Goal: Information Seeking & Learning: Learn about a topic

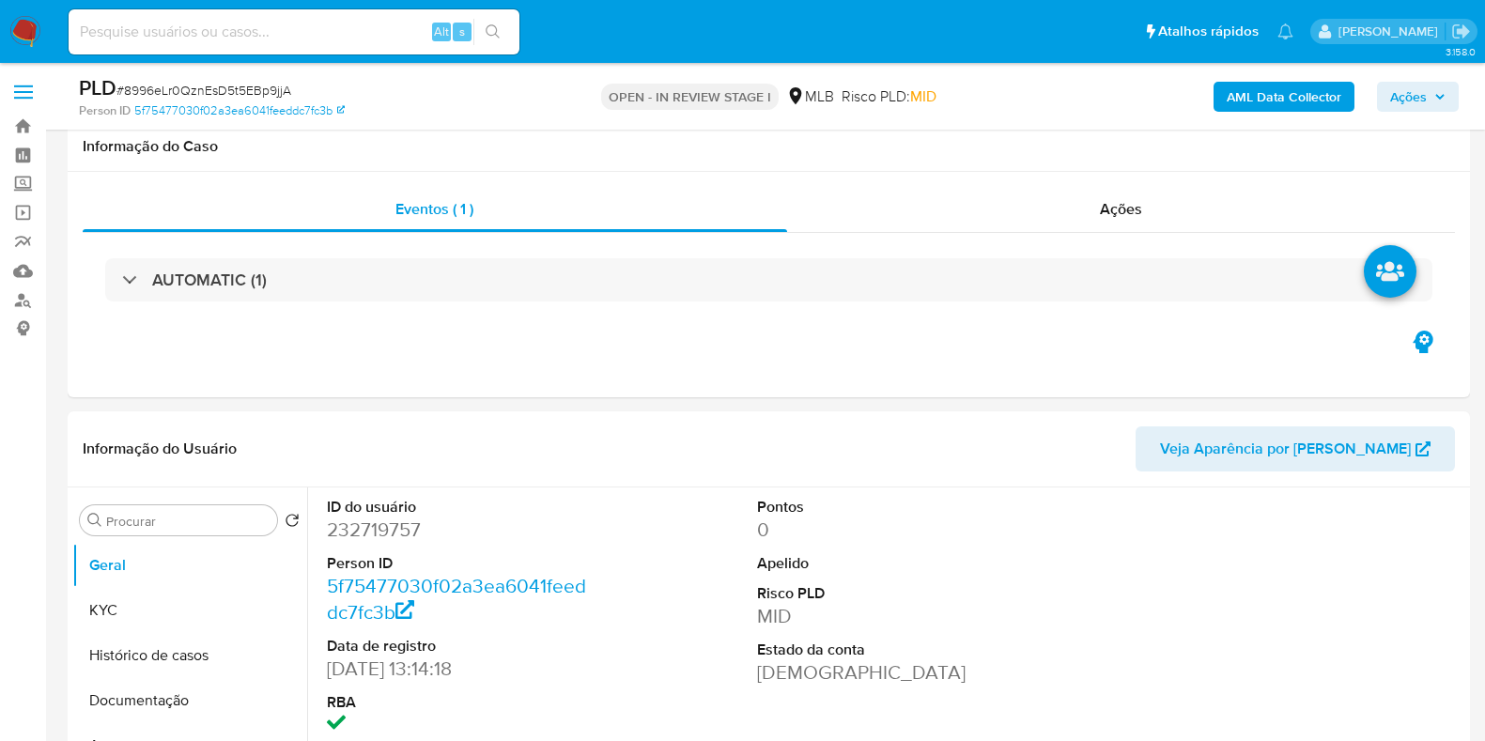
select select "10"
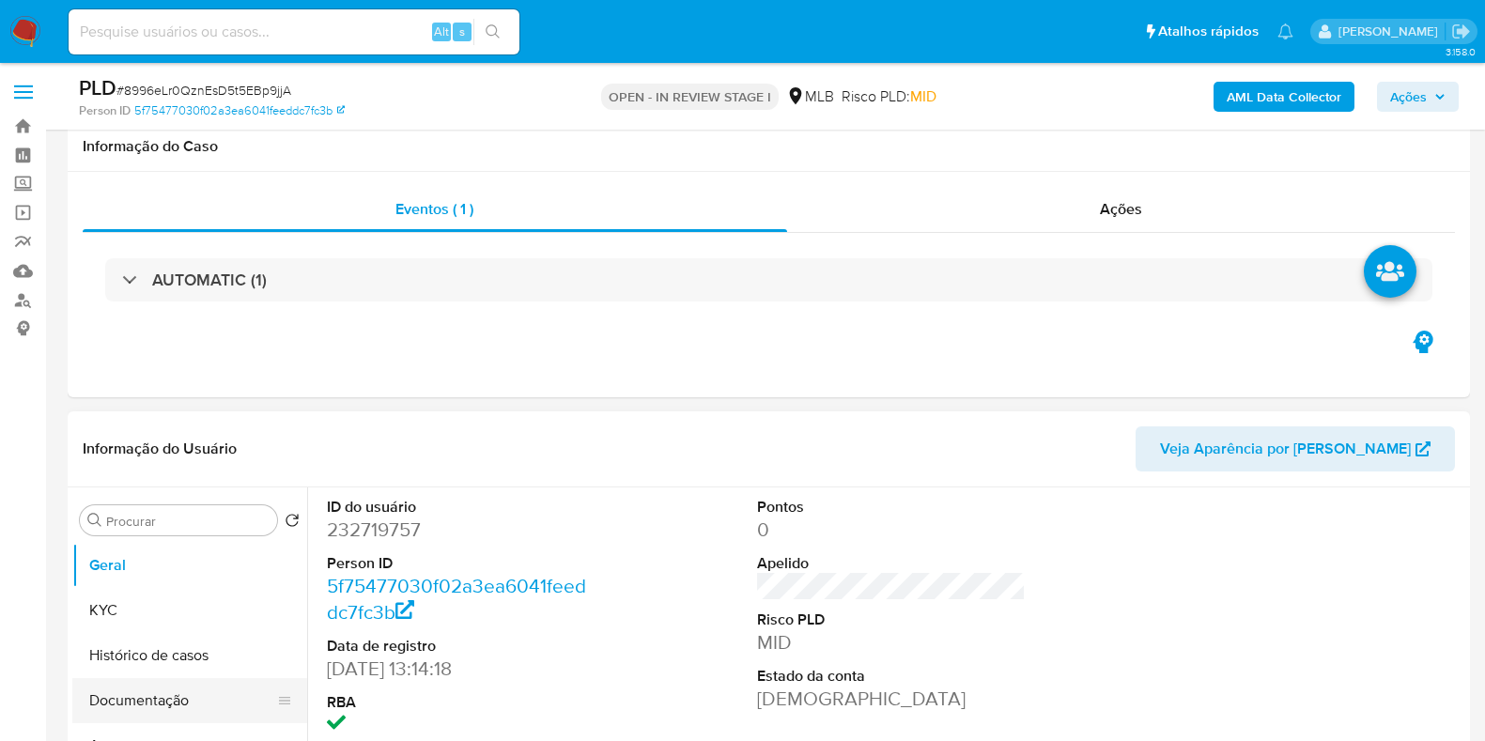
scroll to position [234, 0]
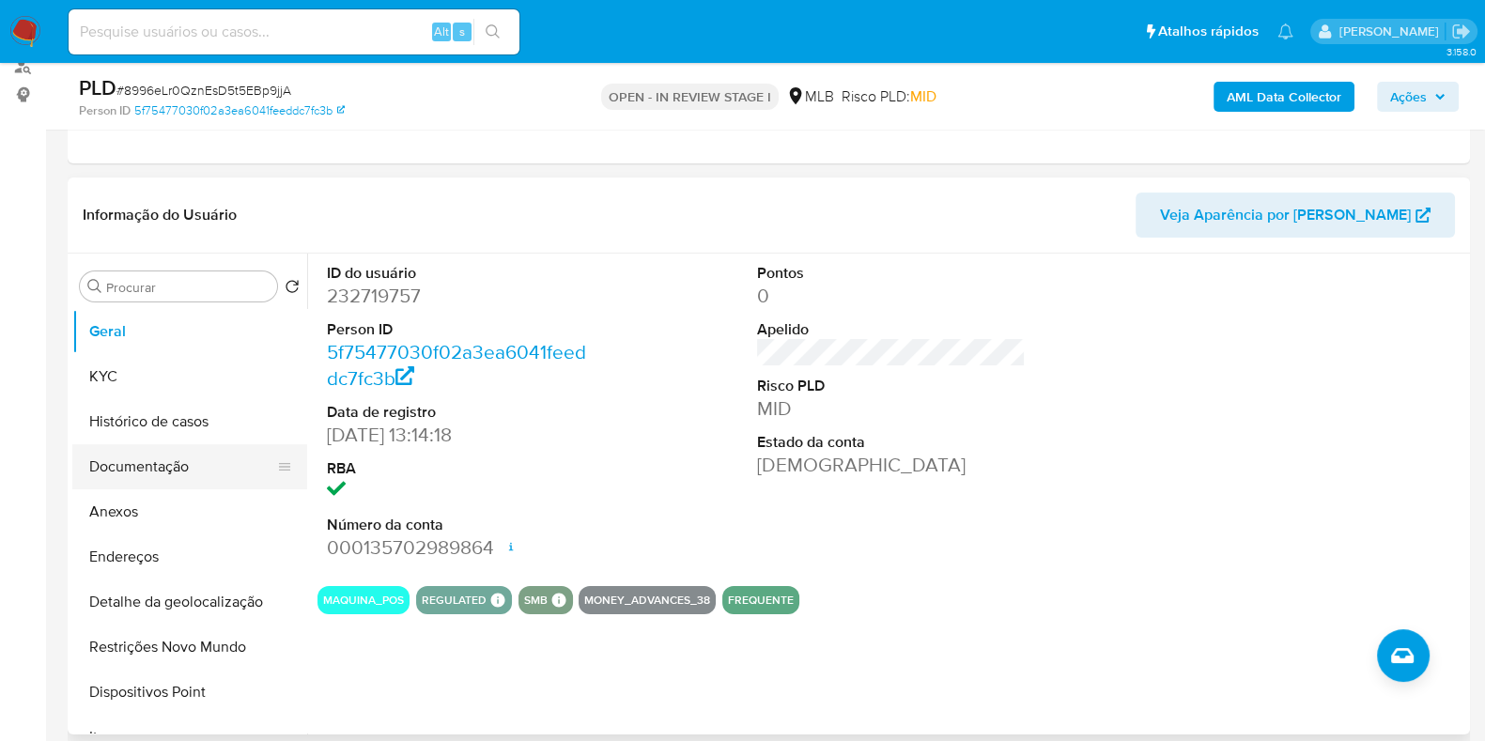
click at [127, 464] on button "Documentação" at bounding box center [182, 466] width 220 height 45
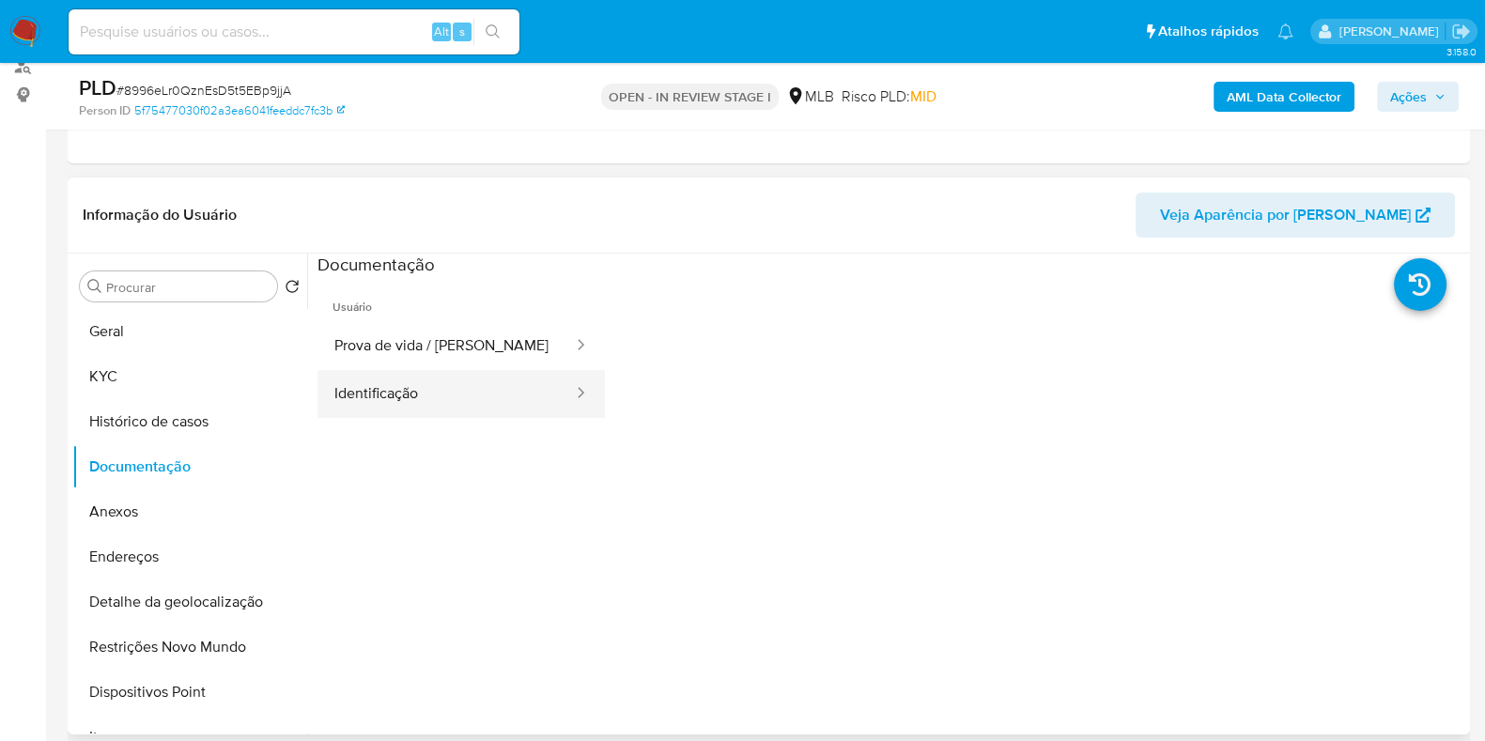
click at [493, 397] on button "Identificação" at bounding box center [445, 394] width 257 height 48
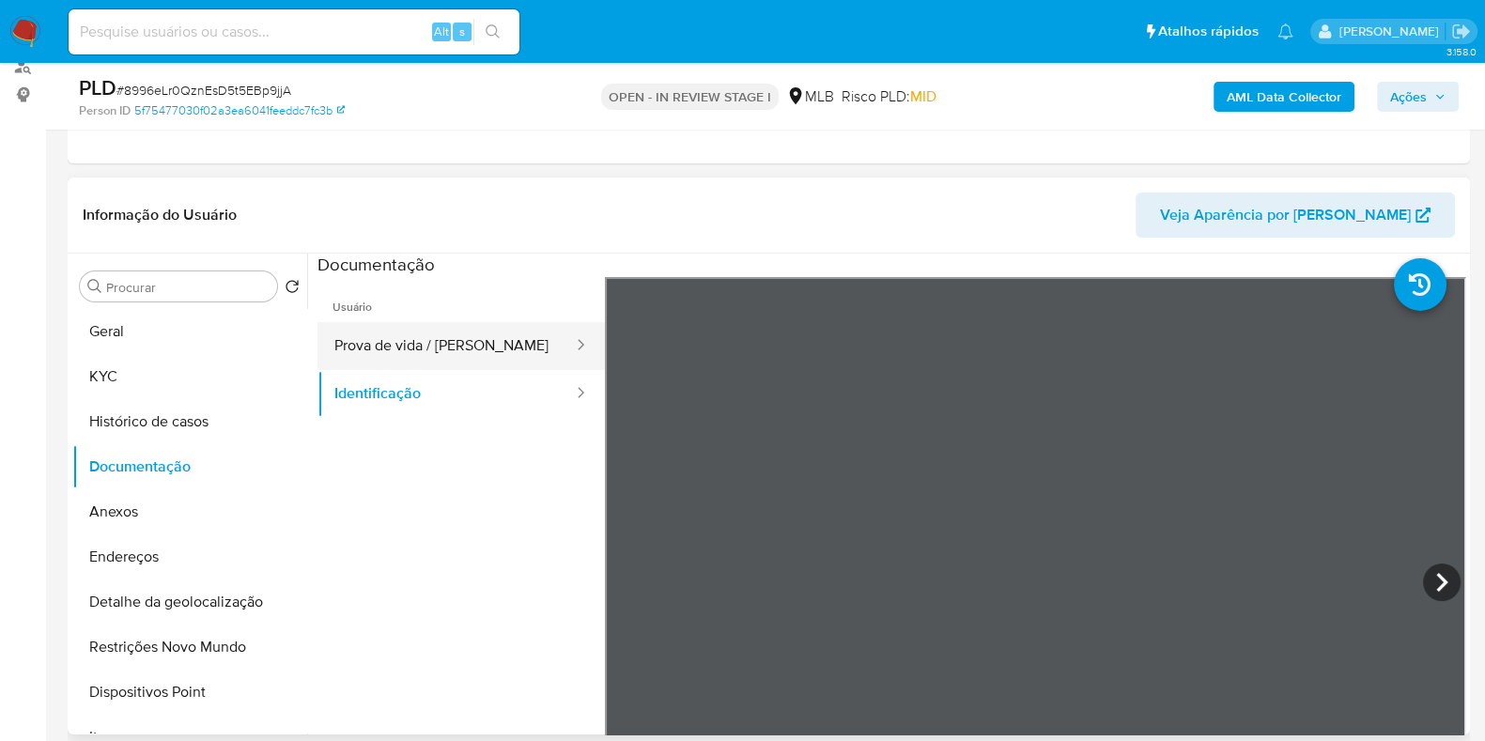
click at [484, 328] on button "Prova de vida / [PERSON_NAME]" at bounding box center [445, 346] width 257 height 48
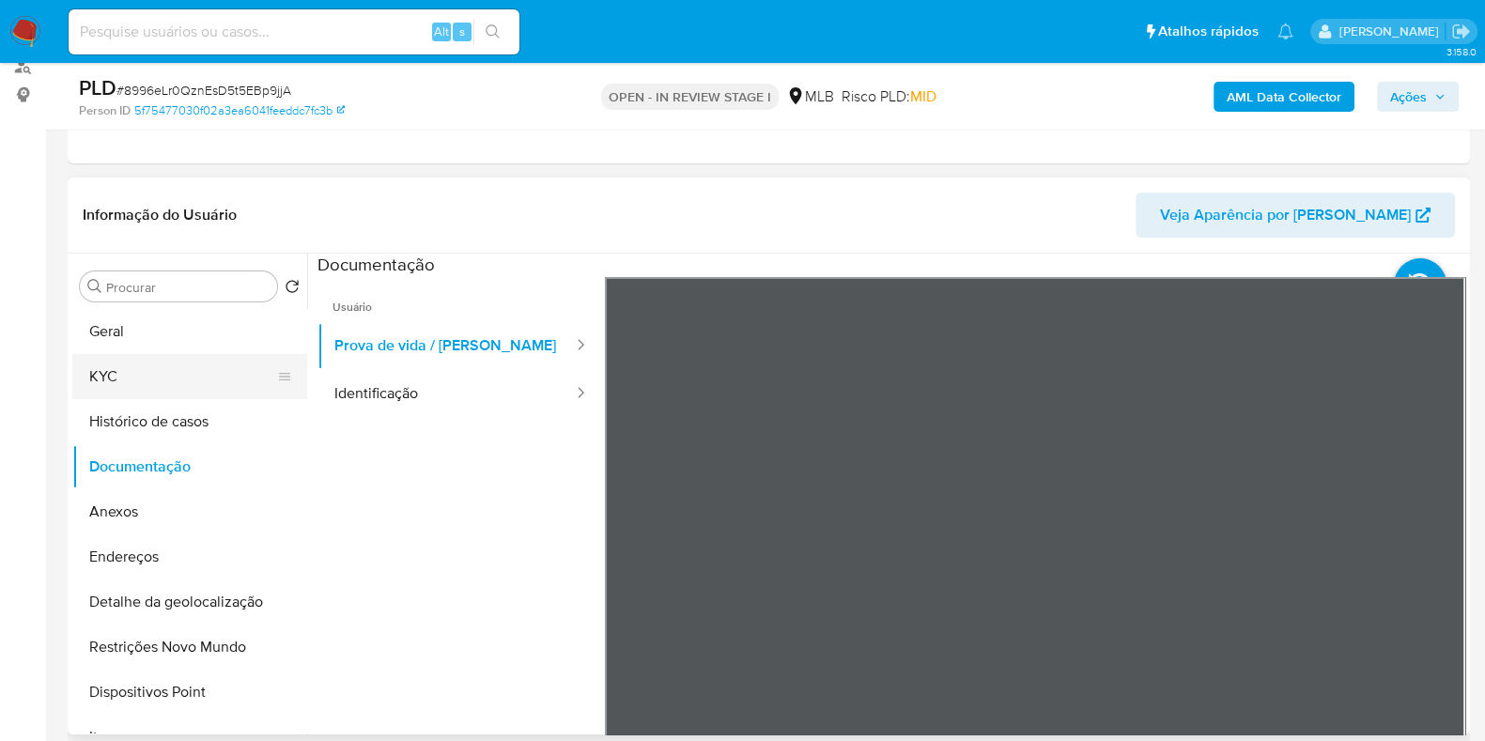
click at [200, 372] on button "KYC" at bounding box center [182, 376] width 220 height 45
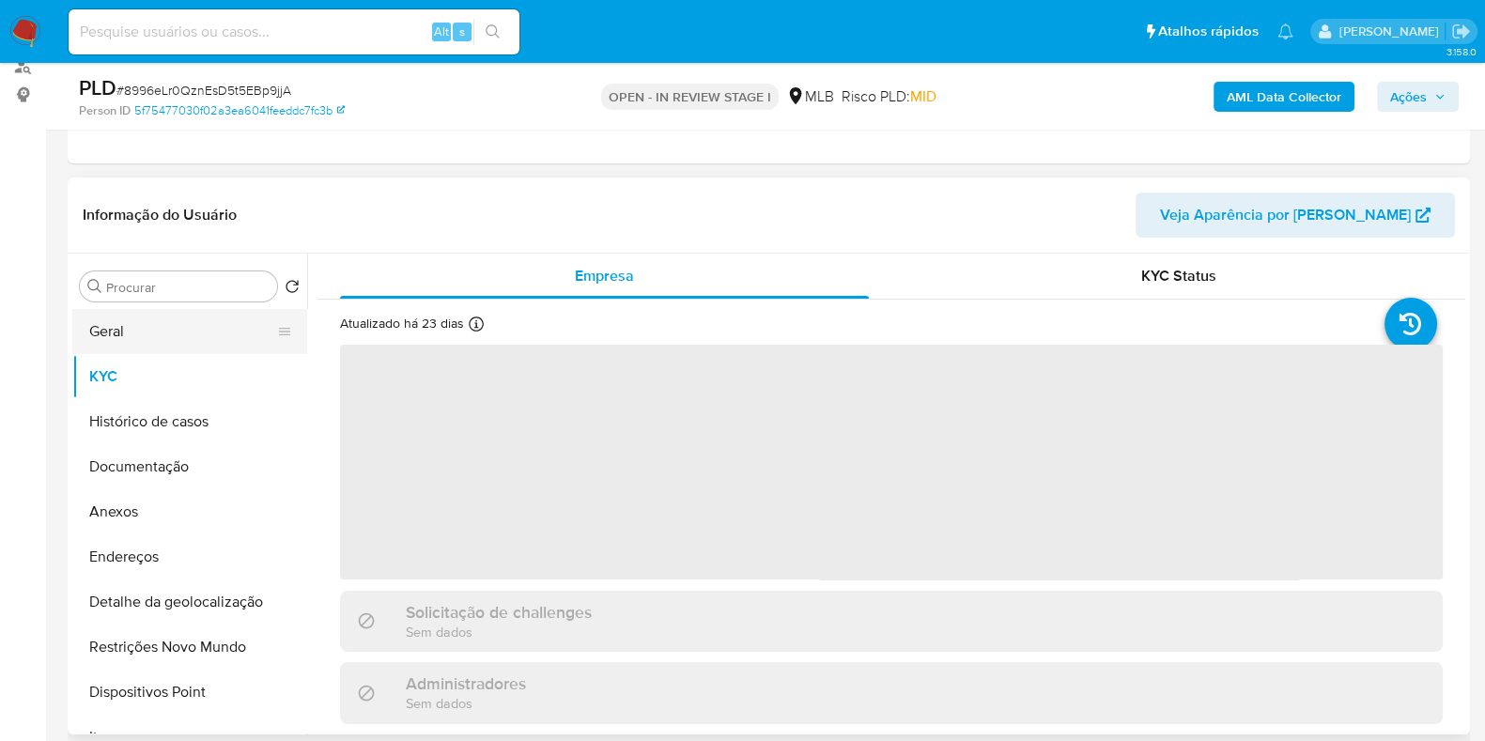
click at [188, 323] on button "Geral" at bounding box center [182, 331] width 220 height 45
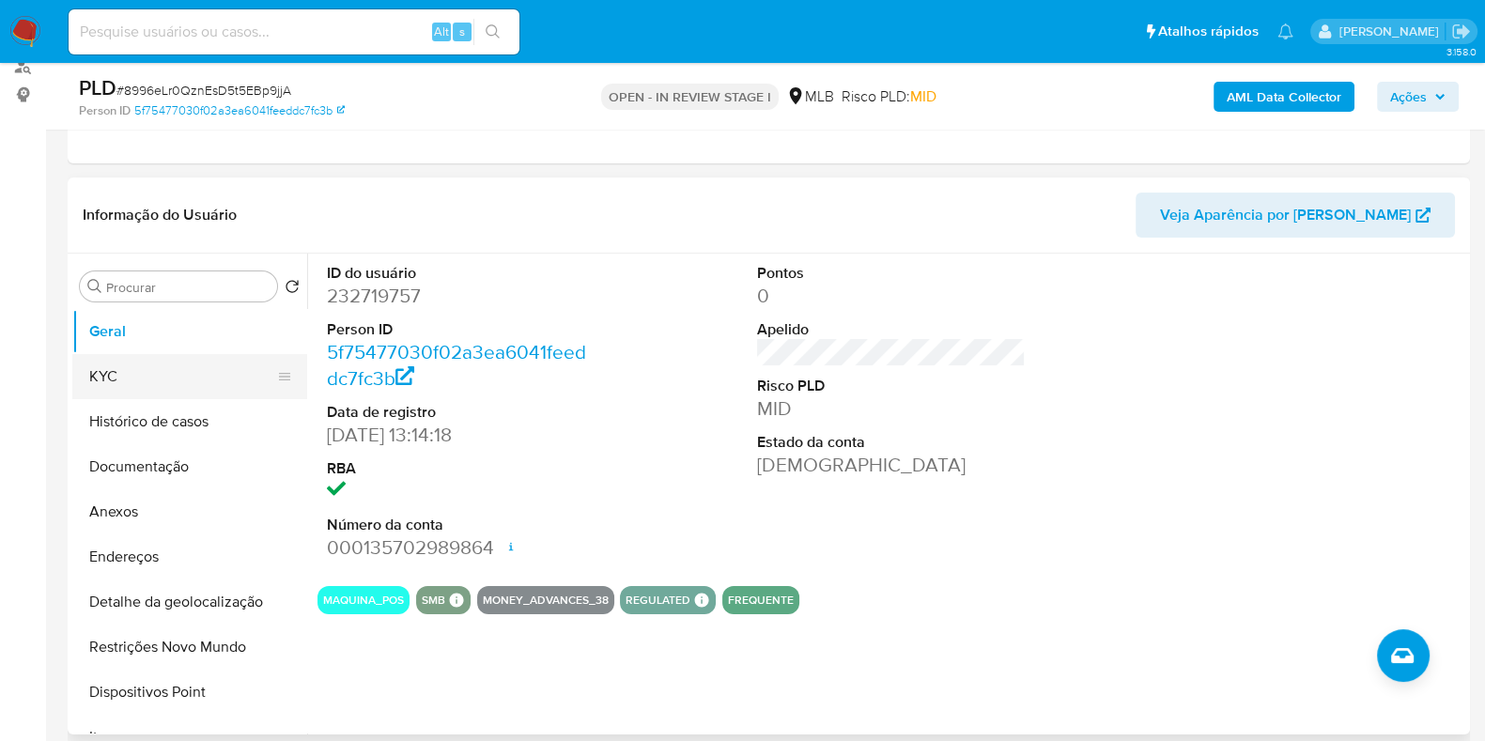
click at [131, 375] on button "KYC" at bounding box center [182, 376] width 220 height 45
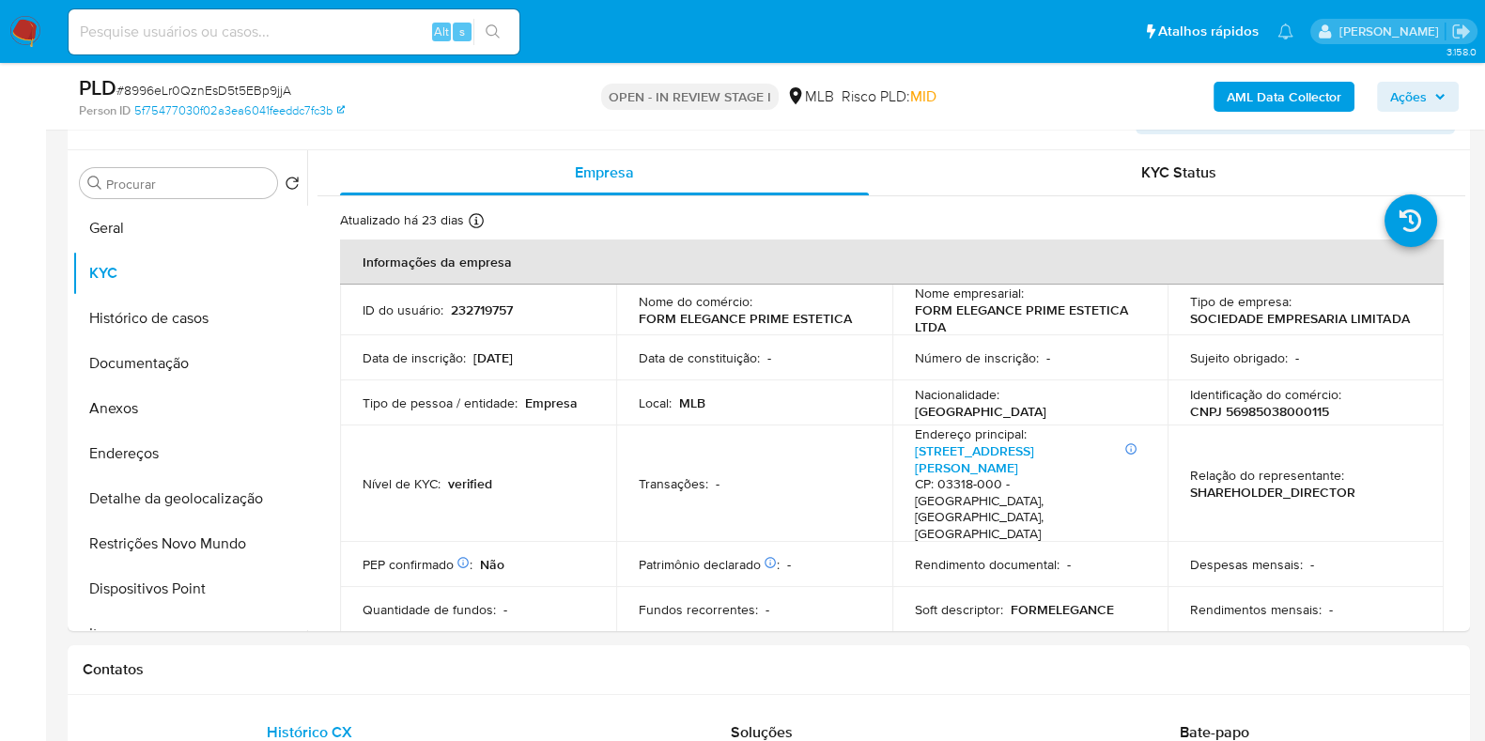
scroll to position [352, 0]
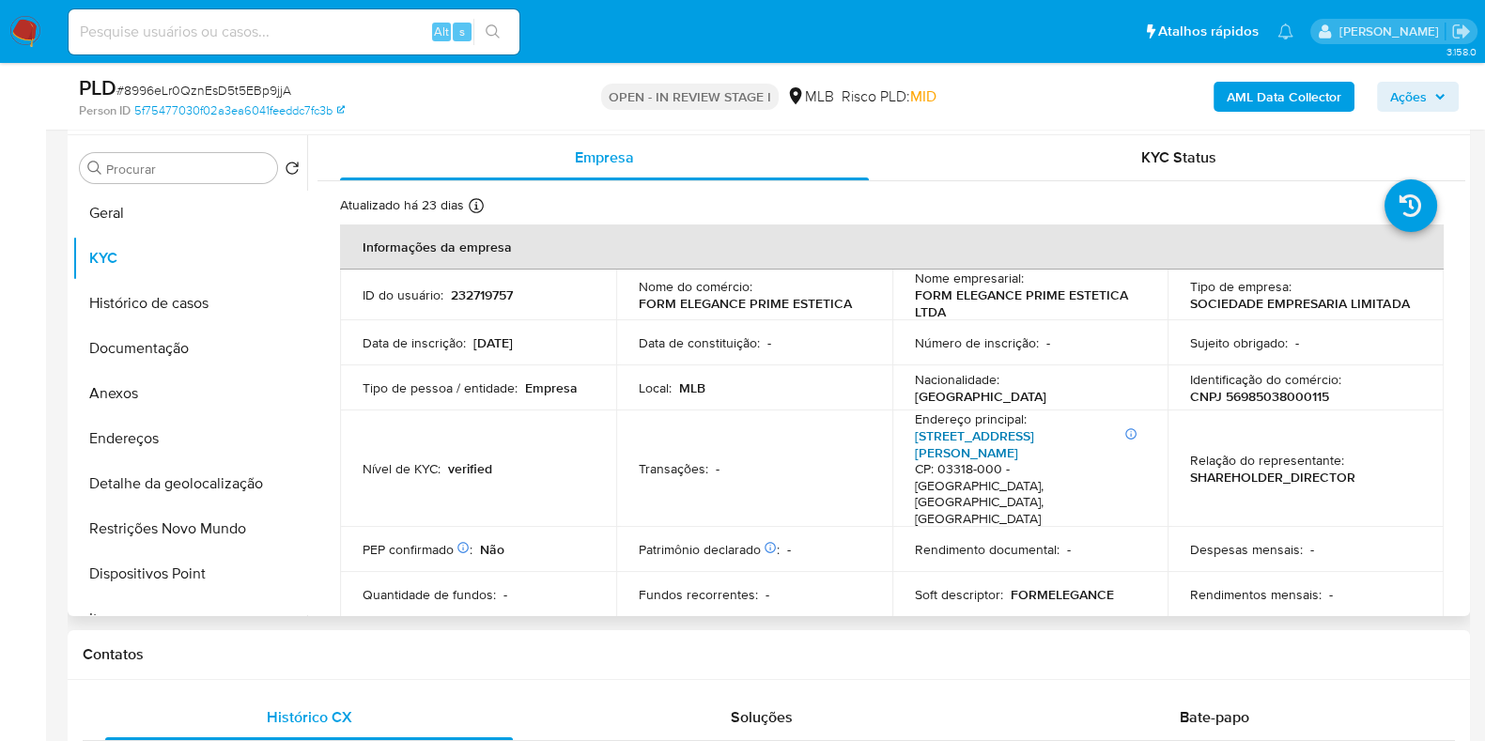
click at [1012, 437] on link "Rua Serra De Bragança 1001, Vila Gomes Cardim" at bounding box center [974, 444] width 119 height 36
click at [147, 434] on button "Endereços" at bounding box center [182, 438] width 220 height 45
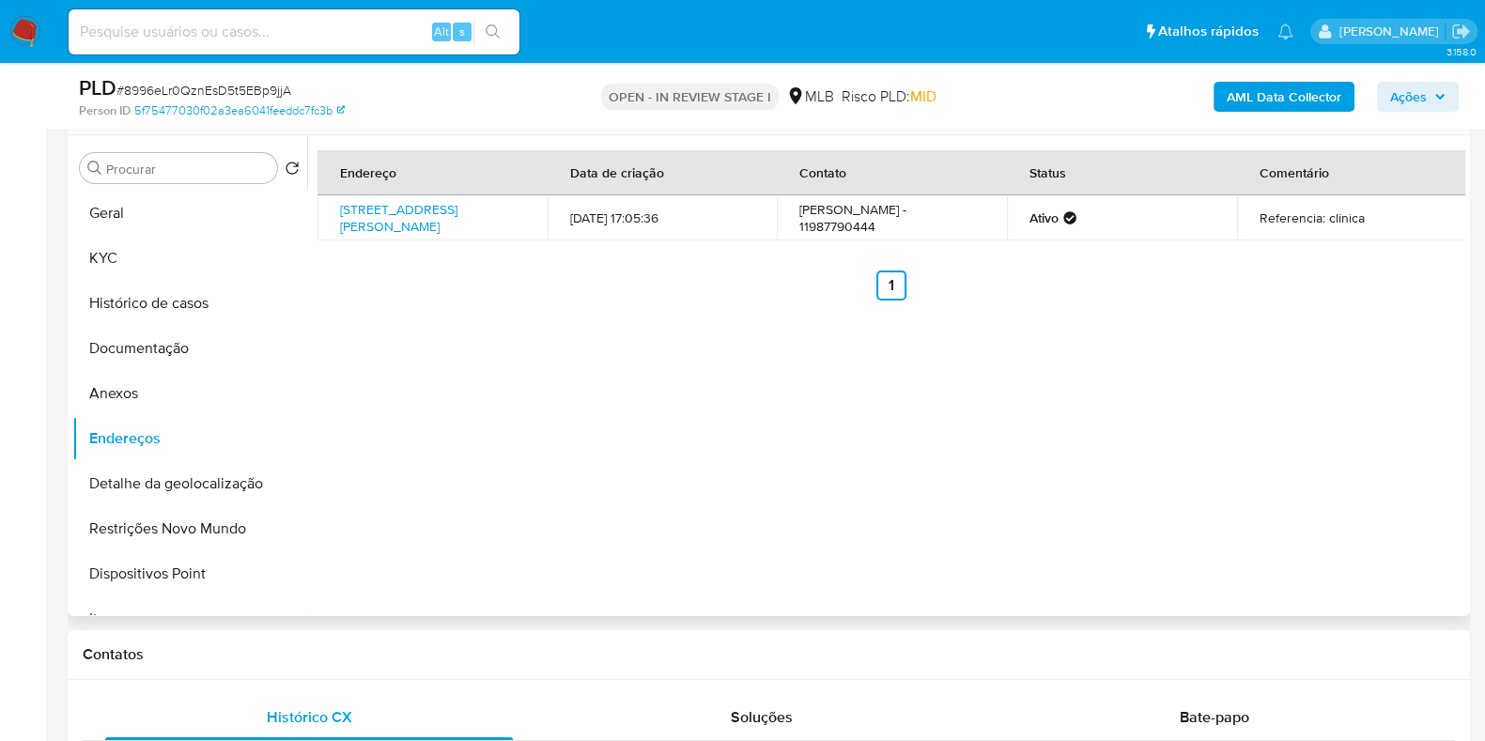
scroll to position [234, 0]
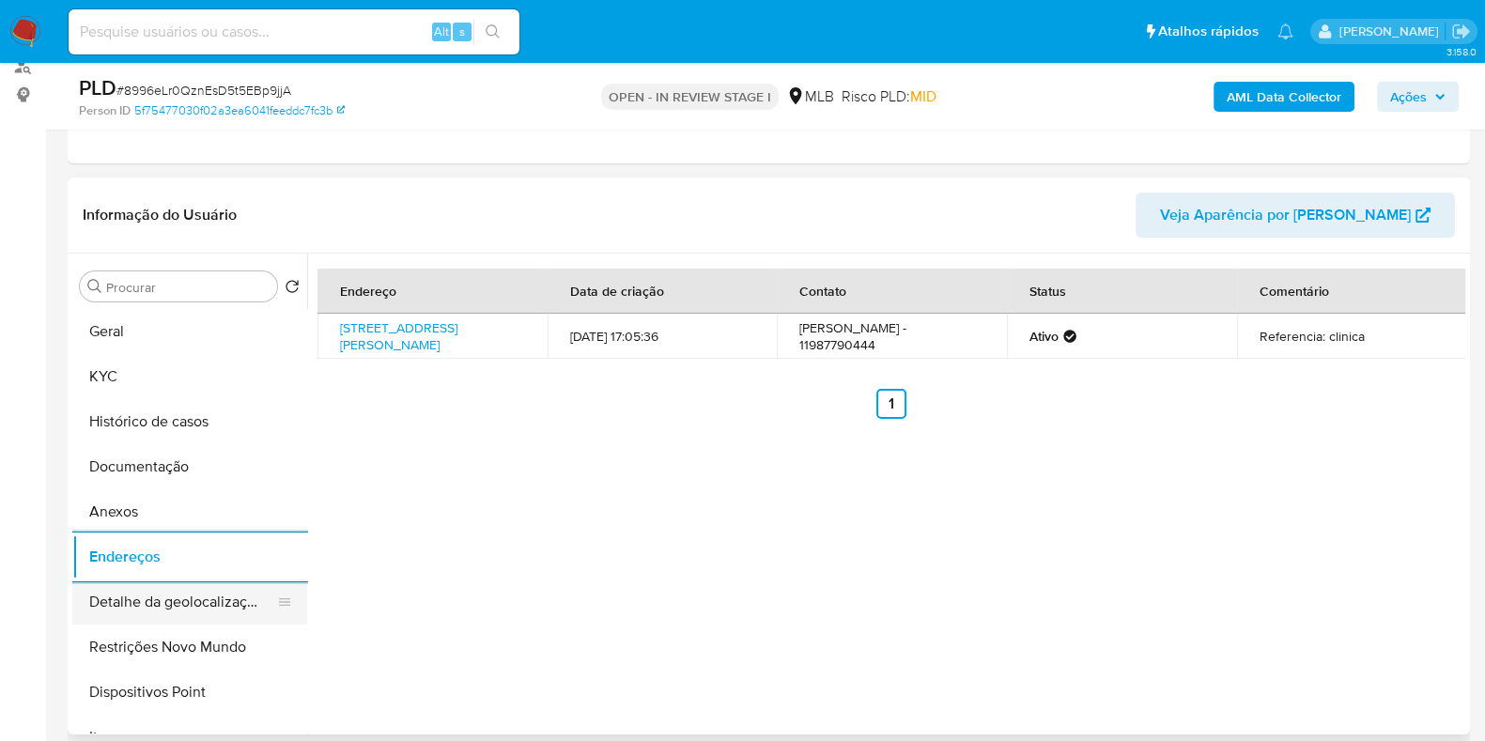
click at [168, 603] on button "Detalhe da geolocalização" at bounding box center [182, 601] width 220 height 45
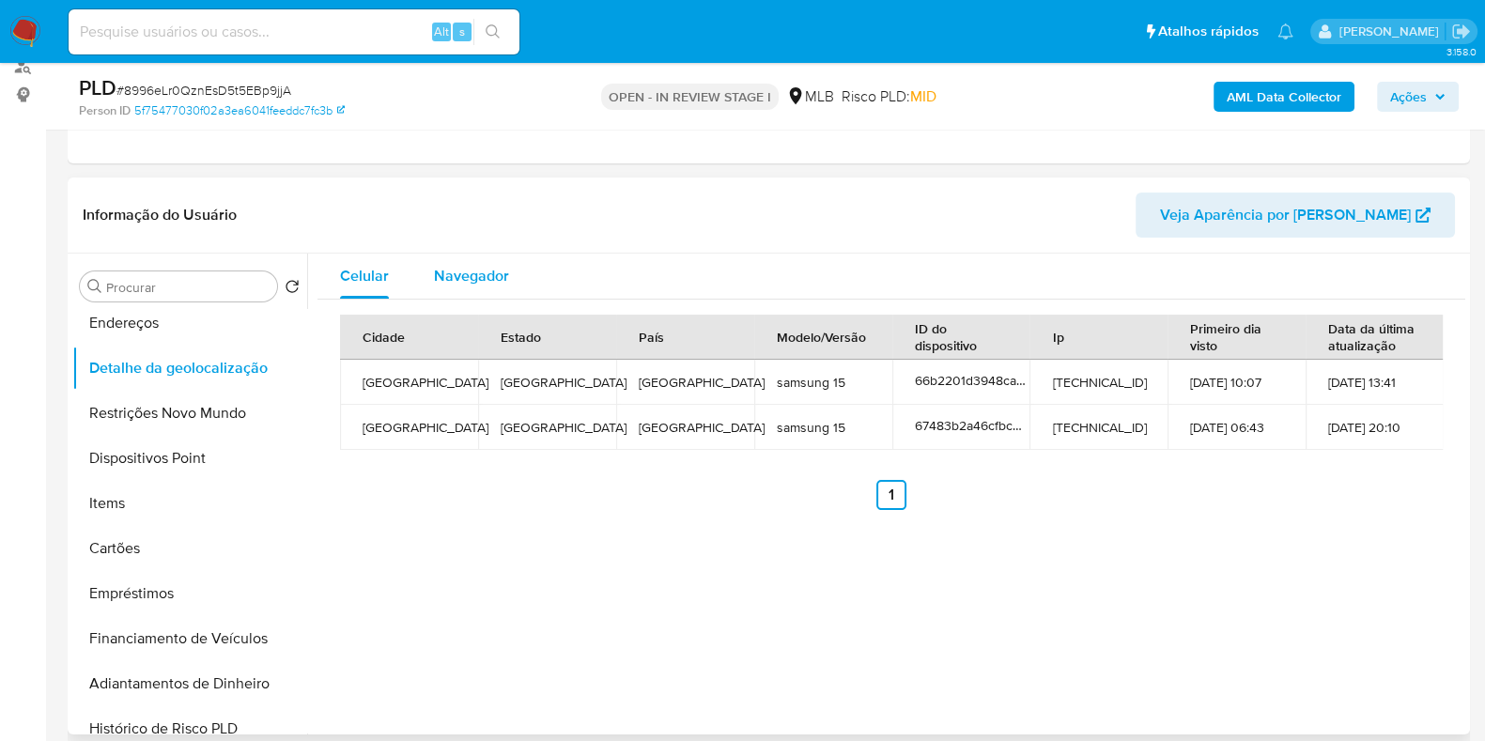
drag, startPoint x: 420, startPoint y: 284, endPoint x: 430, endPoint y: 281, distance: 10.7
click at [423, 284] on button "Navegador" at bounding box center [471, 276] width 120 height 45
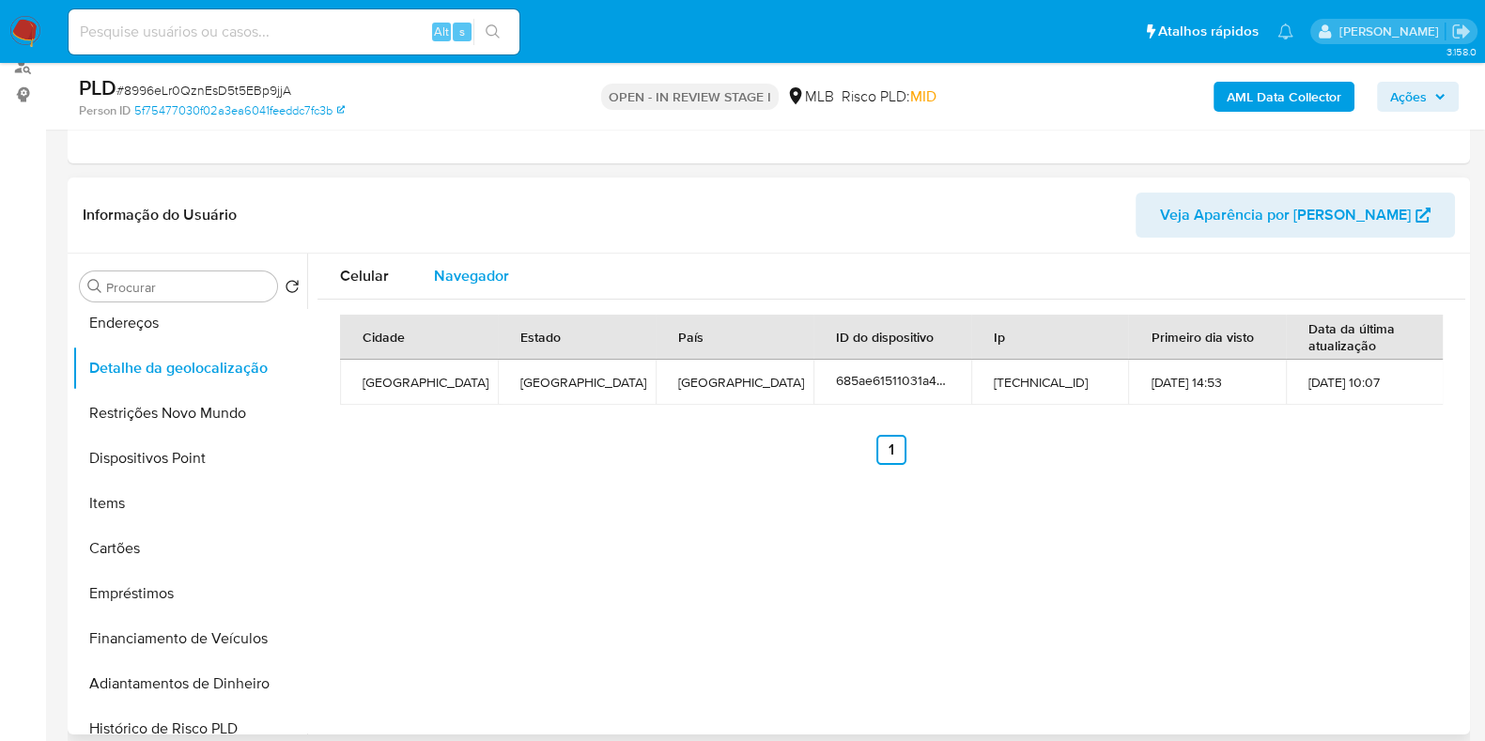
type button "1"
click at [186, 405] on button "Restrições Novo Mundo" at bounding box center [182, 413] width 220 height 45
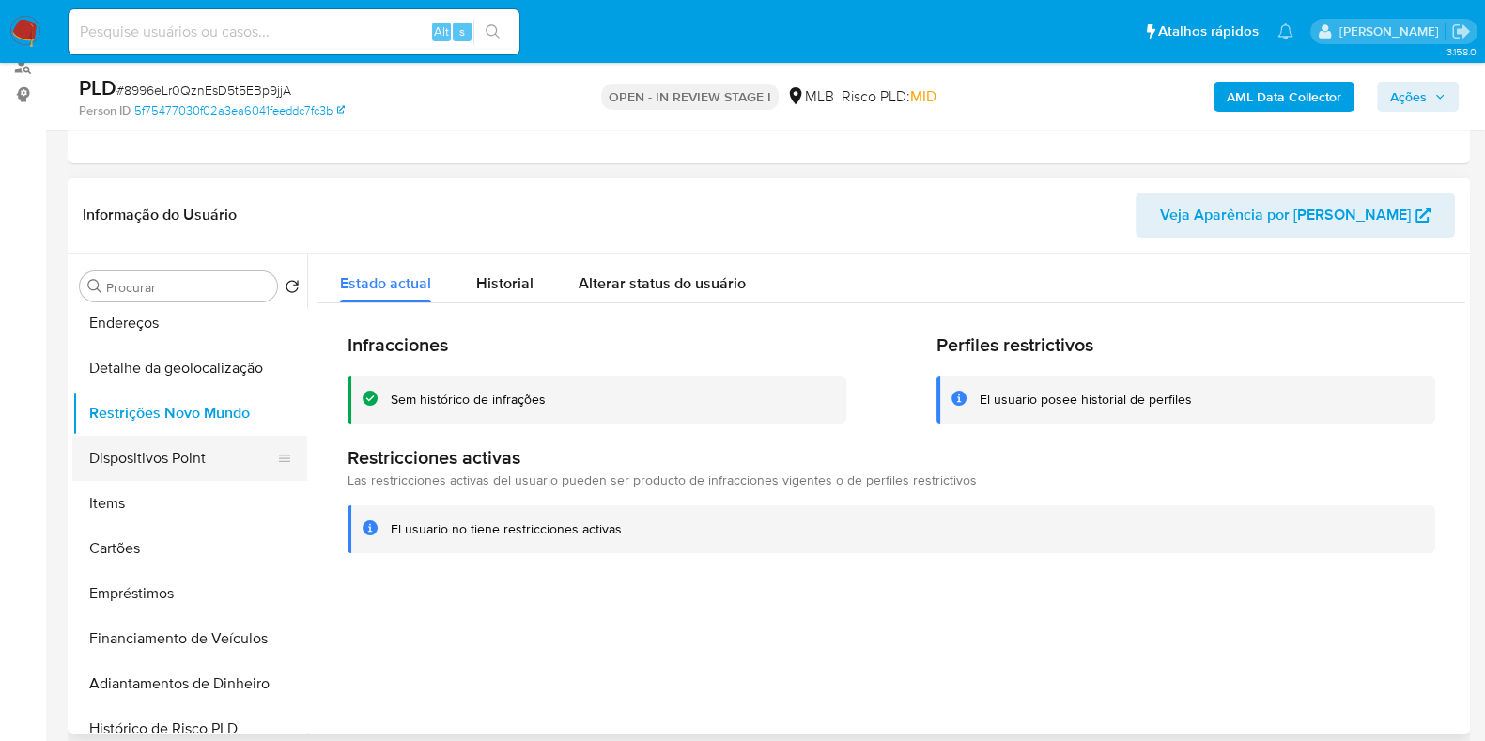
click at [165, 458] on button "Dispositivos Point" at bounding box center [182, 458] width 220 height 45
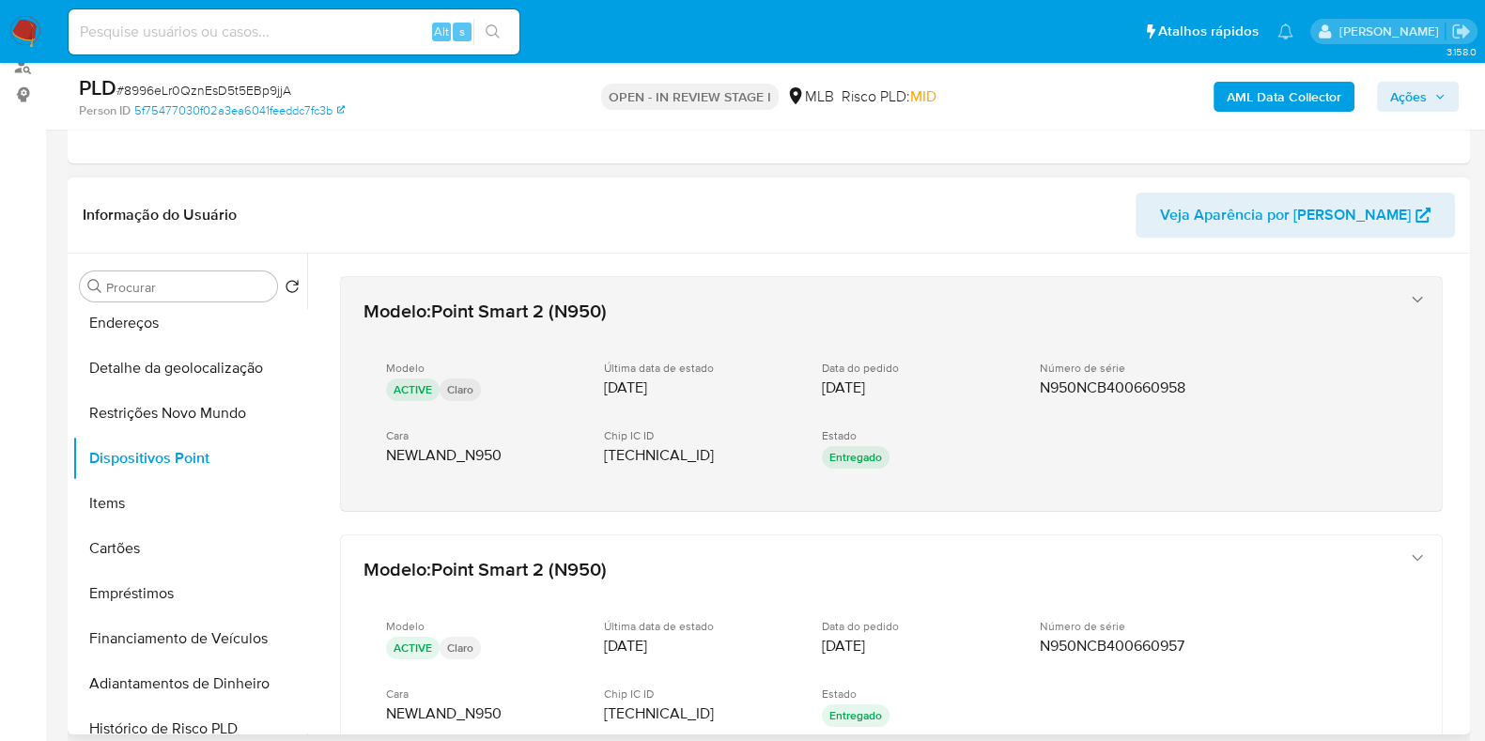
click at [1222, 476] on div "Modelo ACTIVE Claro Última data de estado 09/09/2024 Data do pedido 09/09/2024 …" at bounding box center [872, 417] width 1018 height 143
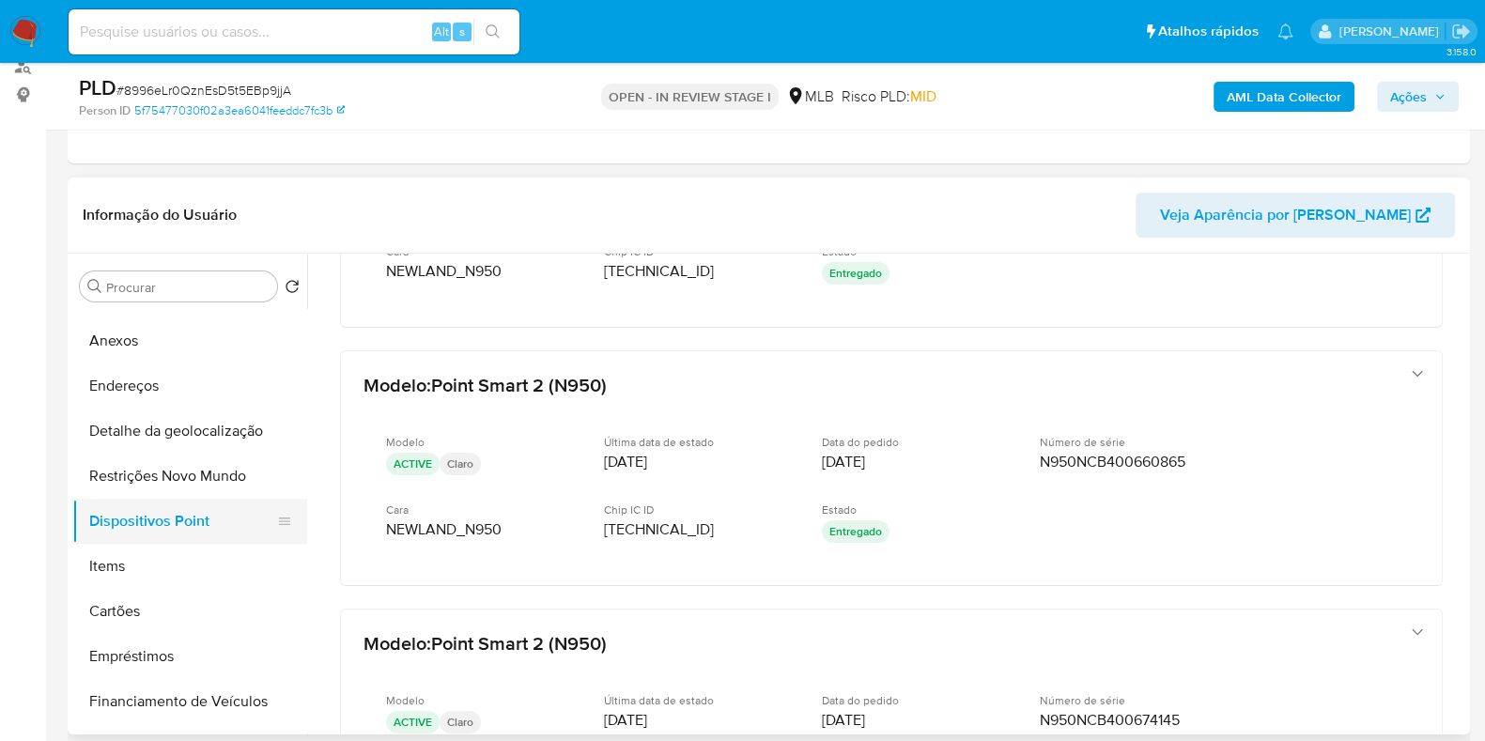
scroll to position [0, 0]
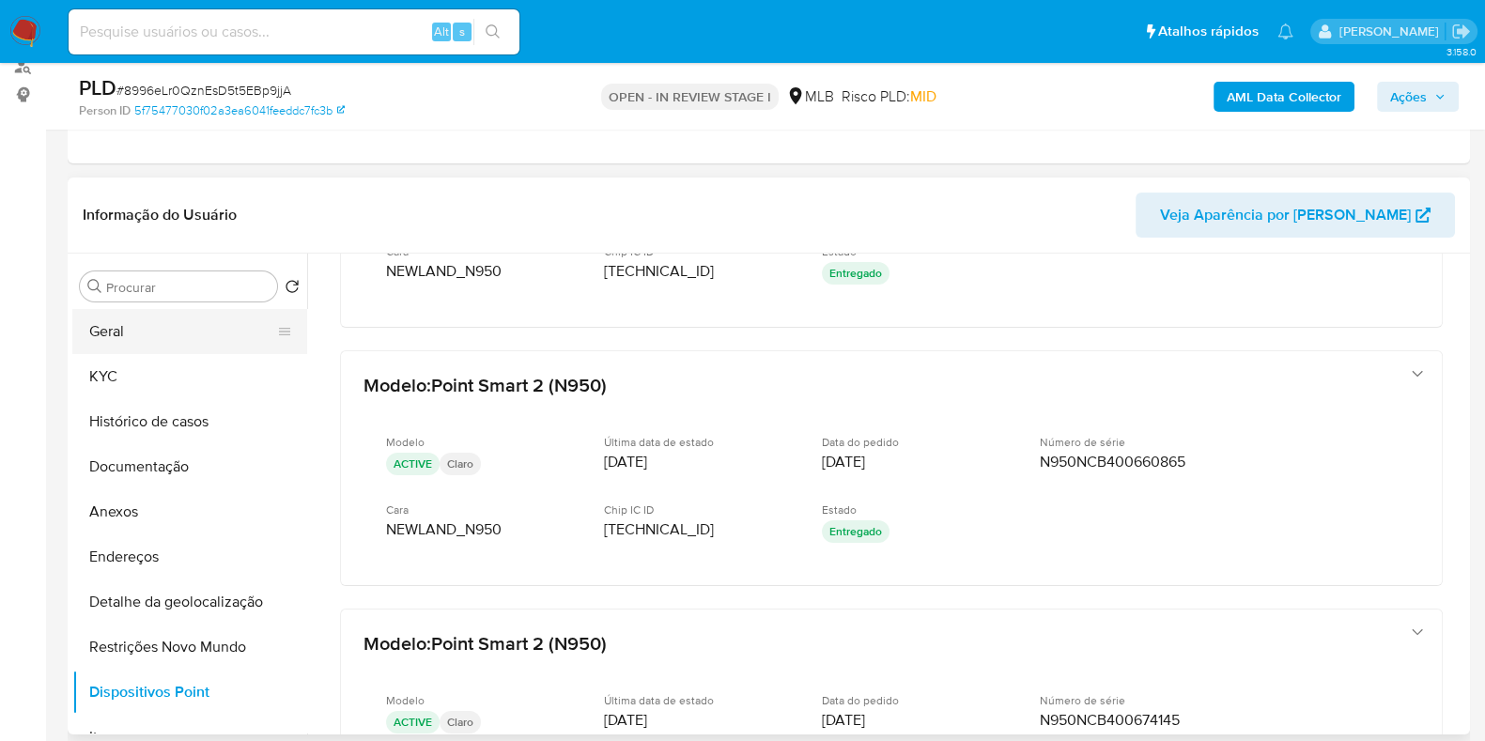
click at [138, 323] on button "Geral" at bounding box center [182, 331] width 220 height 45
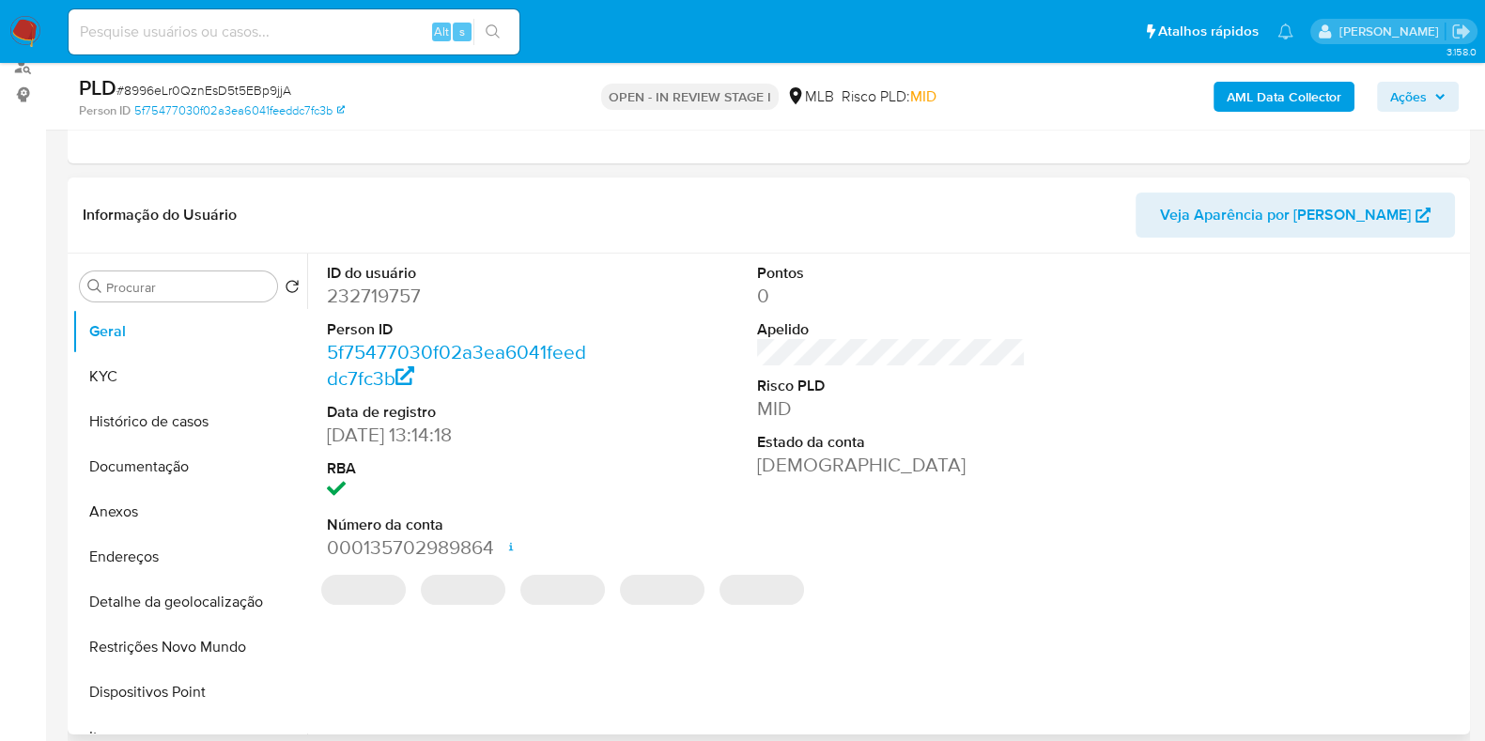
click at [409, 296] on dd "232719757" at bounding box center [461, 296] width 269 height 26
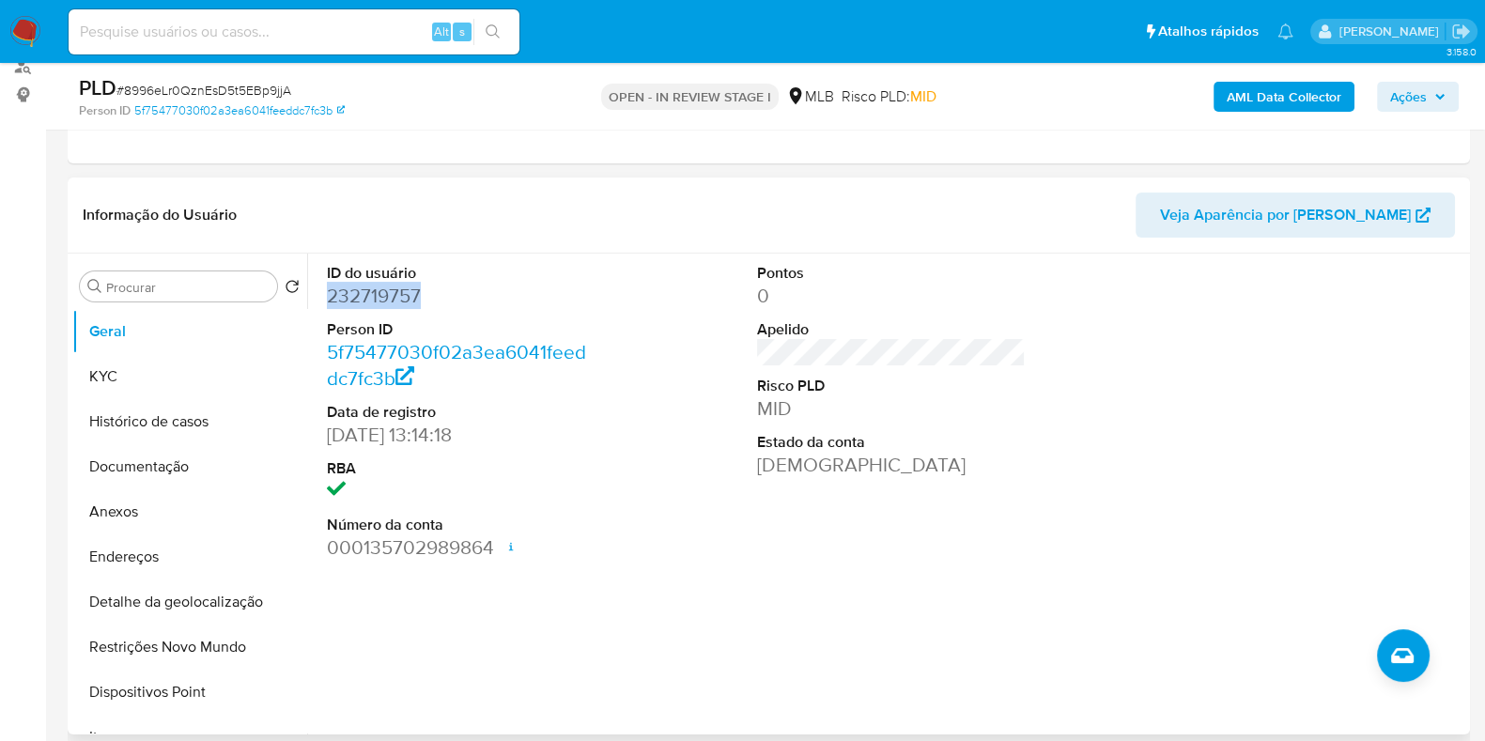
click at [409, 296] on dd "232719757" at bounding box center [461, 296] width 269 height 26
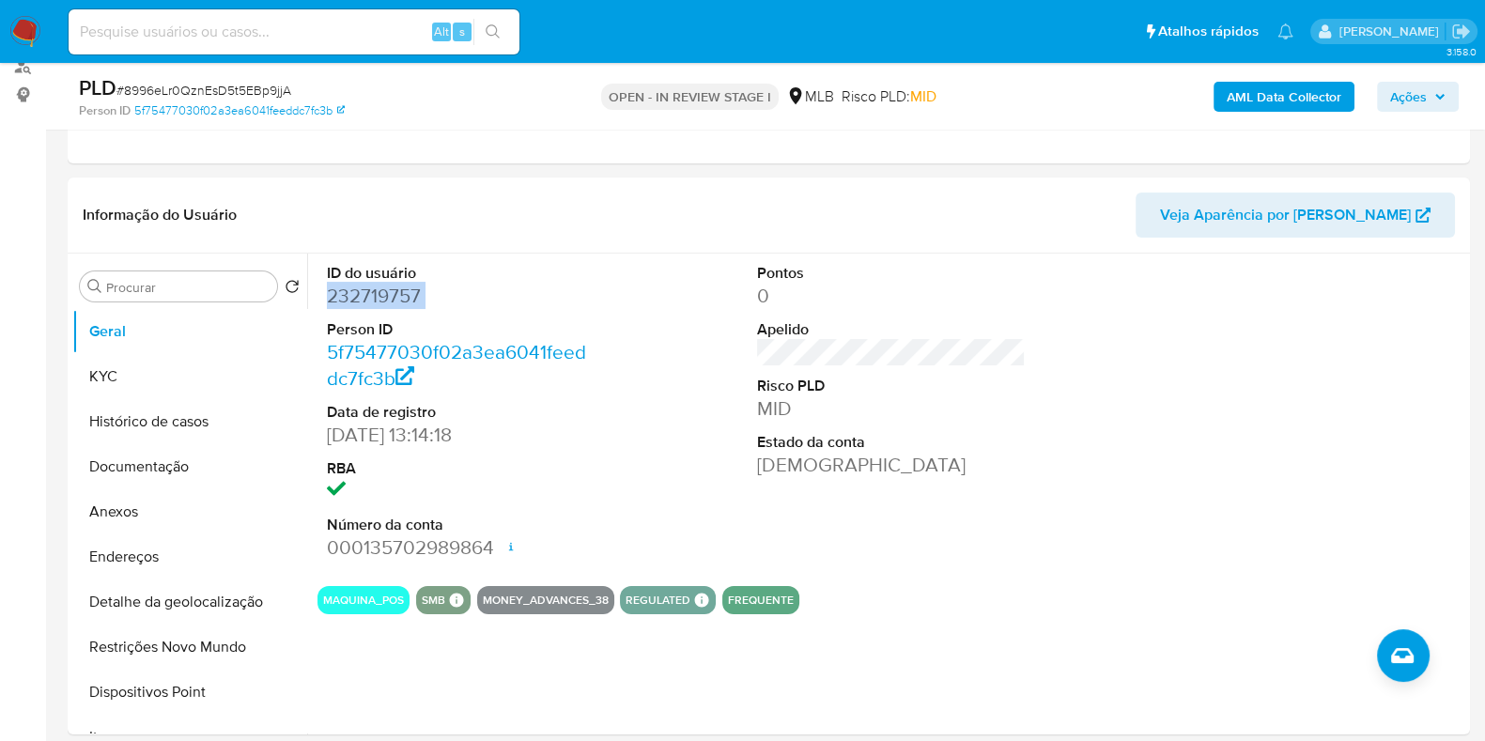
click at [1291, 94] on b "AML Data Collector" at bounding box center [1283, 97] width 115 height 30
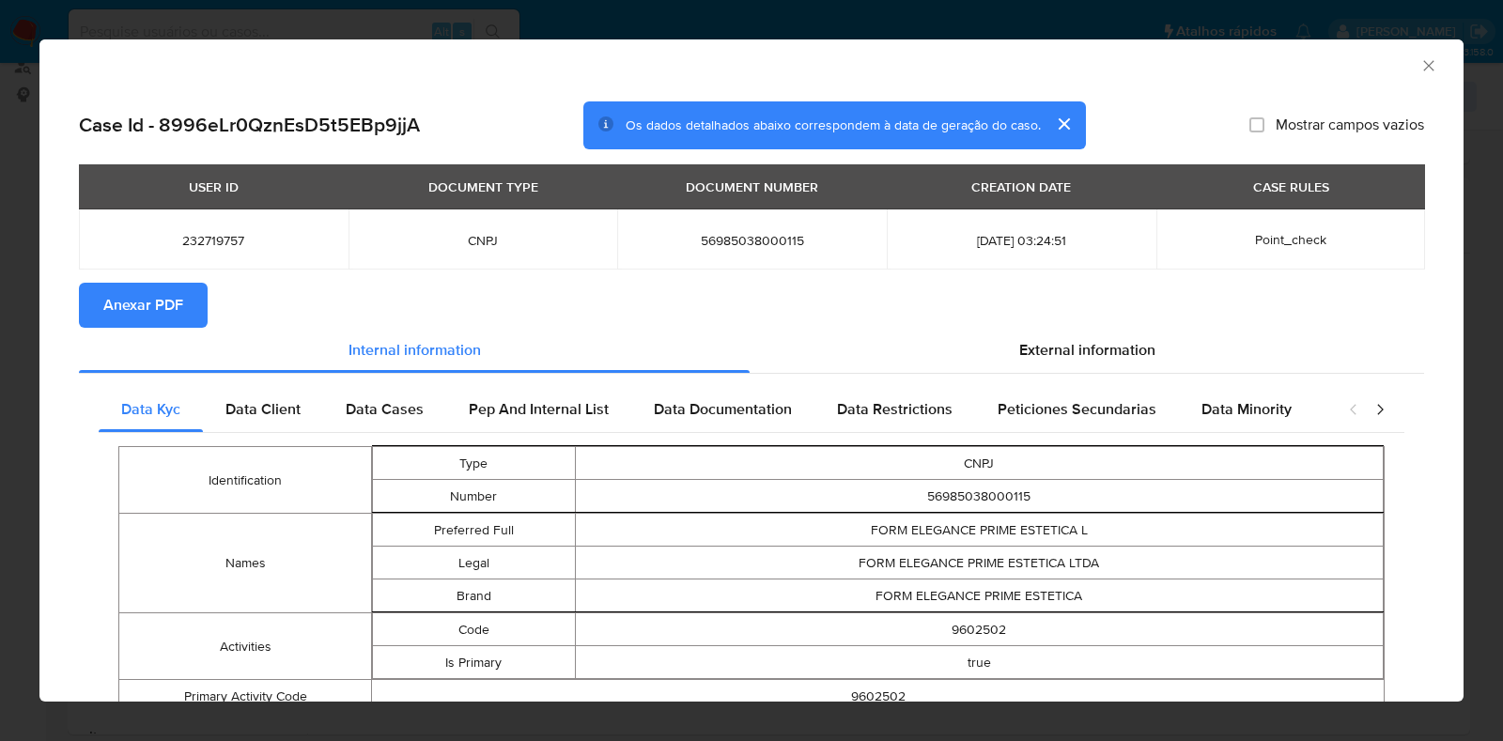
click at [119, 300] on span "Anexar PDF" at bounding box center [143, 305] width 80 height 41
click at [1419, 66] on icon "Fechar a janela" at bounding box center [1428, 65] width 19 height 19
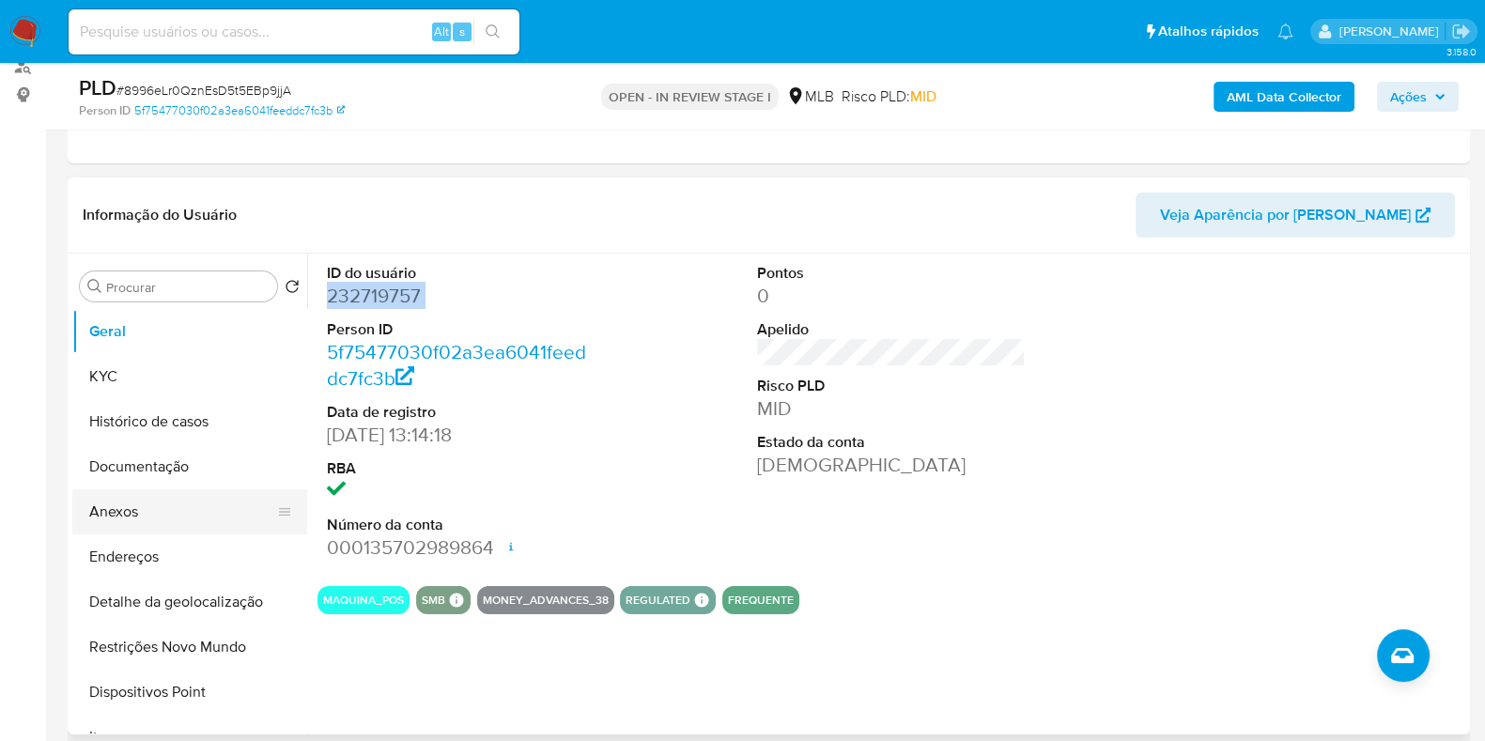
click at [138, 507] on button "Anexos" at bounding box center [182, 511] width 220 height 45
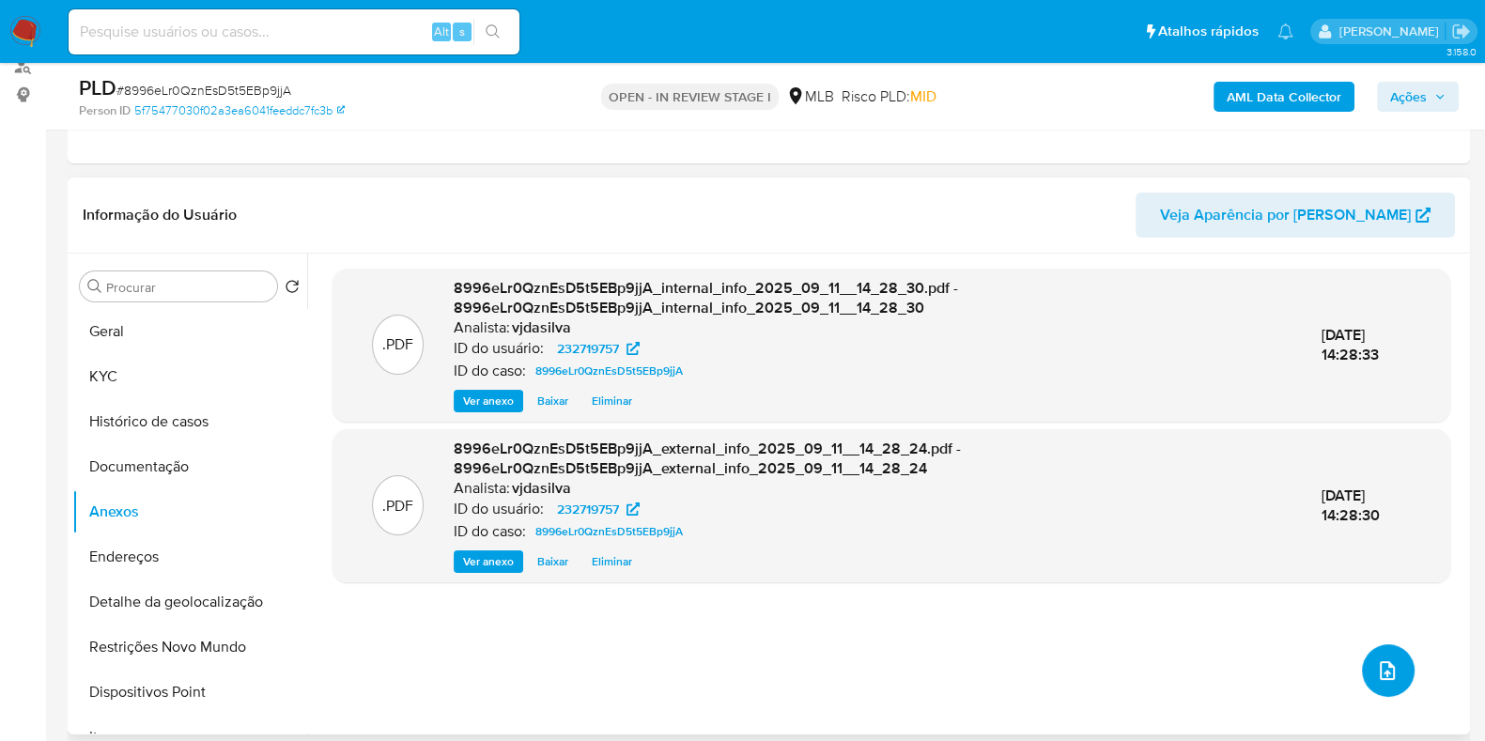
click at [1362, 668] on button "upload-file" at bounding box center [1388, 670] width 53 height 53
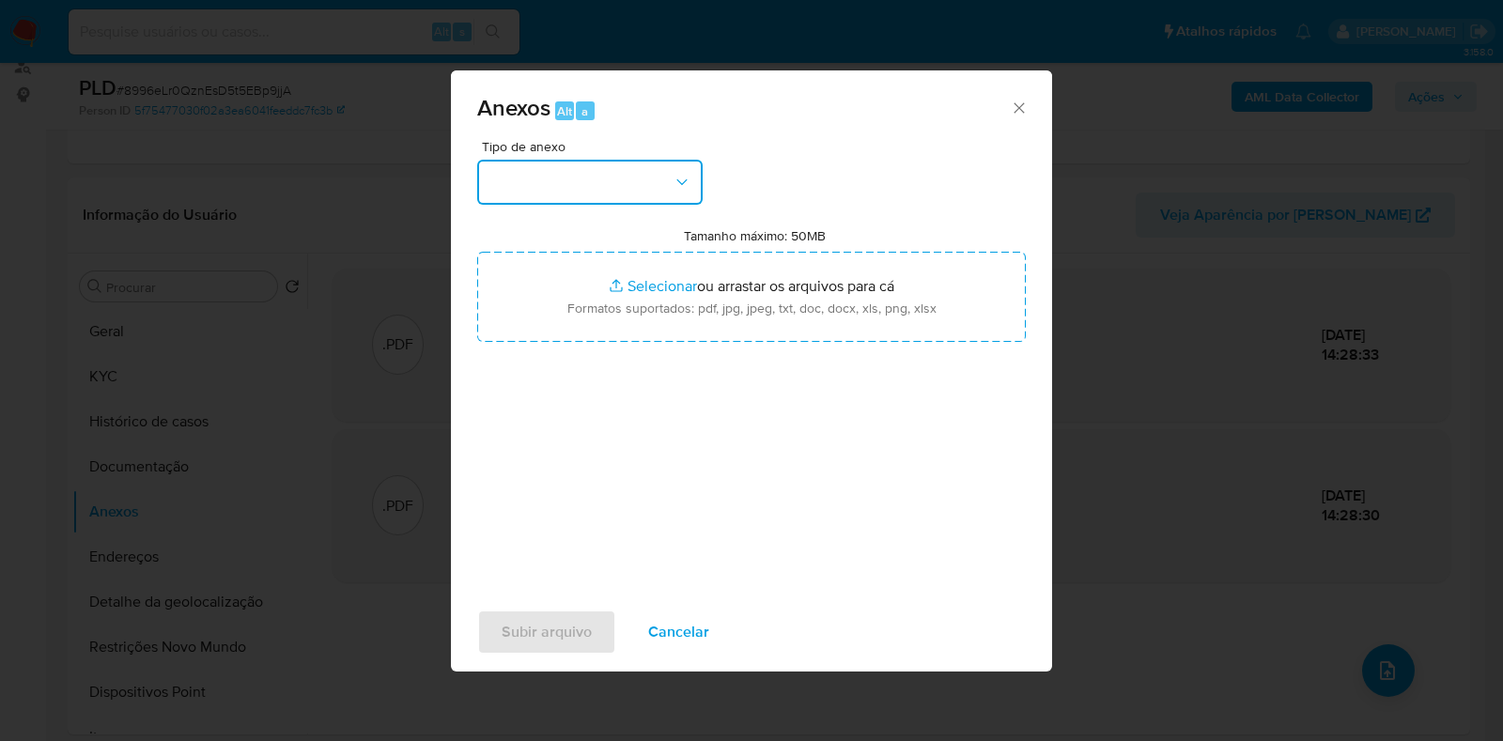
click at [679, 178] on icon "button" at bounding box center [681, 182] width 19 height 19
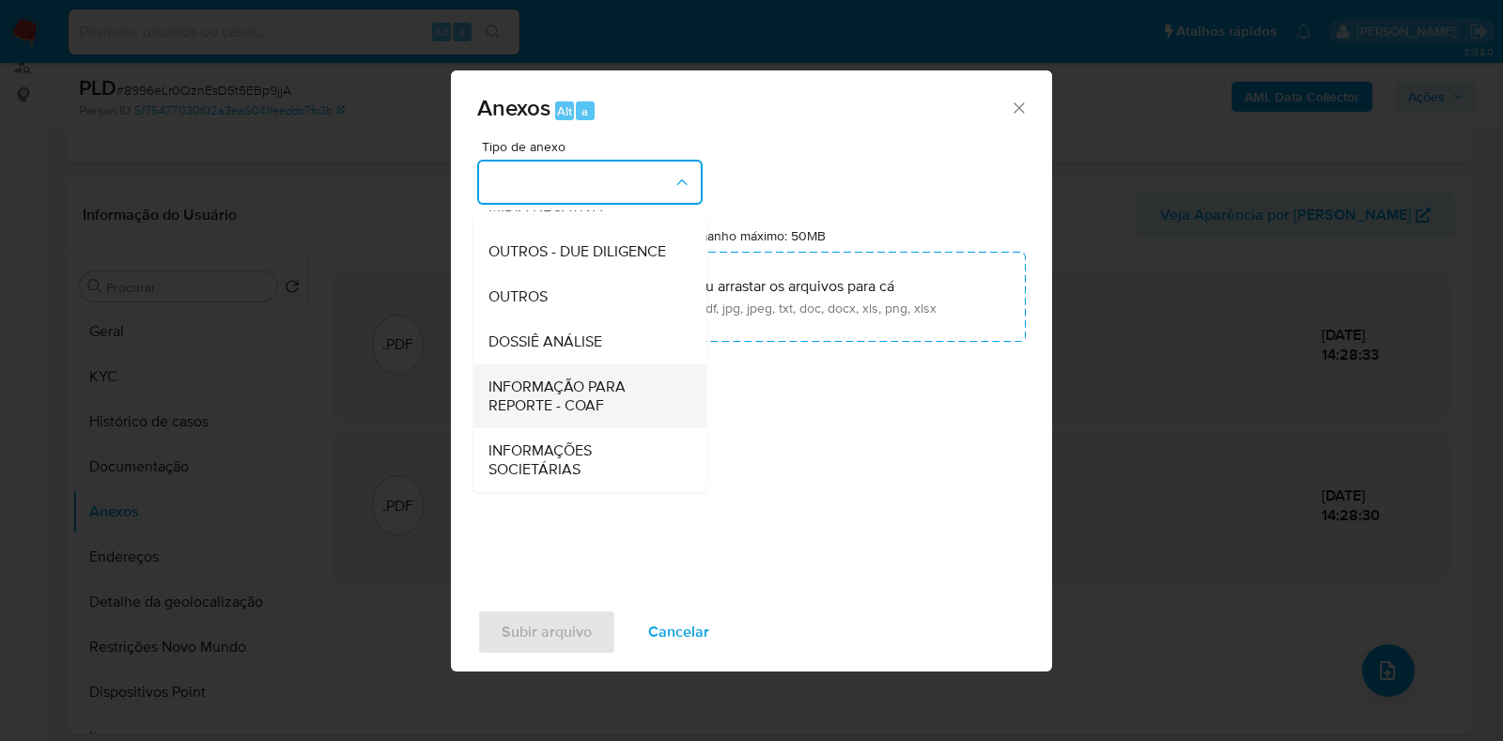
scroll to position [289, 0]
click at [594, 301] on div "OUTROS" at bounding box center [584, 296] width 192 height 45
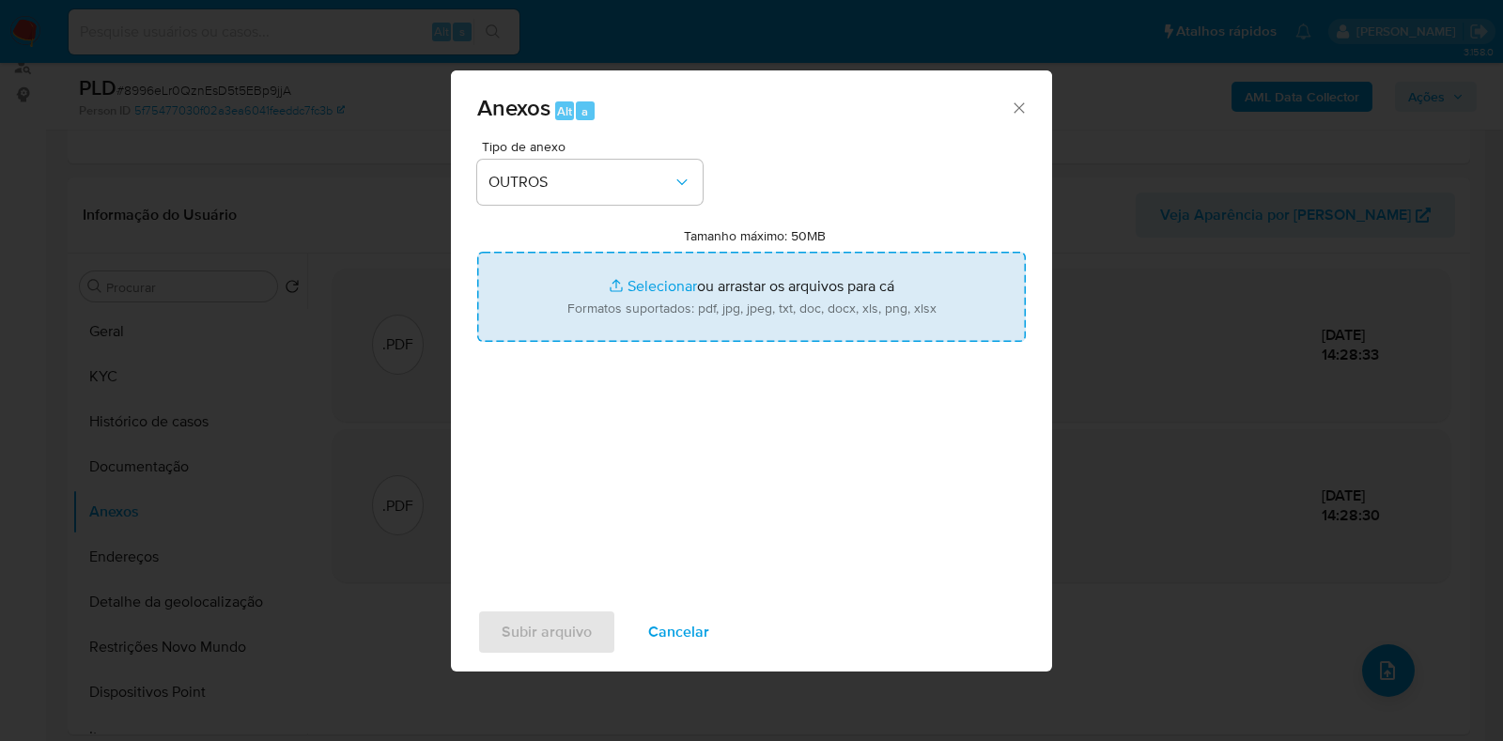
type input "C:\fakepath\Mulan - 8996eLr0QznEsD5t5EBp9jjA - CNPJ 56985038000115 - FORM ELEGA…"
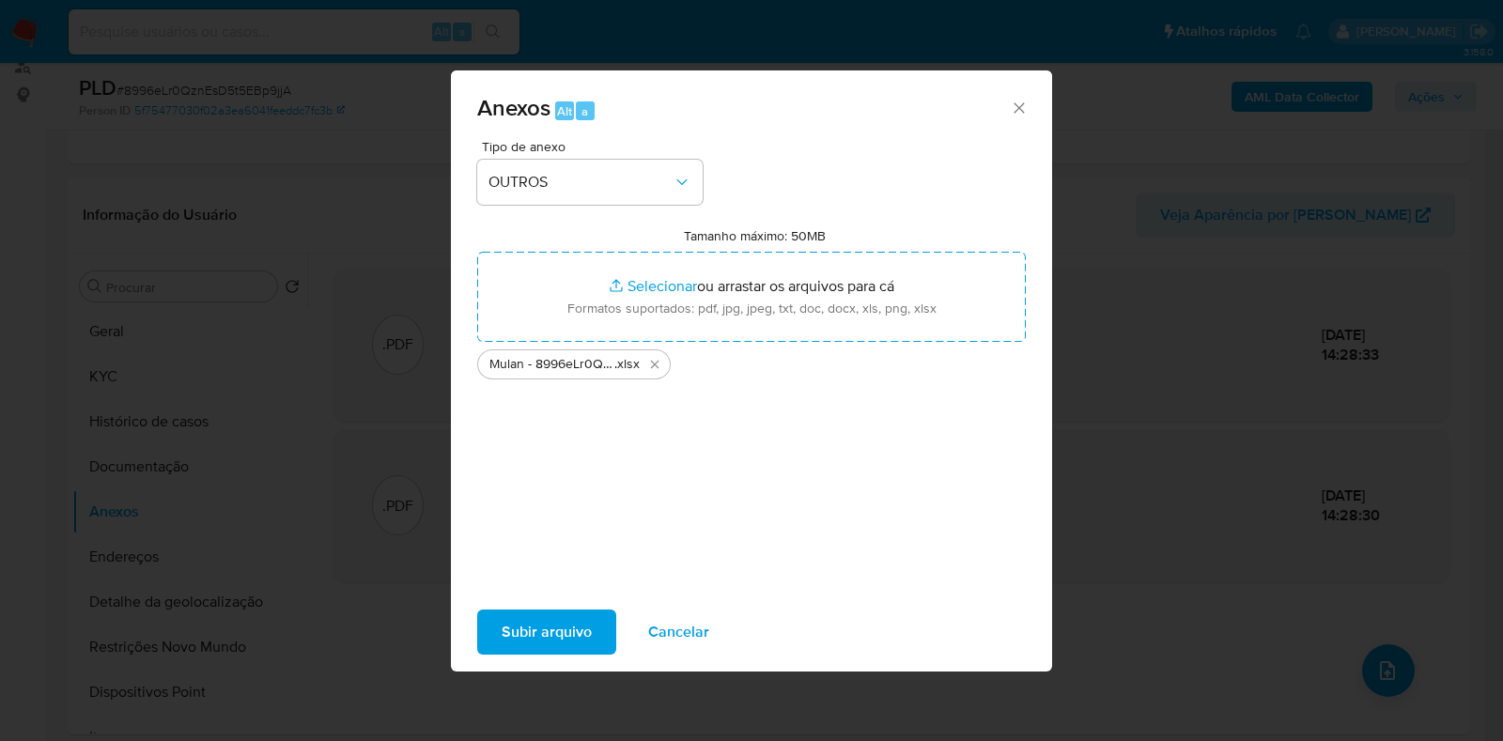
click at [545, 629] on span "Subir arquivo" at bounding box center [546, 631] width 90 height 41
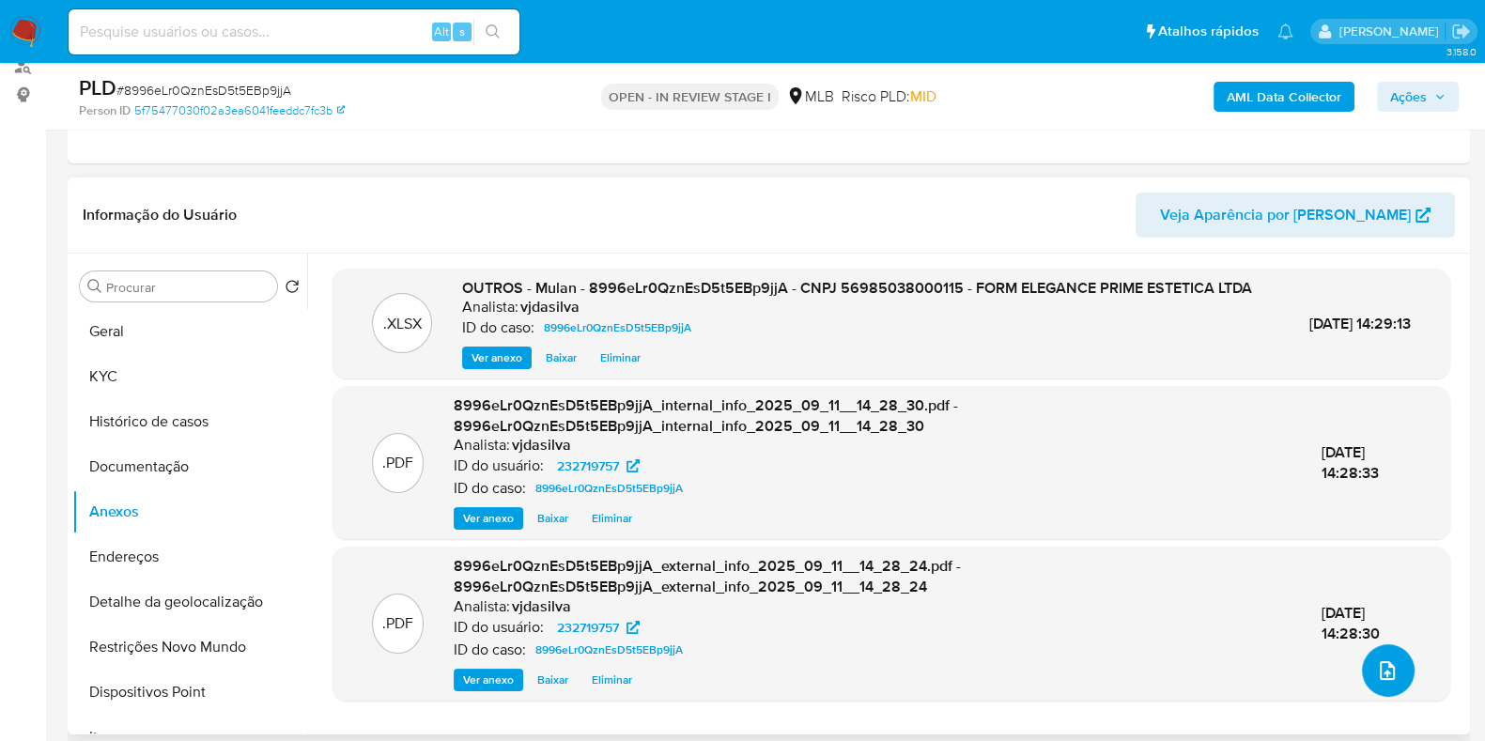
click at [1383, 677] on icon "upload-file" at bounding box center [1387, 670] width 23 height 23
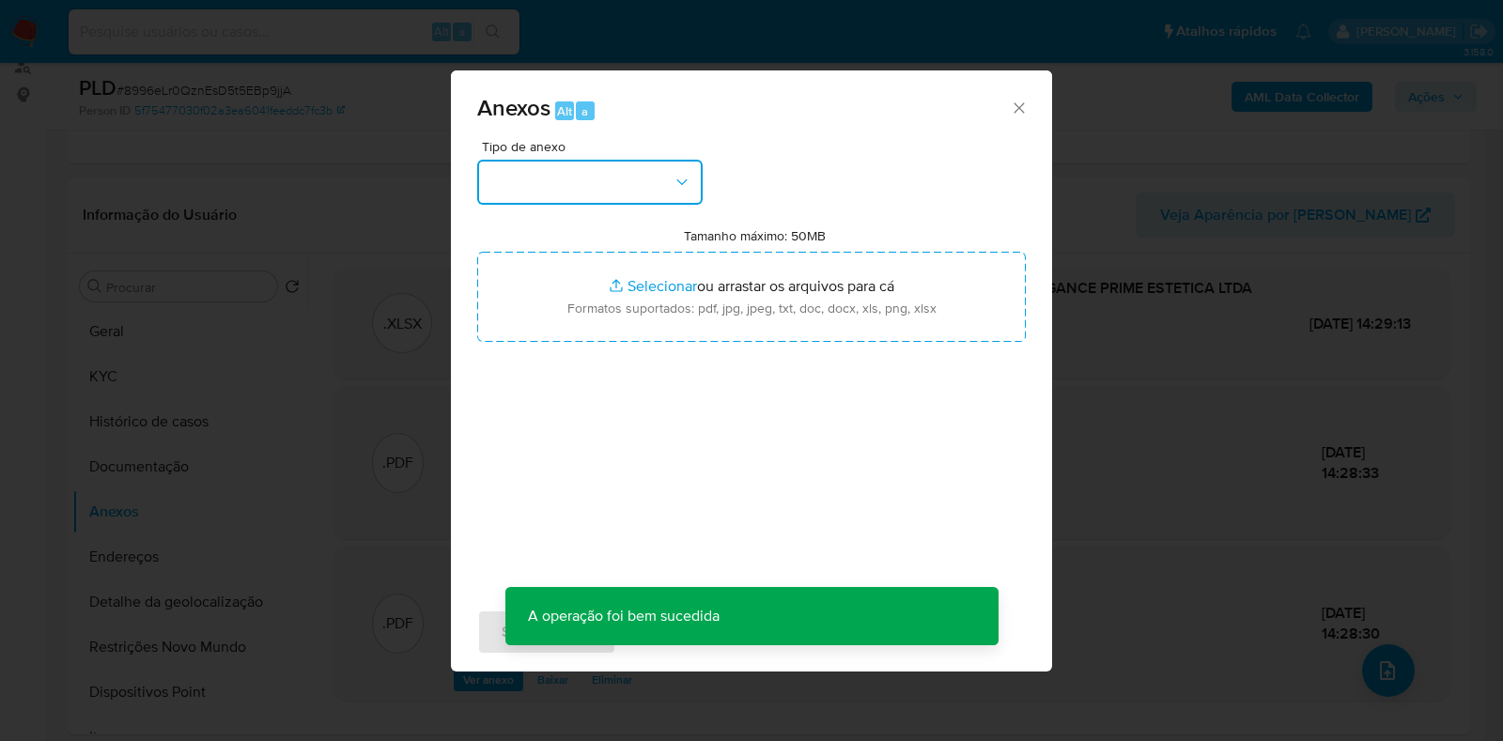
click at [673, 189] on icon "button" at bounding box center [681, 182] width 19 height 19
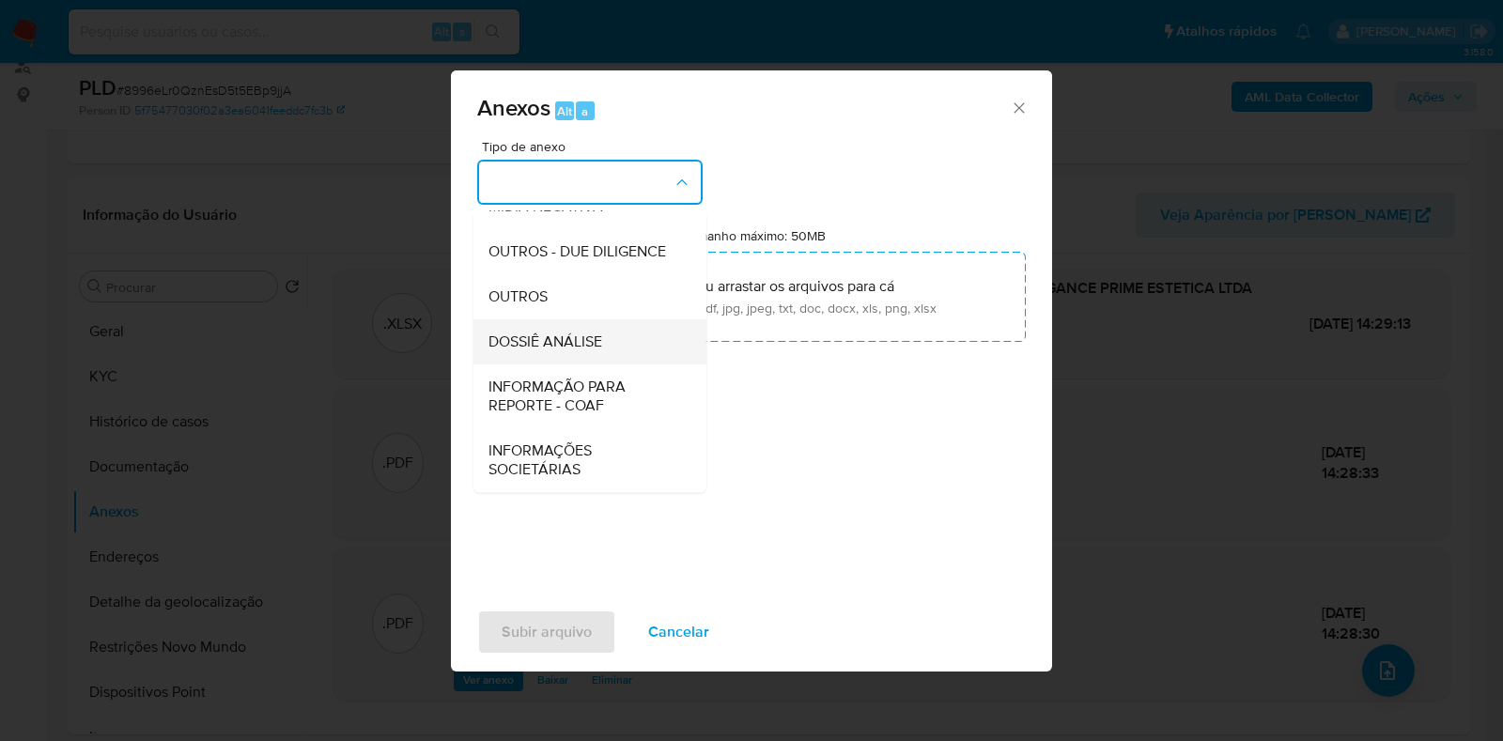
click at [596, 336] on span "DOSSIÊ ANÁLISE" at bounding box center [545, 341] width 114 height 19
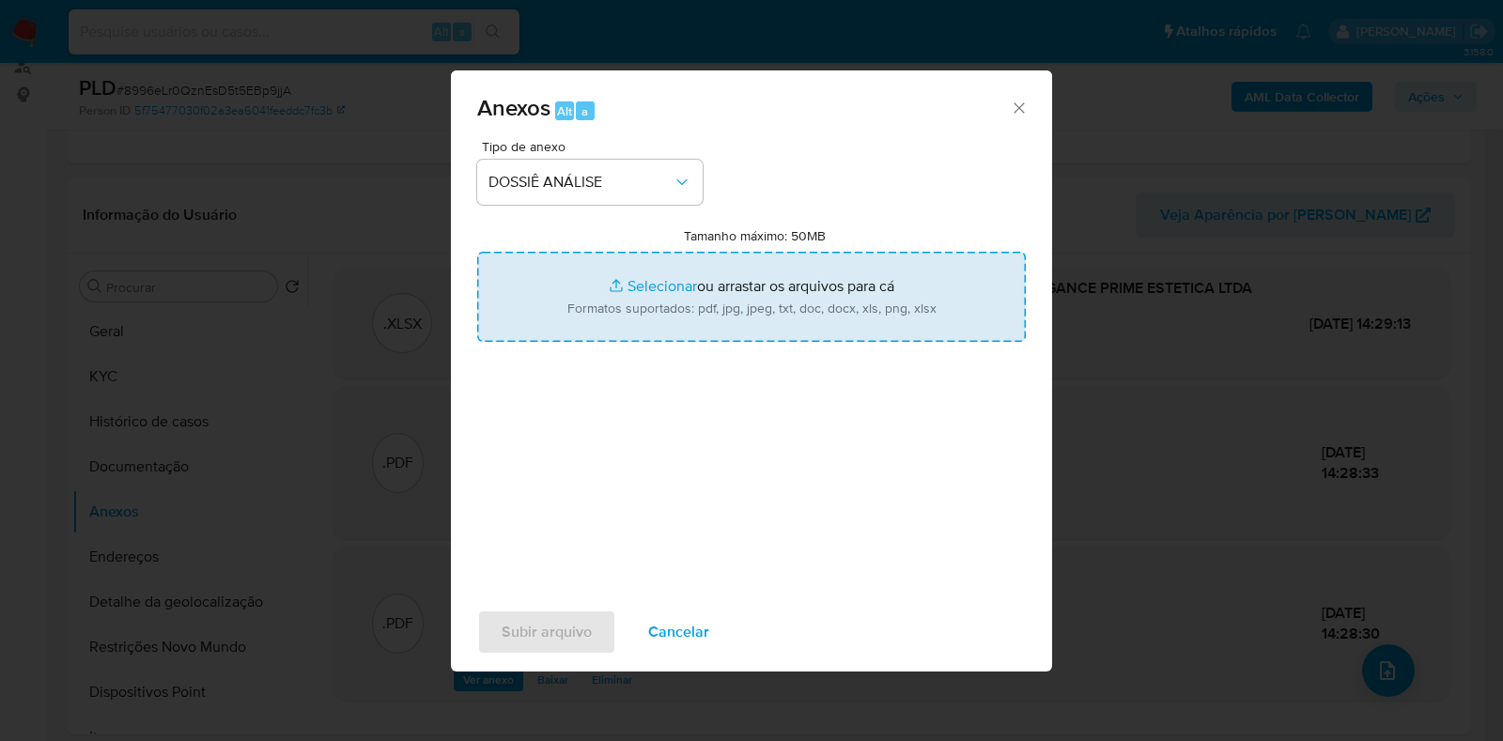
type input "C:\fakepath\SAR - XXXX - CNPJ 56985038000115 - FORM ELEGANCE PRIME ESTETICA LTD…"
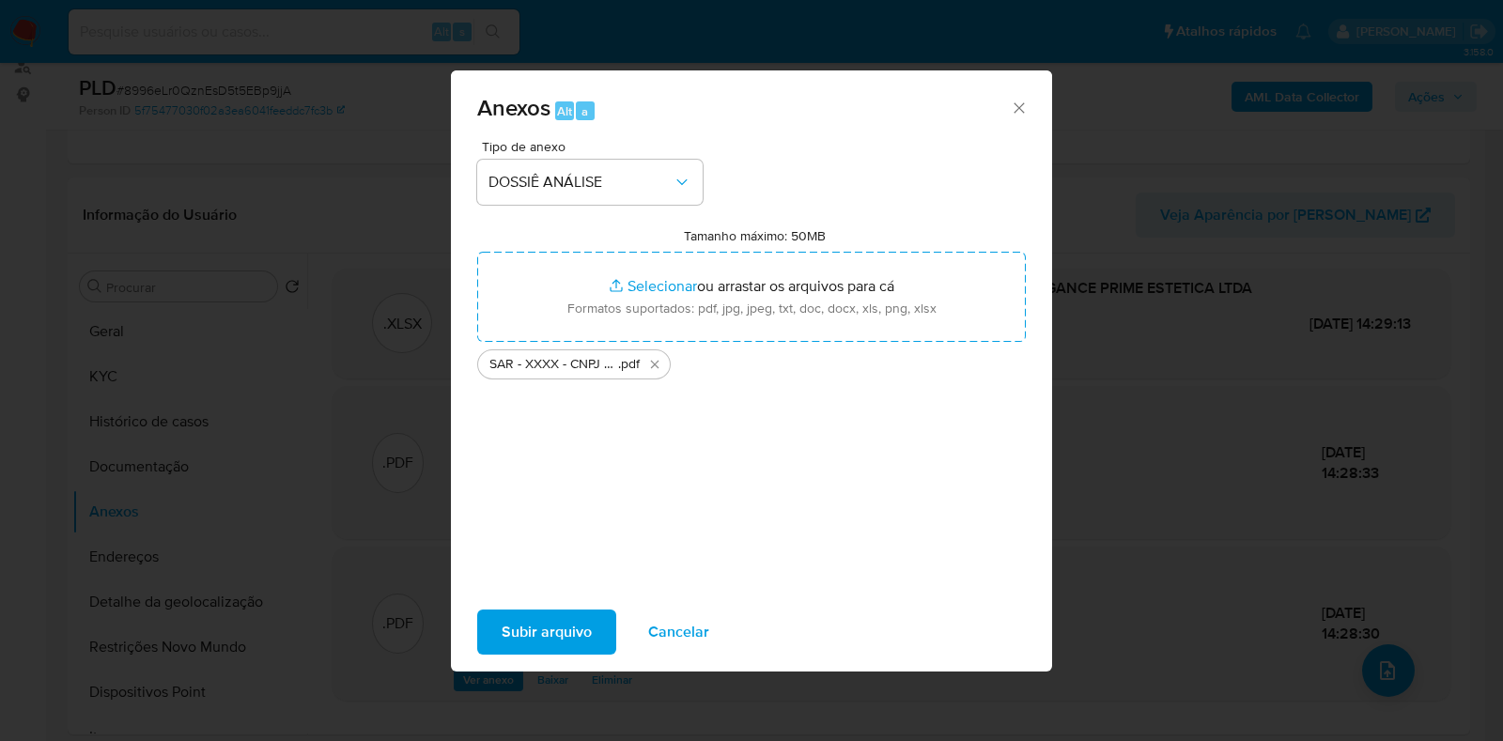
click at [572, 625] on span "Subir arquivo" at bounding box center [546, 631] width 90 height 41
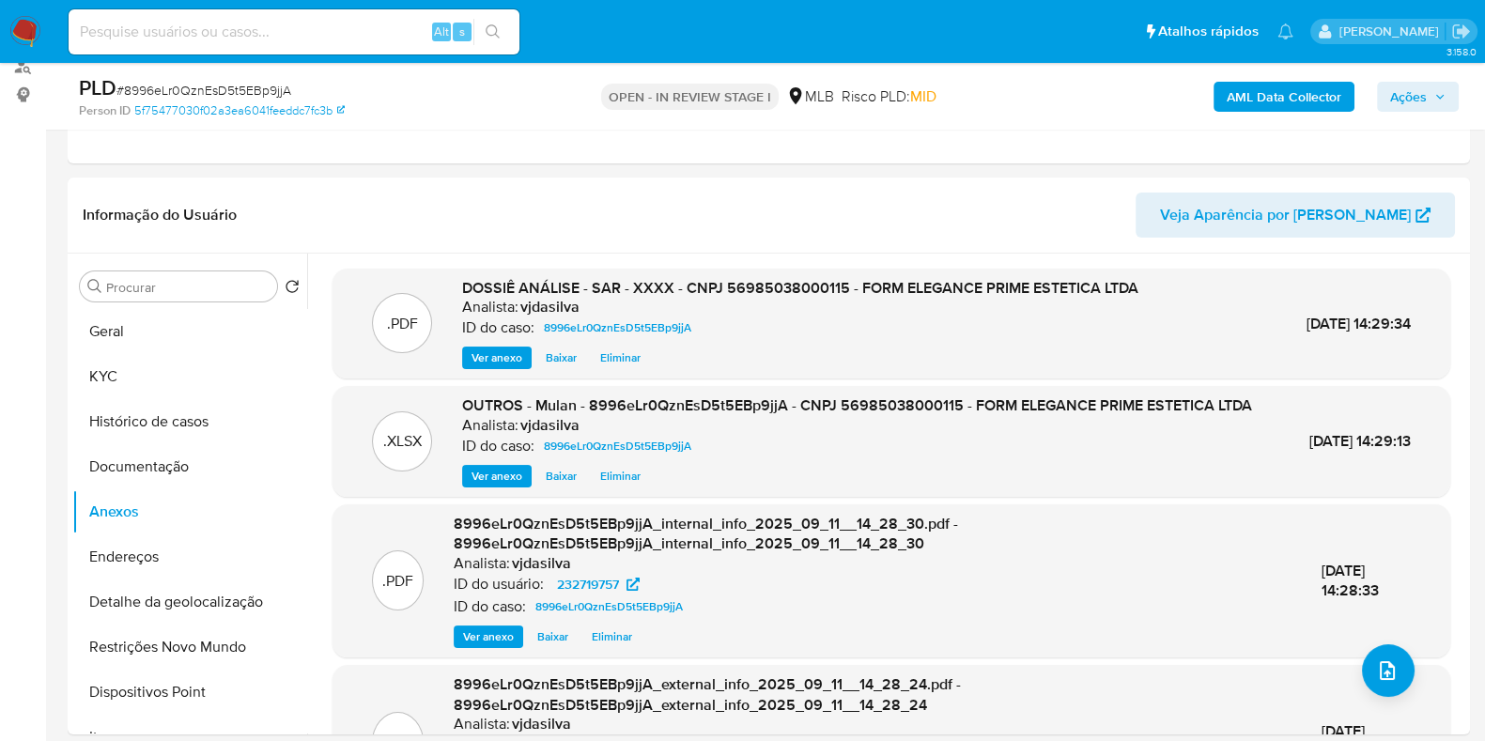
click at [1396, 100] on span "Ações" at bounding box center [1408, 97] width 37 height 30
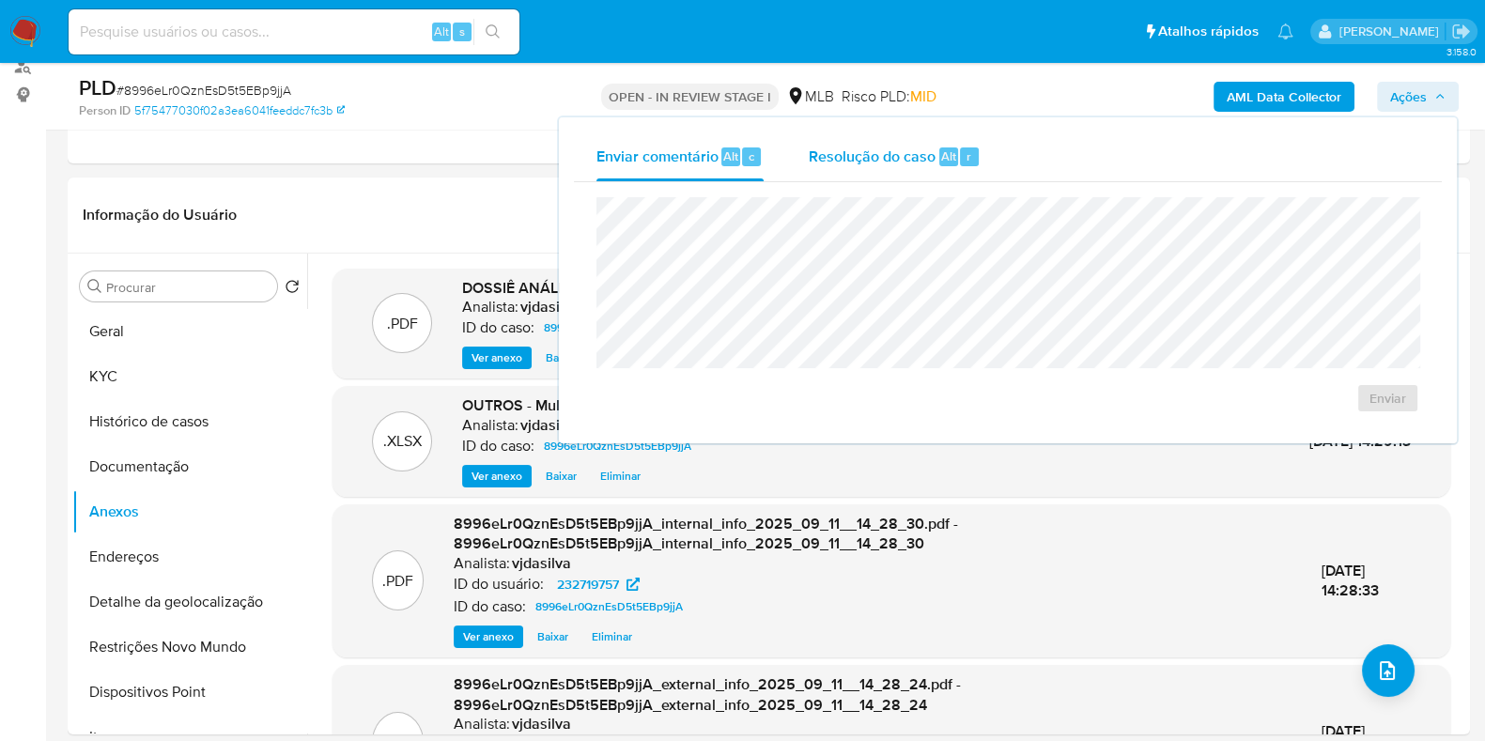
click at [812, 158] on span "Resolução do caso" at bounding box center [872, 156] width 127 height 22
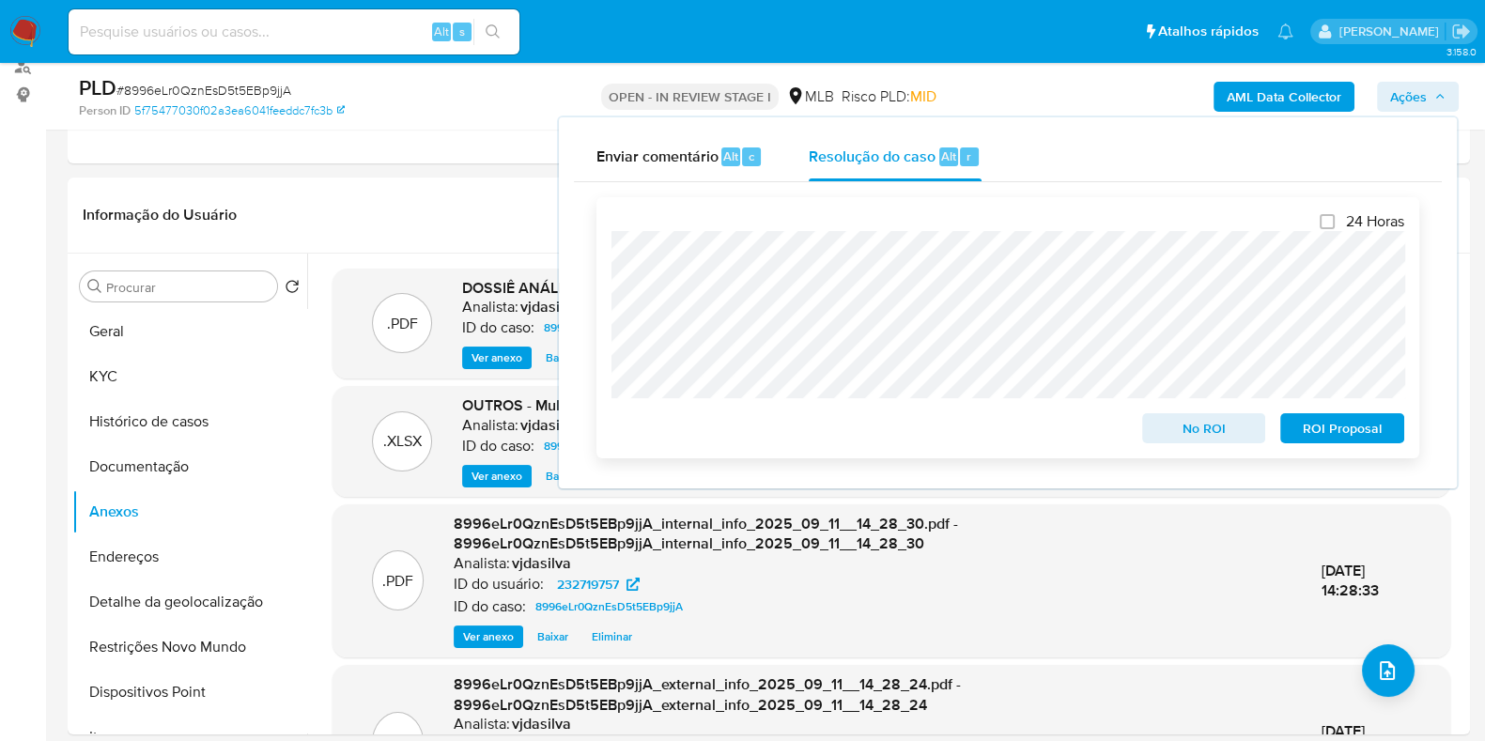
click at [1334, 435] on span "ROI Proposal" at bounding box center [1342, 428] width 98 height 26
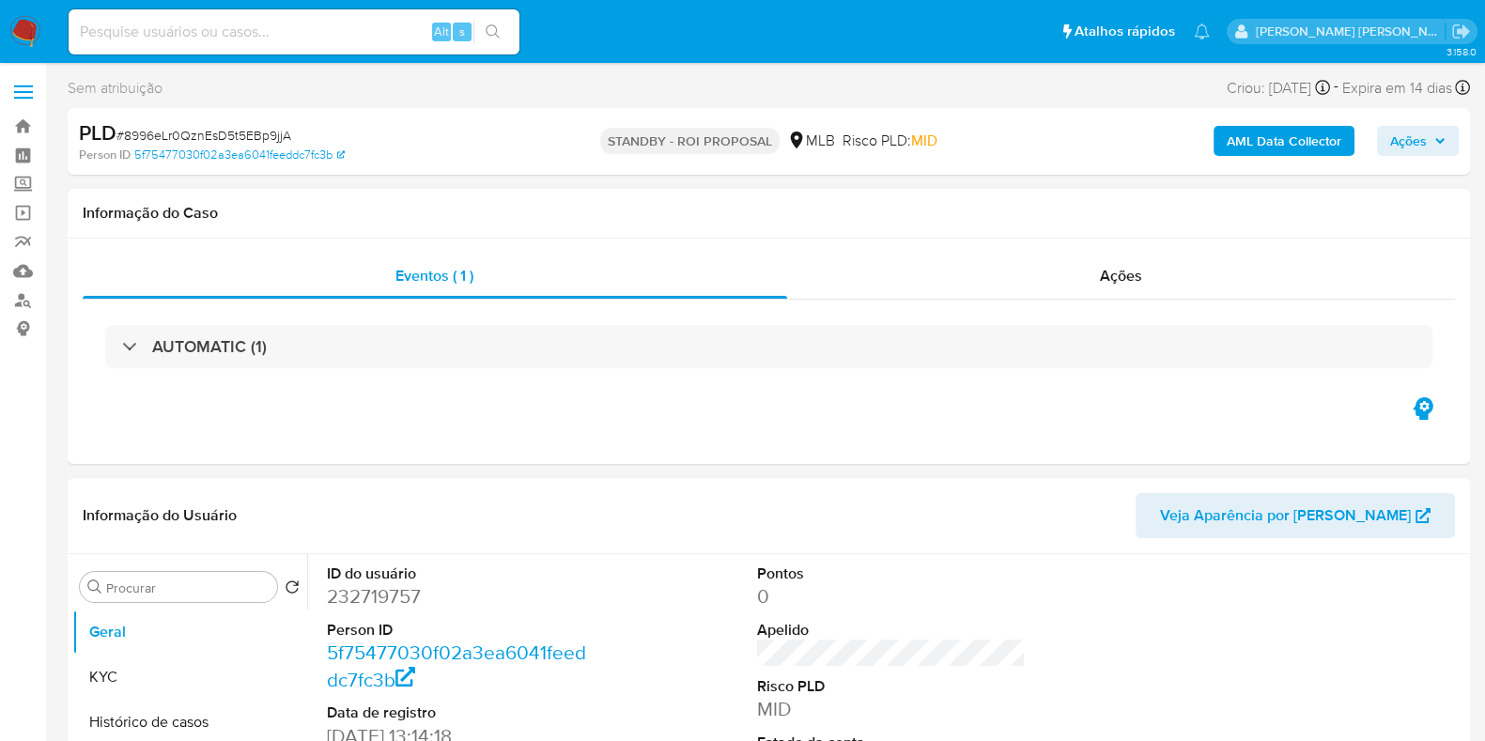
select select "10"
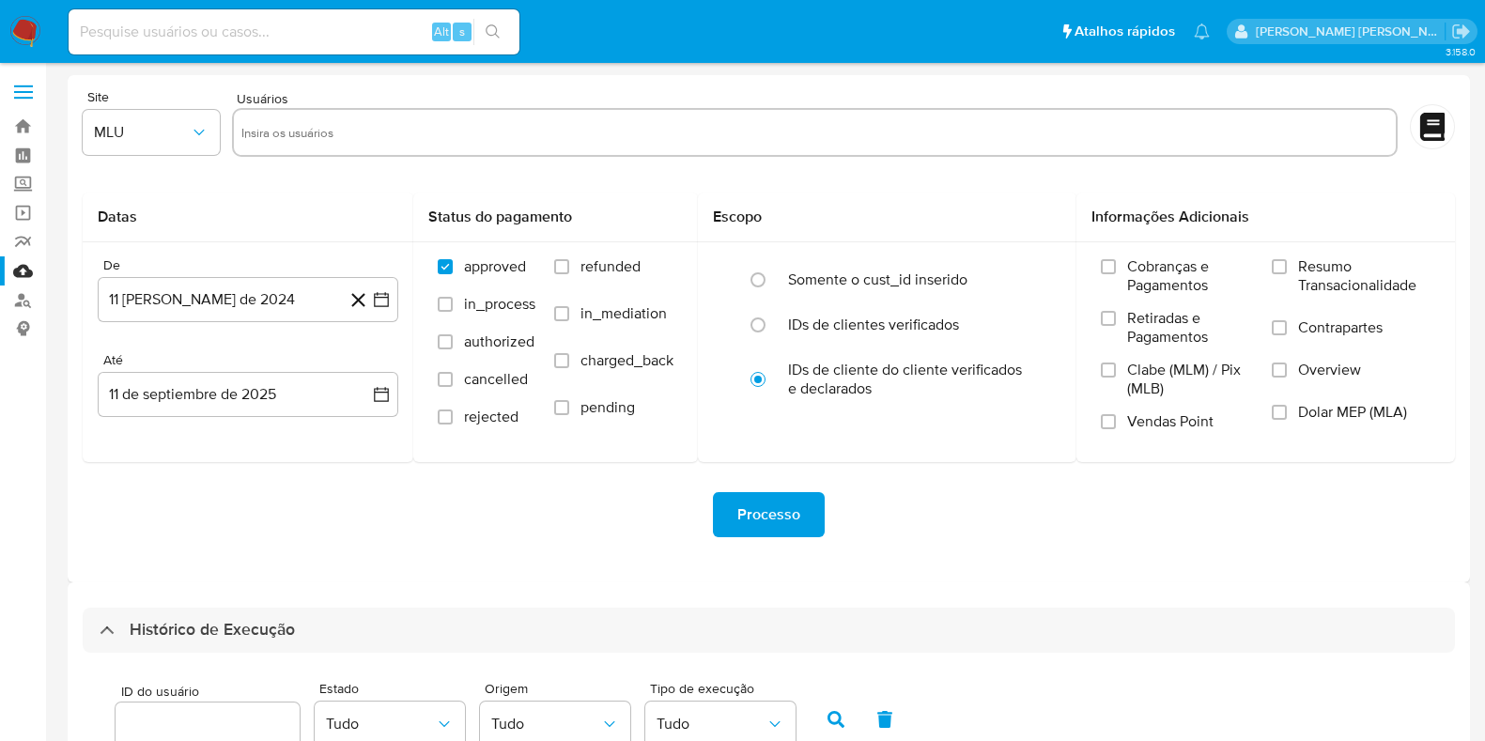
select select "25"
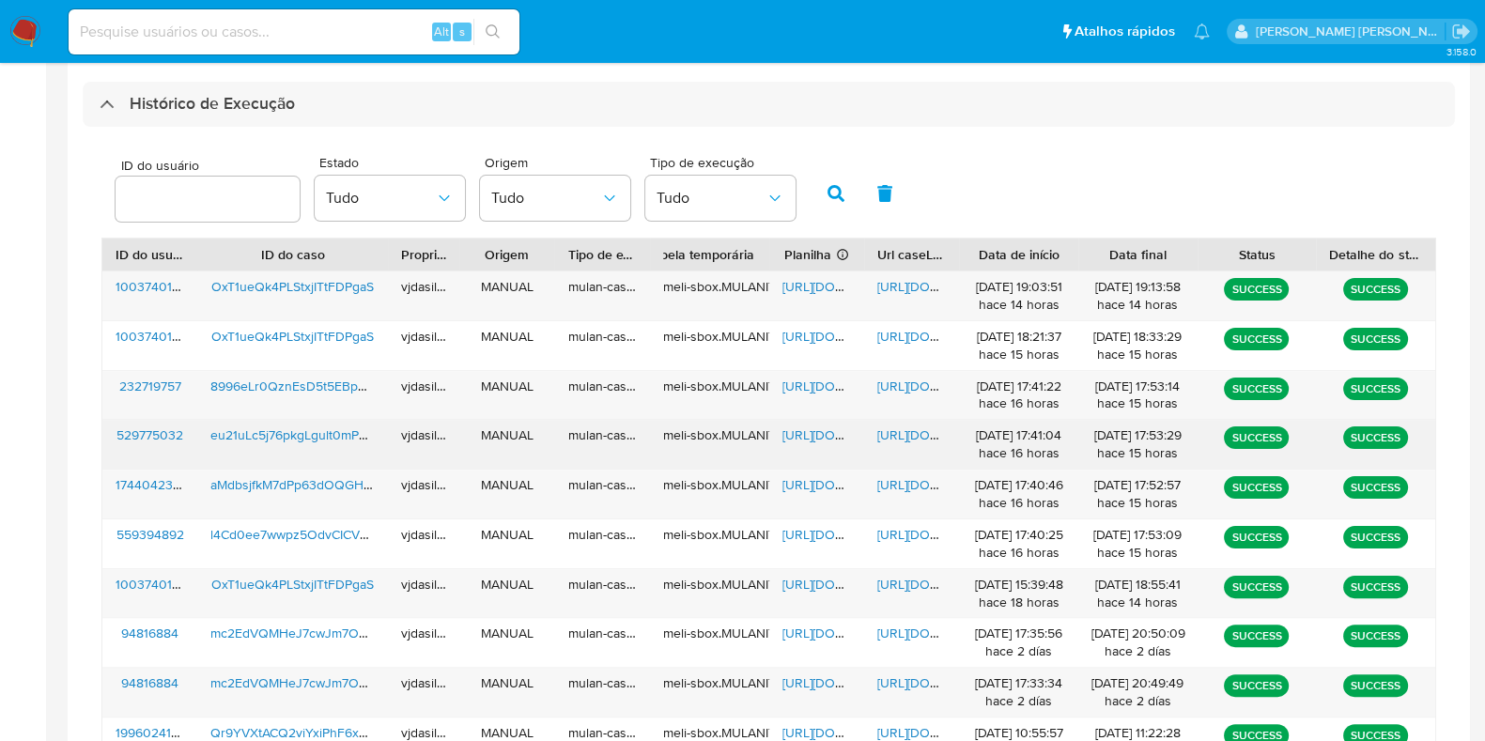
click at [895, 434] on span "https://docs.google.com/document/d/1zRr7vS3o2RX1iESWVsEtY_SMzVggysInQBPKAvE-vv0…" at bounding box center [942, 434] width 130 height 19
click at [259, 429] on span "eu21uLc5j76pkgLgult0mPGk" at bounding box center [292, 434] width 164 height 19
click at [798, 434] on span "https://docs.google.com/spreadsheets/d/1RzsLK8retdHaqQQyx7TkxDFYY_-hEuycbM14QwE…" at bounding box center [847, 434] width 130 height 19
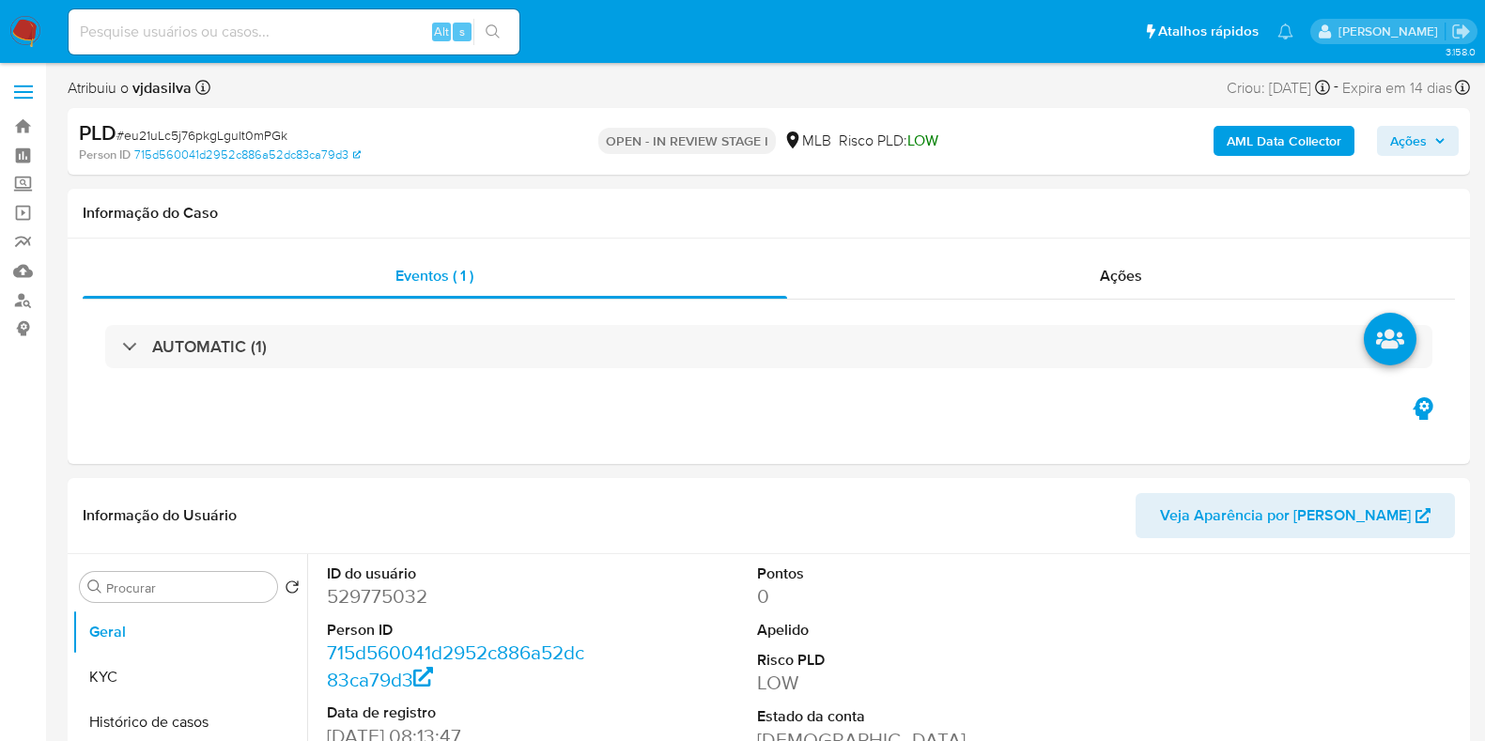
select select "10"
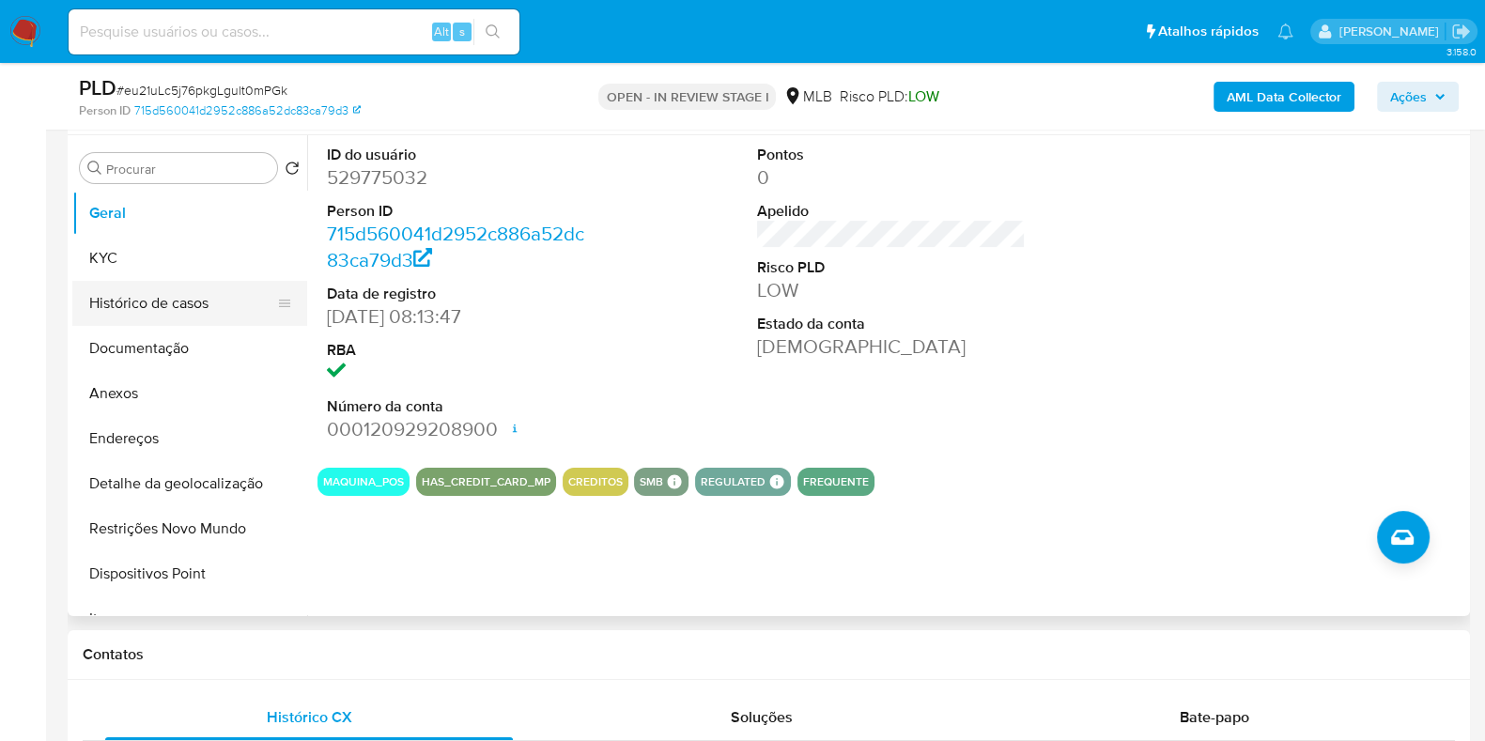
click at [152, 301] on button "Histórico de casos" at bounding box center [182, 303] width 220 height 45
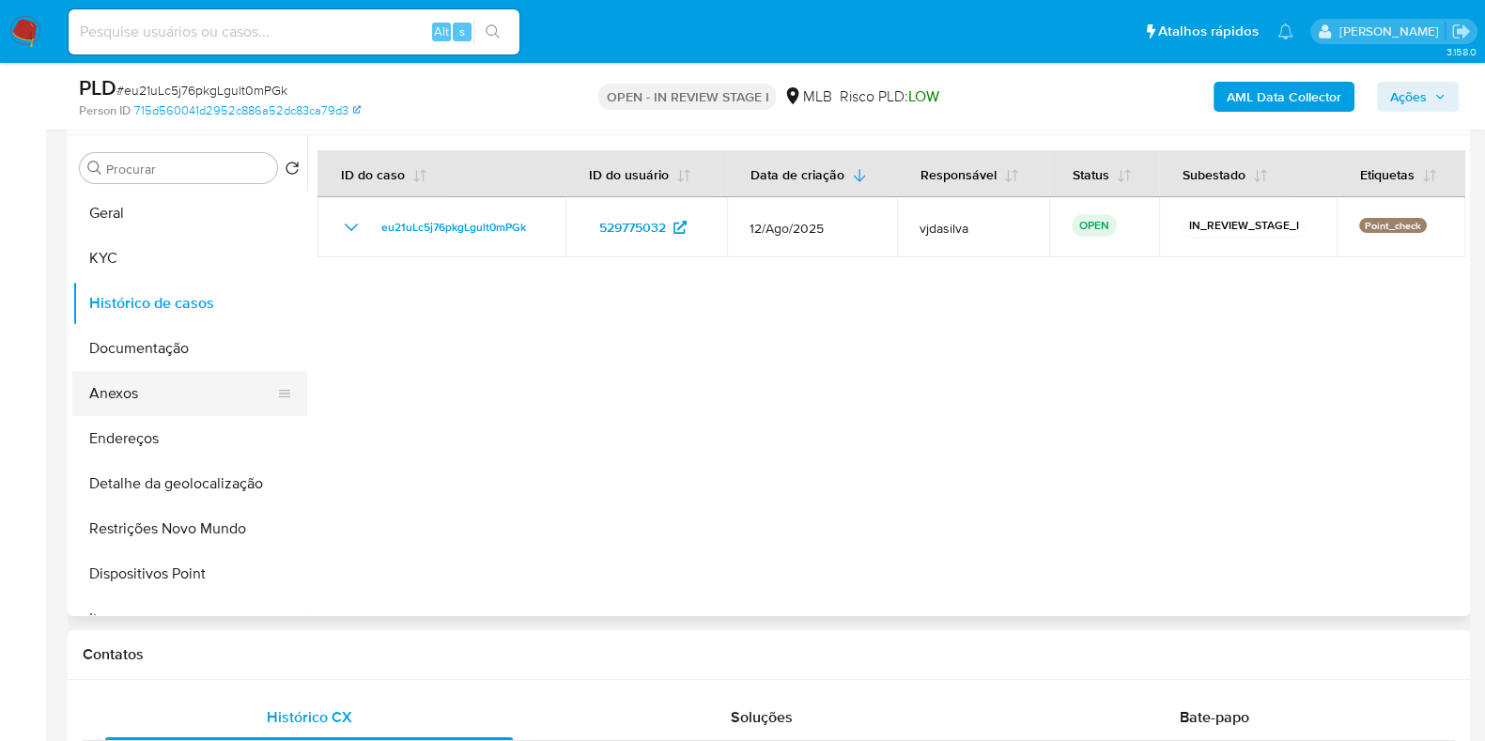
click at [141, 385] on button "Anexos" at bounding box center [182, 393] width 220 height 45
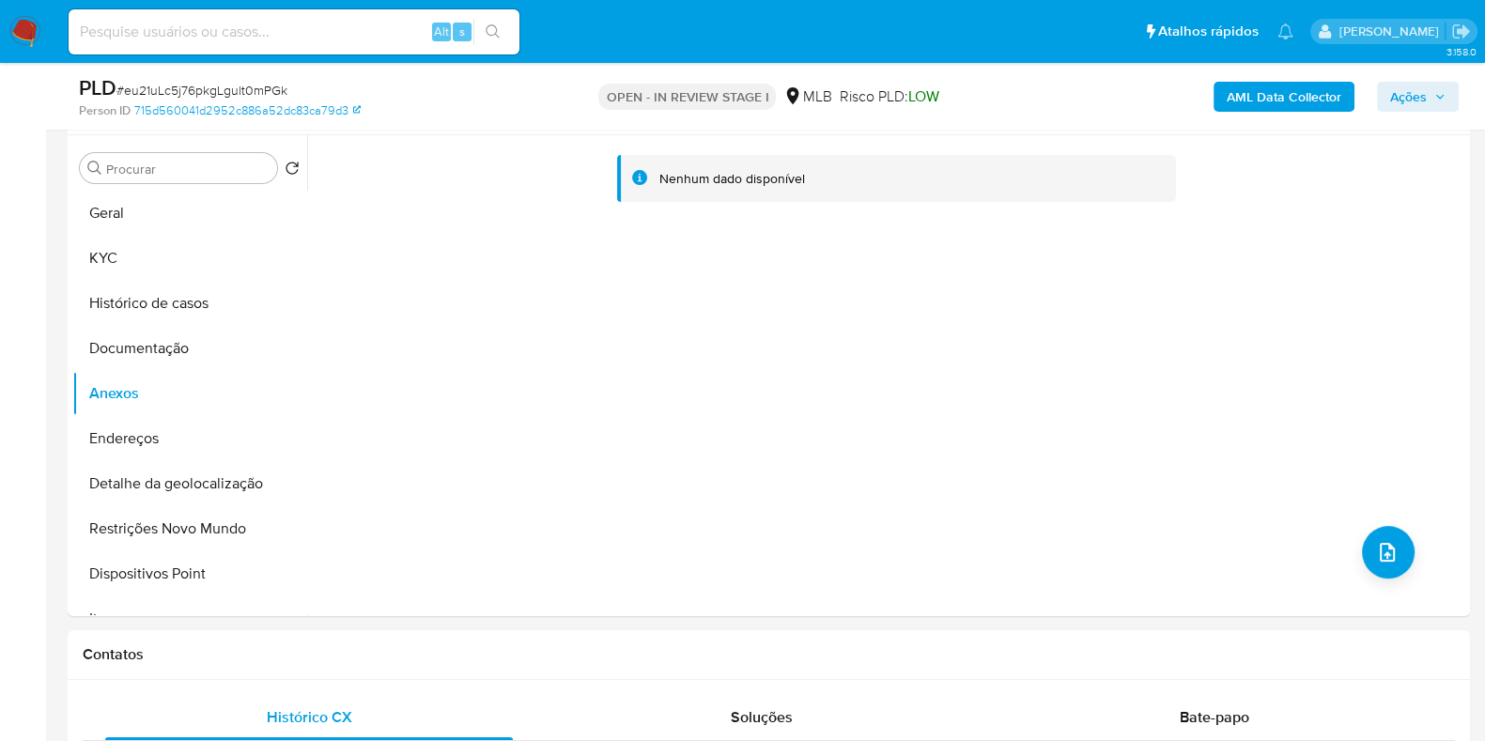
click at [1295, 99] on b "AML Data Collector" at bounding box center [1283, 97] width 115 height 30
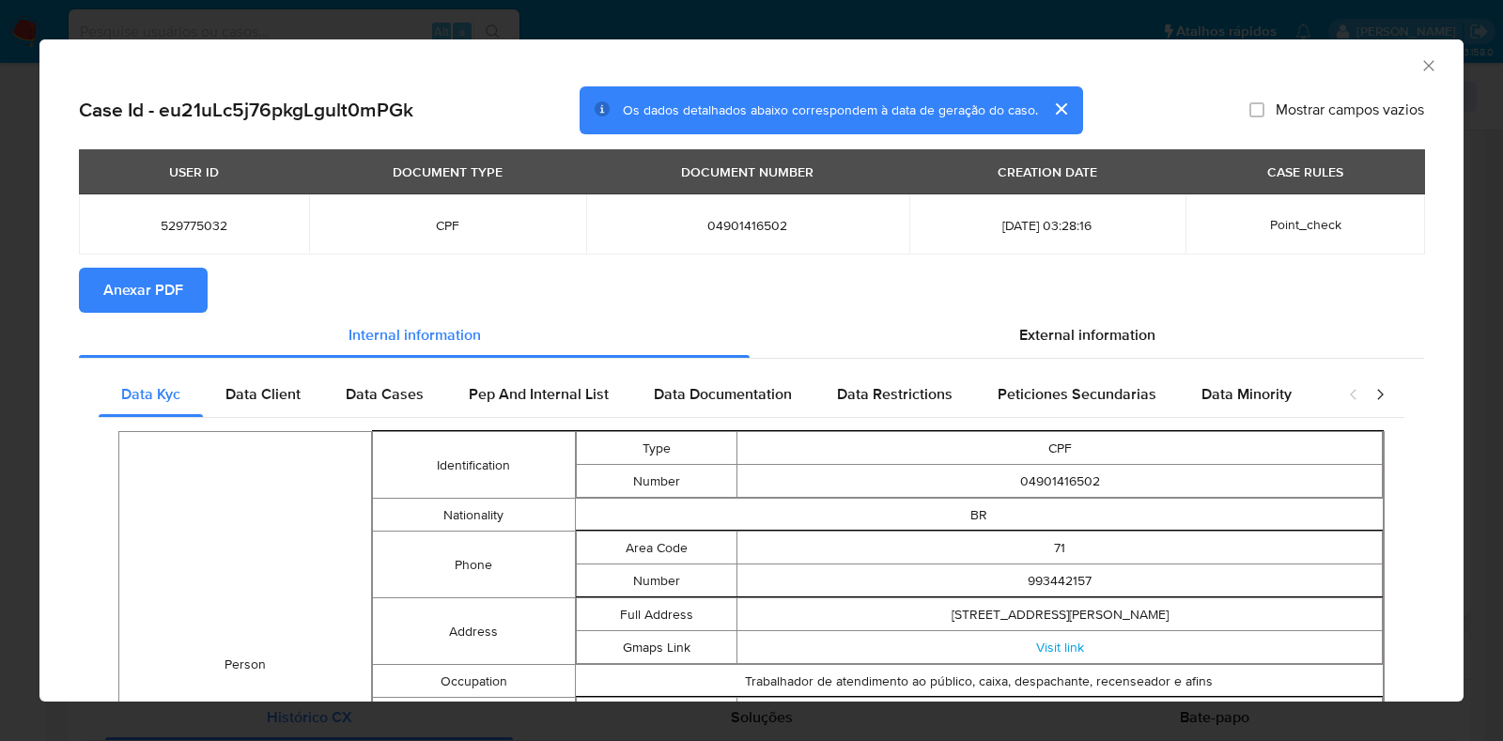
click at [150, 290] on span "Anexar PDF" at bounding box center [143, 290] width 80 height 41
click at [1419, 71] on icon "Fechar a janela" at bounding box center [1428, 65] width 19 height 19
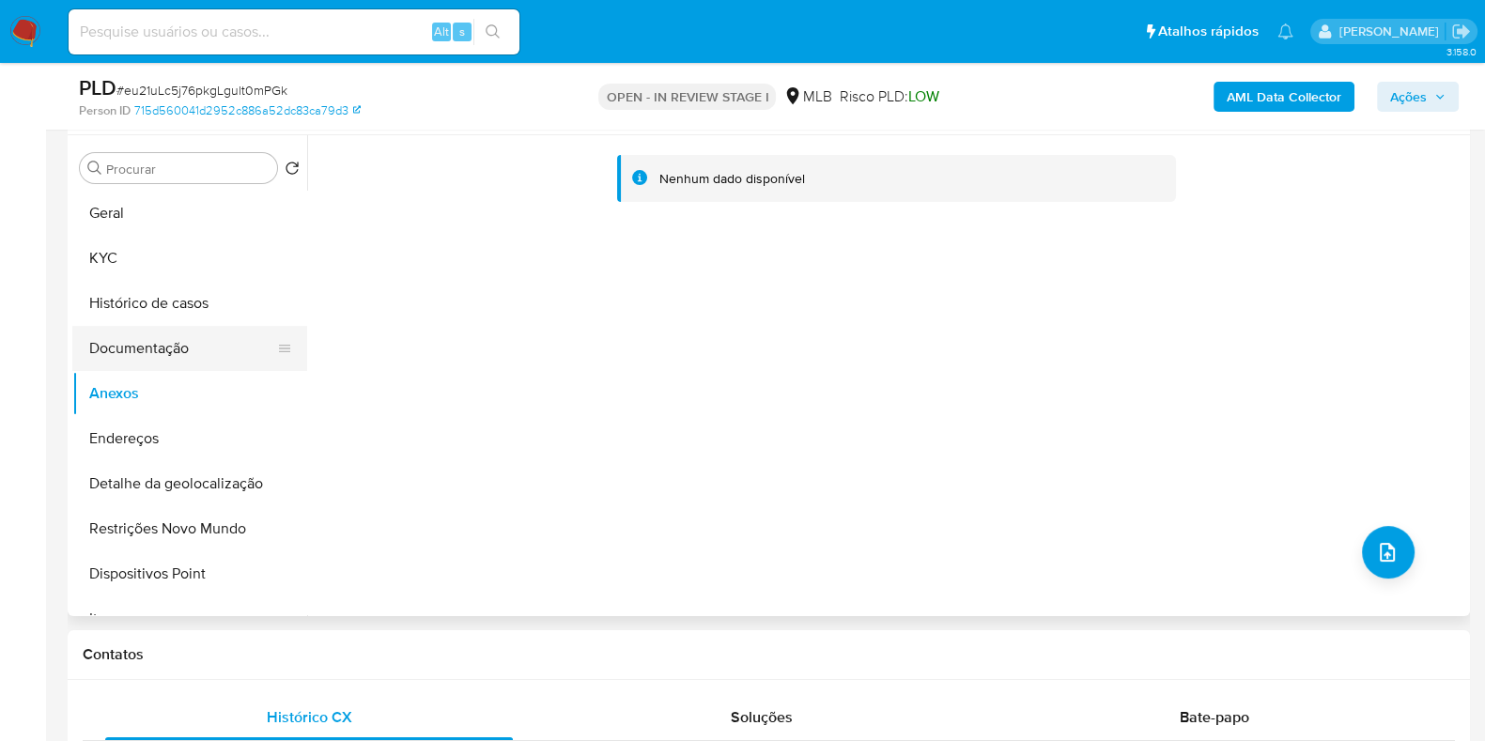
click at [188, 328] on button "Documentação" at bounding box center [182, 348] width 220 height 45
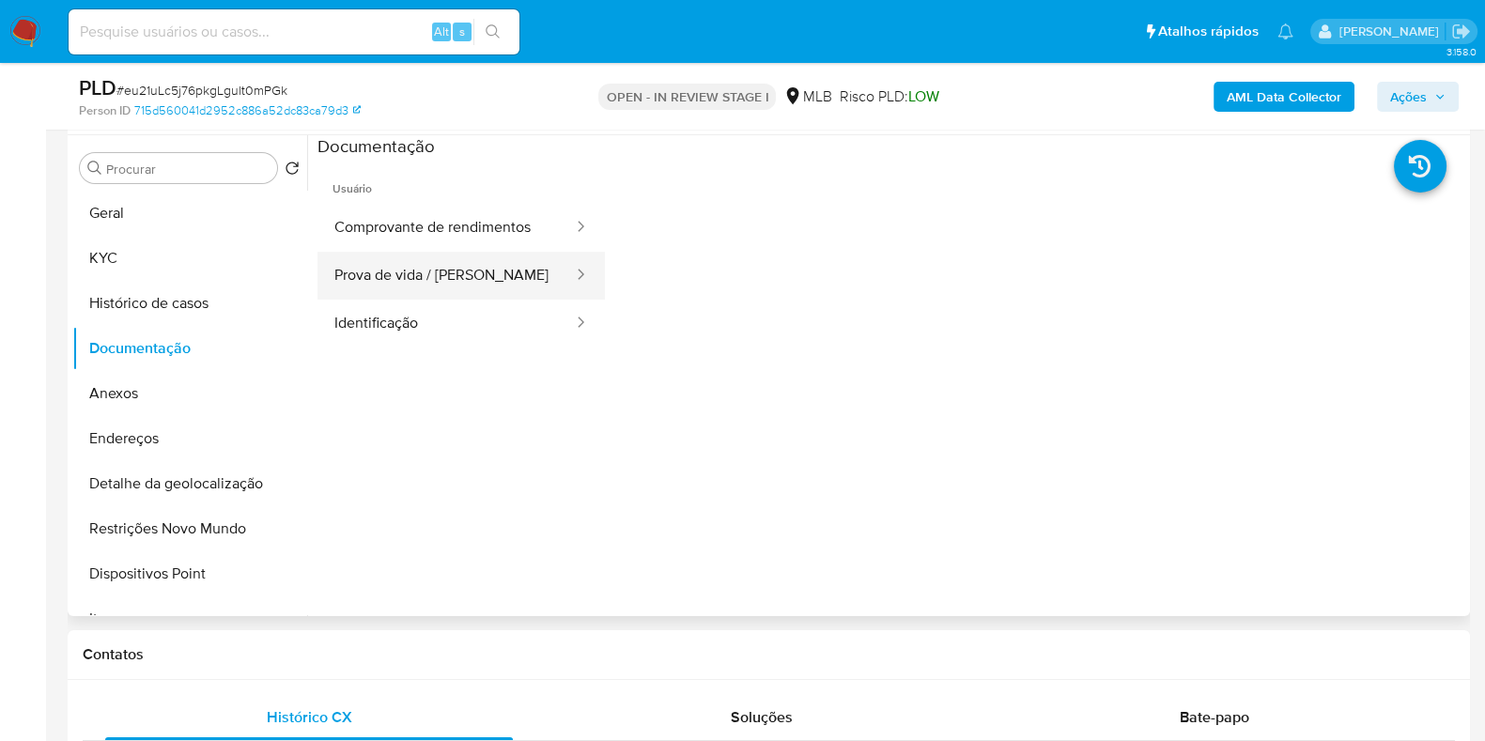
click at [417, 255] on button "Prova de vida / Selfie" at bounding box center [445, 276] width 257 height 48
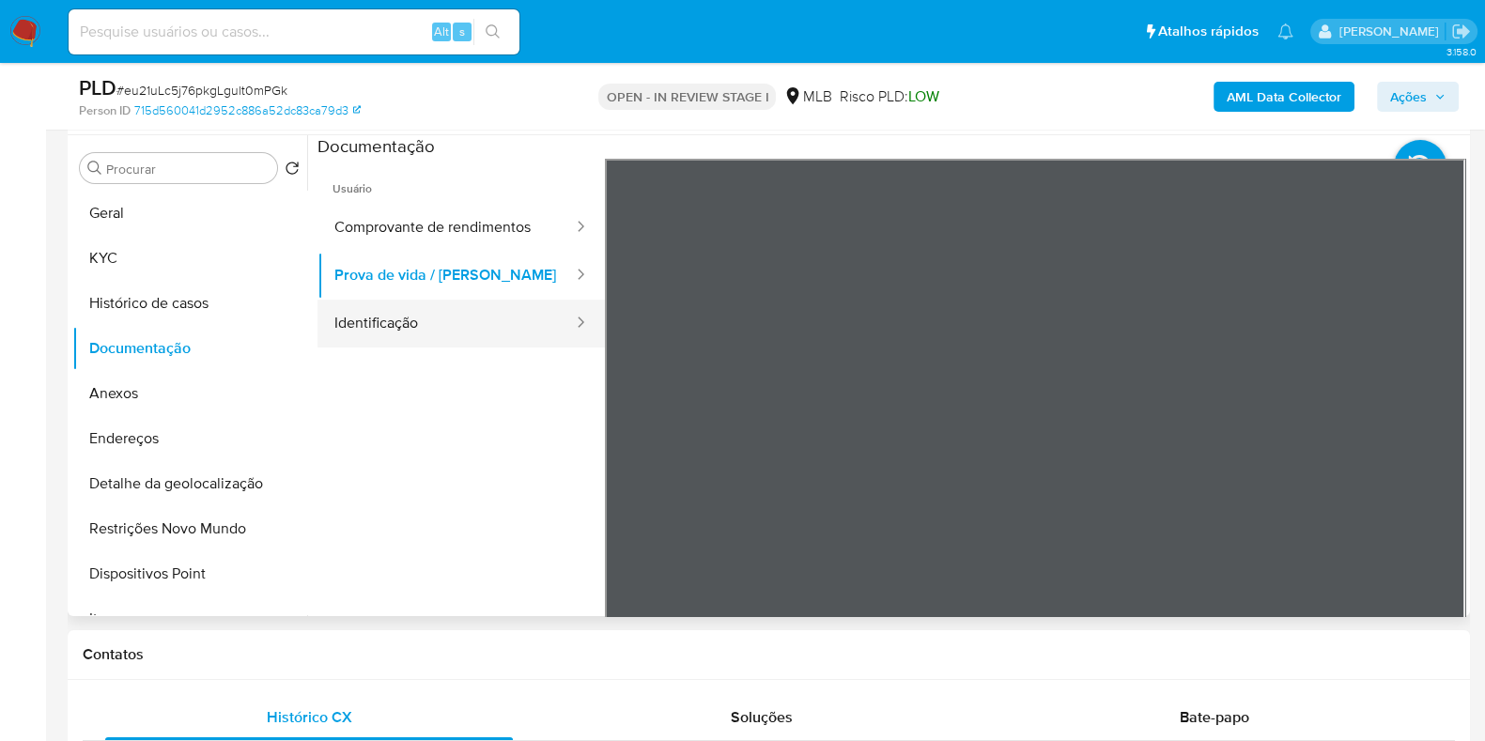
click at [376, 312] on button "Identificação" at bounding box center [445, 324] width 257 height 48
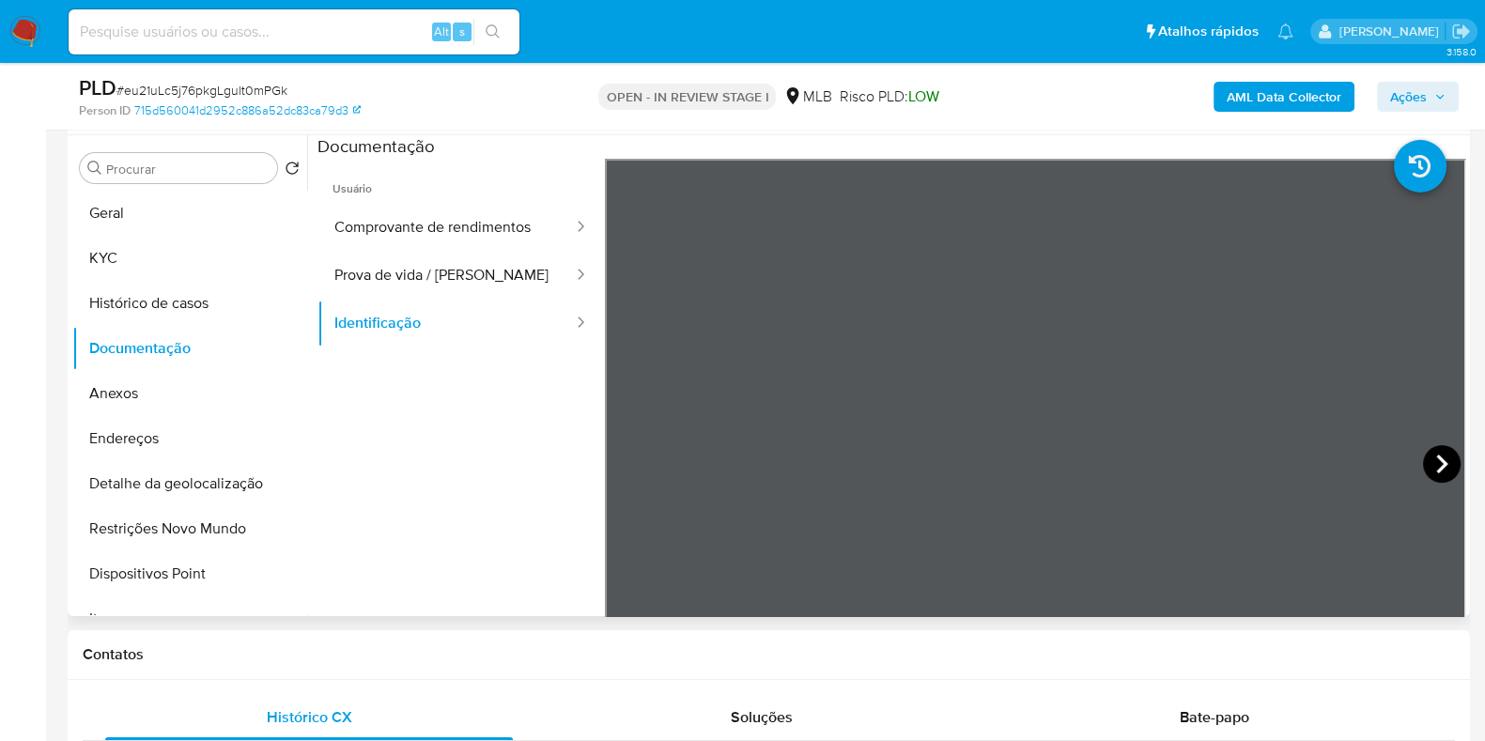
click at [1432, 451] on icon at bounding box center [1442, 464] width 38 height 38
click at [376, 228] on button "Comprovante de rendimentos" at bounding box center [445, 228] width 257 height 48
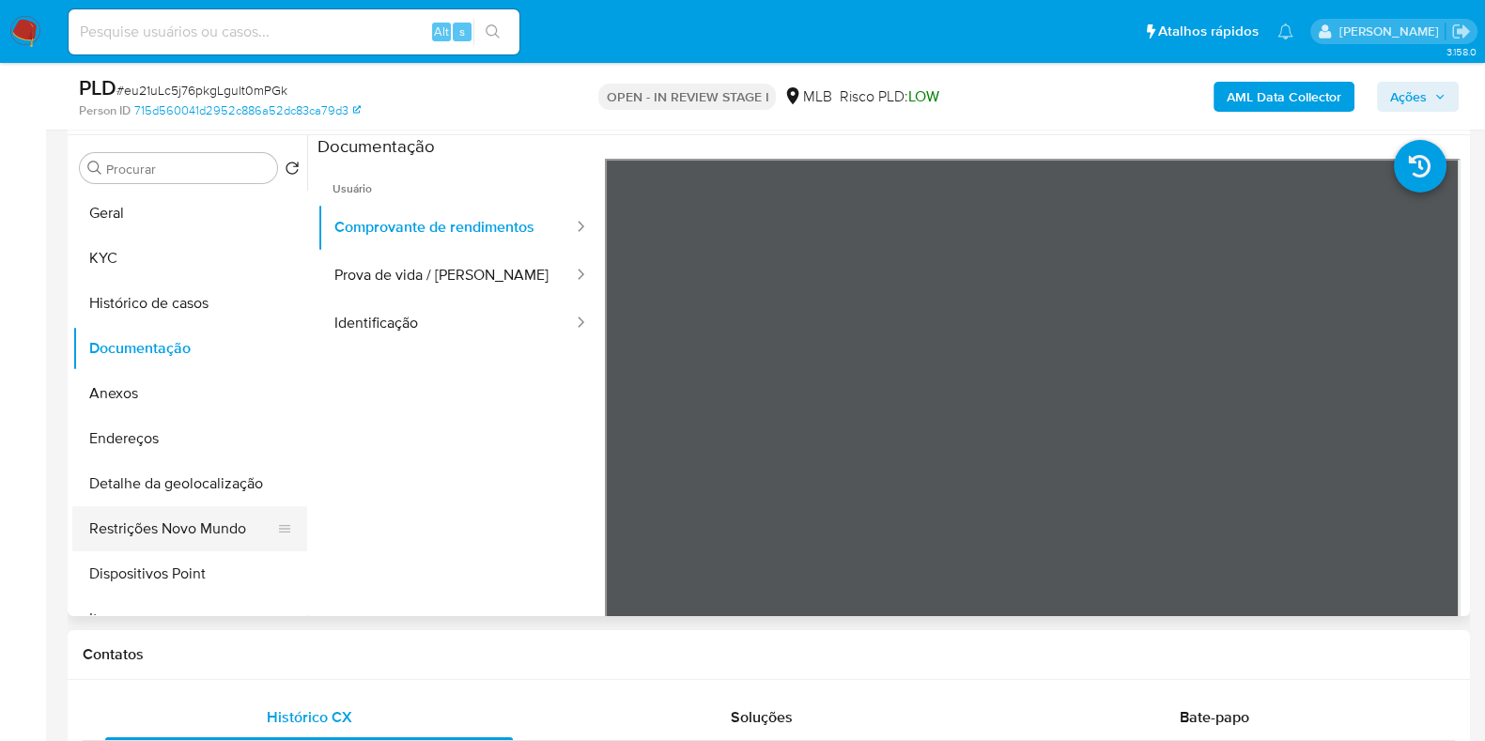
click at [178, 522] on button "Restrições Novo Mundo" at bounding box center [182, 528] width 220 height 45
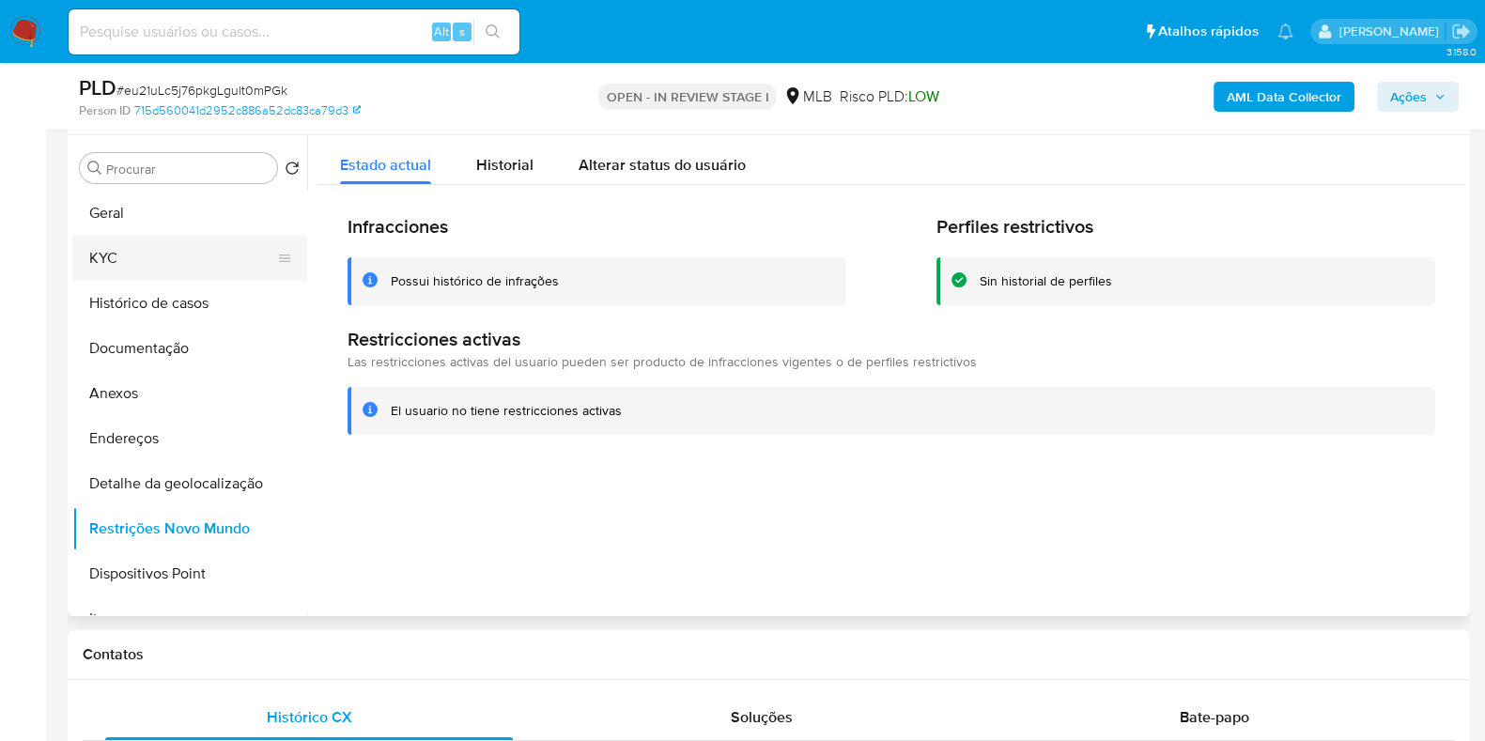
click at [155, 243] on button "KYC" at bounding box center [182, 258] width 220 height 45
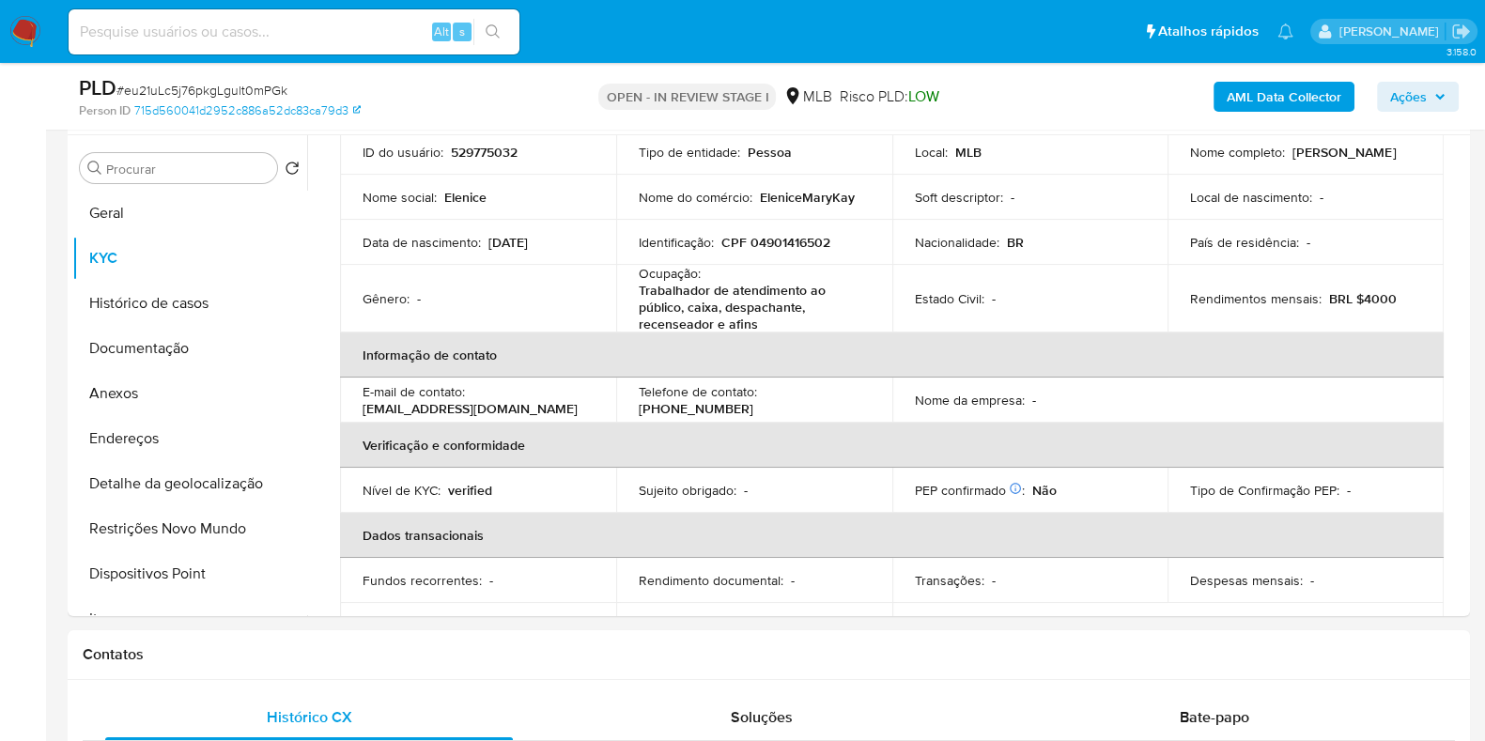
scroll to position [16, 0]
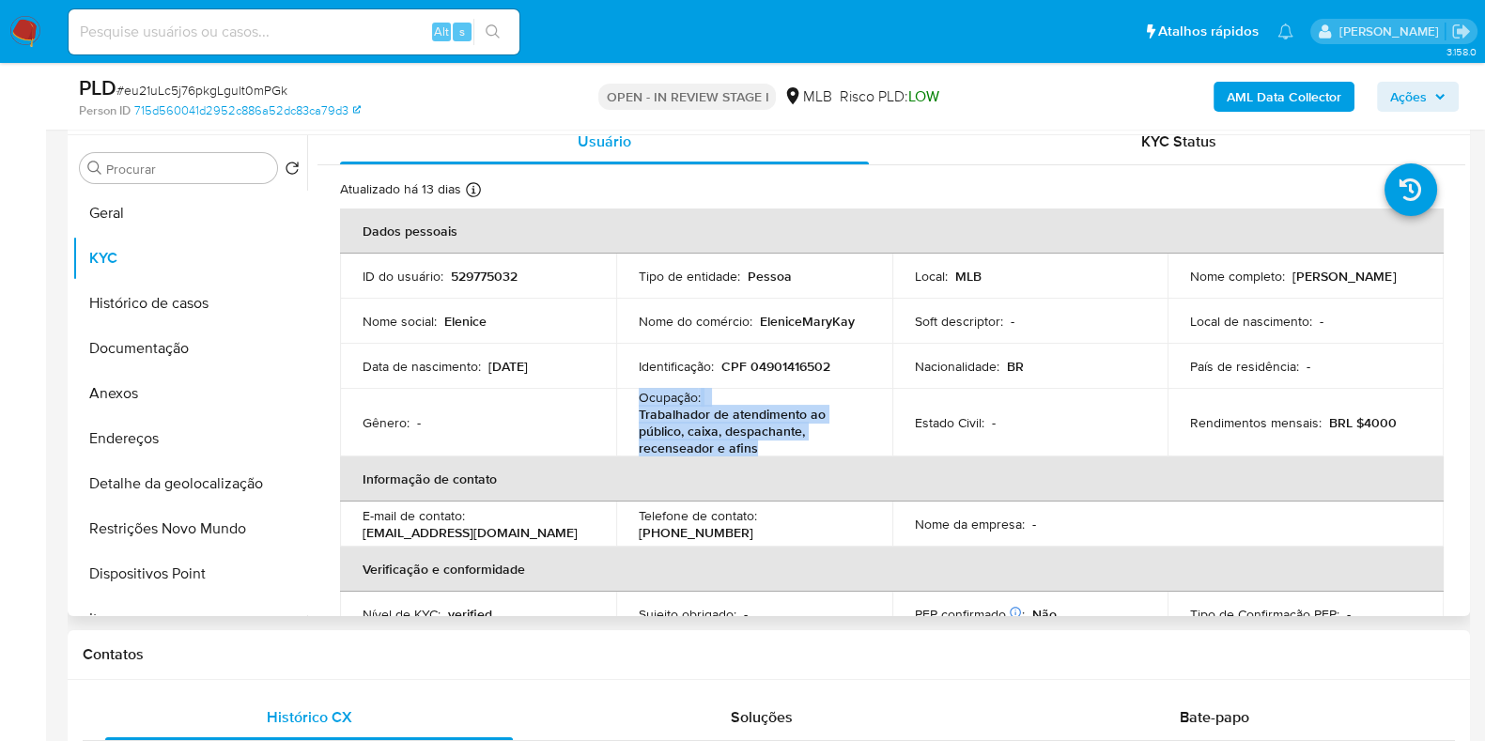
drag, startPoint x: 636, startPoint y: 393, endPoint x: 761, endPoint y: 448, distance: 136.3
click at [761, 448] on td "Ocupação : Trabalhador de atendimento ao público, caixa, despachante, recensead…" at bounding box center [754, 423] width 276 height 68
copy div "Ocupação : Trabalhador de atendimento ao público, caixa, despachante, recensead…"
click at [137, 192] on button "Geral" at bounding box center [182, 213] width 220 height 45
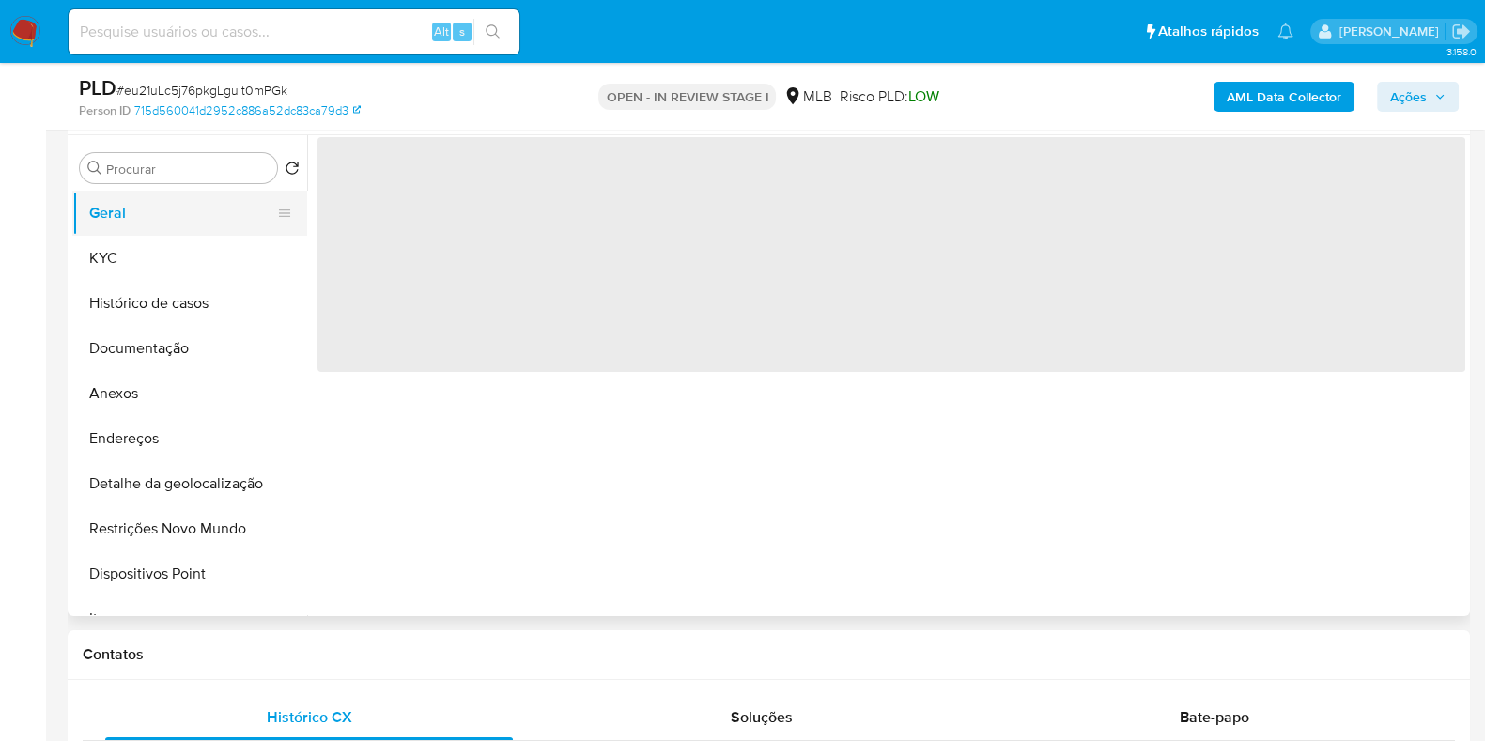
scroll to position [0, 0]
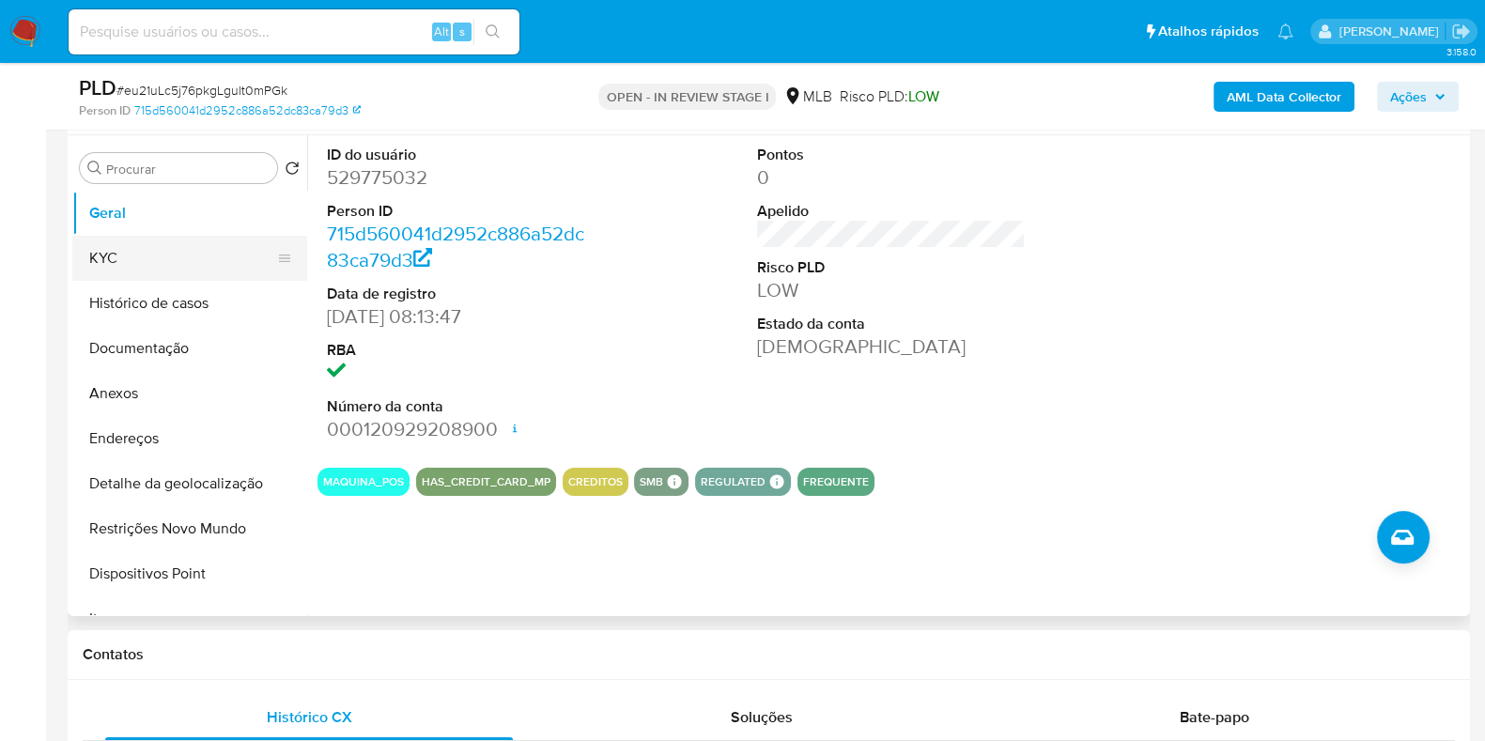
click at [127, 267] on button "KYC" at bounding box center [182, 258] width 220 height 45
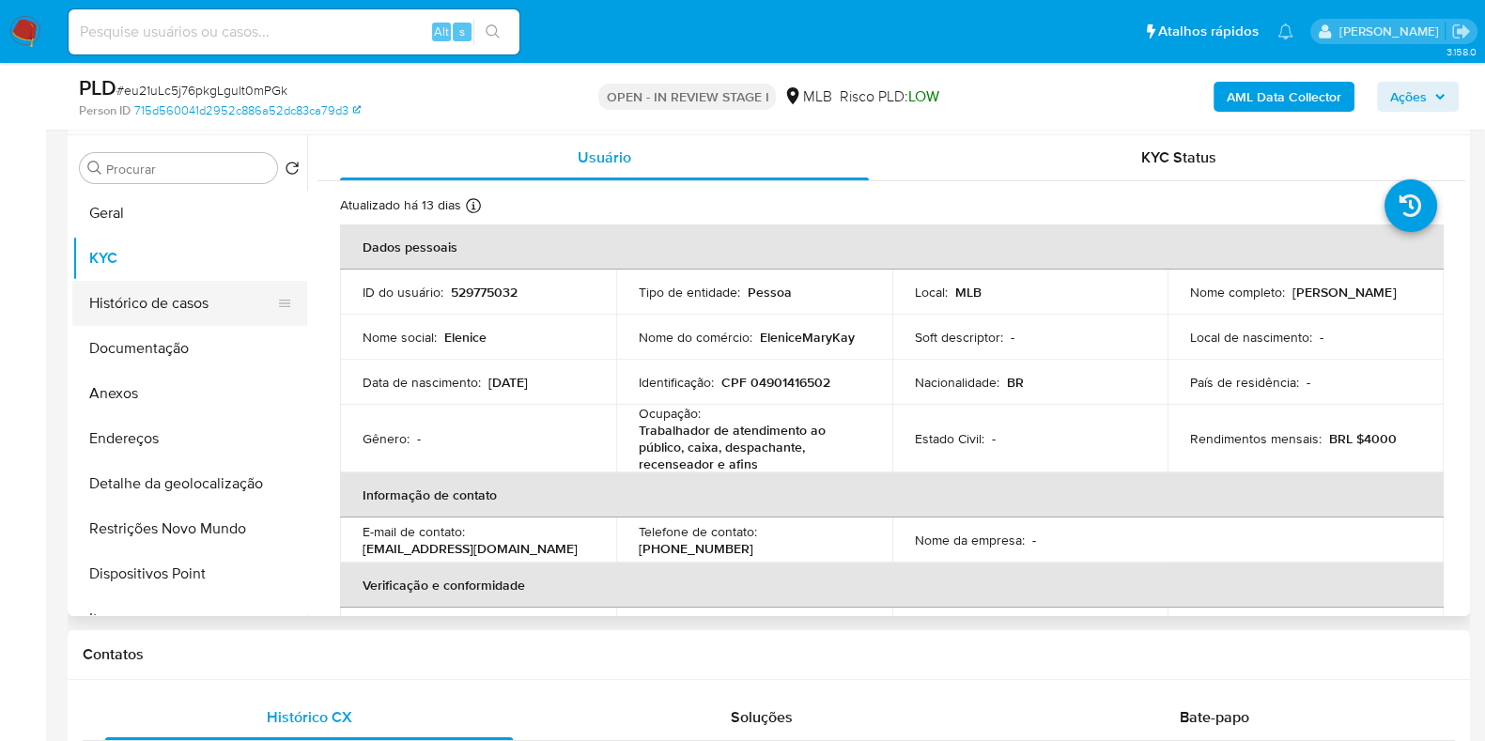
click at [194, 306] on button "Histórico de casos" at bounding box center [182, 303] width 220 height 45
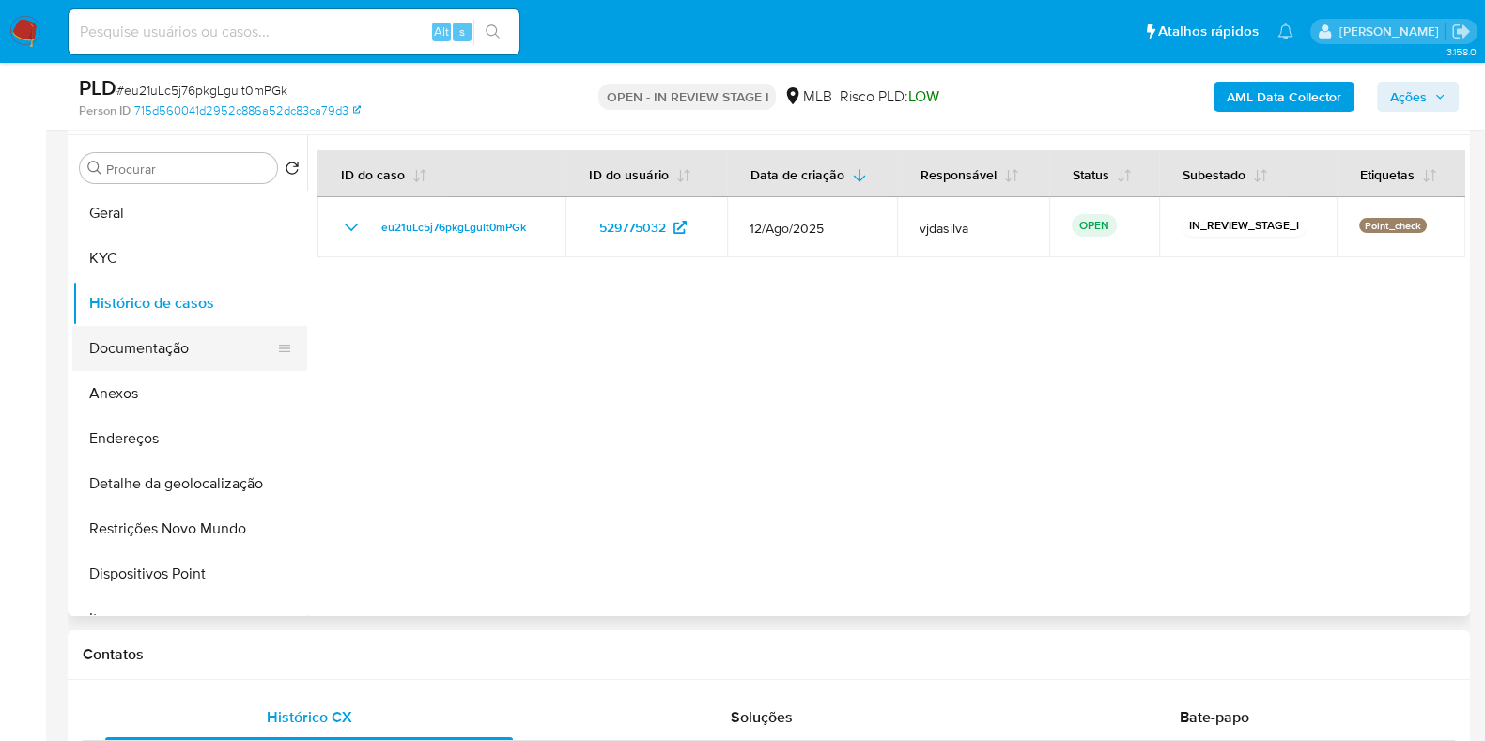
click at [177, 361] on button "Documentação" at bounding box center [182, 348] width 220 height 45
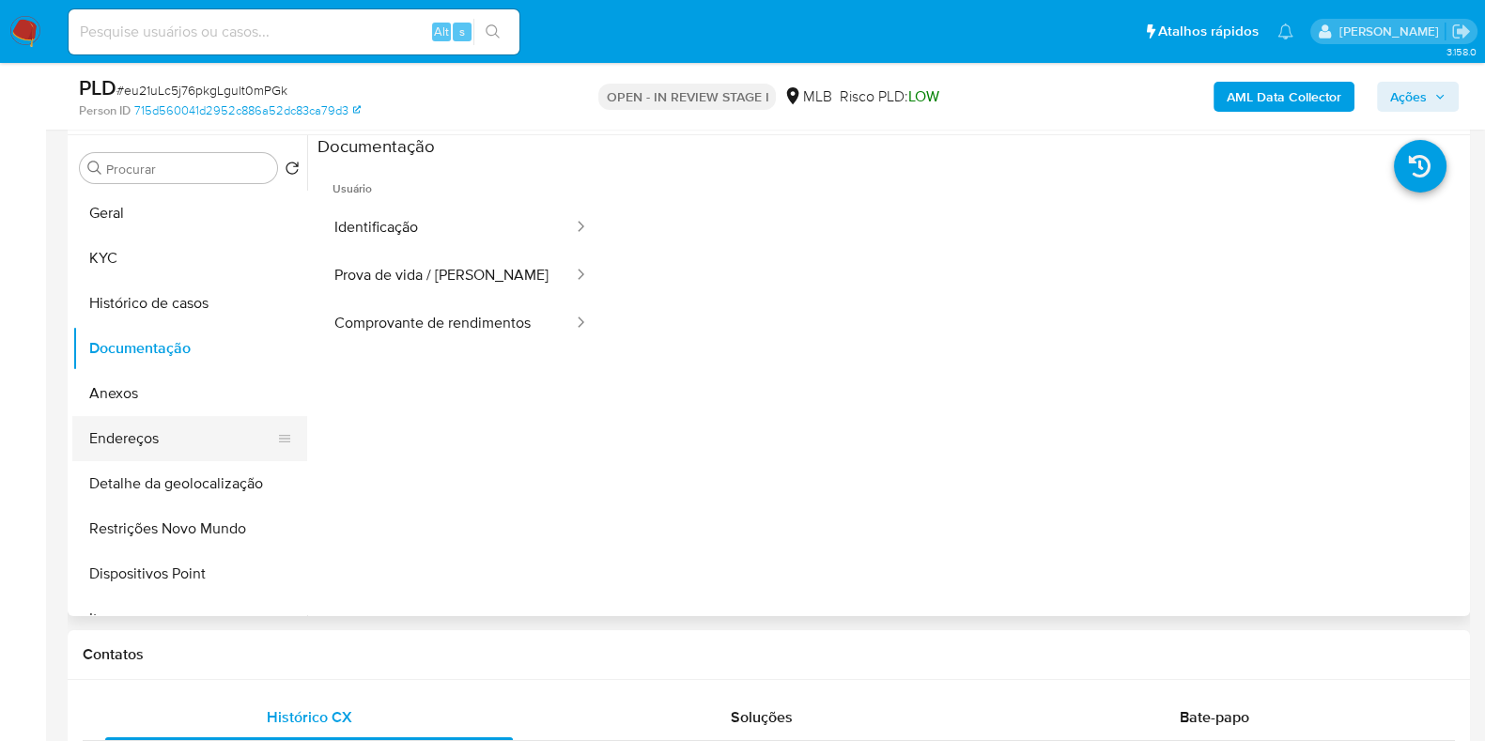
click at [164, 440] on button "Endereços" at bounding box center [182, 438] width 220 height 45
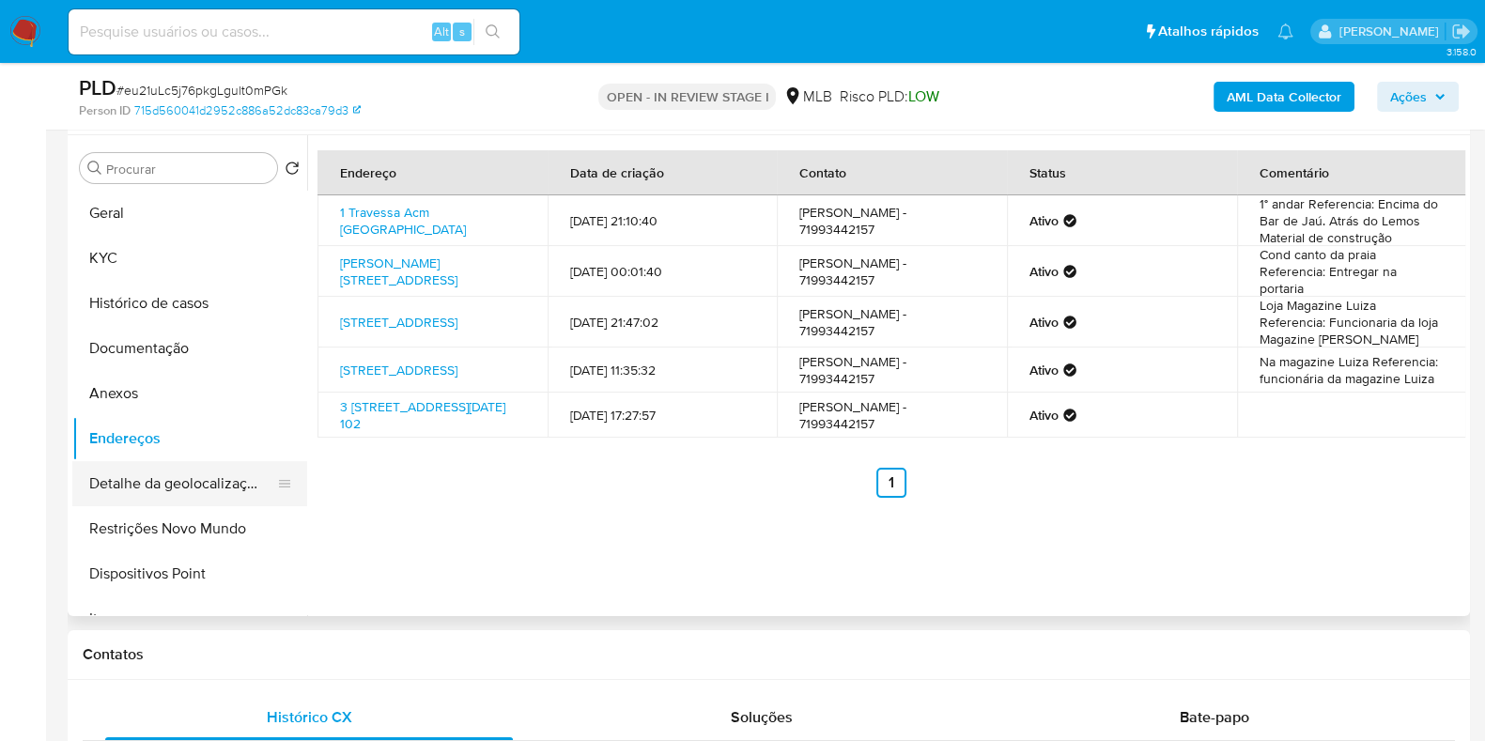
click at [150, 477] on button "Detalhe da geolocalização" at bounding box center [182, 483] width 220 height 45
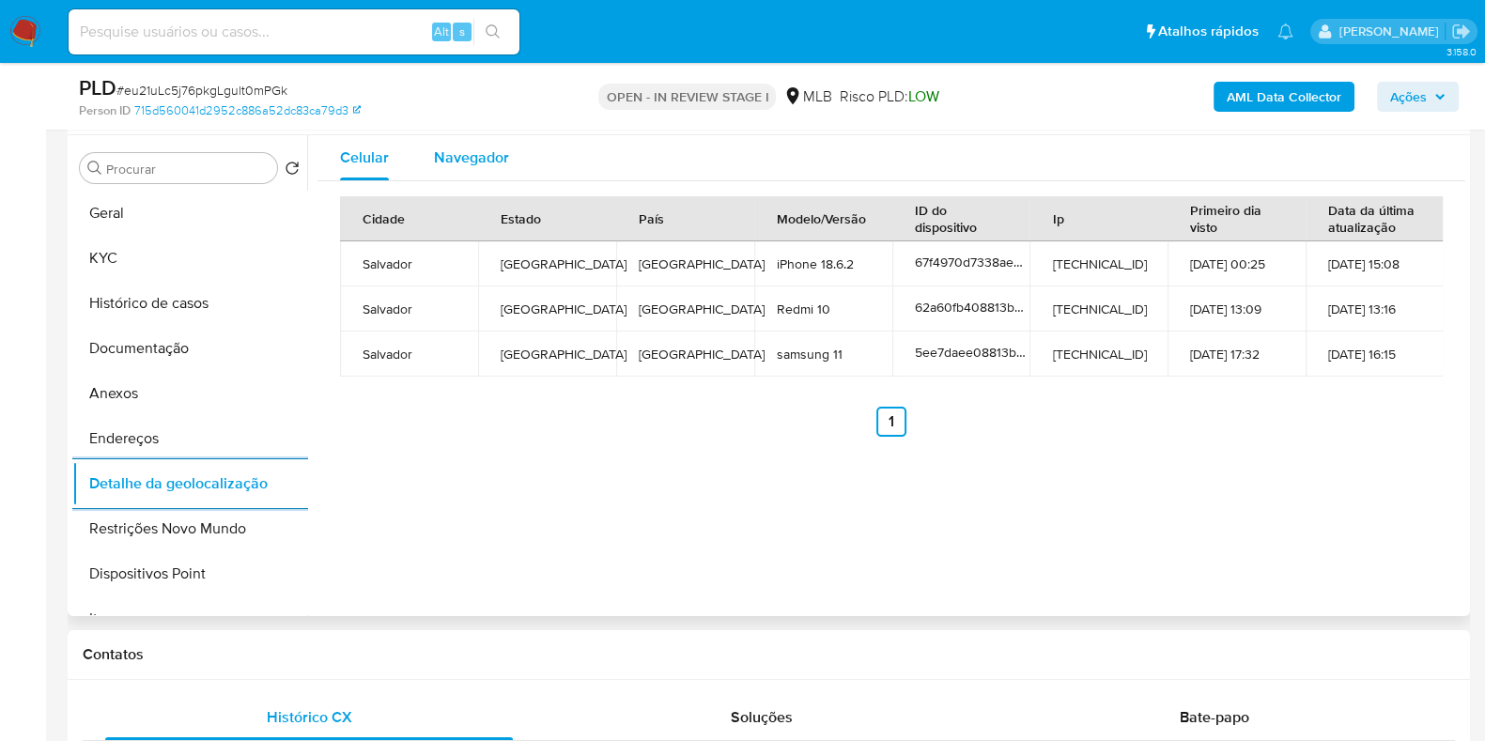
click at [468, 169] on div "Navegador" at bounding box center [471, 157] width 75 height 45
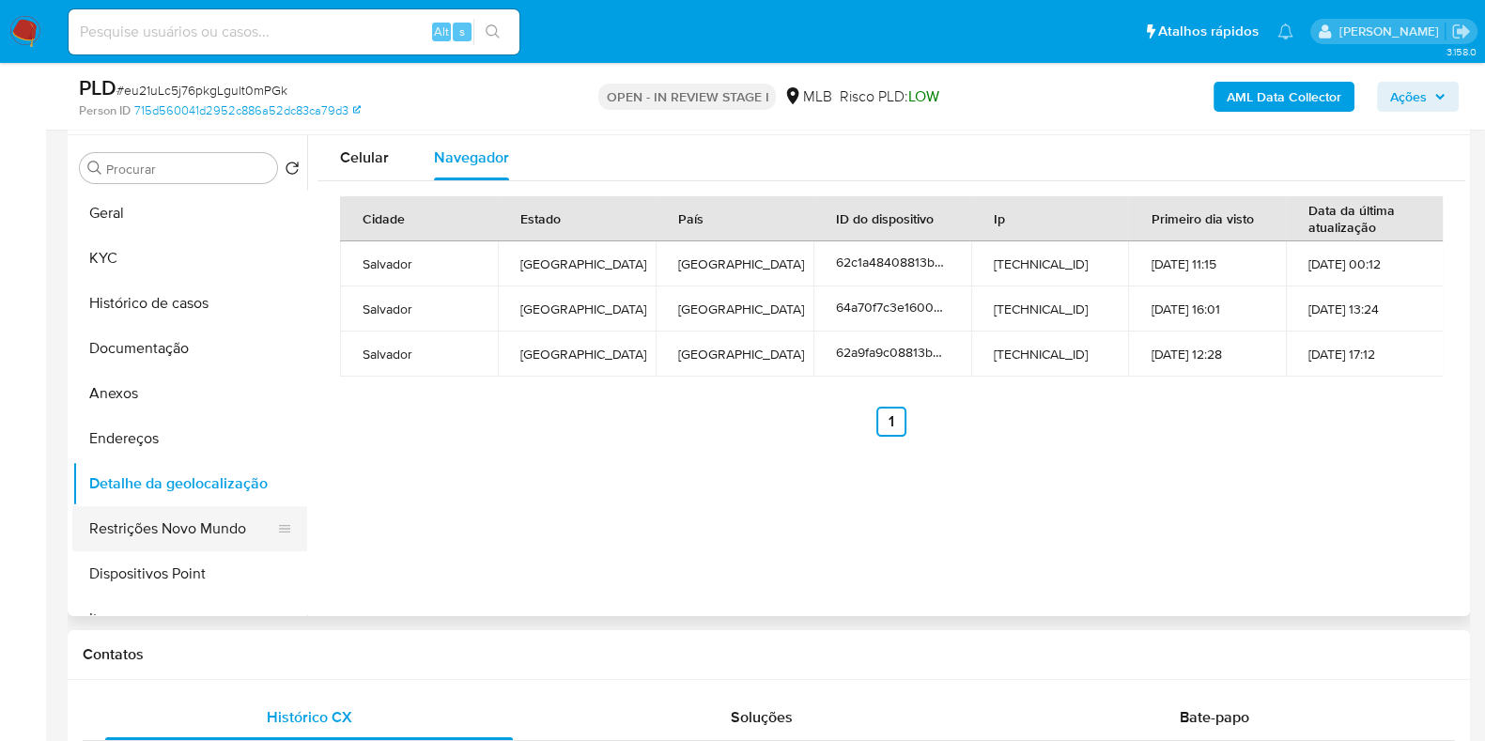
click at [138, 537] on button "Restrições Novo Mundo" at bounding box center [182, 528] width 220 height 45
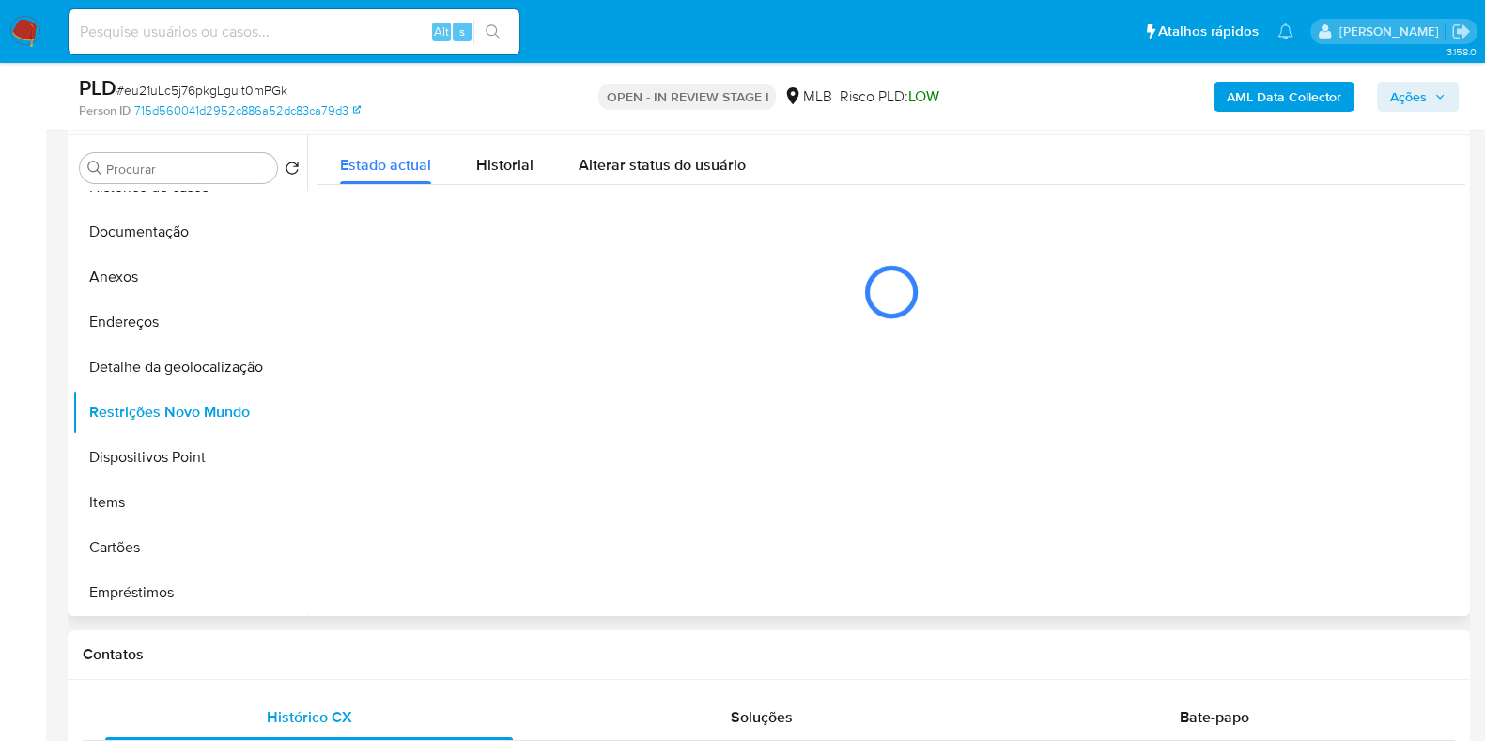
scroll to position [116, 0]
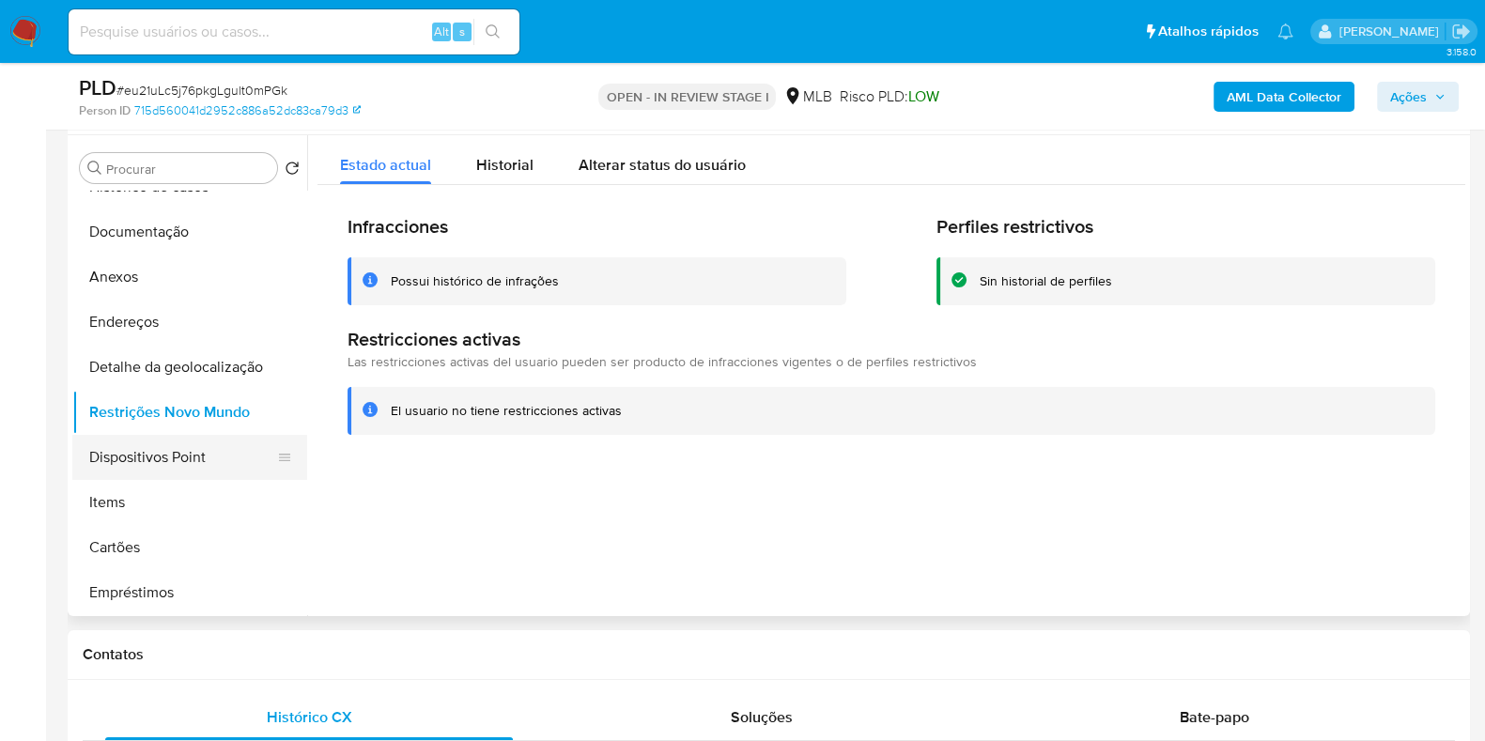
click at [169, 459] on button "Dispositivos Point" at bounding box center [182, 457] width 220 height 45
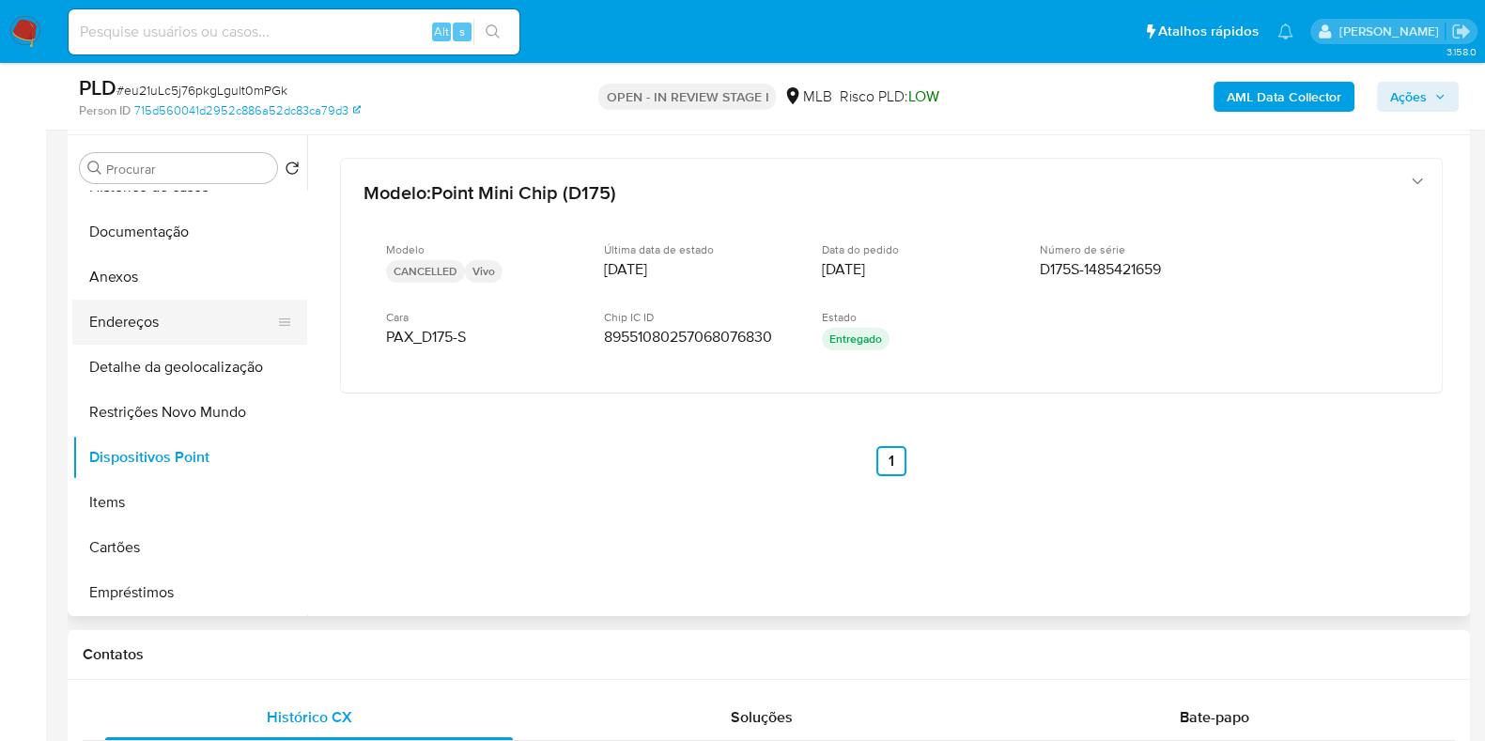
scroll to position [0, 0]
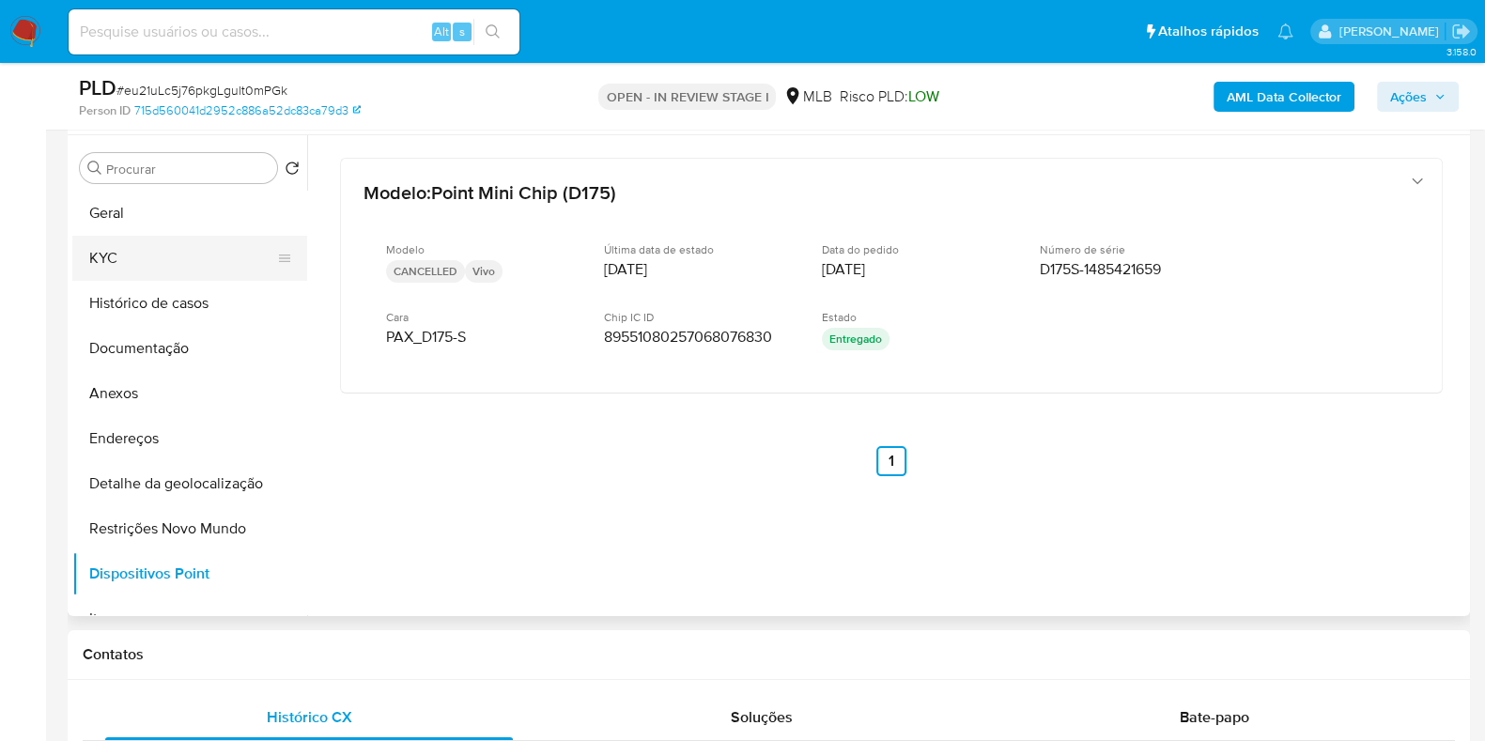
click at [169, 271] on button "KYC" at bounding box center [182, 258] width 220 height 45
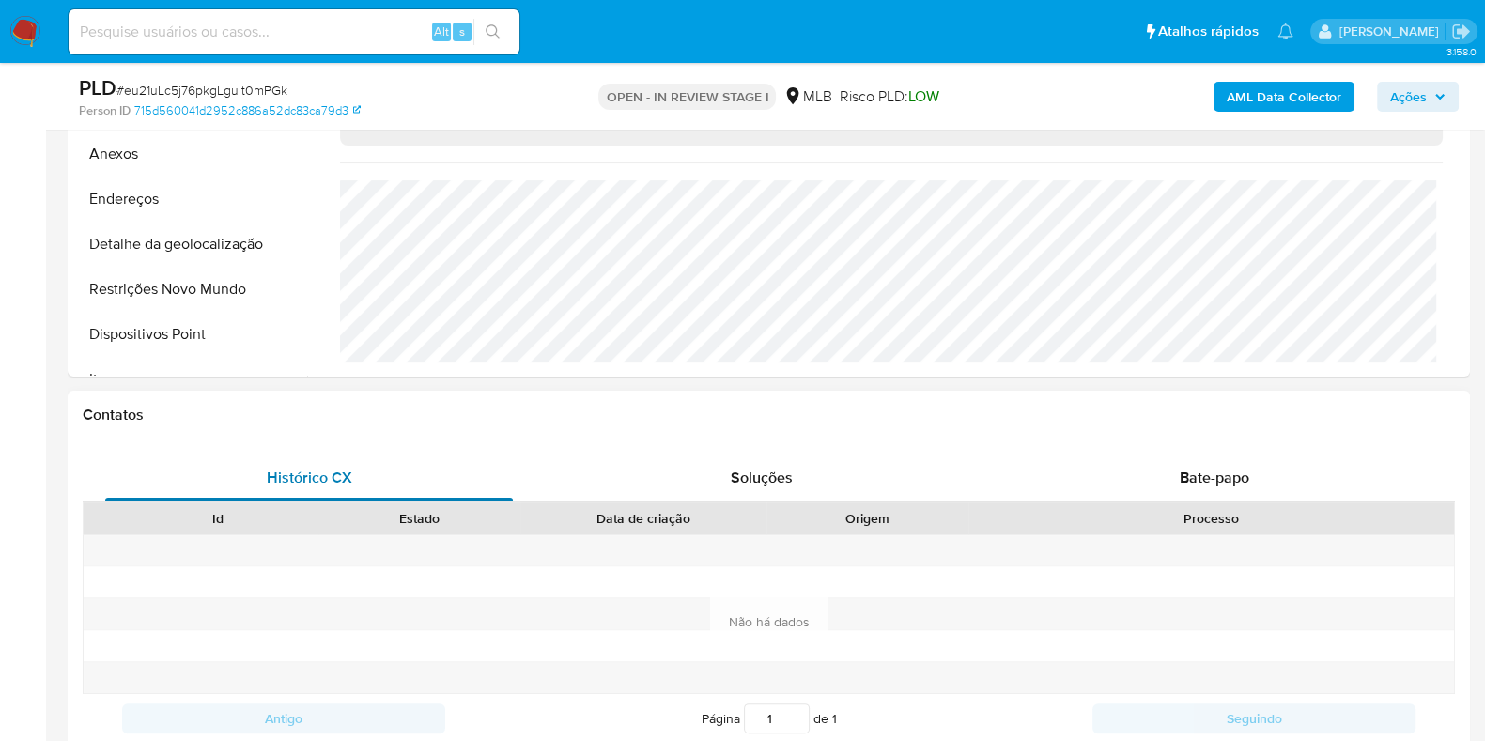
scroll to position [469, 0]
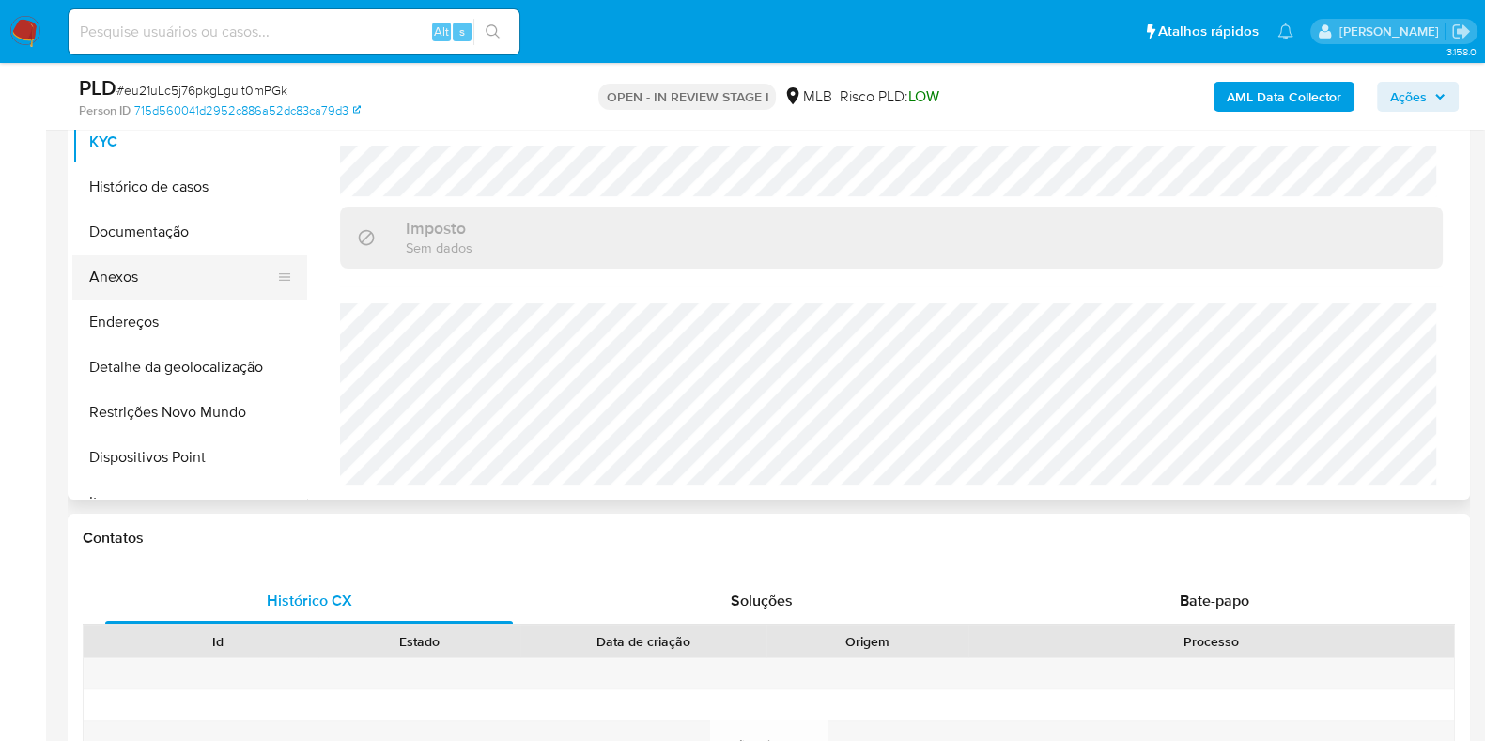
click at [187, 270] on button "Anexos" at bounding box center [182, 276] width 220 height 45
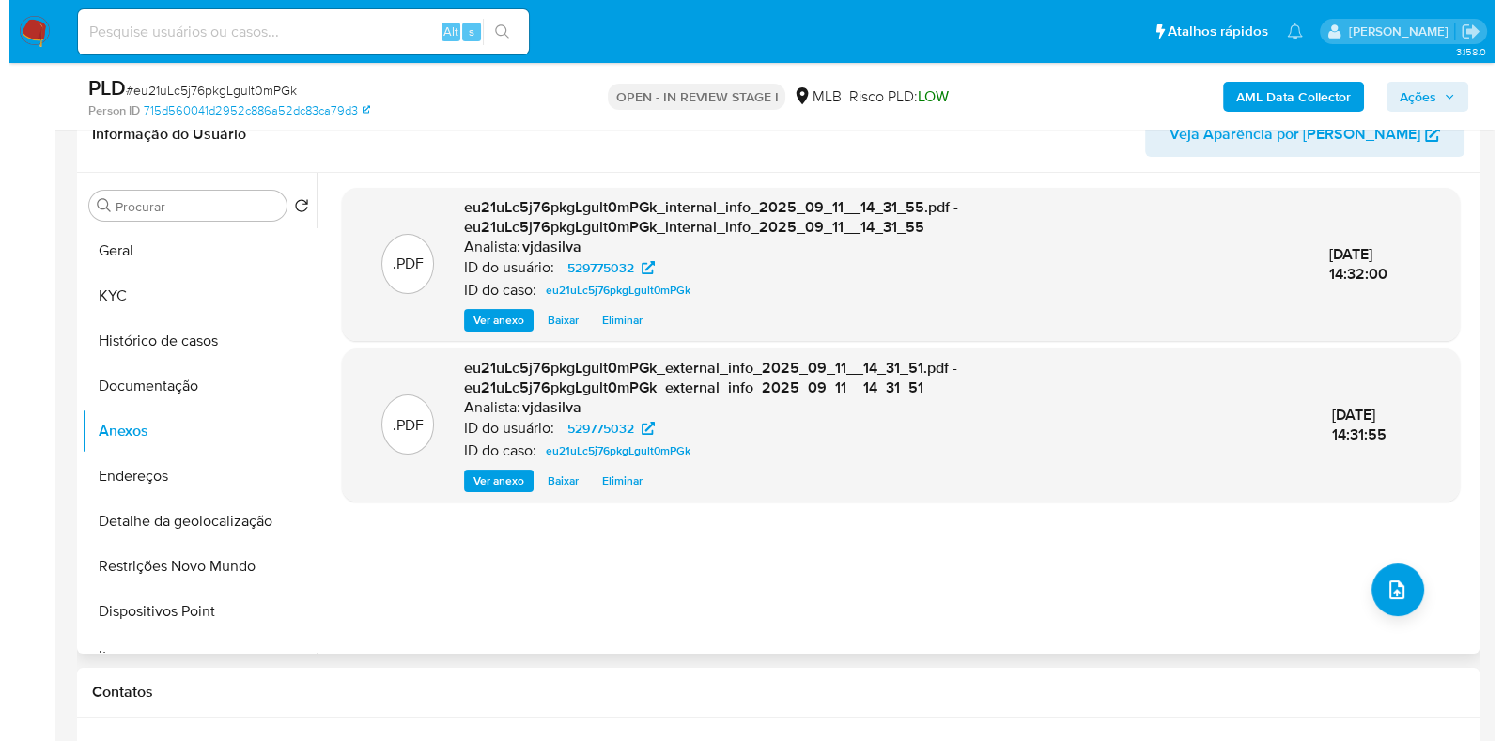
scroll to position [352, 0]
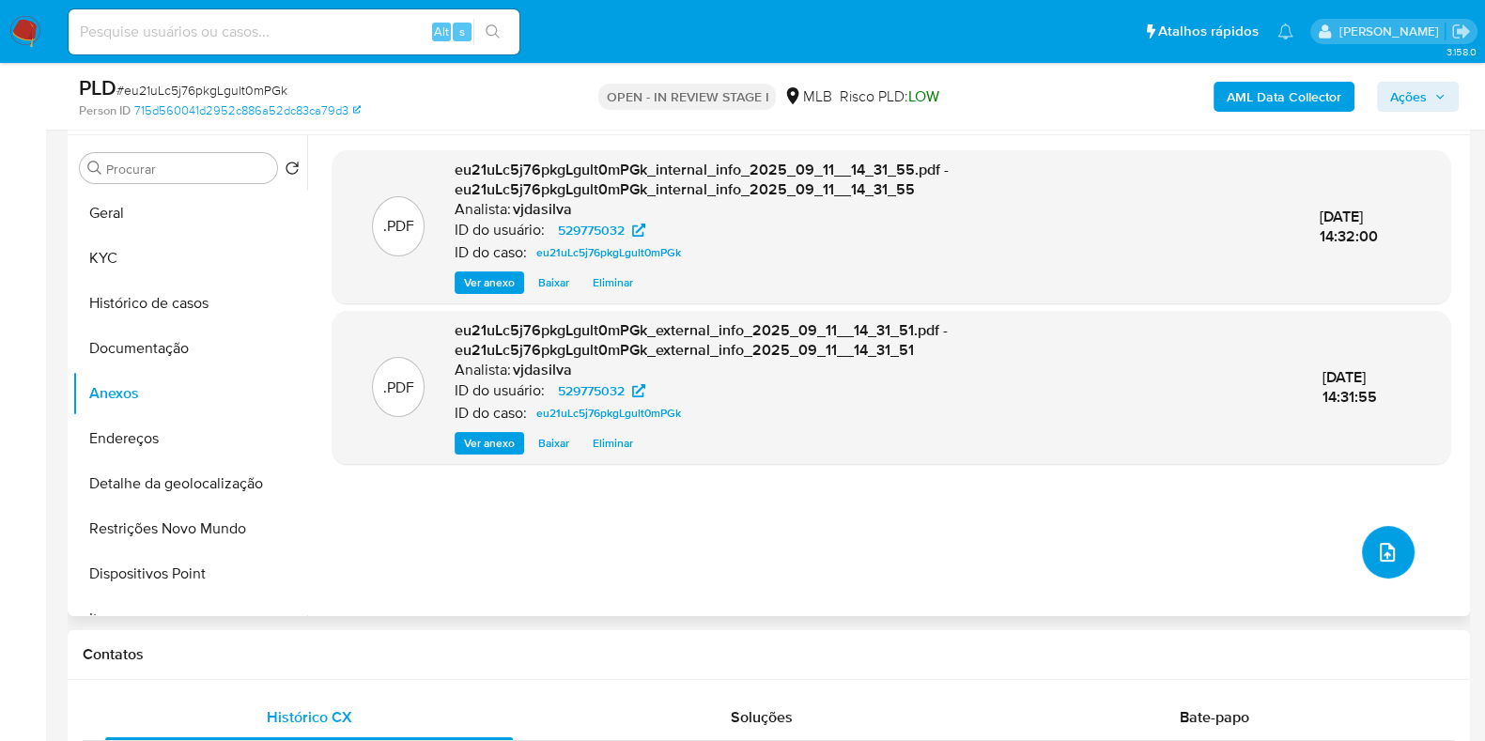
click at [1378, 548] on icon "upload-file" at bounding box center [1387, 552] width 23 height 23
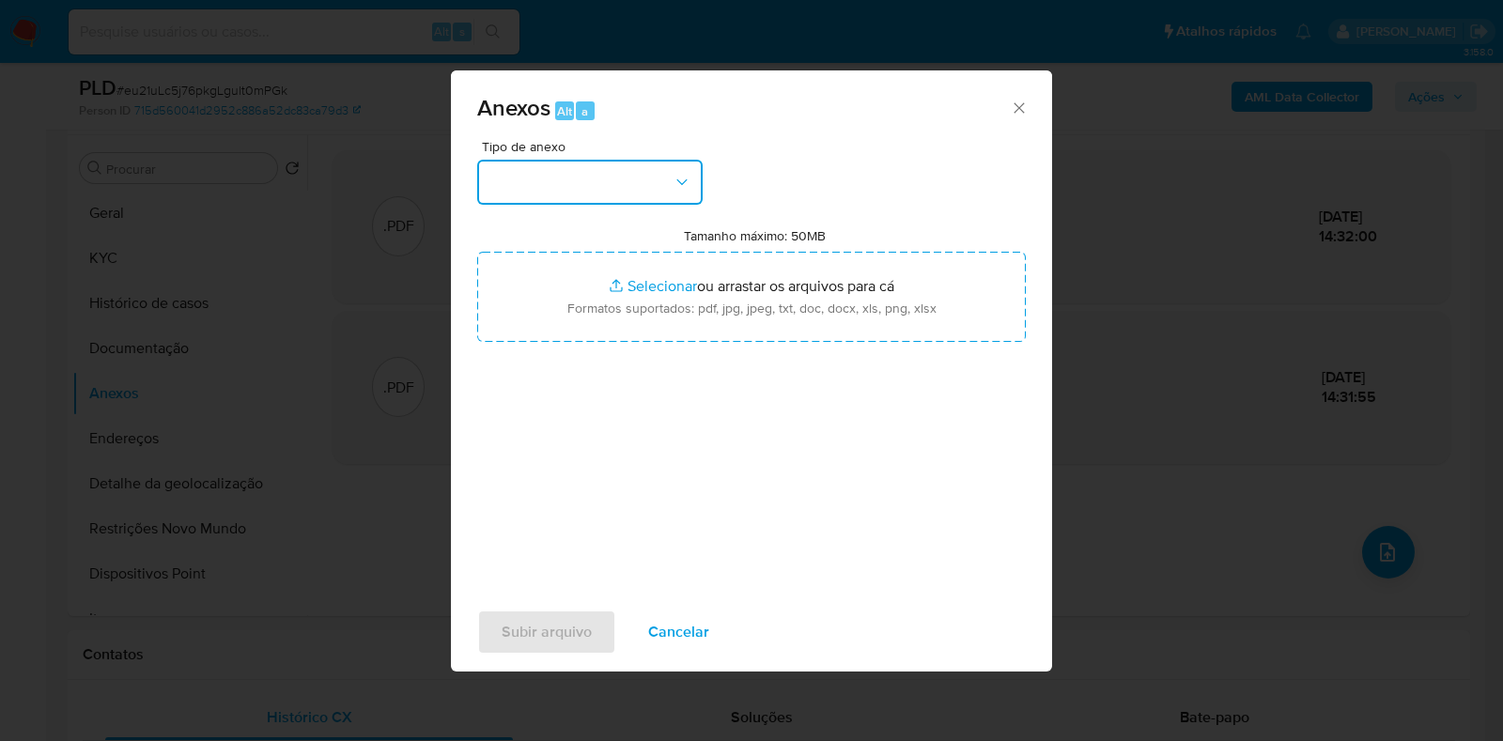
click at [682, 180] on icon "button" at bounding box center [681, 182] width 19 height 19
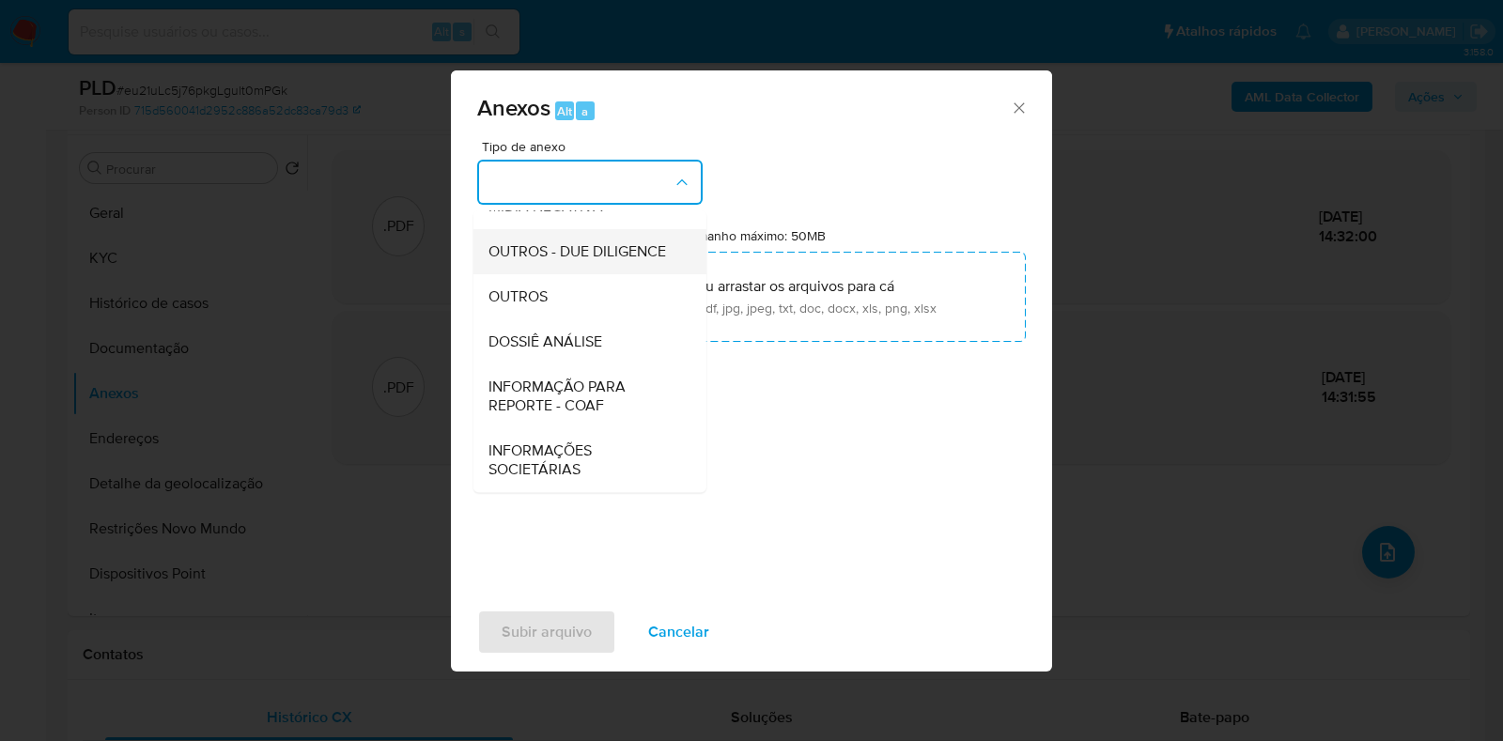
scroll to position [289, 0]
click at [575, 306] on div "OUTROS" at bounding box center [584, 296] width 192 height 45
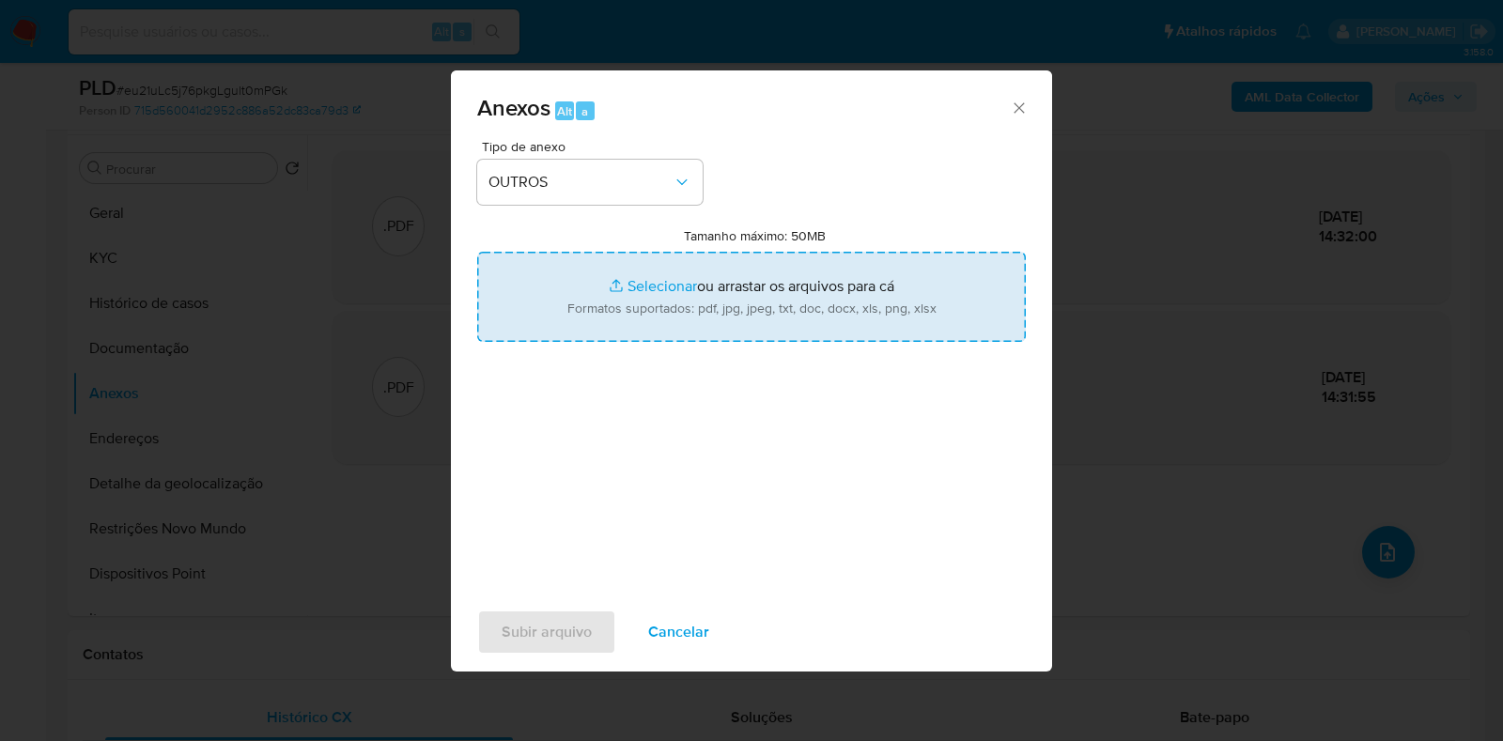
type input "C:\fakepath\Mulan - eu21uLc5j76pkgLgult0mPGk - CPF 04901416502 - ELENICE SANTOS…"
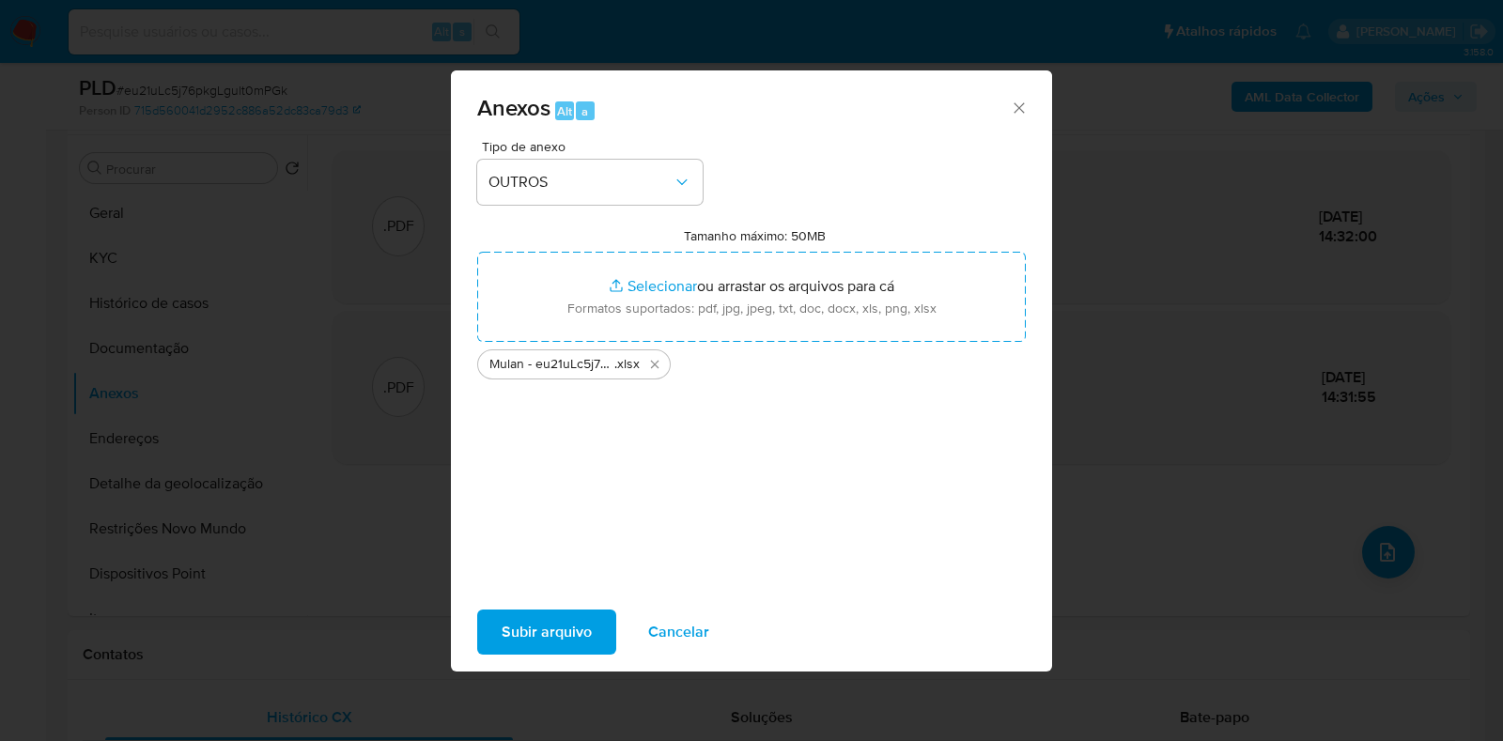
click at [521, 631] on span "Subir arquivo" at bounding box center [546, 631] width 90 height 41
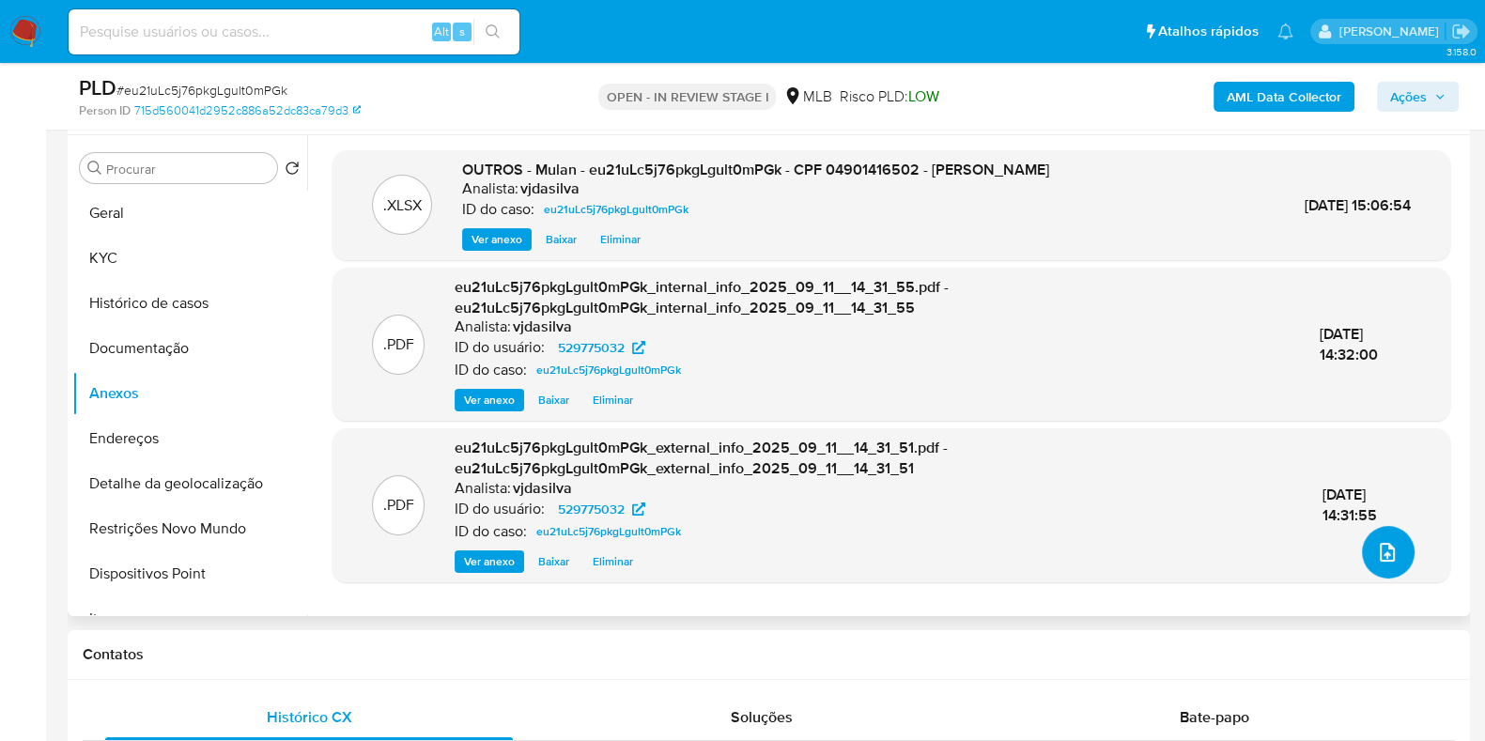
click at [1366, 549] on button "upload-file" at bounding box center [1388, 552] width 53 height 53
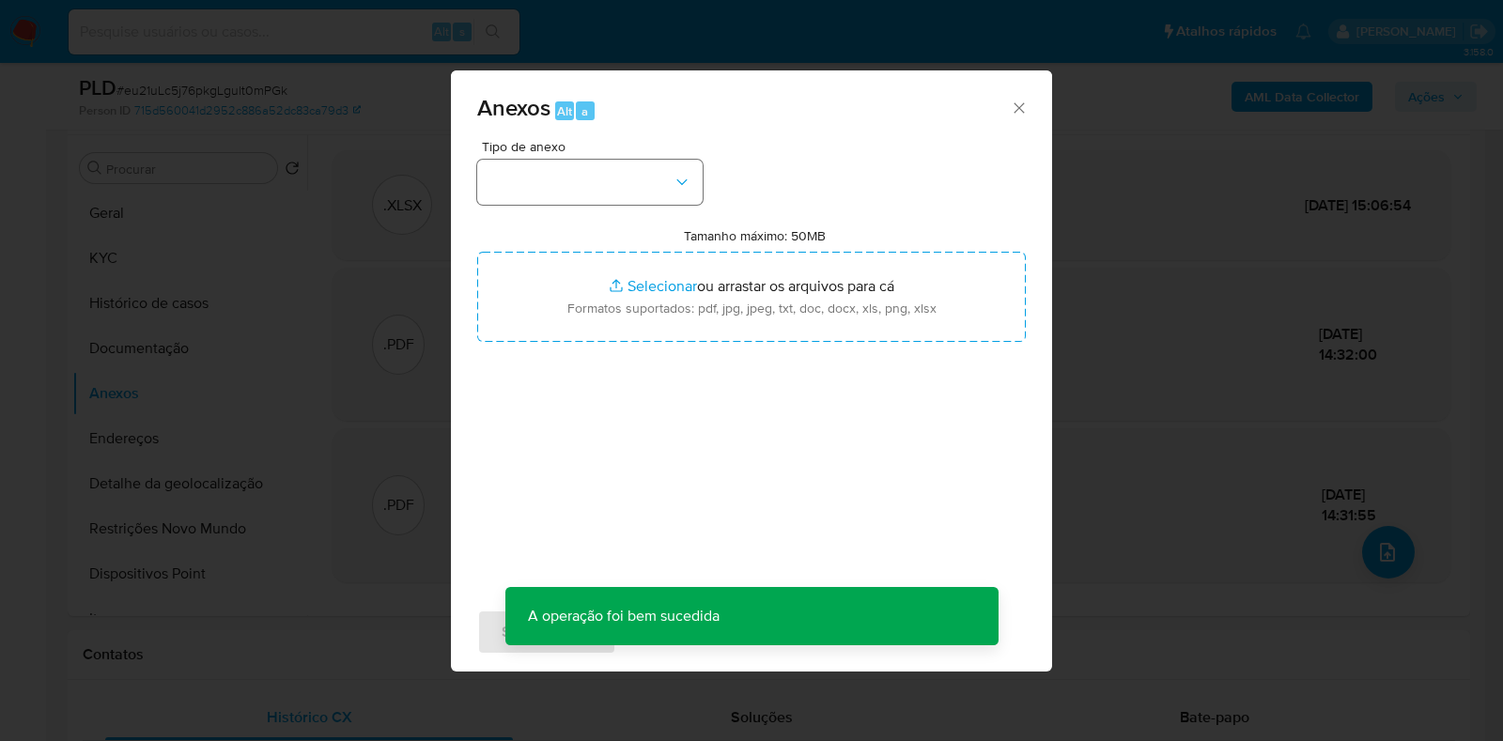
drag, startPoint x: 598, startPoint y: 147, endPoint x: 598, endPoint y: 190, distance: 42.3
click at [598, 159] on div "Tipo de anexo" at bounding box center [589, 172] width 225 height 65
click at [598, 190] on button "button" at bounding box center [589, 182] width 225 height 45
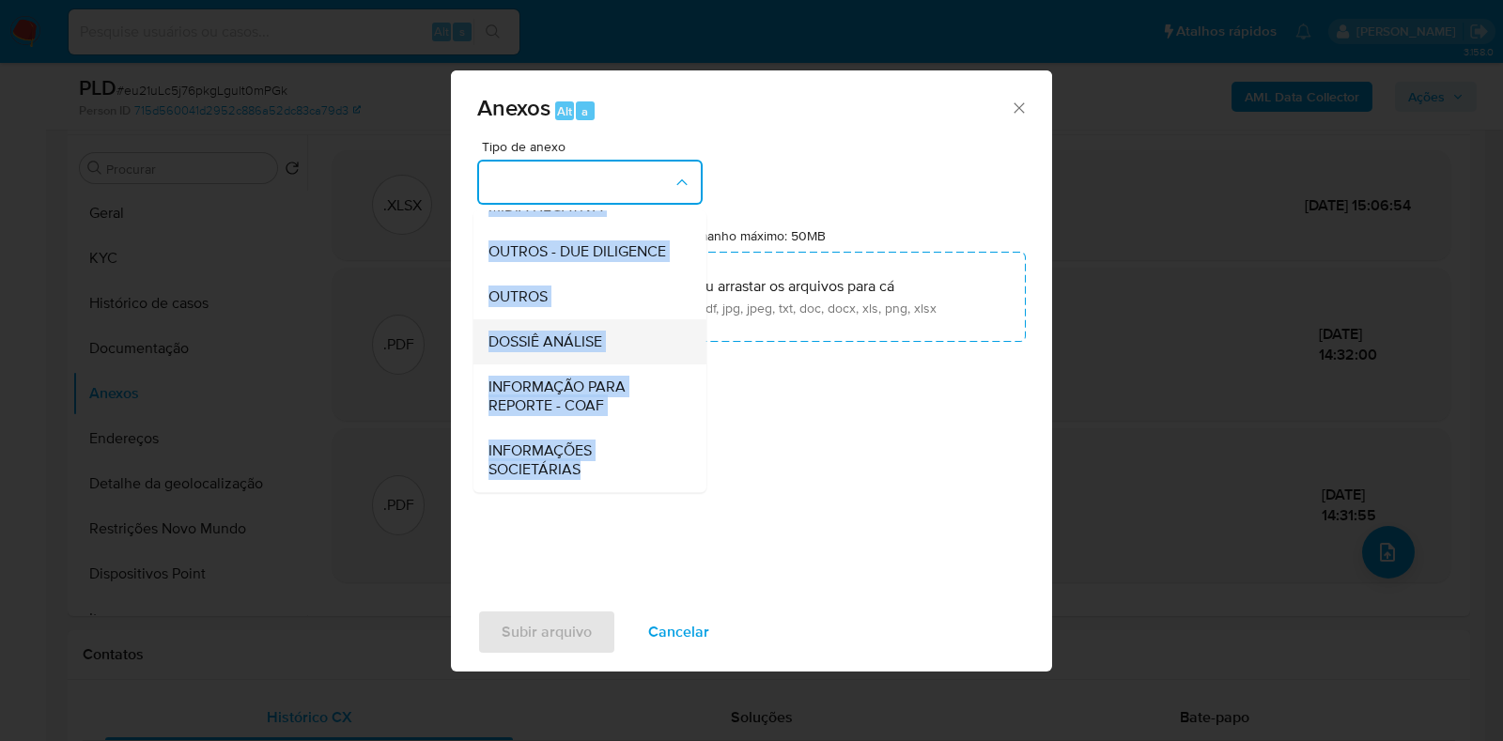
click at [583, 332] on span "DOSSIÊ ANÁLISE" at bounding box center [545, 341] width 114 height 19
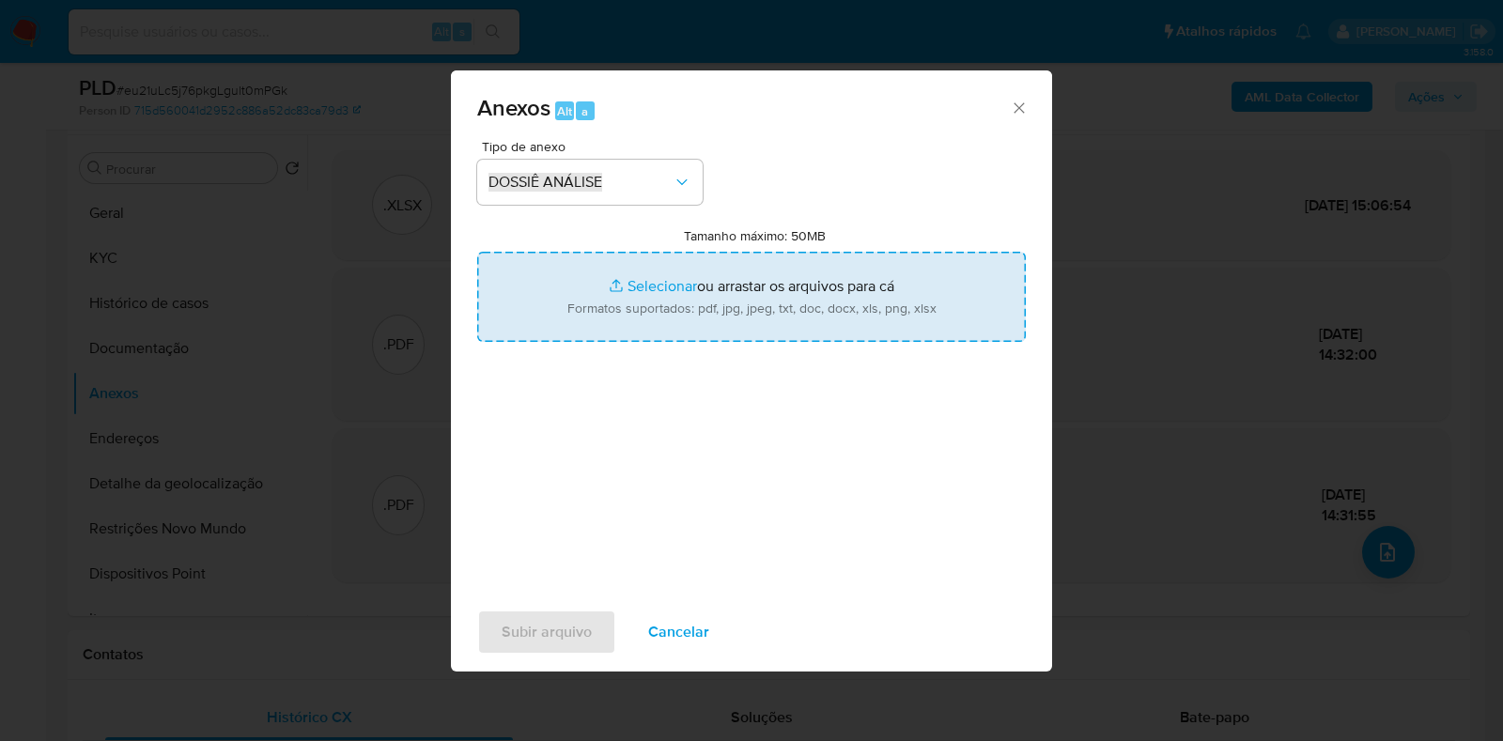
type input "C:\fakepath\SAR - XXXX - CPF 04901416502 - ELENICE SANTOS FONSECA.pdf"
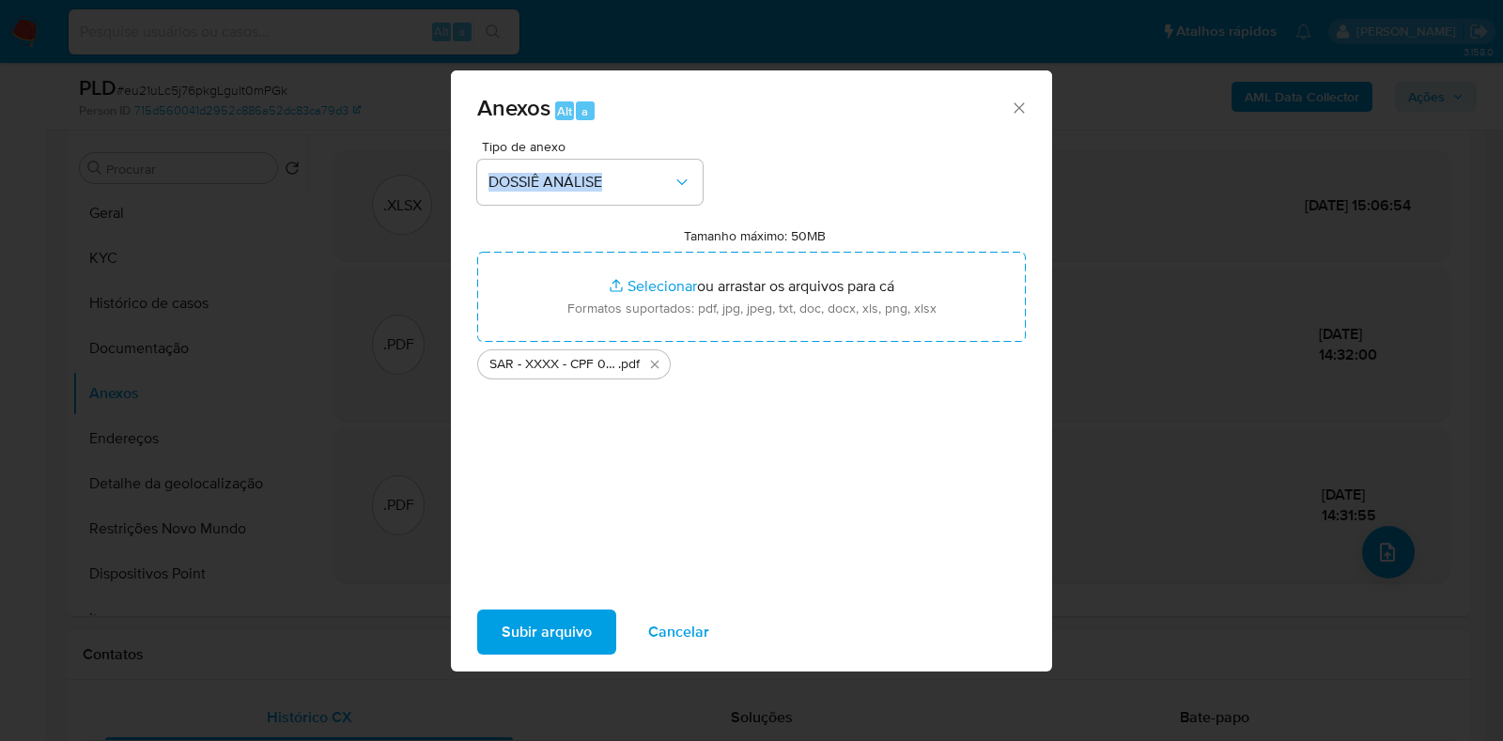
click at [554, 631] on span "Subir arquivo" at bounding box center [546, 631] width 90 height 41
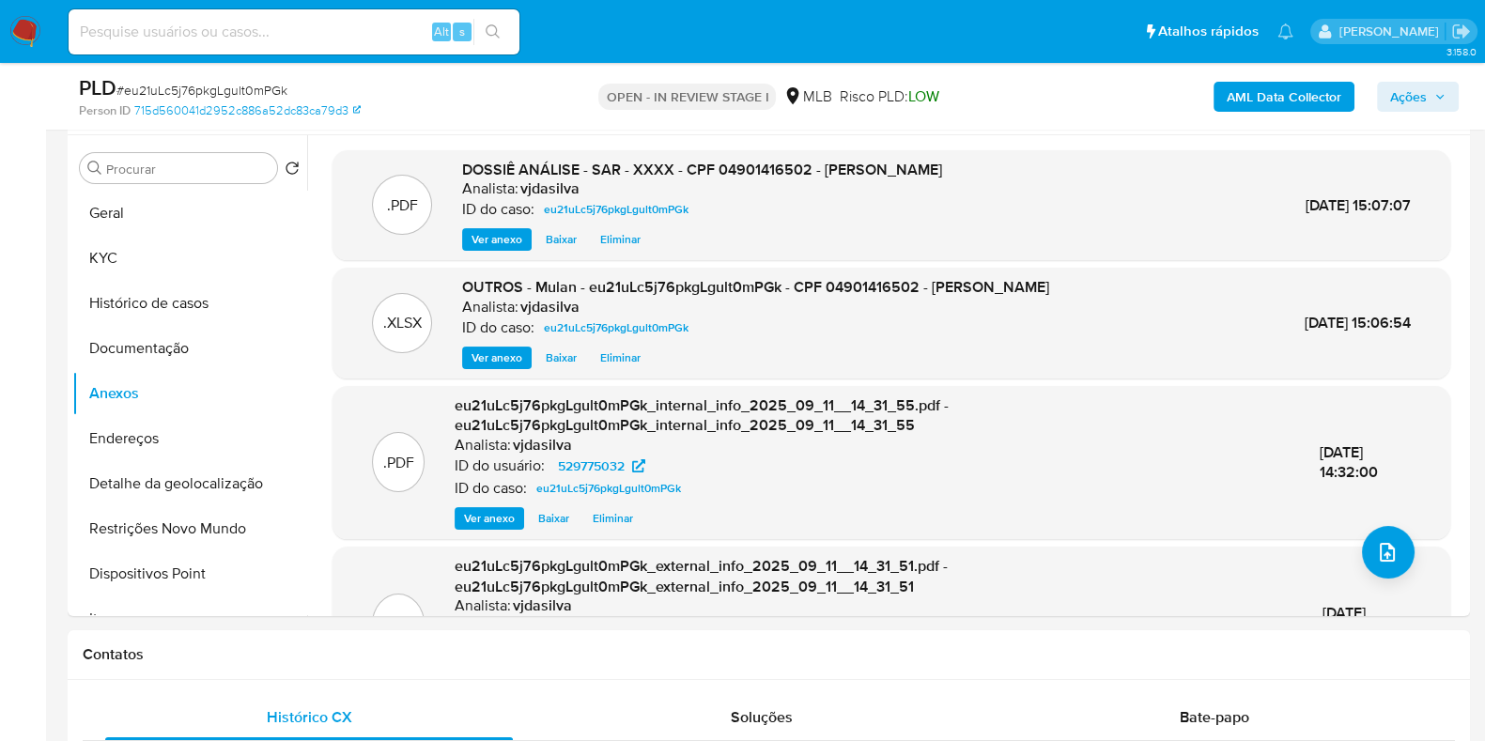
click at [1438, 94] on icon "button" at bounding box center [1439, 96] width 11 height 11
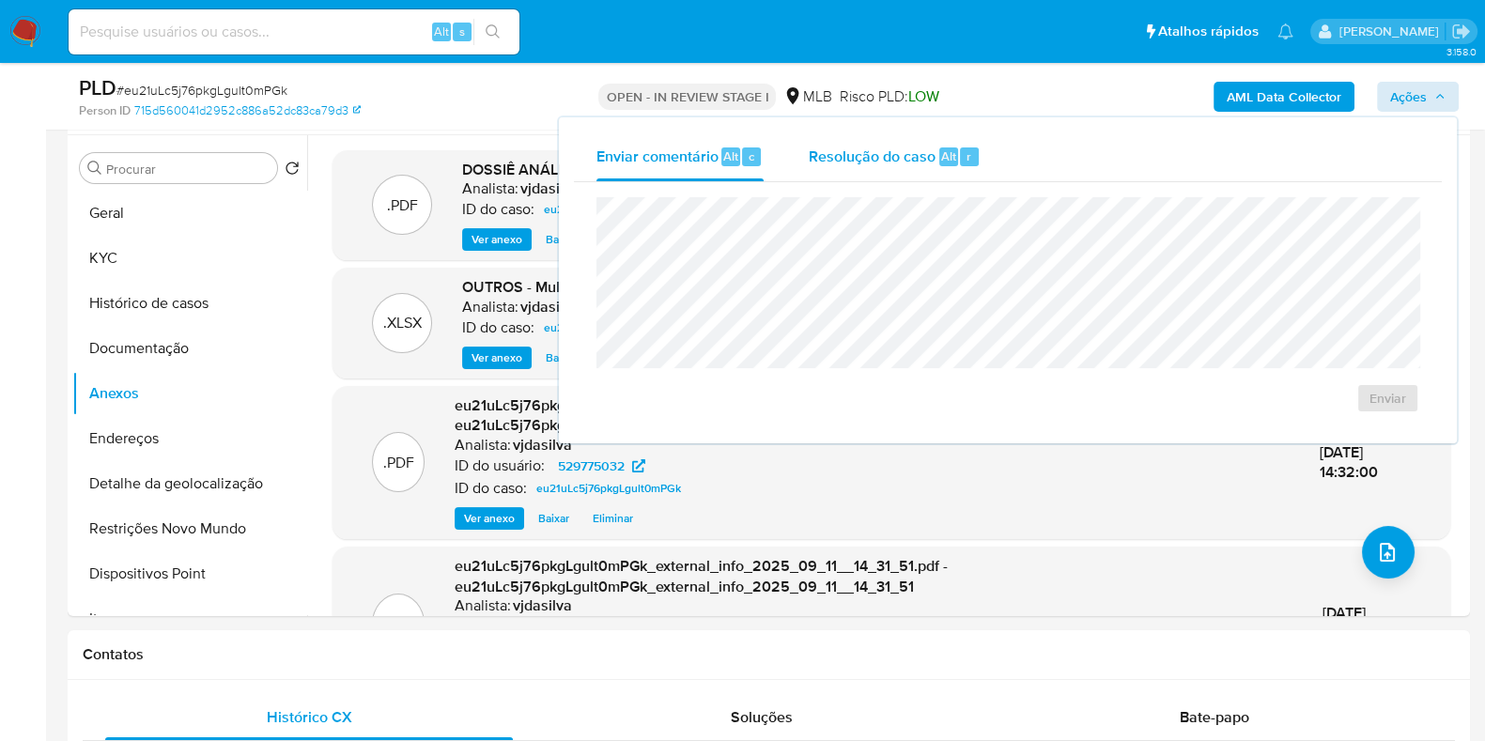
click at [847, 161] on span "Resolução do caso" at bounding box center [872, 156] width 127 height 22
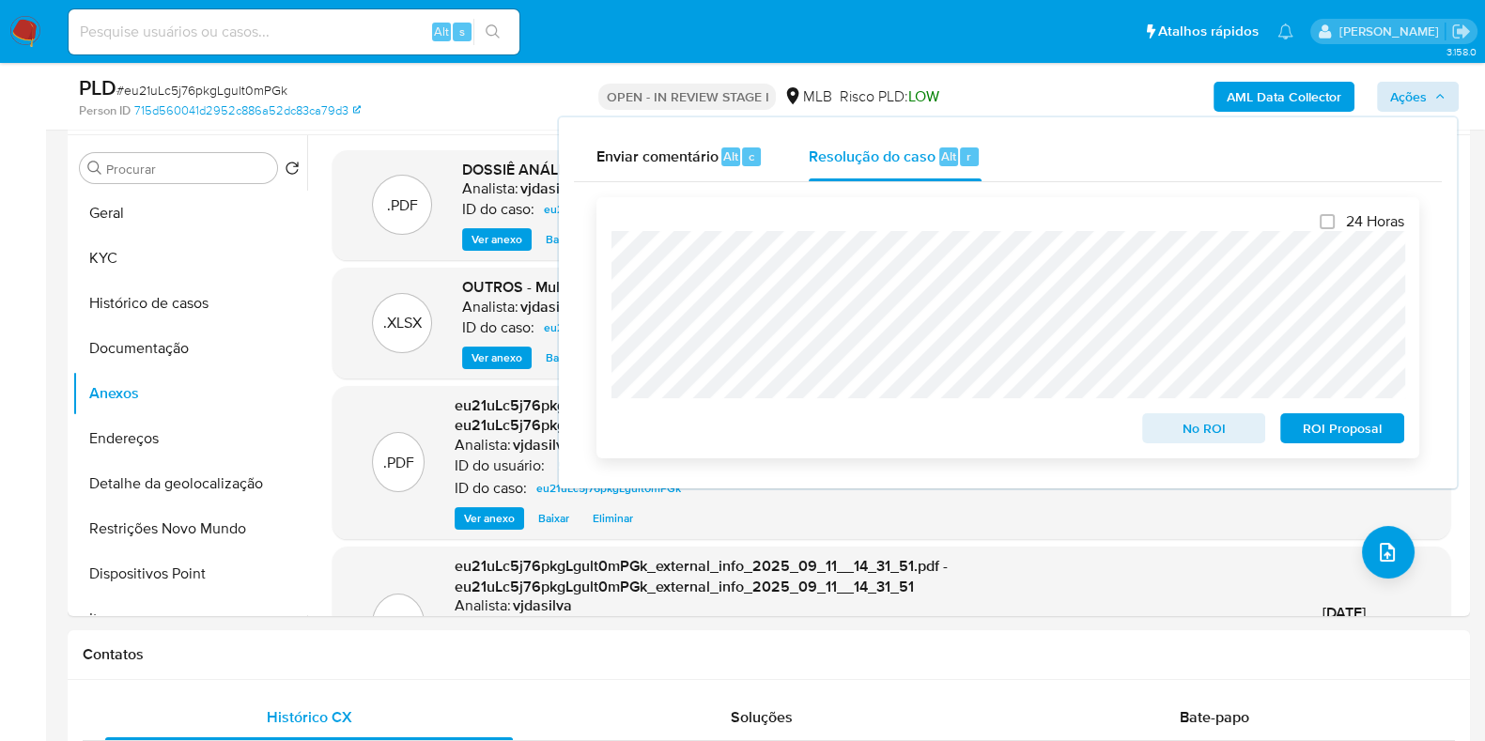
click at [1330, 417] on span "ROI Proposal" at bounding box center [1342, 428] width 98 height 26
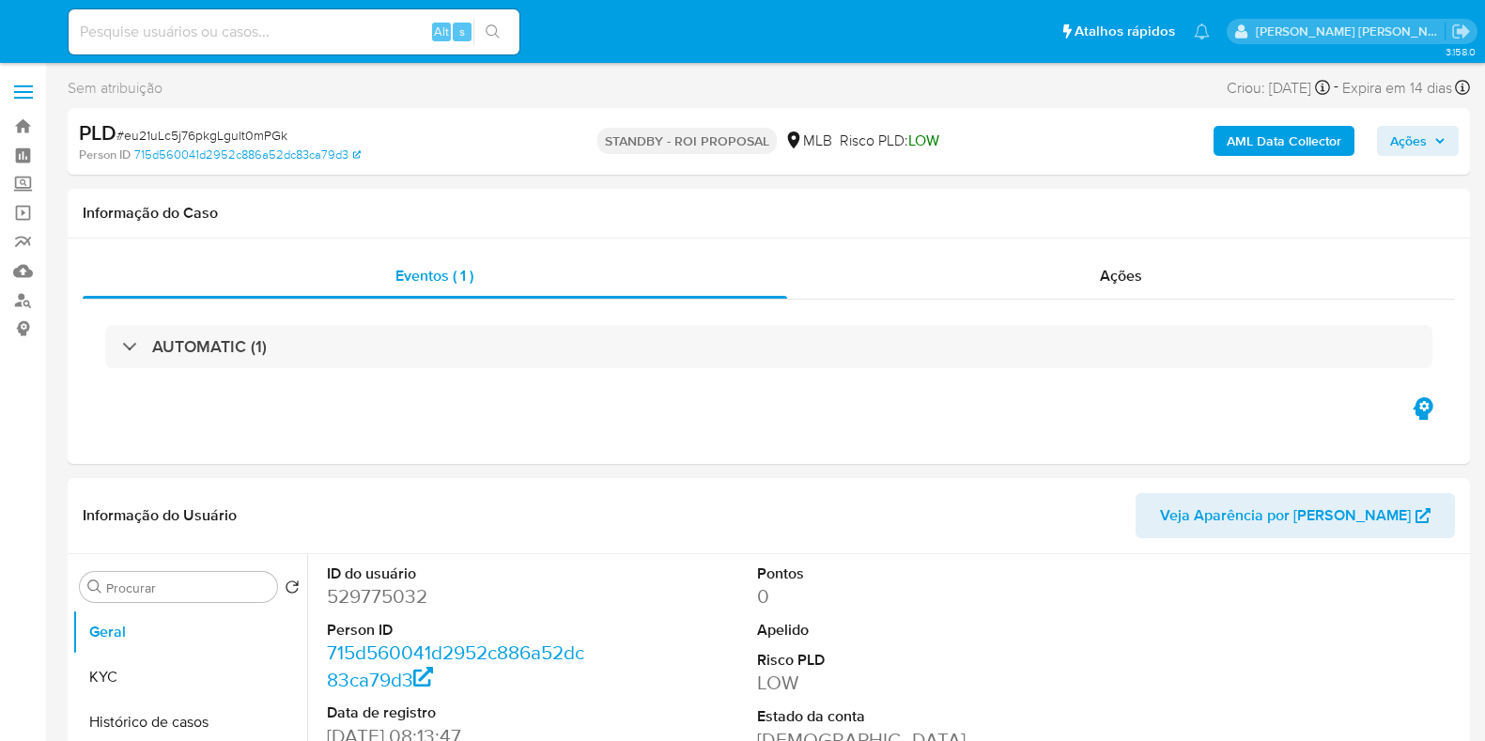
select select "10"
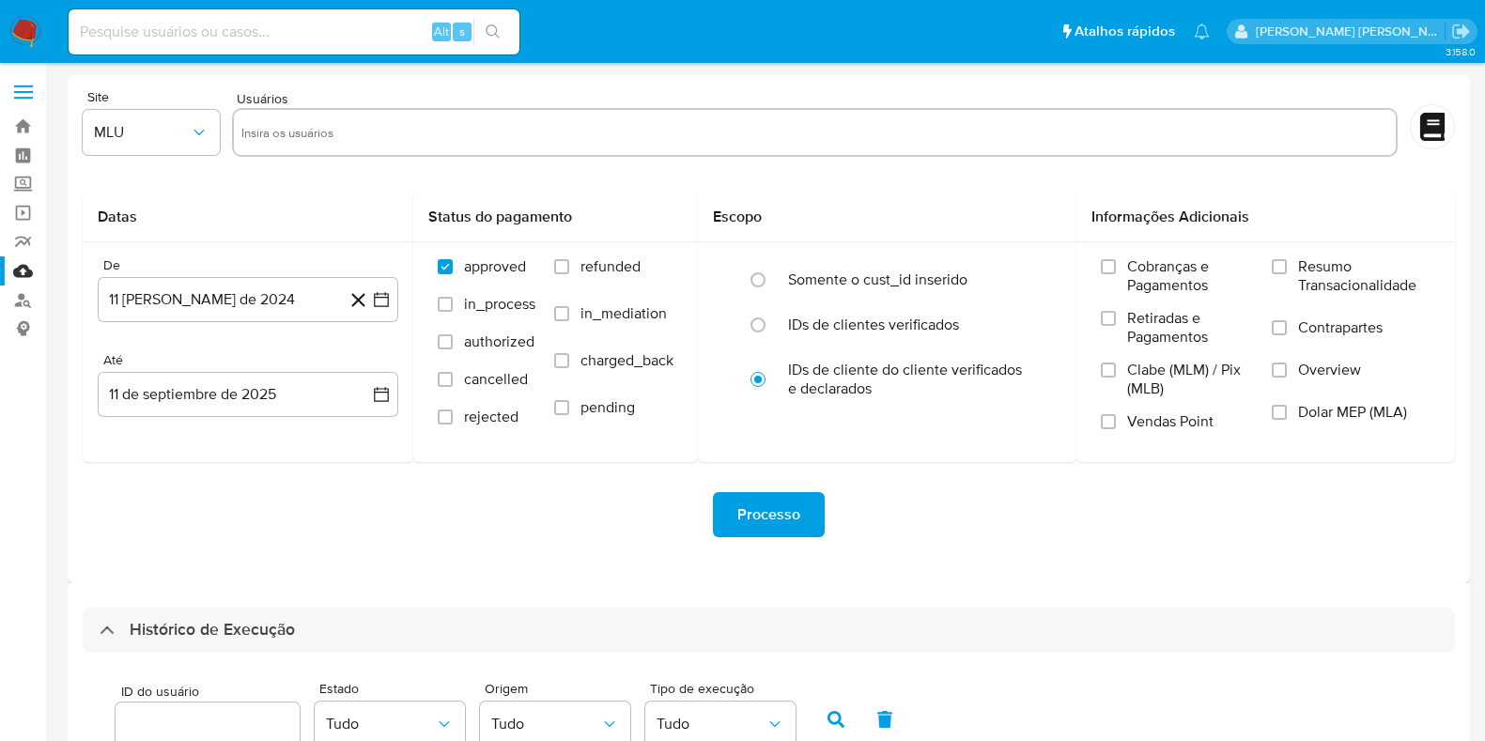
select select "25"
click at [16, 122] on link "Bandeja" at bounding box center [112, 126] width 224 height 29
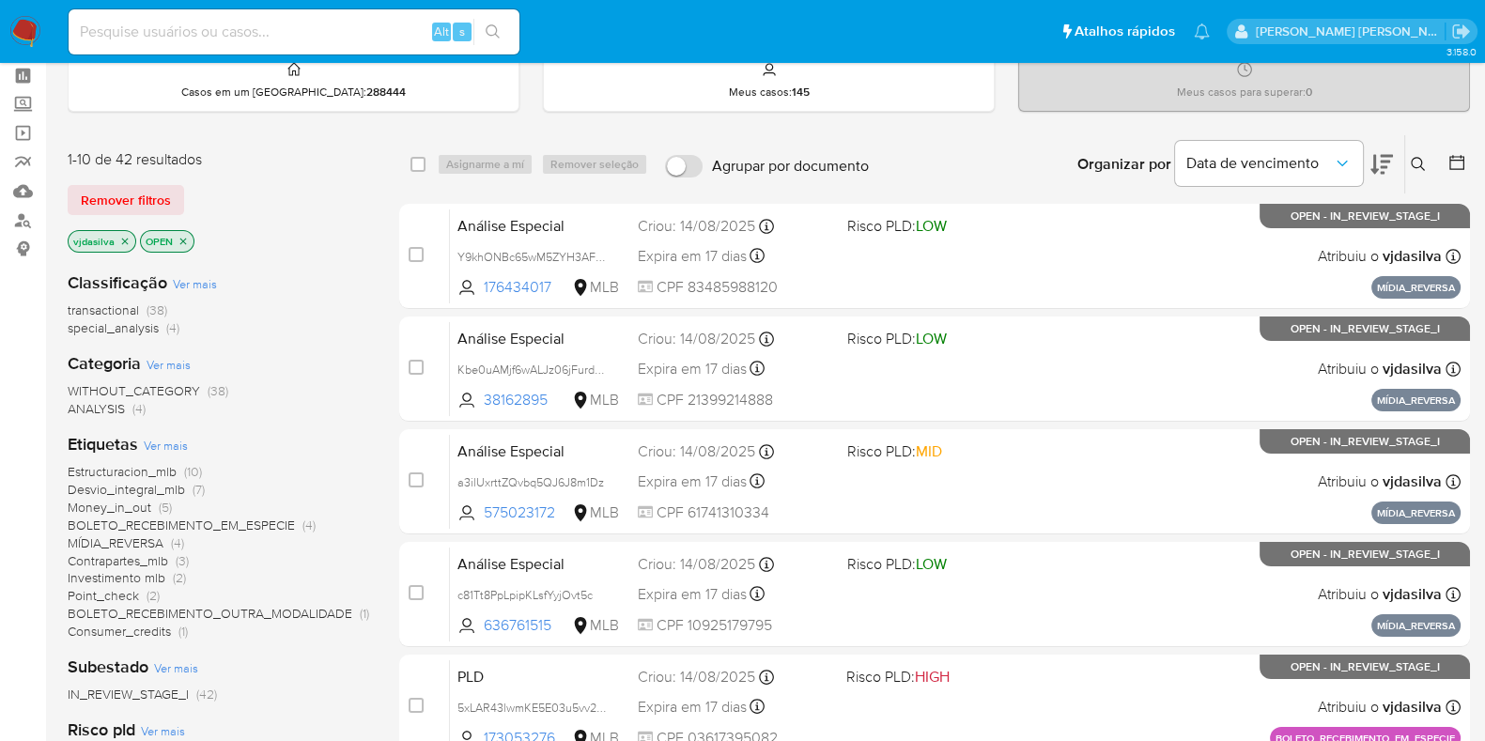
scroll to position [116, 0]
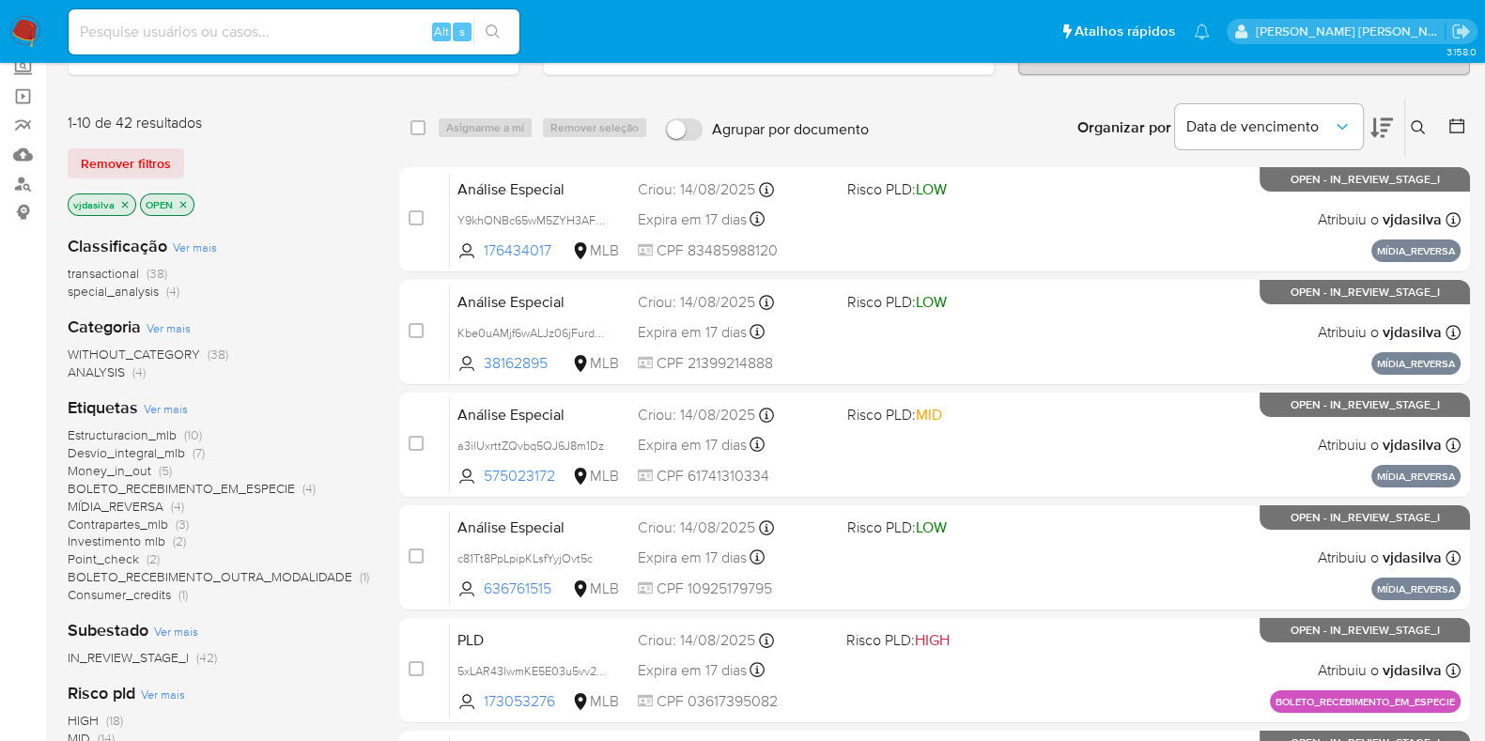
click at [155, 432] on span "Estructuracion_mlb" at bounding box center [122, 434] width 109 height 19
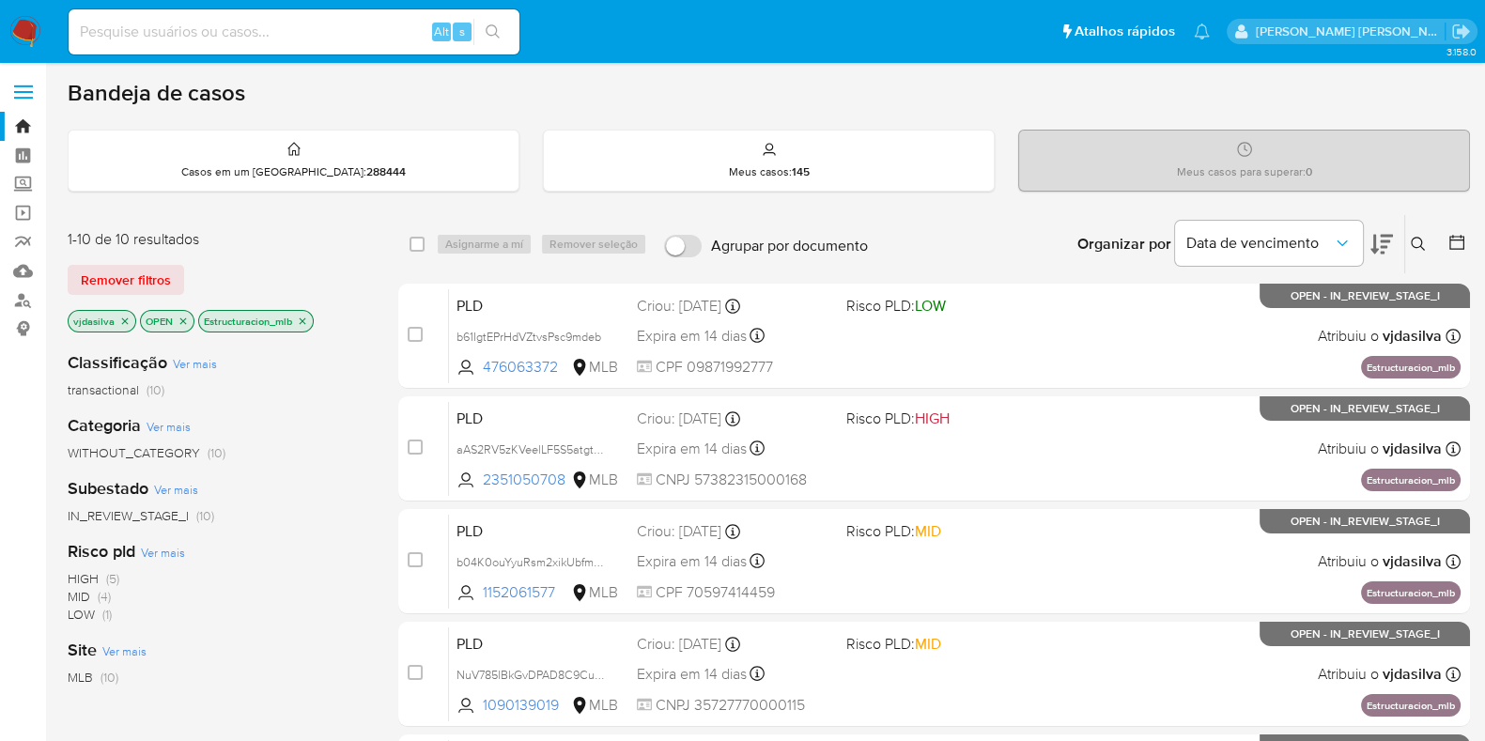
click at [305, 316] on icon "close-filter" at bounding box center [302, 321] width 11 height 11
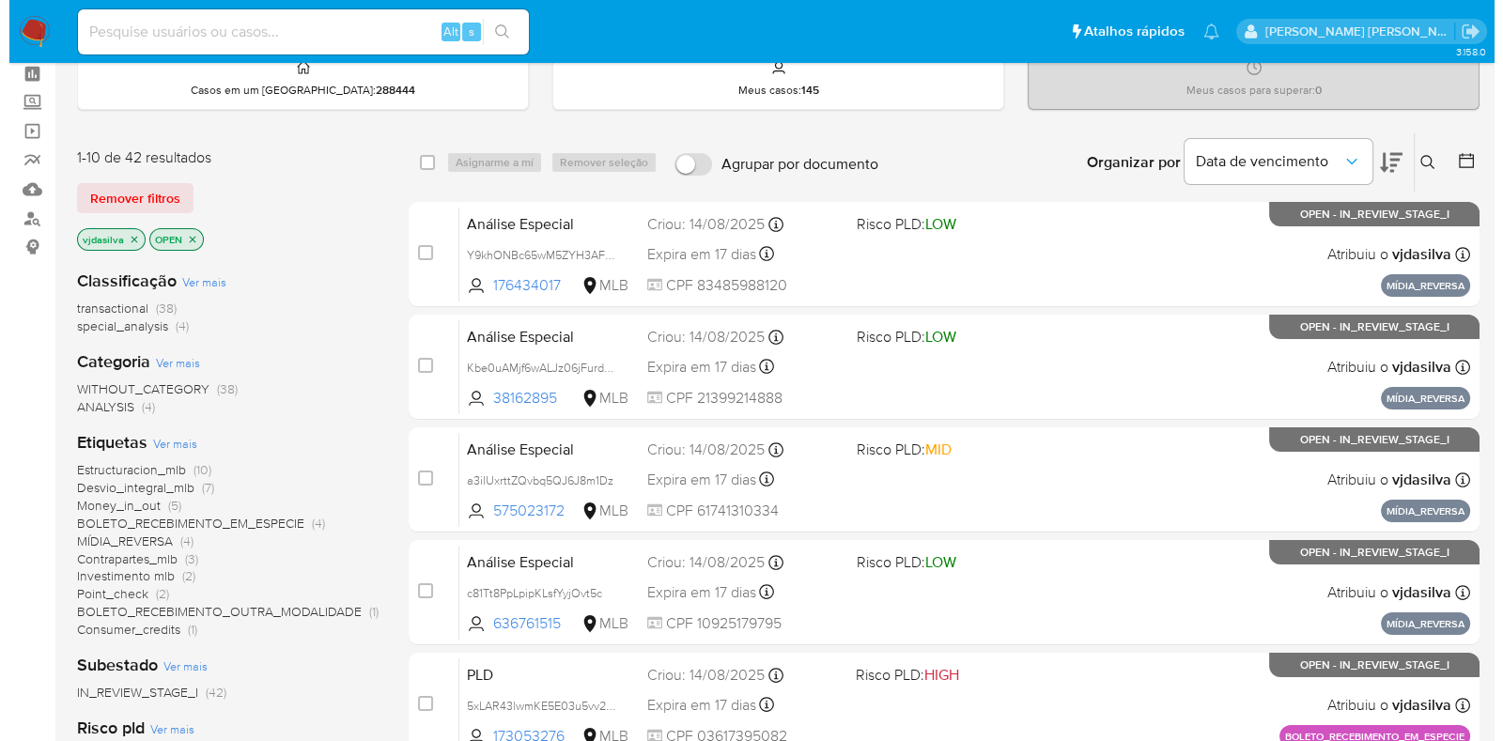
scroll to position [116, 0]
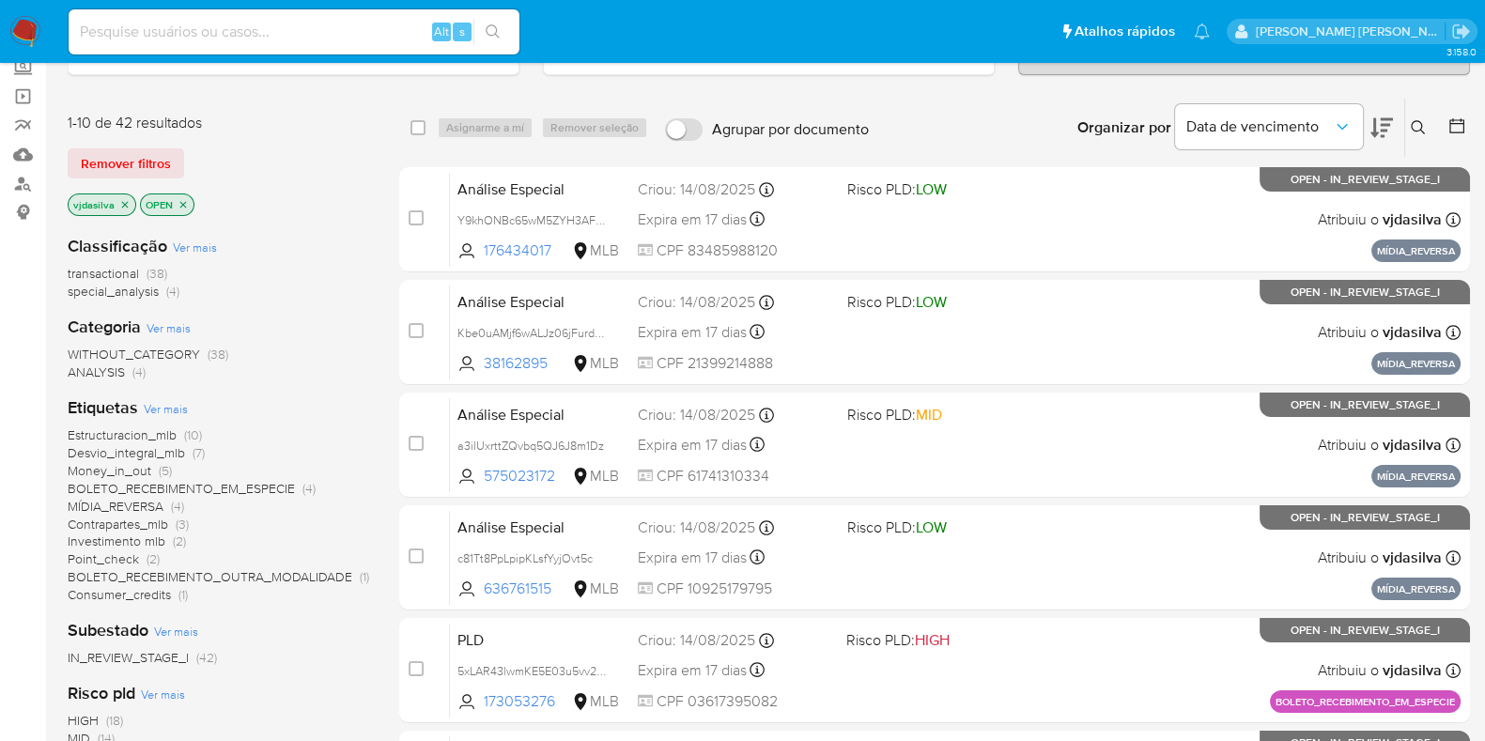
click at [169, 409] on span "Ver mais" at bounding box center [166, 408] width 44 height 17
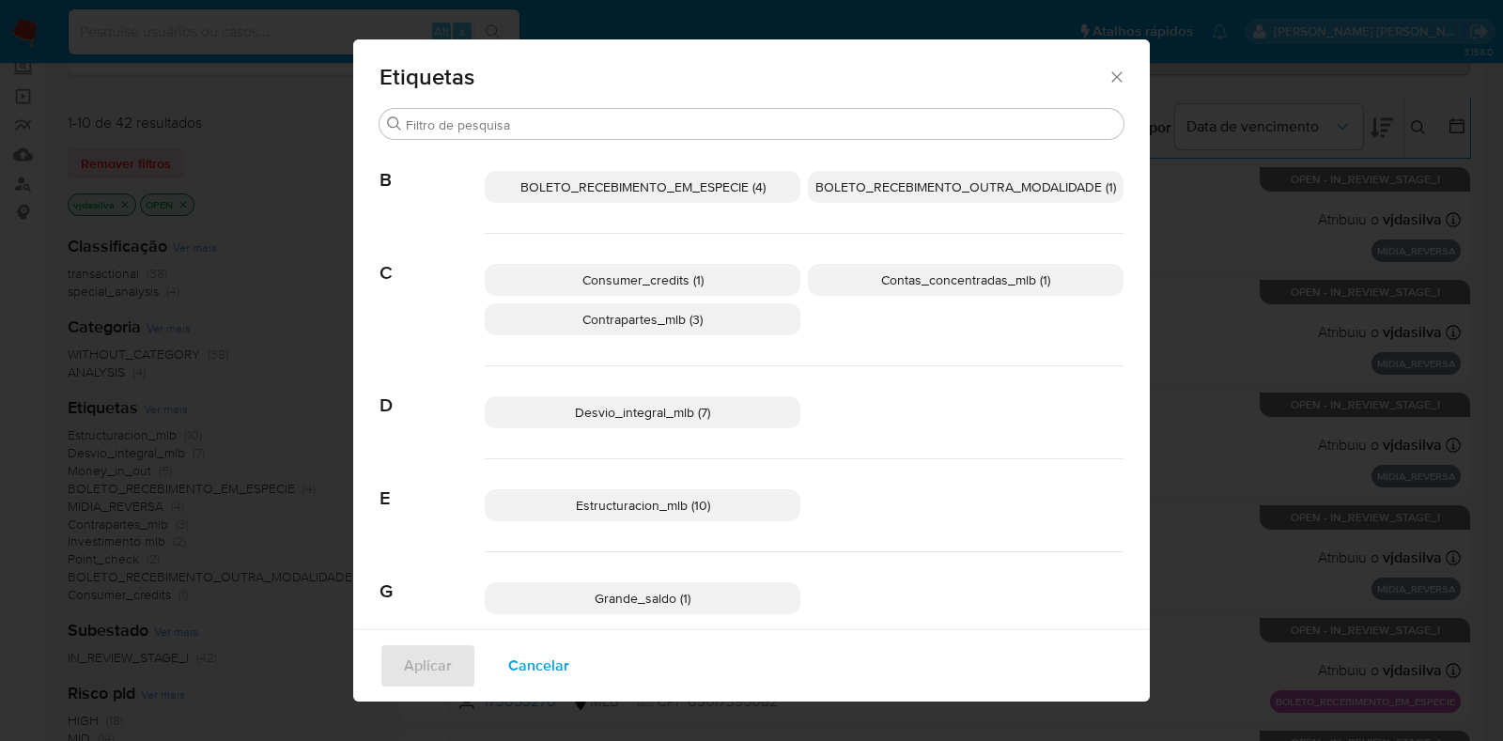
click at [582, 287] on span "Consumer_credits (1)" at bounding box center [642, 279] width 121 height 19
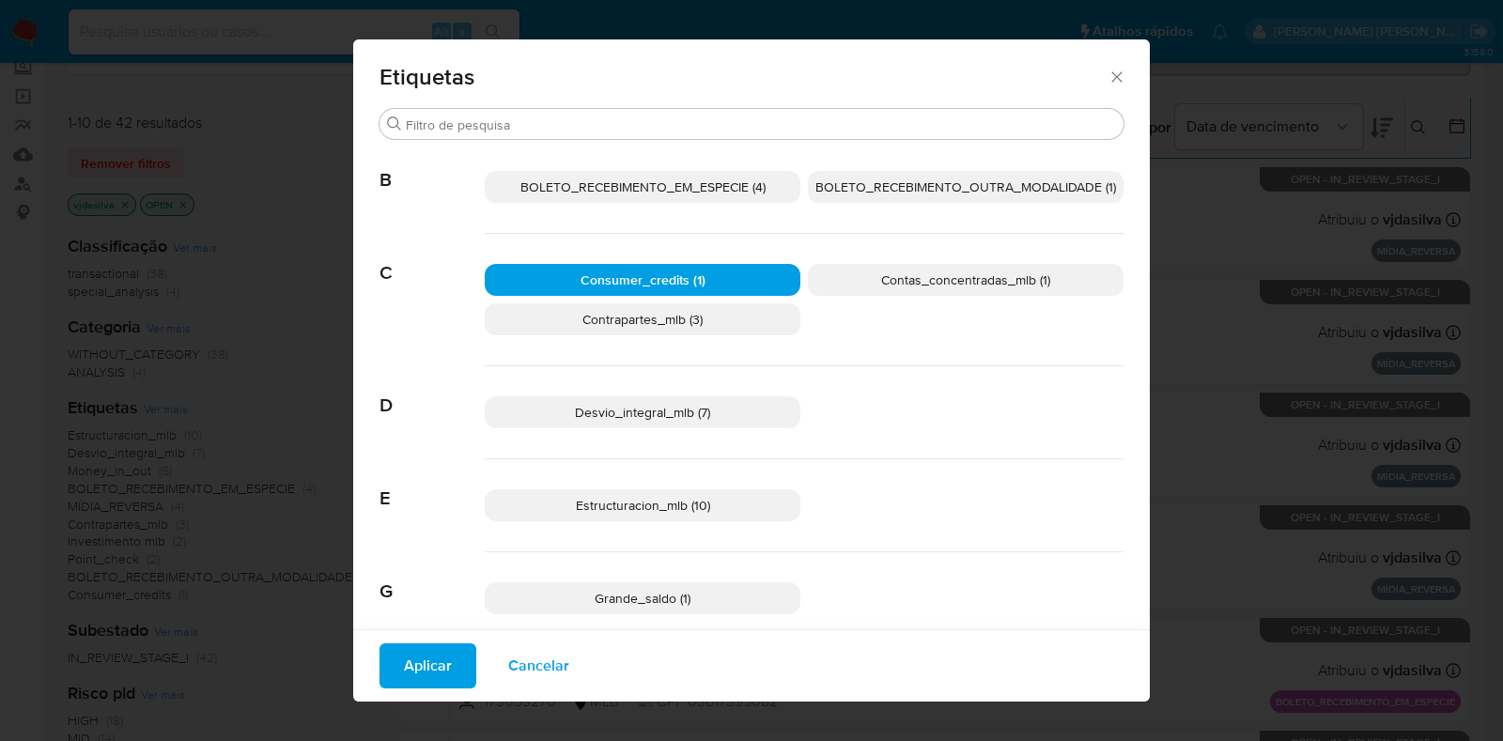
click at [404, 655] on span "Aplicar" at bounding box center [428, 665] width 48 height 41
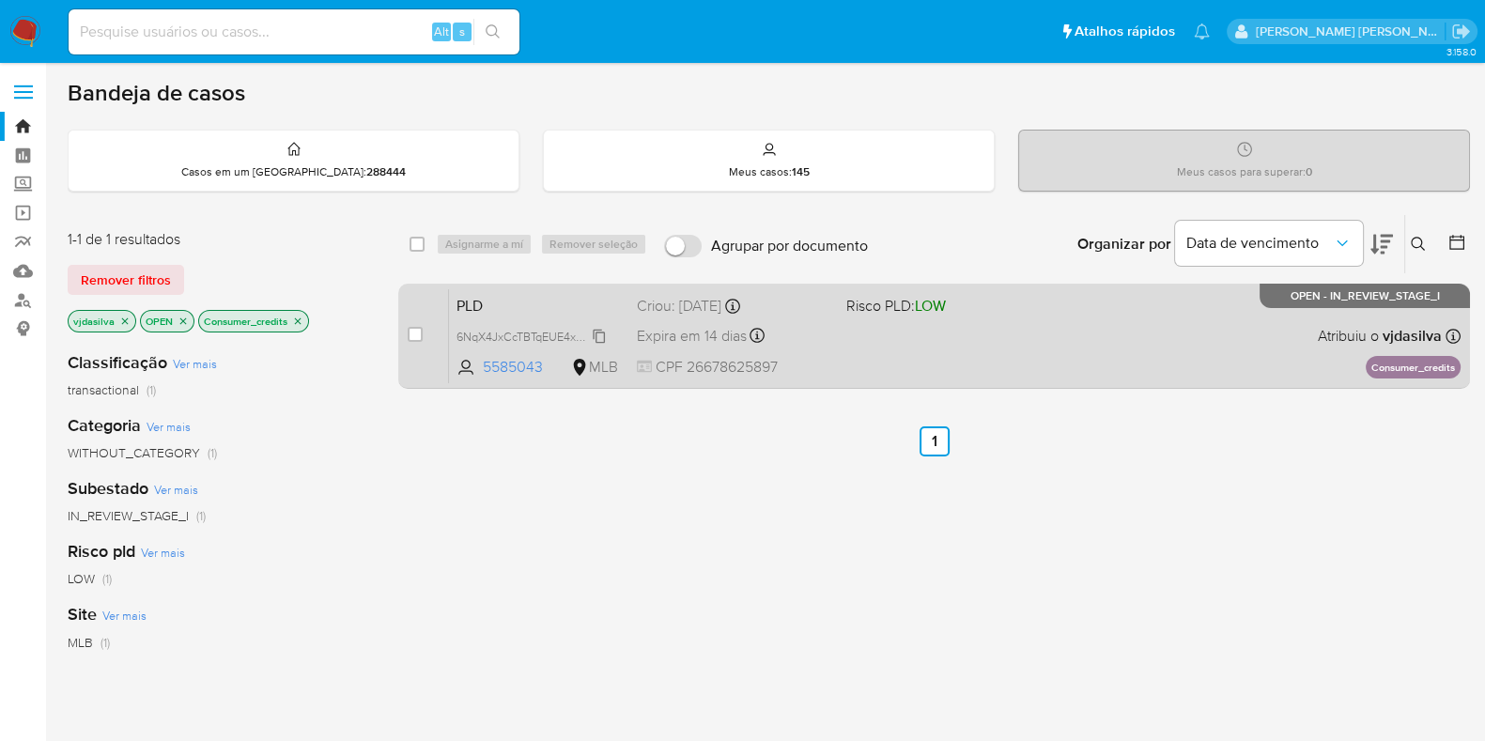
click at [596, 332] on span "6NqX4JxCcTBTqEUE4xVKqo6L" at bounding box center [536, 335] width 160 height 21
click at [1159, 302] on div "PLD 6NqX4JxCcTBTqEUE4xVKqo6L 5585043 MLB Risco PLD: LOW Criou: [DATE] Criou: [D…" at bounding box center [954, 335] width 1011 height 95
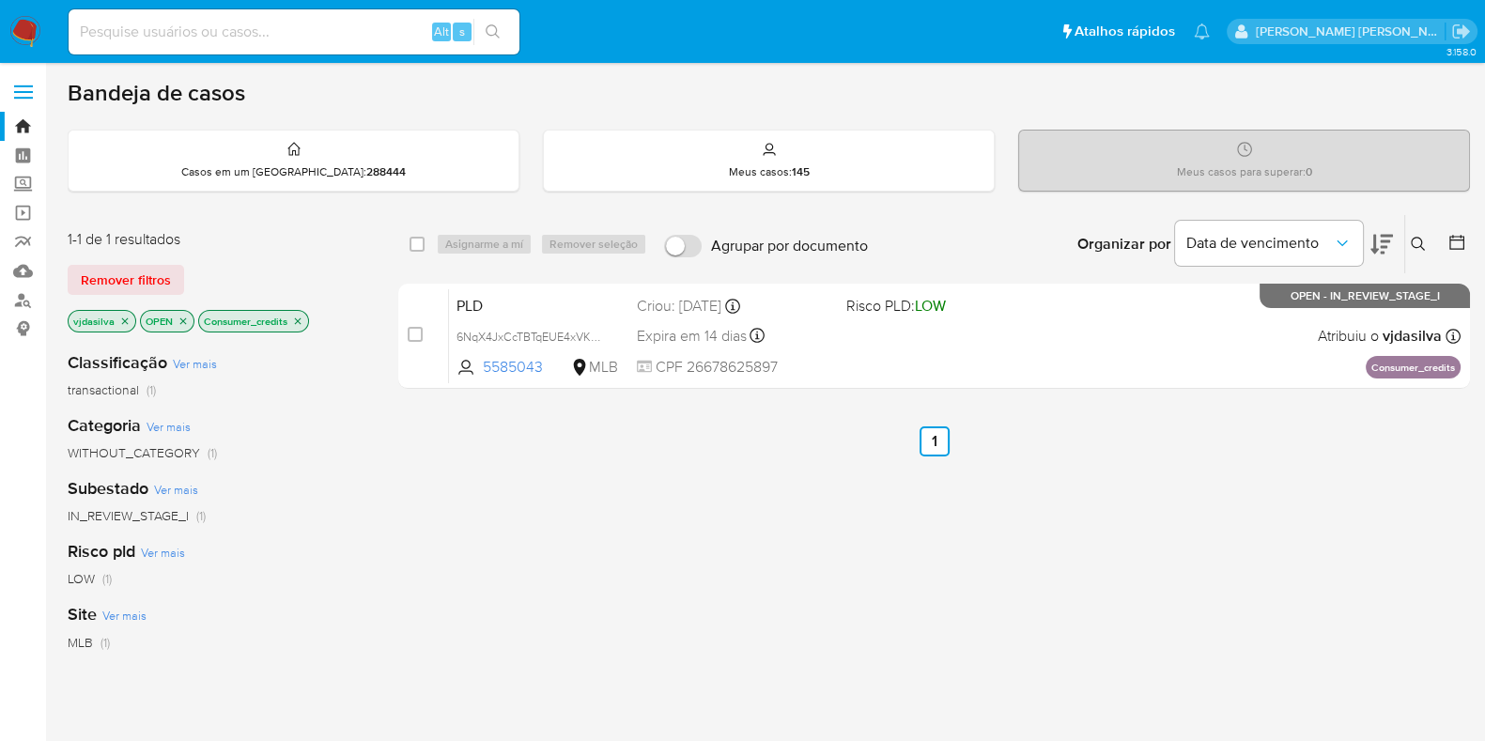
click at [292, 324] on icon "close-filter" at bounding box center [297, 321] width 11 height 11
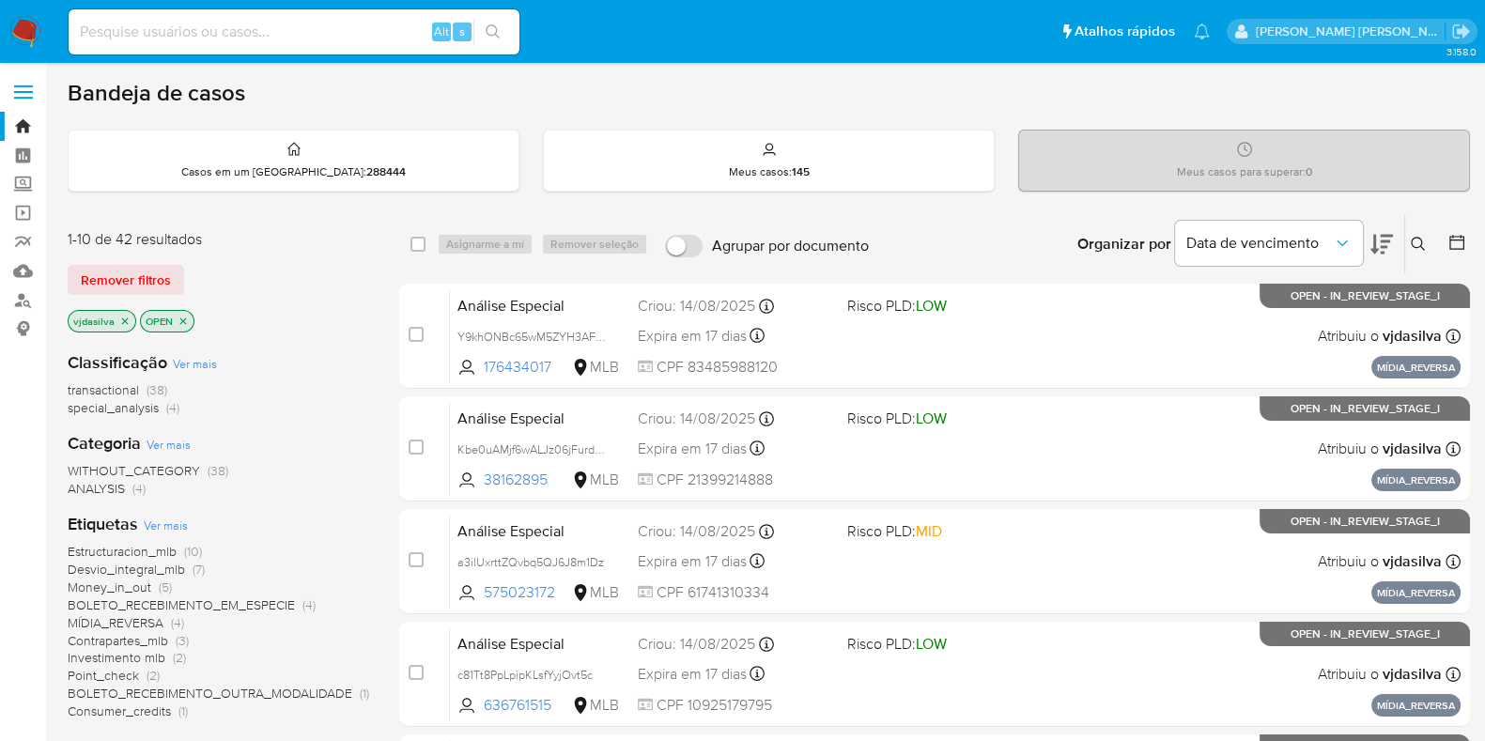
click at [170, 523] on span "Ver mais" at bounding box center [166, 525] width 44 height 17
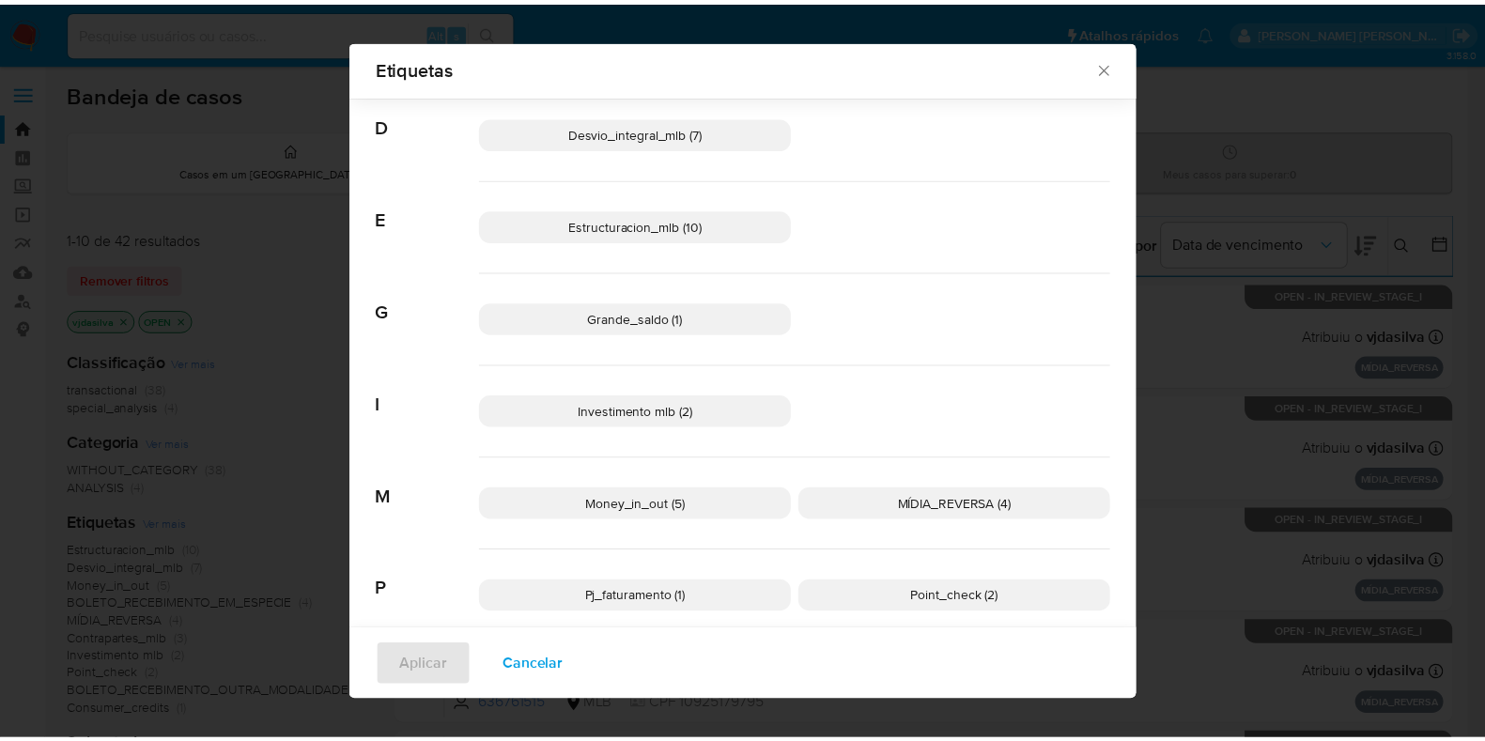
scroll to position [291, 0]
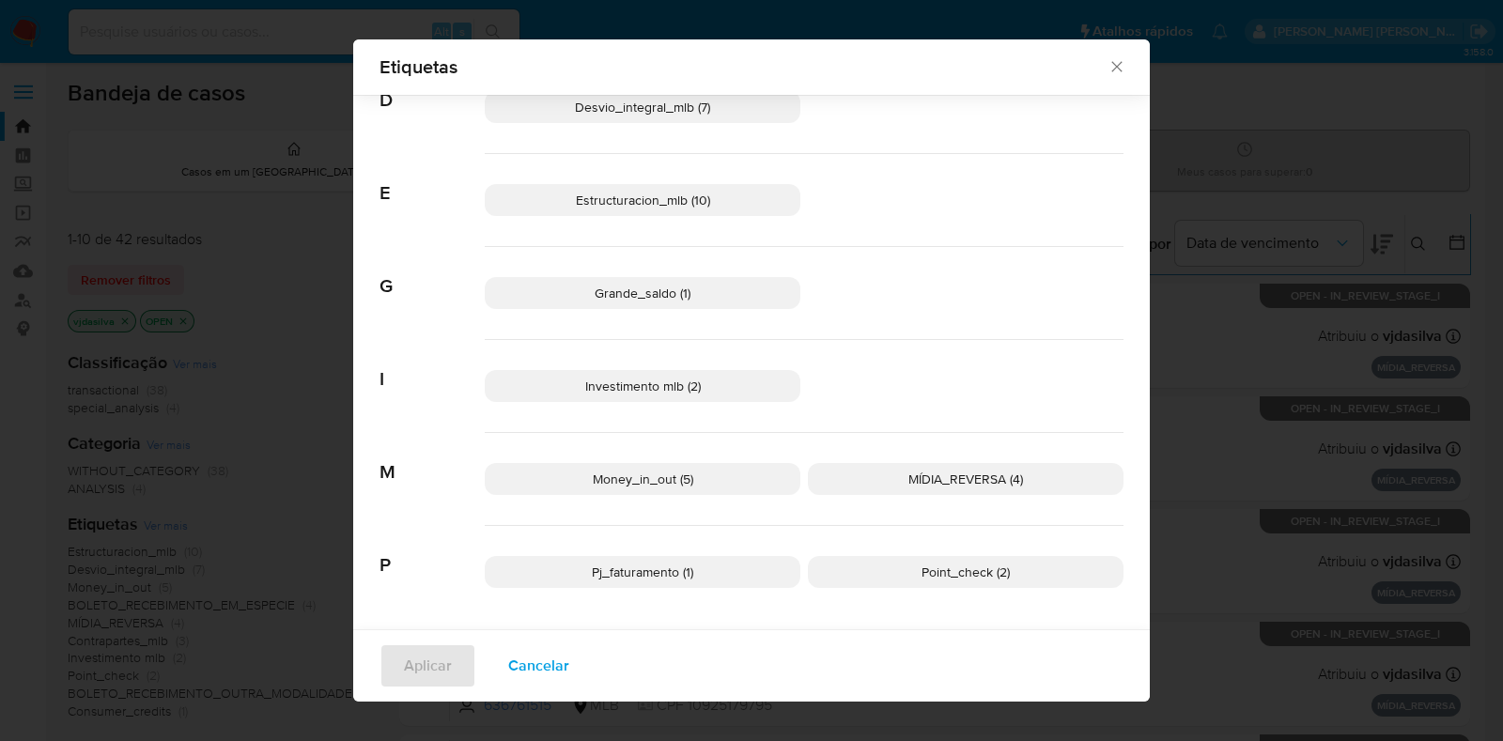
click at [873, 478] on p "MÍDIA_REVERSA (4)" at bounding box center [966, 479] width 316 height 32
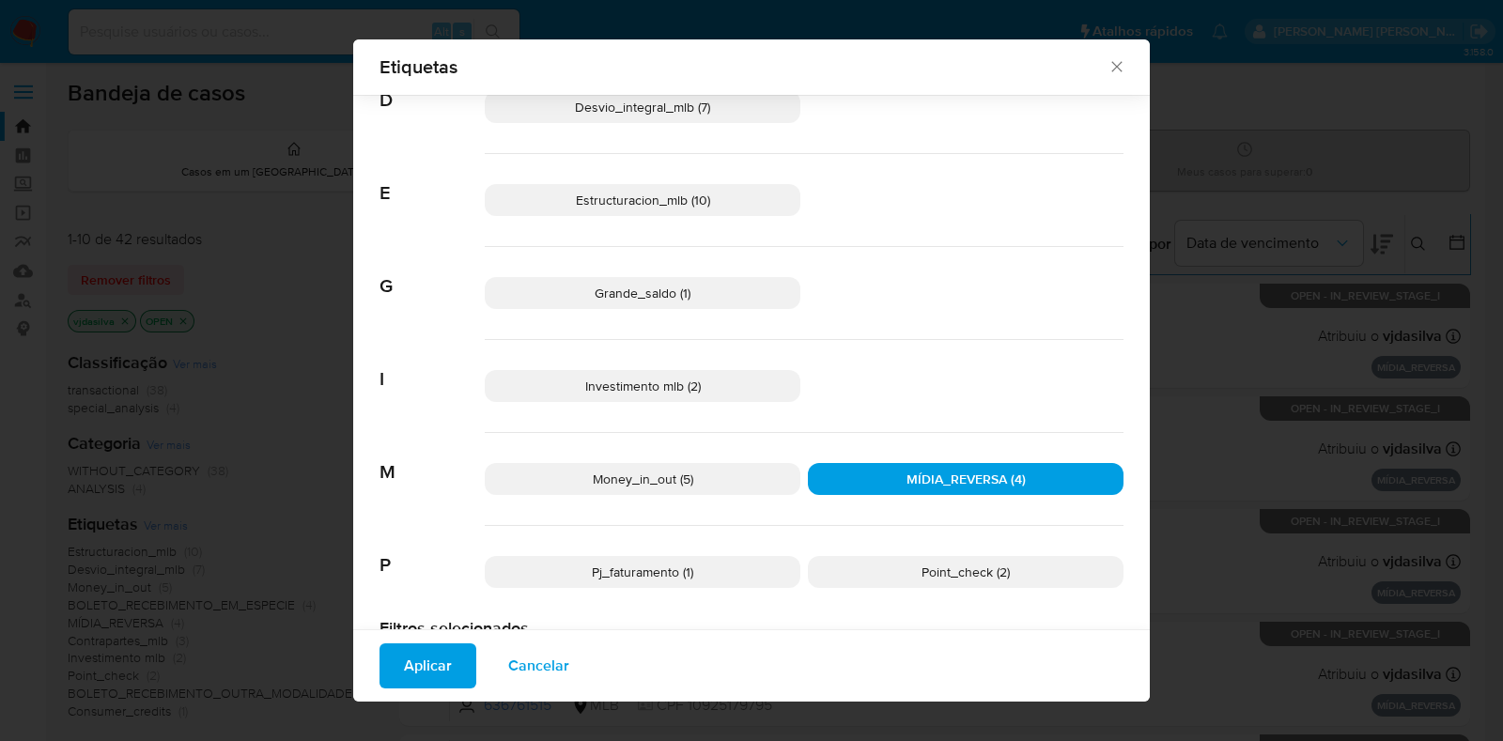
click at [621, 474] on span "Money_in_out (5)" at bounding box center [643, 479] width 100 height 19
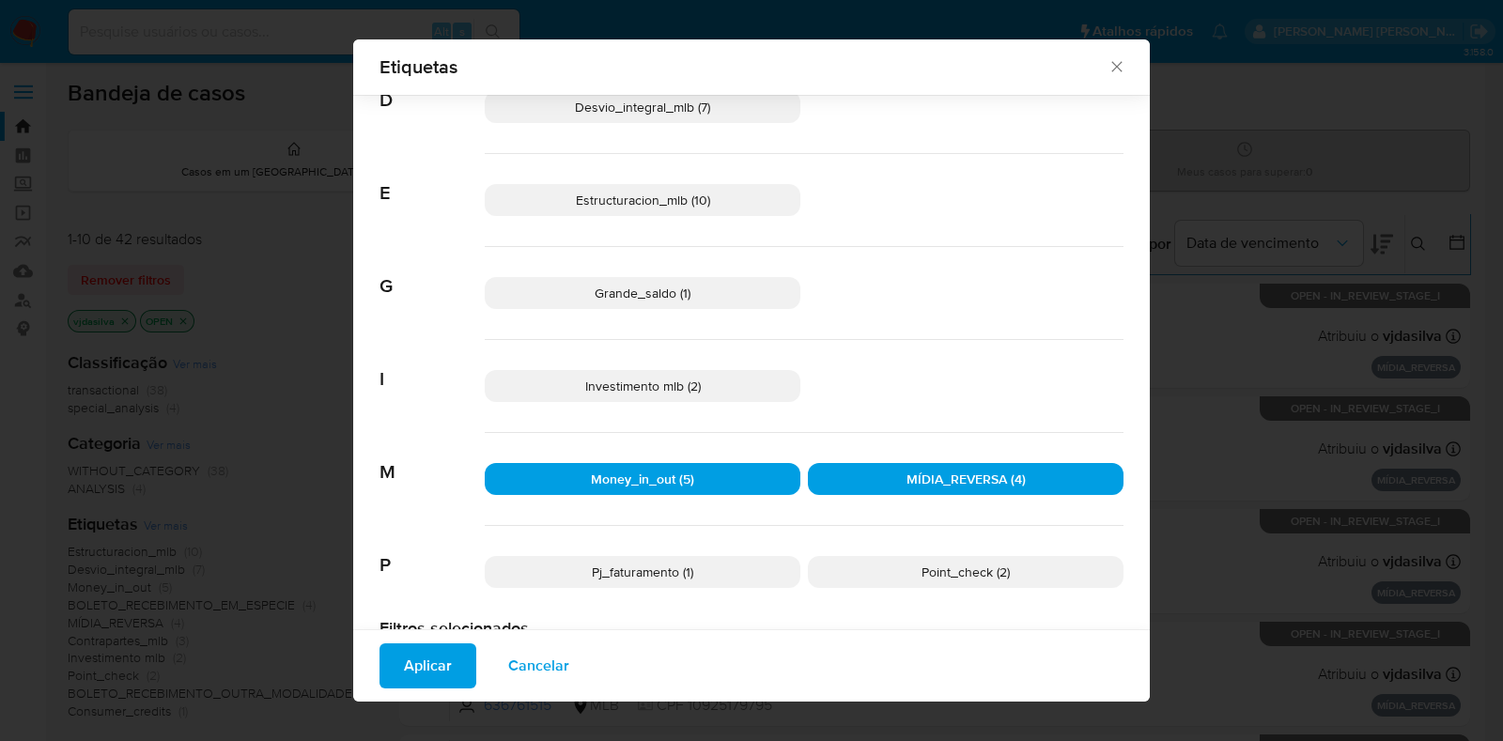
click at [426, 659] on span "Aplicar" at bounding box center [428, 665] width 48 height 41
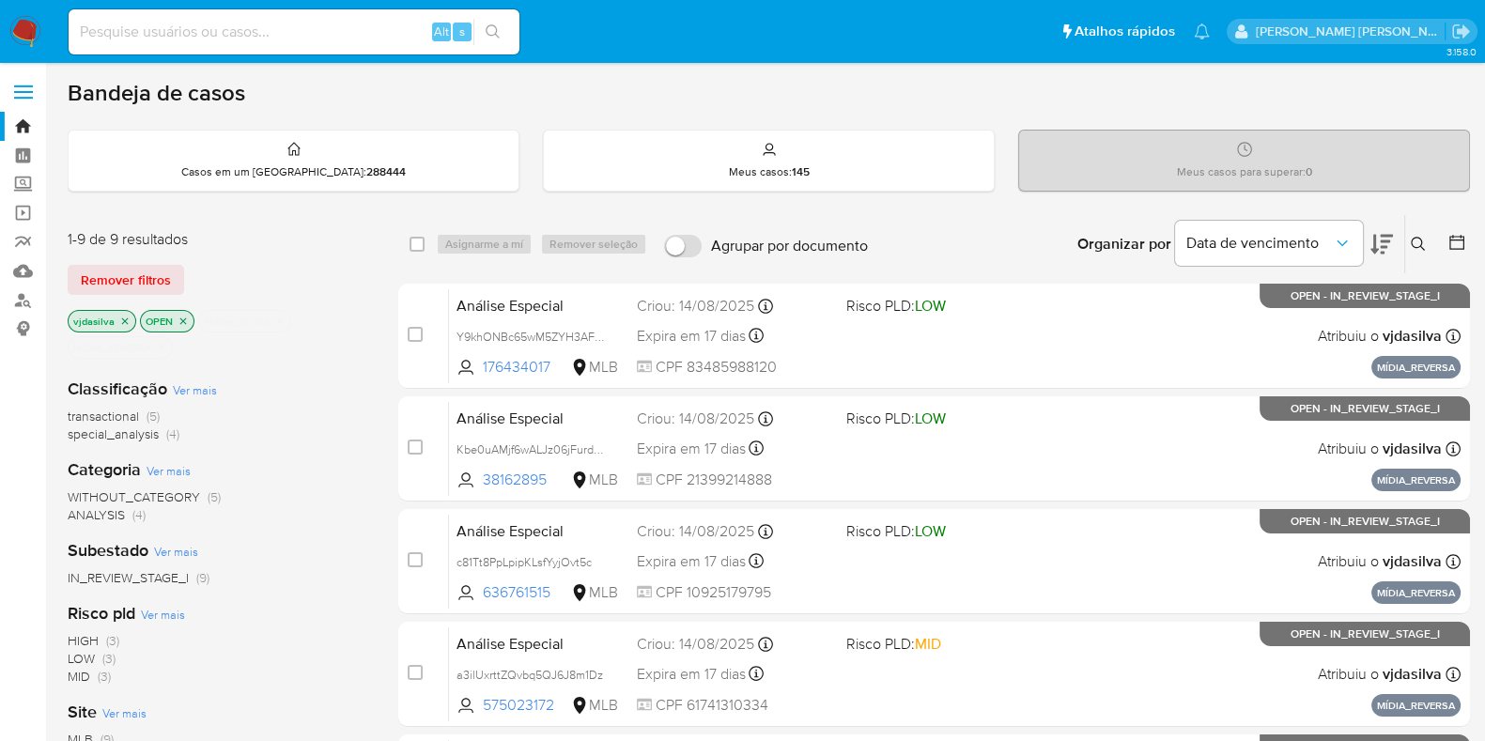
drag, startPoint x: 1384, startPoint y: 232, endPoint x: 1263, endPoint y: 265, distance: 125.5
click at [1384, 233] on icon at bounding box center [1381, 244] width 23 height 23
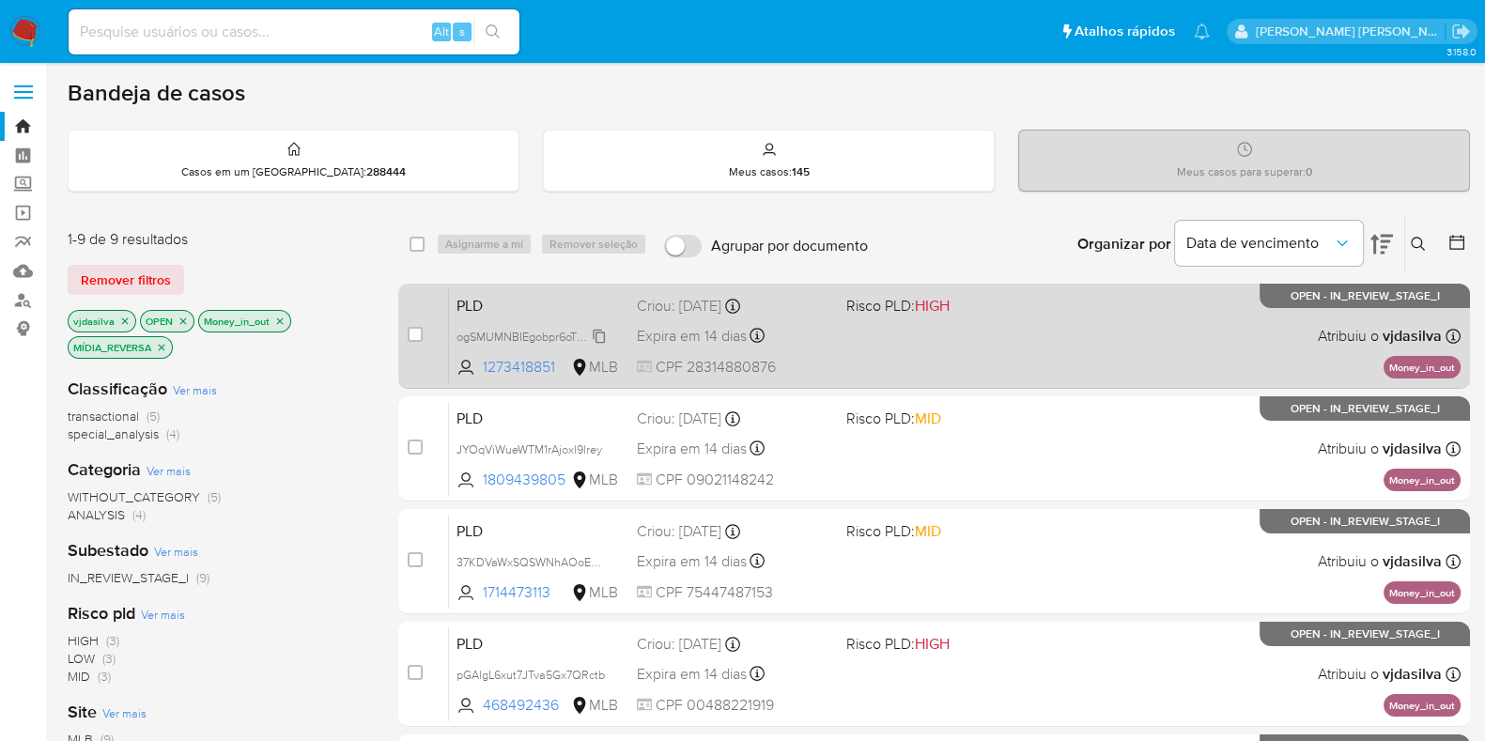
click at [598, 339] on span "ogSMUMNBIEgobpr6oT3VxPaJ" at bounding box center [535, 335] width 159 height 21
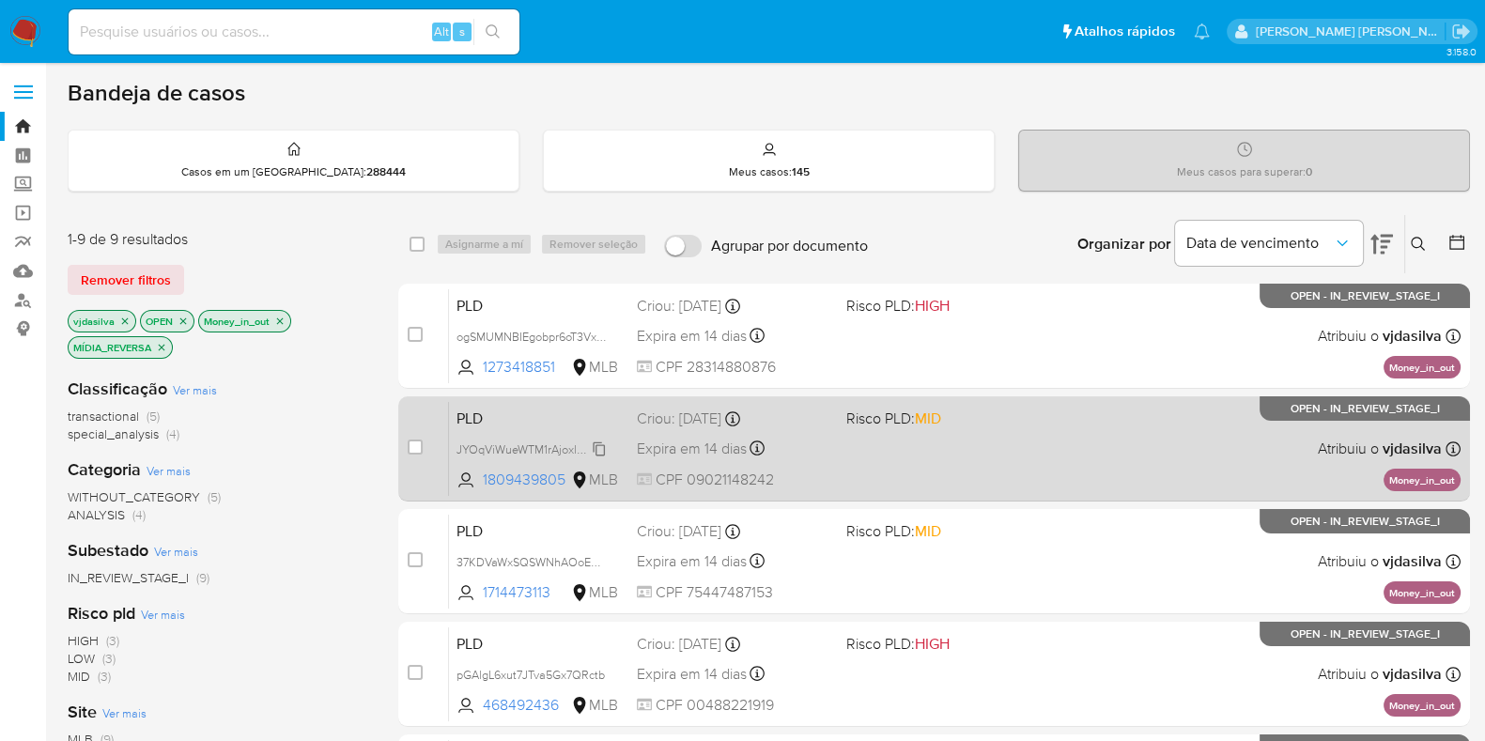
click at [602, 448] on span "JYOqViWueWTM1rAjoxl9lrey" at bounding box center [529, 448] width 146 height 21
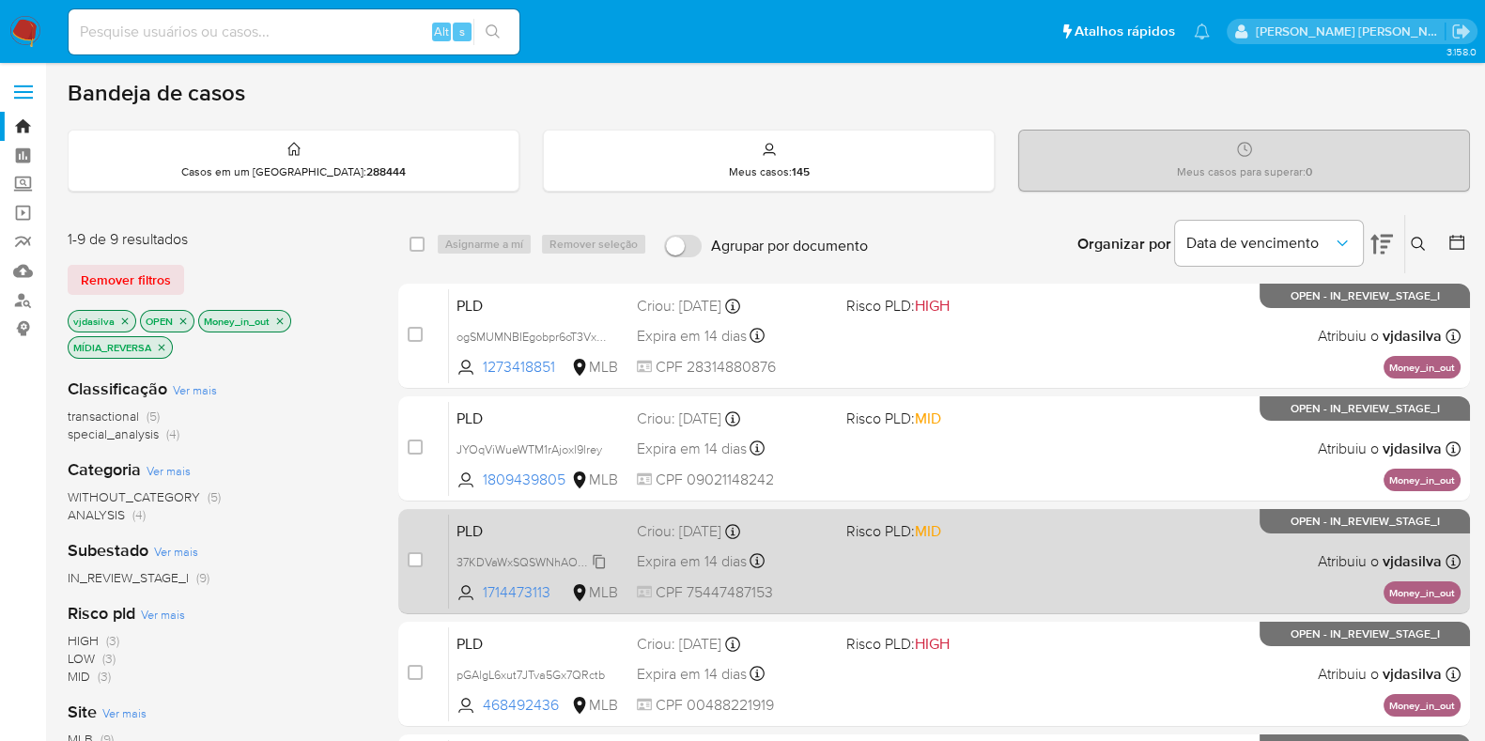
click at [599, 561] on span "37KDVaWxSQSWNhAOoE81oJts" at bounding box center [539, 560] width 166 height 21
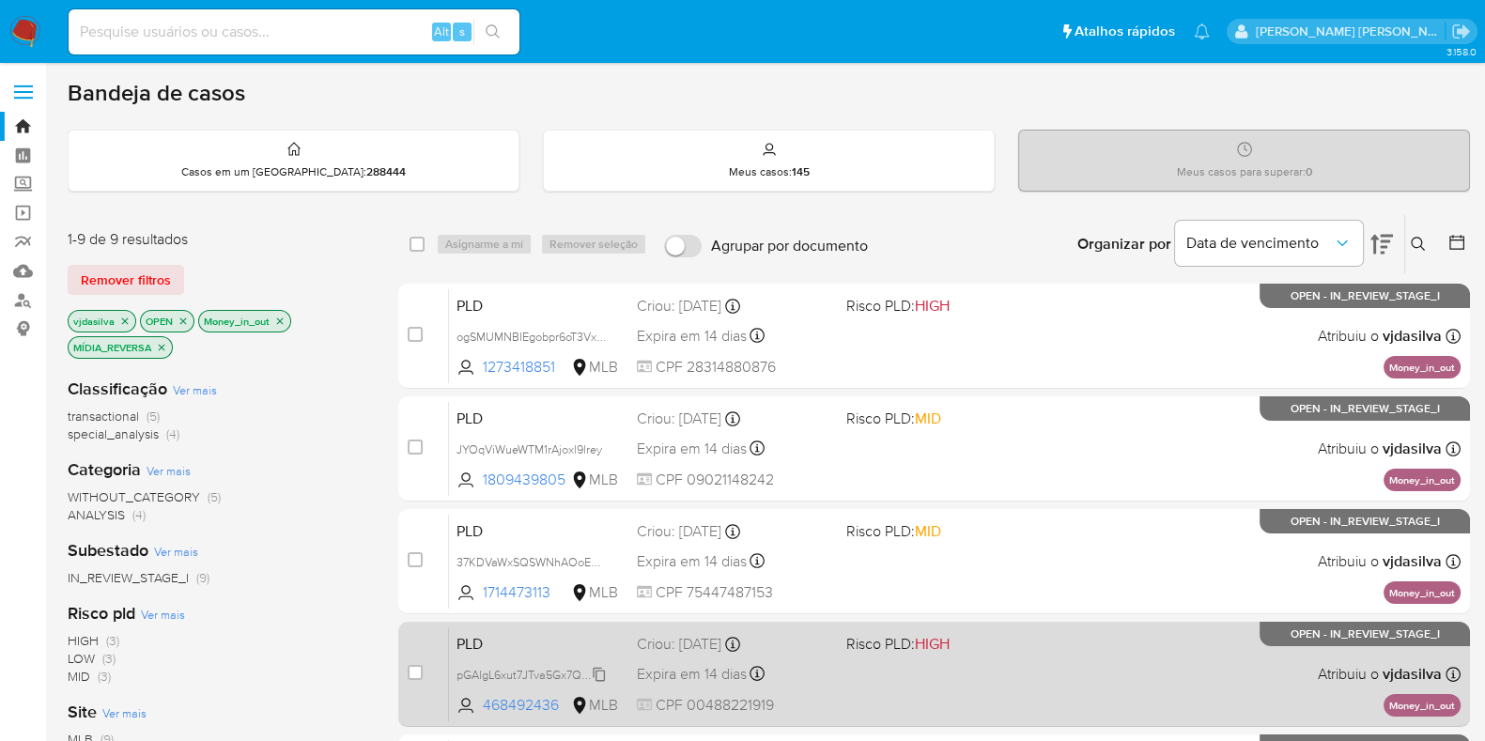
click at [598, 673] on span "pGAlgL6xut7JTva5Gx7QRctb" at bounding box center [530, 673] width 148 height 21
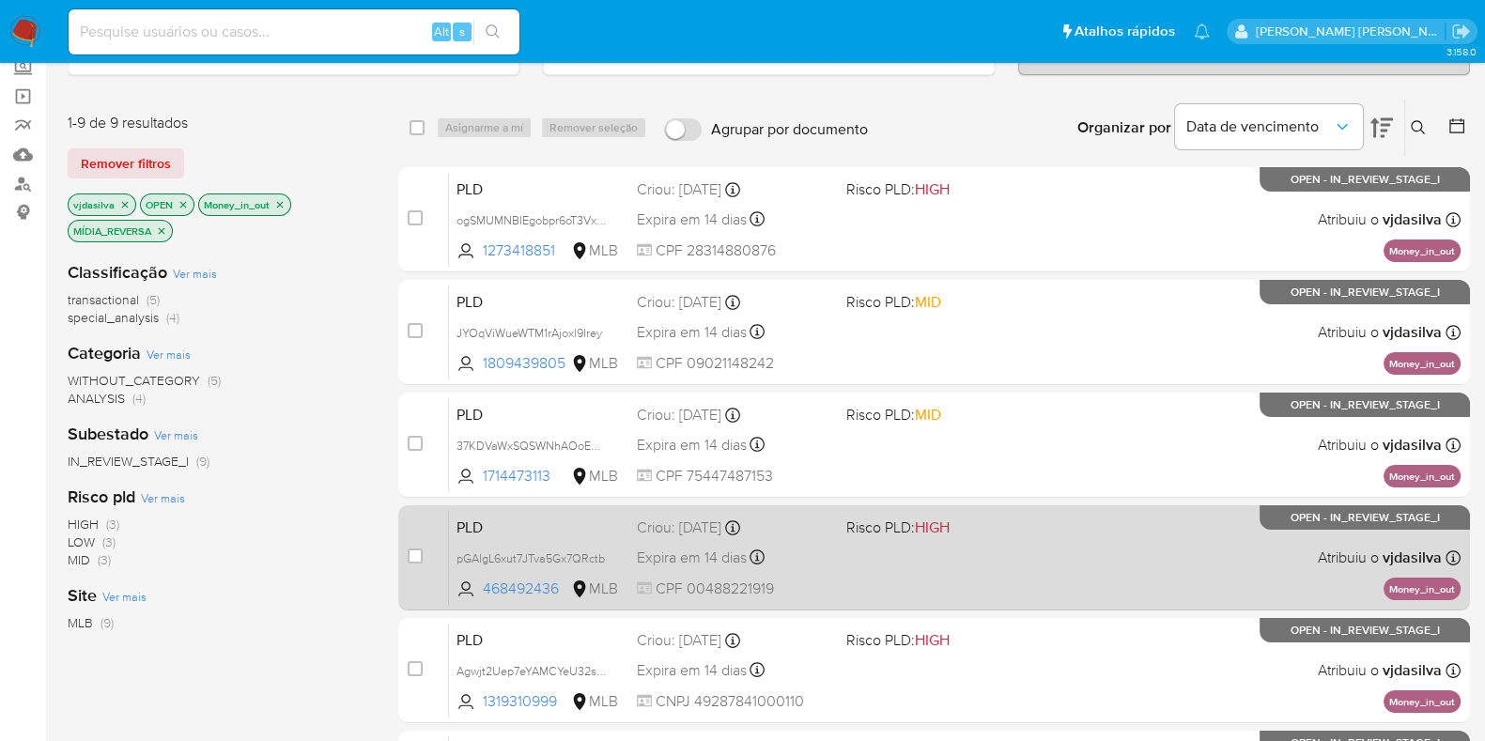
scroll to position [234, 0]
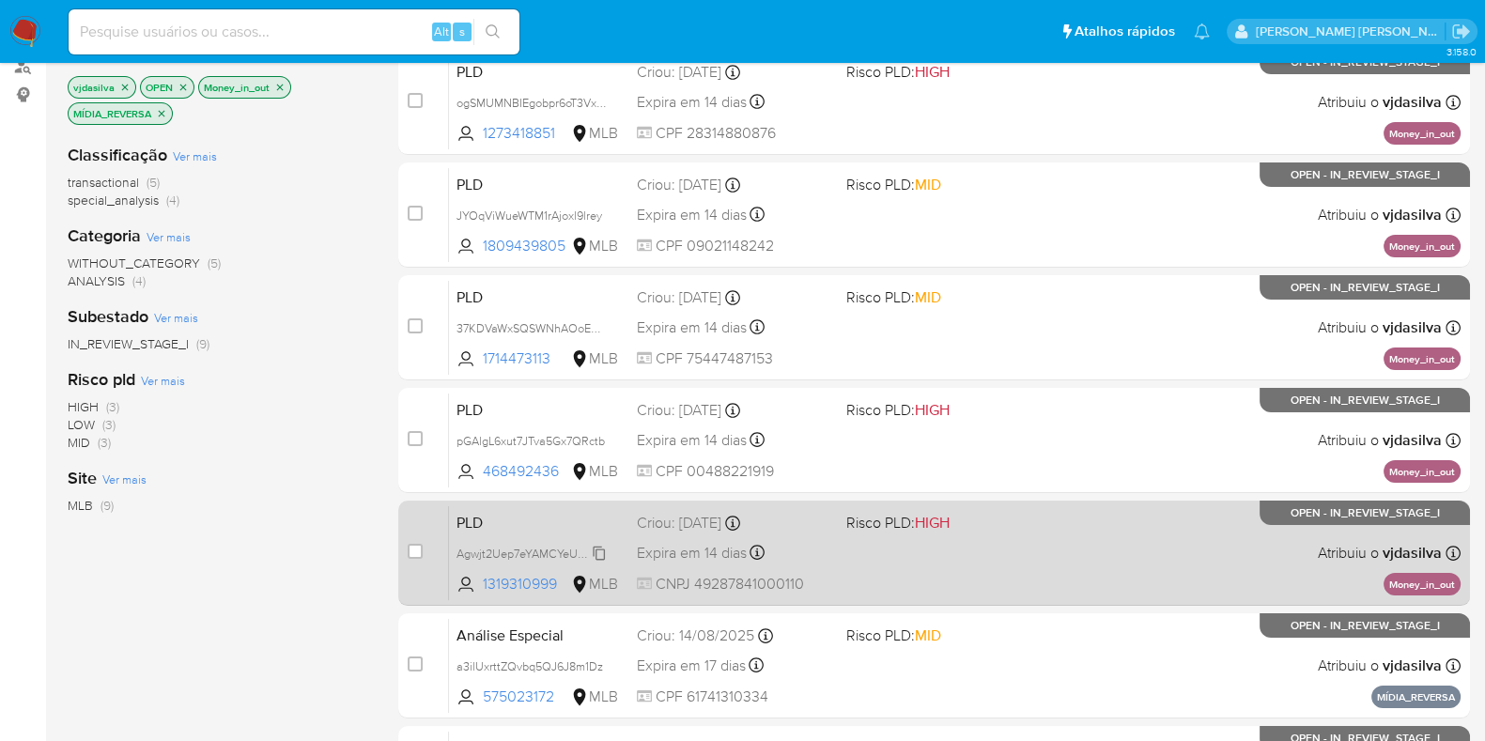
click at [601, 548] on span "Agwjt2Uep7eYAMCYeU32seGE" at bounding box center [537, 552] width 162 height 21
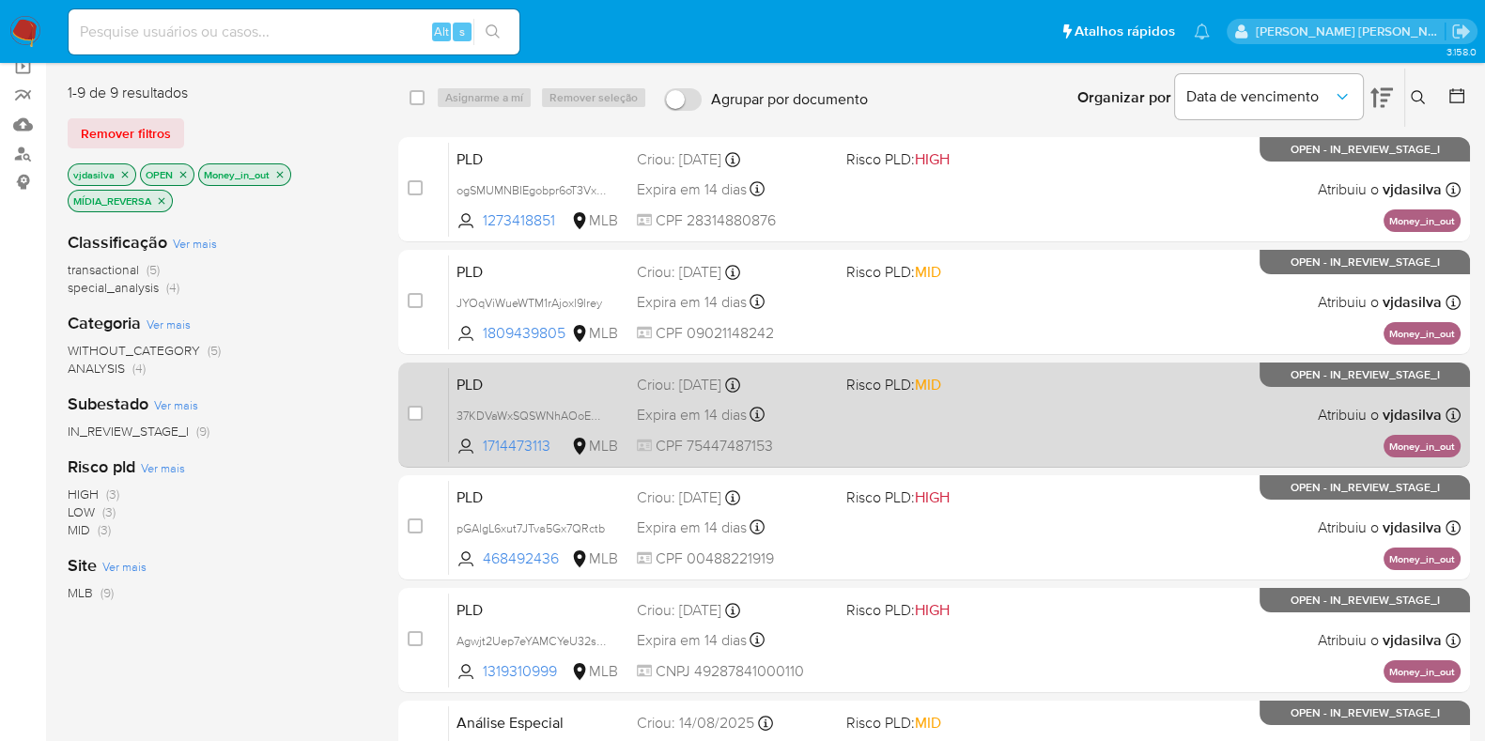
scroll to position [116, 0]
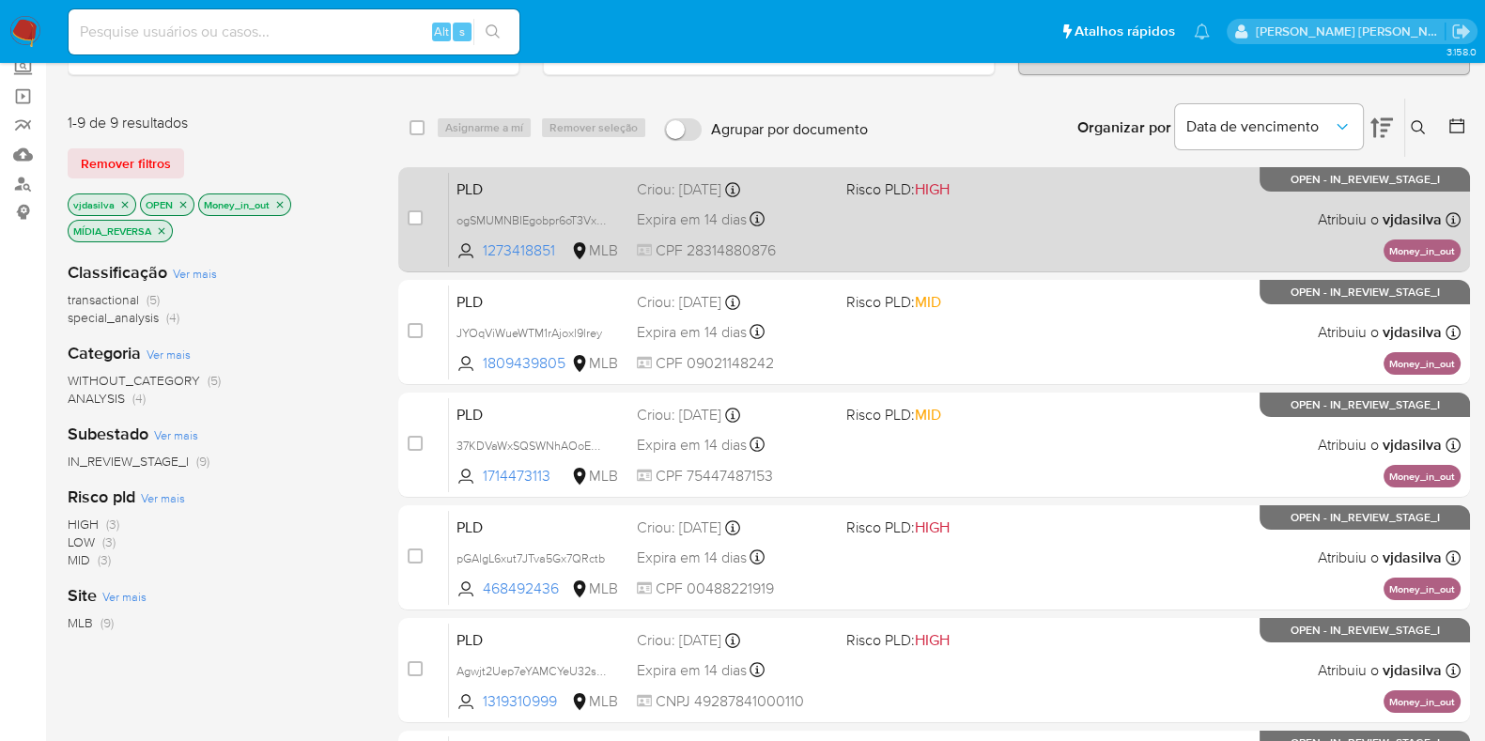
click at [997, 224] on div "PLD ogSMUMNBIEgobpr6oT3VxPaJ 1273418851 MLB Risco PLD: HIGH Criou: [DATE] Criou…" at bounding box center [954, 219] width 1011 height 95
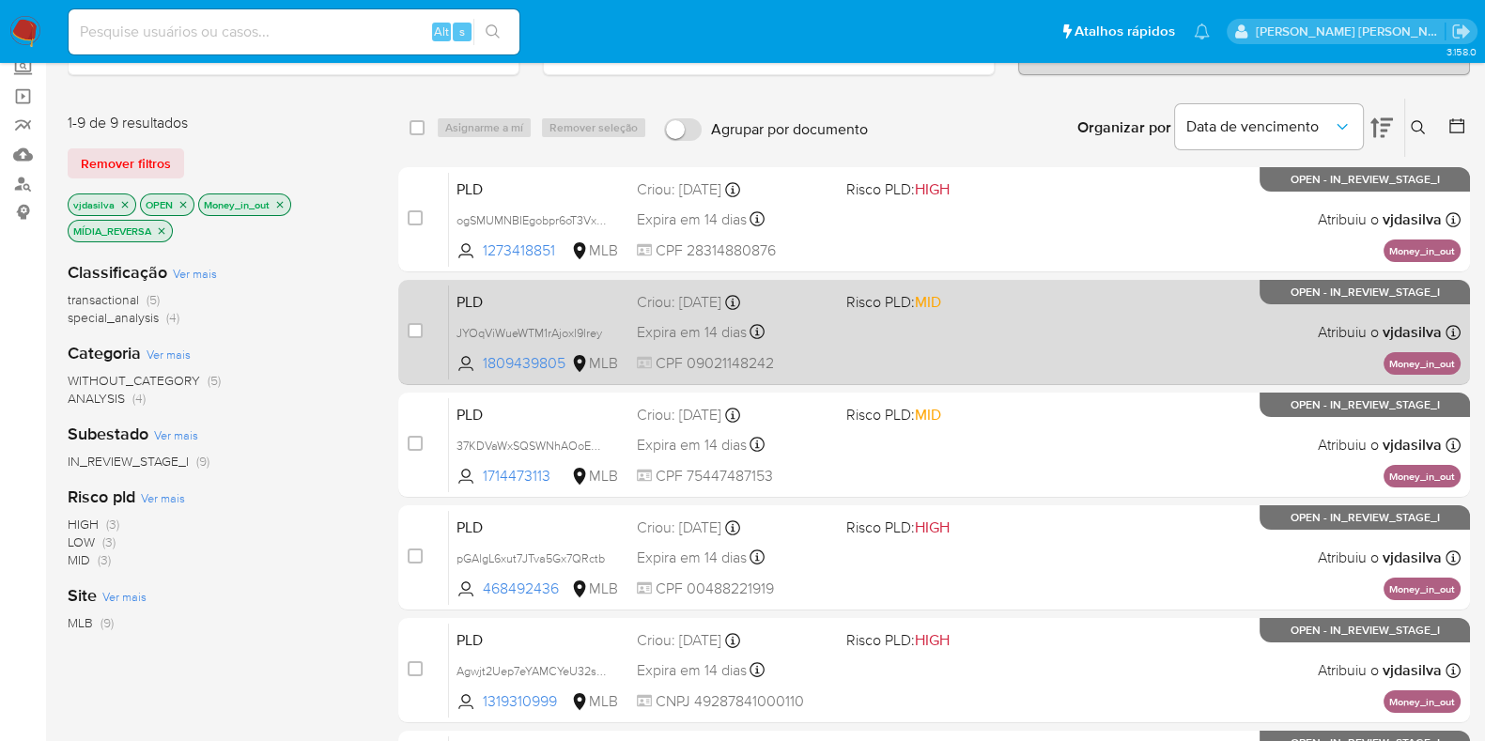
click at [959, 335] on div "PLD JYOqViWueWTM1rAjoxl9lrey 1809439805 MLB Risco PLD: MID Criou: [DATE] Criou:…" at bounding box center [954, 332] width 1011 height 95
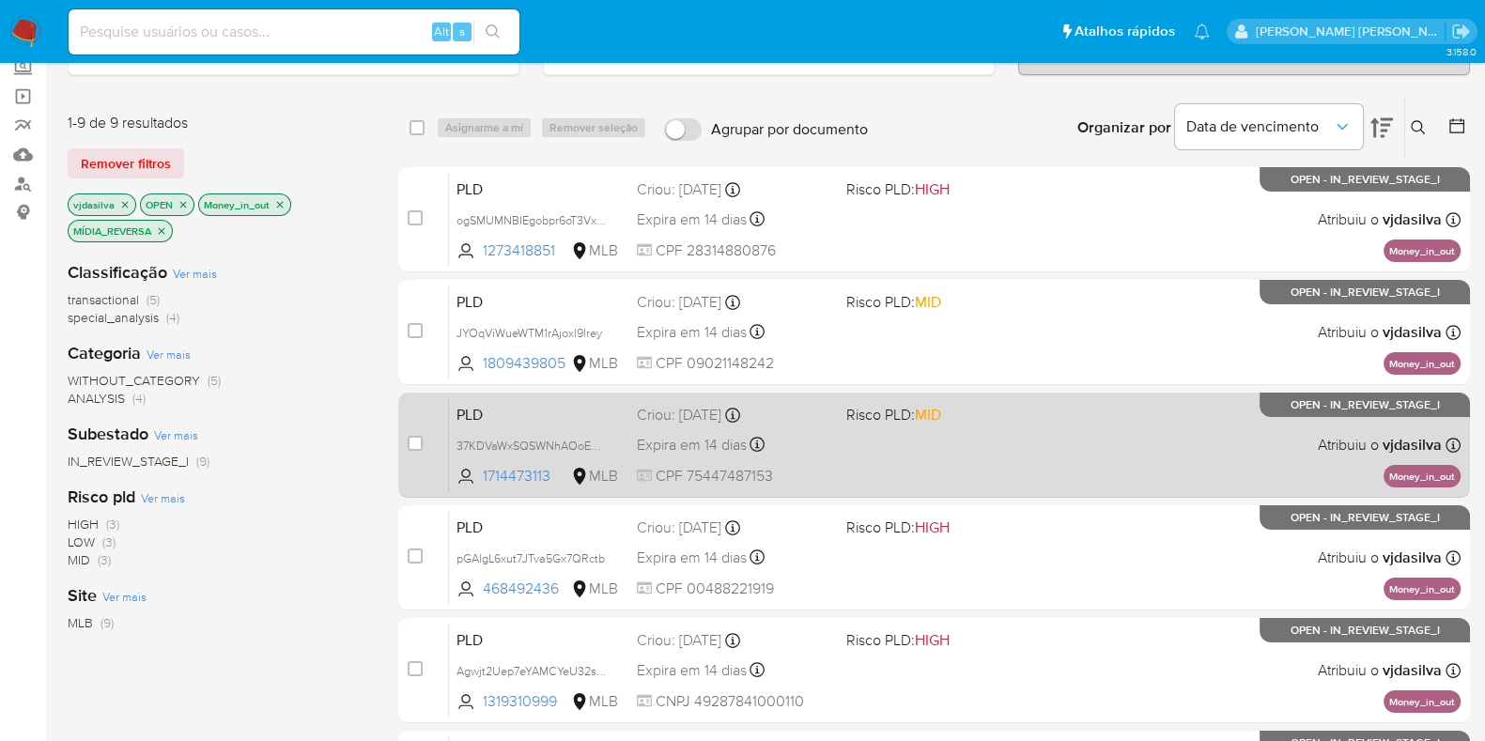
click at [1035, 427] on div "PLD 37KDVaWxSQSWNhAOoE81oJts 1714473113 MLB Risco PLD: MID Criou: 12/08/2025 Cr…" at bounding box center [954, 444] width 1011 height 95
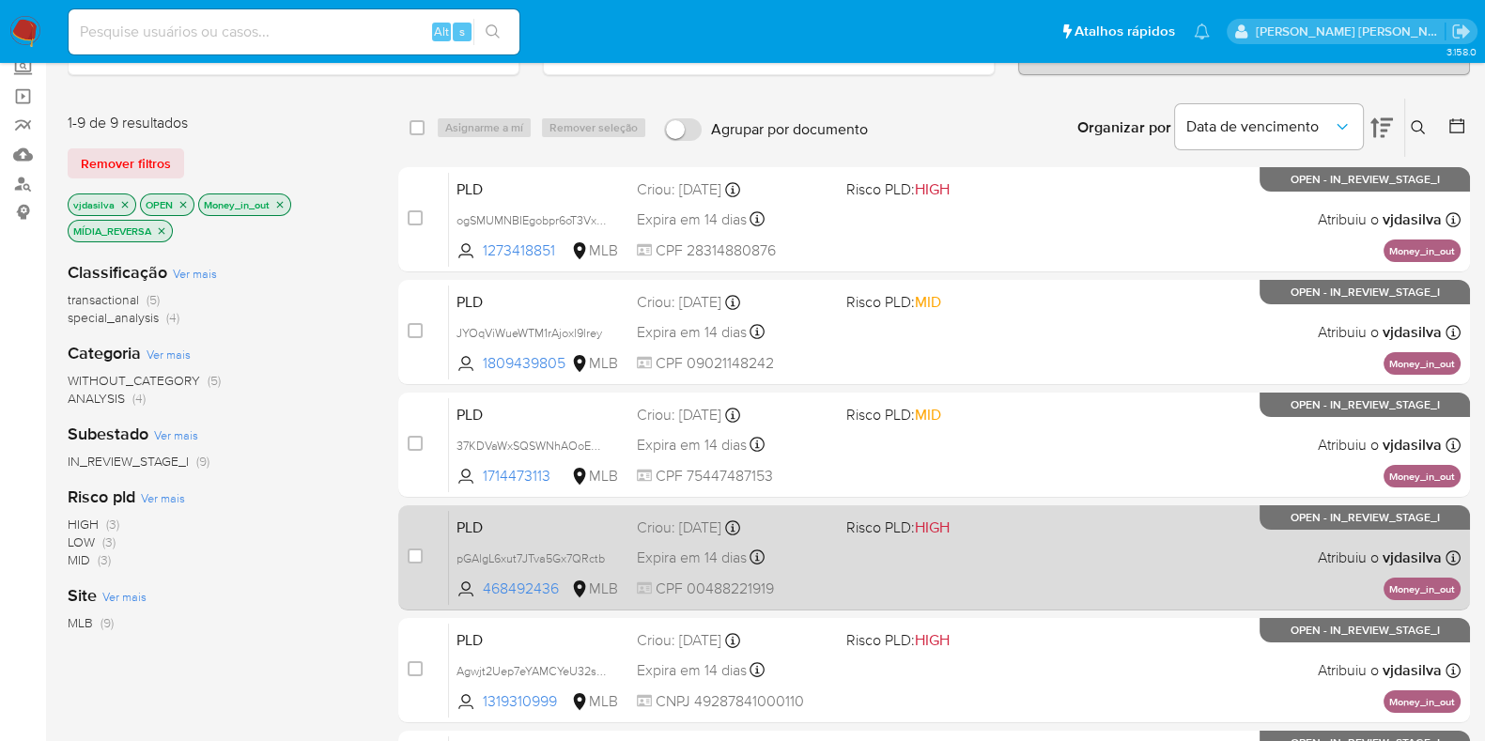
click at [1129, 561] on div "PLD pGAlgL6xut7JTva5Gx7QRctb 468492436 MLB Risco PLD: HIGH Criou: 12/08/2025 Cr…" at bounding box center [954, 557] width 1011 height 95
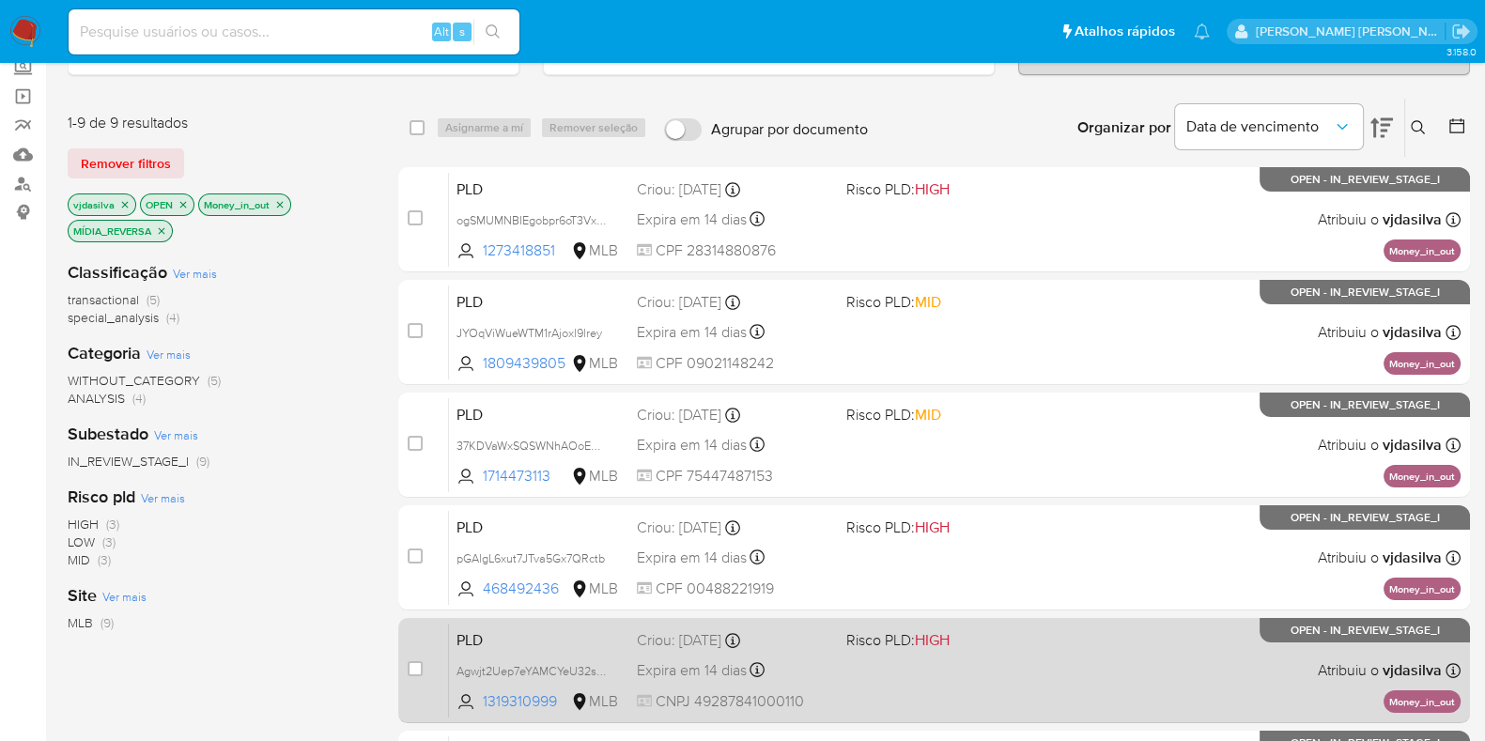
click at [1125, 663] on div "PLD Agwjt2Uep7eYAMCYeU32seGE 1319310999 MLB Risco PLD: HIGH Criou: 12/08/2025 C…" at bounding box center [954, 670] width 1011 height 95
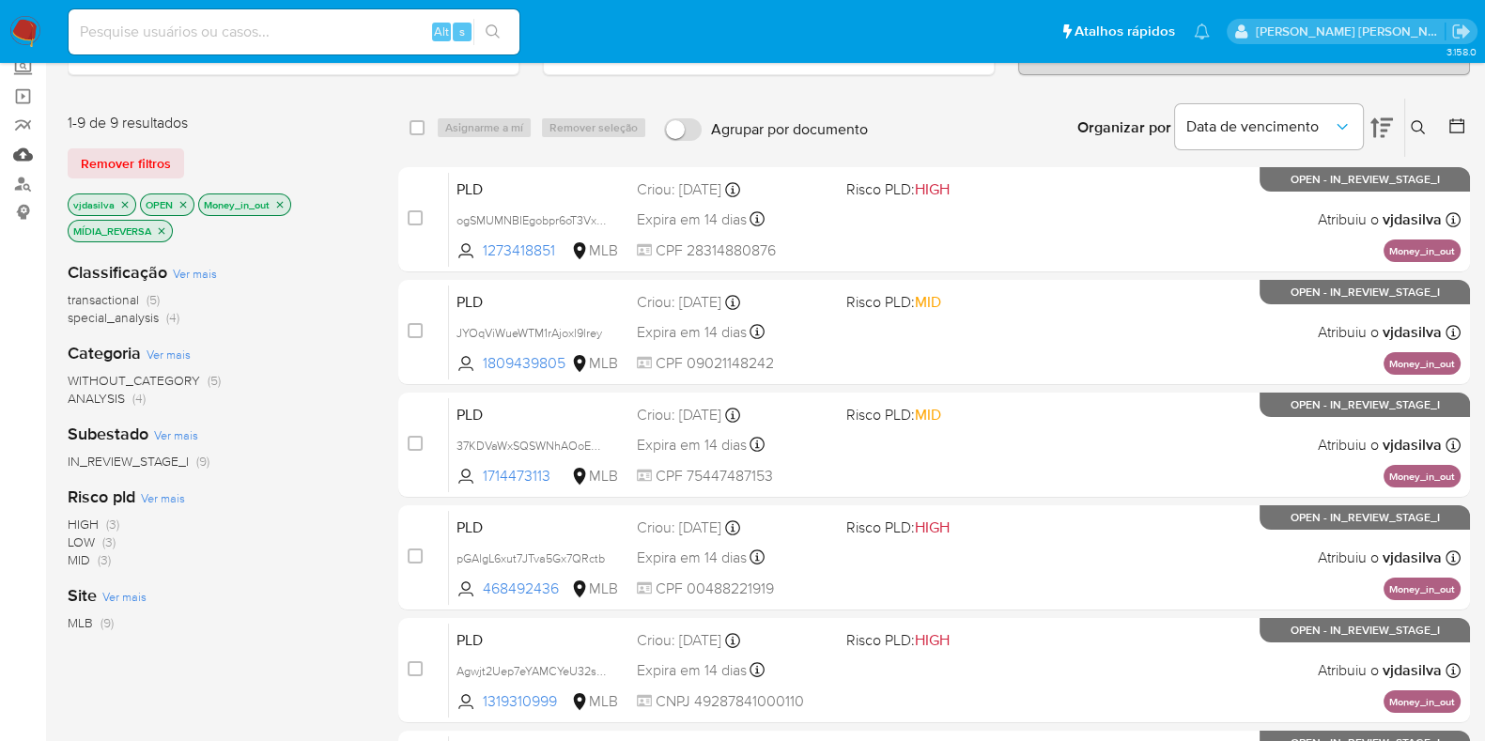
click at [20, 147] on link "Mulan" at bounding box center [112, 154] width 224 height 29
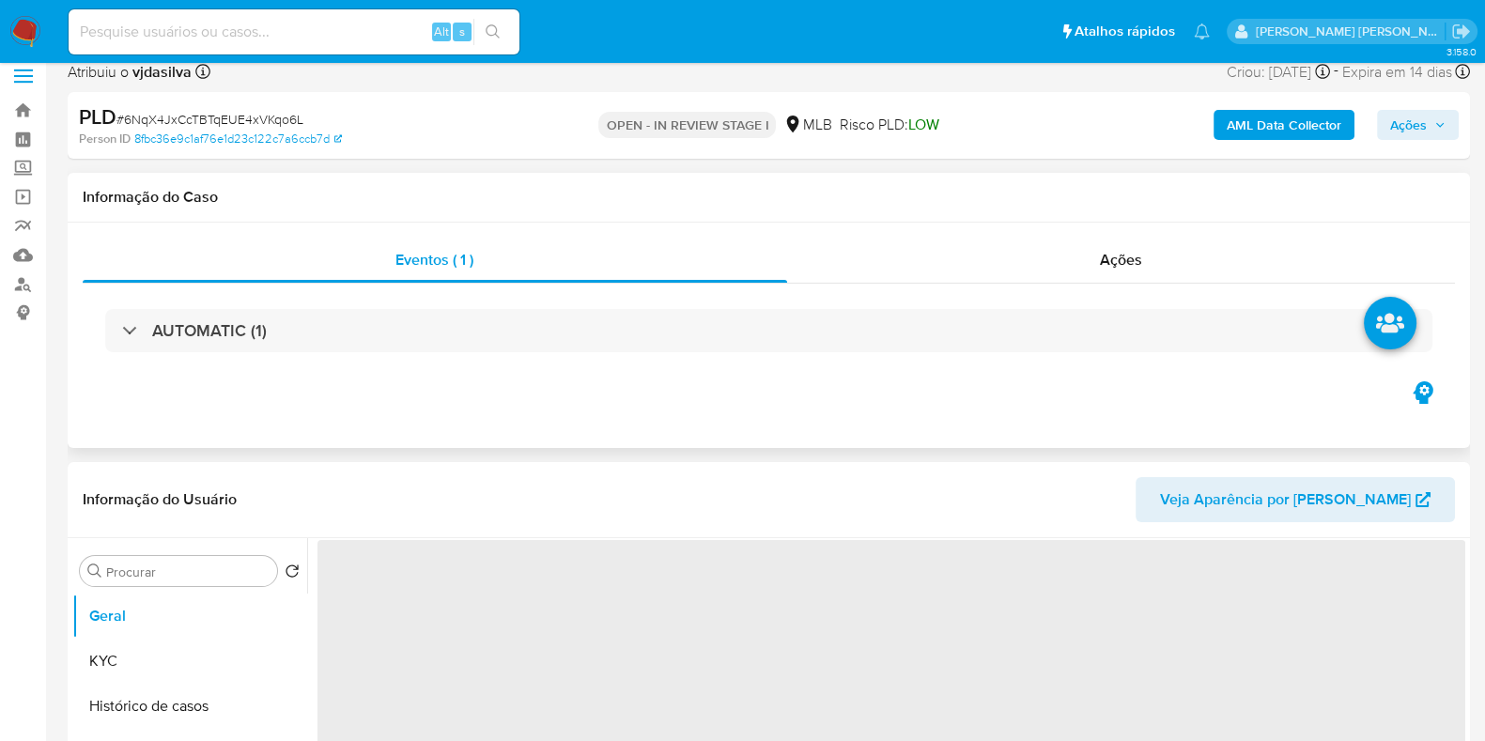
scroll to position [116, 0]
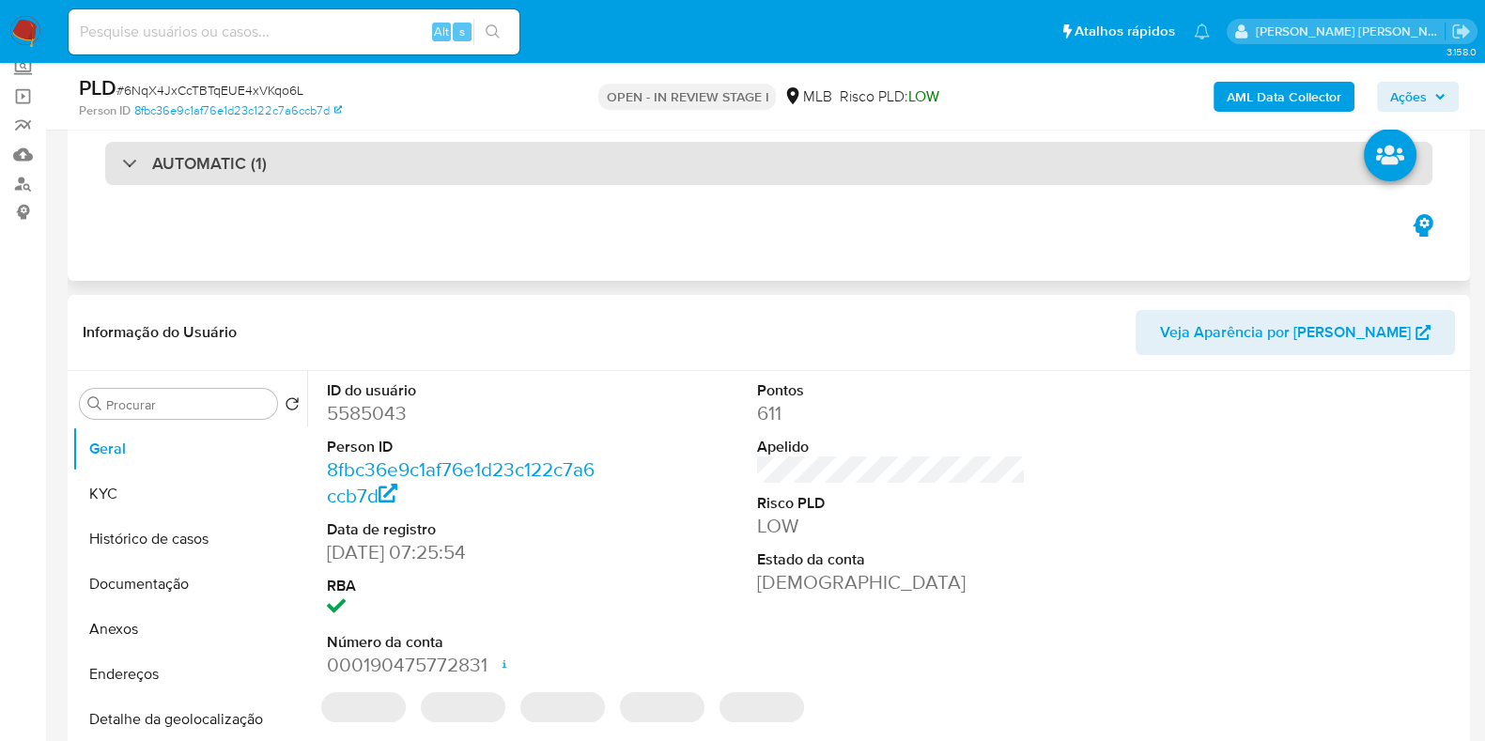
click at [305, 168] on div "AUTOMATIC (1)" at bounding box center [768, 163] width 1327 height 43
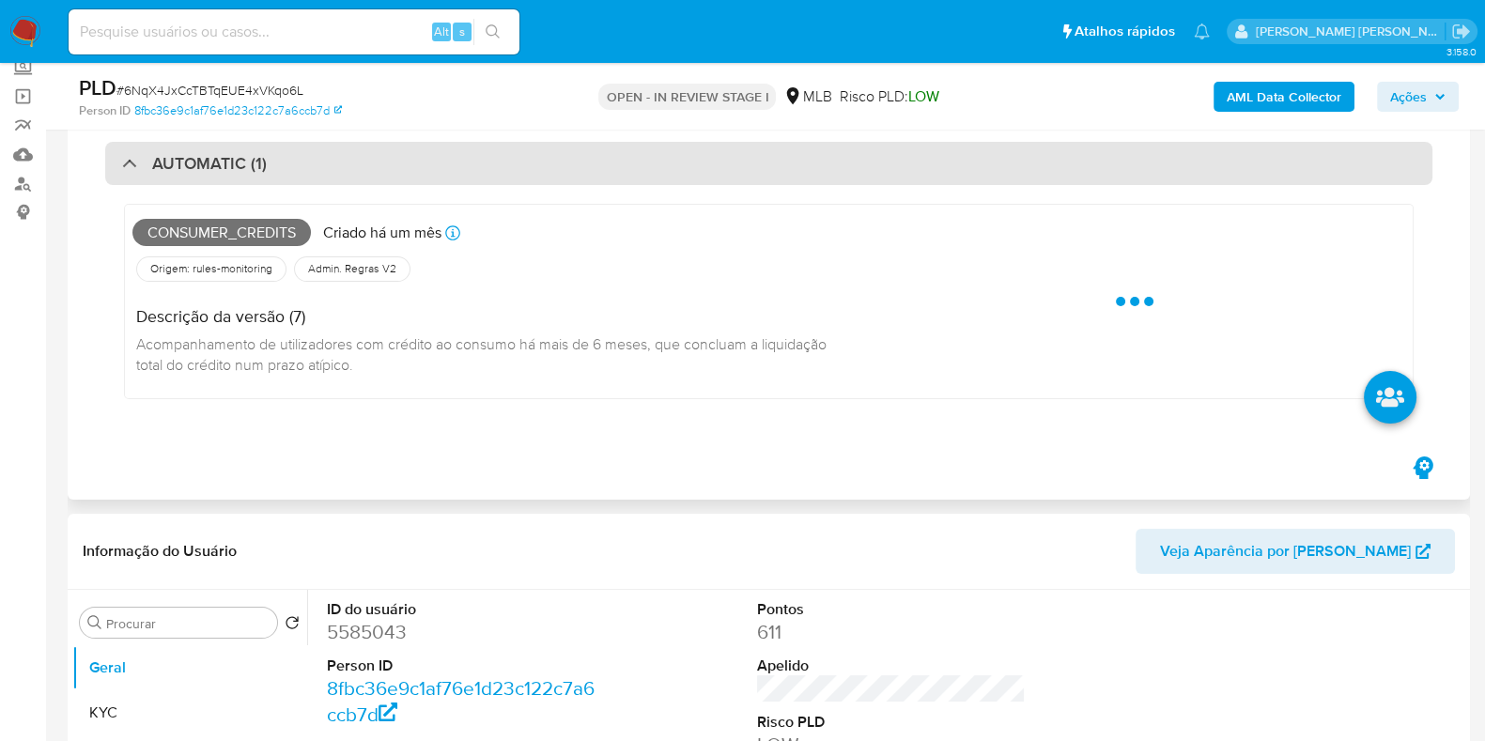
select select "10"
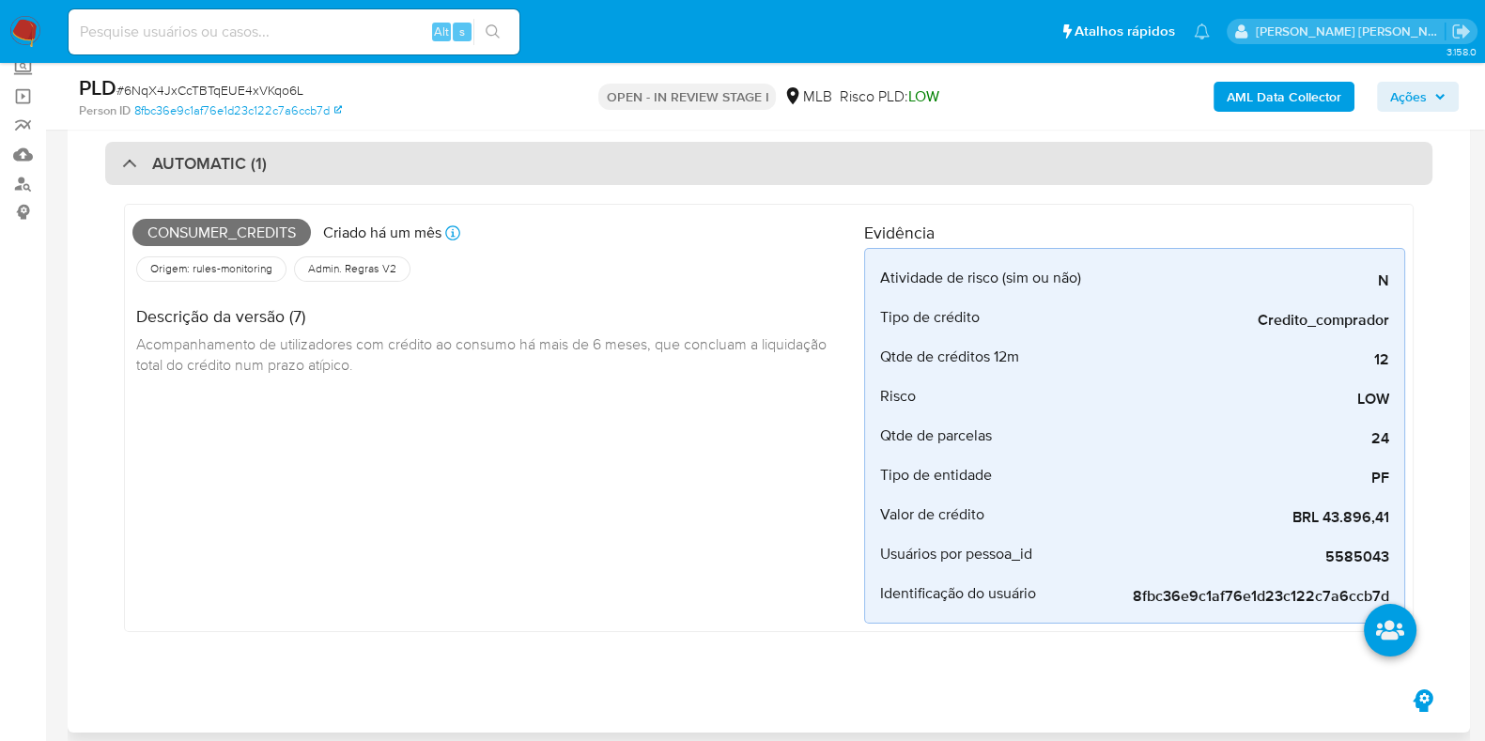
click at [305, 168] on div "AUTOMATIC (1)" at bounding box center [768, 163] width 1327 height 43
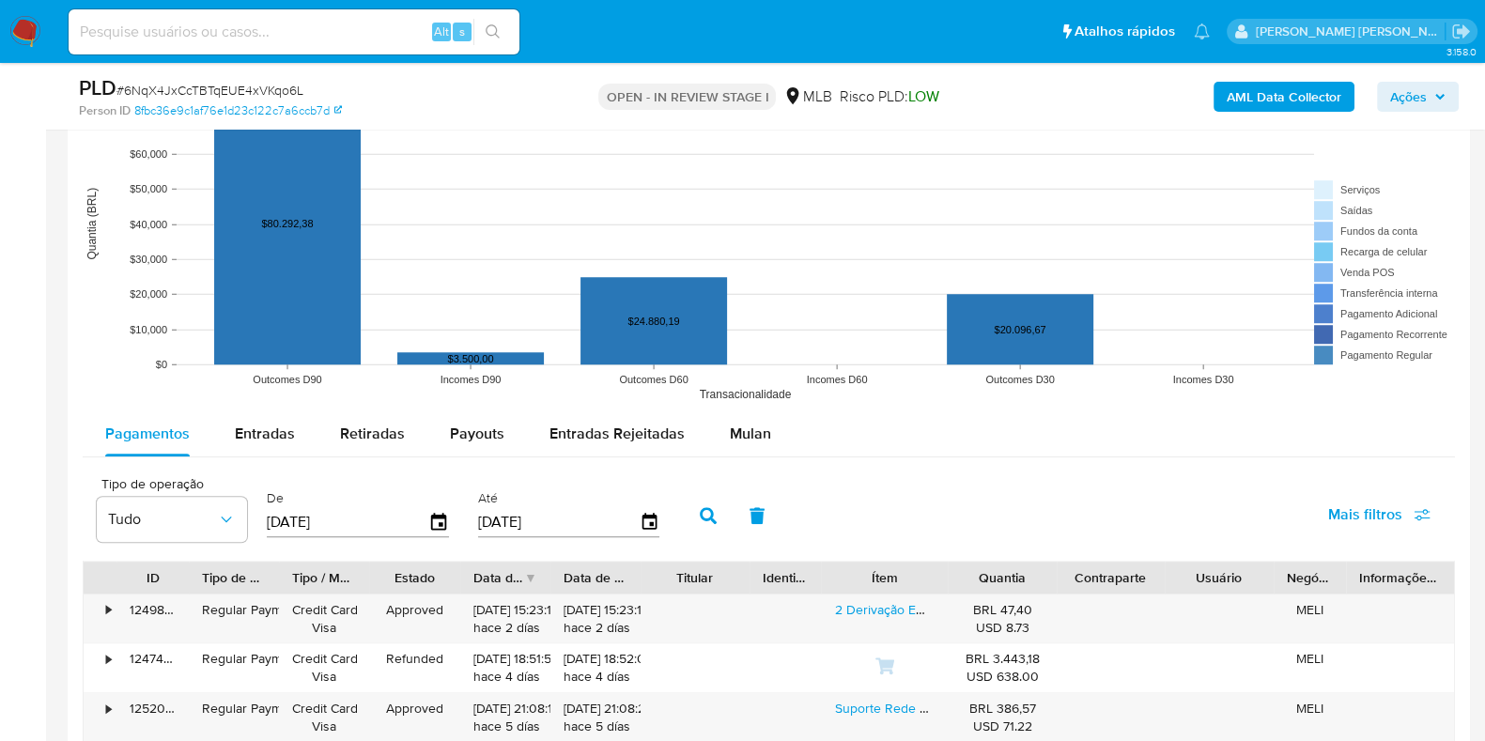
scroll to position [1760, 0]
click at [748, 429] on span "Mulan" at bounding box center [750, 434] width 41 height 22
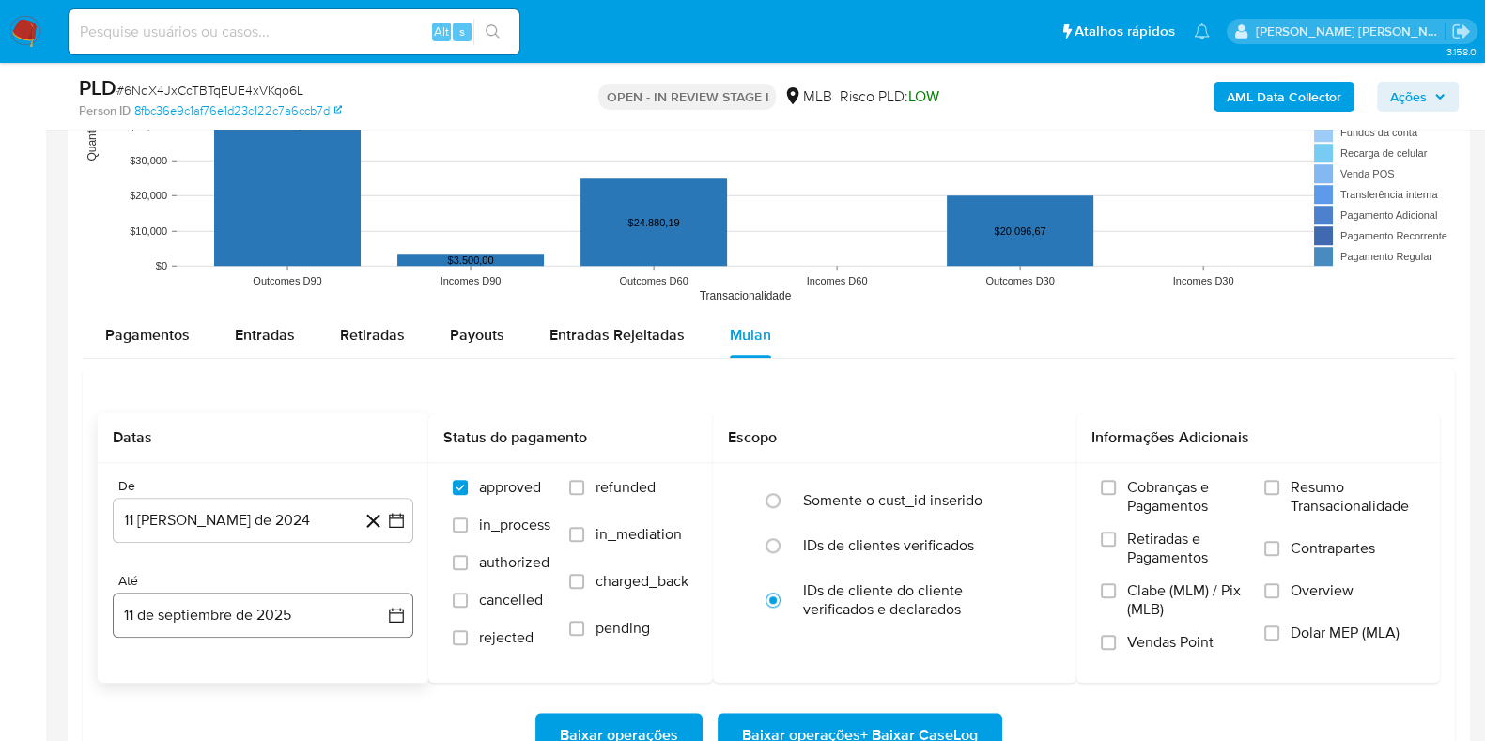
scroll to position [1996, 0]
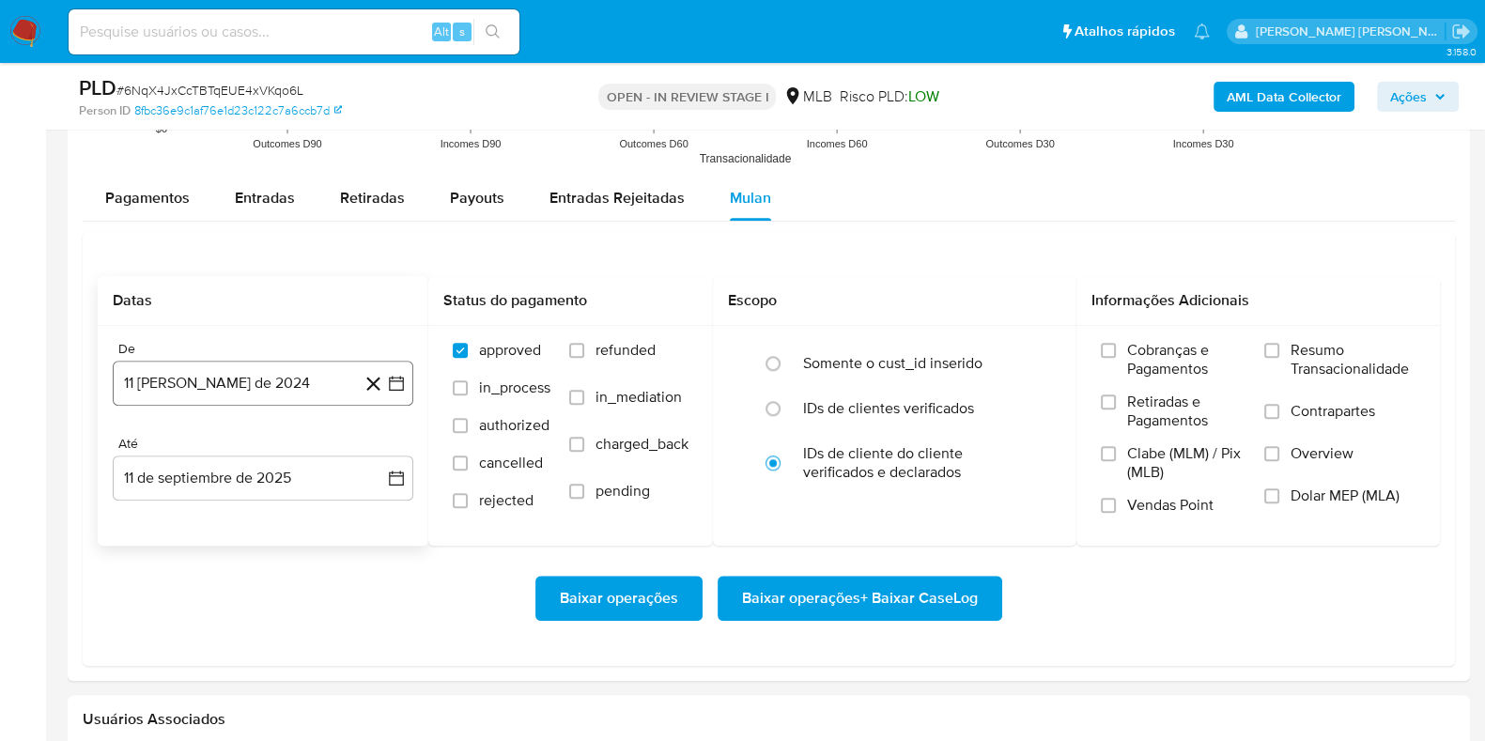
click at [256, 368] on button "11 [PERSON_NAME] de 2024" at bounding box center [263, 383] width 301 height 45
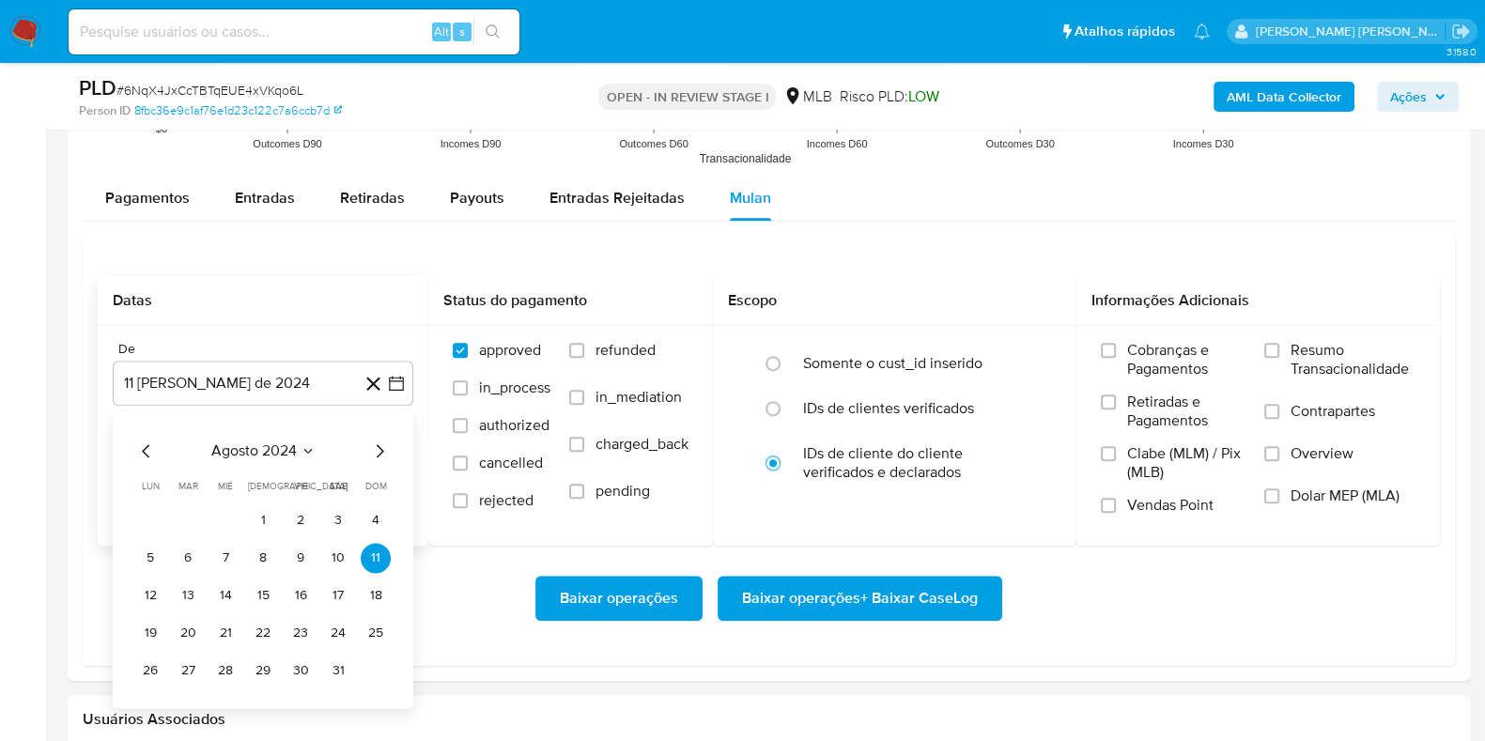
click at [244, 446] on span "agosto 2024" at bounding box center [253, 450] width 85 height 19
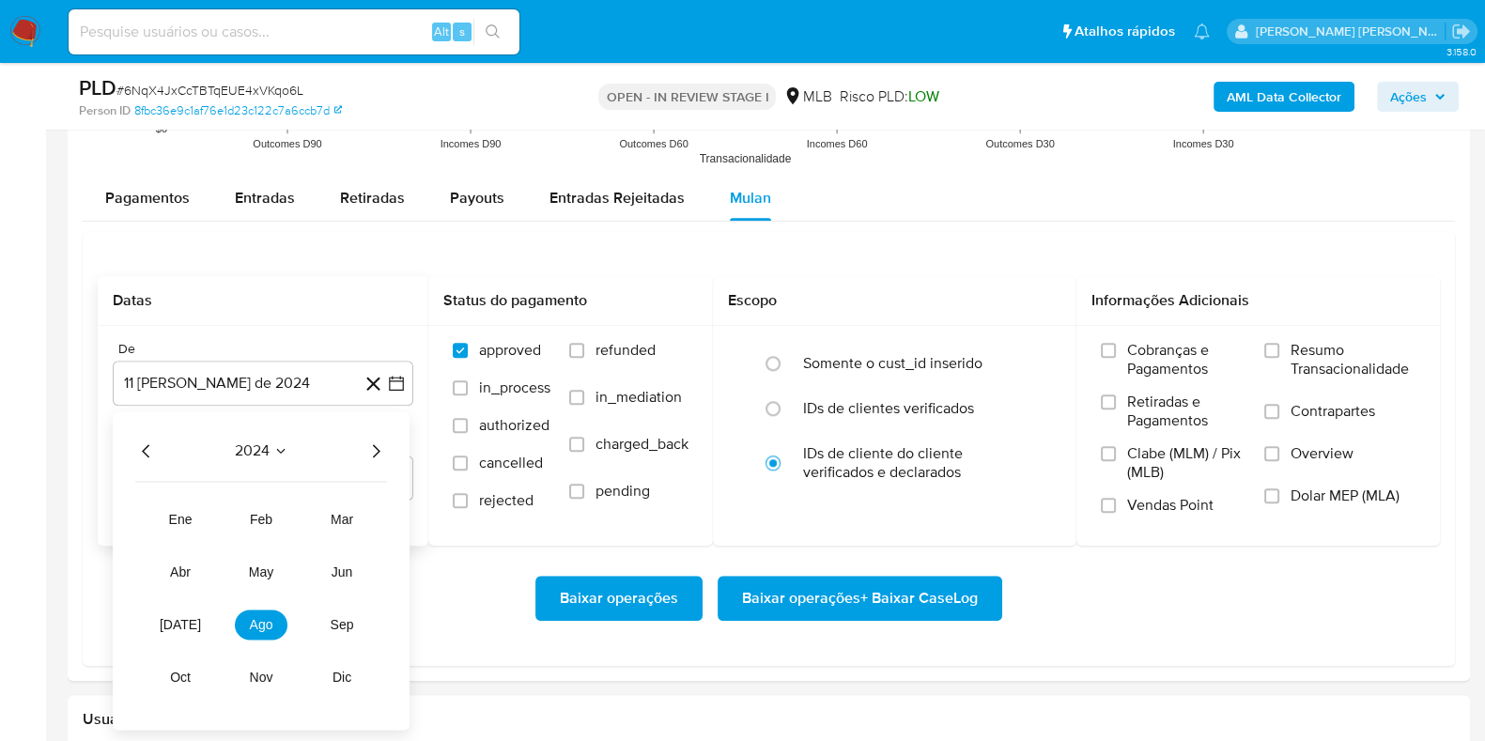
click at [383, 440] on icon "Año siguiente" at bounding box center [375, 451] width 23 height 23
click at [260, 512] on span "feb" at bounding box center [261, 519] width 23 height 15
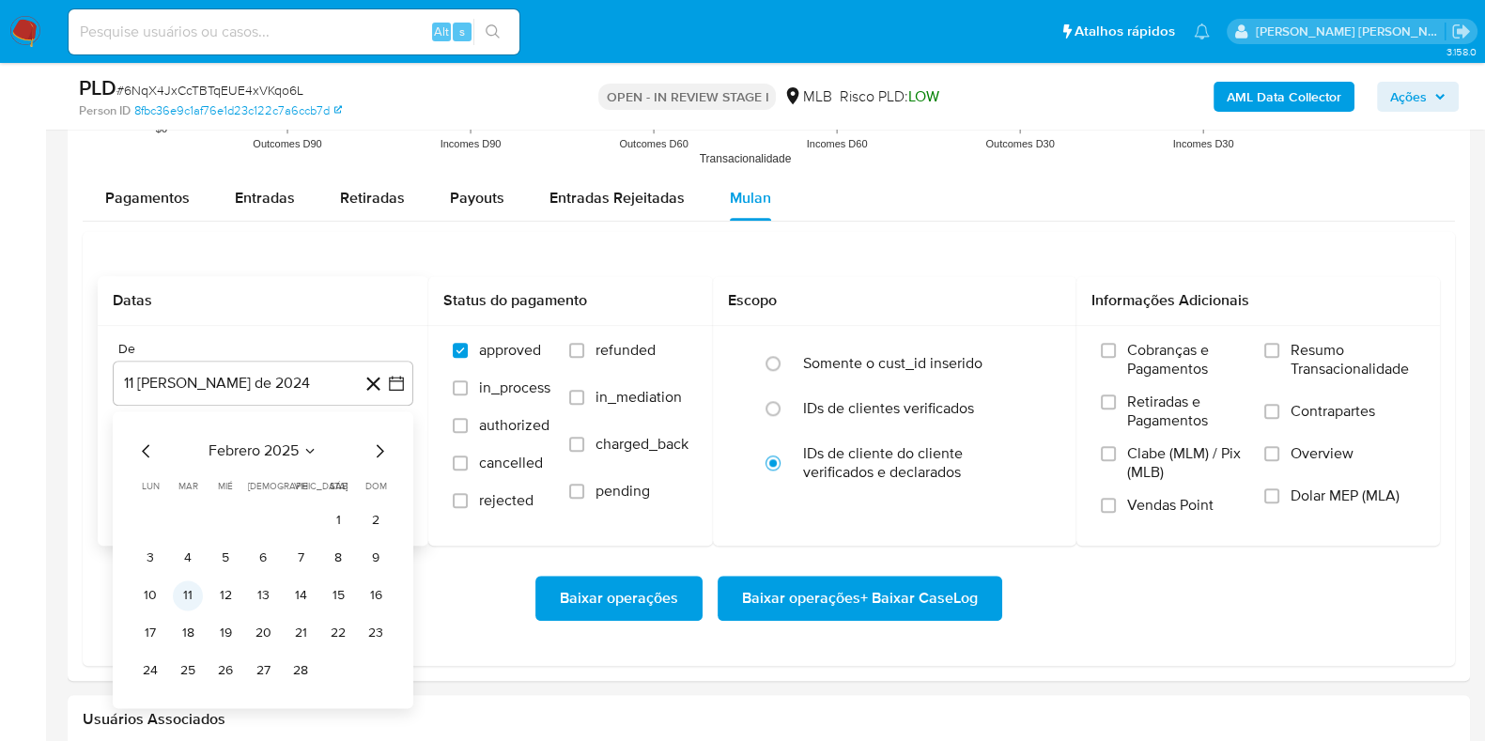
click at [184, 598] on button "11" at bounding box center [188, 595] width 30 height 30
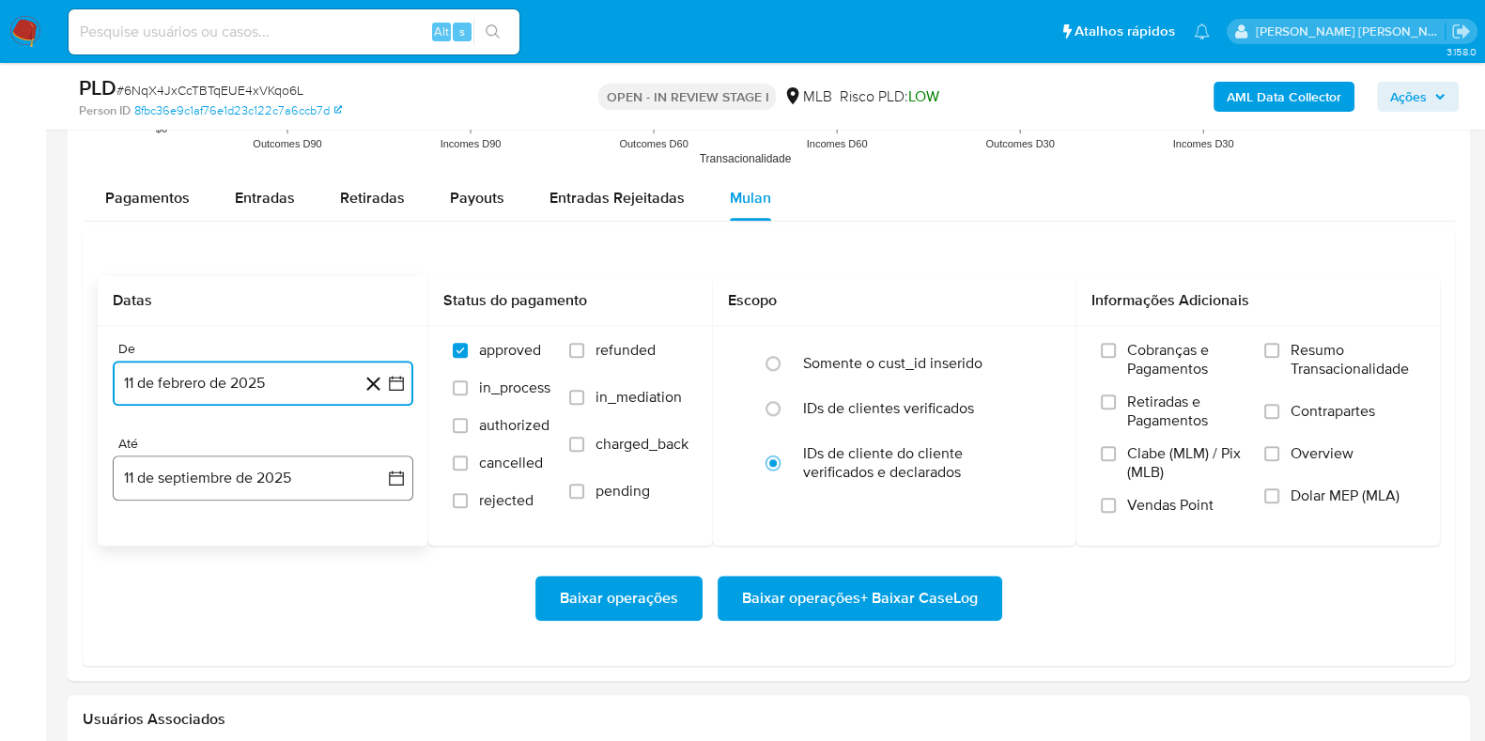
click at [226, 473] on button "11 de septiembre de 2025" at bounding box center [263, 477] width 301 height 45
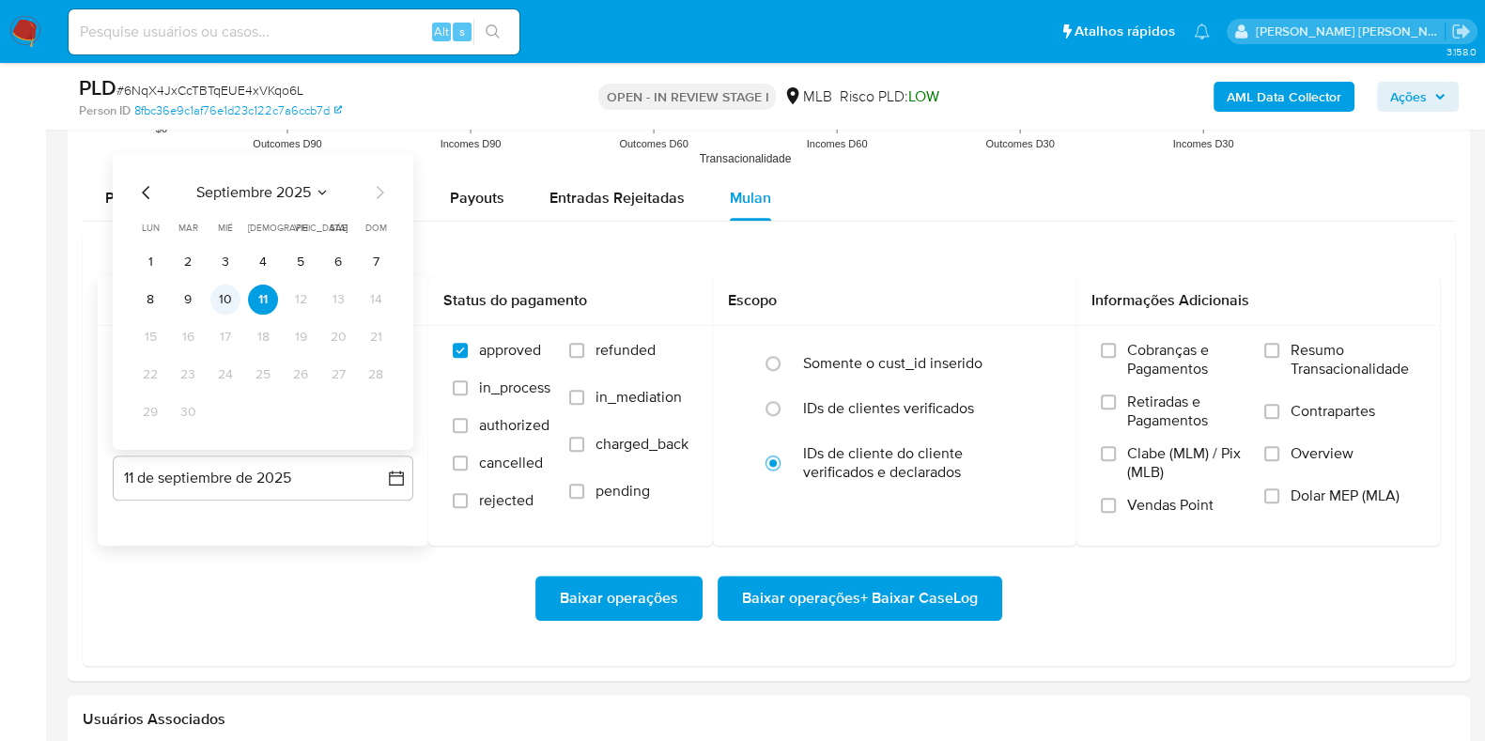
click at [221, 309] on button "10" at bounding box center [225, 299] width 30 height 30
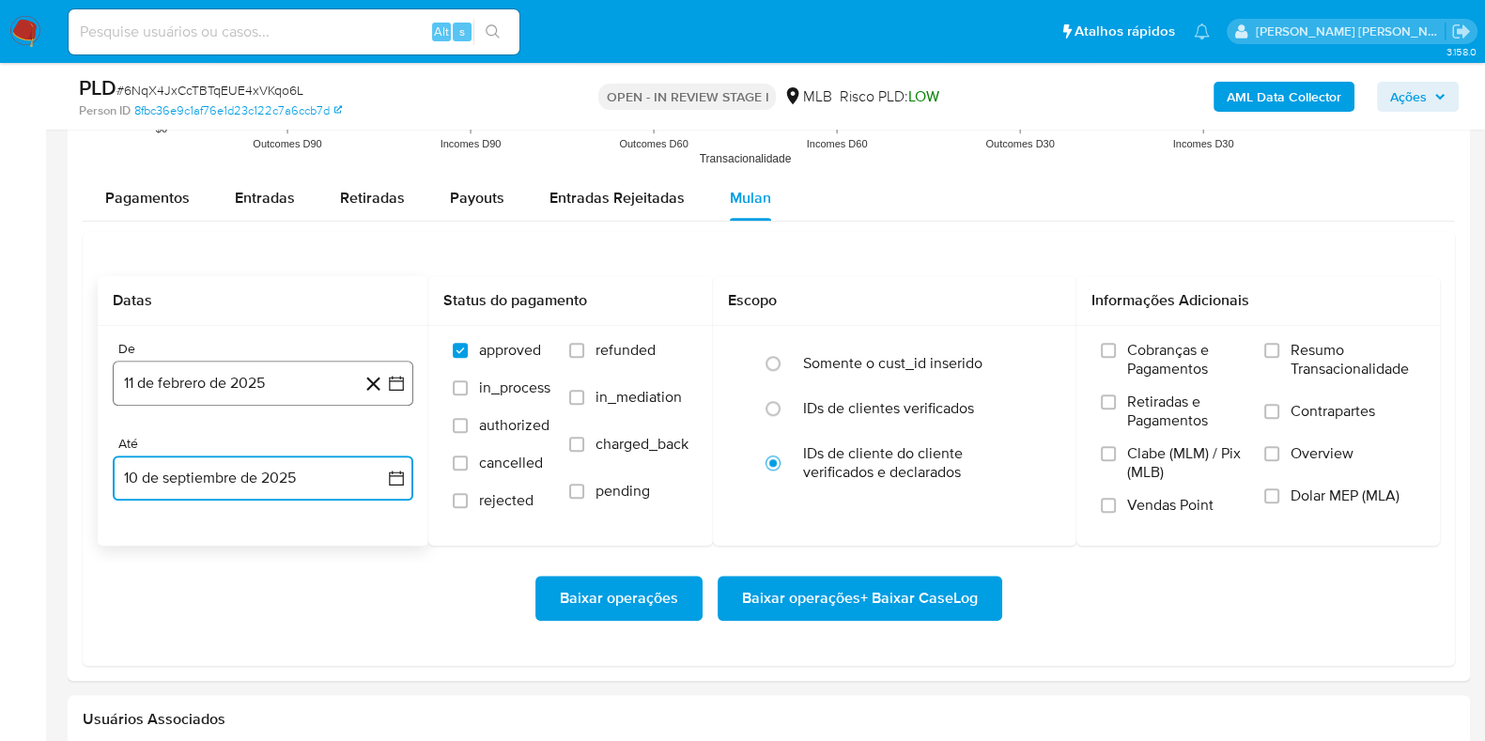
click at [171, 392] on button "11 de febrero de 2025" at bounding box center [263, 383] width 301 height 45
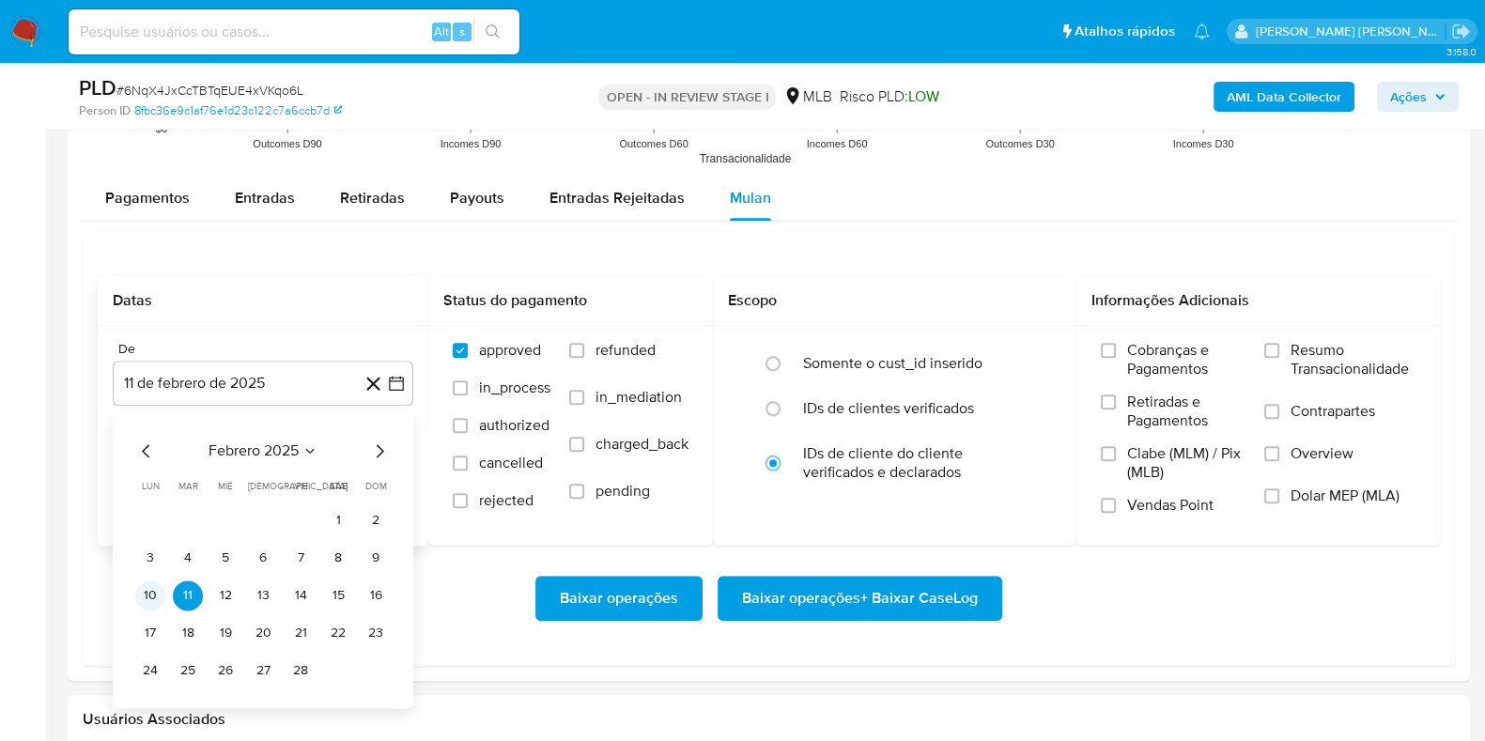
click at [149, 598] on button "10" at bounding box center [150, 595] width 30 height 30
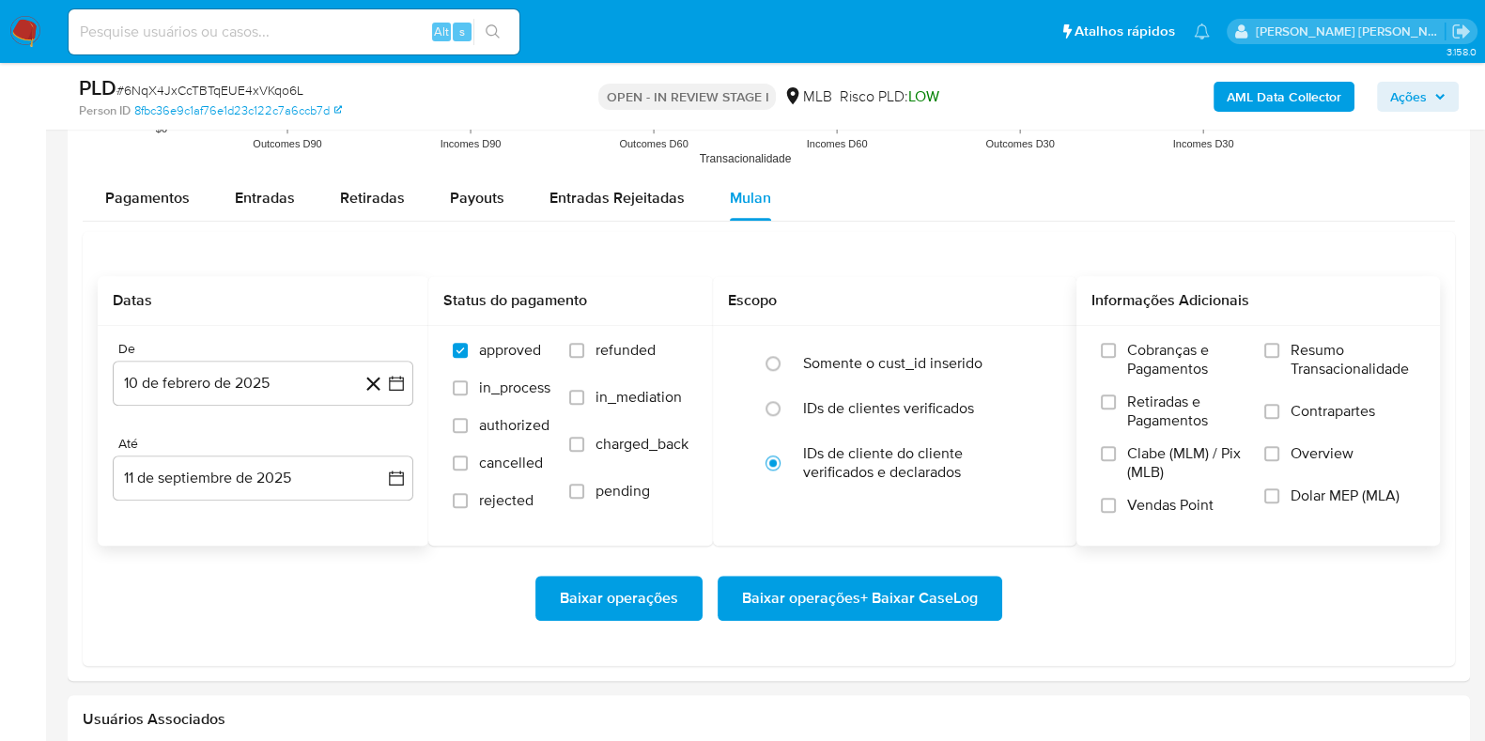
click at [1277, 359] on label "Resumo Transacionalidade" at bounding box center [1339, 371] width 151 height 61
click at [1277, 358] on input "Resumo Transacionalidade" at bounding box center [1271, 350] width 15 height 15
click at [1277, 410] on input "Contrapartes" at bounding box center [1271, 411] width 15 height 15
click at [809, 603] on span "Baixar operações + Baixar CaseLog" at bounding box center [860, 598] width 236 height 41
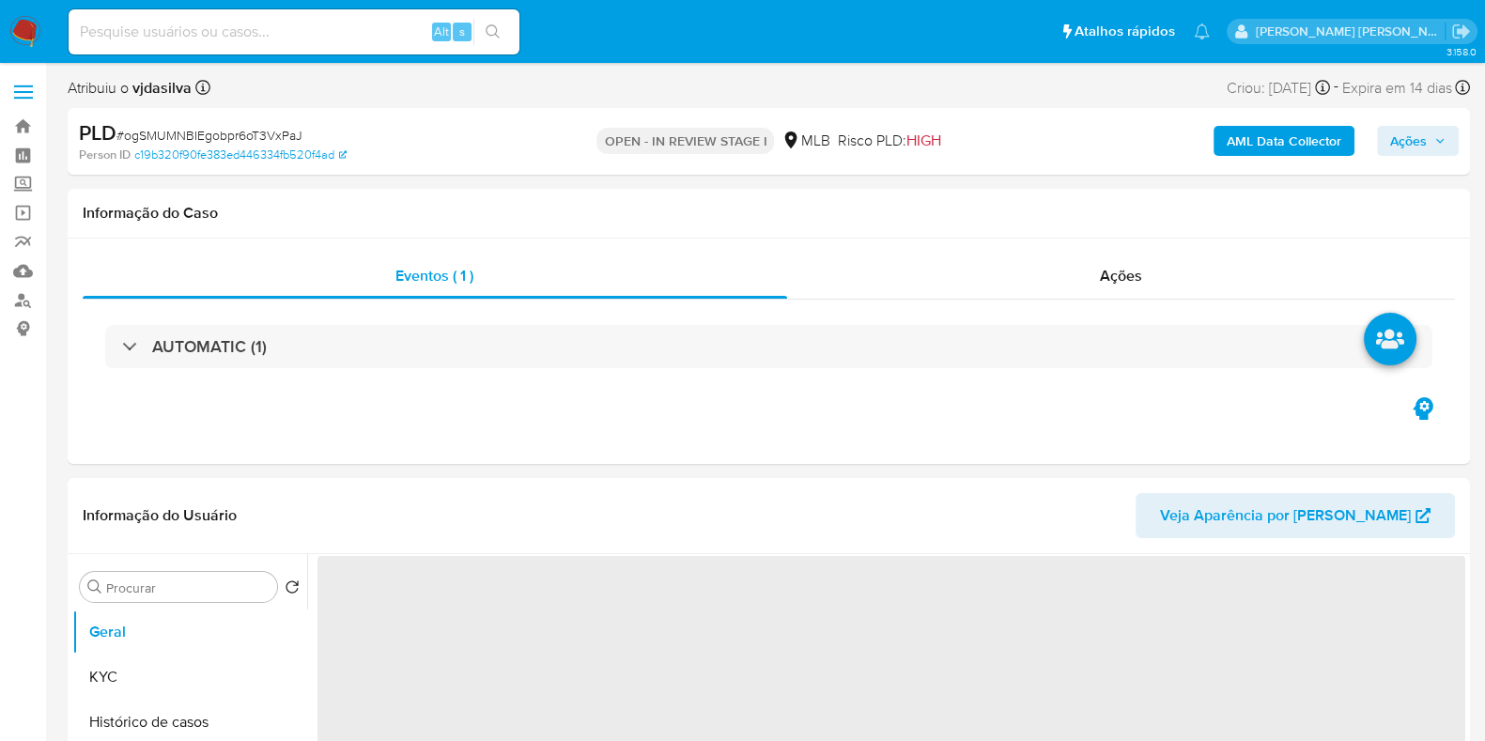
select select "10"
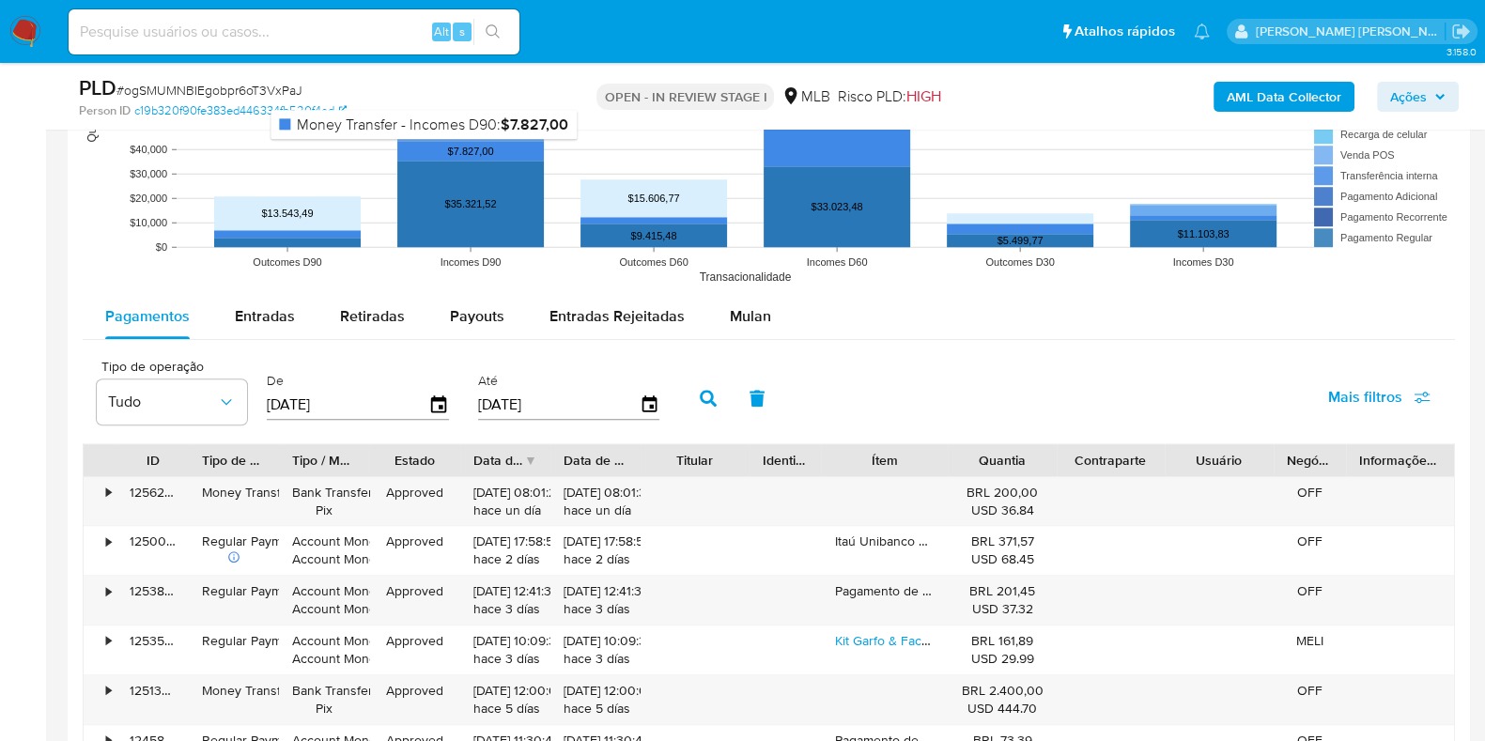
scroll to position [1877, 0]
click at [731, 318] on span "Mulan" at bounding box center [750, 316] width 41 height 22
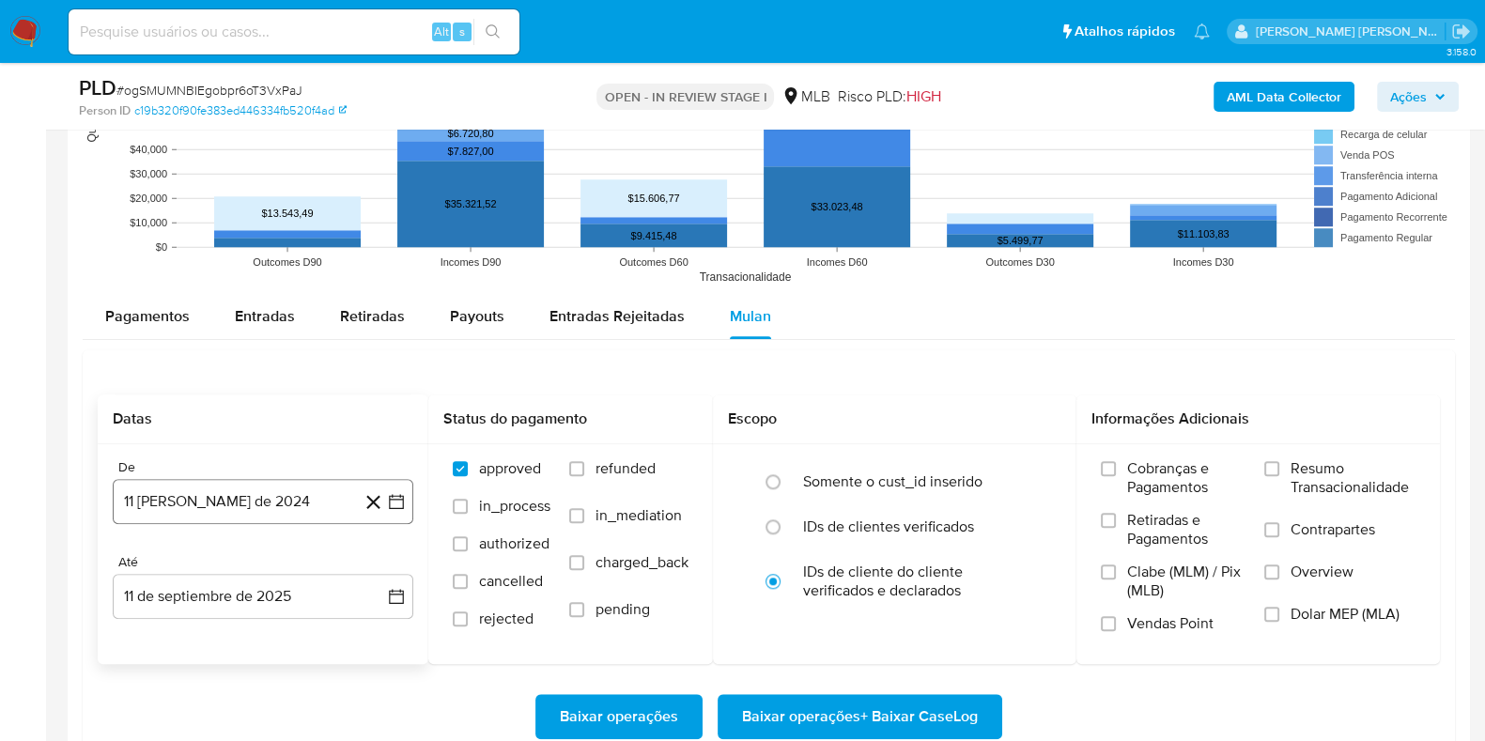
click at [280, 491] on button "11 [PERSON_NAME] de 2024" at bounding box center [263, 501] width 301 height 45
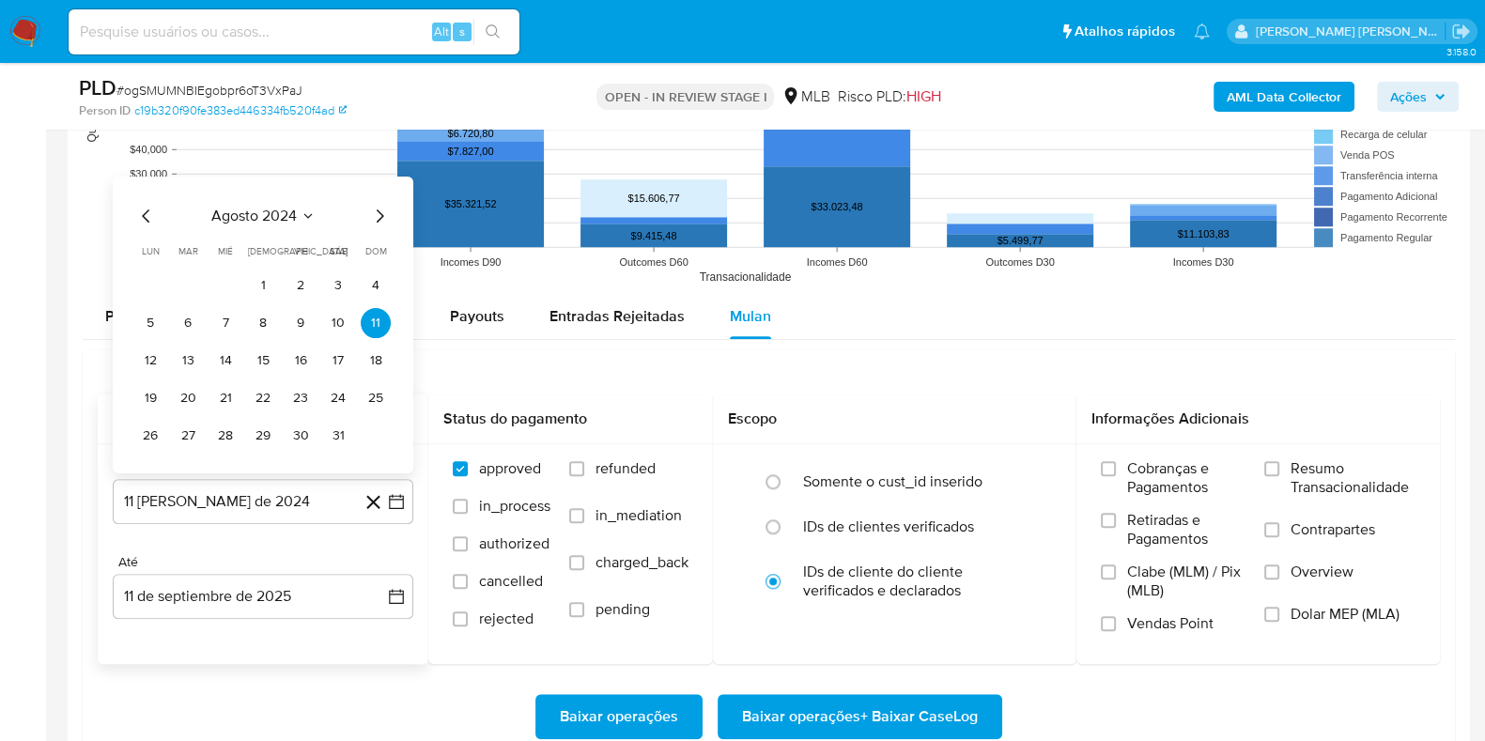
click at [266, 196] on div "agosto 2024 agosto 2024 lun lunes mar martes mié miércoles jue jueves vie viern…" at bounding box center [263, 324] width 301 height 297
click at [268, 214] on span "agosto 2024" at bounding box center [253, 215] width 85 height 19
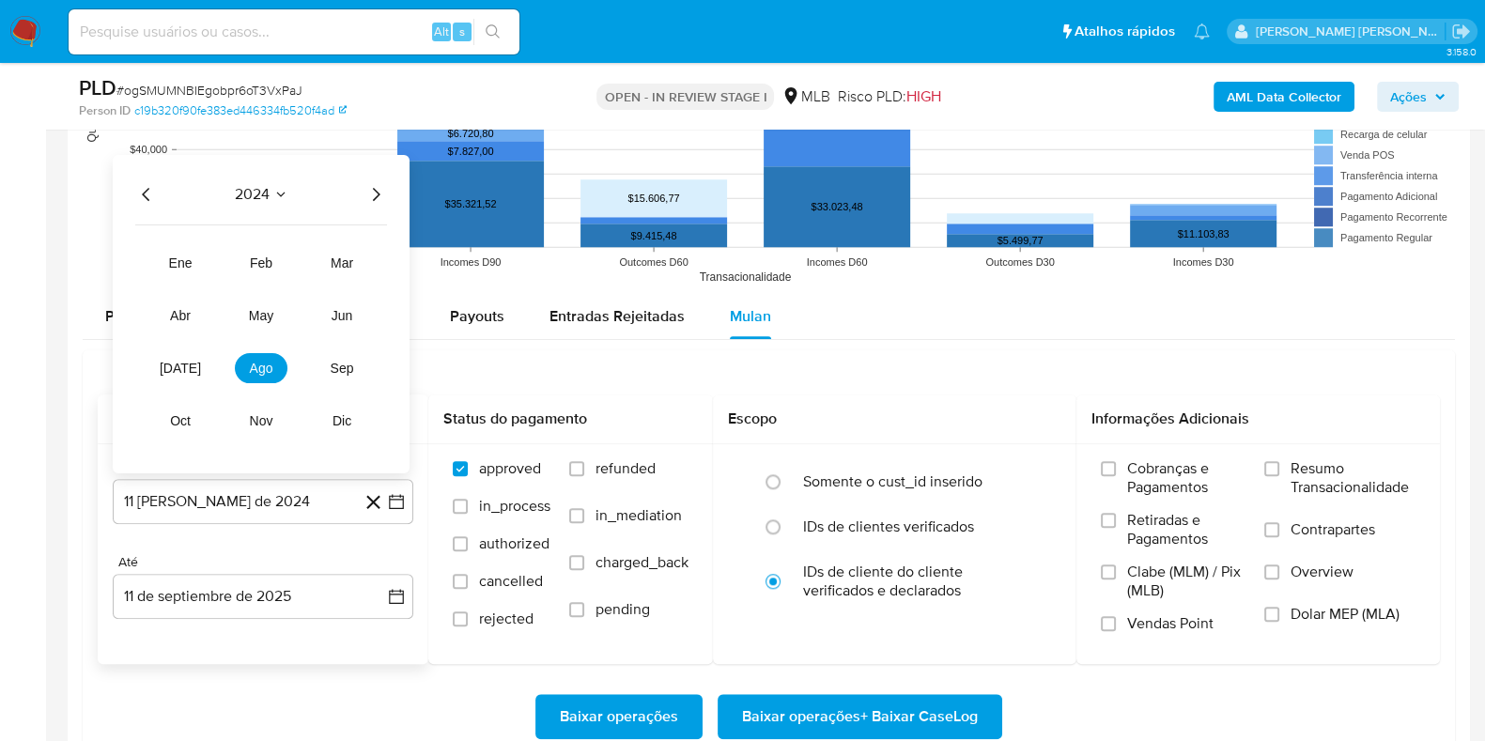
click at [374, 202] on icon "Año siguiente" at bounding box center [375, 193] width 23 height 23
click at [189, 366] on button "[DATE]" at bounding box center [180, 367] width 53 height 30
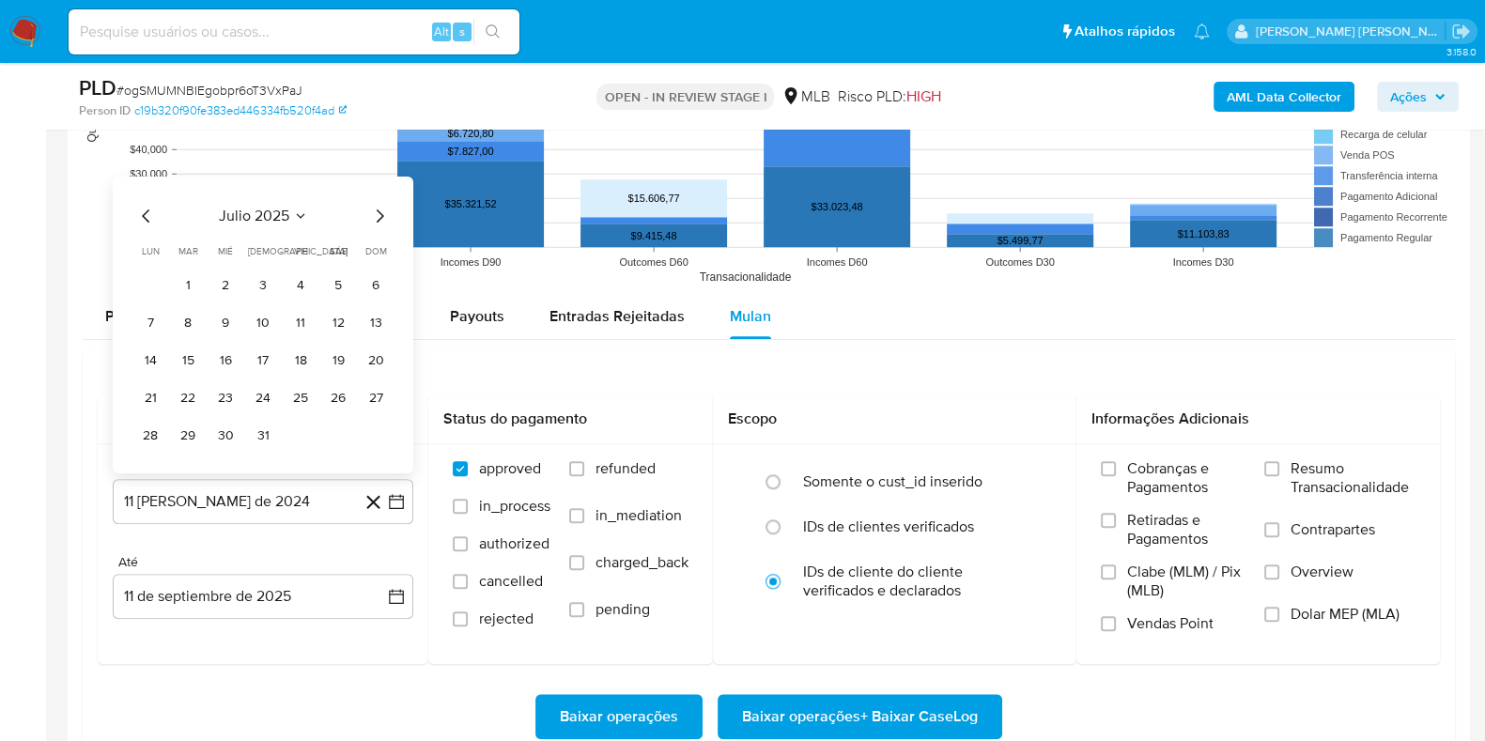
click at [192, 279] on button "1" at bounding box center [188, 285] width 30 height 30
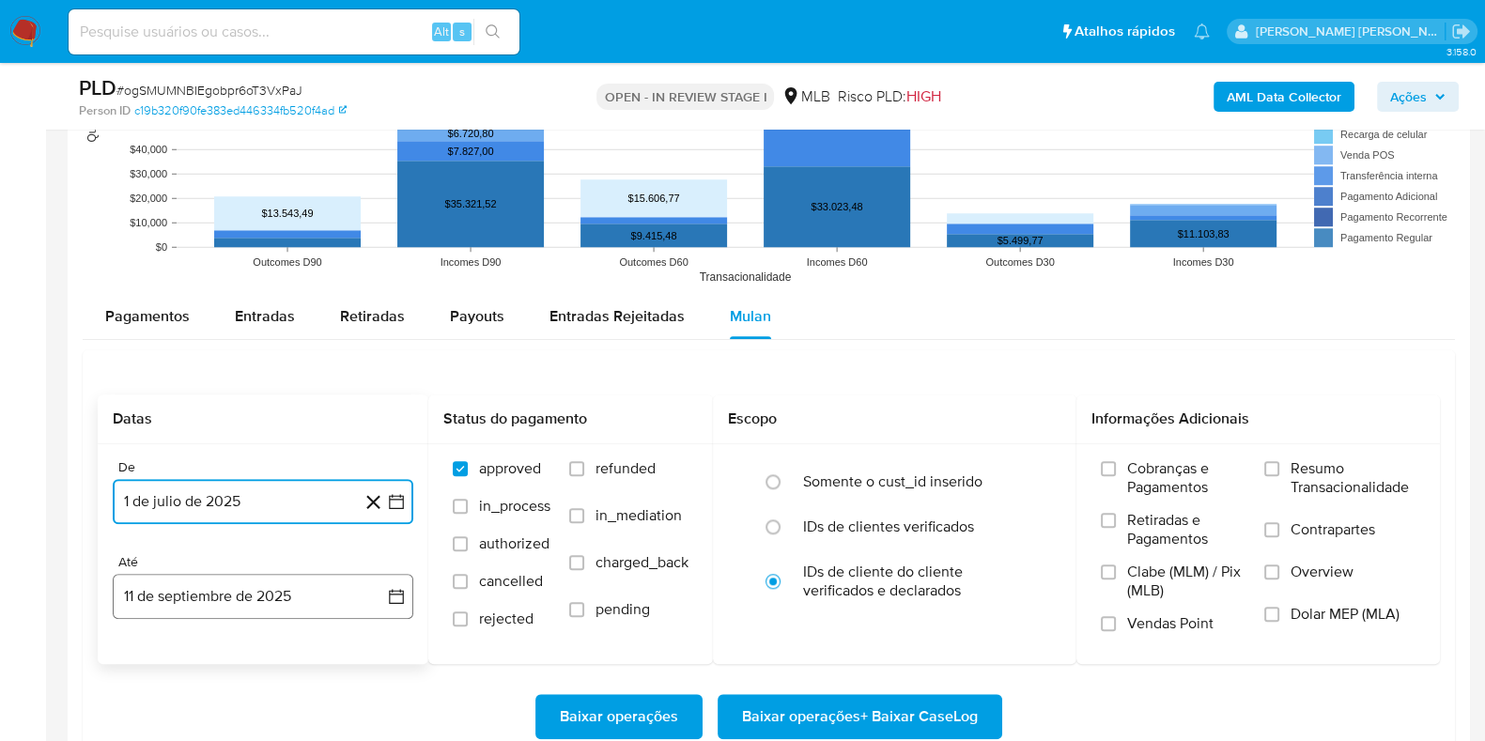
click at [288, 583] on button "11 de septiembre de 2025" at bounding box center [263, 596] width 301 height 45
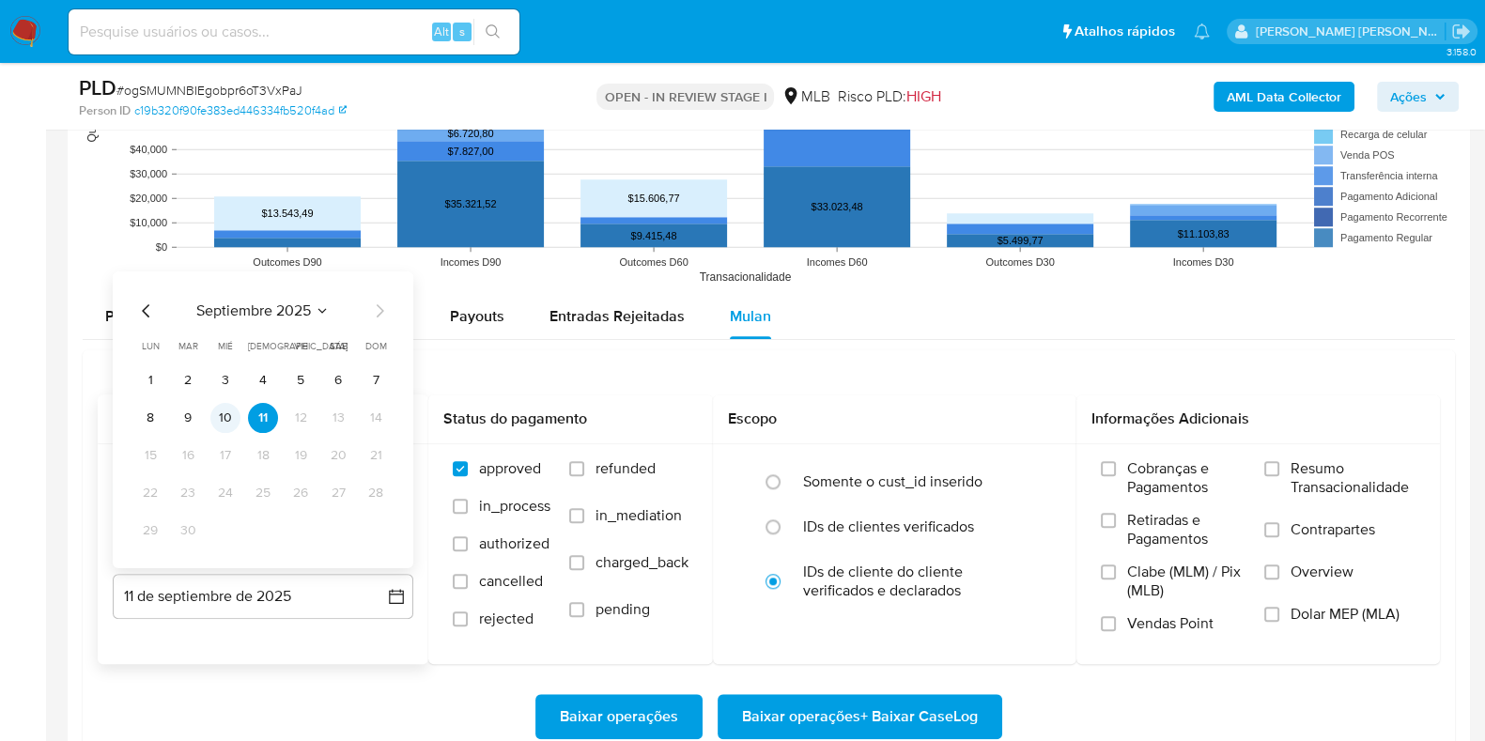
click at [219, 407] on button "10" at bounding box center [225, 417] width 30 height 30
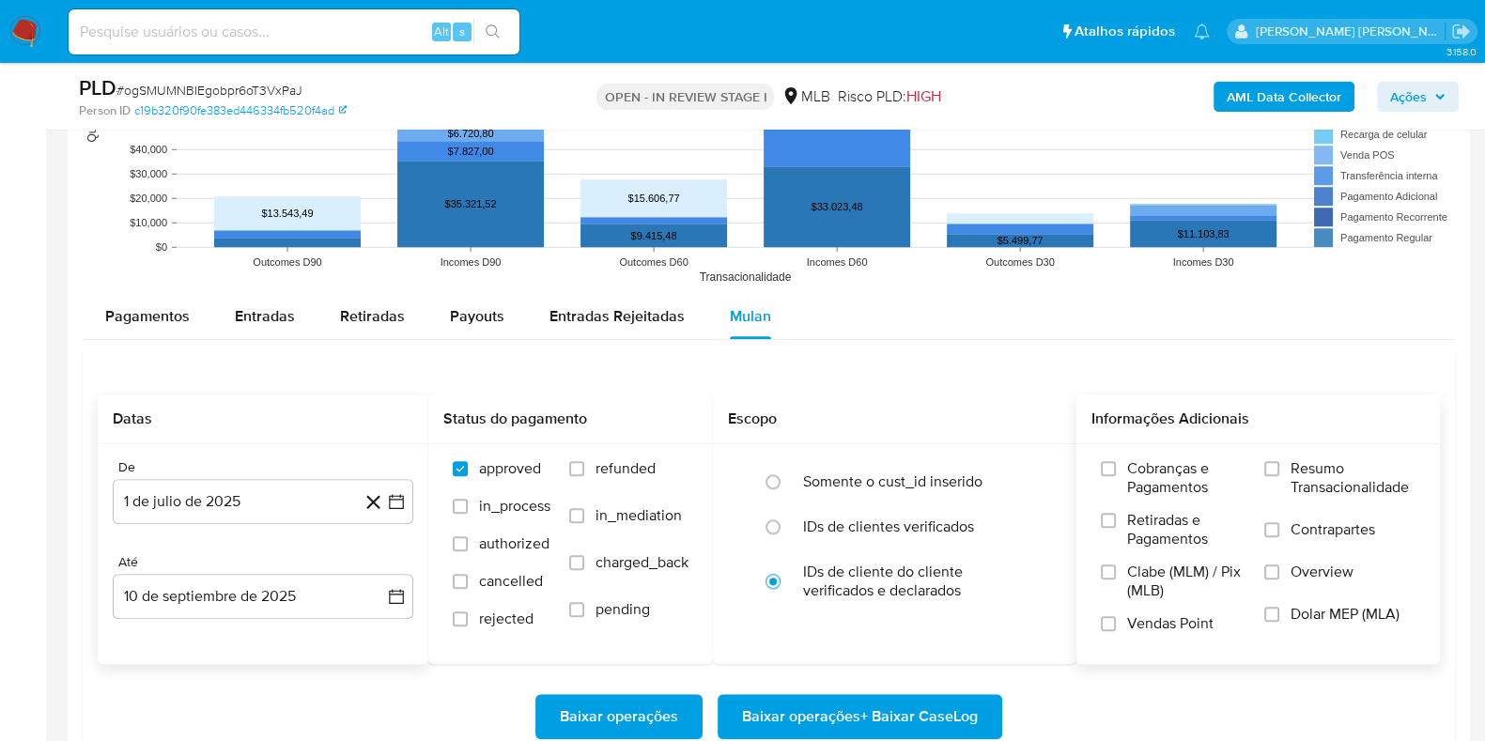
click at [1268, 475] on label "Resumo Transacionalidade" at bounding box center [1339, 489] width 151 height 61
click at [1268, 475] on input "Resumo Transacionalidade" at bounding box center [1271, 468] width 15 height 15
click at [1291, 543] on label "Contrapartes" at bounding box center [1339, 541] width 151 height 42
click at [1279, 537] on input "Contrapartes" at bounding box center [1271, 529] width 15 height 15
click at [902, 706] on span "Baixar operações + Baixar CaseLog" at bounding box center [860, 716] width 236 height 41
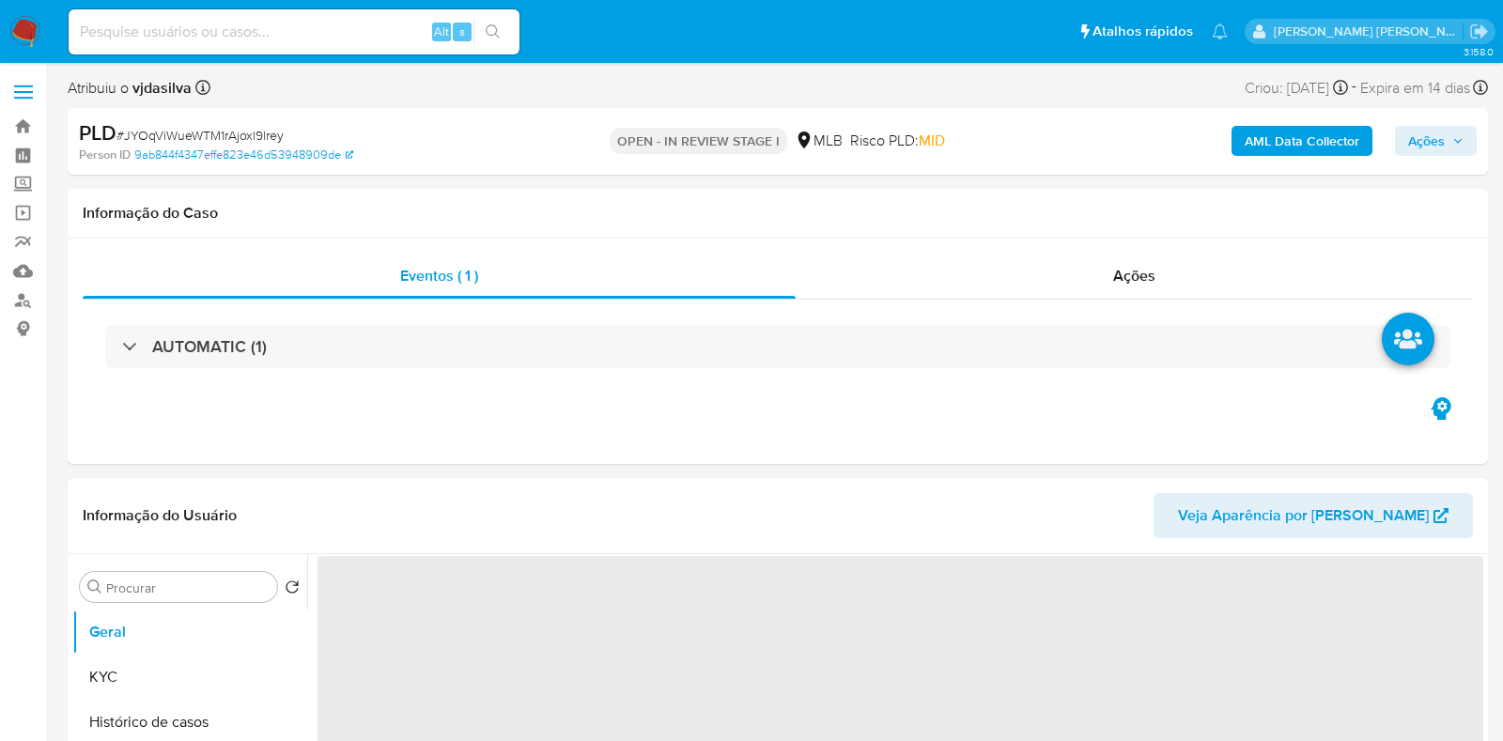
select select "10"
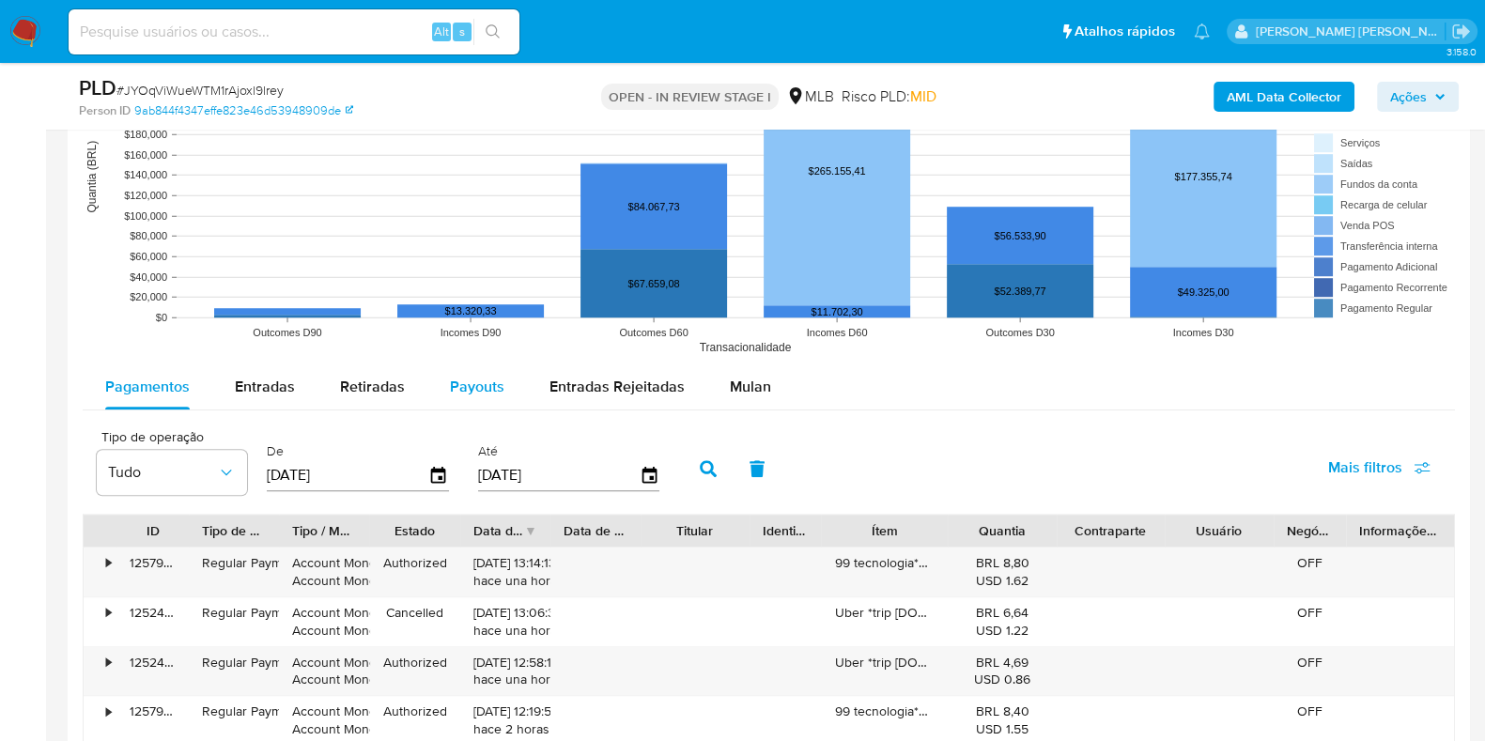
scroll to position [1760, 0]
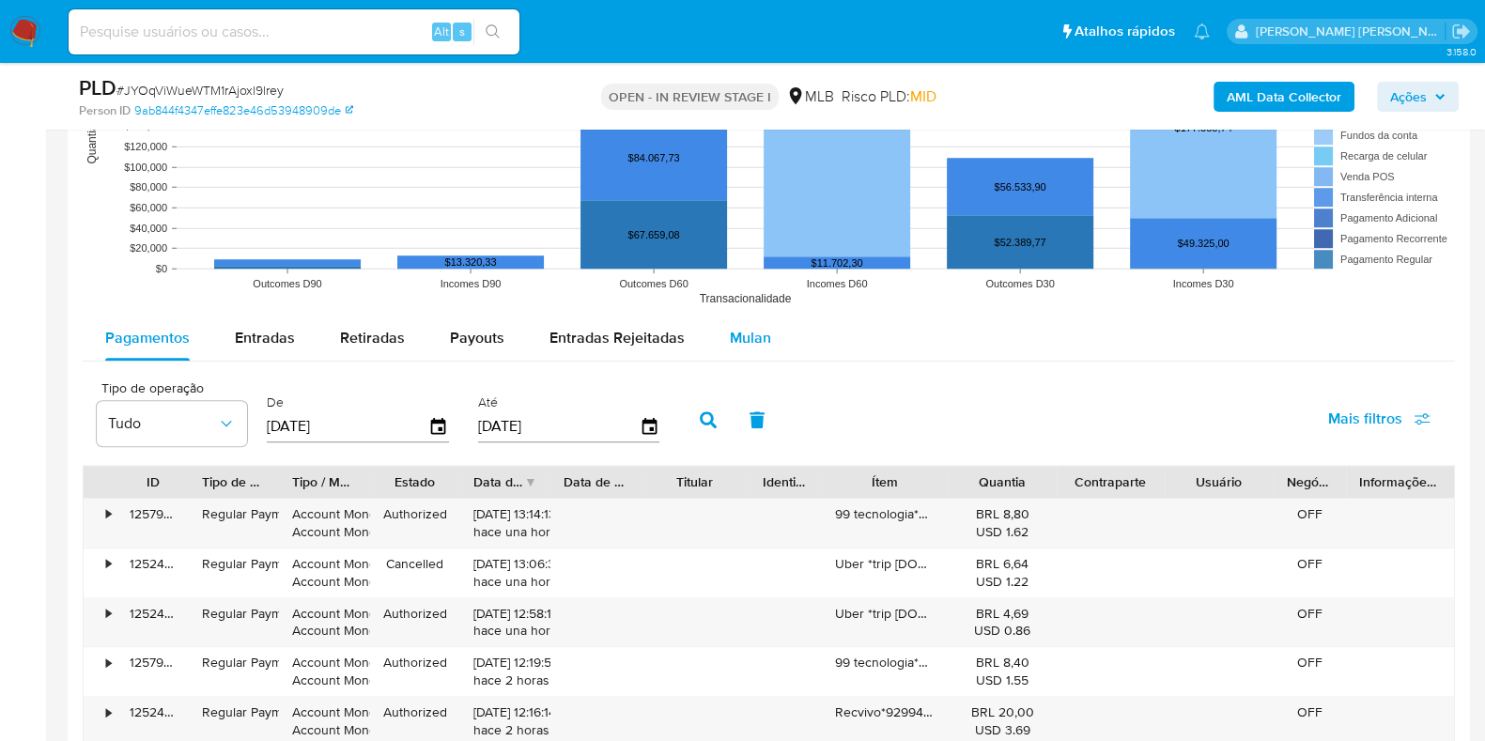
click at [760, 328] on span "Mulan" at bounding box center [750, 338] width 41 height 22
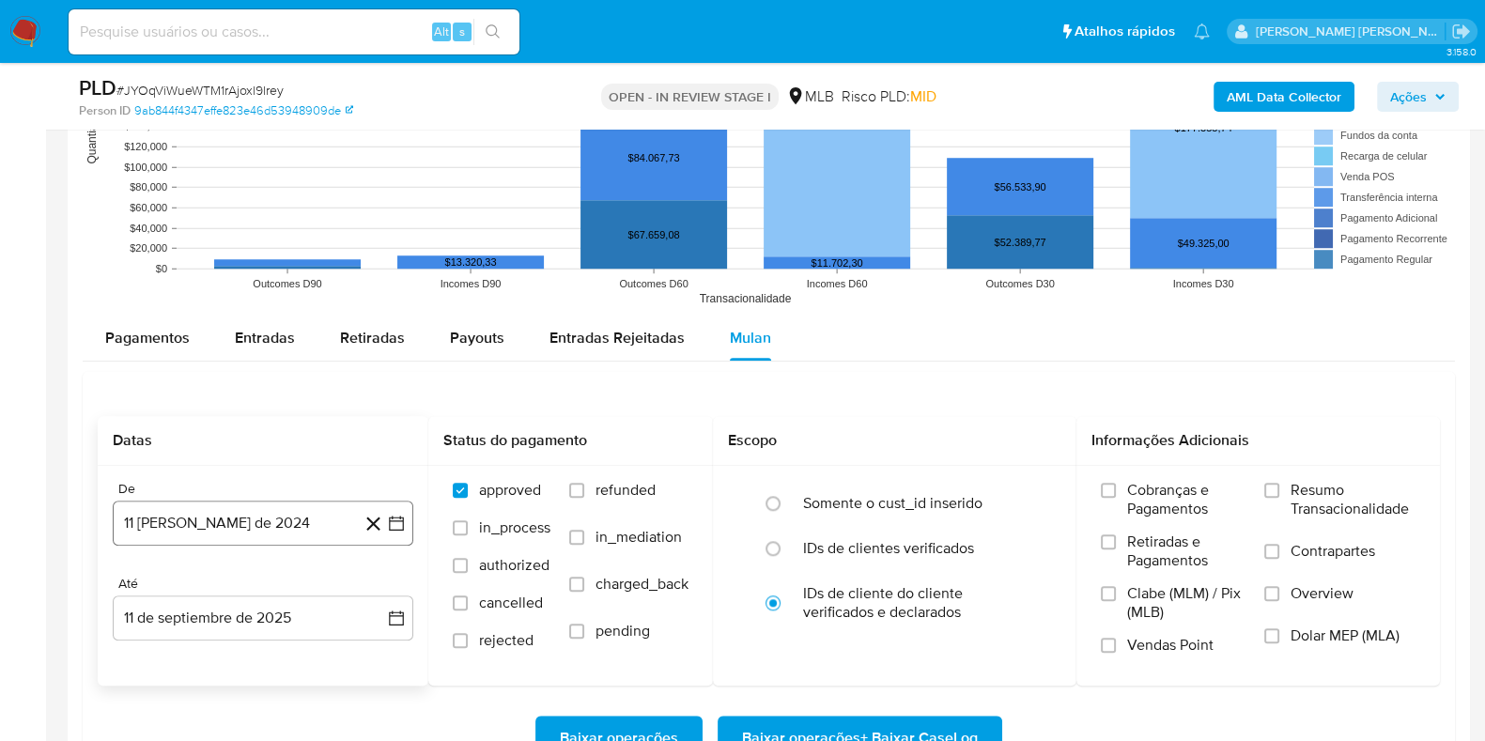
click at [269, 517] on button "11 [PERSON_NAME] de 2024" at bounding box center [263, 523] width 301 height 45
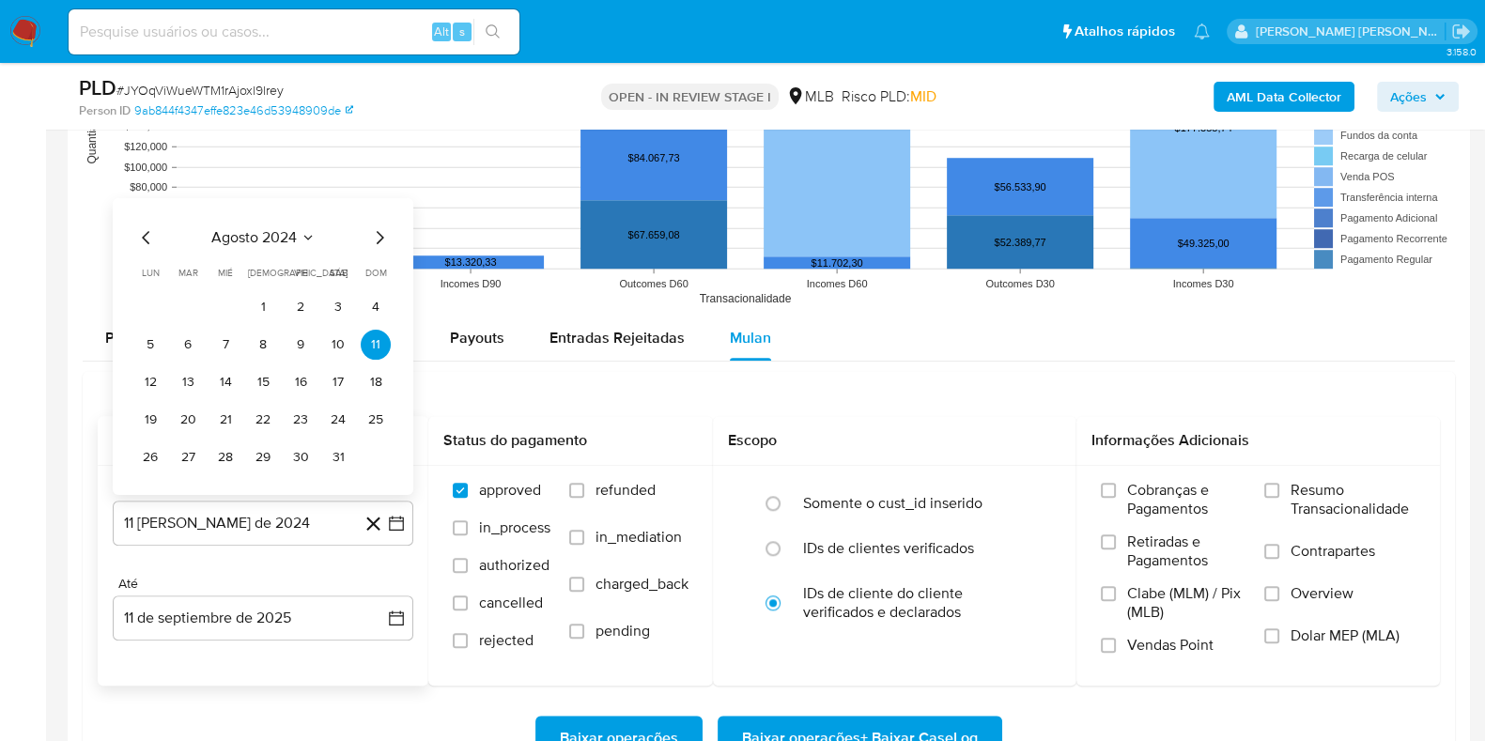
click at [275, 228] on span "agosto 2024" at bounding box center [253, 237] width 85 height 19
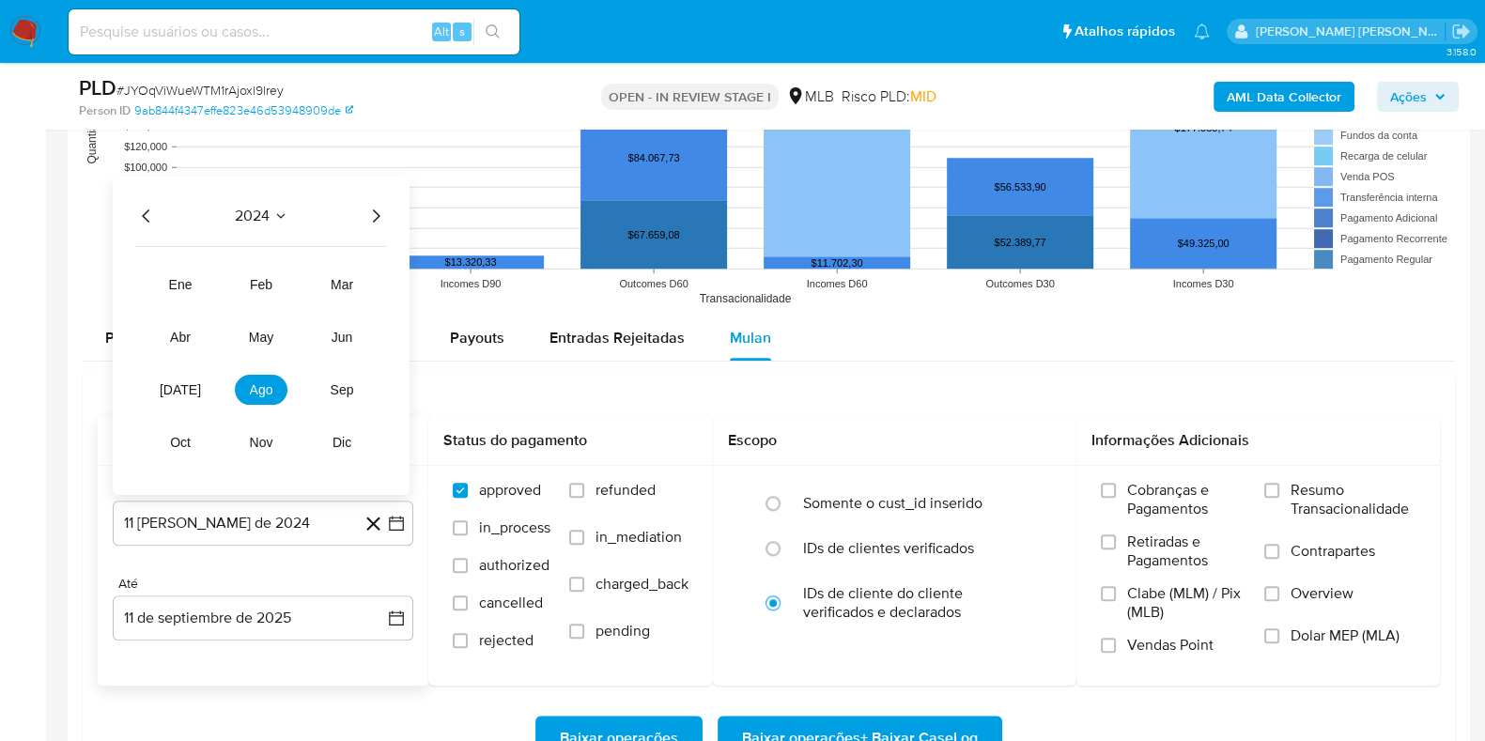
click at [378, 208] on icon "Año siguiente" at bounding box center [375, 216] width 23 height 23
click at [177, 393] on span "[DATE]" at bounding box center [180, 389] width 41 height 15
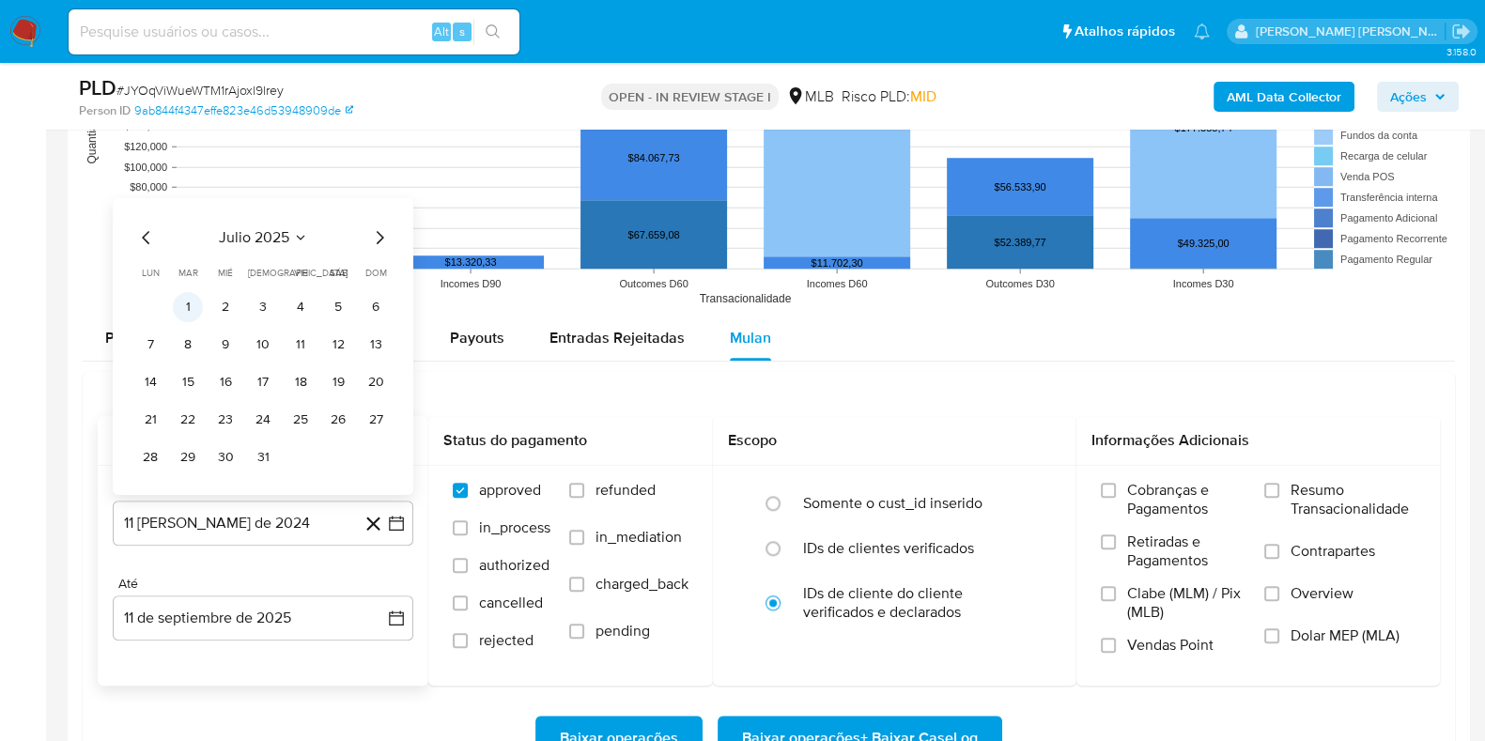
click at [188, 305] on button "1" at bounding box center [188, 307] width 30 height 30
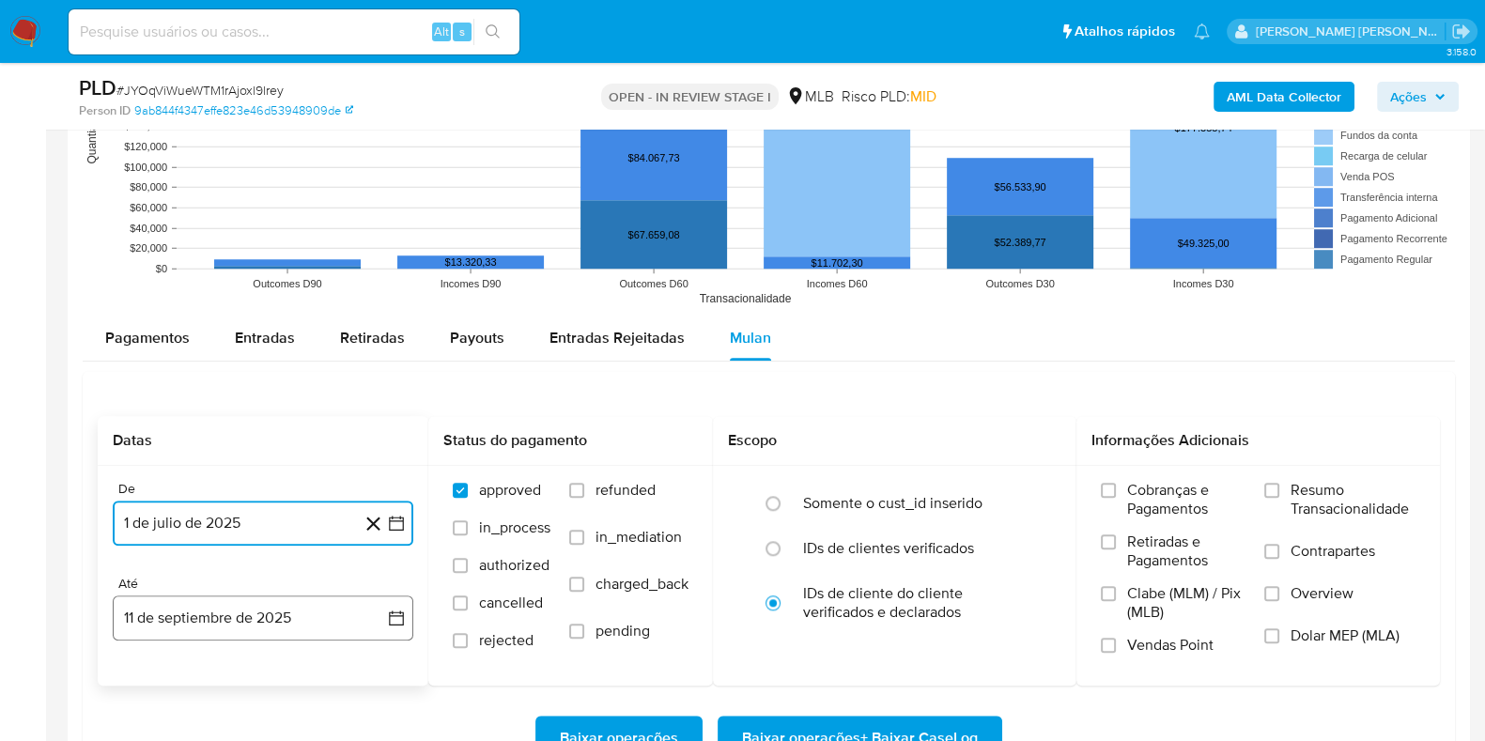
click at [206, 611] on button "11 de septiembre de 2025" at bounding box center [263, 617] width 301 height 45
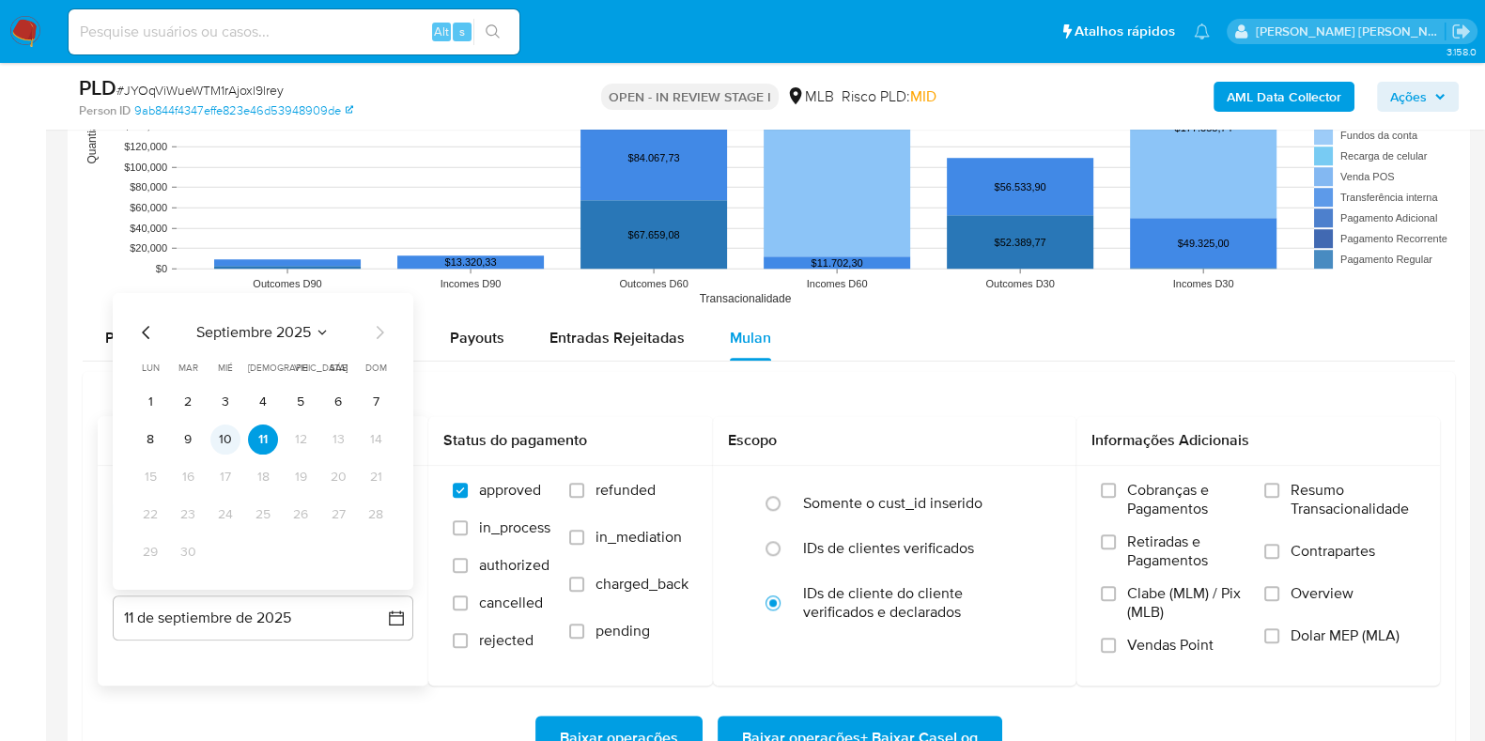
click at [228, 438] on button "10" at bounding box center [225, 439] width 30 height 30
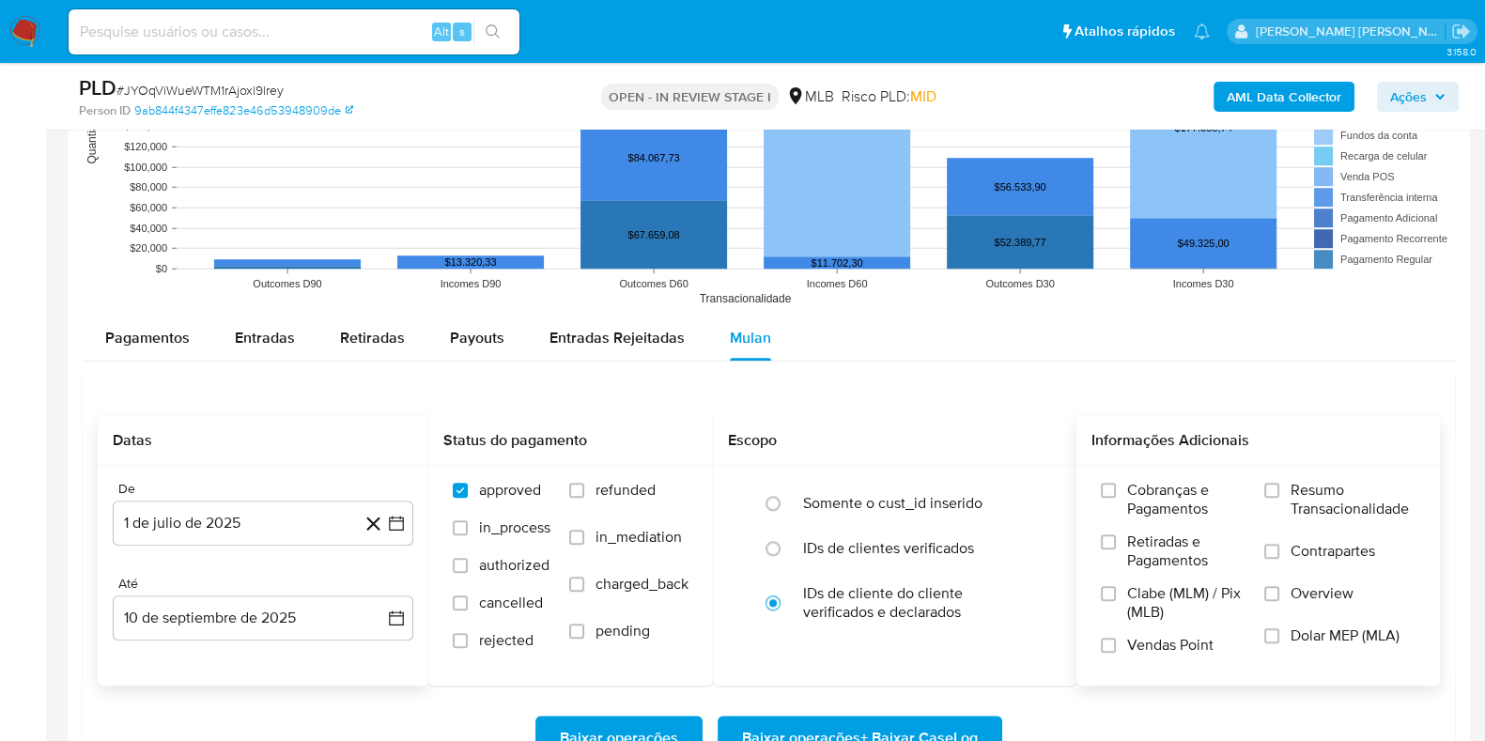
click at [1348, 490] on span "Resumo Transacionalidade" at bounding box center [1352, 500] width 125 height 38
click at [1279, 490] on input "Resumo Transacionalidade" at bounding box center [1271, 490] width 15 height 15
click at [1291, 549] on span "Contrapartes" at bounding box center [1332, 551] width 85 height 19
click at [1279, 549] on input "Contrapartes" at bounding box center [1271, 551] width 15 height 15
click at [891, 720] on span "Baixar operações + Baixar CaseLog" at bounding box center [860, 737] width 236 height 41
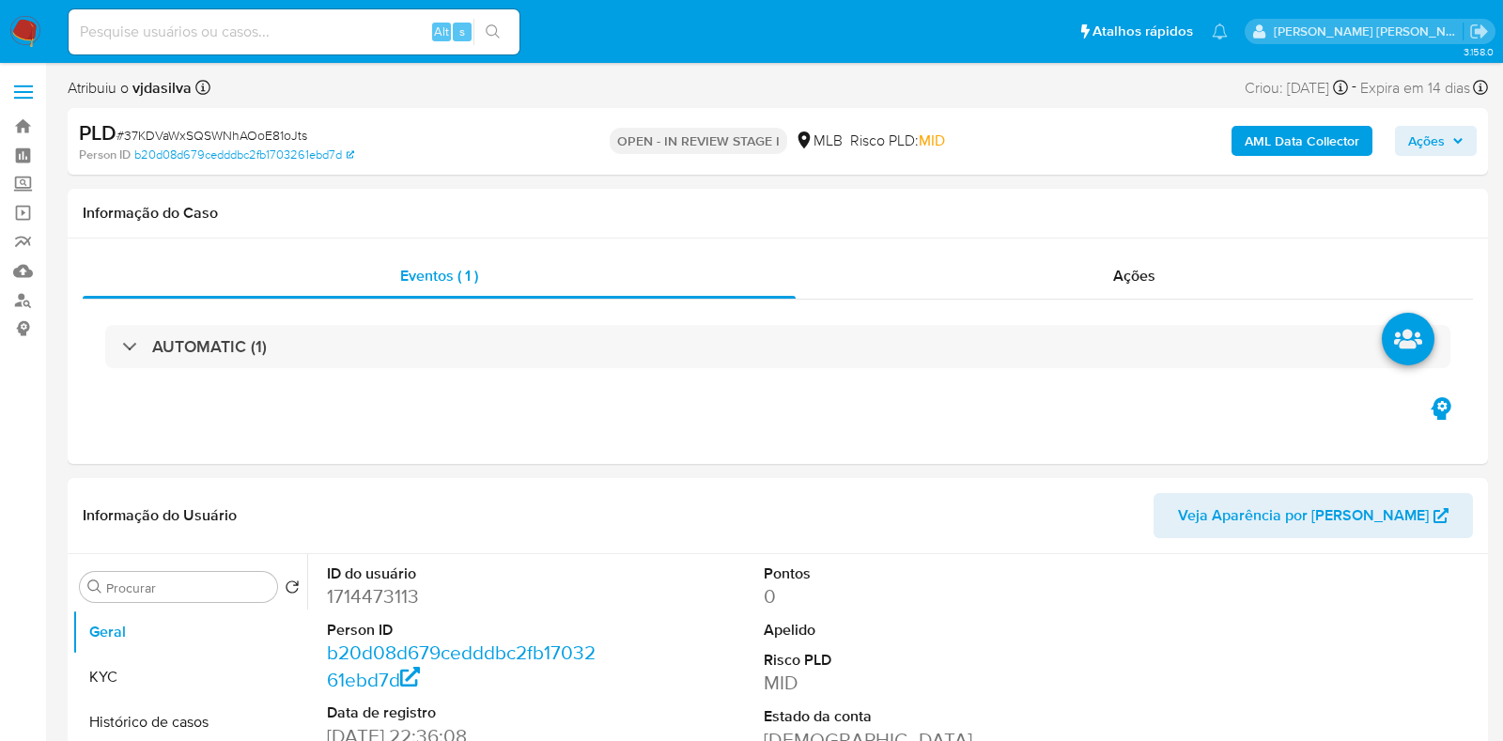
select select "10"
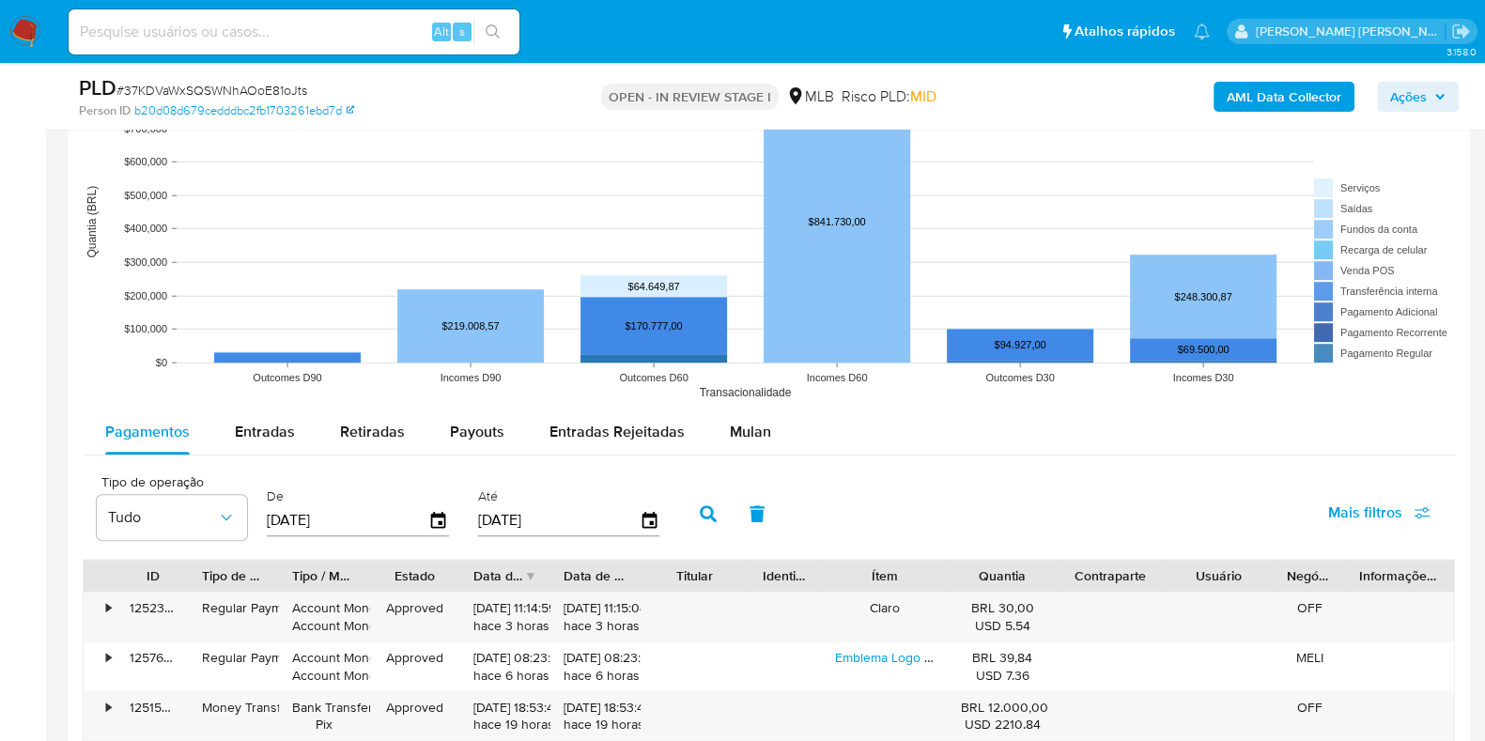
scroll to position [1877, 0]
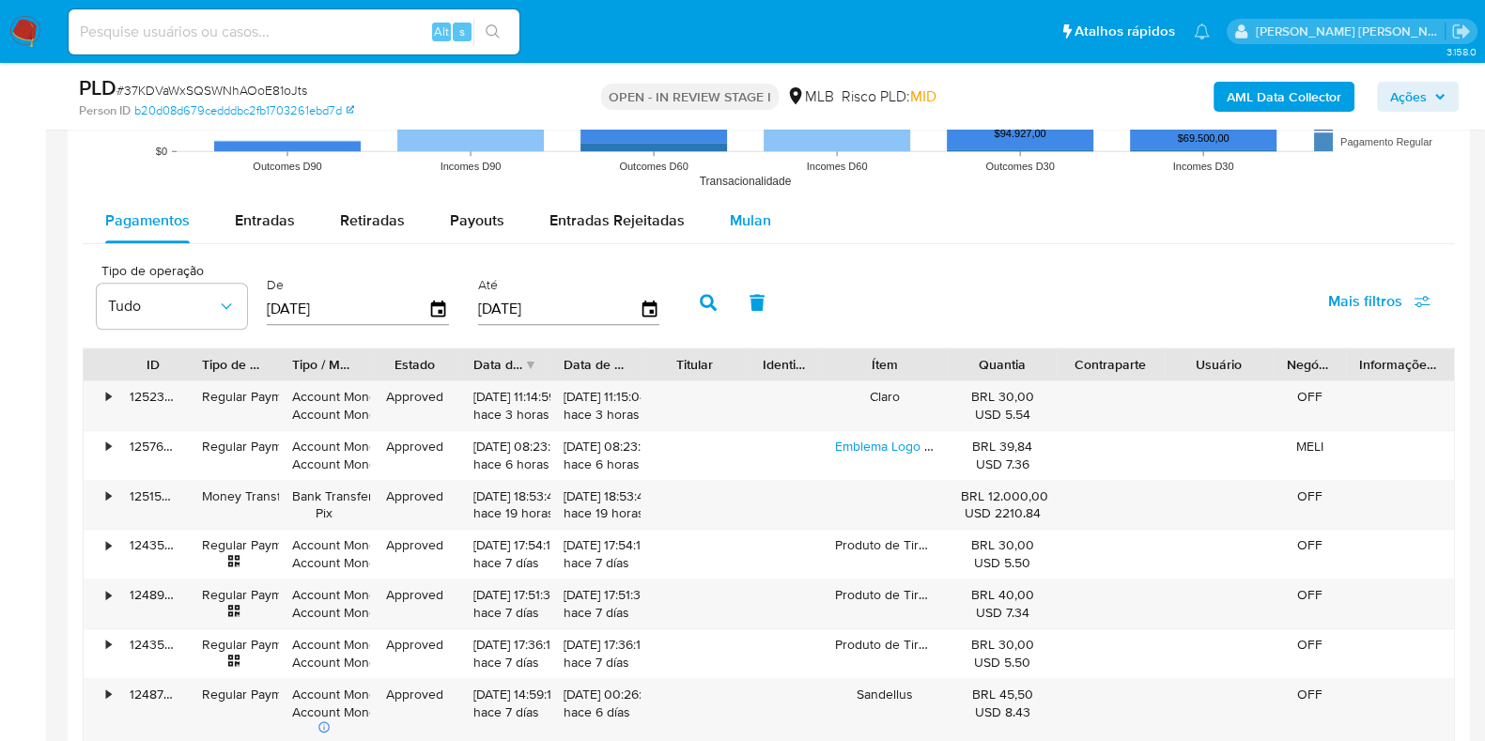
click at [730, 218] on span "Mulan" at bounding box center [750, 220] width 41 height 22
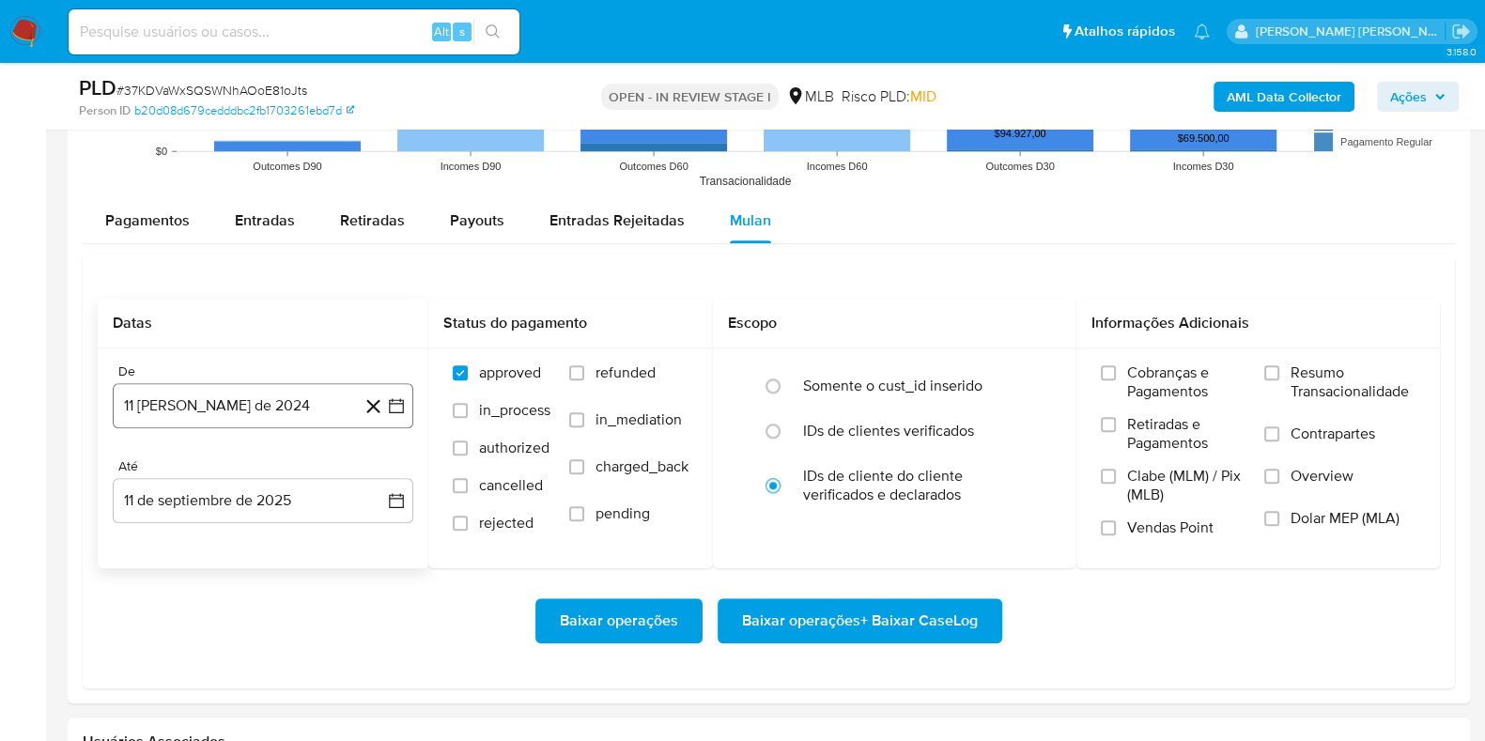
click at [316, 399] on button "11 [PERSON_NAME] de 2024" at bounding box center [263, 405] width 301 height 45
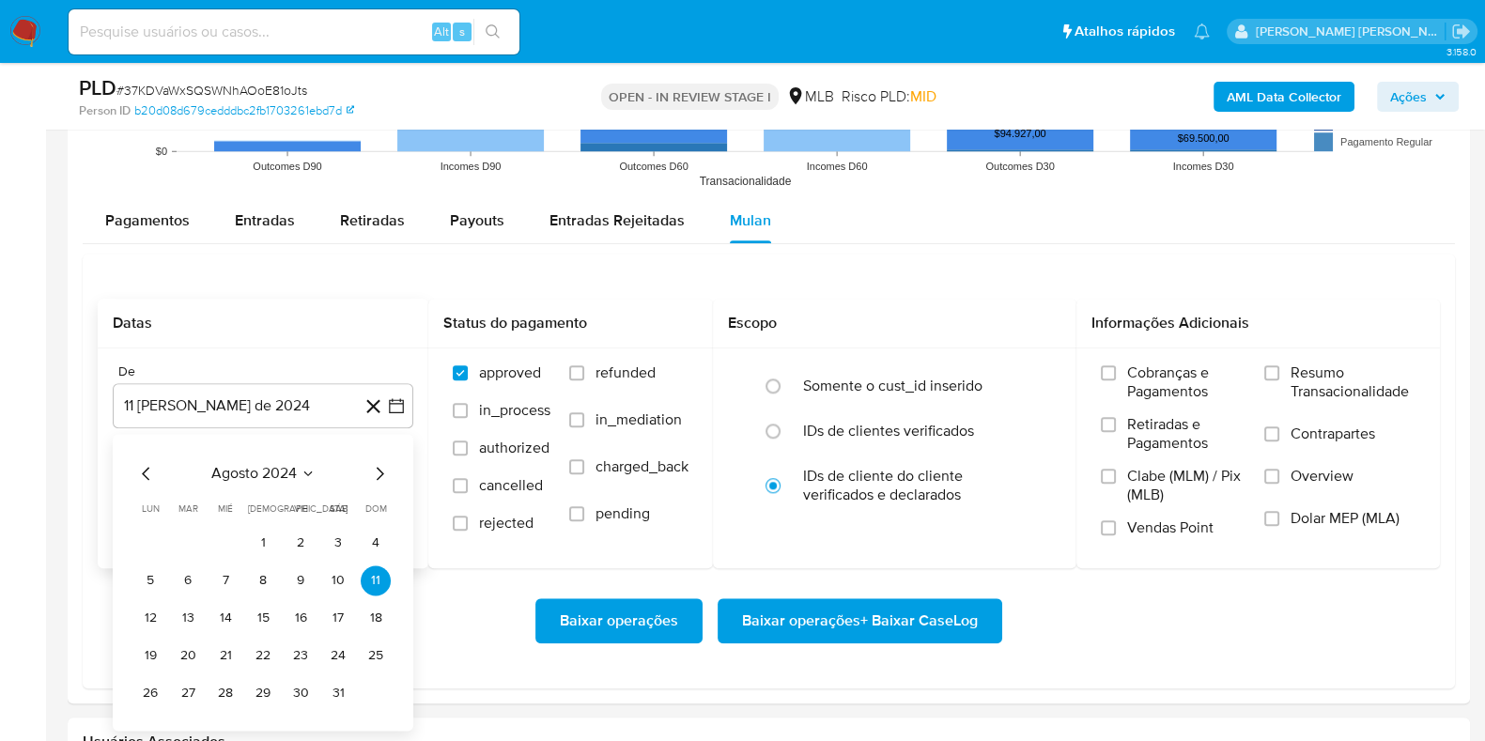
click at [221, 477] on span "agosto 2024" at bounding box center [253, 473] width 85 height 19
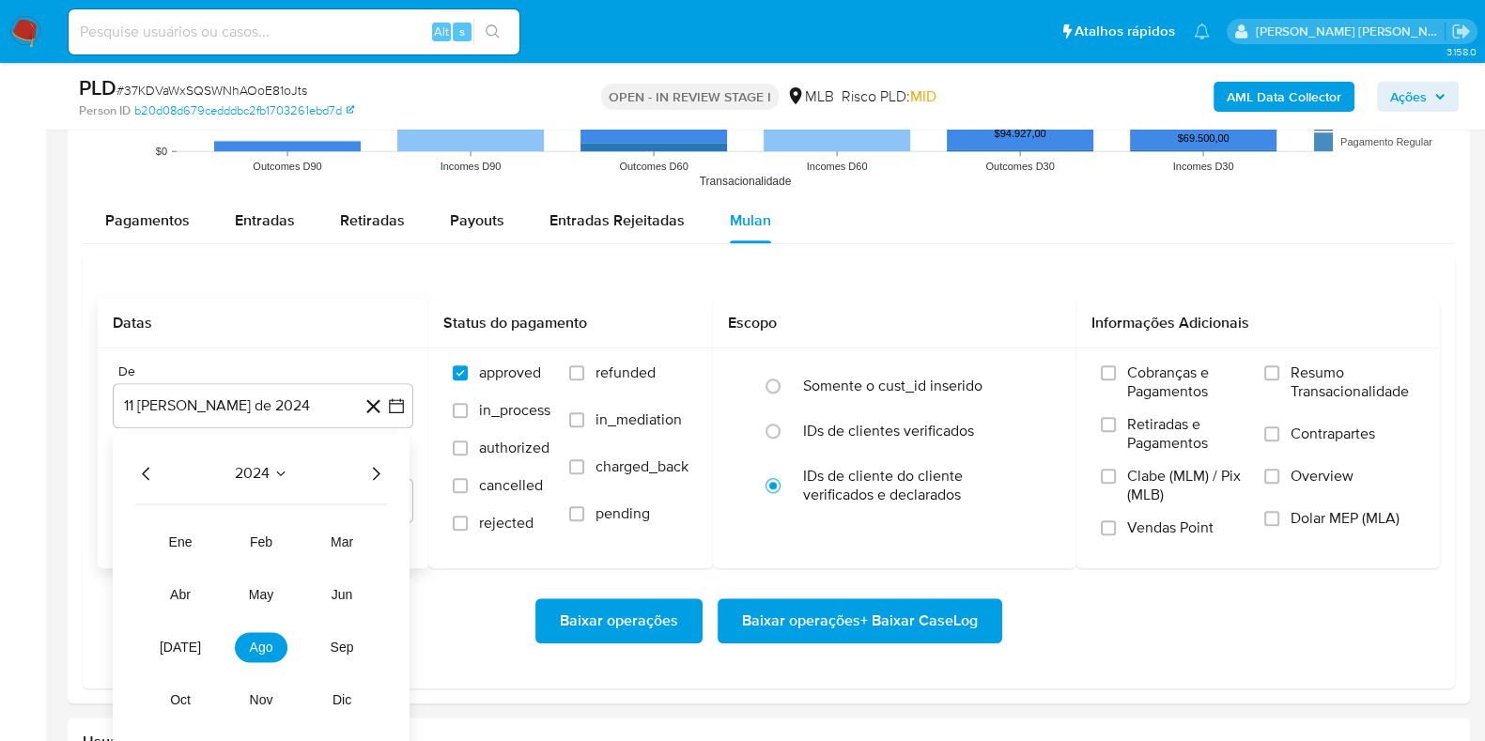
click at [376, 467] on icon "Año siguiente" at bounding box center [375, 473] width 23 height 23
click at [182, 645] on span "[DATE]" at bounding box center [180, 647] width 41 height 15
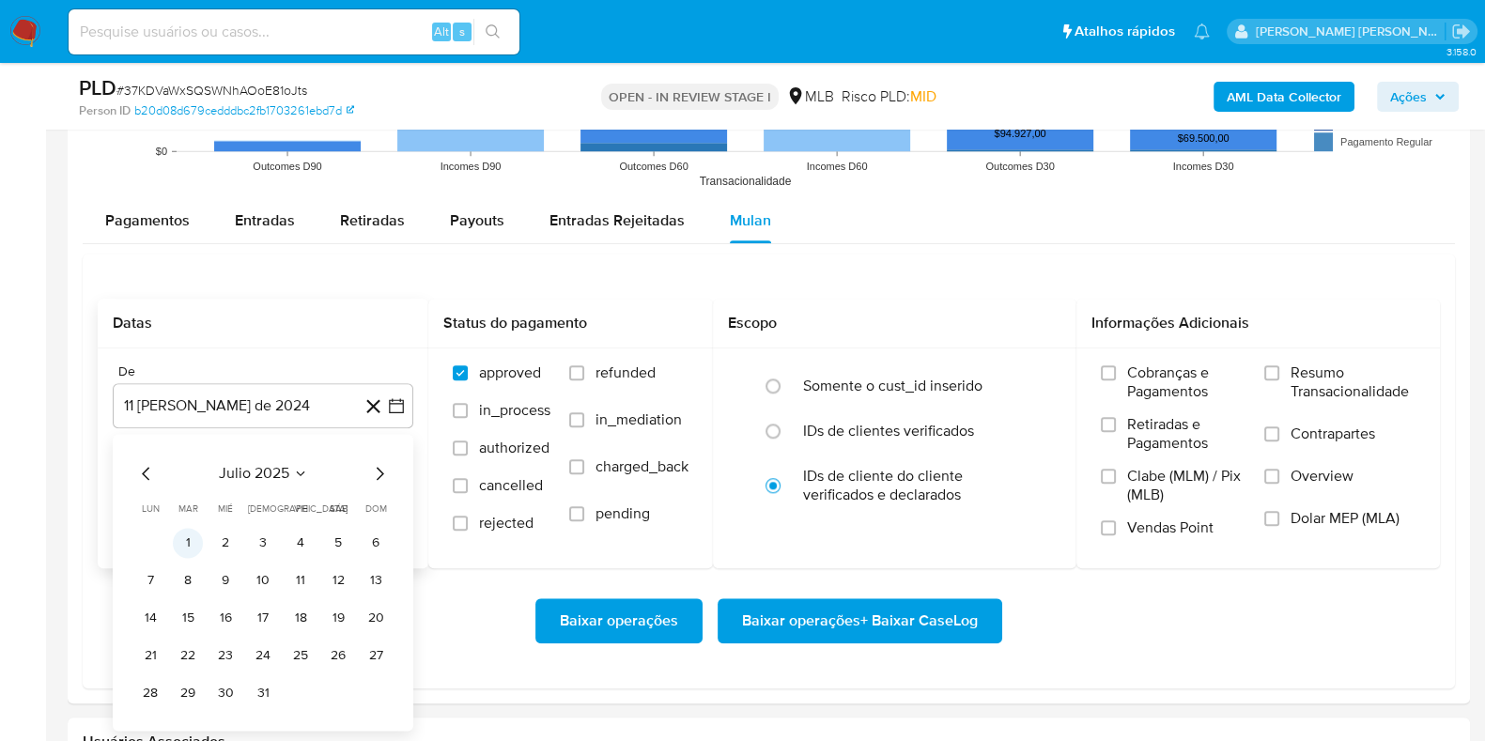
click at [191, 536] on button "1" at bounding box center [188, 543] width 30 height 30
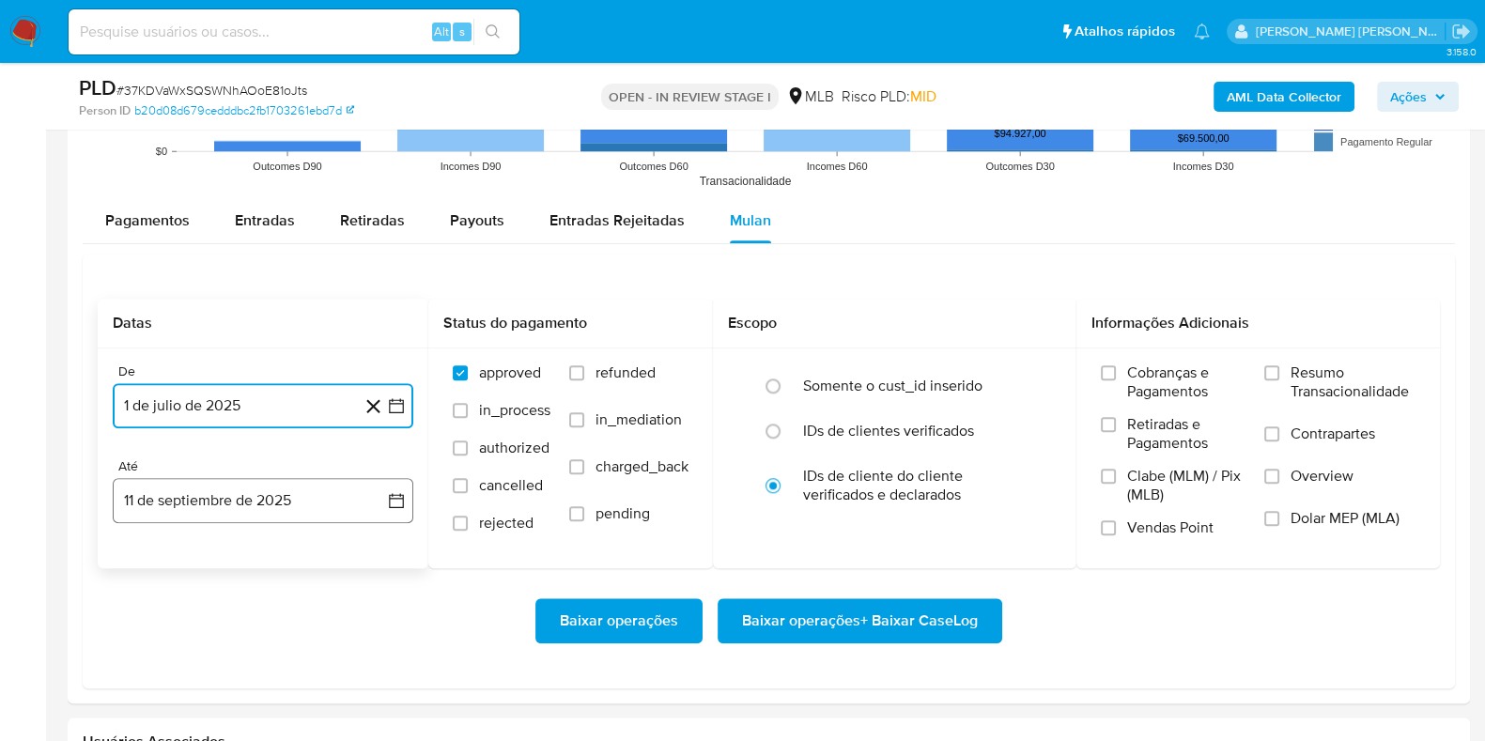
click at [263, 502] on button "11 de septiembre de 2025" at bounding box center [263, 500] width 301 height 45
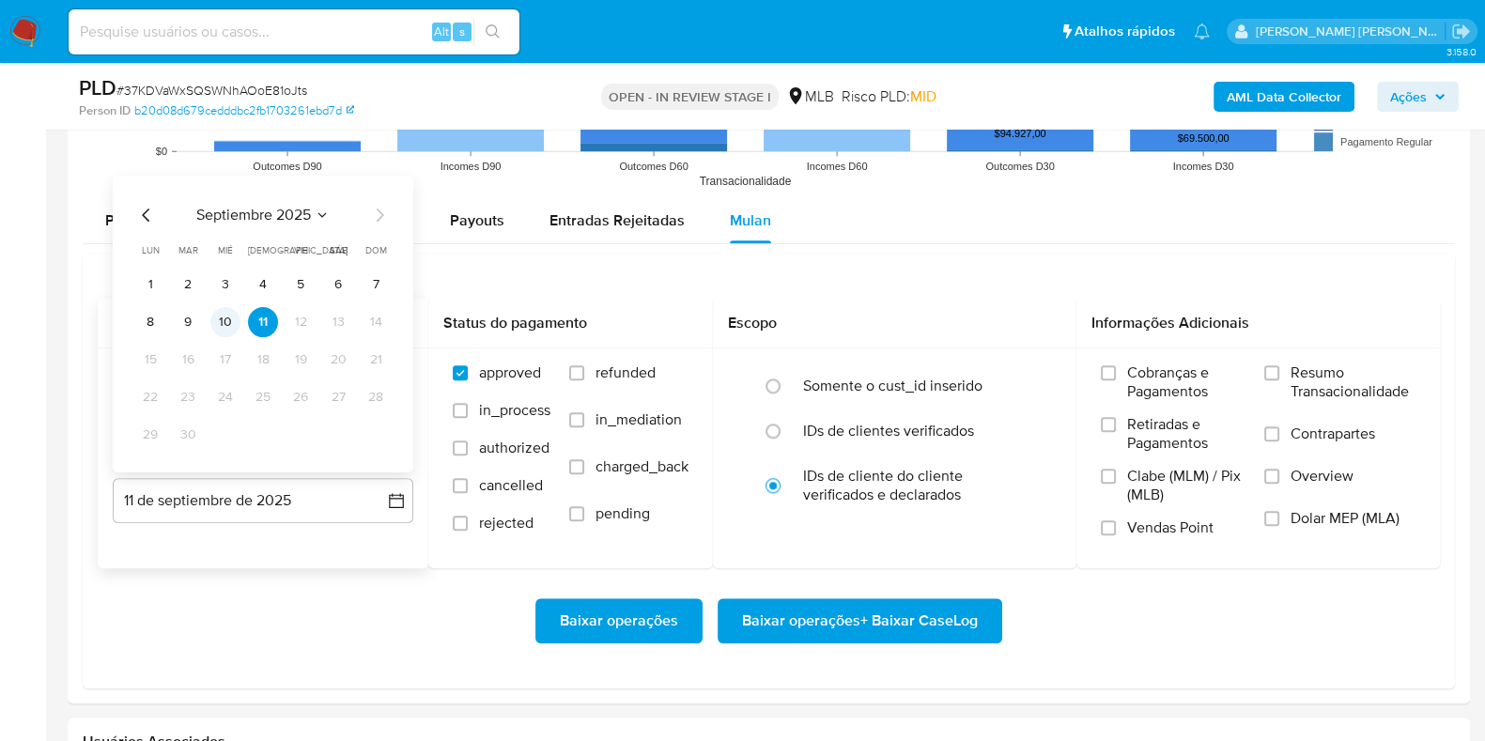
click at [230, 312] on button "10" at bounding box center [225, 322] width 30 height 30
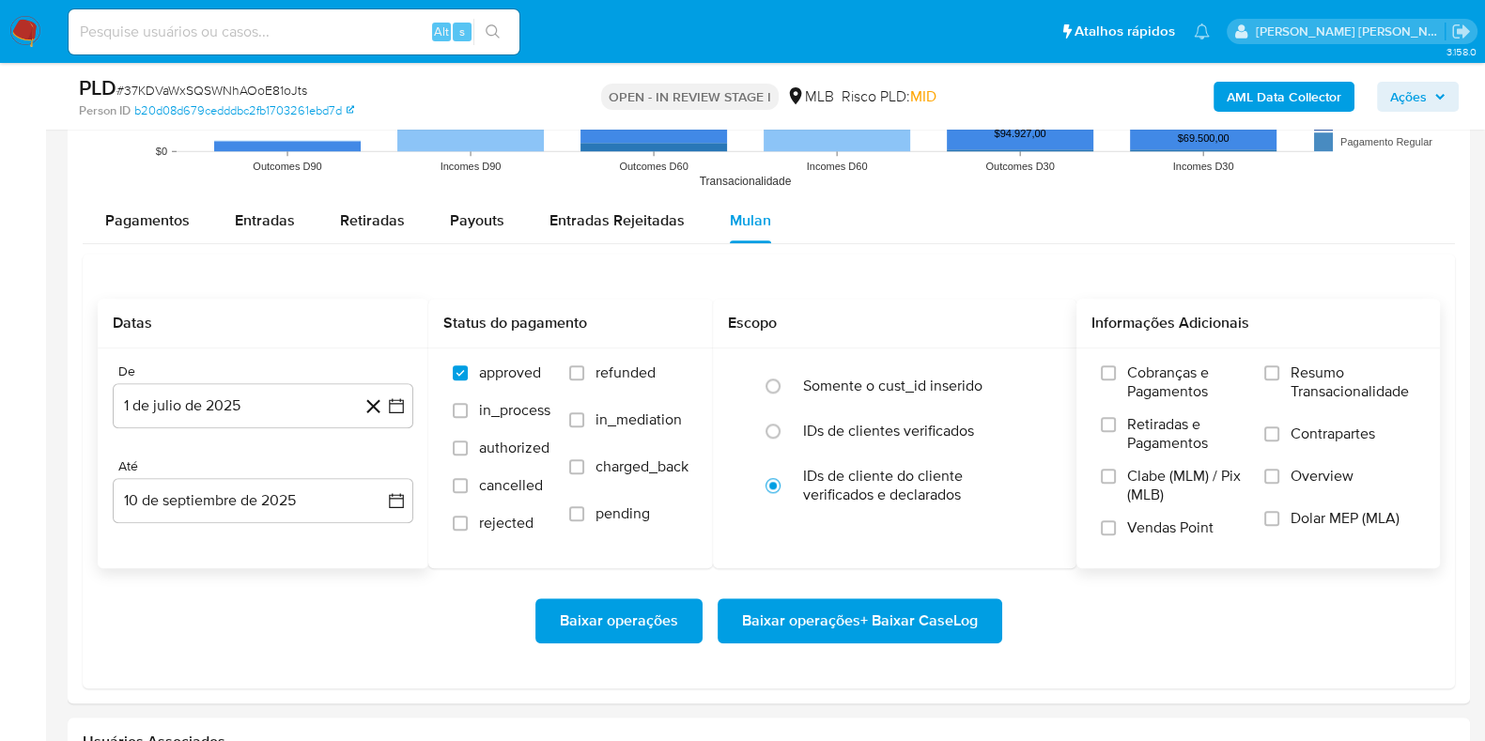
click at [1319, 378] on span "Resumo Transacionalidade" at bounding box center [1352, 382] width 125 height 38
click at [1279, 378] on input "Resumo Transacionalidade" at bounding box center [1271, 372] width 15 height 15
click at [1268, 458] on label "Contrapartes" at bounding box center [1339, 445] width 151 height 42
click at [1268, 441] on input "Contrapartes" at bounding box center [1271, 433] width 15 height 15
click at [853, 608] on span "Baixar operações + Baixar CaseLog" at bounding box center [860, 620] width 236 height 41
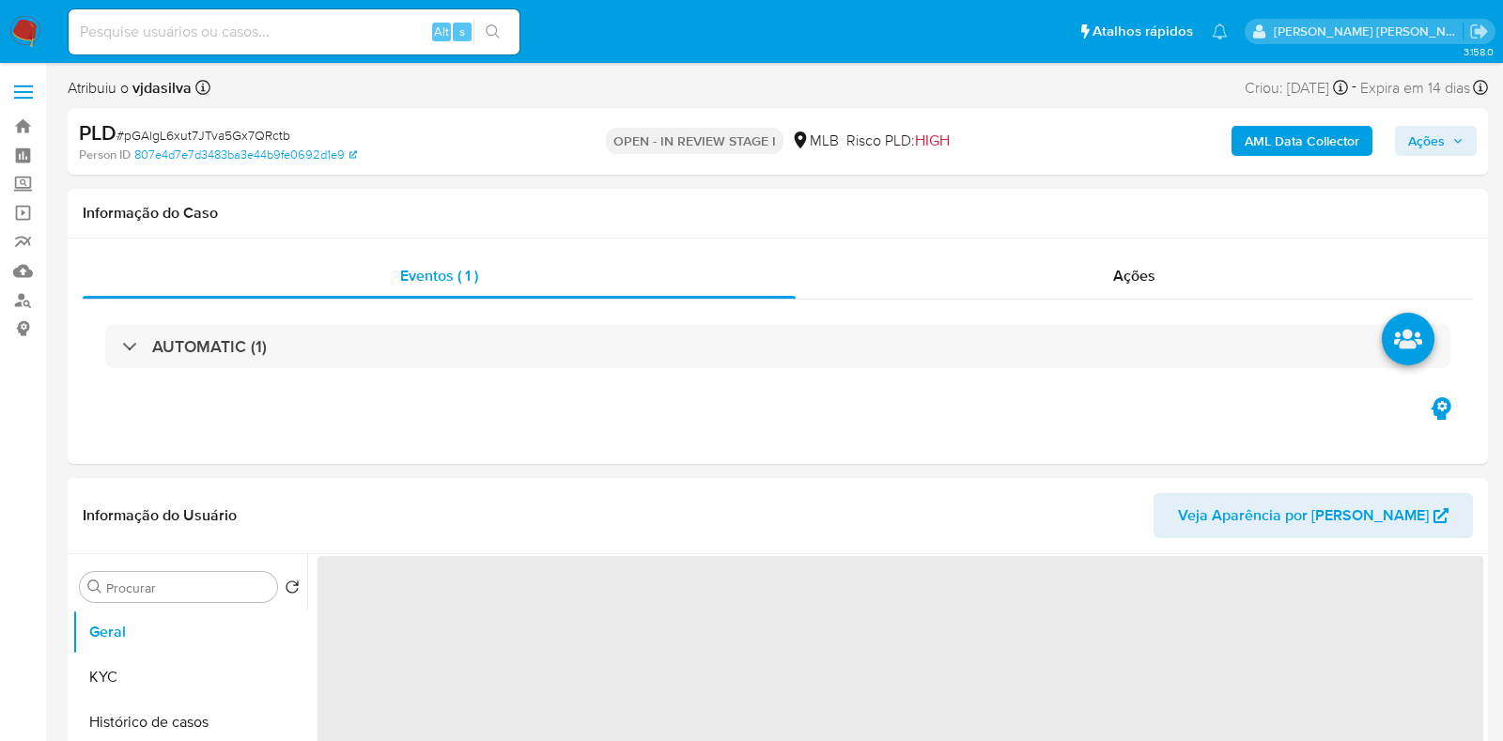
select select "10"
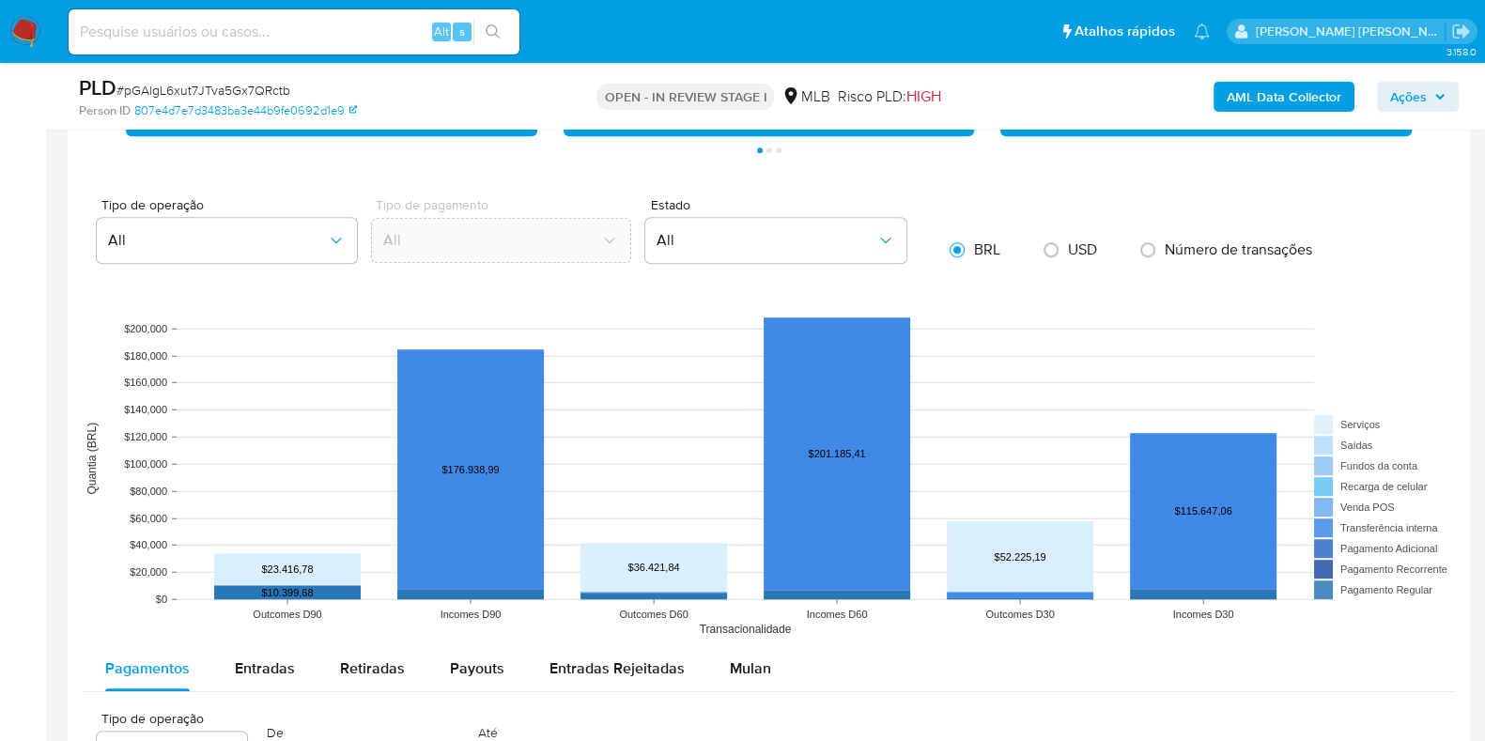
scroll to position [1996, 0]
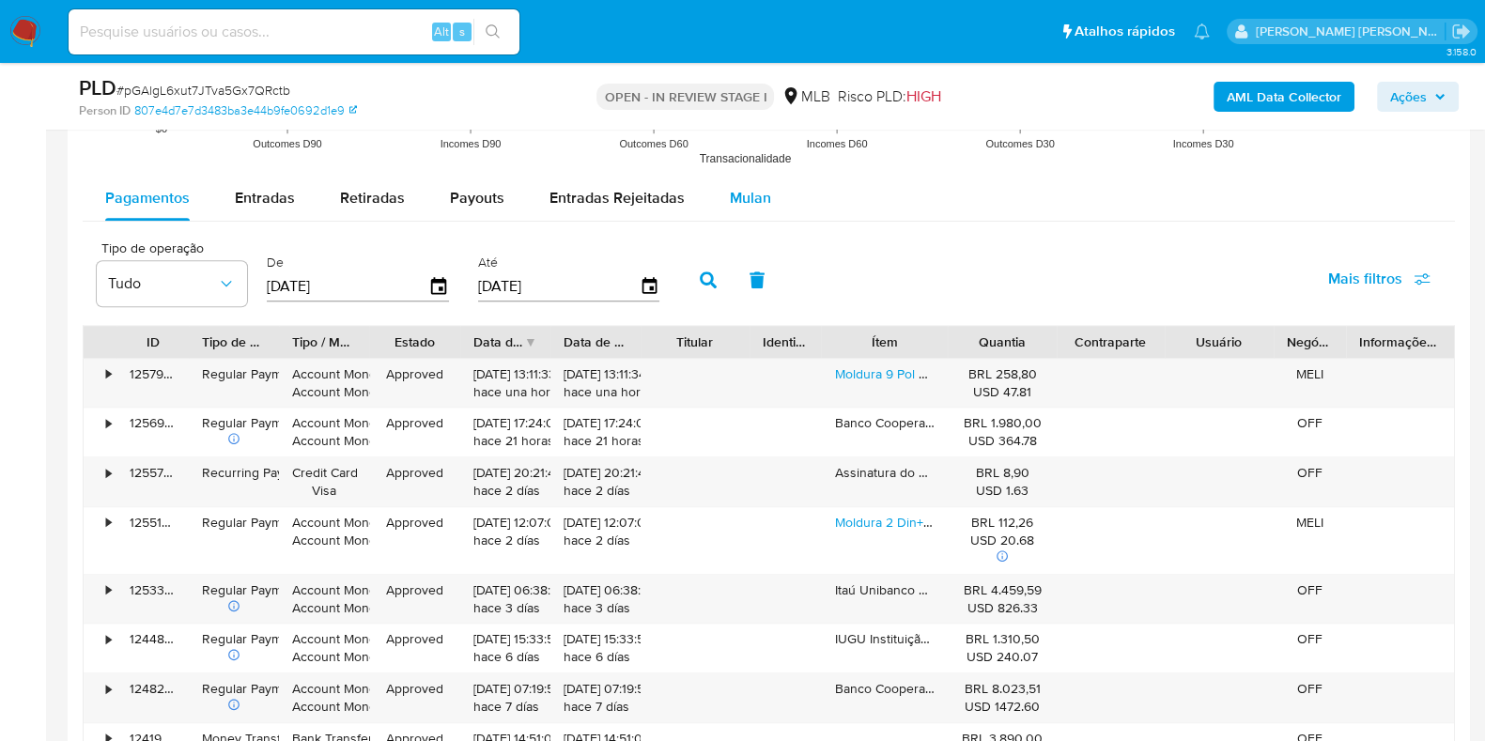
click at [730, 199] on span "Mulan" at bounding box center [750, 198] width 41 height 22
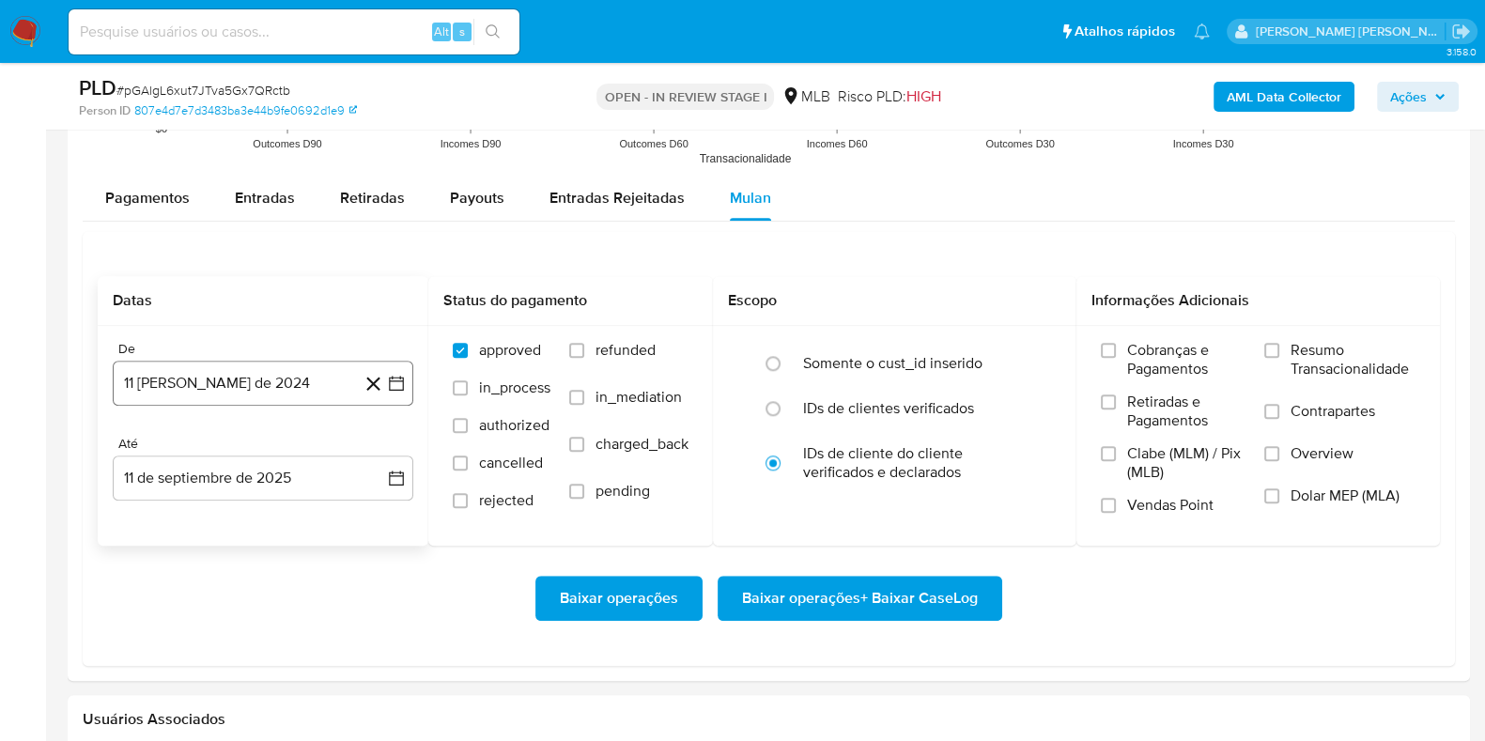
click at [208, 363] on button "11 [PERSON_NAME] de 2024" at bounding box center [263, 383] width 301 height 45
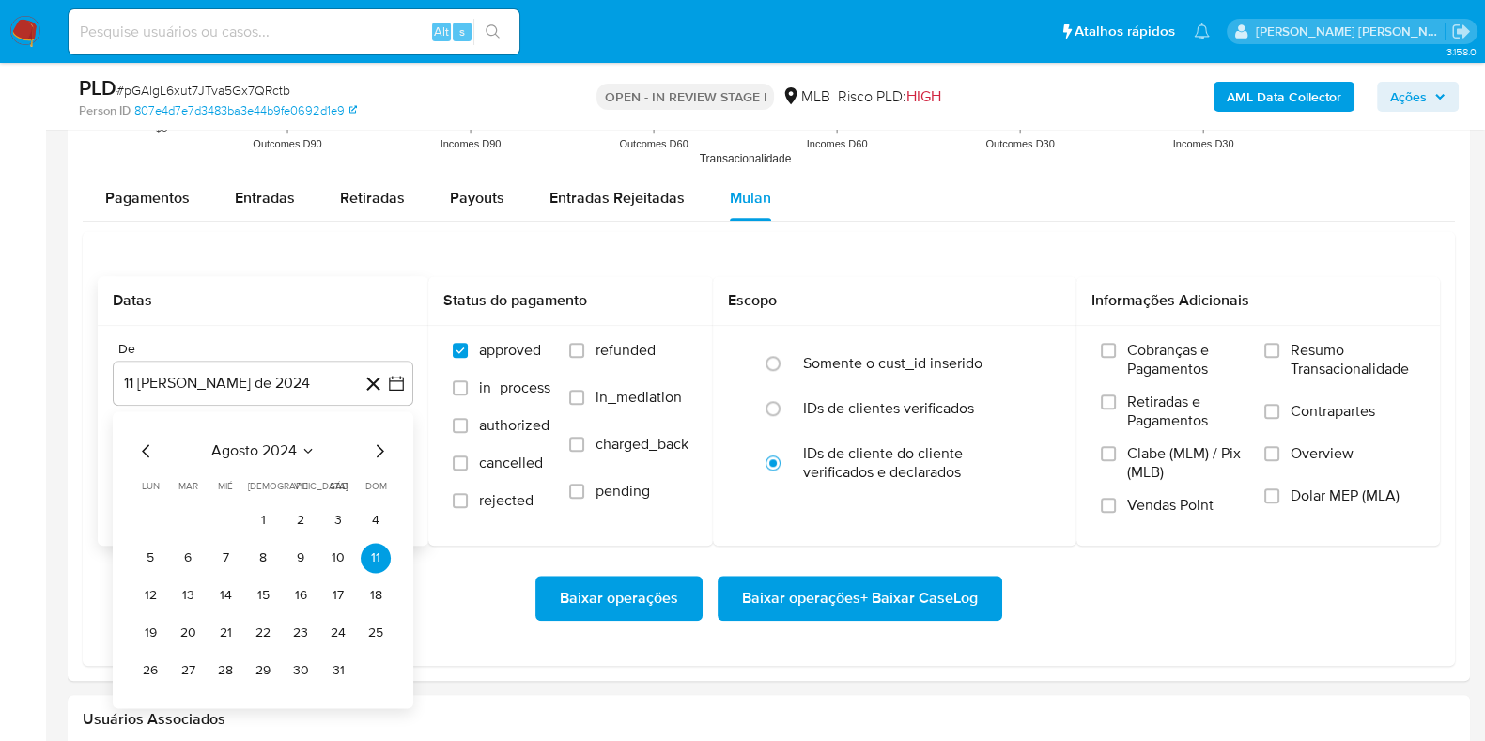
click at [268, 445] on span "agosto 2024" at bounding box center [253, 450] width 85 height 19
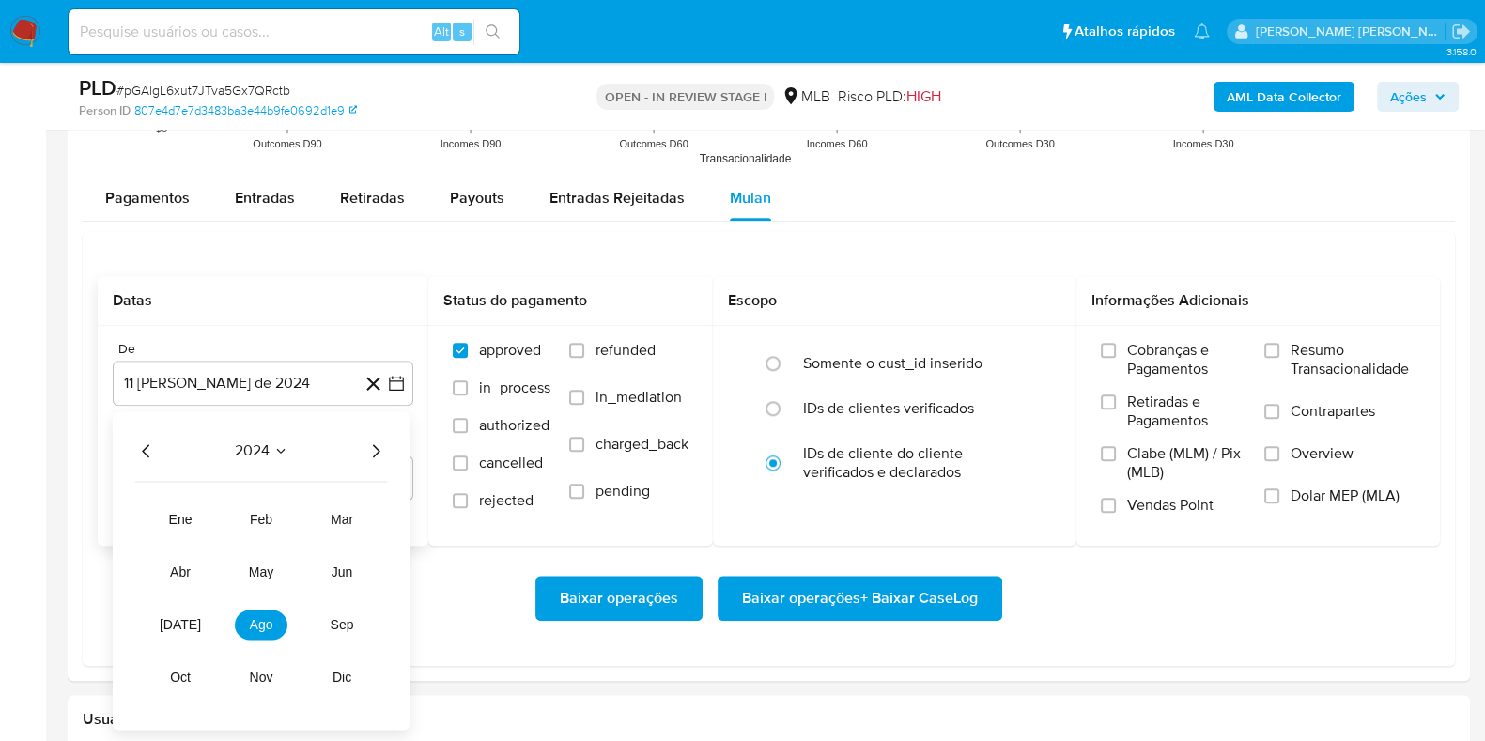
click at [378, 440] on icon "Año siguiente" at bounding box center [375, 451] width 23 height 23
click at [181, 626] on span "[DATE]" at bounding box center [180, 624] width 41 height 15
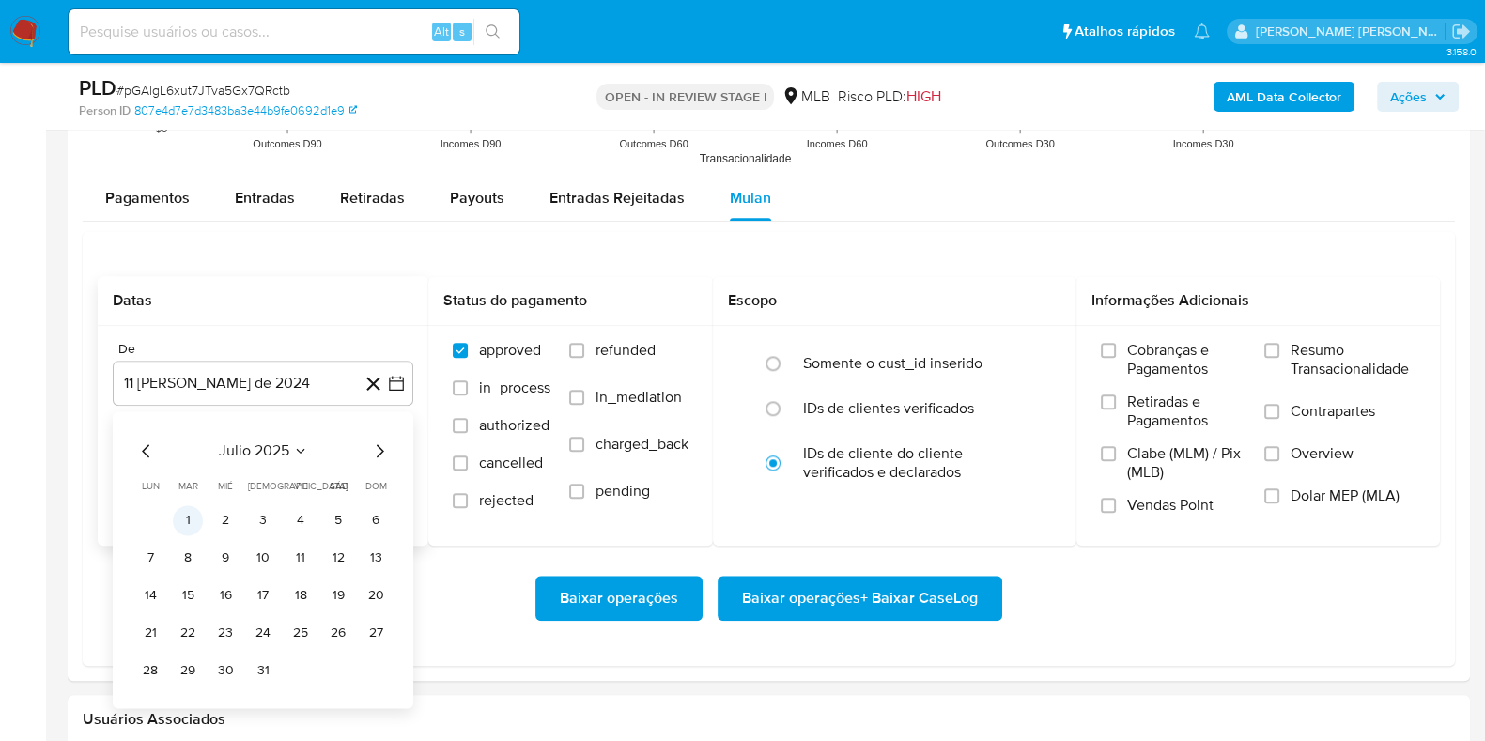
click at [194, 521] on button "1" at bounding box center [188, 520] width 30 height 30
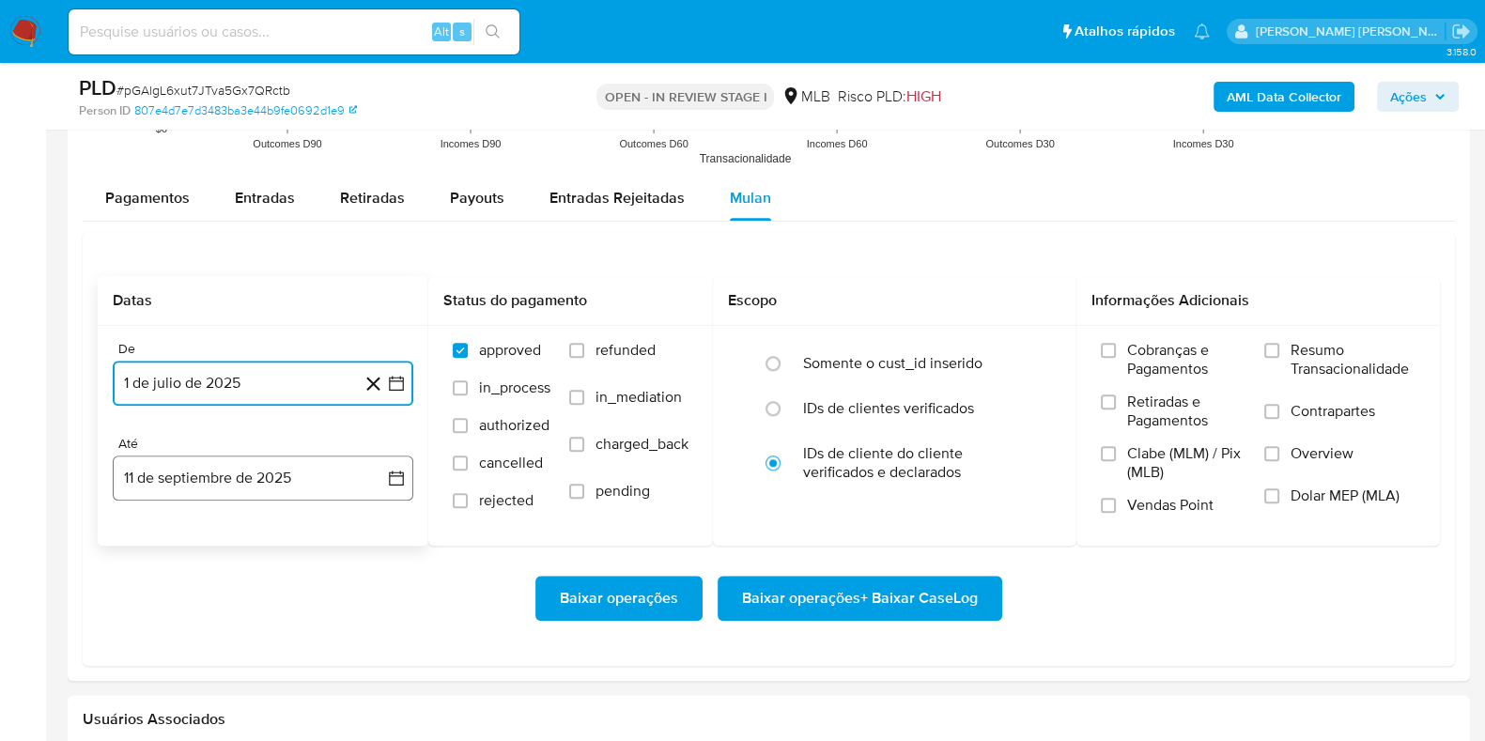
click at [248, 477] on button "11 de septiembre de 2025" at bounding box center [263, 477] width 301 height 45
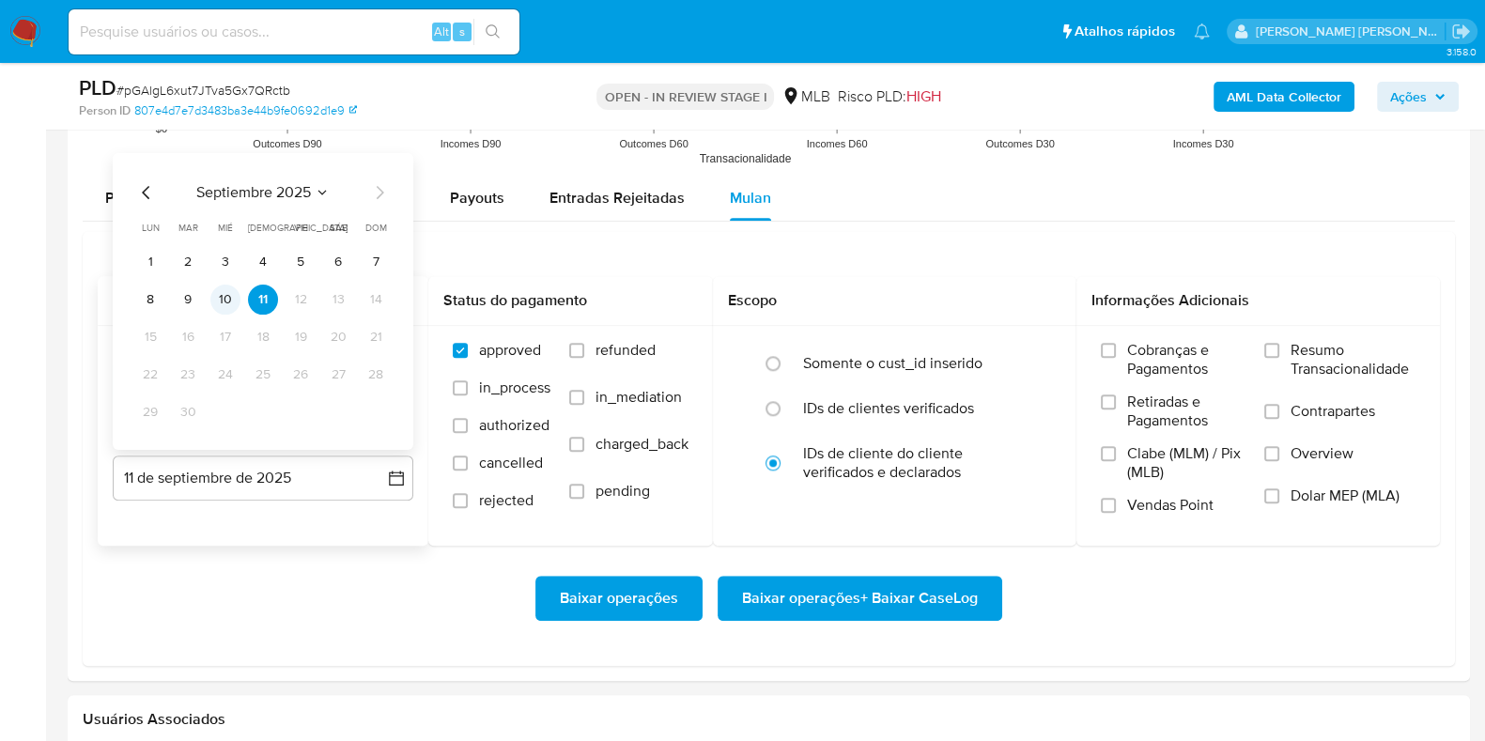
click at [218, 295] on button "10" at bounding box center [225, 299] width 30 height 30
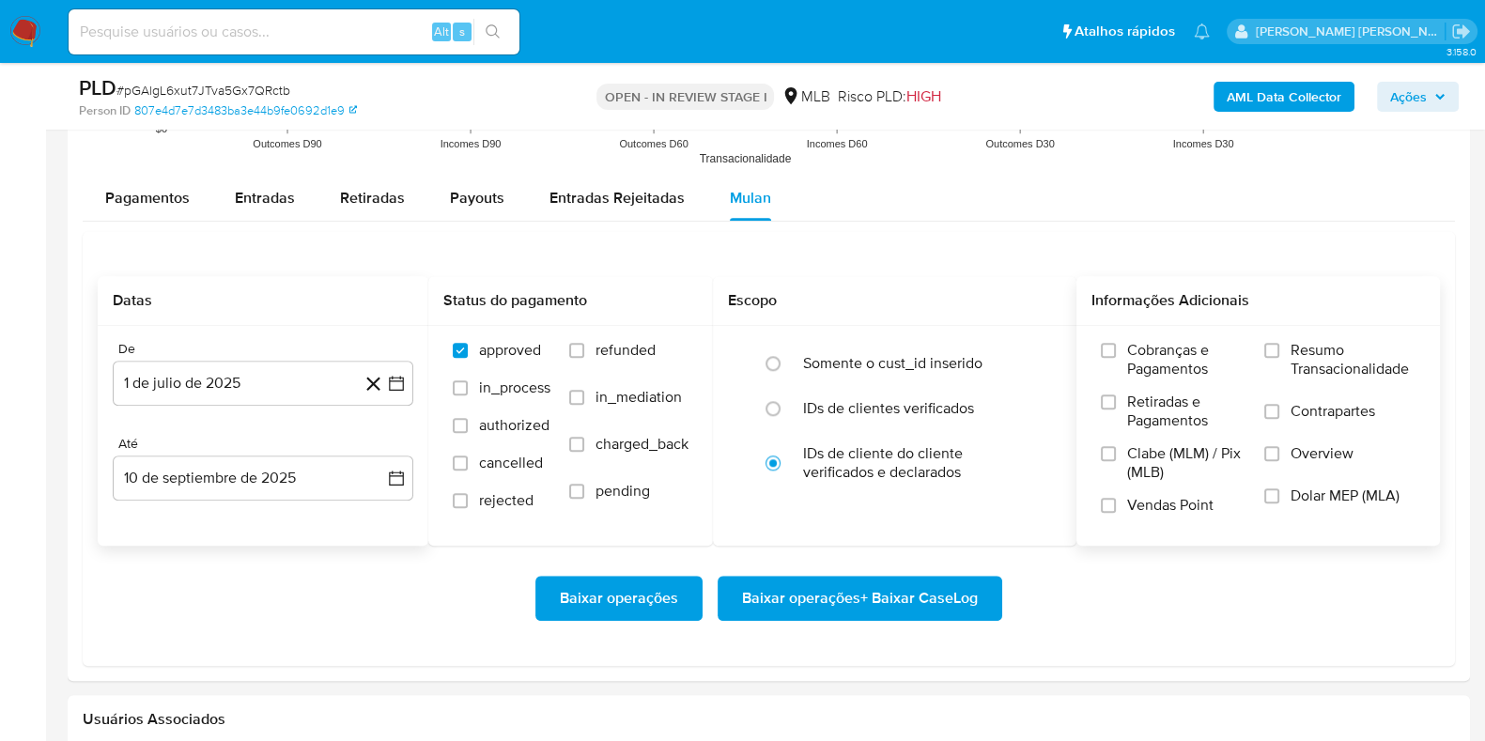
click at [1272, 387] on label "Resumo Transacionalidade" at bounding box center [1339, 371] width 151 height 61
click at [1272, 358] on input "Resumo Transacionalidade" at bounding box center [1271, 350] width 15 height 15
click at [1277, 413] on input "Contrapartes" at bounding box center [1271, 411] width 15 height 15
click at [794, 611] on span "Baixar operações + Baixar CaseLog" at bounding box center [860, 598] width 236 height 41
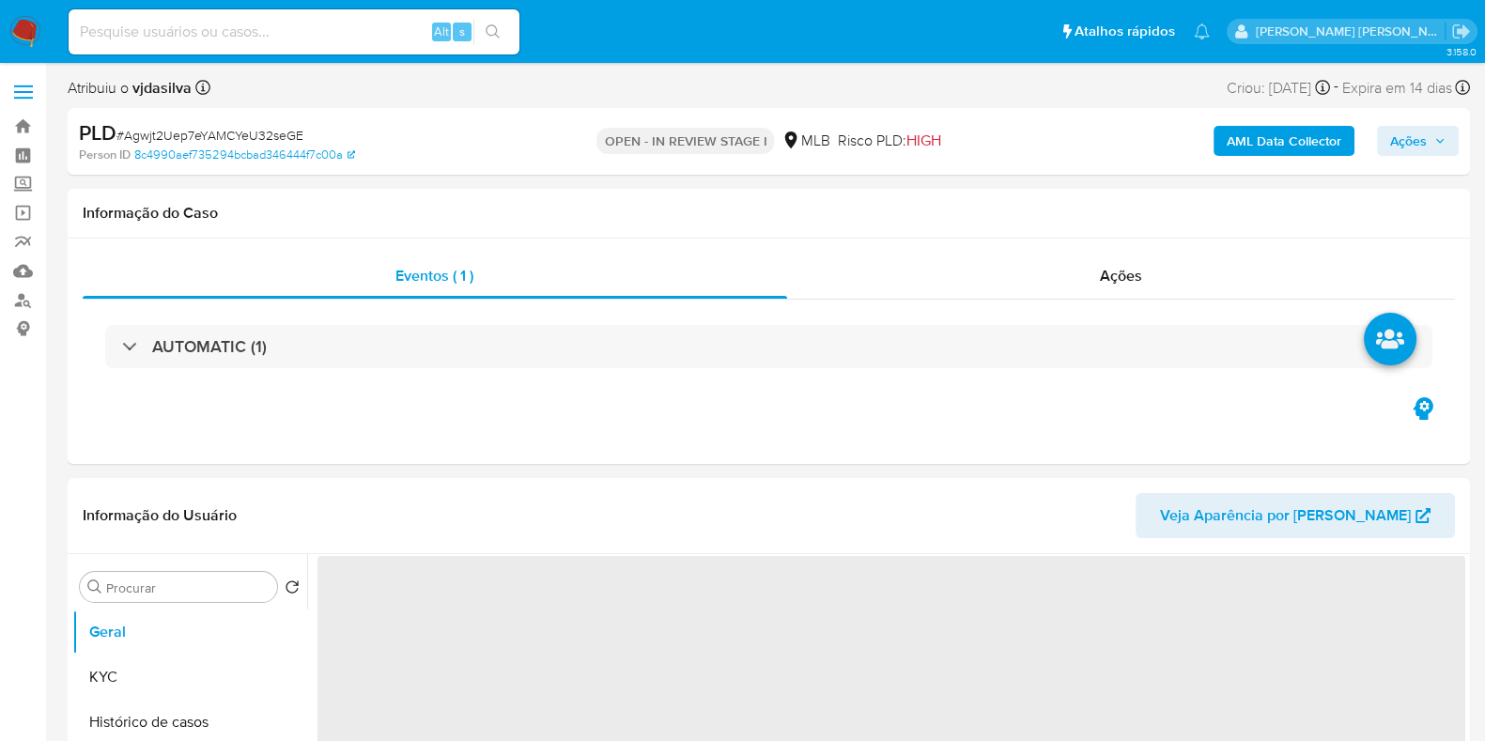
select select "10"
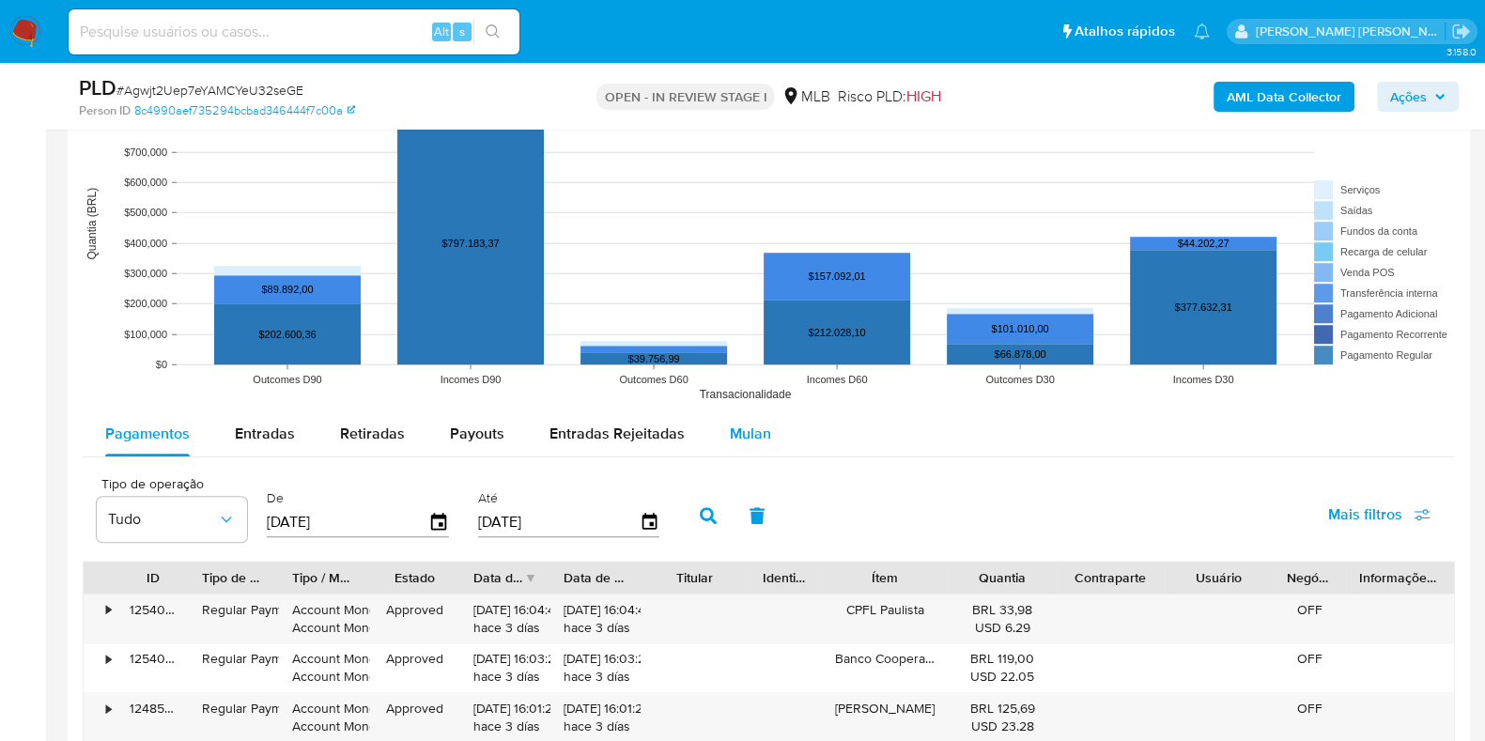
click at [737, 417] on div "Mulan" at bounding box center [750, 433] width 41 height 45
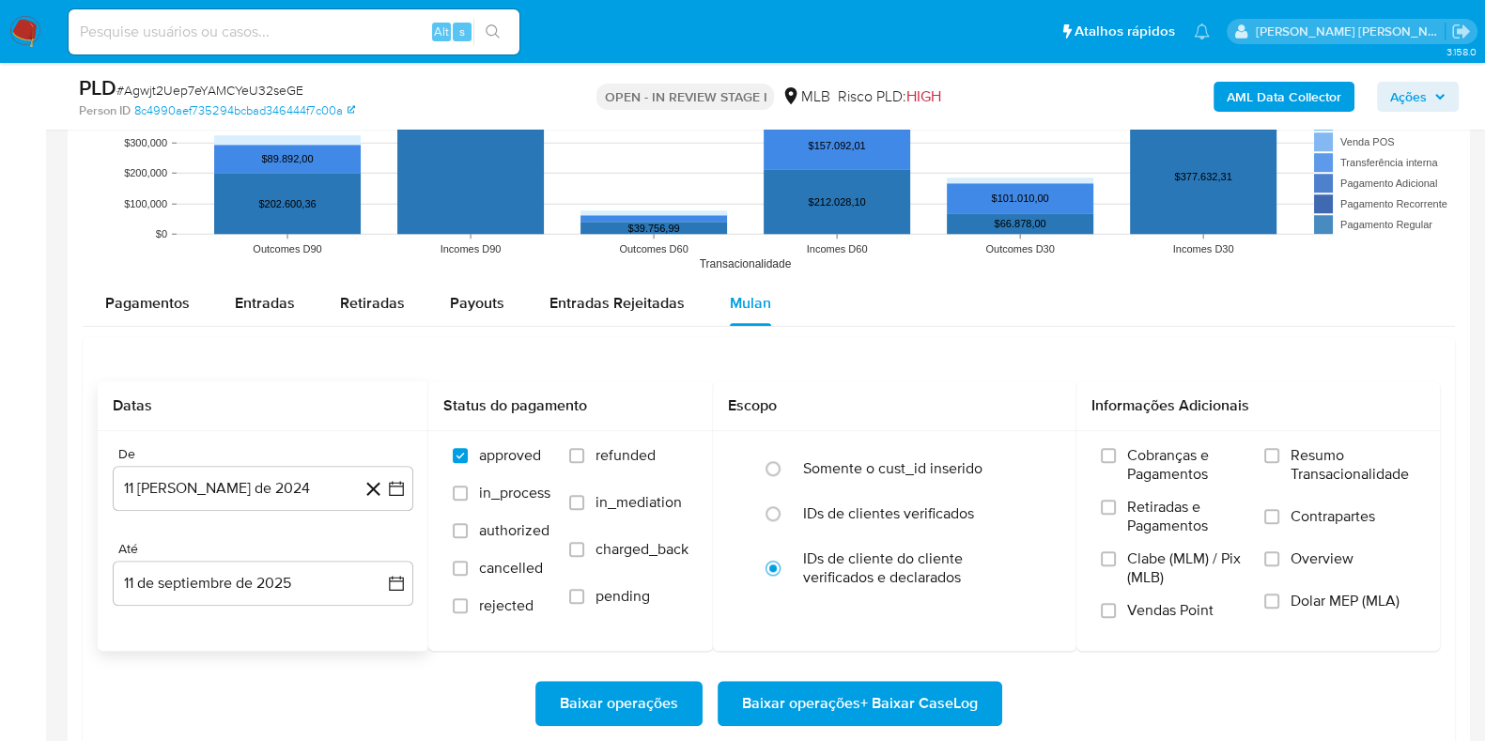
scroll to position [1996, 0]
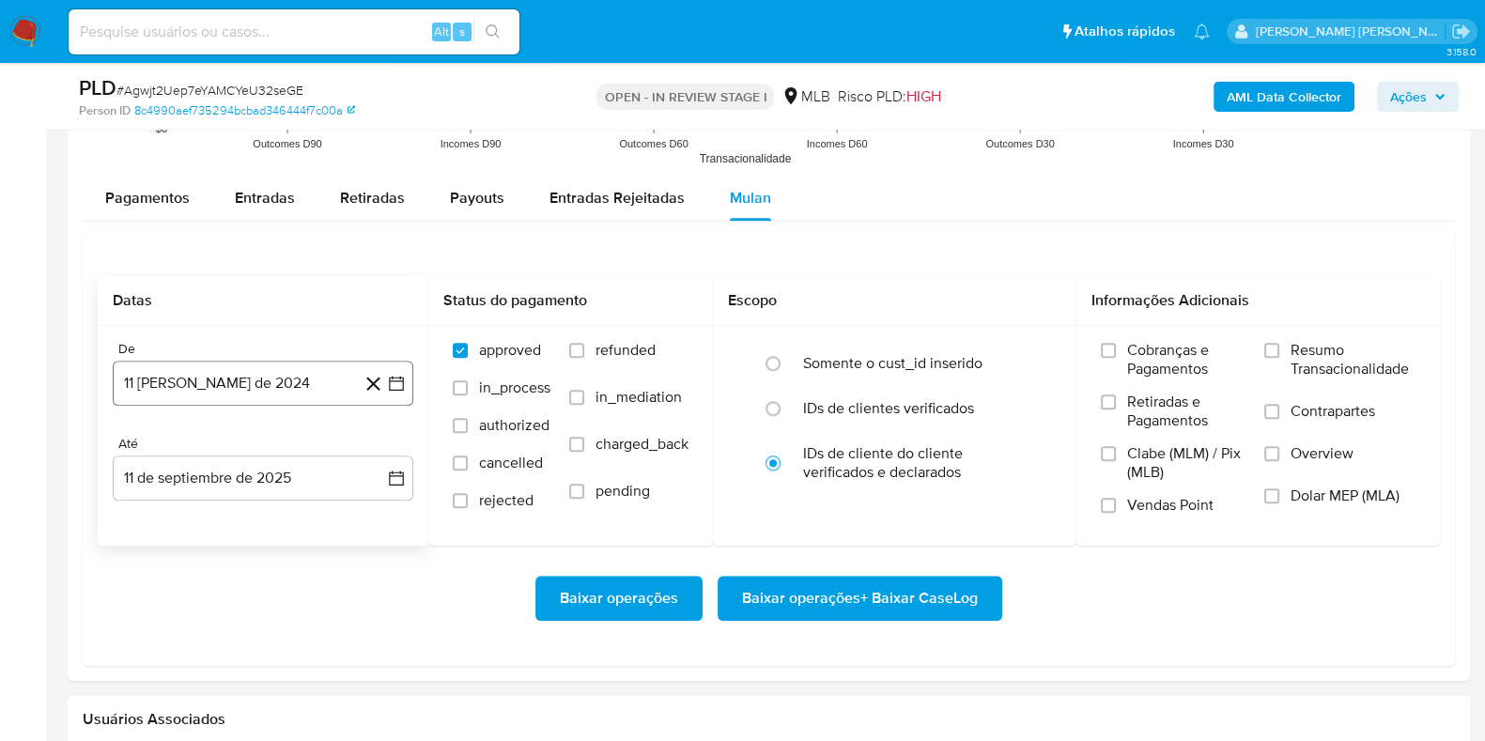
click at [200, 375] on button "11 [PERSON_NAME] de 2024" at bounding box center [263, 383] width 301 height 45
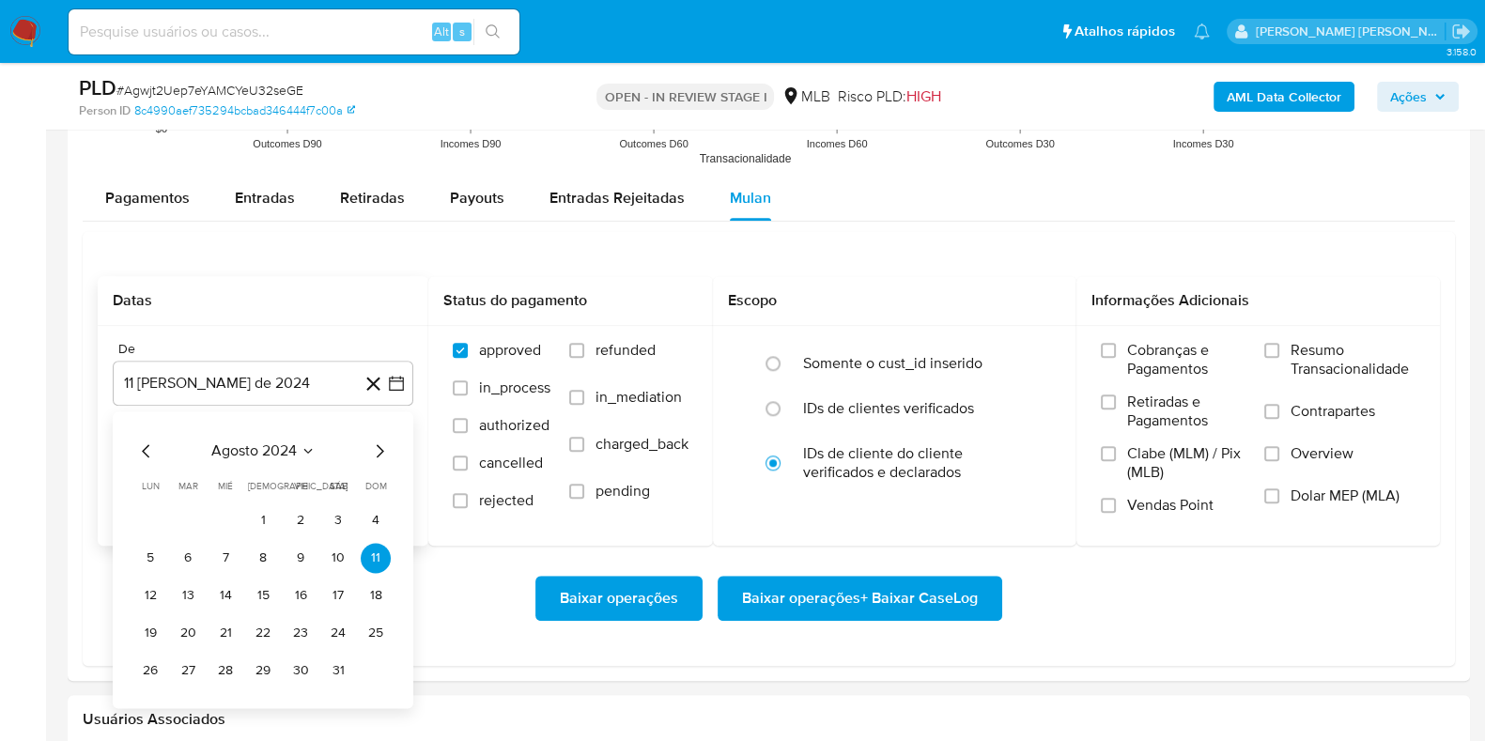
click at [217, 447] on span "agosto 2024" at bounding box center [253, 450] width 85 height 19
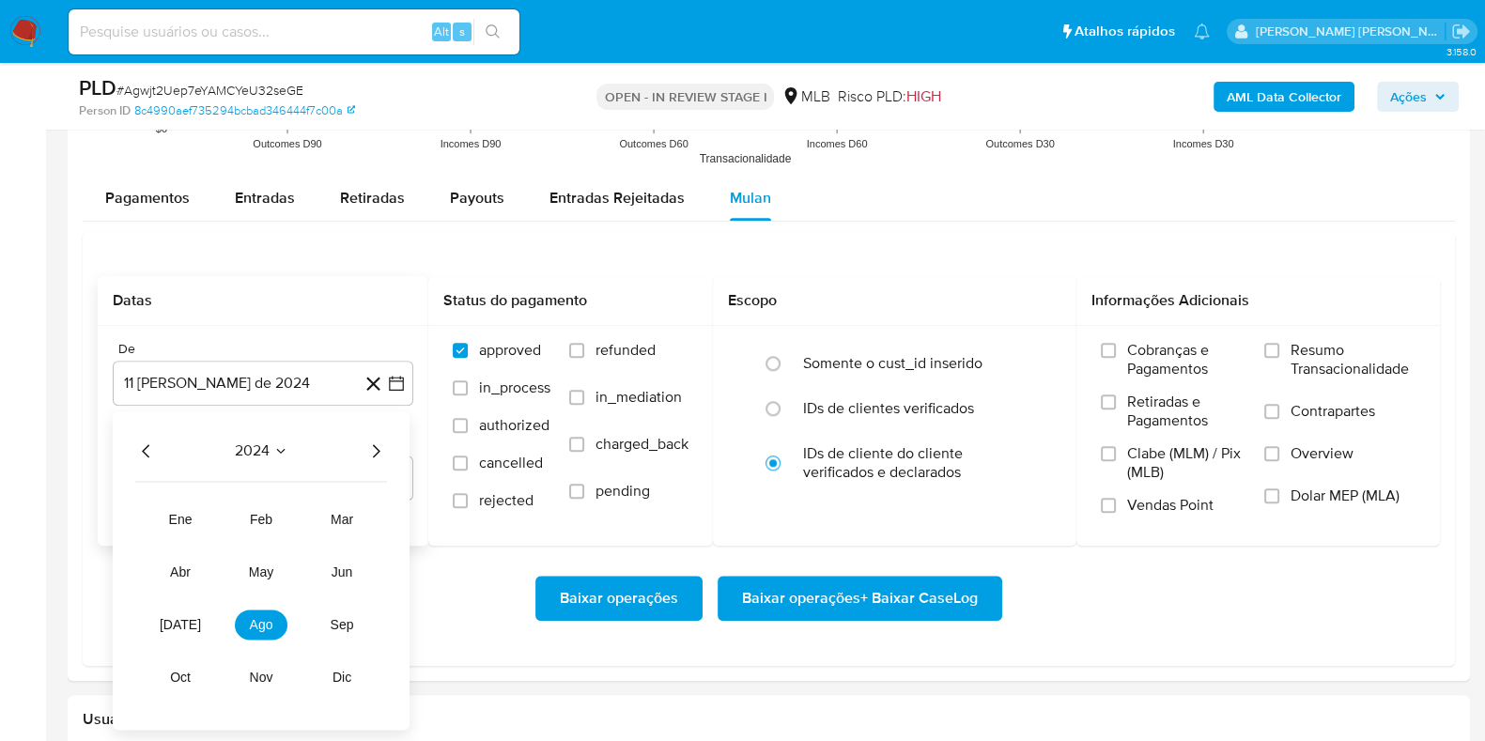
click at [383, 440] on icon "Año siguiente" at bounding box center [375, 451] width 23 height 23
click at [183, 617] on span "jul" at bounding box center [180, 624] width 41 height 15
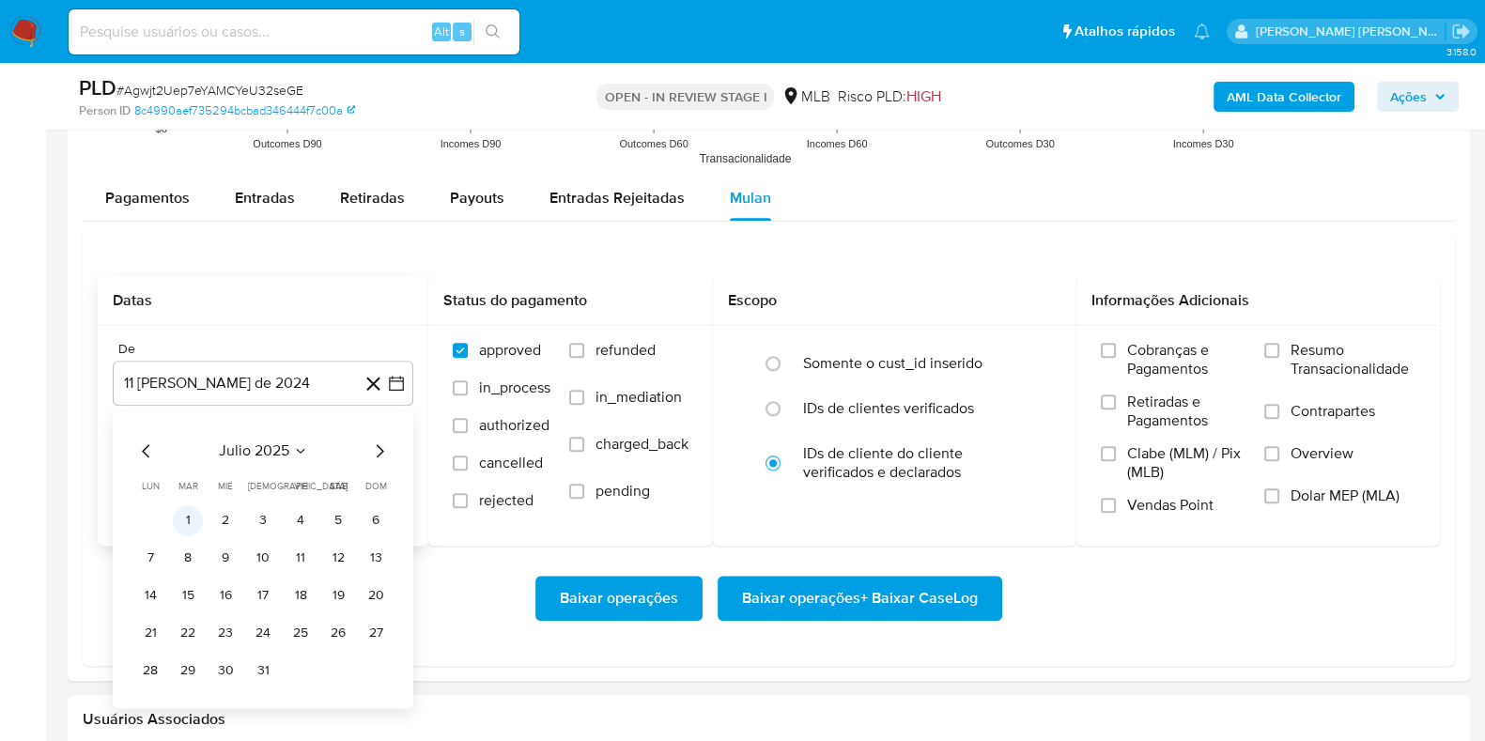
click at [190, 520] on button "1" at bounding box center [188, 520] width 30 height 30
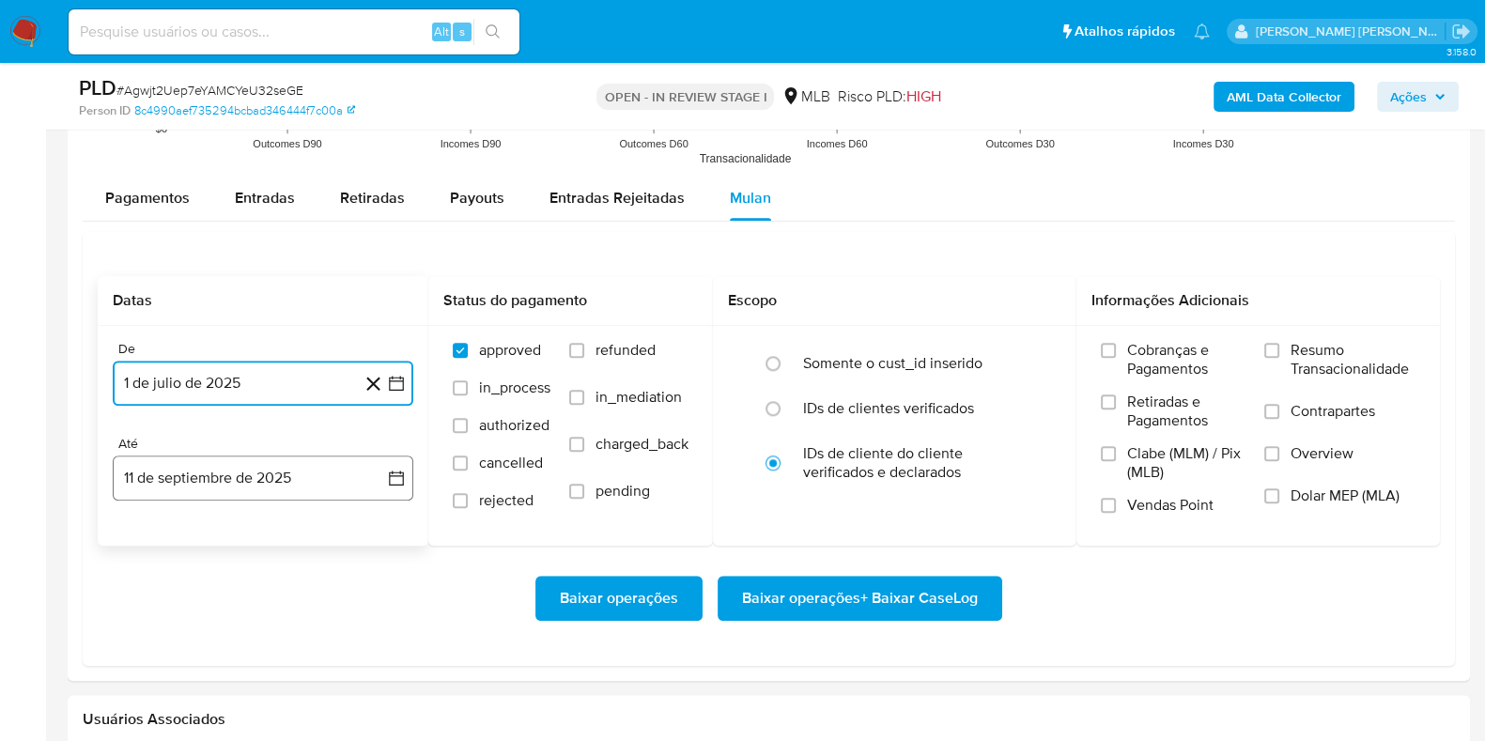
click at [236, 481] on button "11 de septiembre de 2025" at bounding box center [263, 477] width 301 height 45
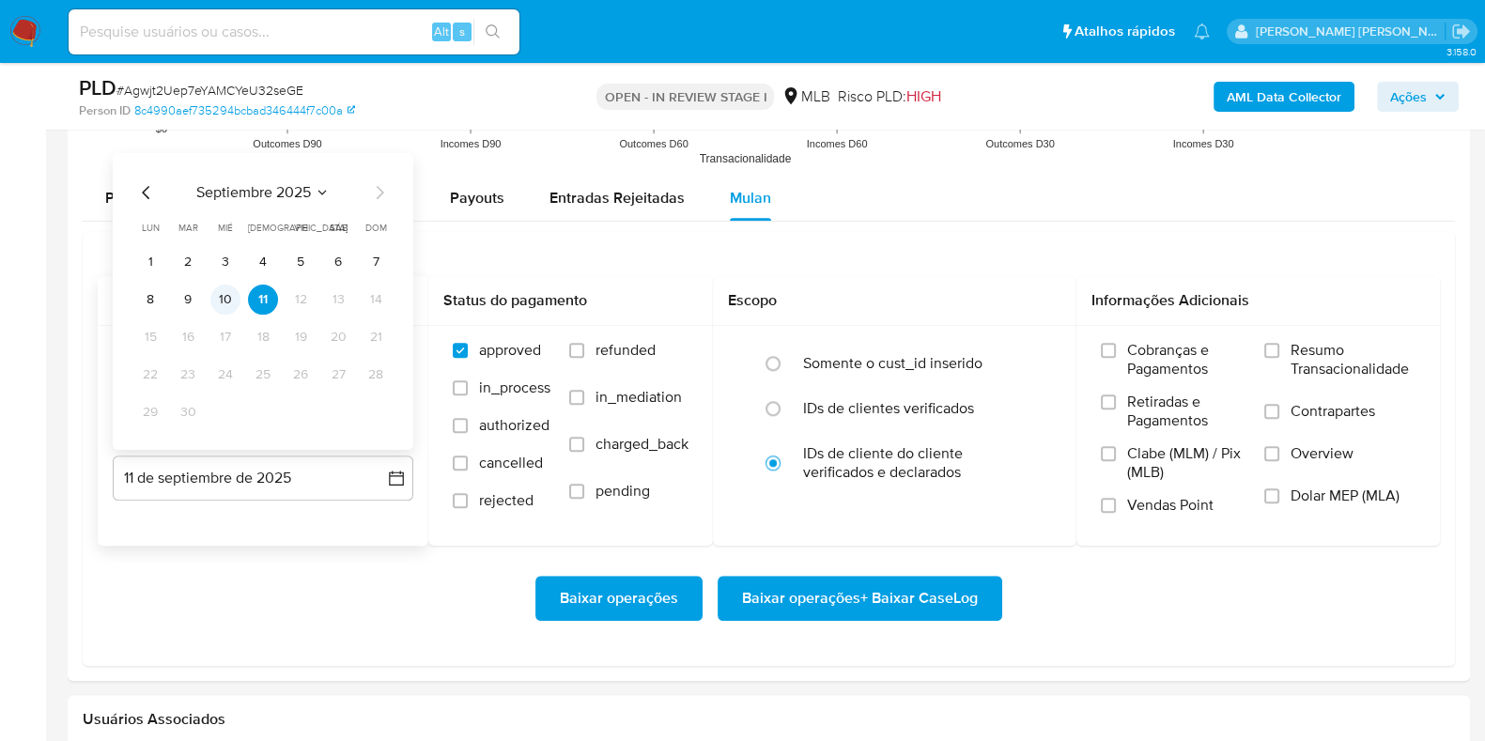
click at [225, 303] on button "10" at bounding box center [225, 299] width 30 height 30
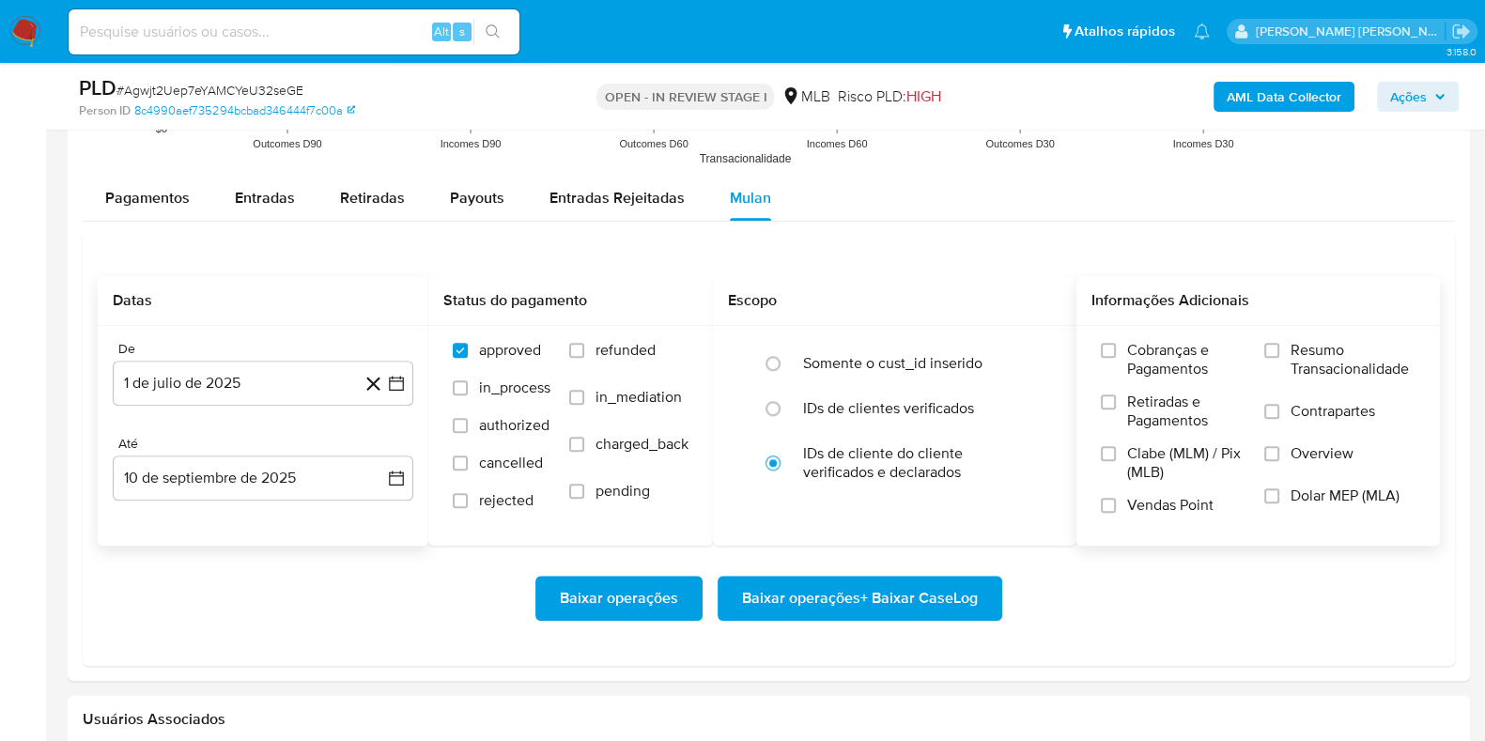
click at [1286, 365] on label "Resumo Transacionalidade" at bounding box center [1339, 371] width 151 height 61
click at [1279, 358] on input "Resumo Transacionalidade" at bounding box center [1271, 350] width 15 height 15
click at [1277, 413] on input "Contrapartes" at bounding box center [1271, 411] width 15 height 15
click at [915, 601] on span "Baixar operações + Baixar CaseLog" at bounding box center [860, 598] width 236 height 41
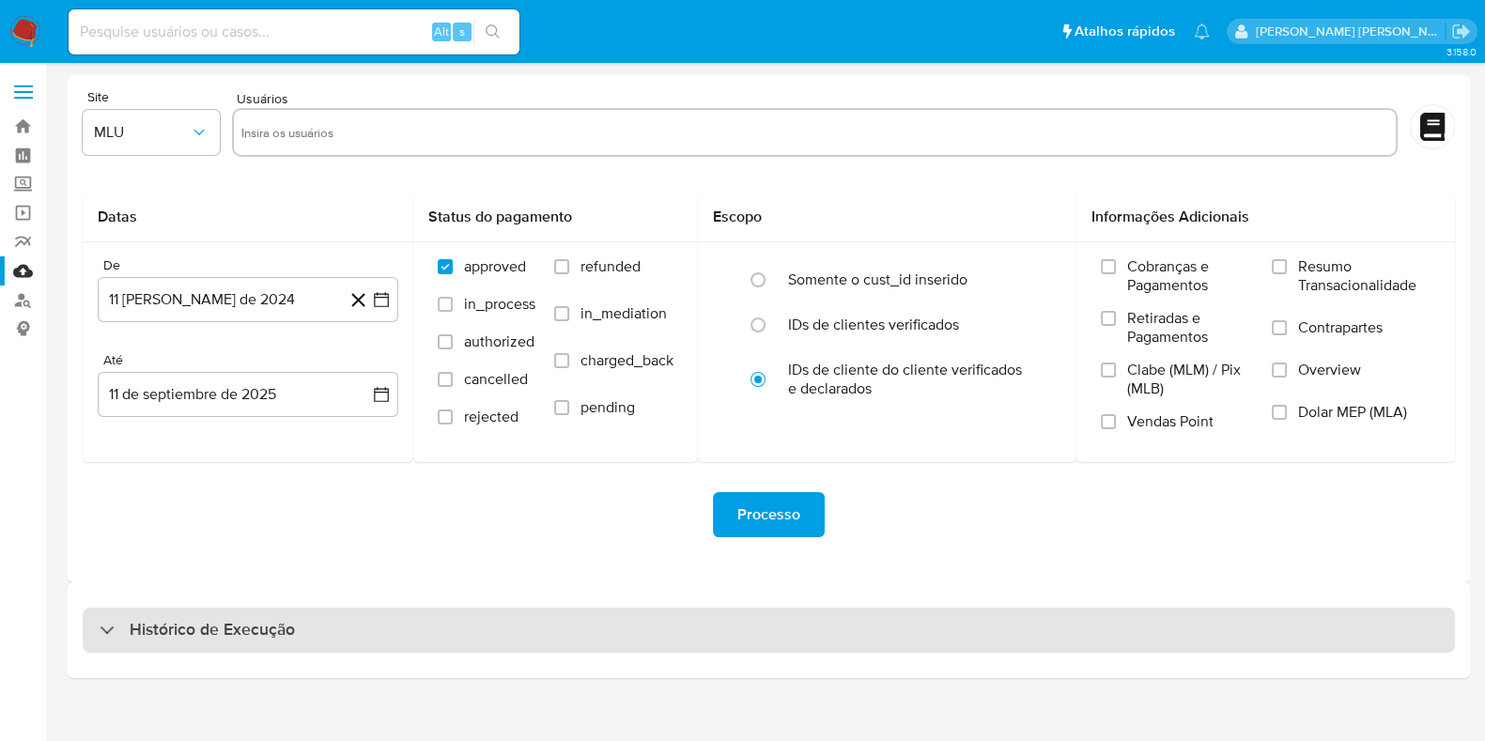
click at [338, 617] on div "Histórico de Execução" at bounding box center [769, 630] width 1372 height 45
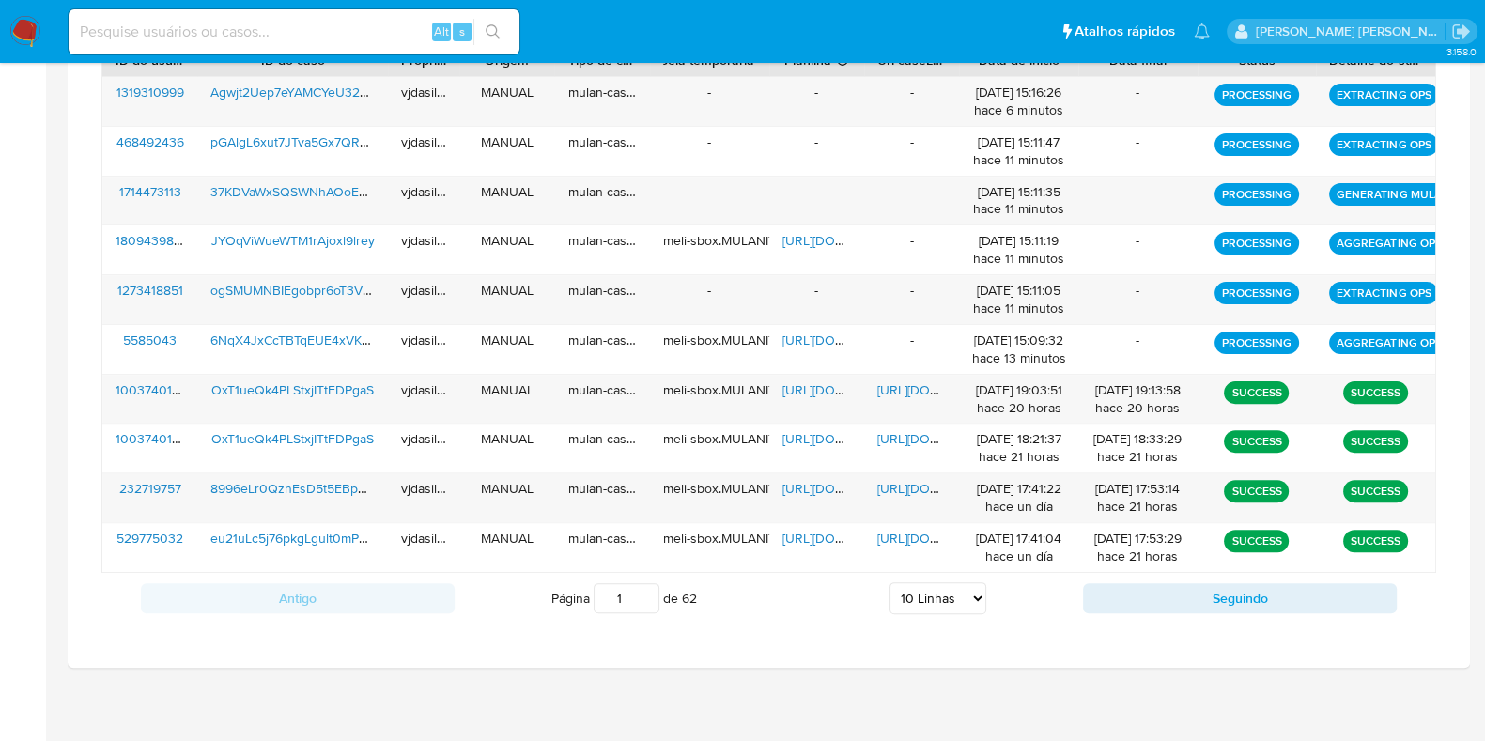
scroll to position [722, 0]
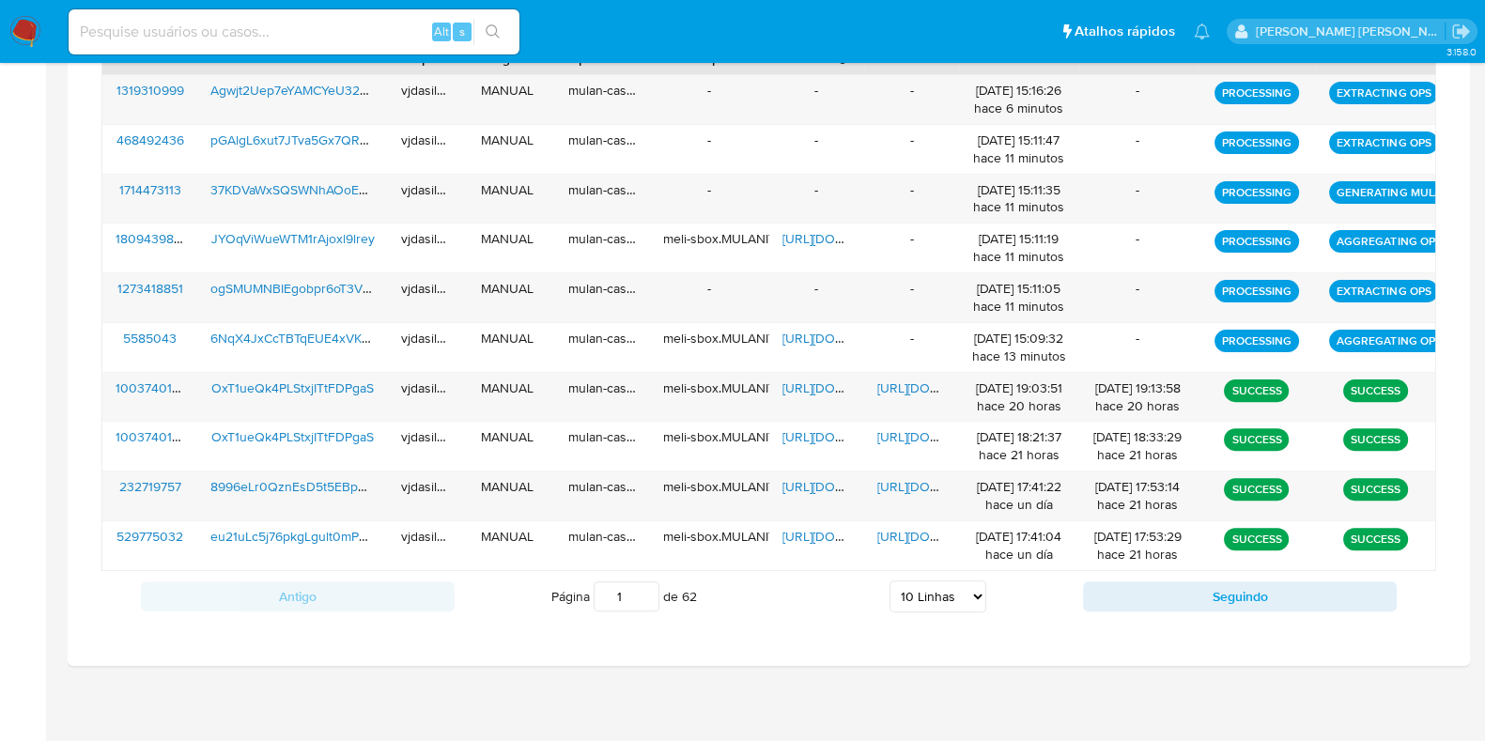
click at [909, 589] on select "5 Linhas 10 Linhas 20 Linhas 25 Linhas 50 Linhas 100 Linhas" at bounding box center [937, 596] width 97 height 32
select select "50"
click at [889, 580] on select "5 Linhas 10 Linhas 20 Linhas 25 Linhas 50 Linhas 100 Linhas" at bounding box center [937, 596] width 97 height 32
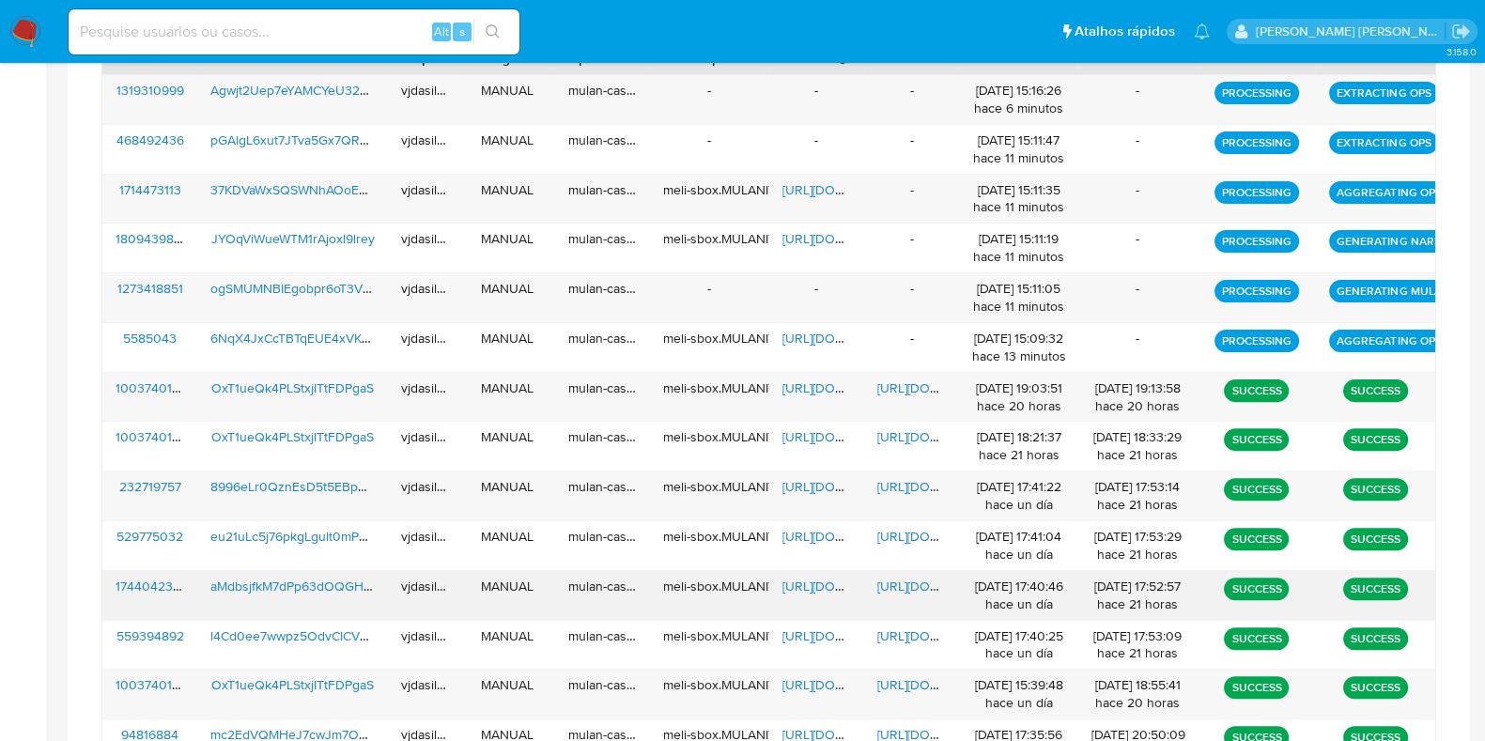
click at [886, 578] on span "https://docs.google.com/document/d/1wJVsiIgjXs6qnSLGVb_Gu7mTv-P-Bk8Vq8bRSQAC-jU…" at bounding box center [942, 586] width 130 height 19
click at [324, 588] on span "aMdbsjfkM7dPp63dOQGHsUxu" at bounding box center [301, 586] width 183 height 19
click at [809, 584] on span "https://docs.google.com/spreadsheets/d/1z3iUTW-4GGSDjJMBOe_KfwEUWhhIdk-wo4Cg6tY…" at bounding box center [847, 586] width 130 height 19
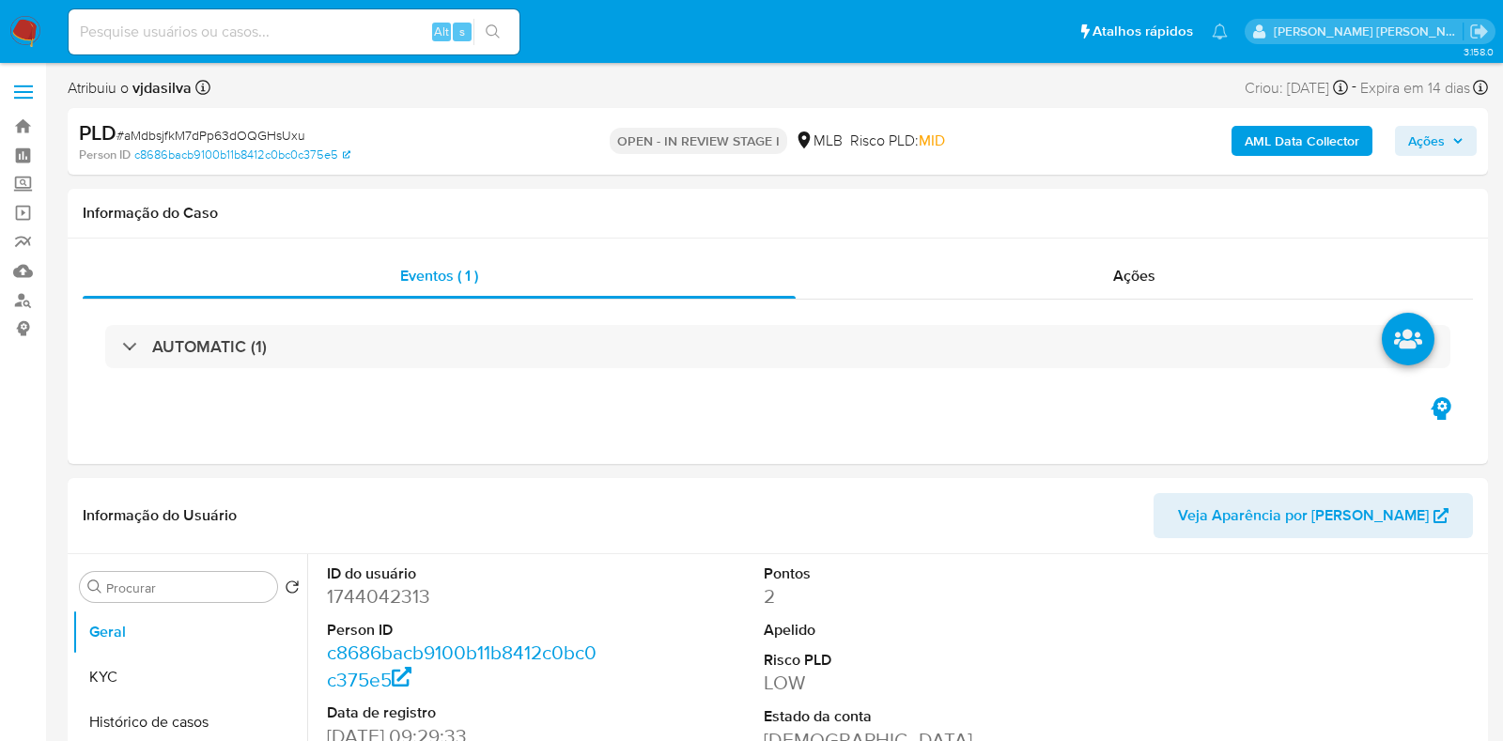
select select "10"
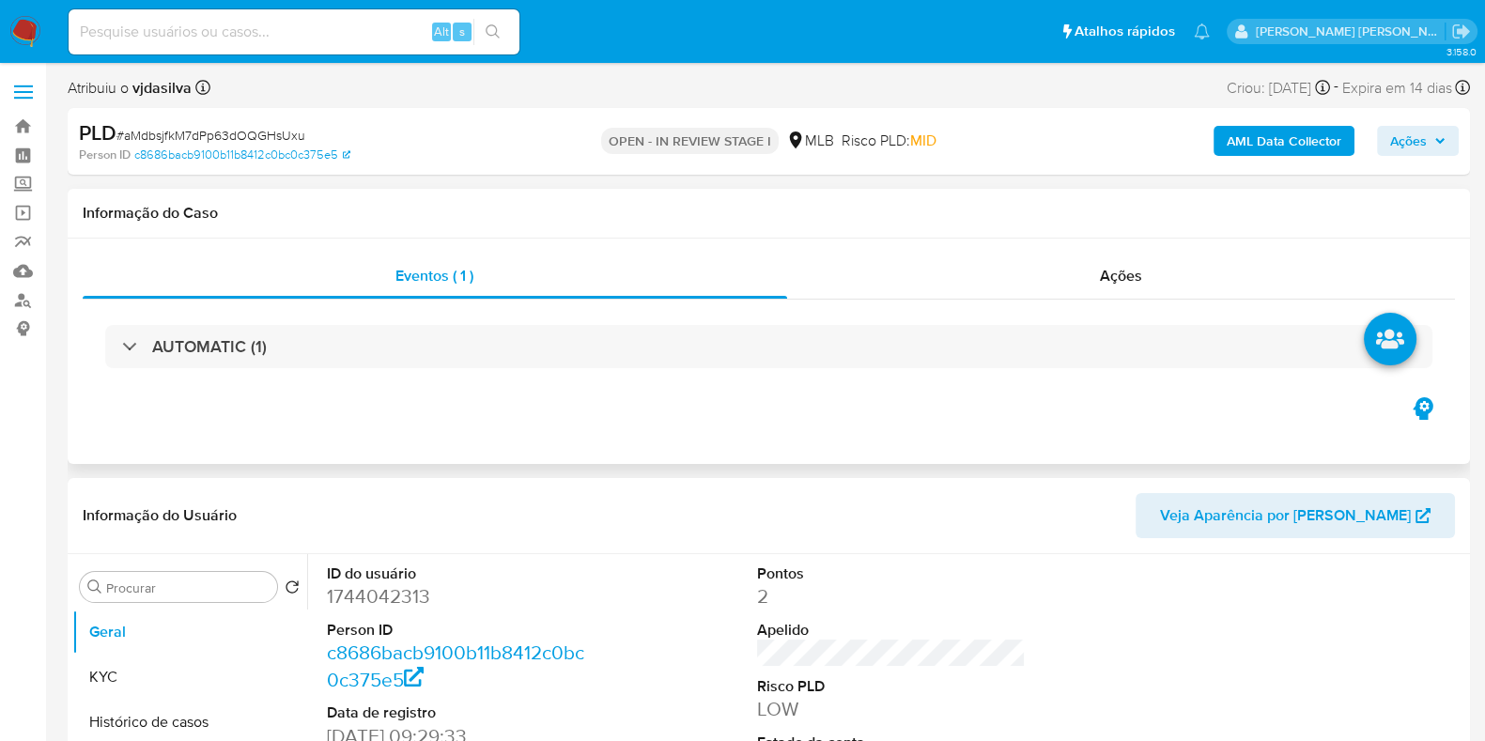
scroll to position [352, 0]
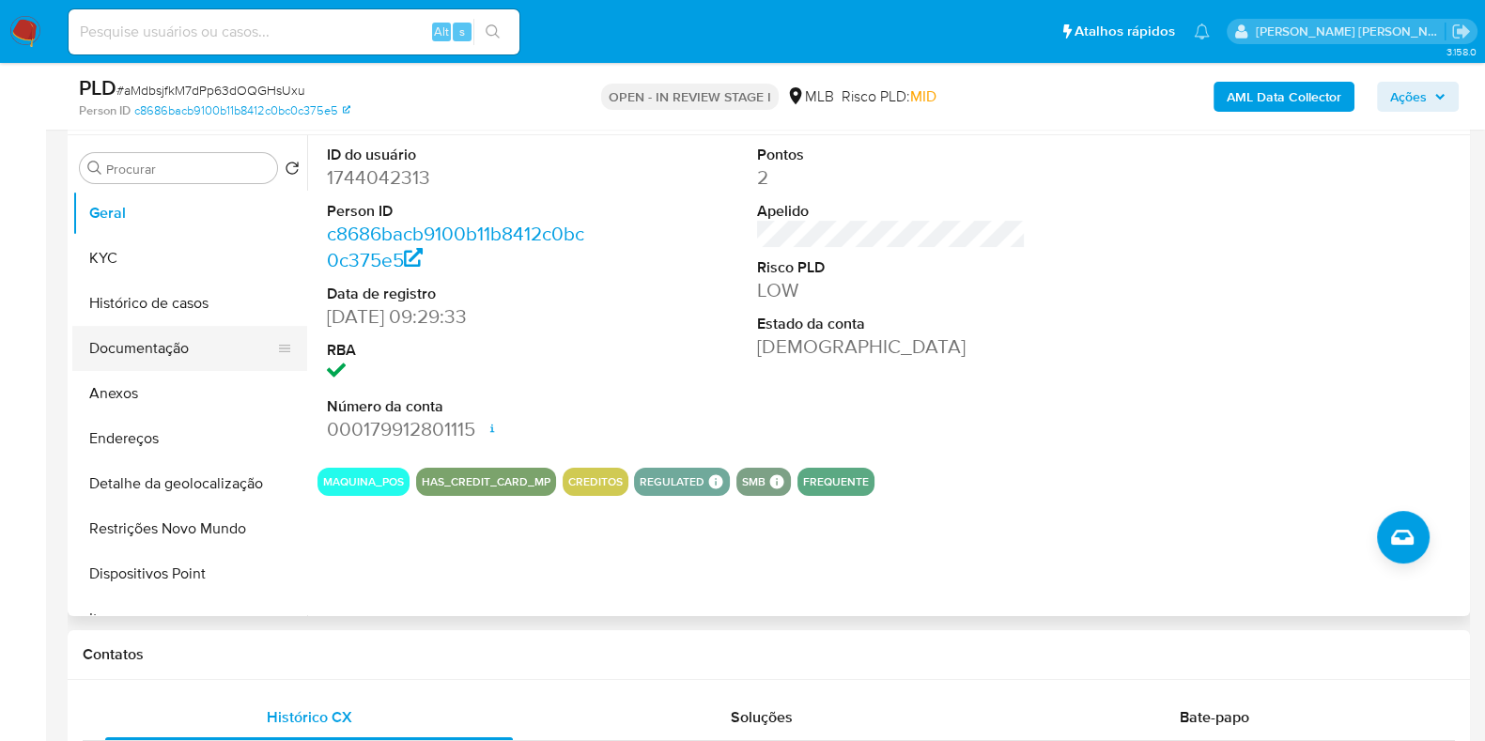
click at [171, 346] on button "Documentação" at bounding box center [182, 348] width 220 height 45
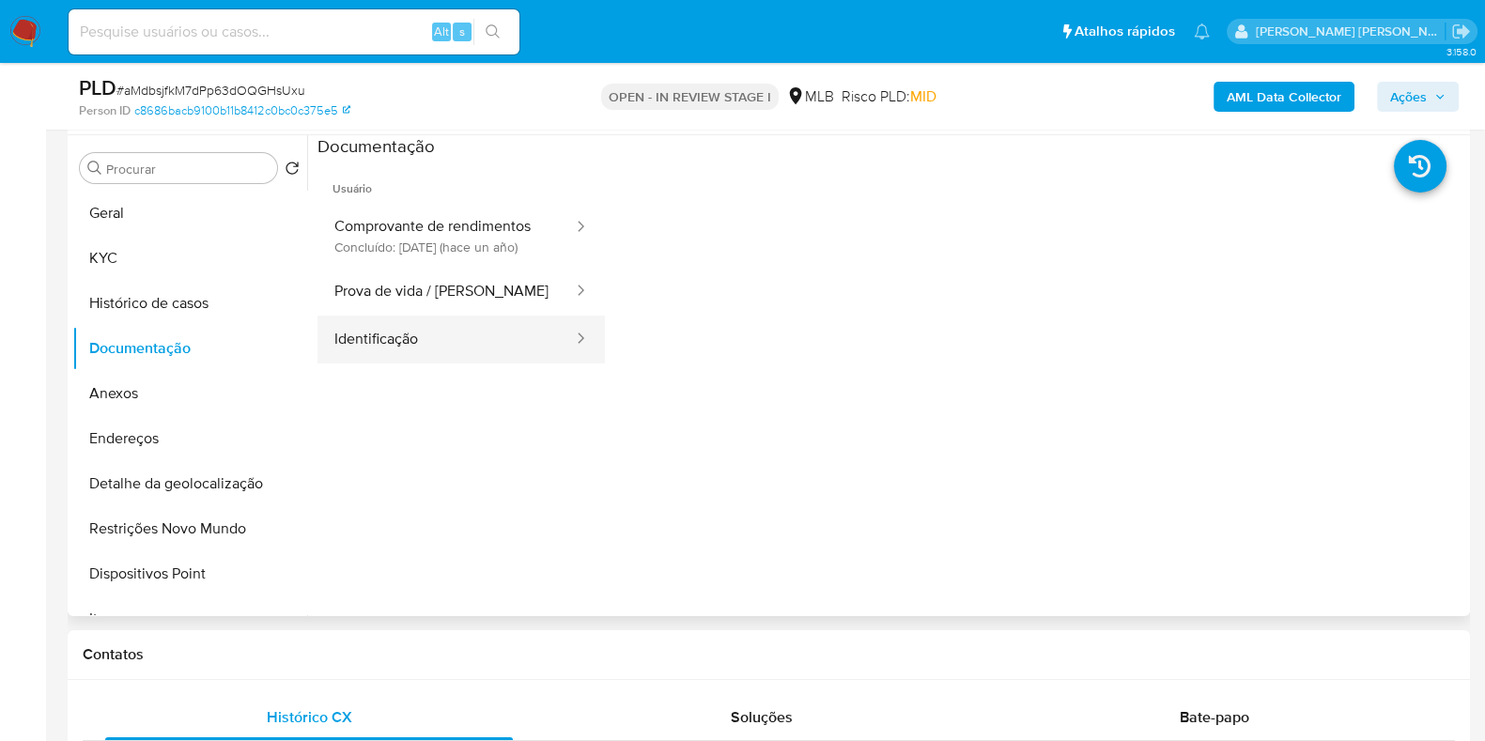
click at [432, 350] on button "Identificação" at bounding box center [445, 340] width 257 height 48
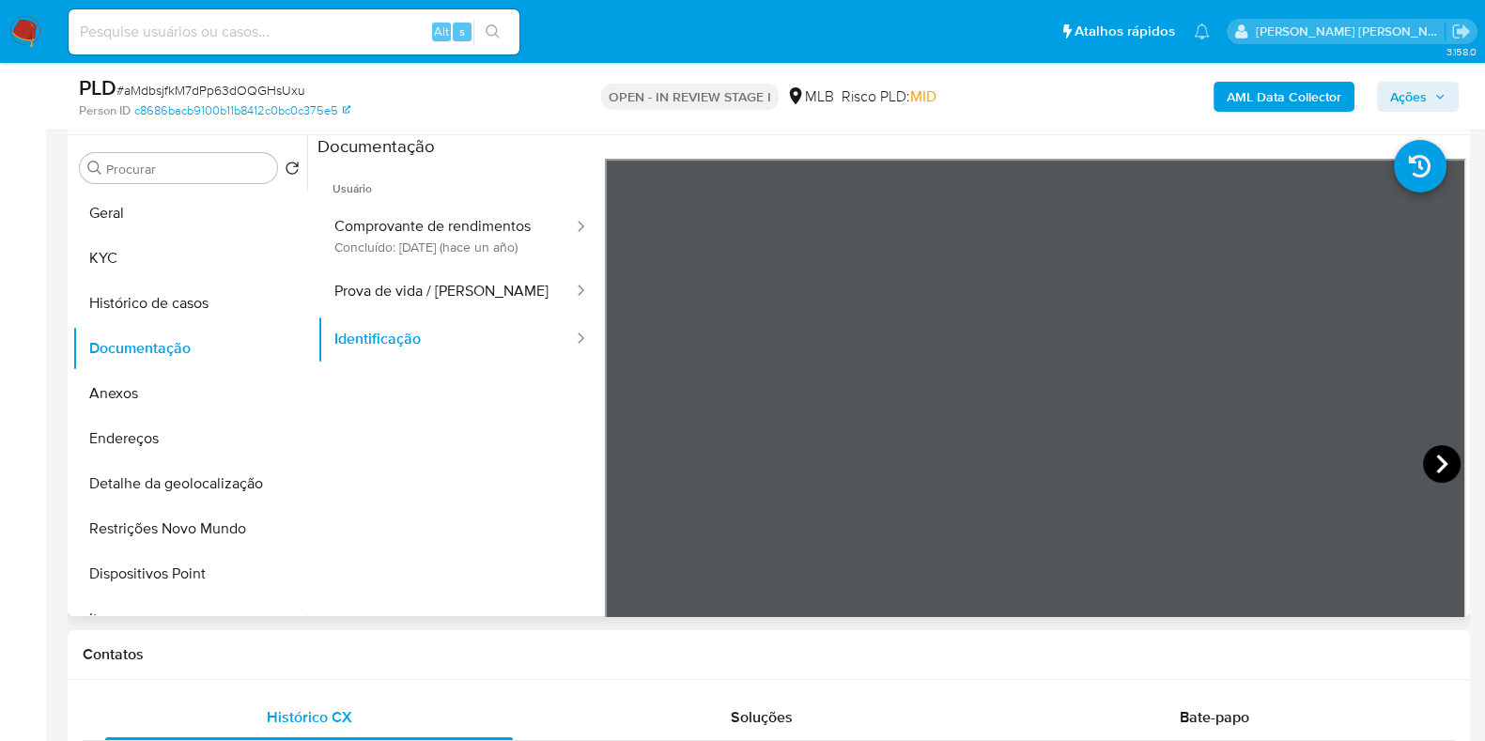
click at [1426, 450] on icon at bounding box center [1442, 464] width 38 height 38
click at [399, 313] on button "Prova de vida / Selfie" at bounding box center [445, 292] width 257 height 48
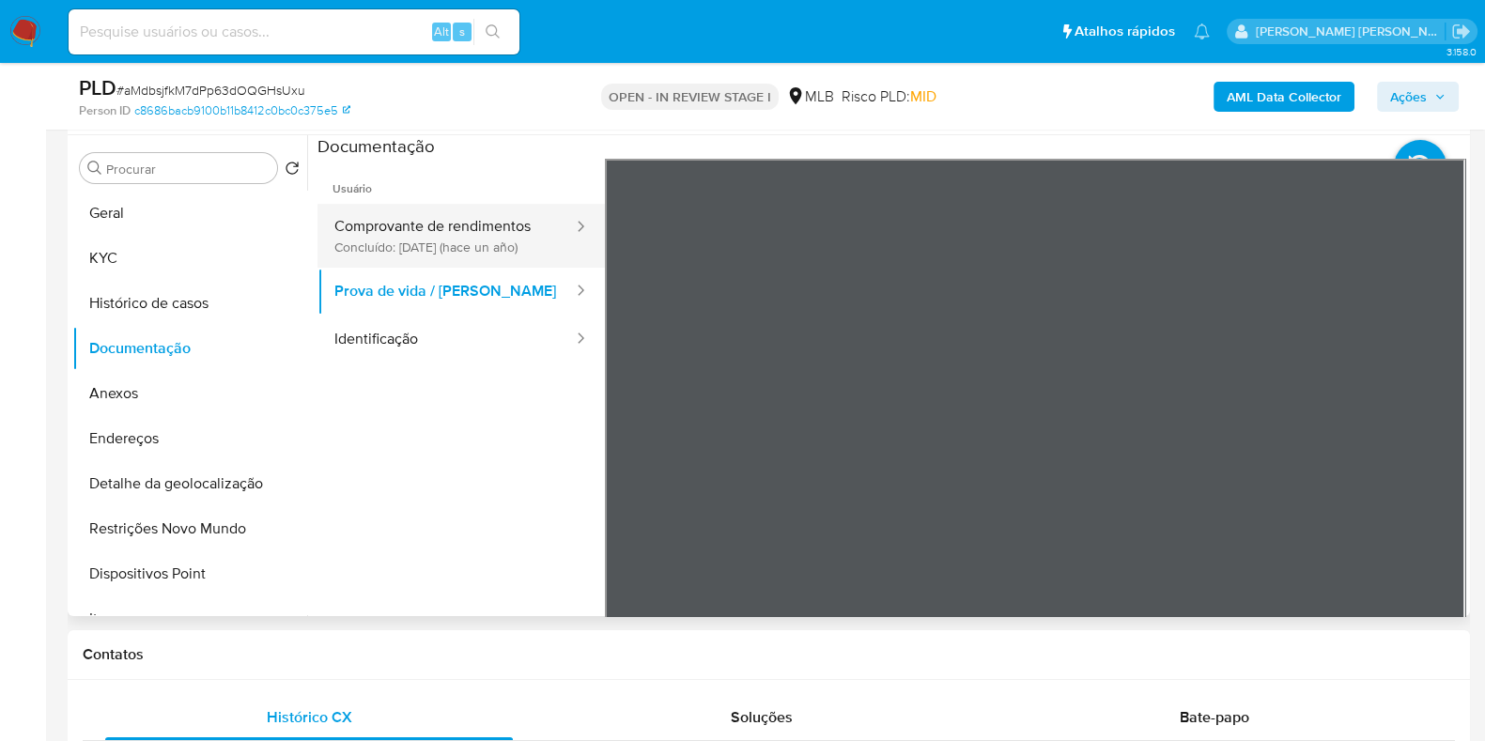
click at [416, 224] on button "Comprovante de rendimentos Concluído: 31/03/2024 (hace un año)" at bounding box center [445, 236] width 257 height 64
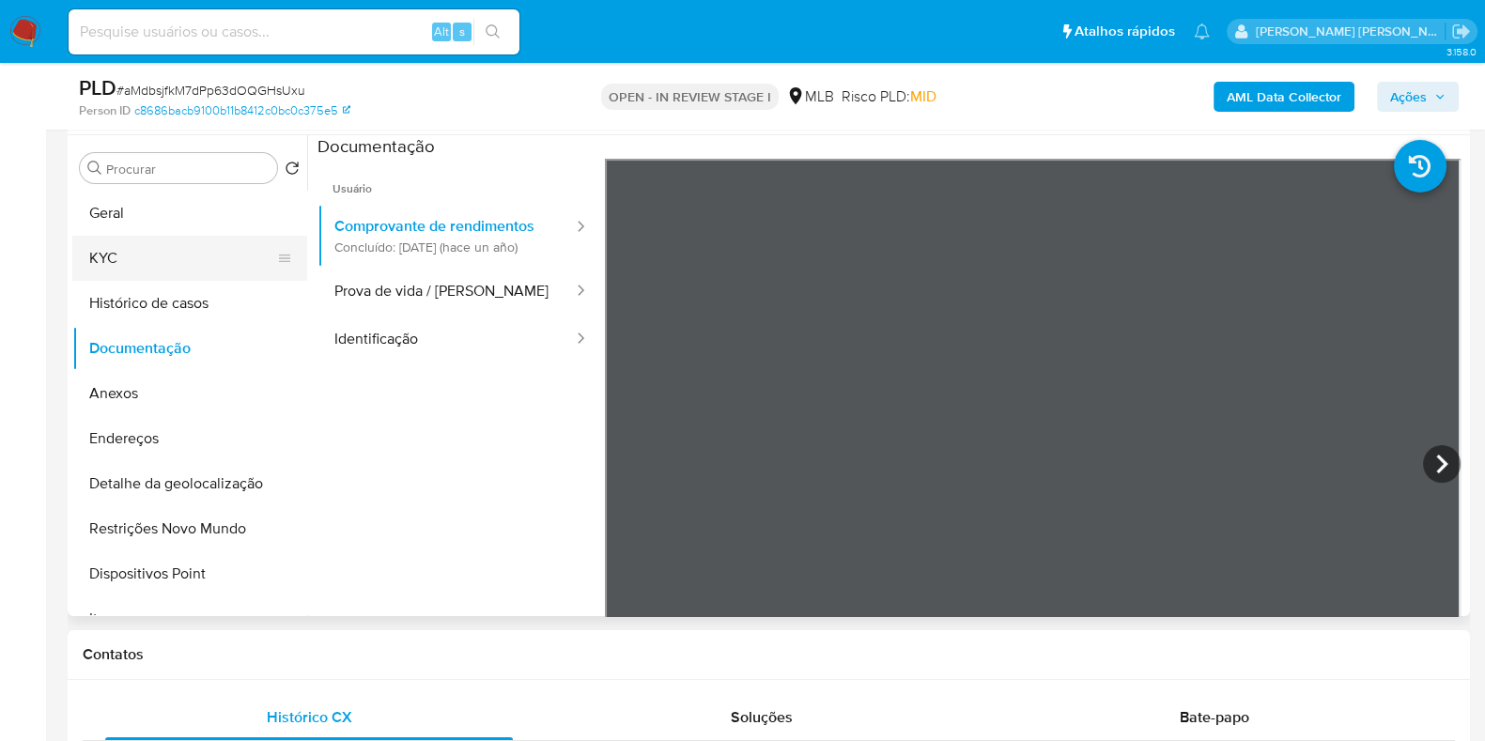
click at [179, 260] on button "KYC" at bounding box center [182, 258] width 220 height 45
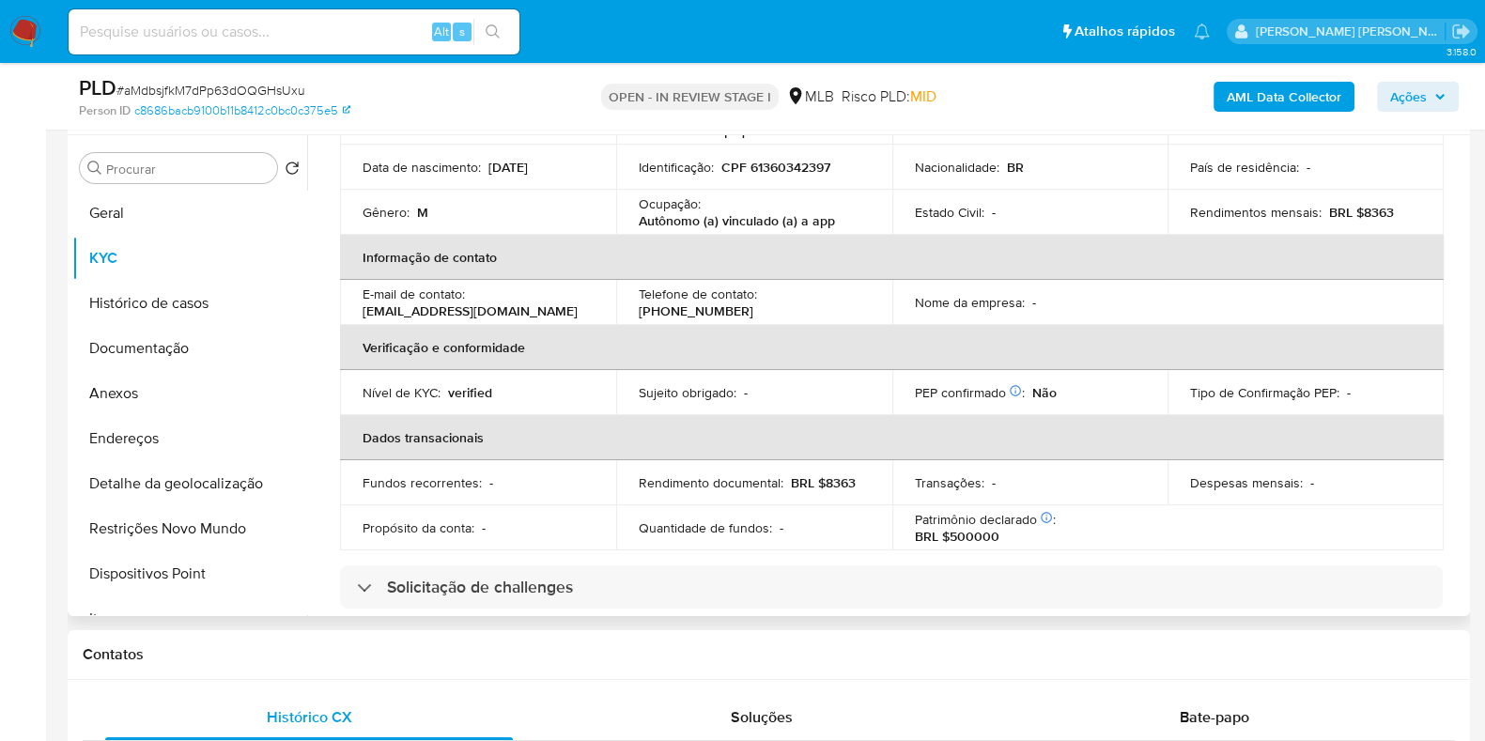
scroll to position [112, 0]
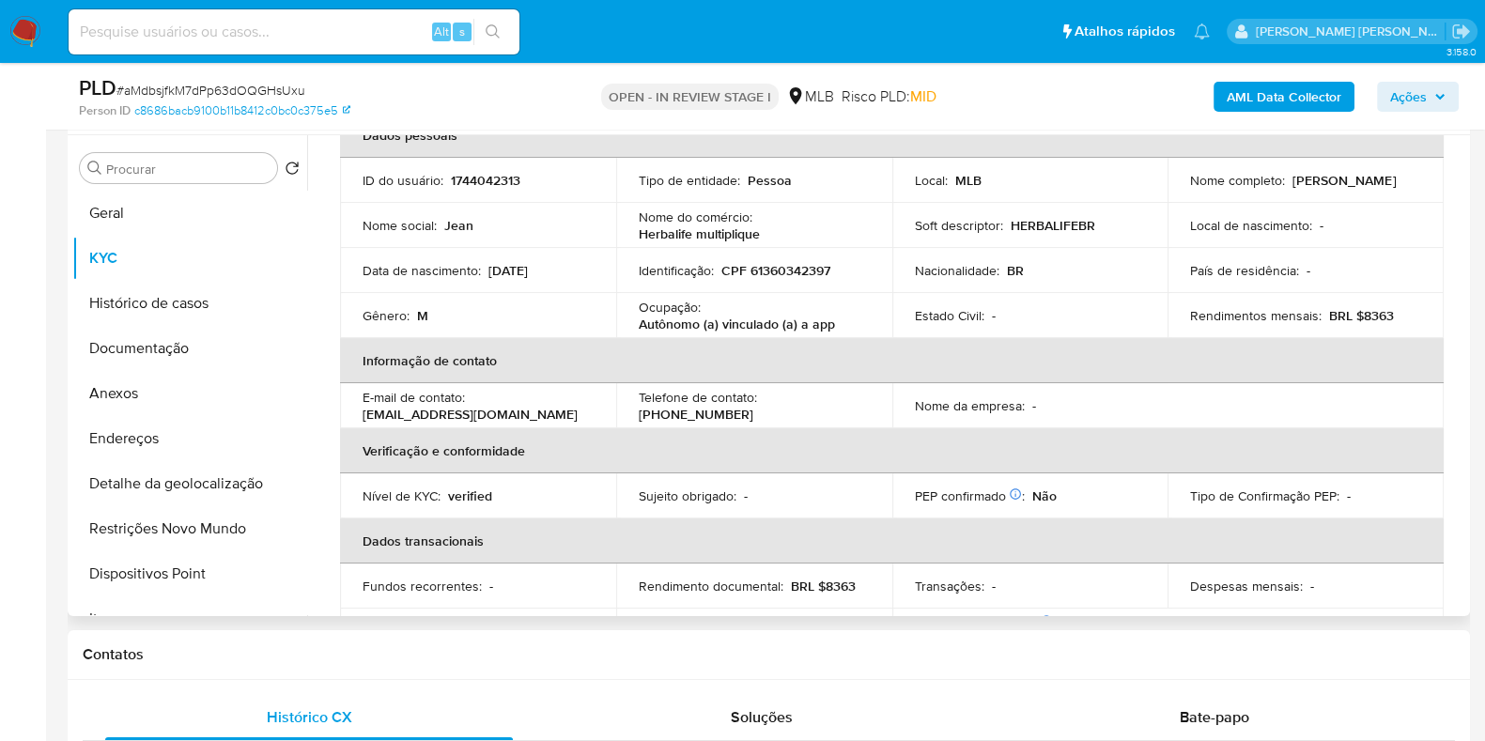
click at [737, 326] on p "Autônomo (a) vinculado (a) a app" at bounding box center [737, 324] width 196 height 17
copy div "Ocupação : Autônomo (a) vinculado (a) a app"
click at [139, 225] on button "Geral" at bounding box center [182, 213] width 220 height 45
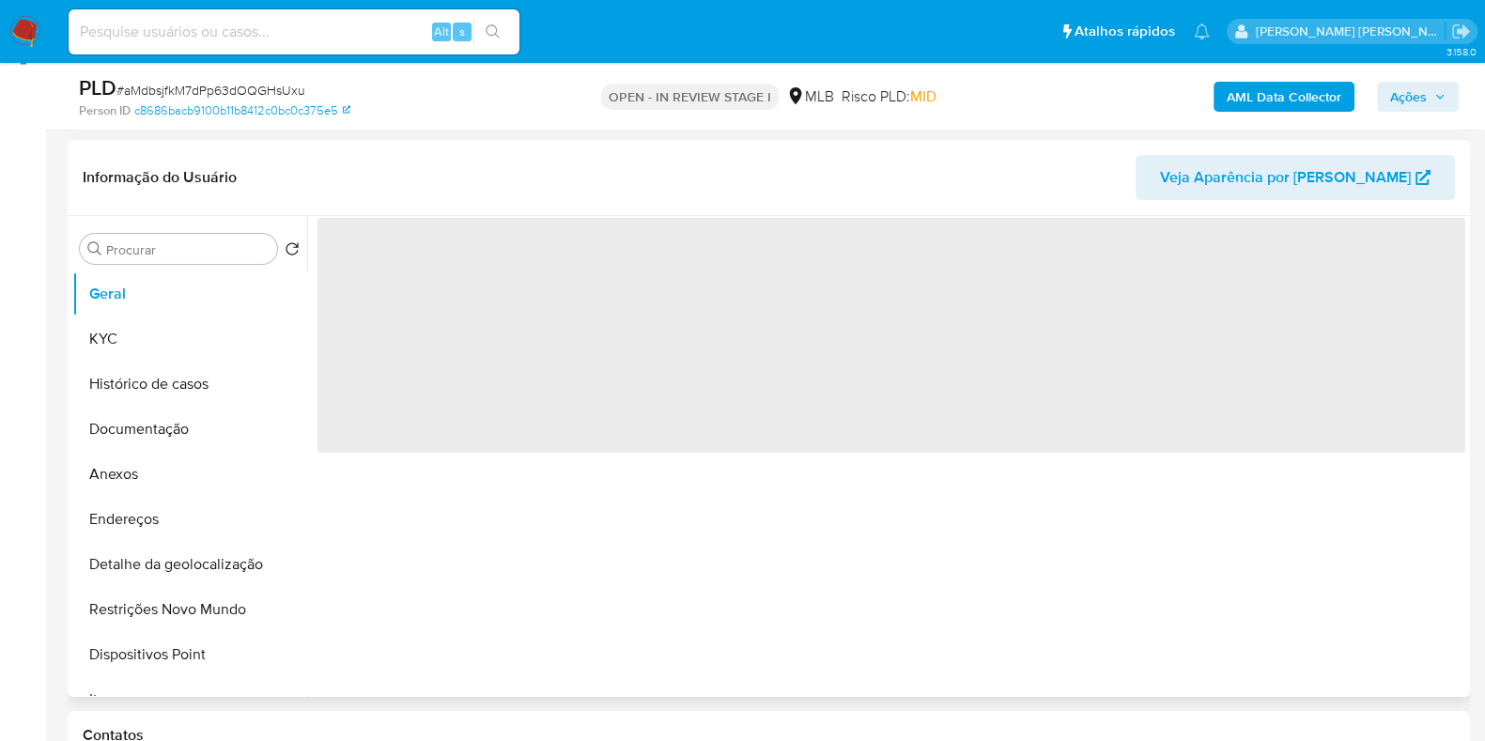
scroll to position [234, 0]
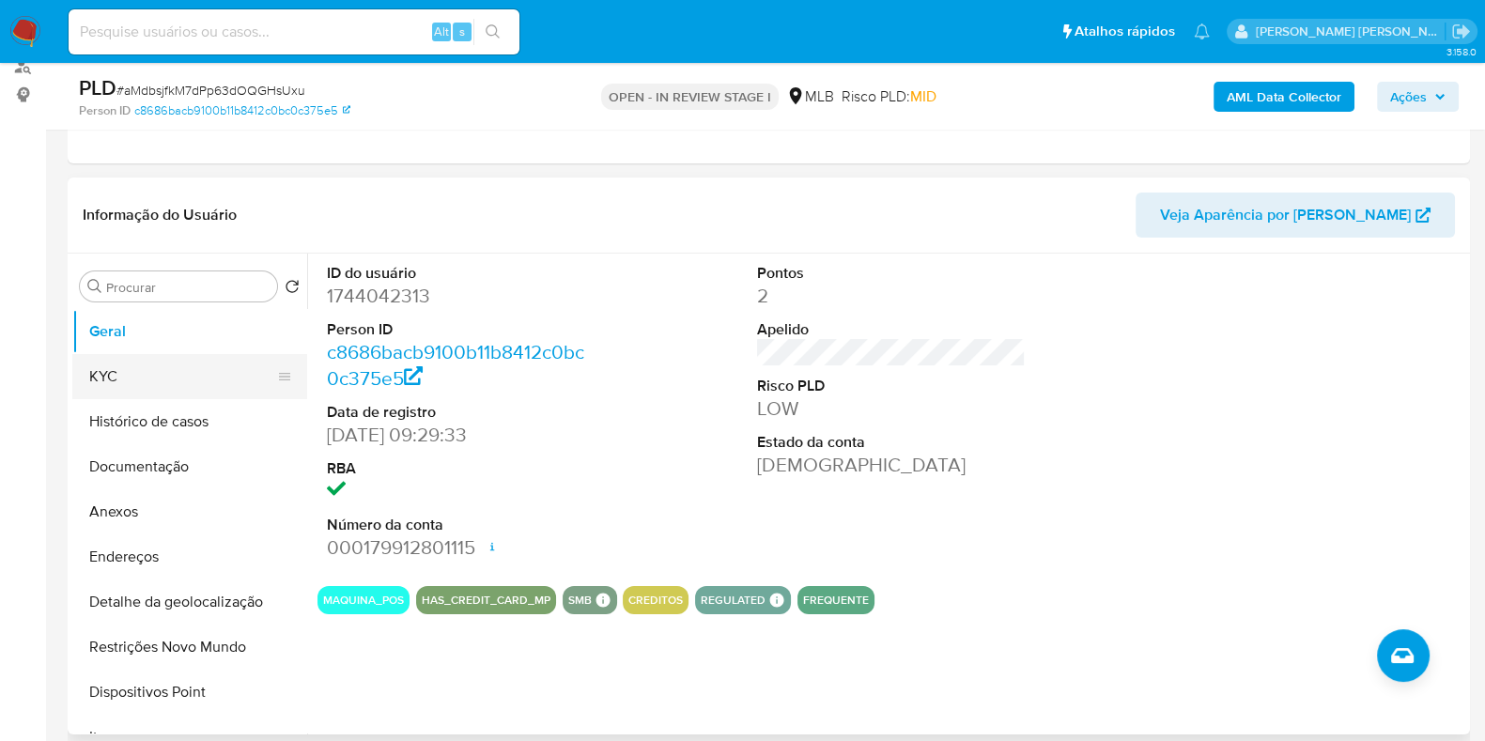
click at [100, 381] on button "KYC" at bounding box center [182, 376] width 220 height 45
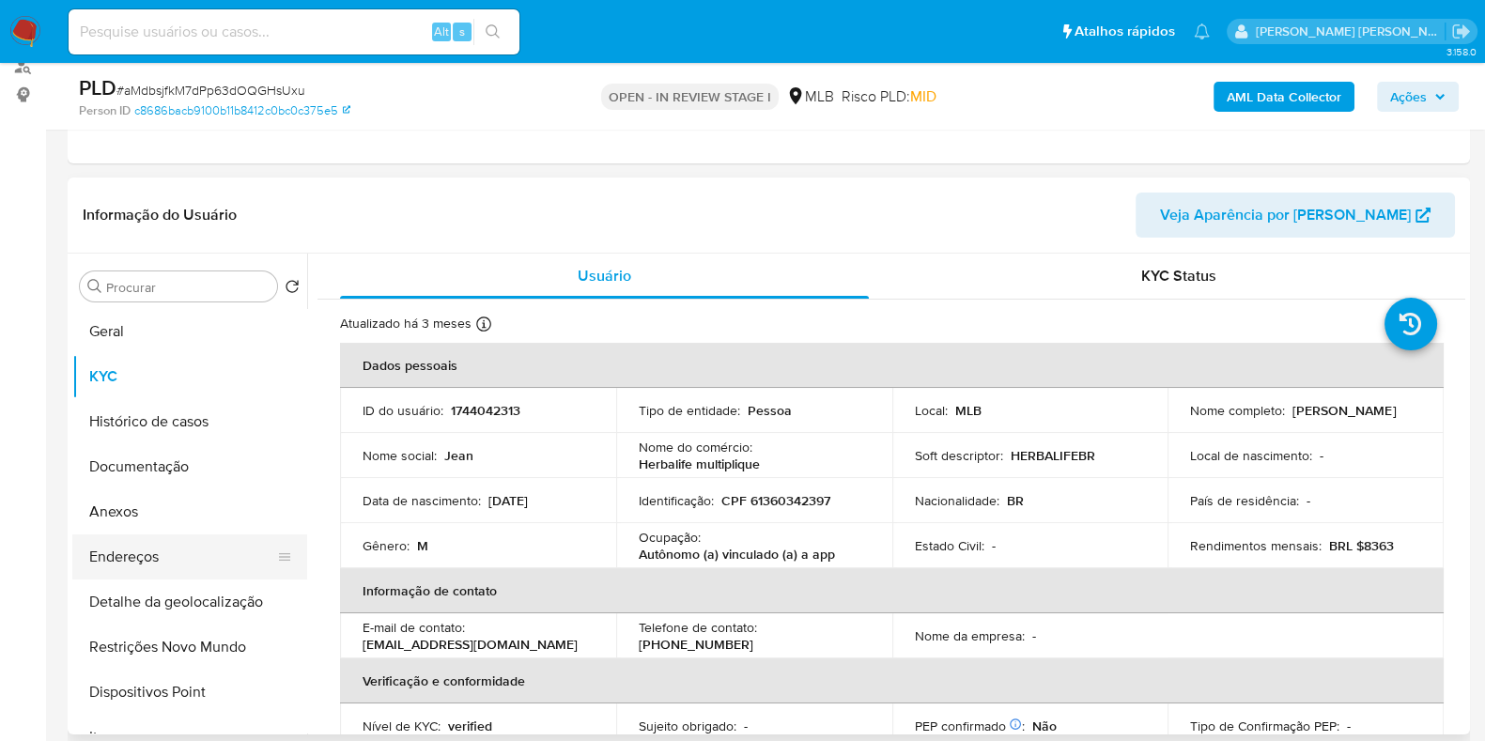
click at [196, 565] on button "Endereços" at bounding box center [182, 556] width 220 height 45
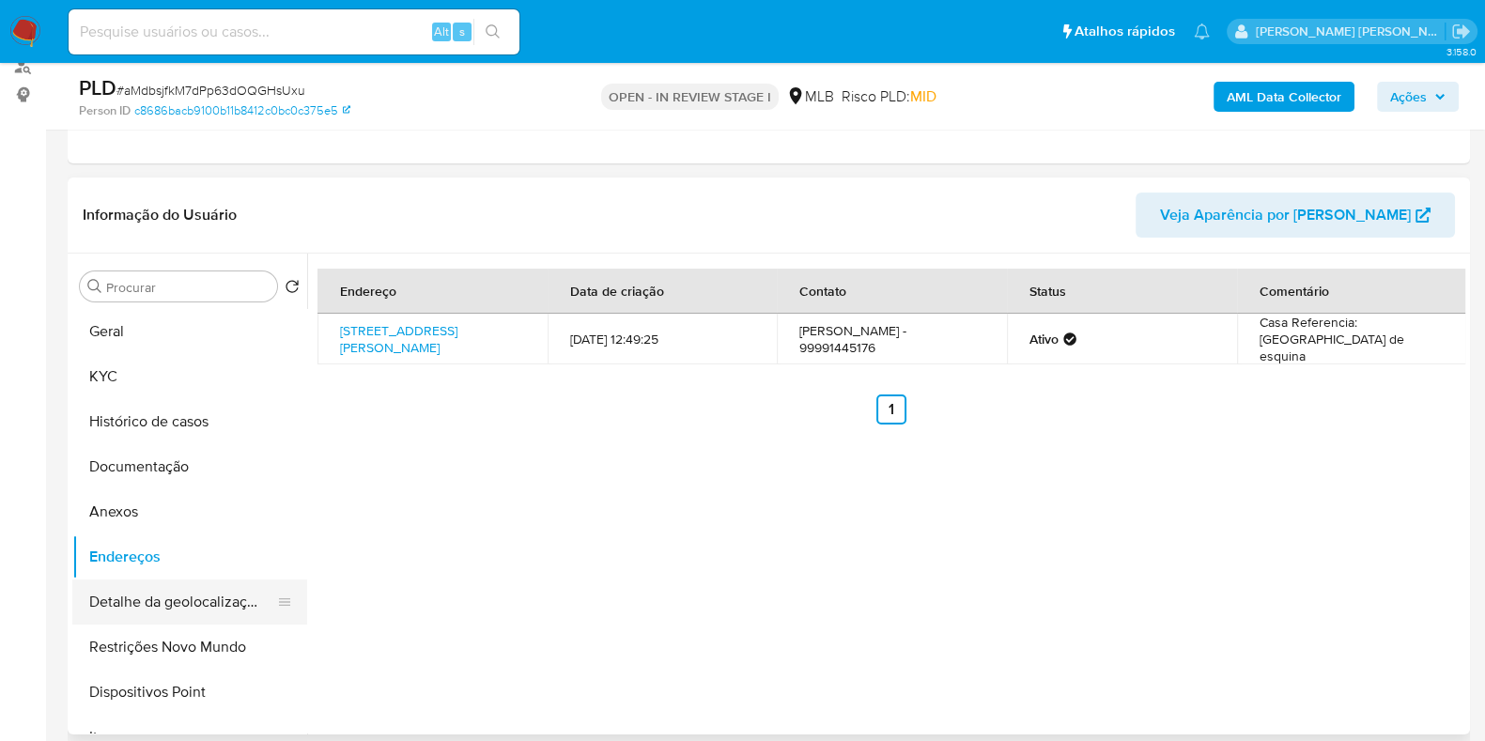
click at [169, 611] on button "Detalhe da geolocalização" at bounding box center [182, 601] width 220 height 45
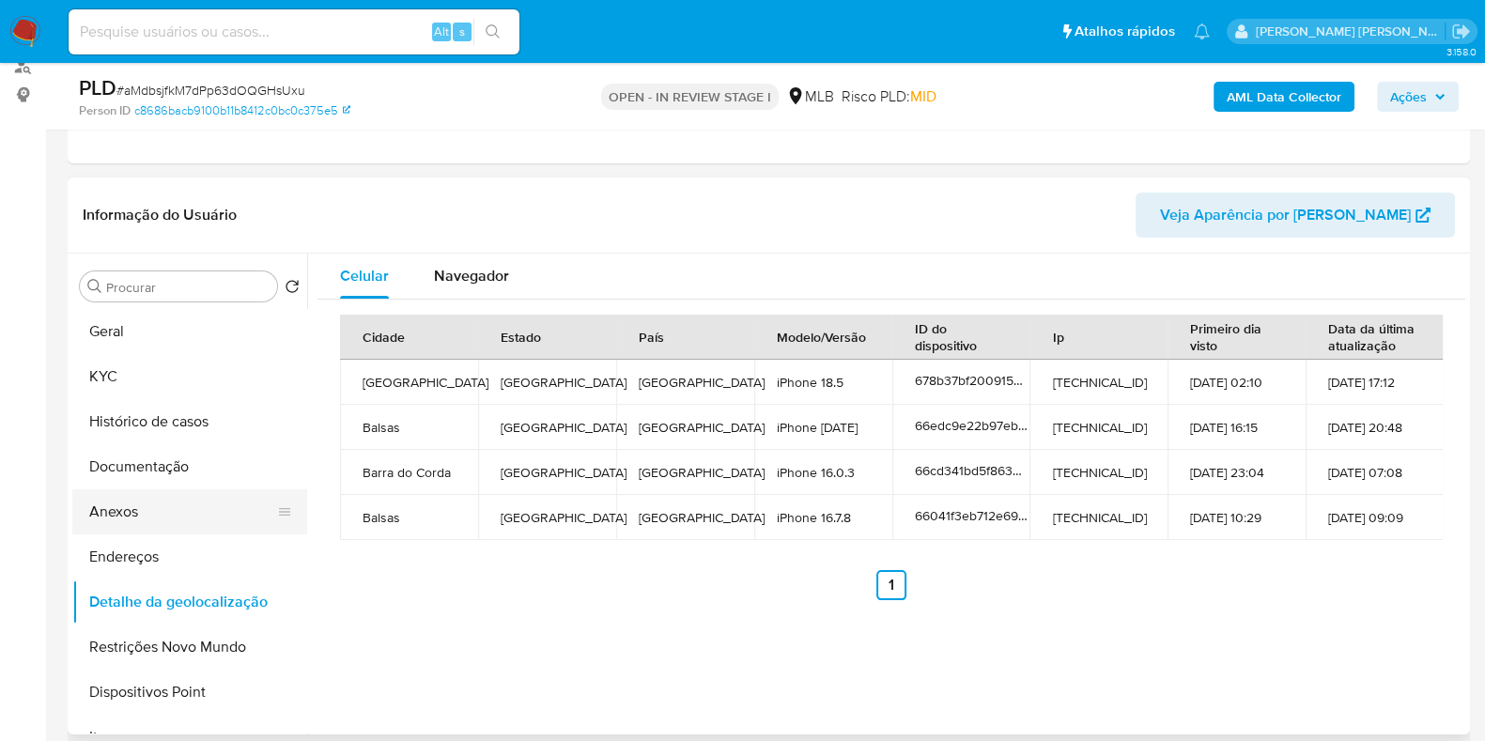
scroll to position [116, 0]
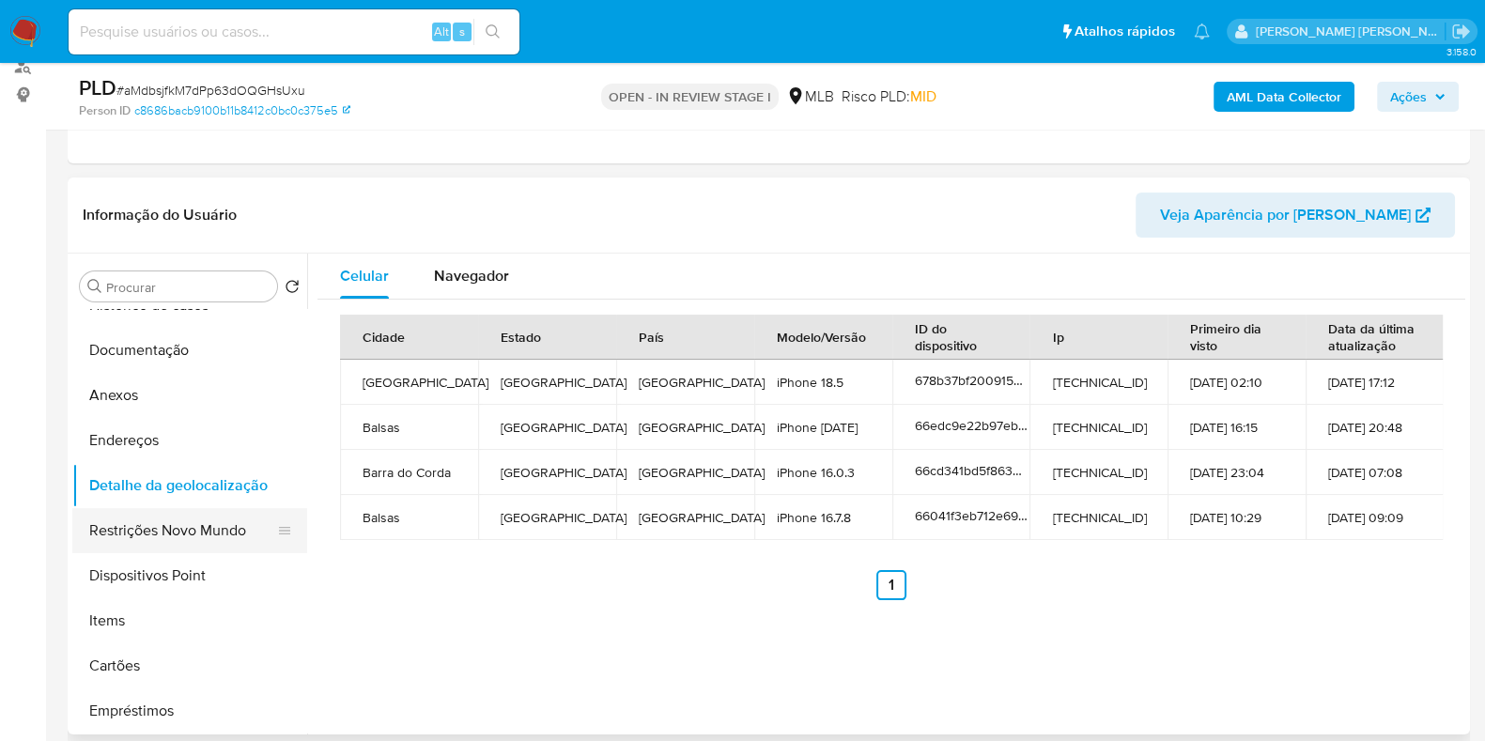
click at [176, 537] on button "Restrições Novo Mundo" at bounding box center [182, 530] width 220 height 45
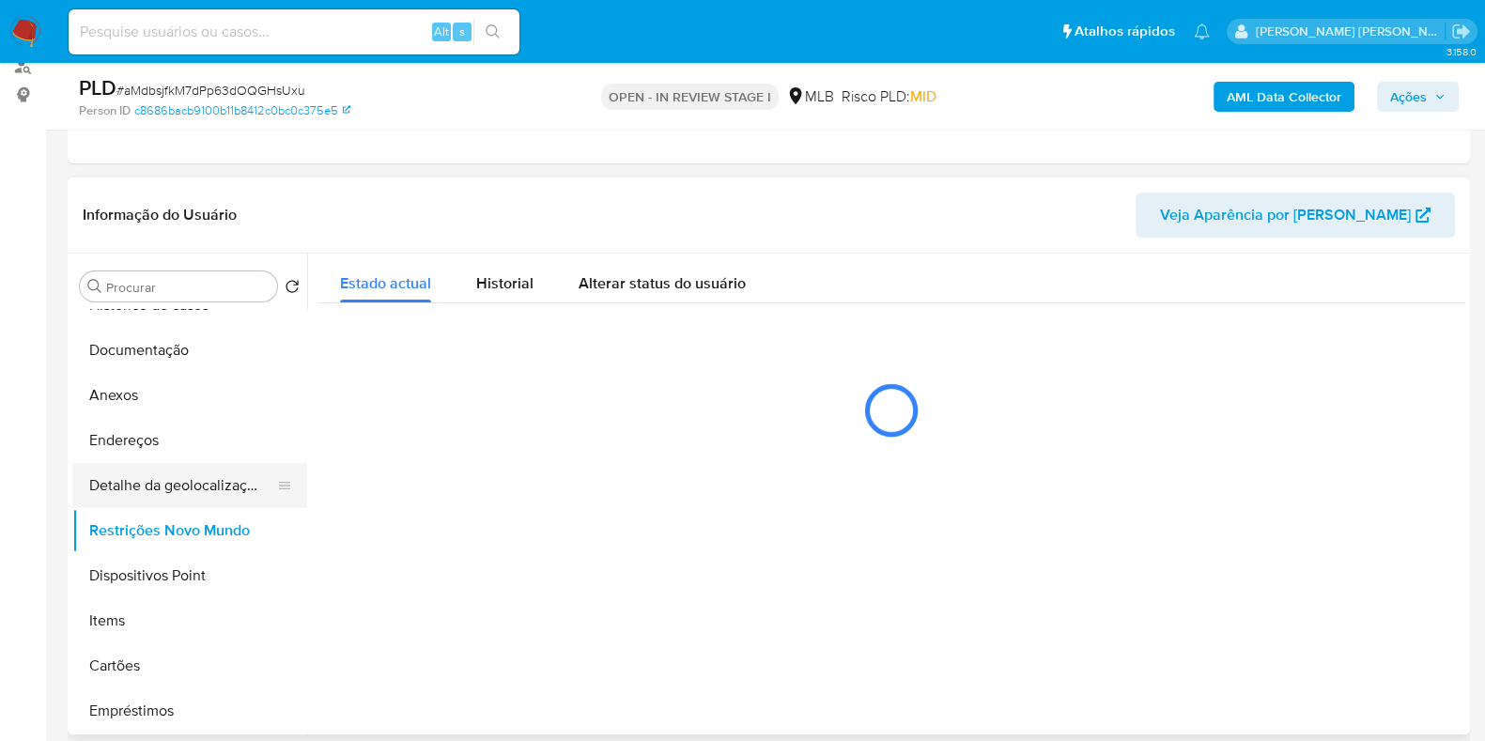
click at [230, 463] on button "Detalhe da geolocalização" at bounding box center [182, 485] width 220 height 45
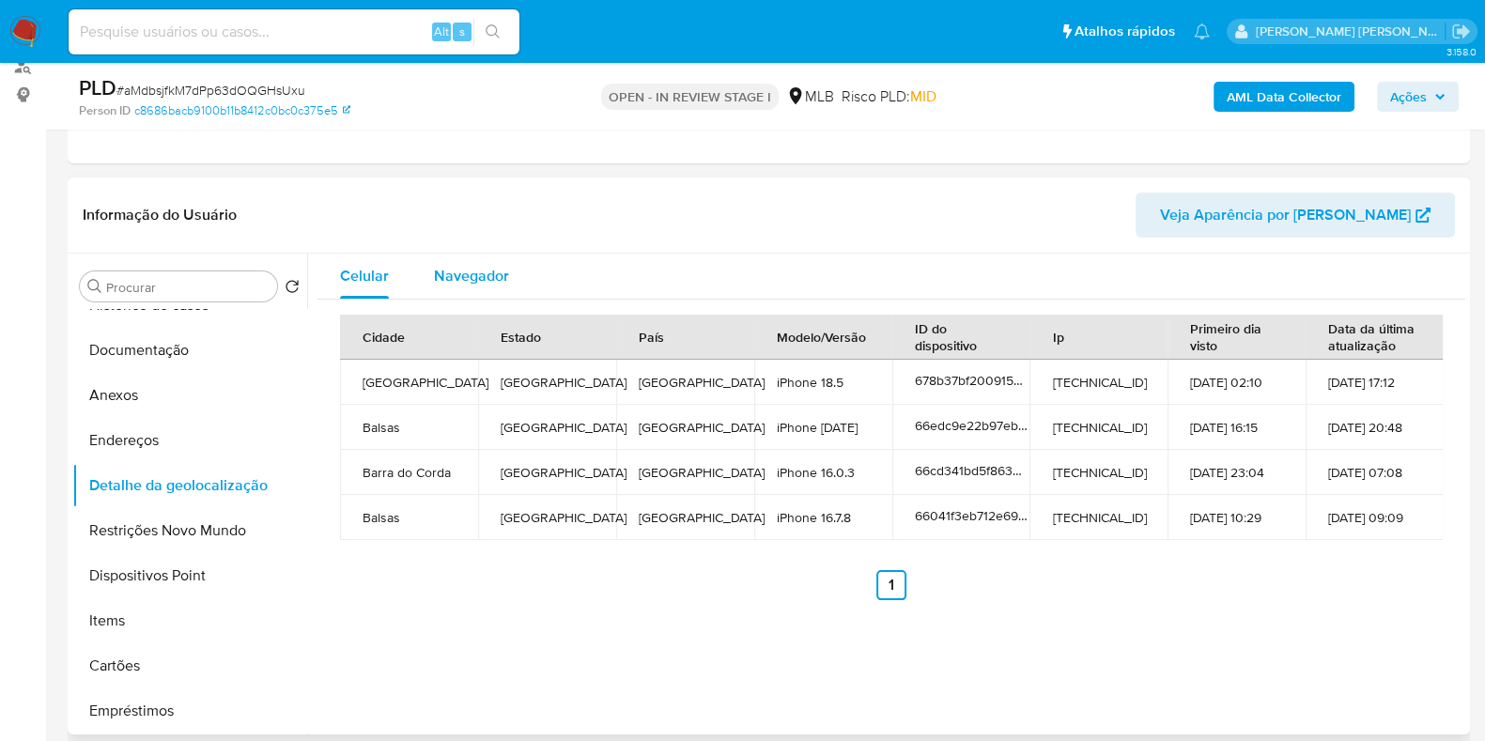
click at [487, 277] on span "Navegador" at bounding box center [471, 276] width 75 height 22
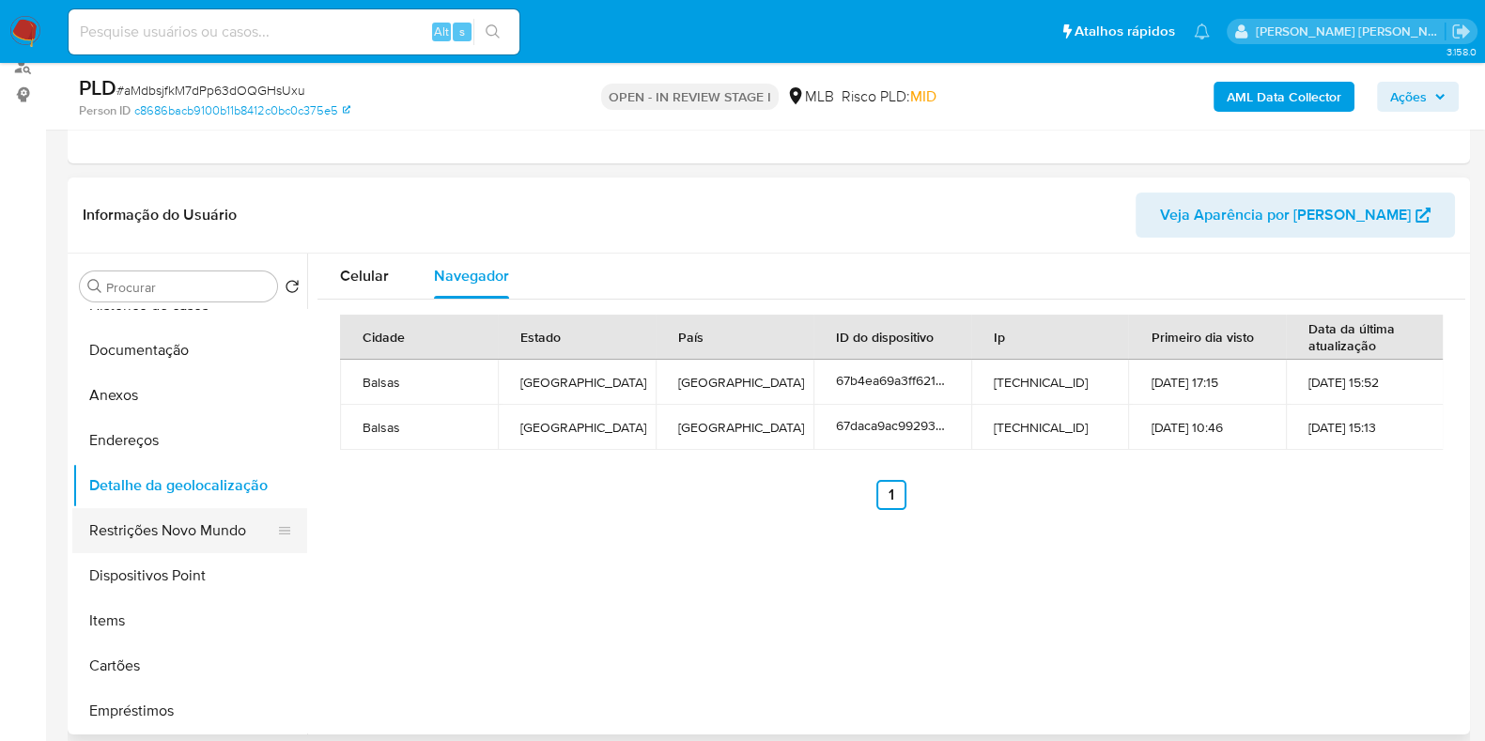
click at [180, 526] on button "Restrições Novo Mundo" at bounding box center [182, 530] width 220 height 45
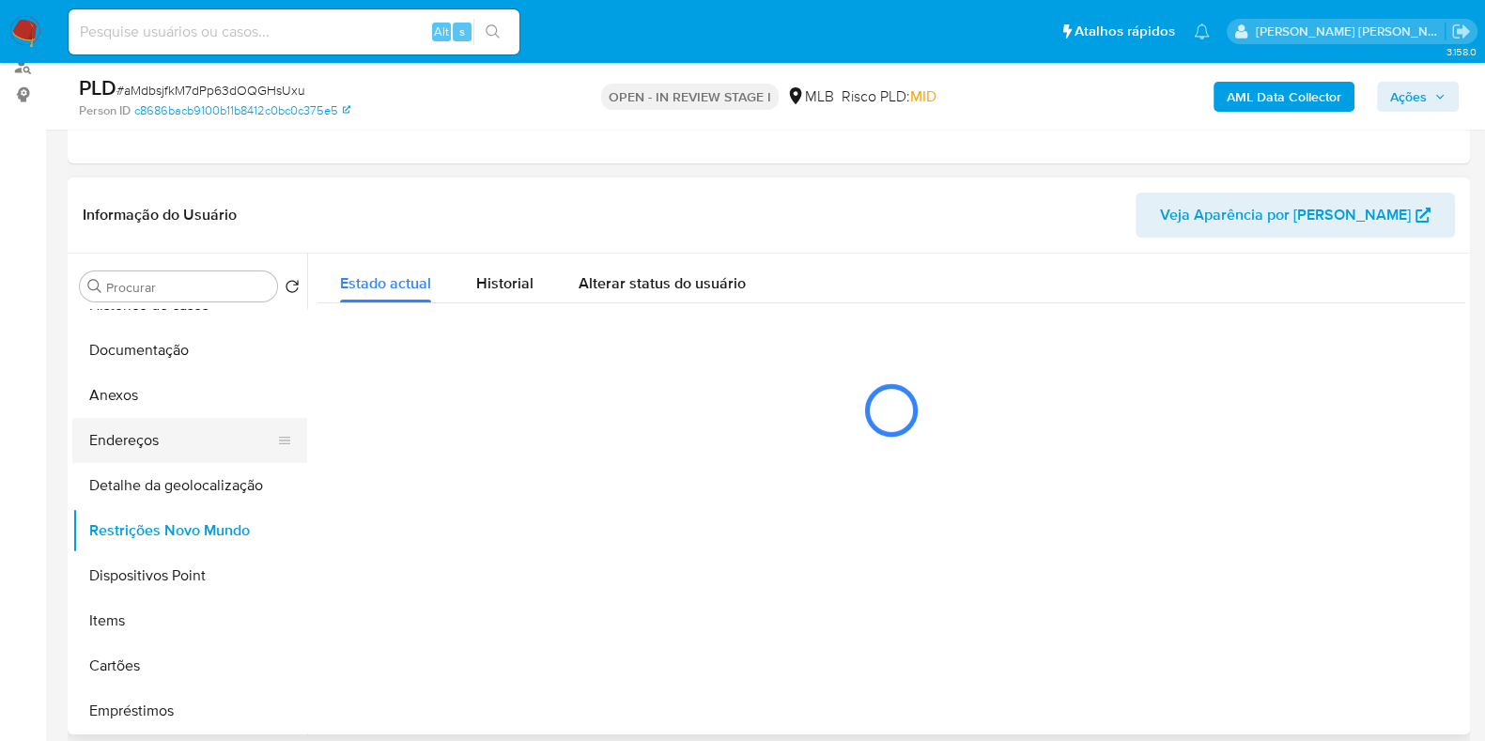
scroll to position [234, 0]
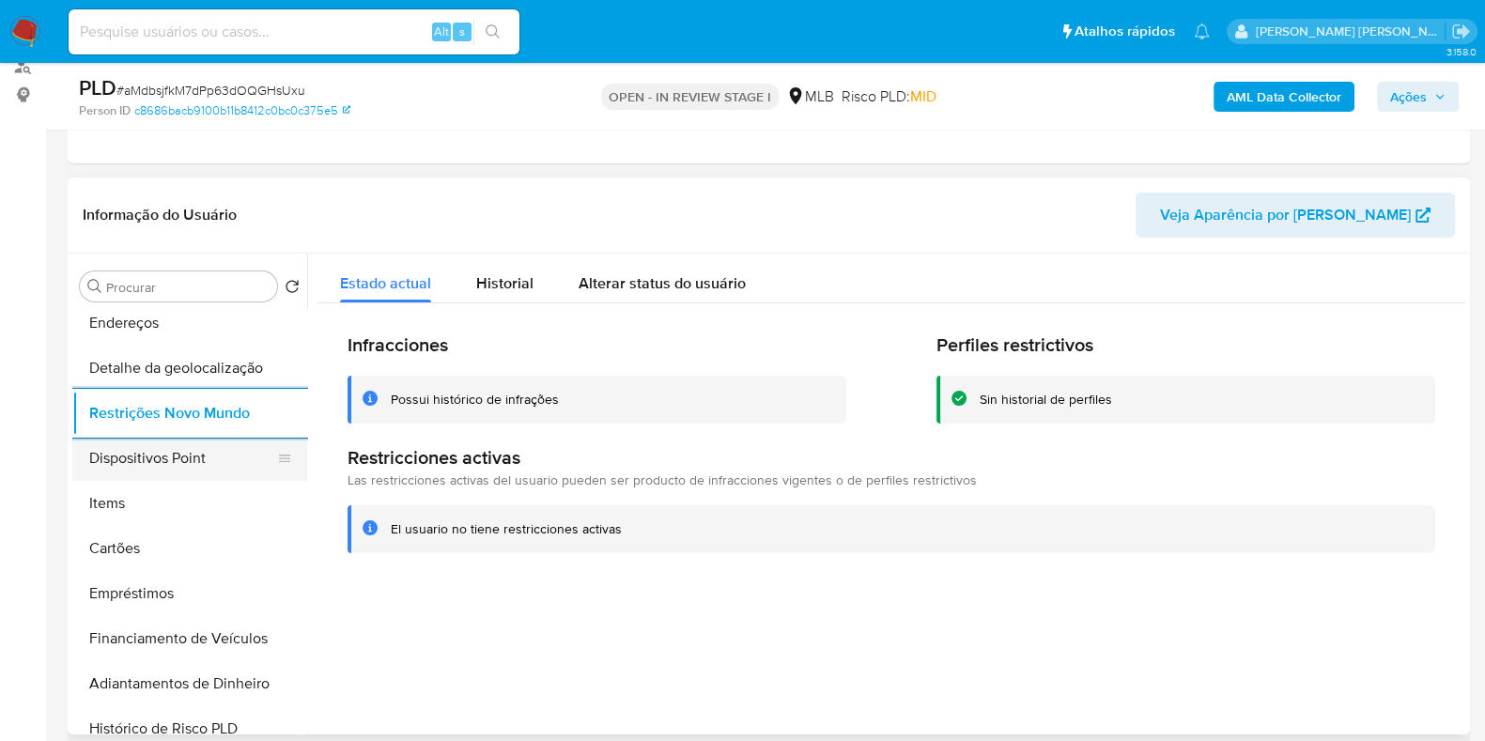
click at [139, 448] on button "Dispositivos Point" at bounding box center [182, 458] width 220 height 45
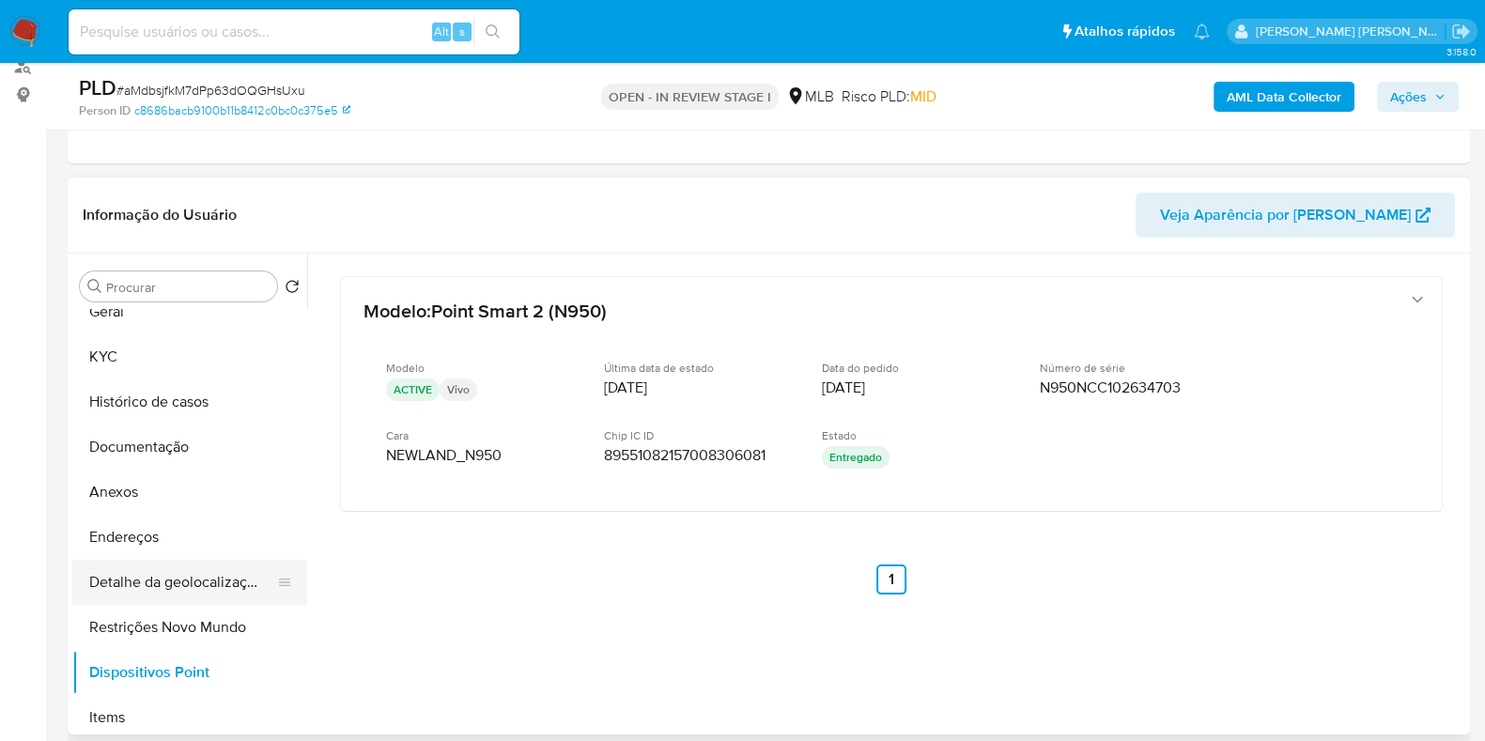
scroll to position [0, 0]
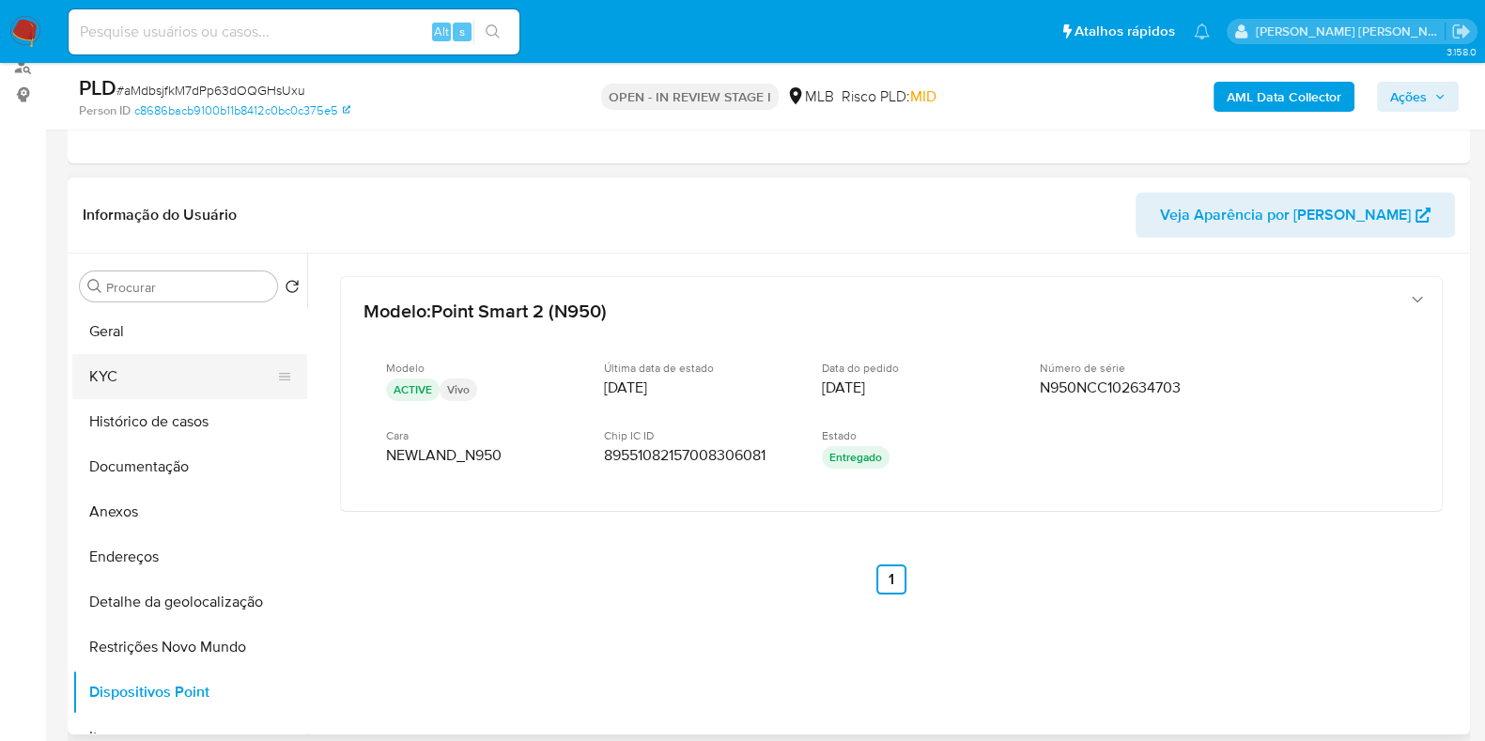
click at [163, 363] on button "KYC" at bounding box center [182, 376] width 220 height 45
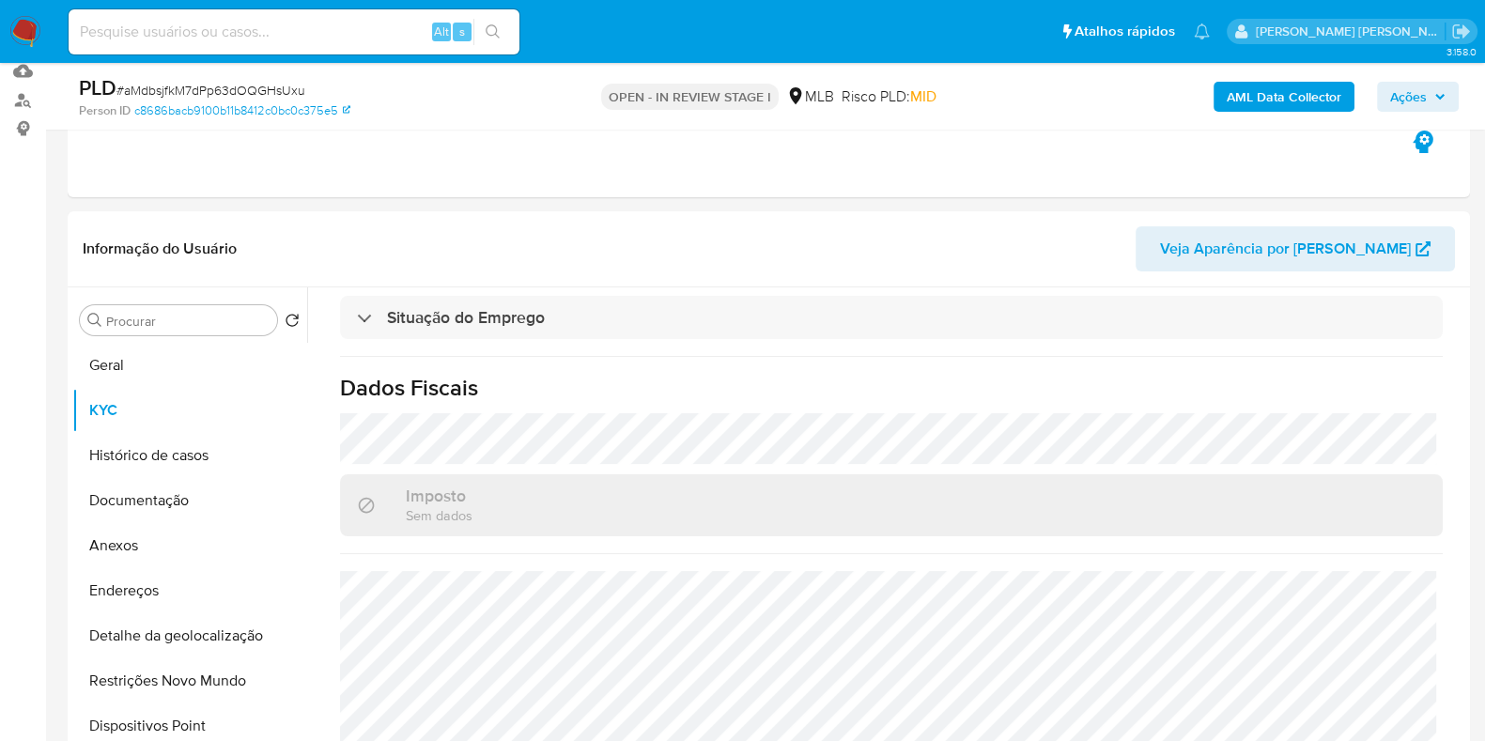
scroll to position [234, 0]
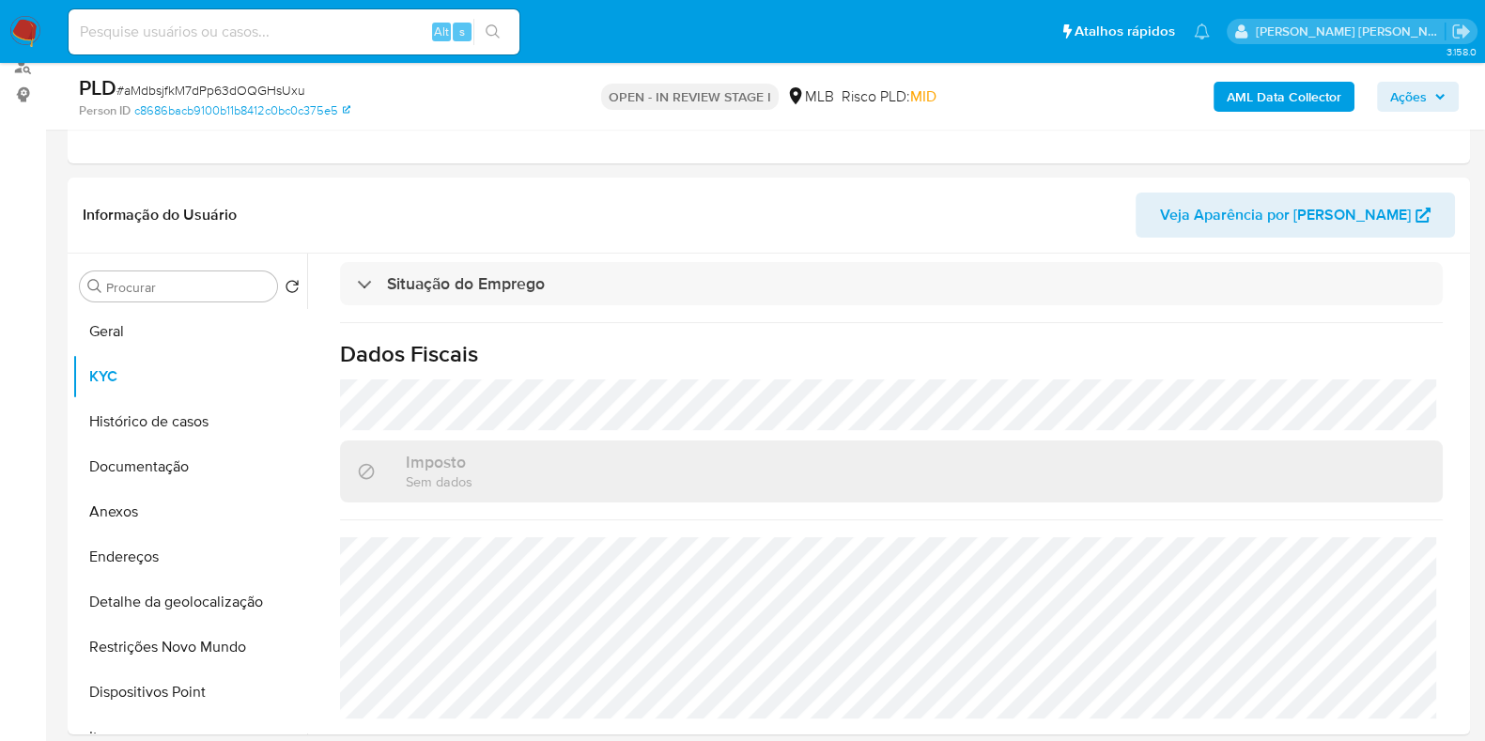
click at [1227, 92] on button "AML Data Collector" at bounding box center [1283, 97] width 141 height 30
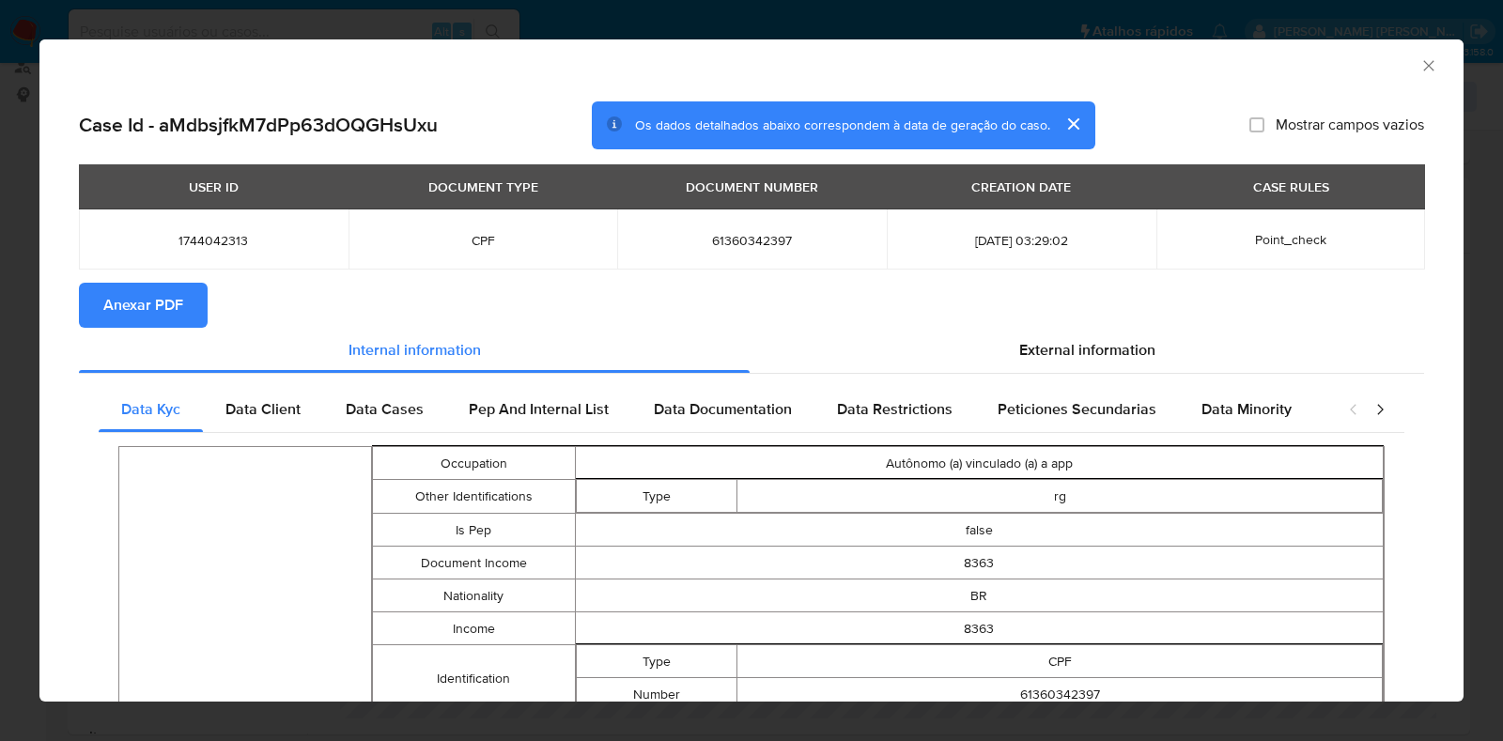
click at [180, 288] on span "Anexar PDF" at bounding box center [143, 305] width 80 height 41
click at [1419, 61] on icon "Fechar a janela" at bounding box center [1428, 65] width 19 height 19
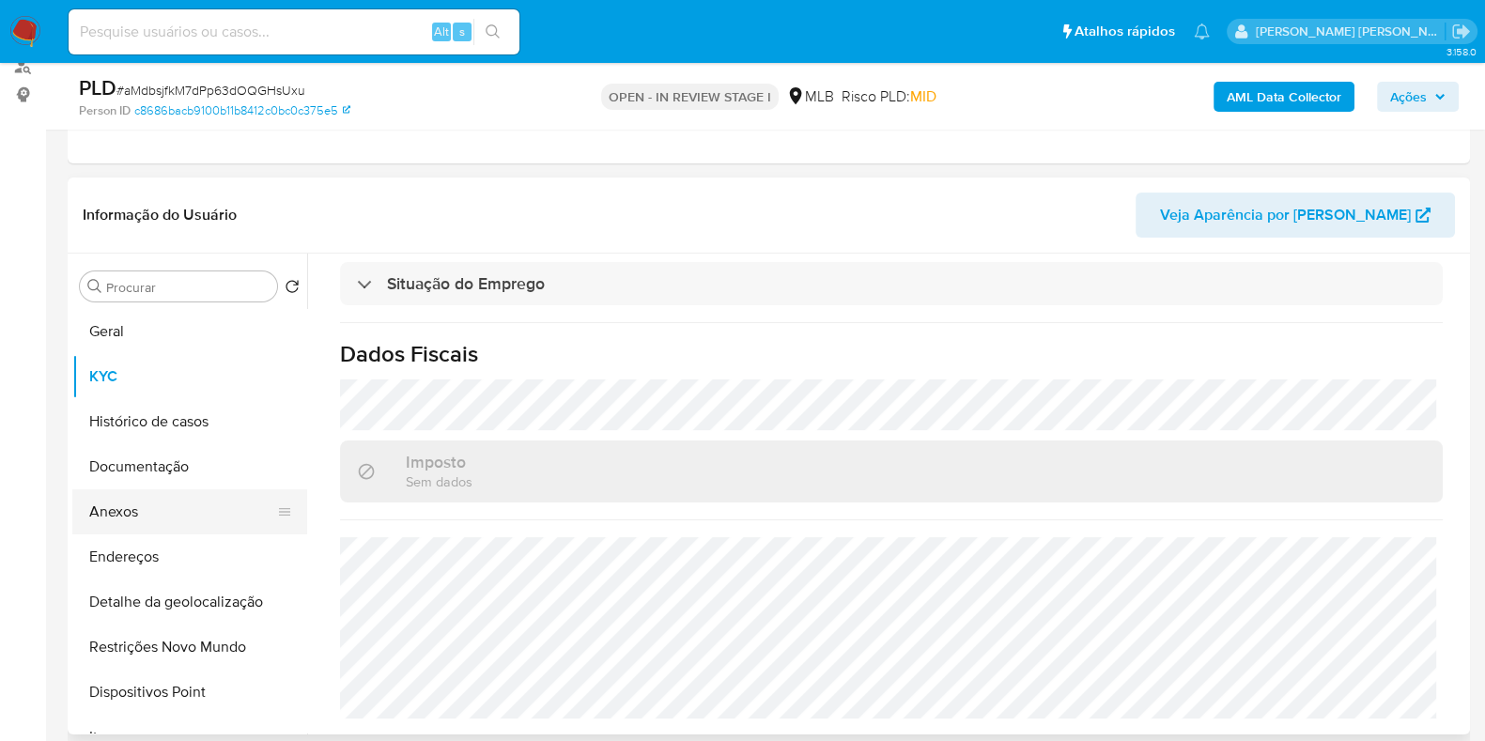
click at [152, 508] on button "Anexos" at bounding box center [182, 511] width 220 height 45
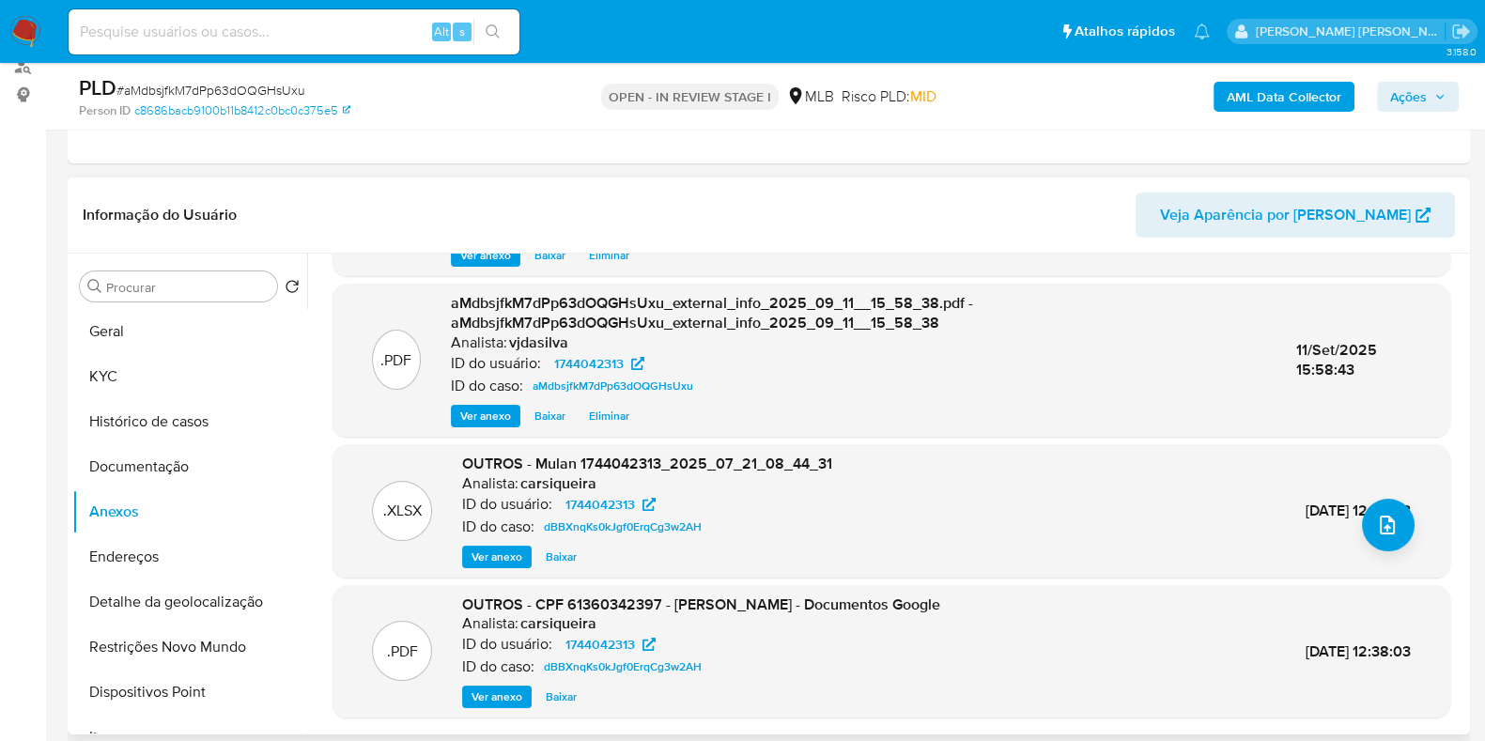
scroll to position [352, 0]
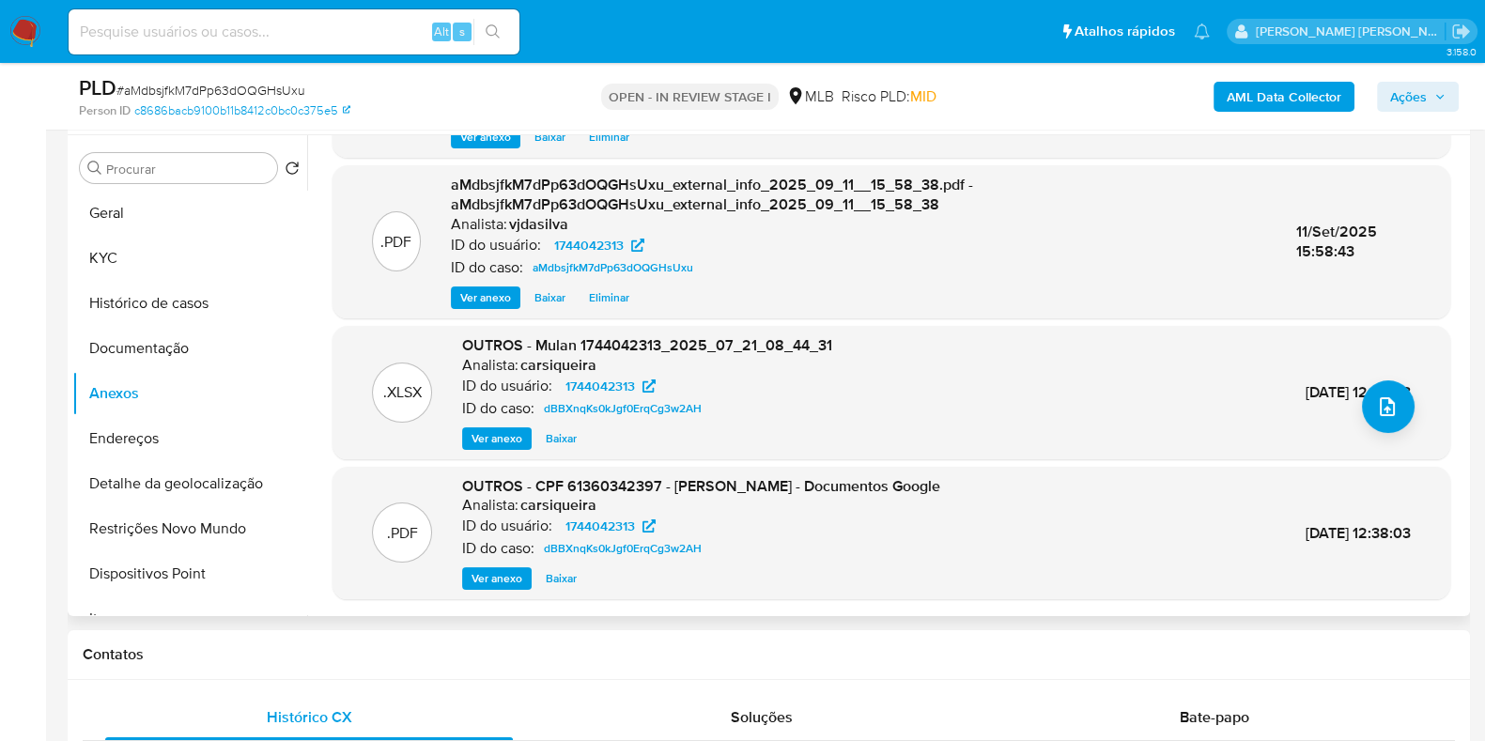
click at [495, 581] on span "Ver anexo" at bounding box center [496, 578] width 51 height 19
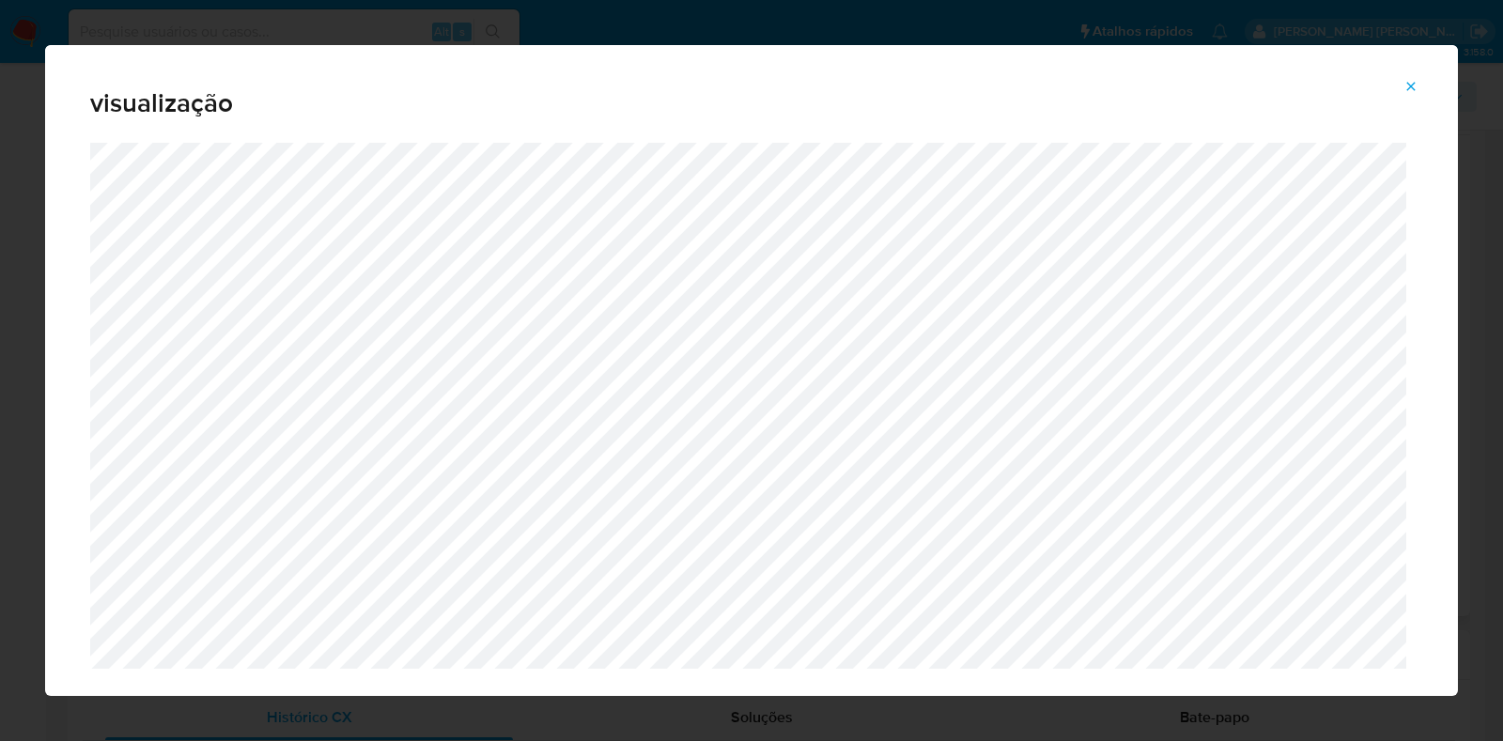
click at [1412, 83] on icon "Attachment preview" at bounding box center [1410, 86] width 15 height 15
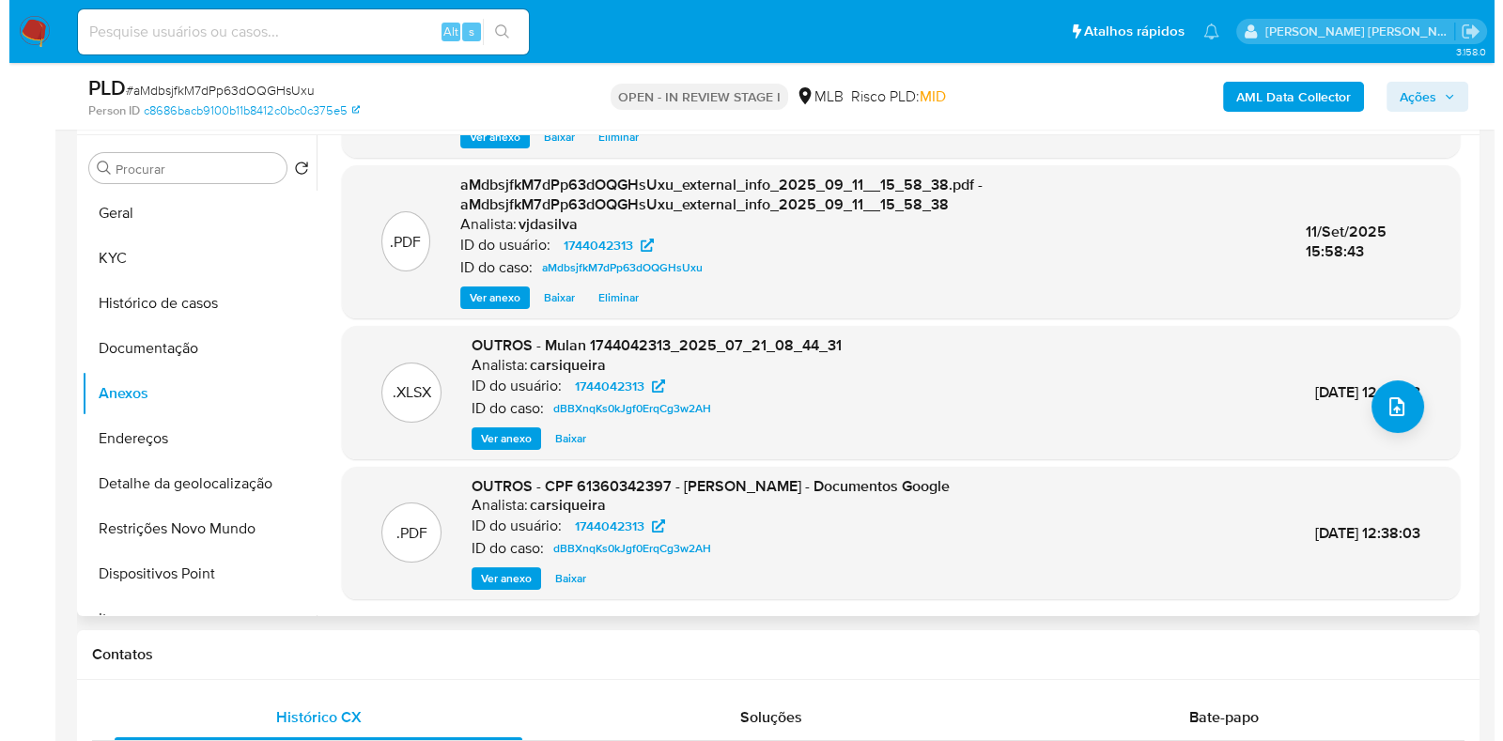
scroll to position [0, 0]
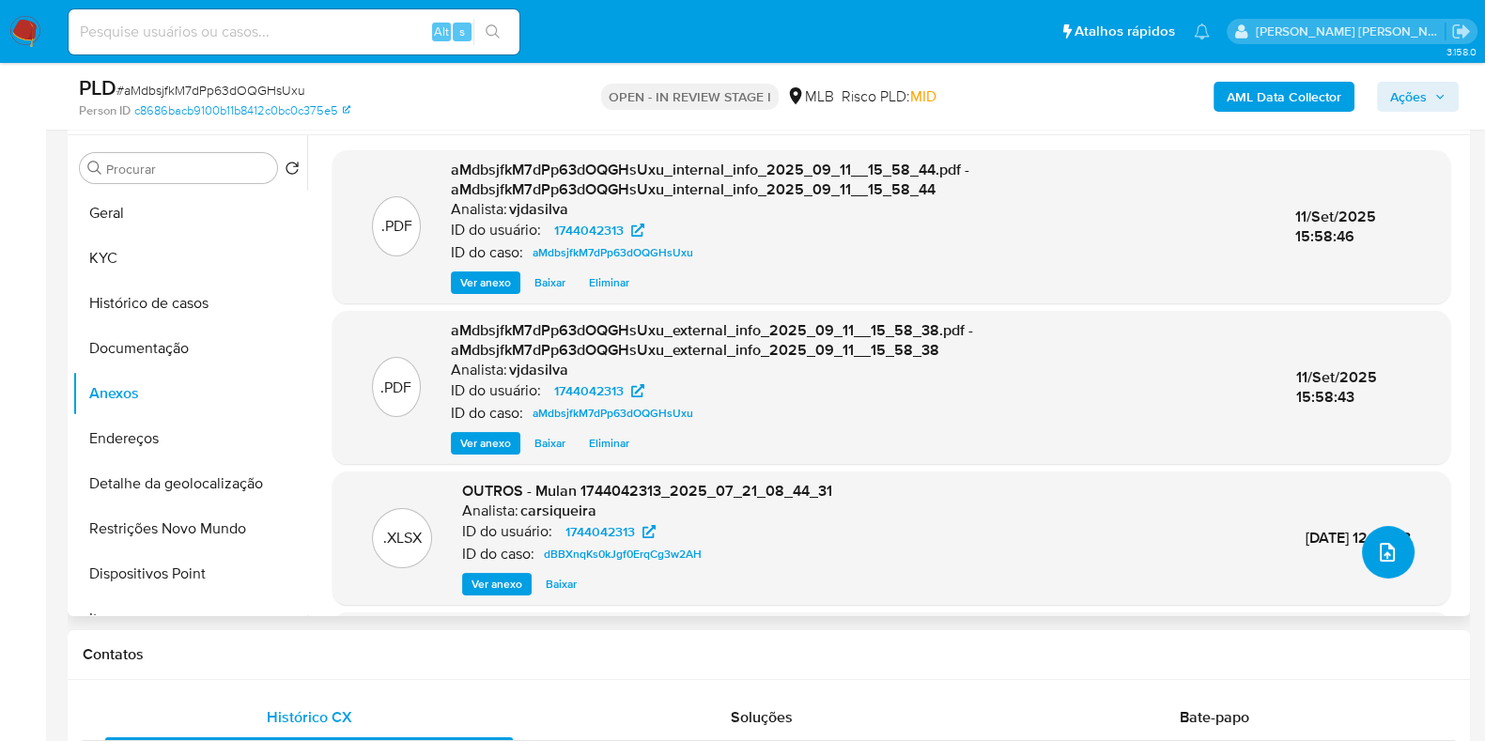
click at [1383, 544] on icon "upload-file" at bounding box center [1387, 552] width 23 height 23
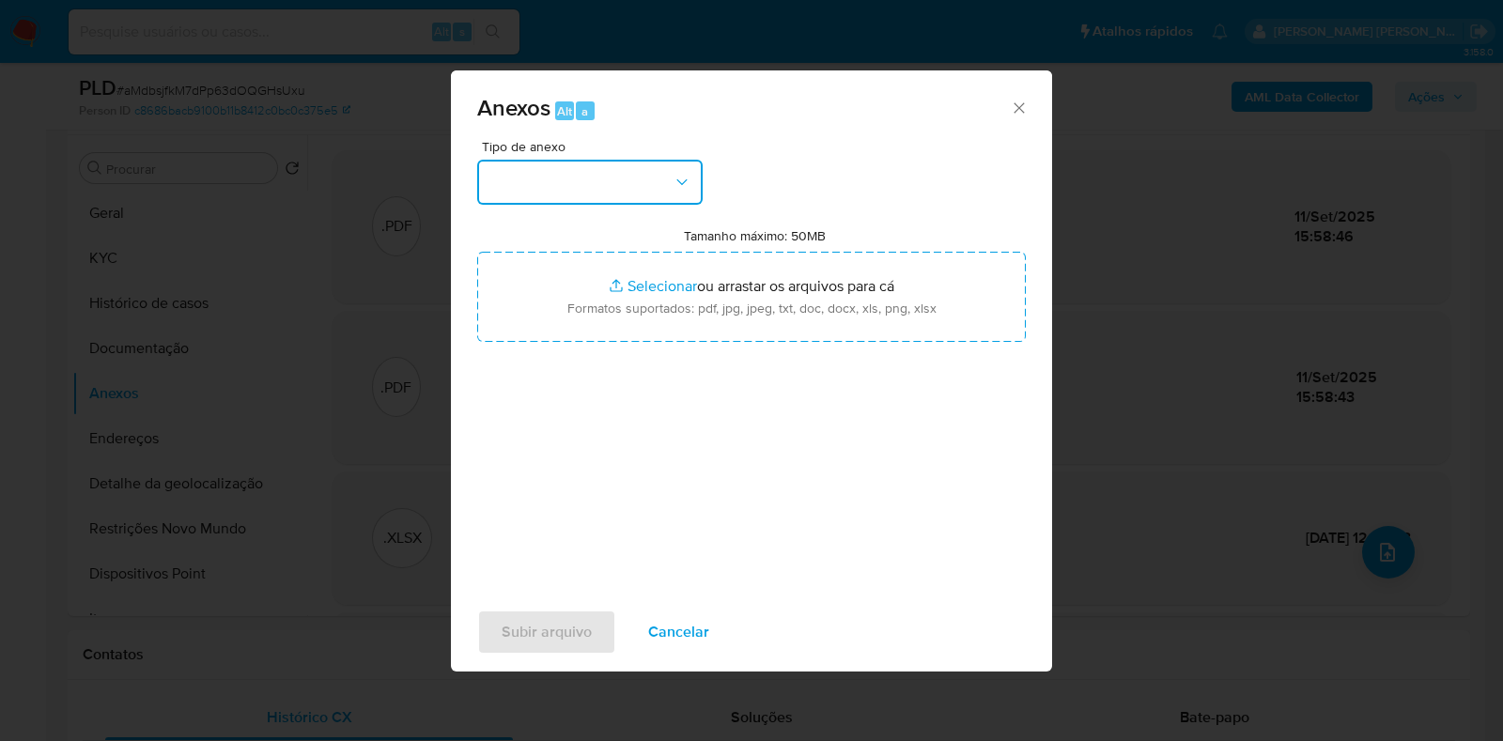
click at [664, 176] on button "button" at bounding box center [589, 182] width 225 height 45
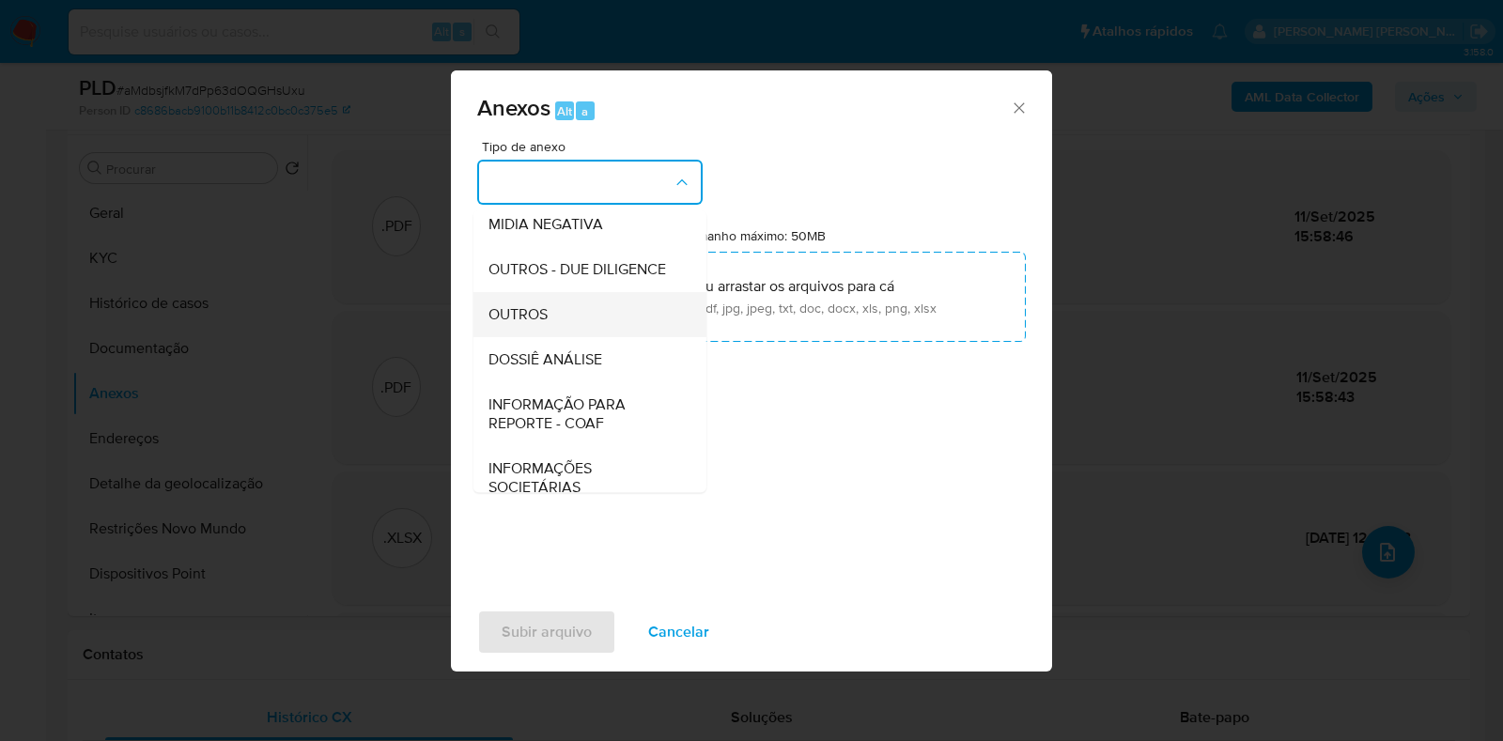
scroll to position [289, 0]
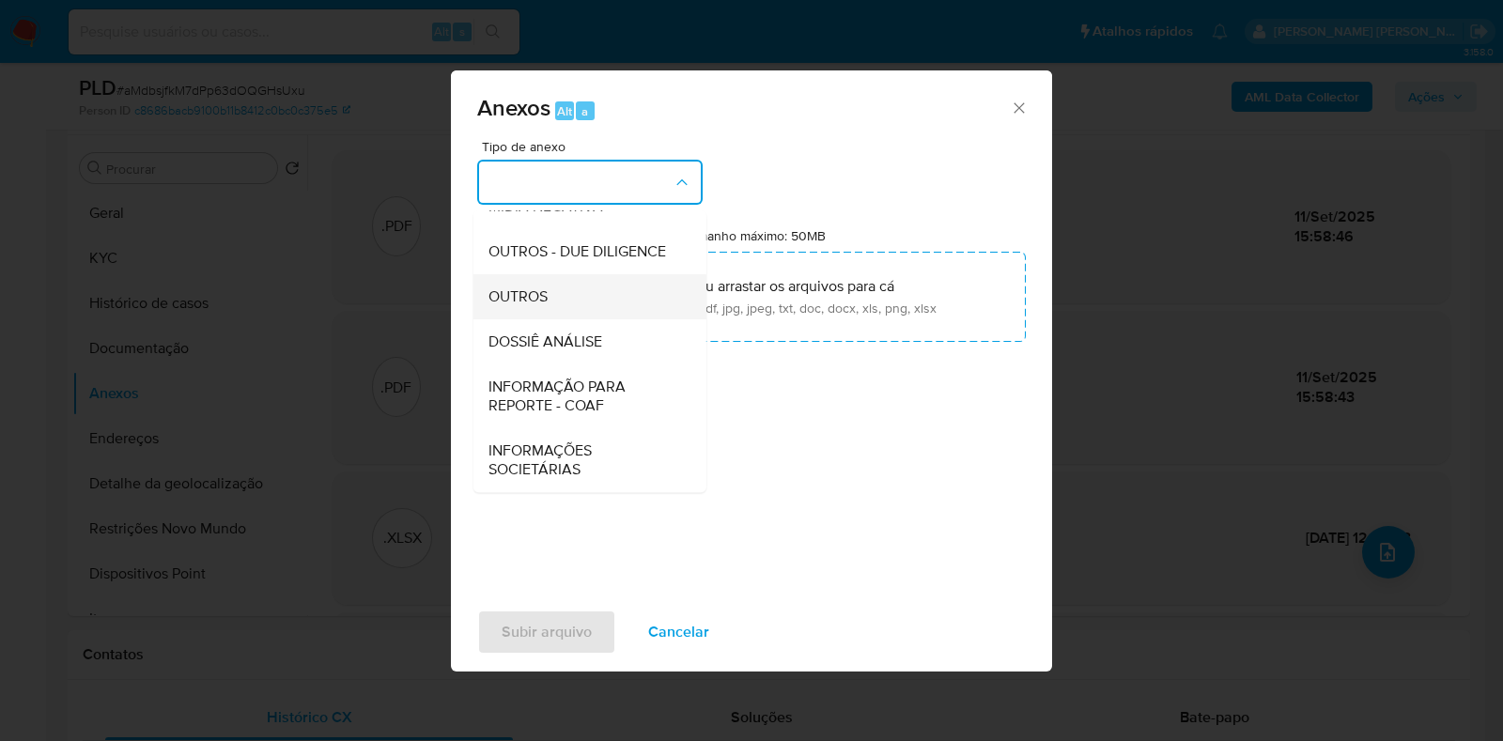
click at [600, 307] on div "OUTROS" at bounding box center [584, 296] width 192 height 45
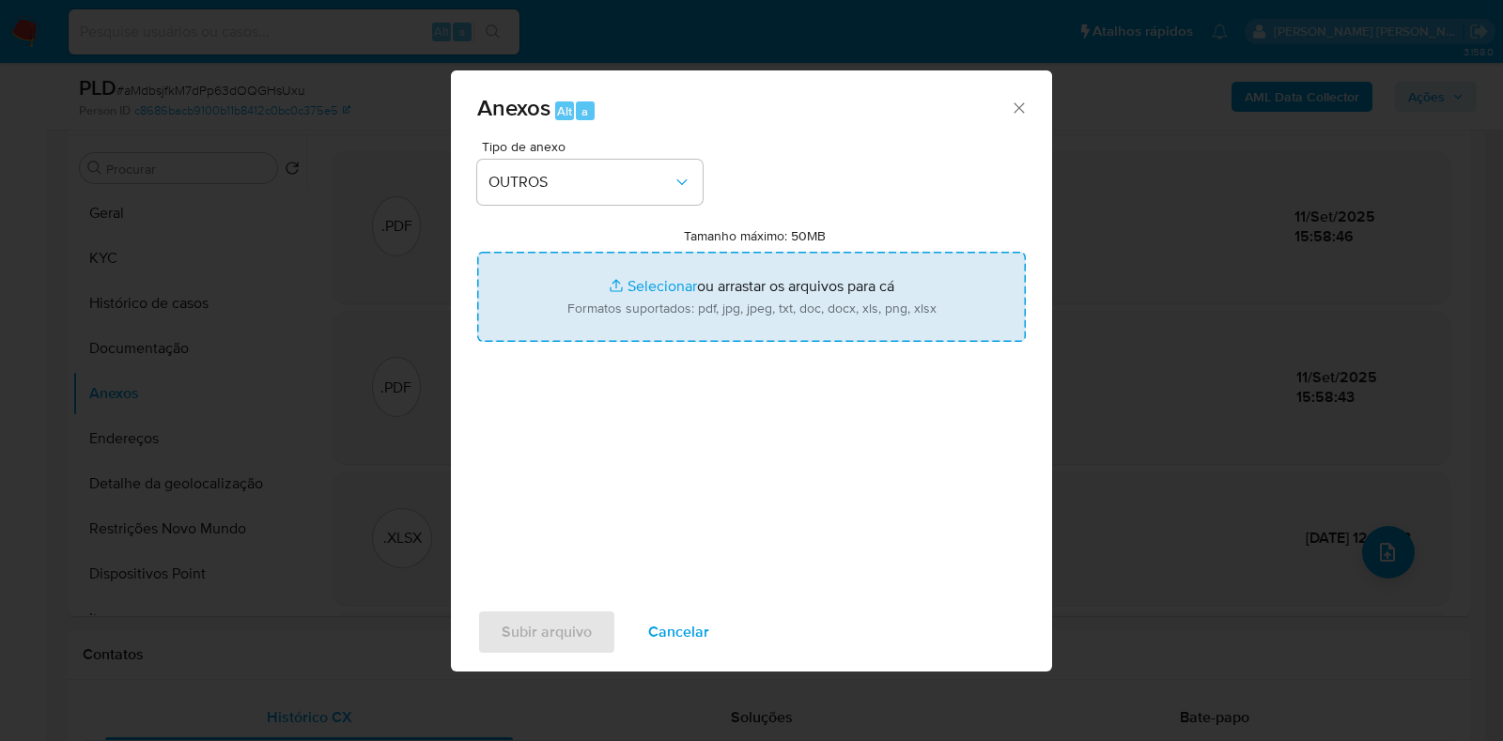
type input "C:\fakepath\Mulan - aMdbsjfkM7dPp63dOQGHsUxu - CPF 61360342397 - JEAN VITORINO …"
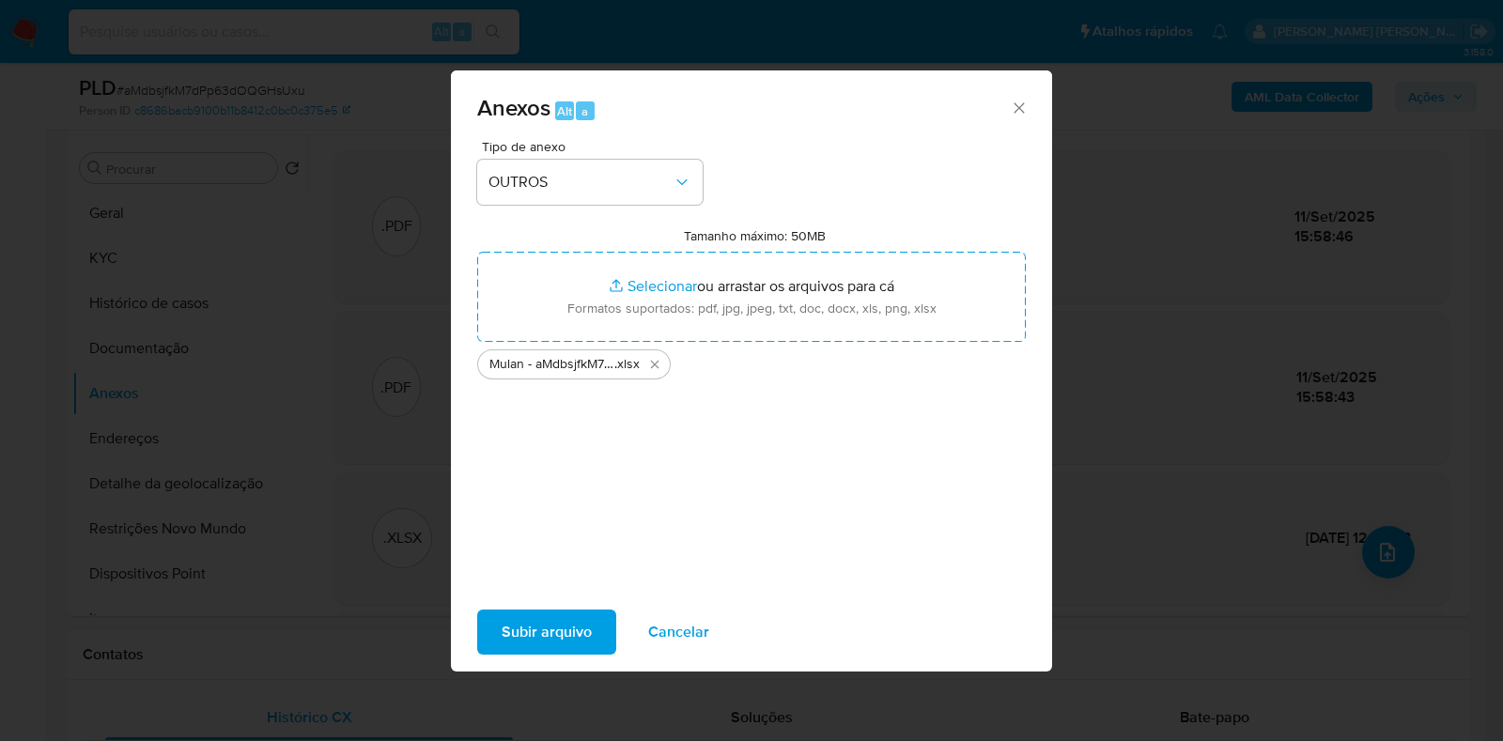
click at [526, 632] on span "Subir arquivo" at bounding box center [546, 631] width 90 height 41
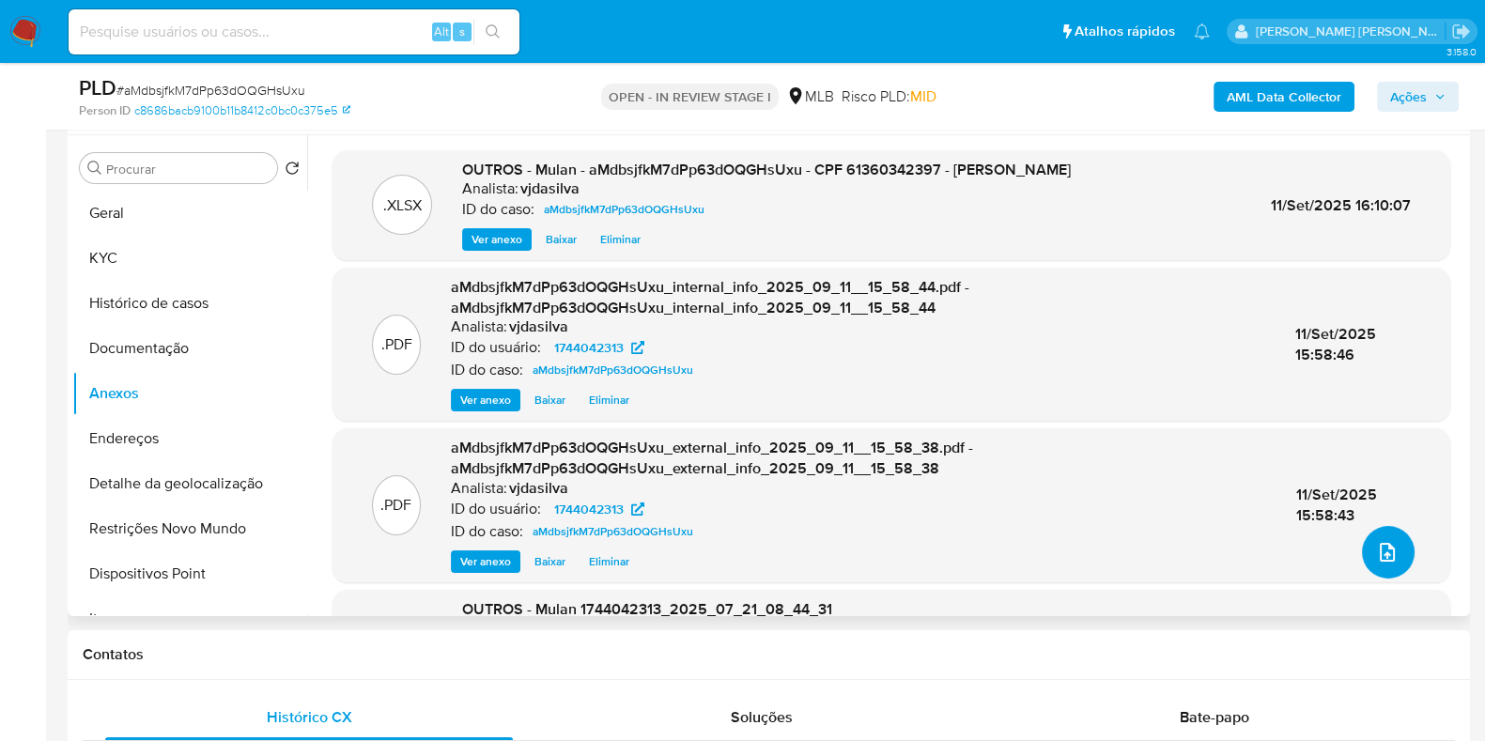
click at [1388, 547] on icon "upload-file" at bounding box center [1387, 552] width 23 height 23
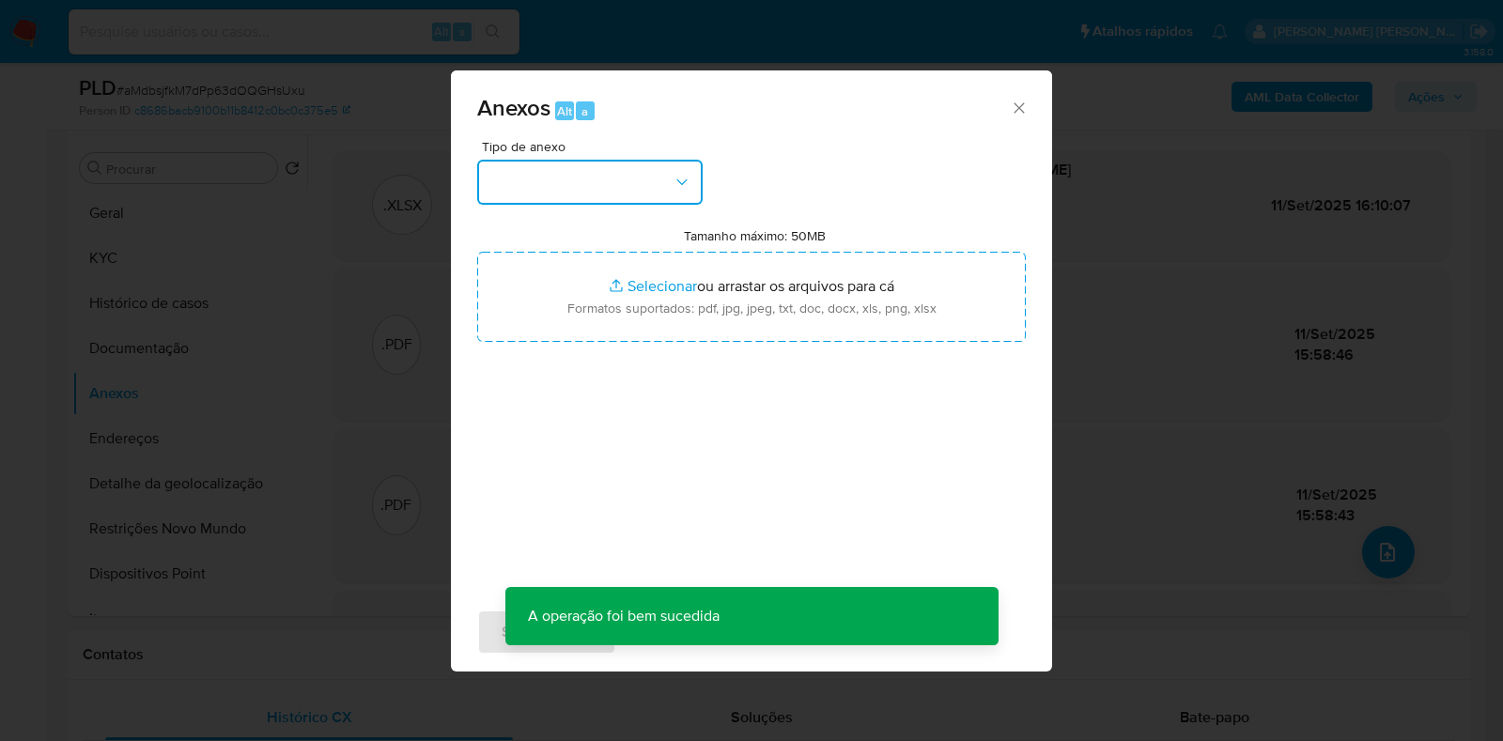
click at [653, 177] on button "button" at bounding box center [589, 182] width 225 height 45
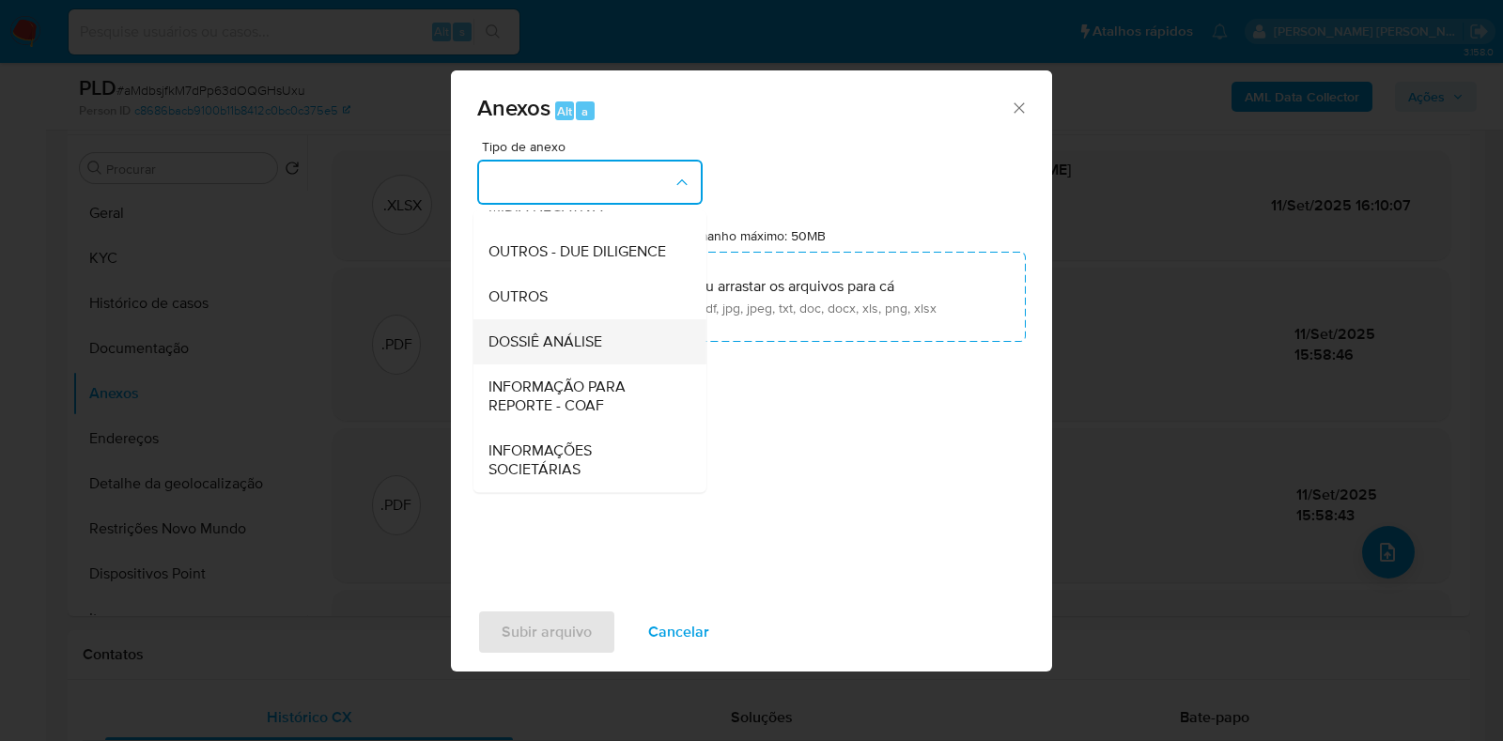
click at [621, 343] on div "DOSSIÊ ANÁLISE" at bounding box center [584, 341] width 192 height 45
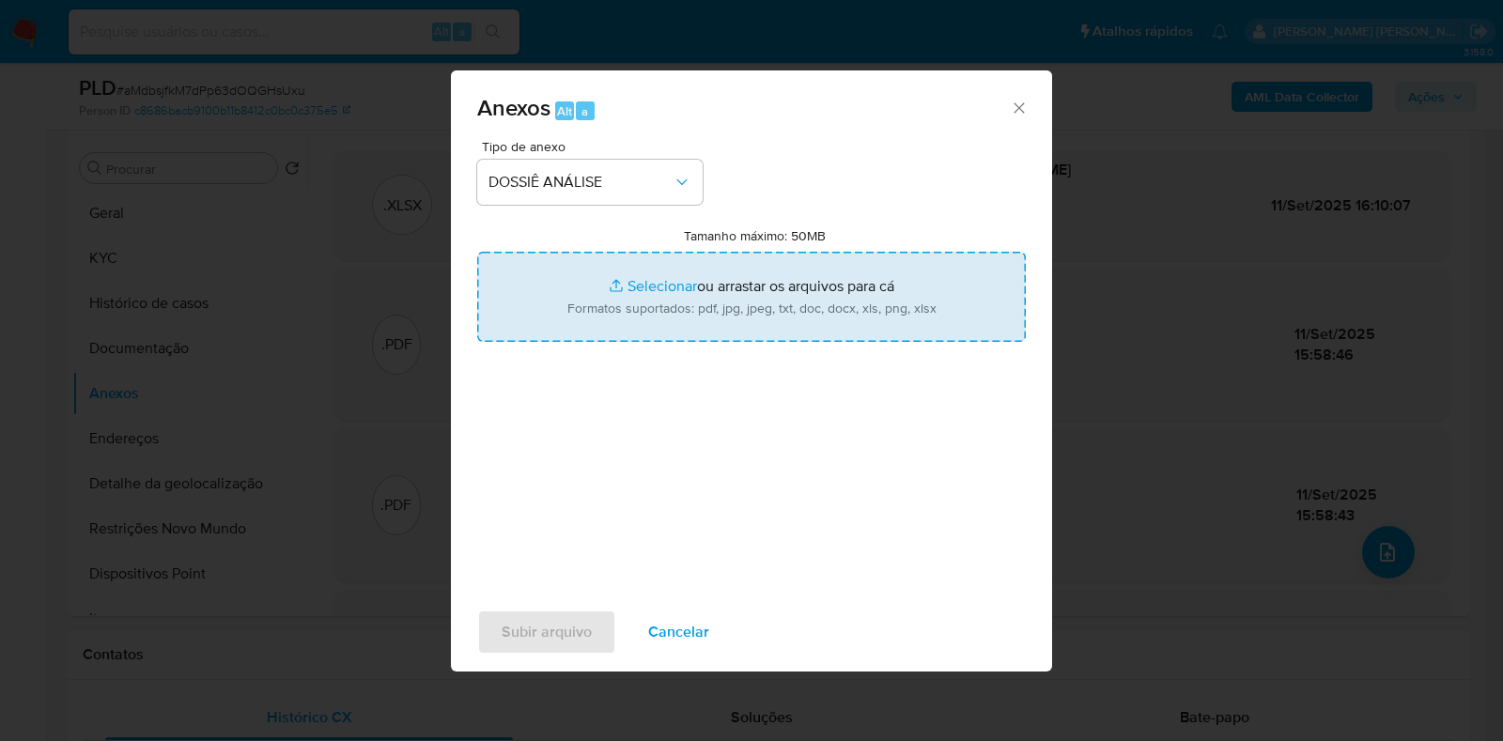
type input "C:\fakepath\SAR - XXXX - CPF 04901416502 - ELENICE SANTOS FONSECA.pdf"
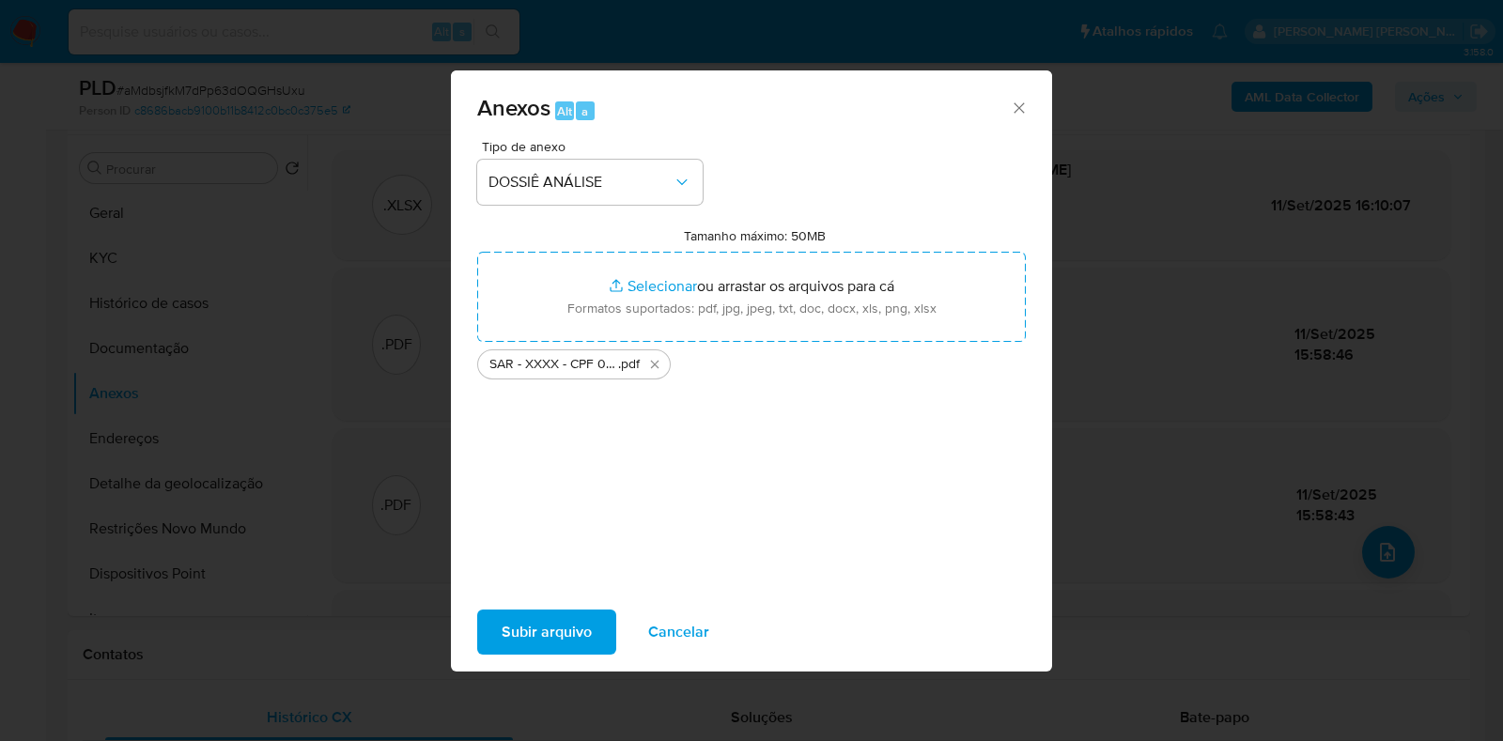
click at [517, 631] on span "Subir arquivo" at bounding box center [546, 631] width 90 height 41
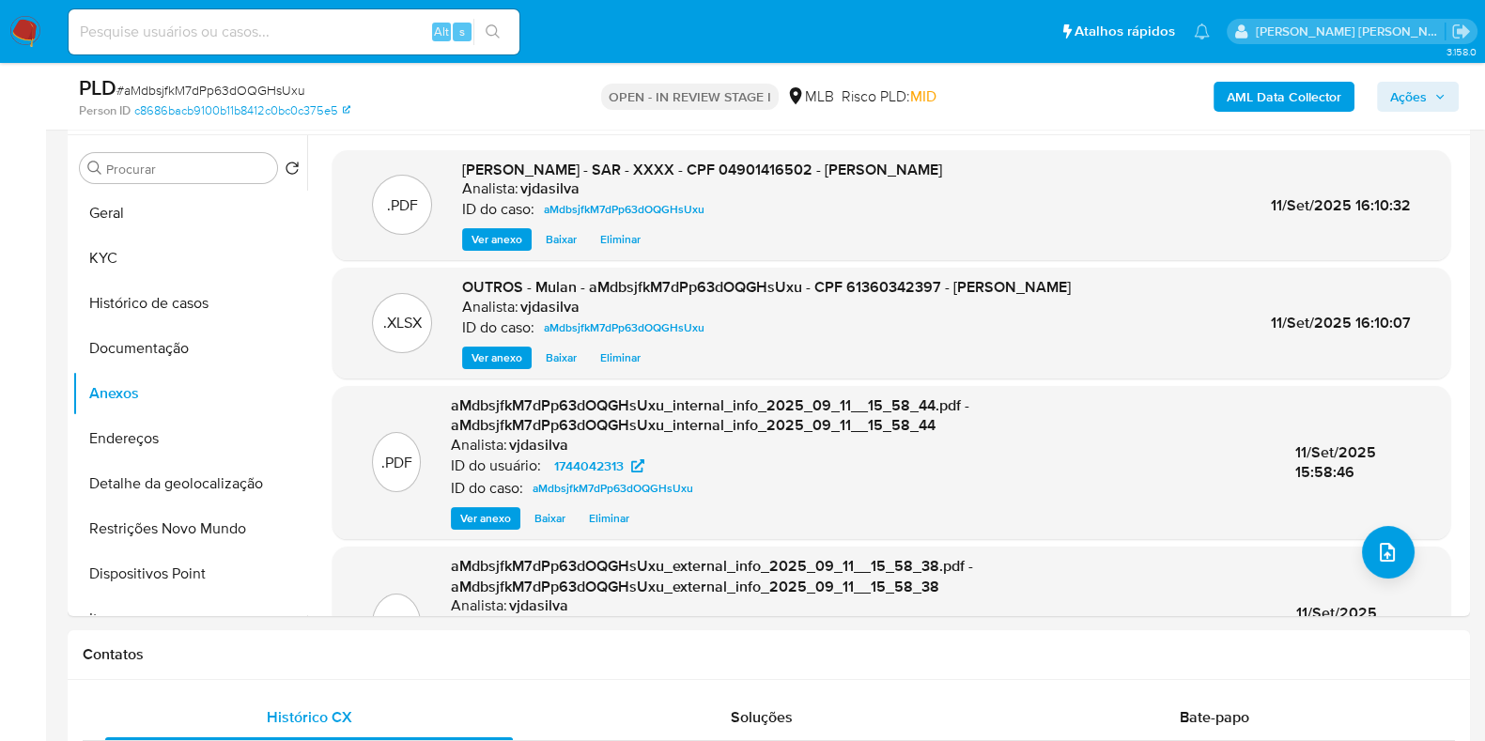
click at [1409, 85] on span "Ações" at bounding box center [1408, 97] width 37 height 30
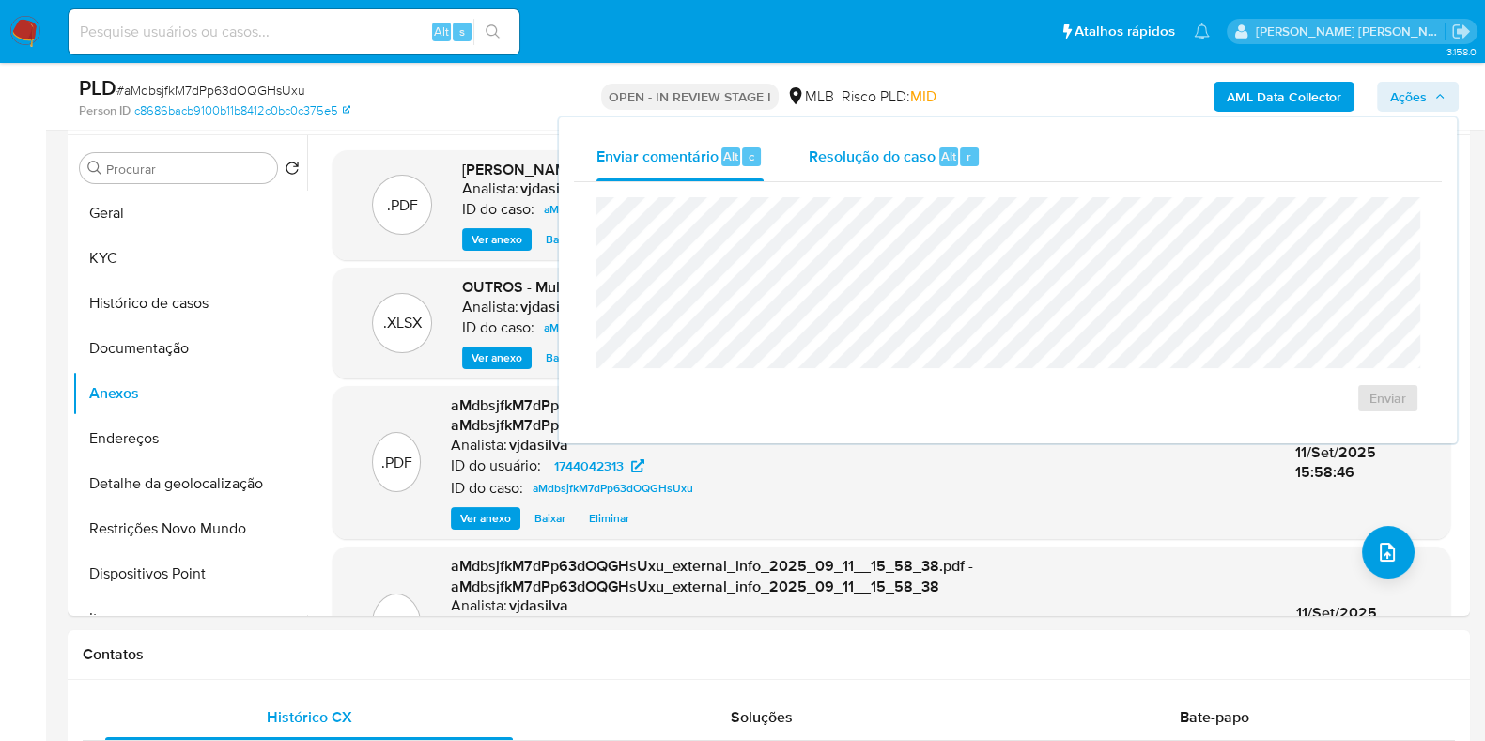
click at [854, 162] on span "Resolução do caso" at bounding box center [872, 156] width 127 height 22
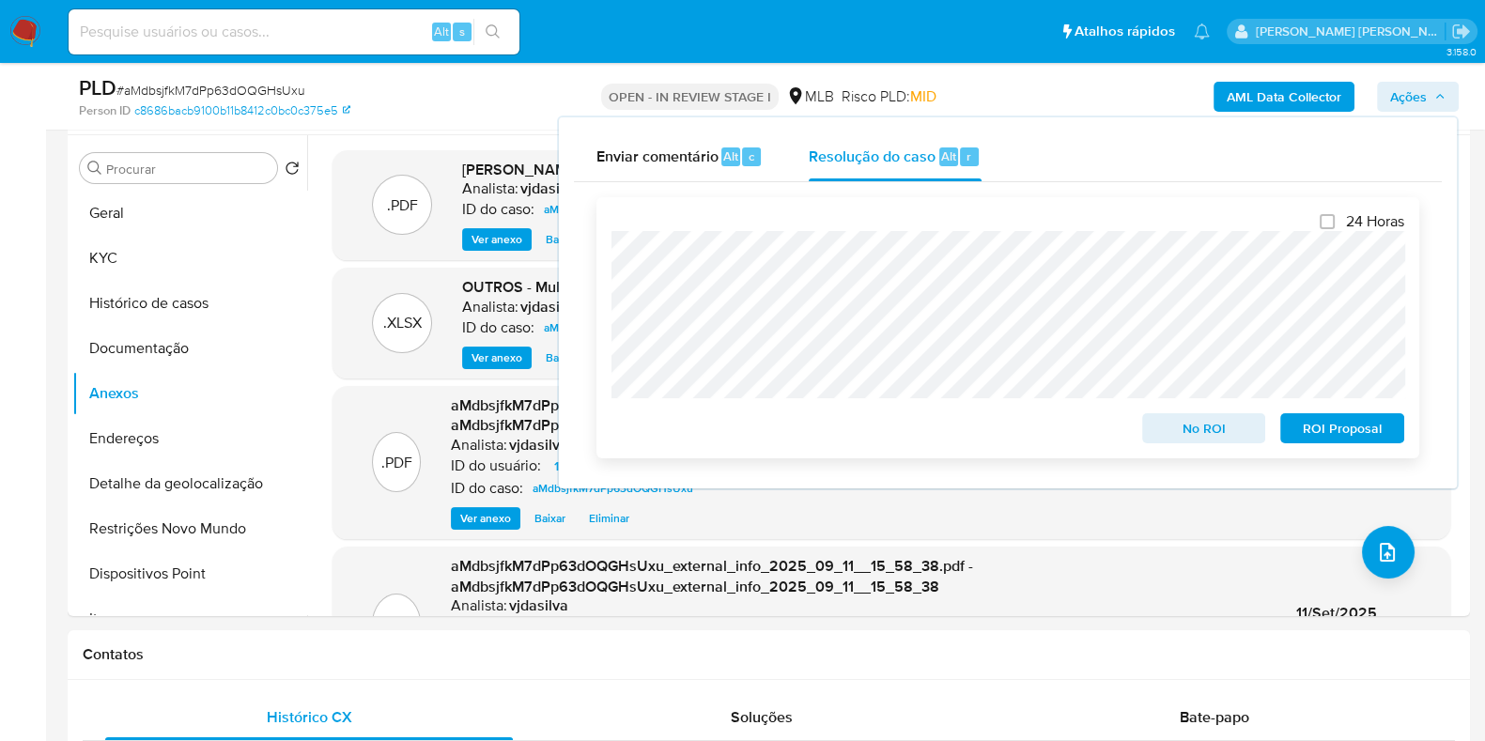
click at [1311, 440] on span "ROI Proposal" at bounding box center [1342, 428] width 98 height 26
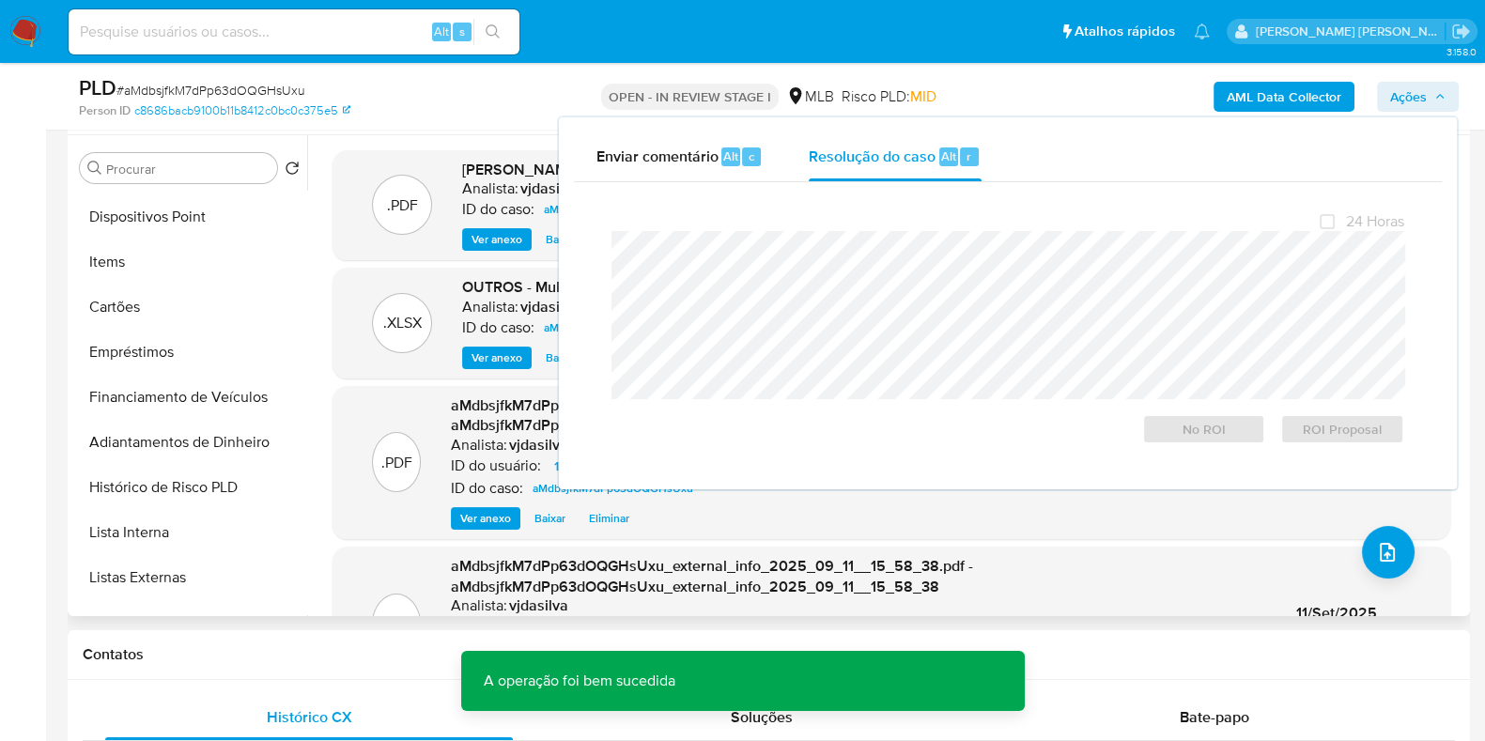
scroll to position [469, 0]
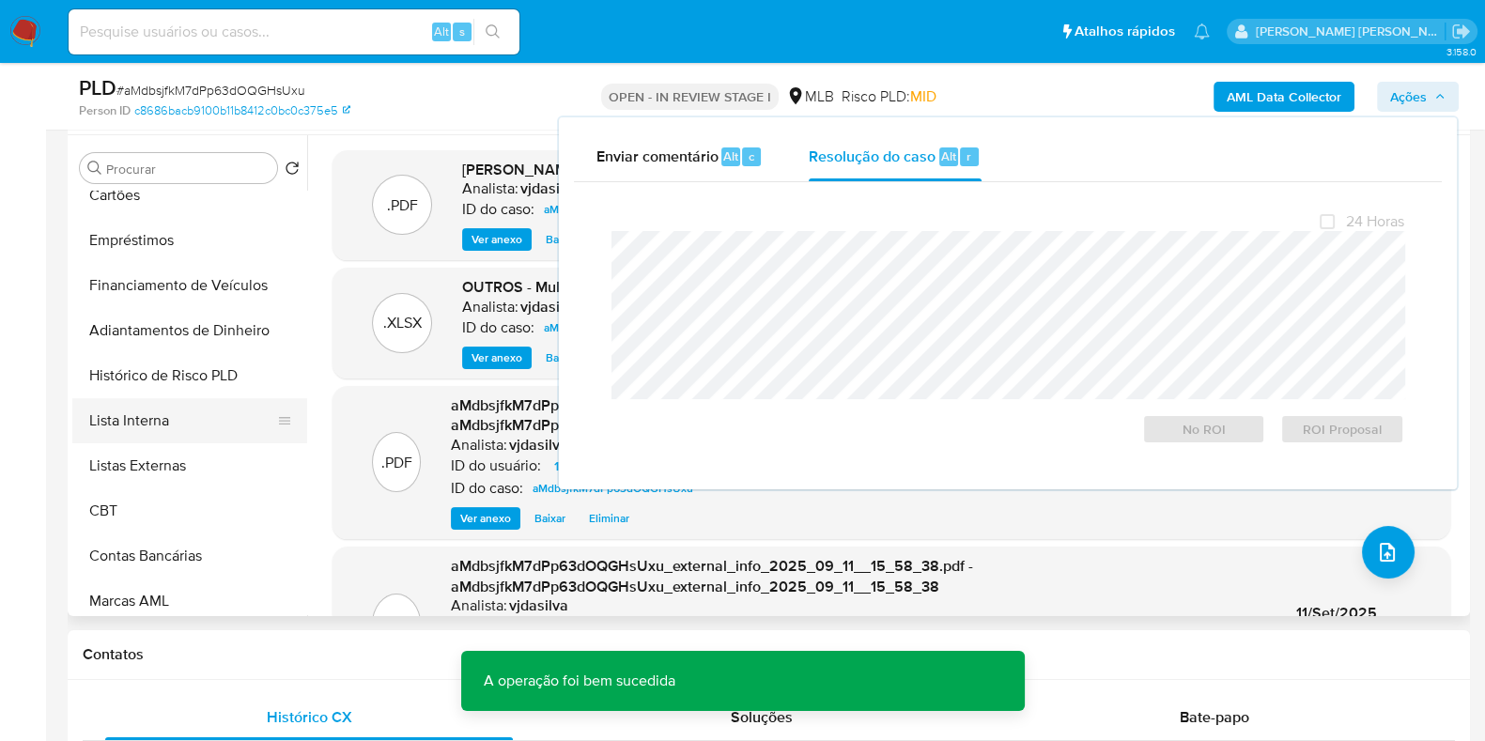
click at [143, 419] on button "Lista Interna" at bounding box center [182, 420] width 220 height 45
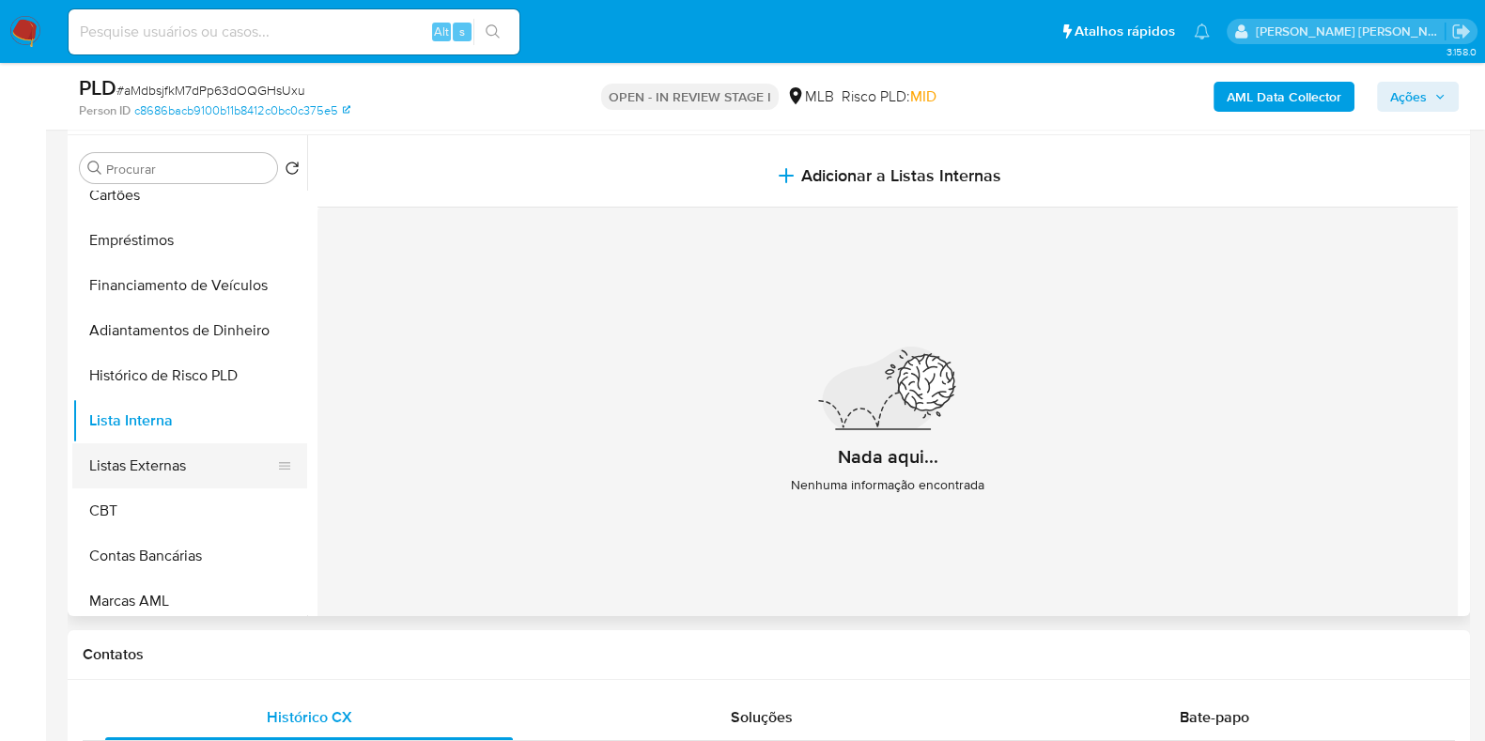
click at [154, 448] on button "Listas Externas" at bounding box center [182, 465] width 220 height 45
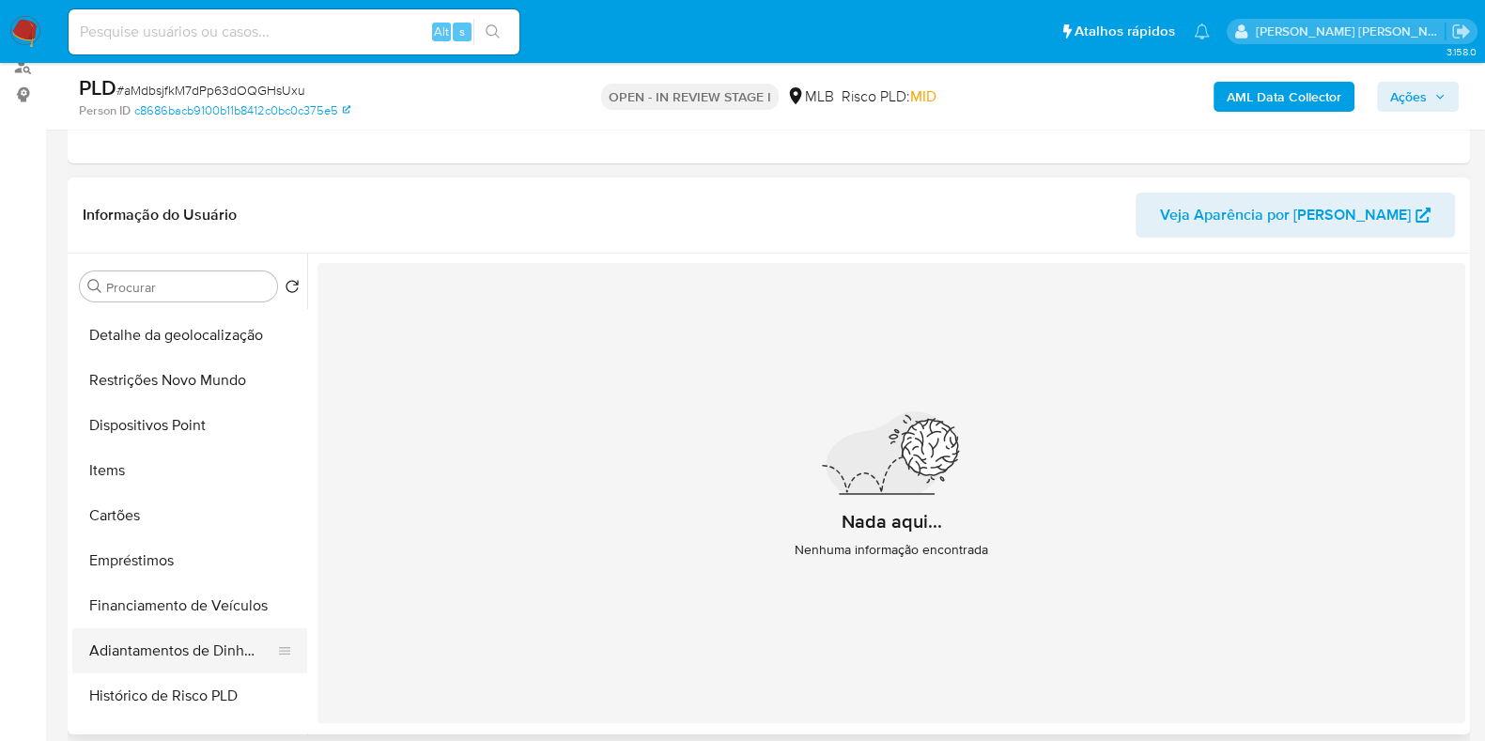
scroll to position [234, 0]
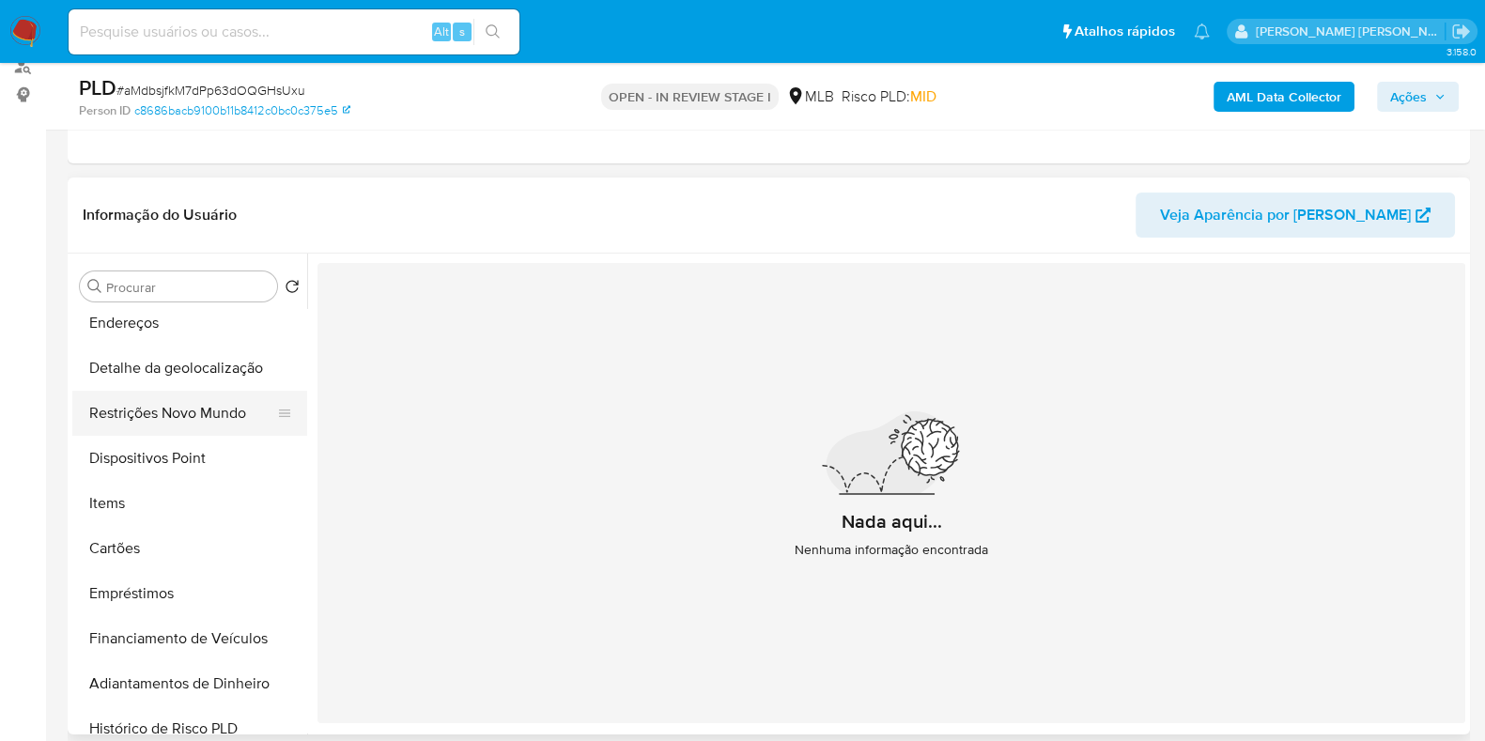
click at [191, 411] on button "Restrições Novo Mundo" at bounding box center [182, 413] width 220 height 45
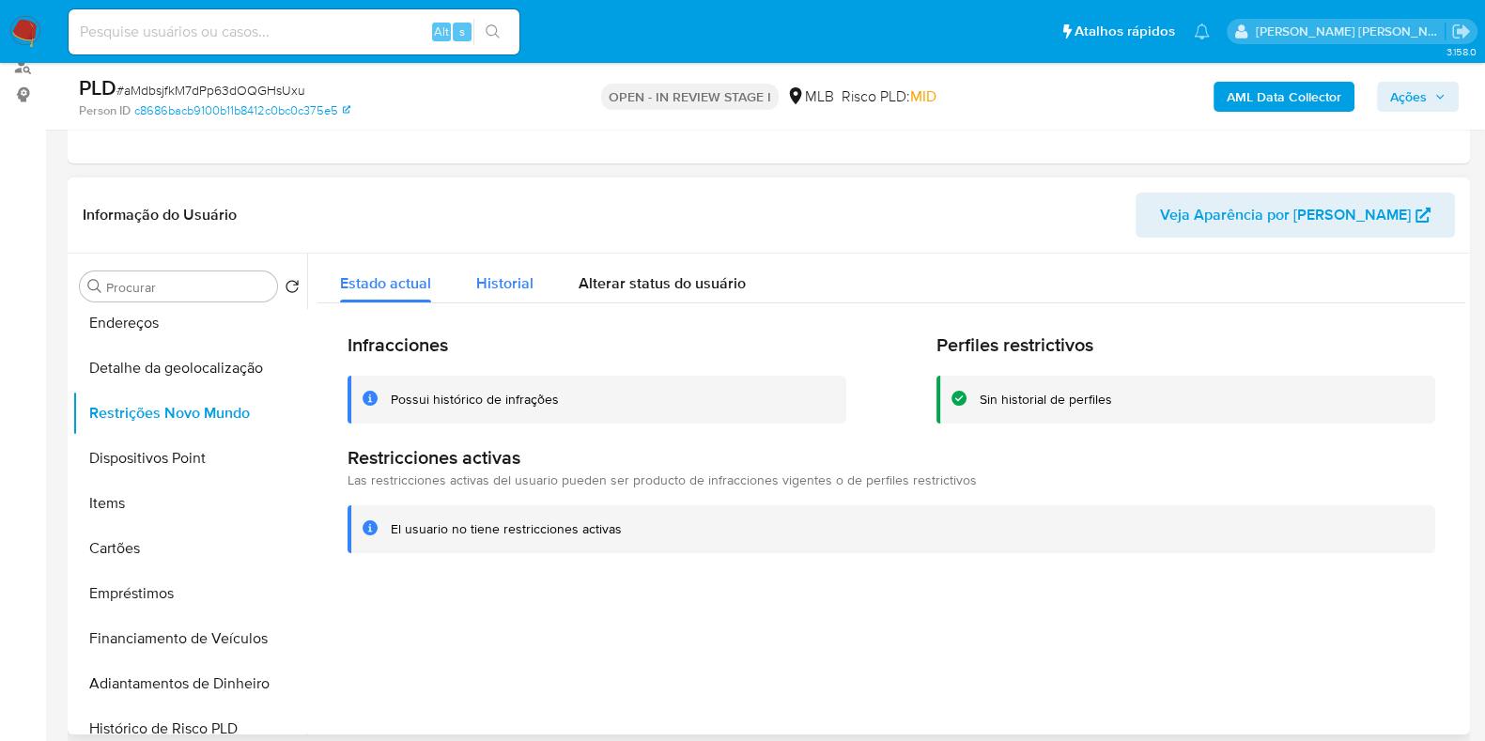
click at [485, 285] on span "Historial" at bounding box center [504, 283] width 57 height 22
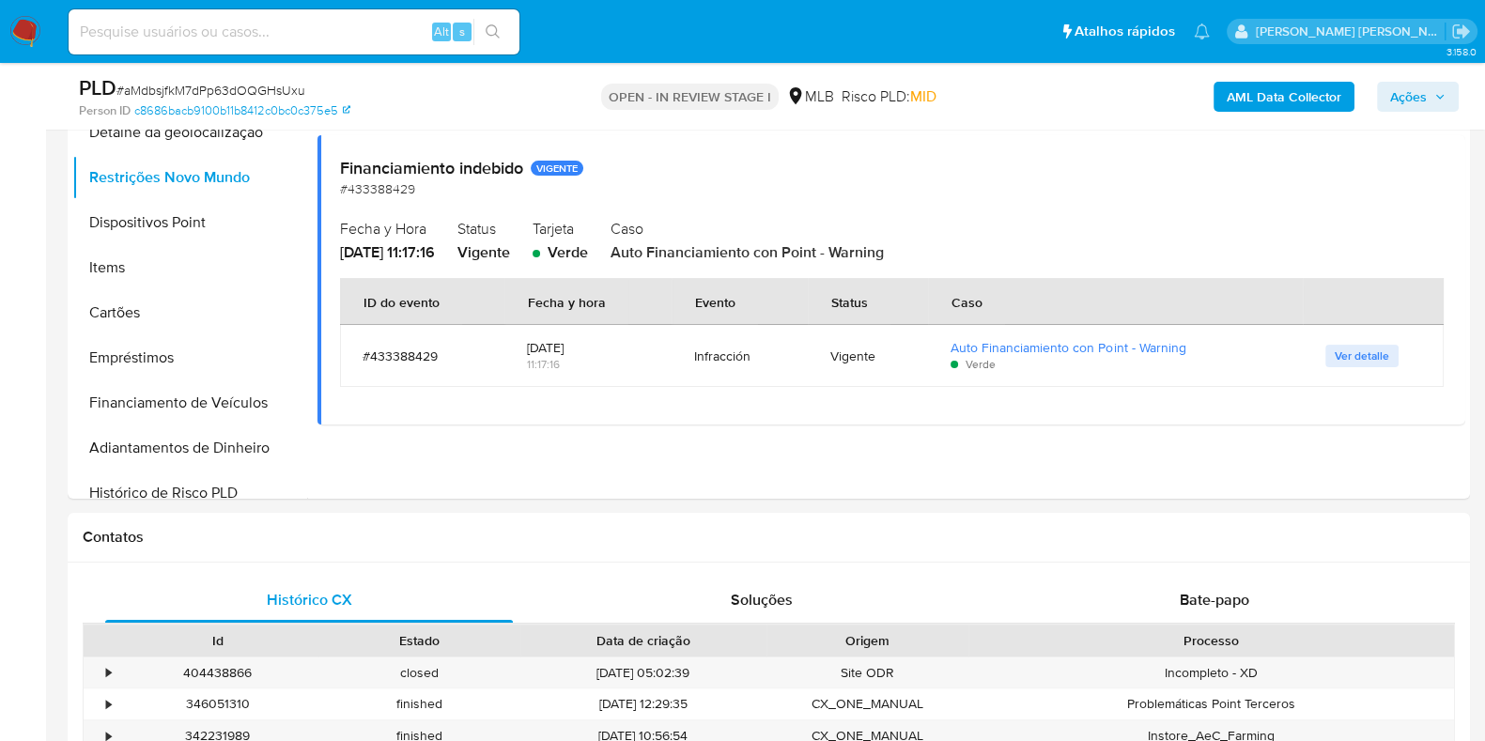
scroll to position [469, 0]
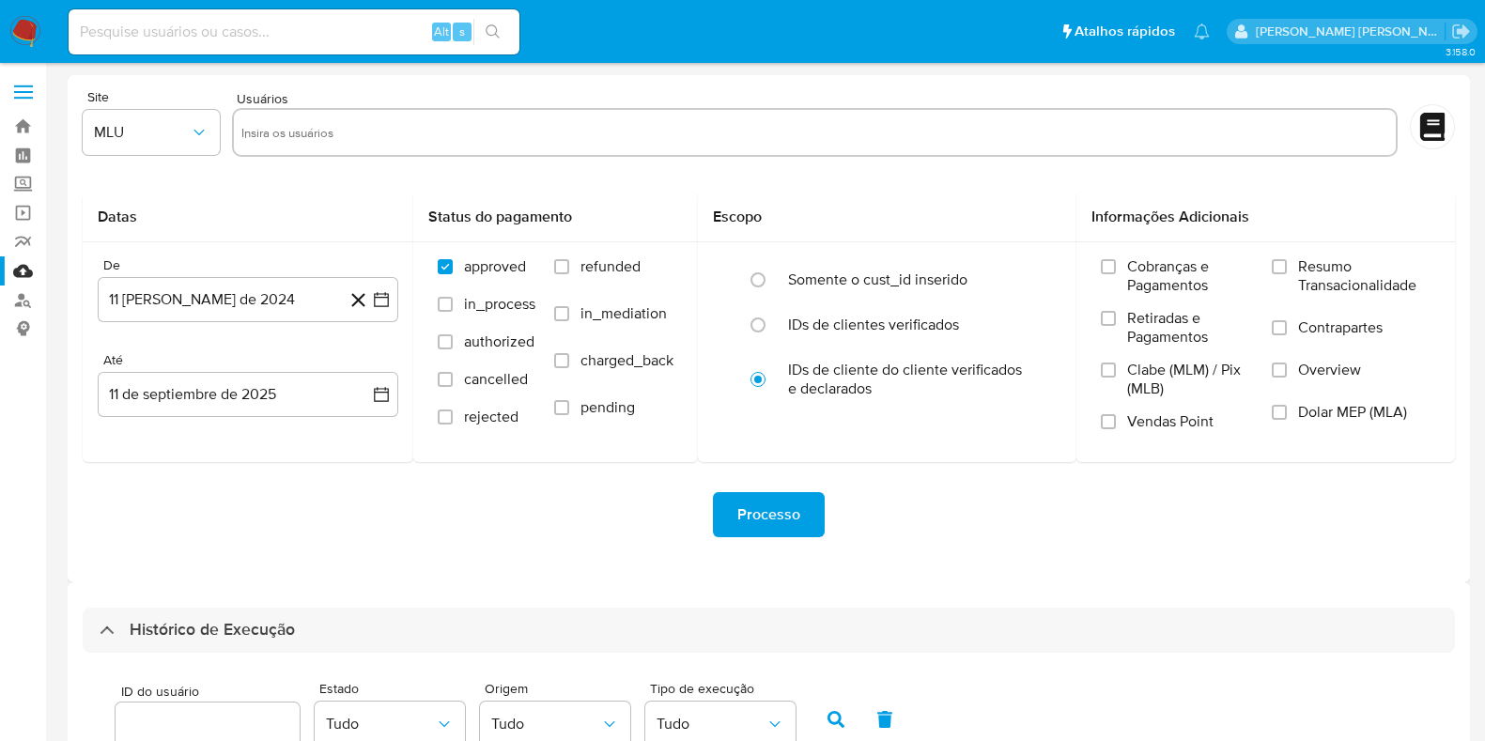
select select "50"
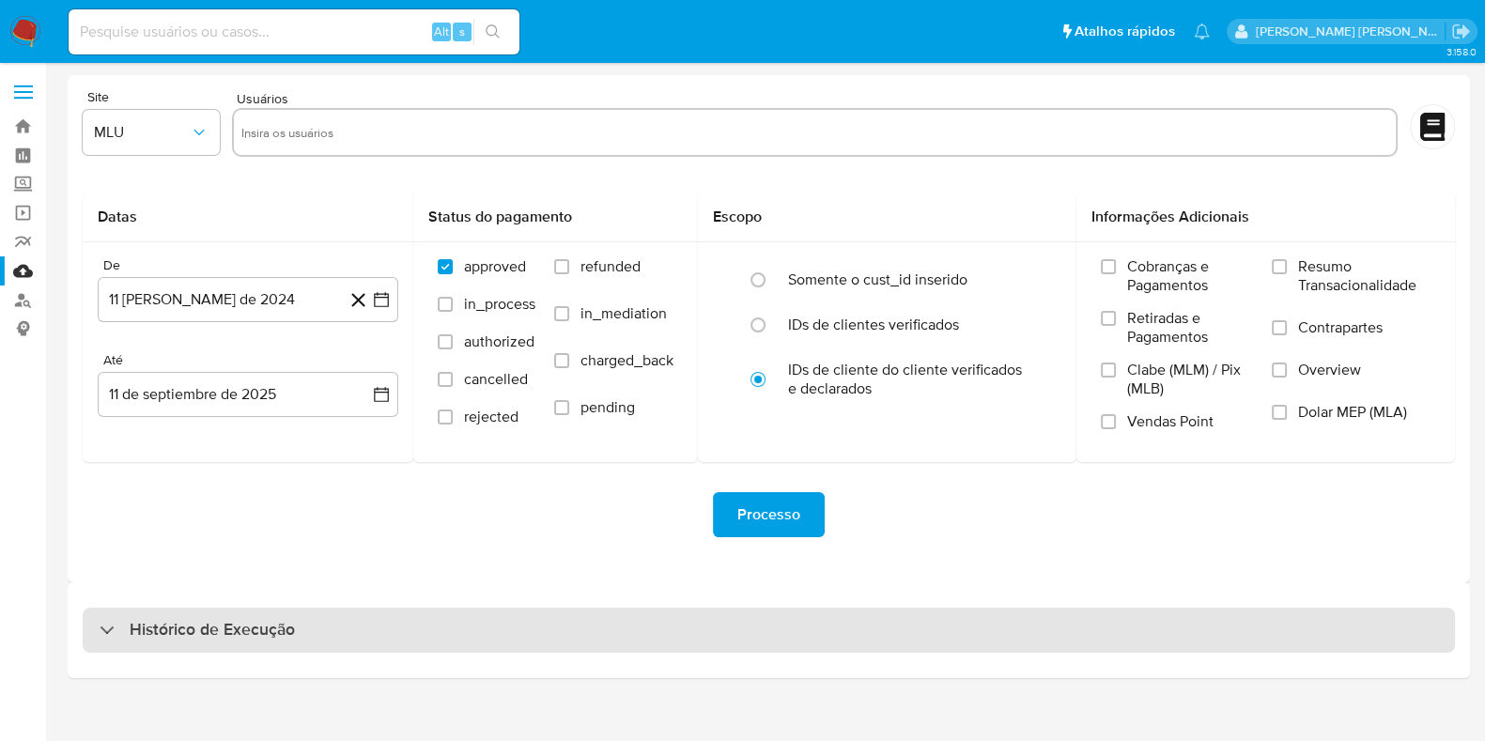
click at [301, 617] on div "Histórico de Execução" at bounding box center [769, 630] width 1372 height 45
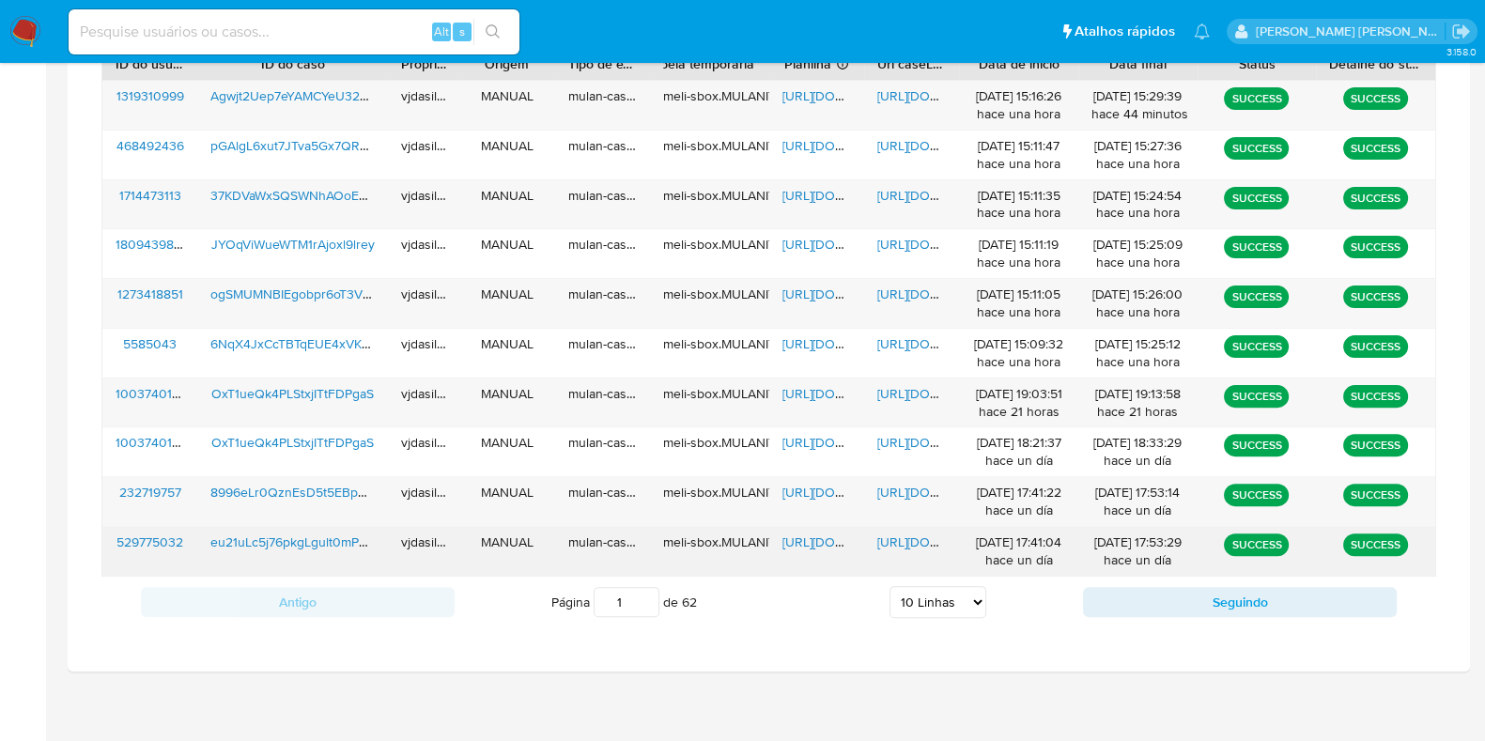
scroll to position [722, 0]
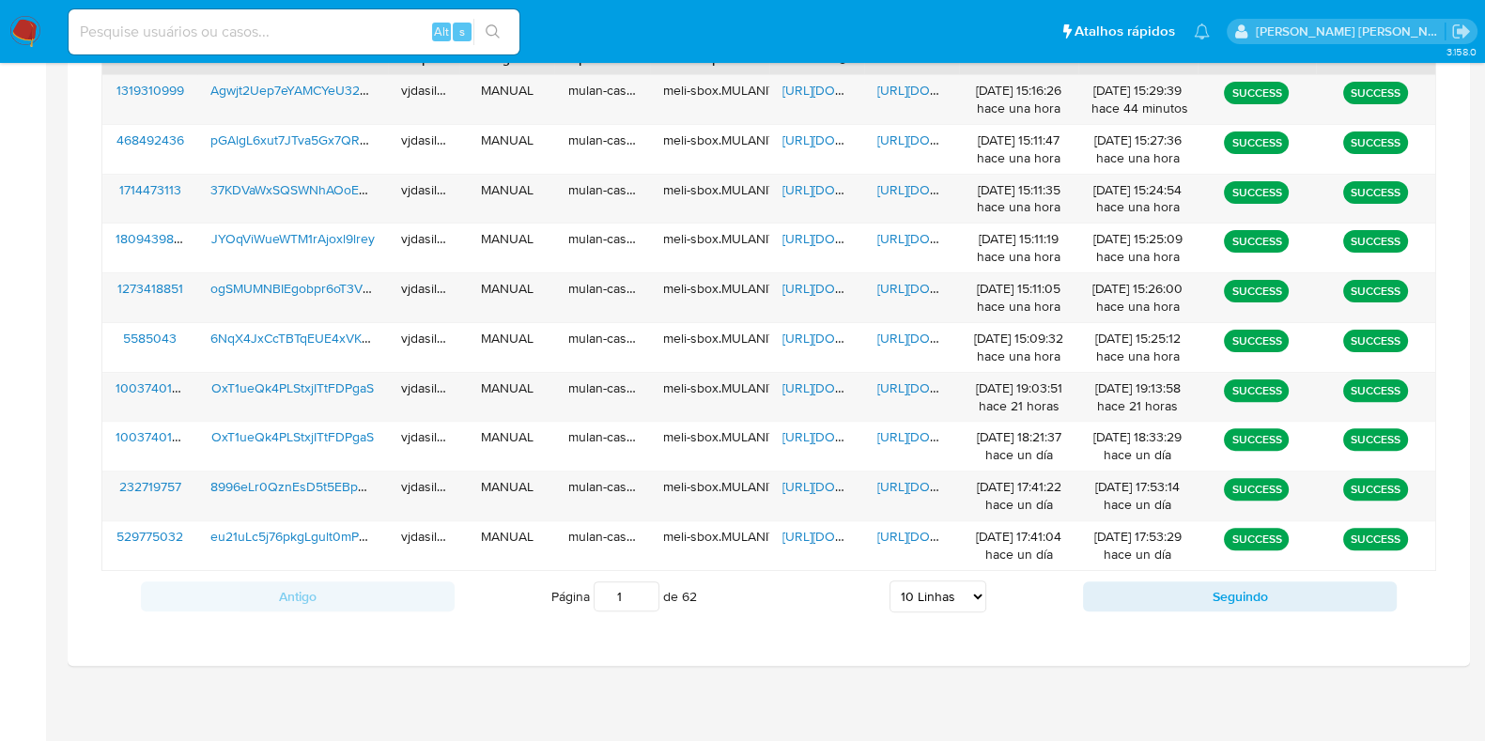
click at [959, 589] on select "5 Linhas 10 Linhas 20 Linhas 25 Linhas 50 Linhas 100 Linhas" at bounding box center [937, 596] width 97 height 32
select select "25"
click at [889, 580] on select "5 Linhas 10 Linhas 20 Linhas 25 Linhas 50 Linhas 100 Linhas" at bounding box center [937, 596] width 97 height 32
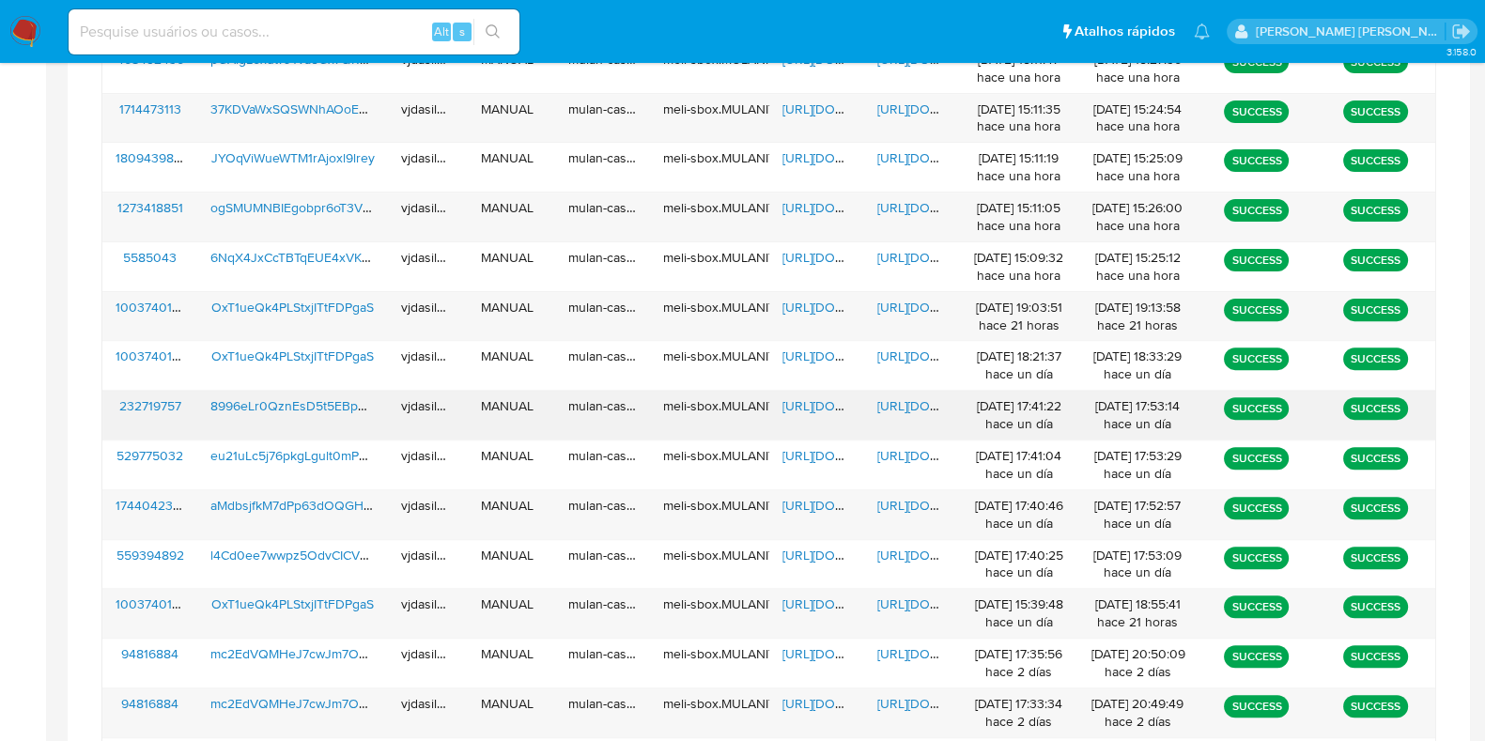
scroll to position [840, 0]
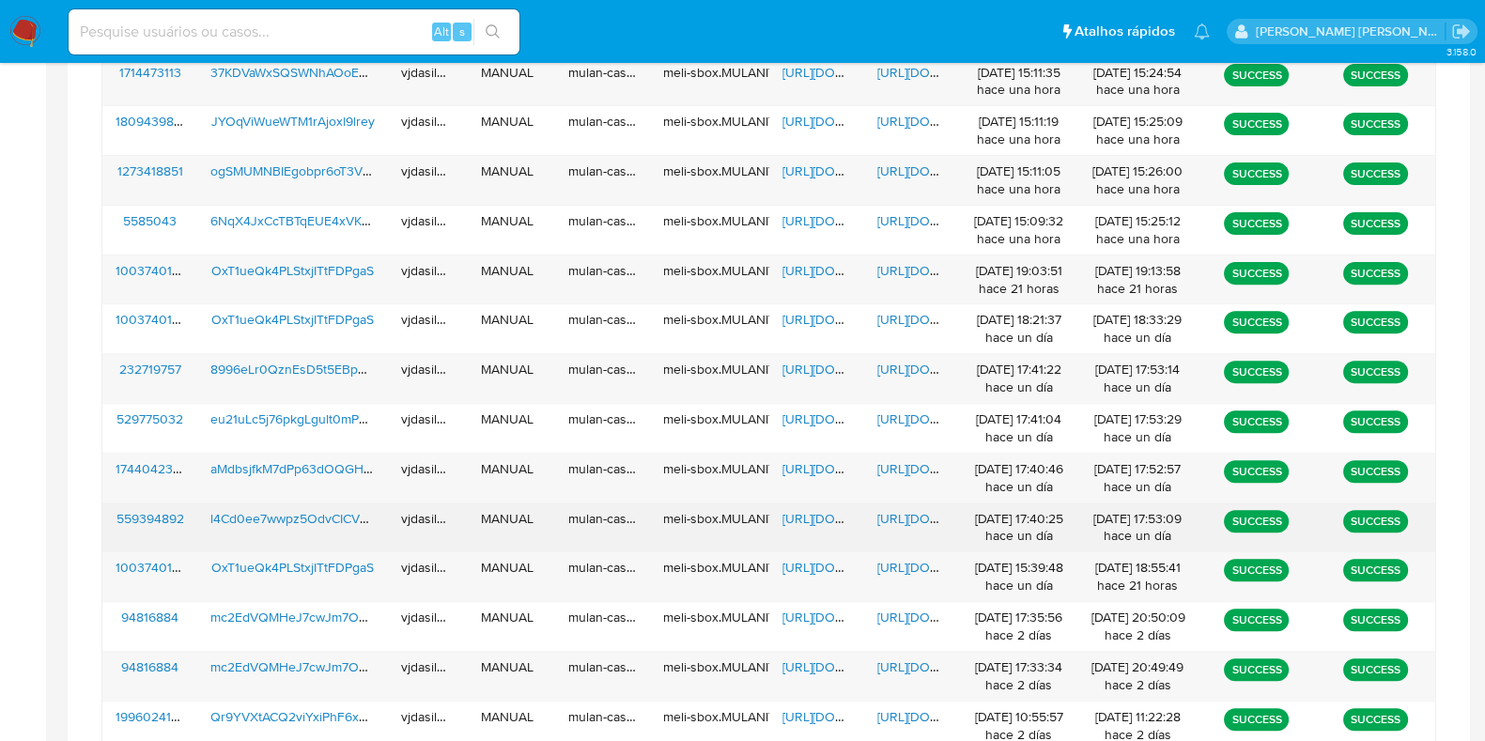
click at [918, 510] on span "[URL][DOMAIN_NAME]" at bounding box center [942, 518] width 130 height 19
click at [296, 509] on span "l4Cd0ee7wwpz5OdvCICVRcVT" at bounding box center [299, 518] width 179 height 19
click at [805, 518] on span "https://docs.google.com/spreadsheets/d/190zu3V_7_2OxJIfebIiegl49JPEsWHx39fnsmSG…" at bounding box center [847, 518] width 130 height 19
click at [305, 516] on span "l4Cd0ee7wwpz5OdvCICVRcVT" at bounding box center [299, 518] width 179 height 19
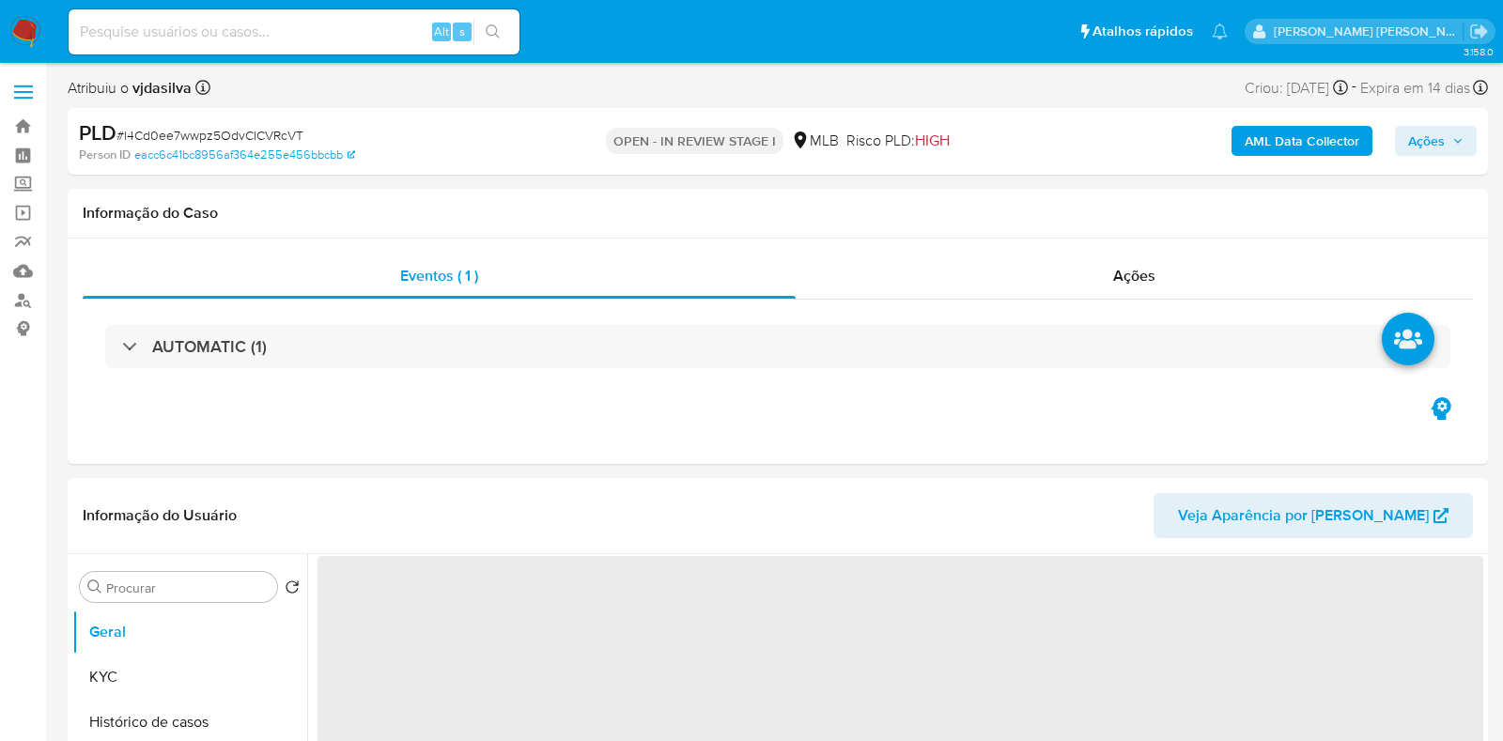
select select "10"
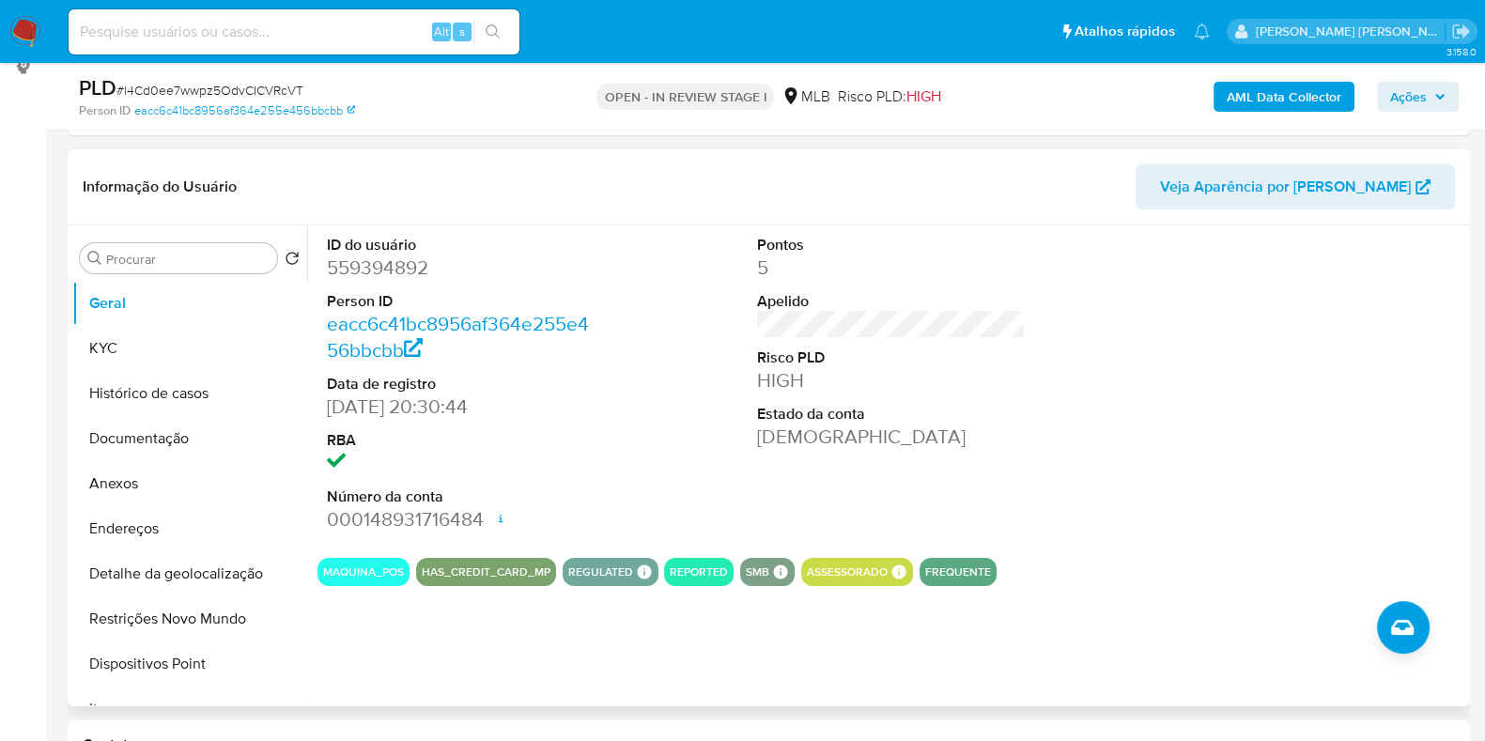
scroll to position [352, 0]
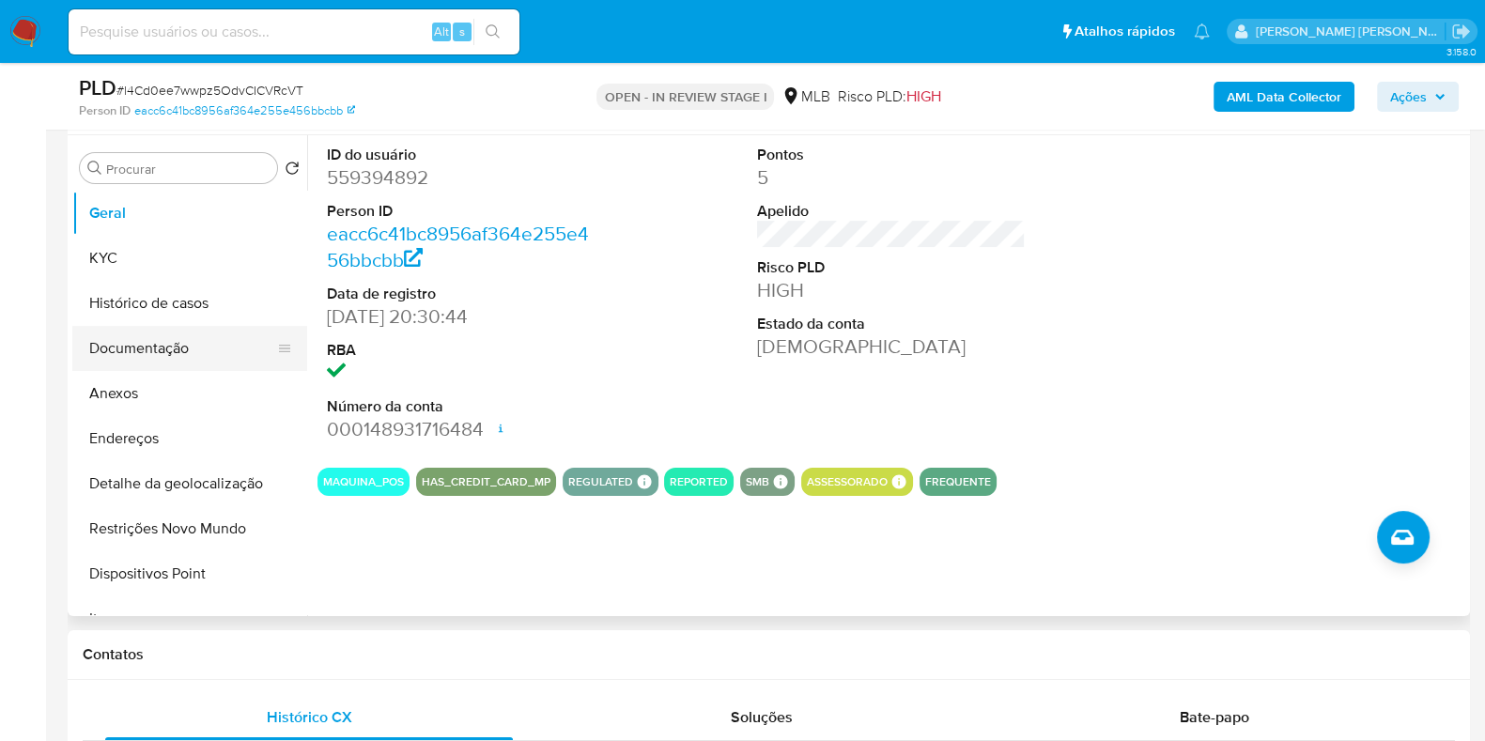
click at [131, 344] on button "Documentação" at bounding box center [182, 348] width 220 height 45
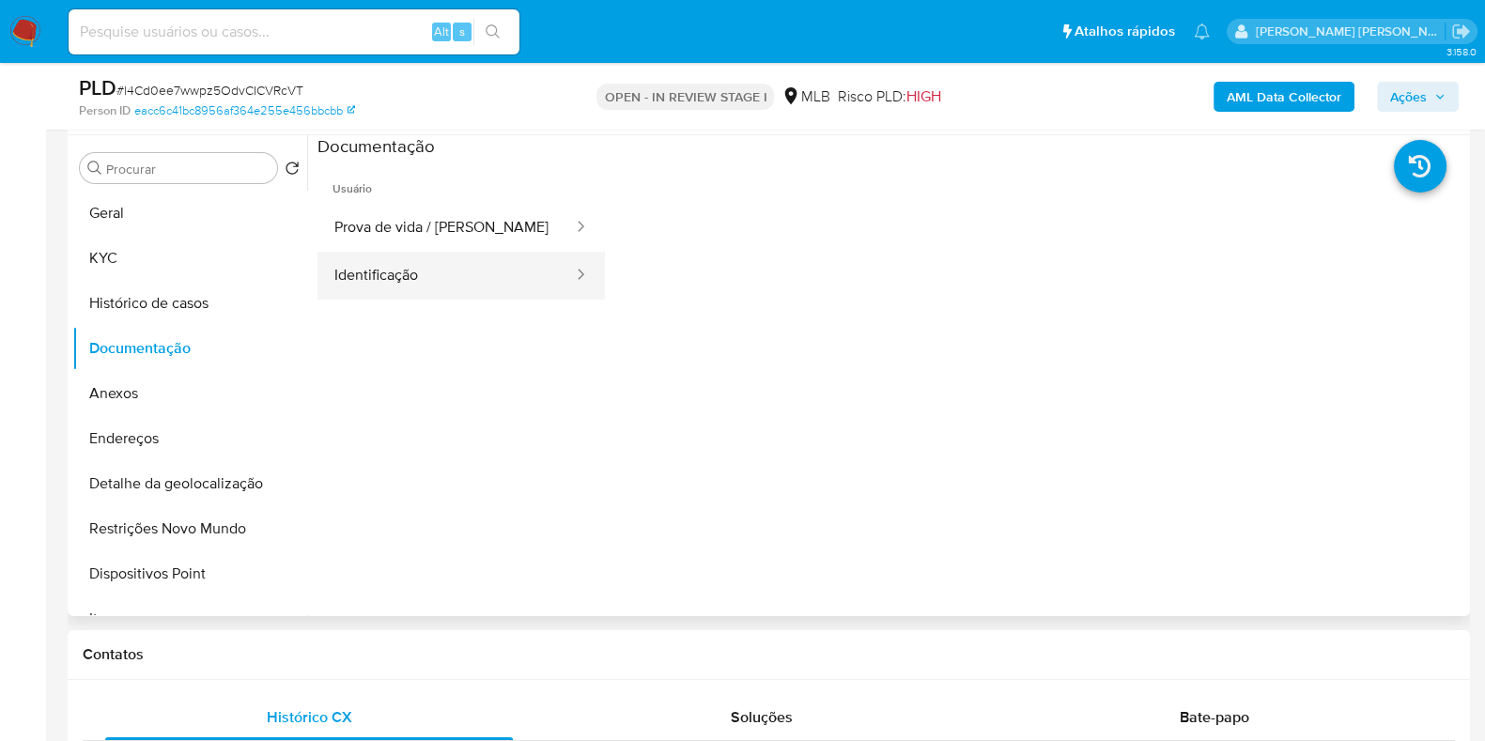
click at [456, 284] on button "Identificação" at bounding box center [445, 276] width 257 height 48
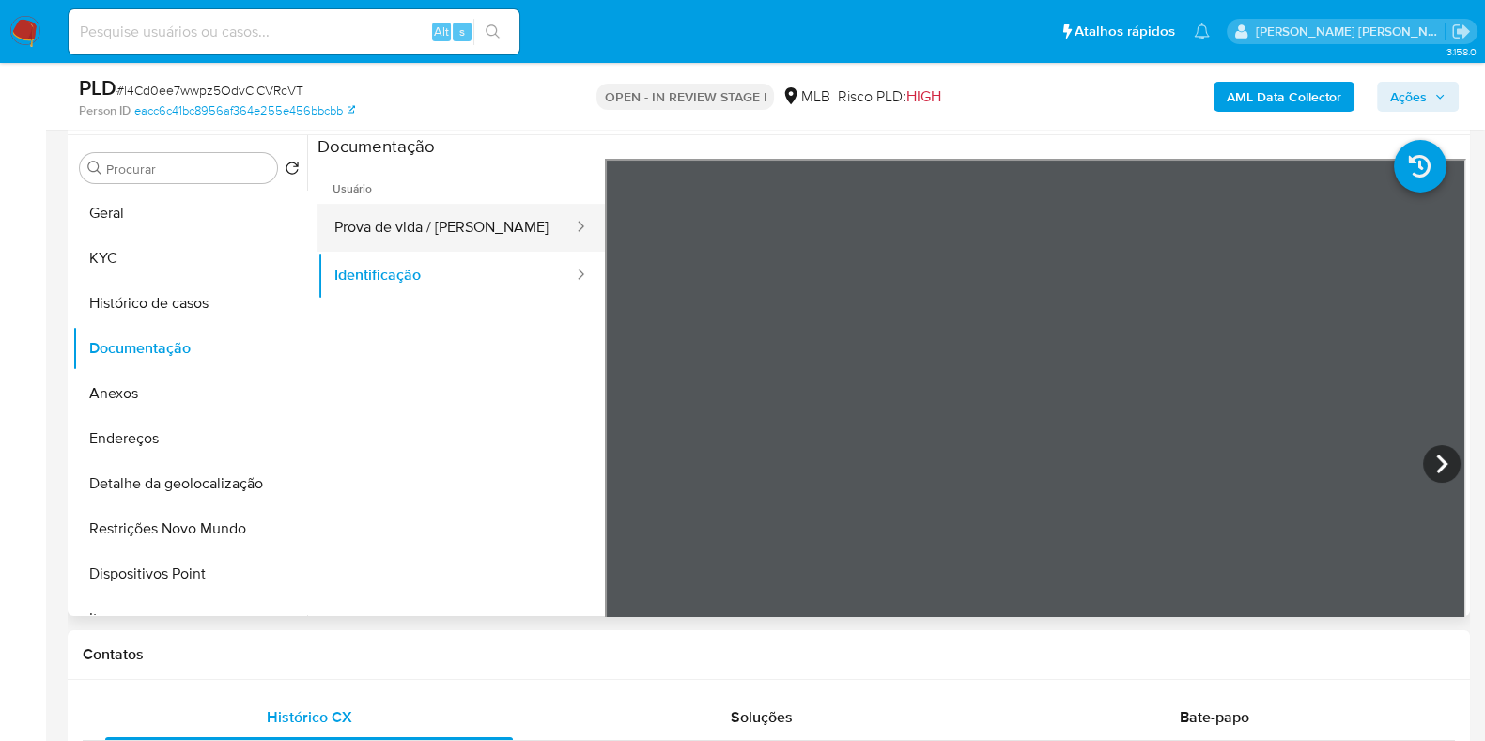
click at [441, 232] on button "Prova de vida / Selfie" at bounding box center [445, 228] width 257 height 48
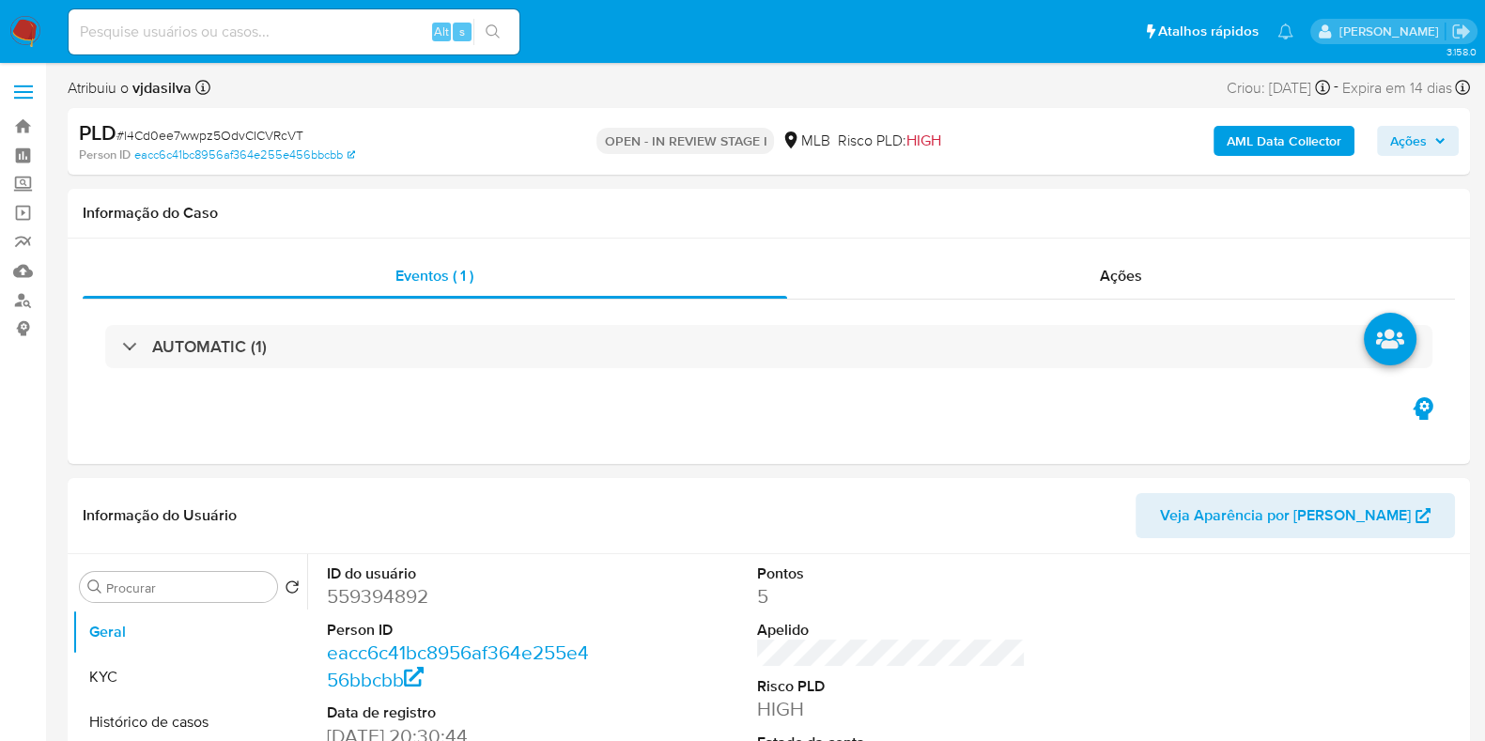
select select "10"
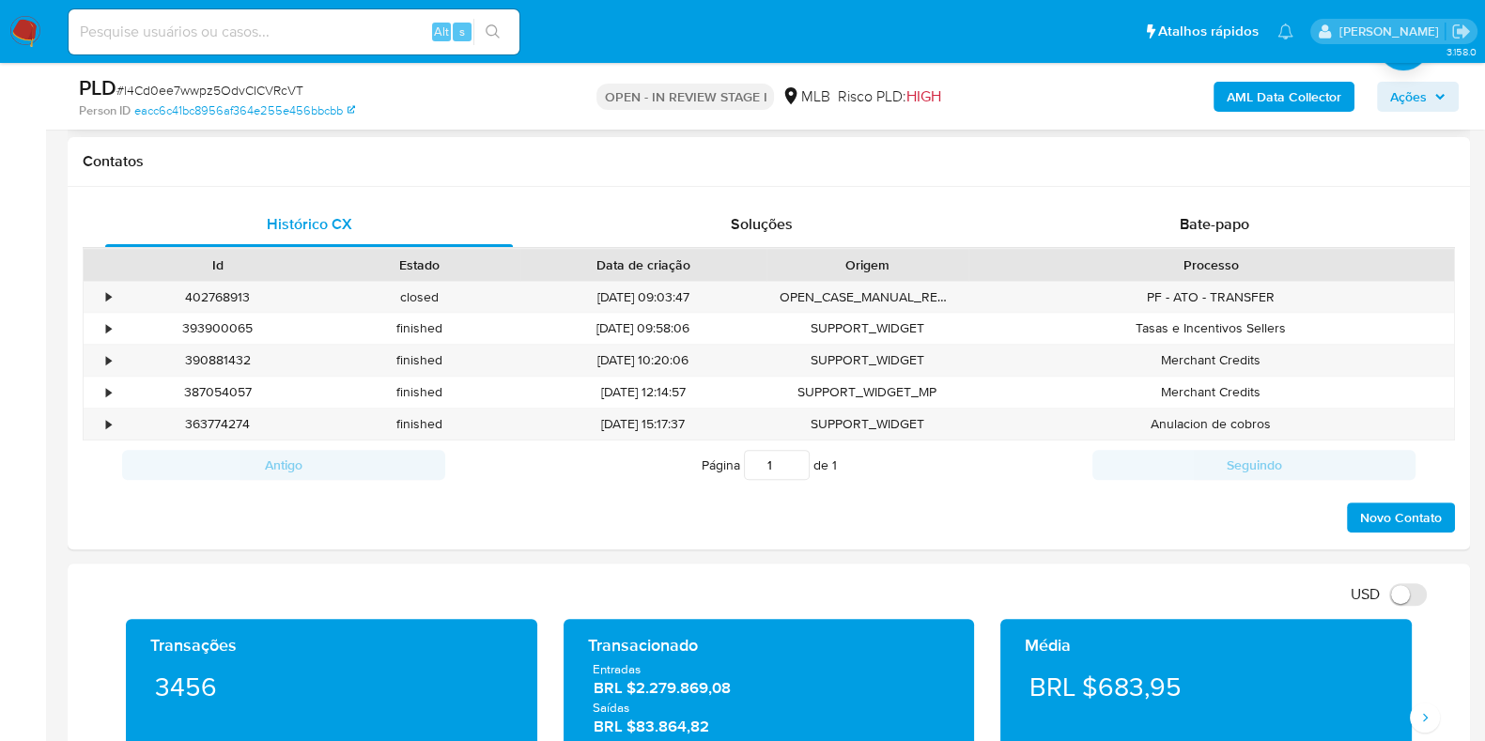
scroll to position [704, 0]
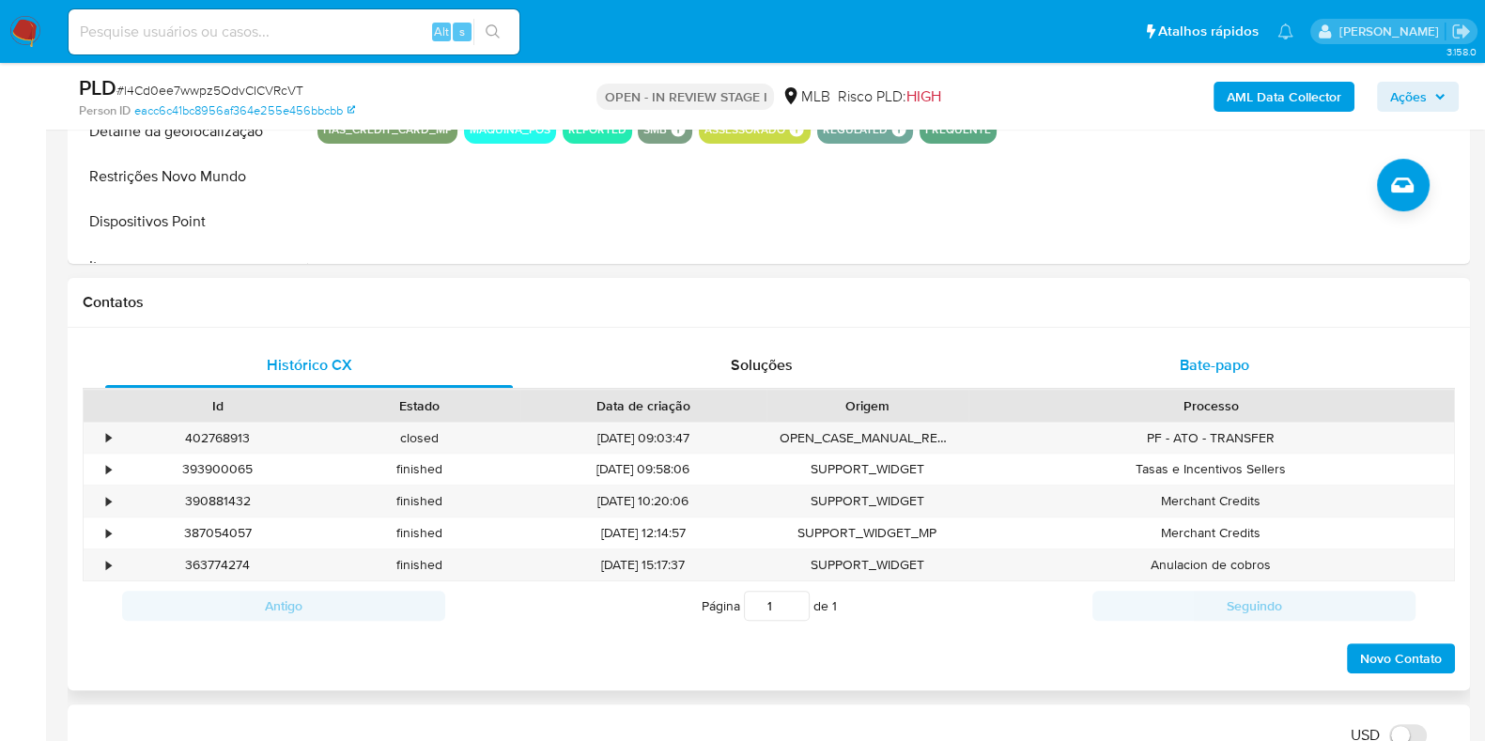
click at [1210, 354] on span "Bate-papo" at bounding box center [1214, 365] width 69 height 22
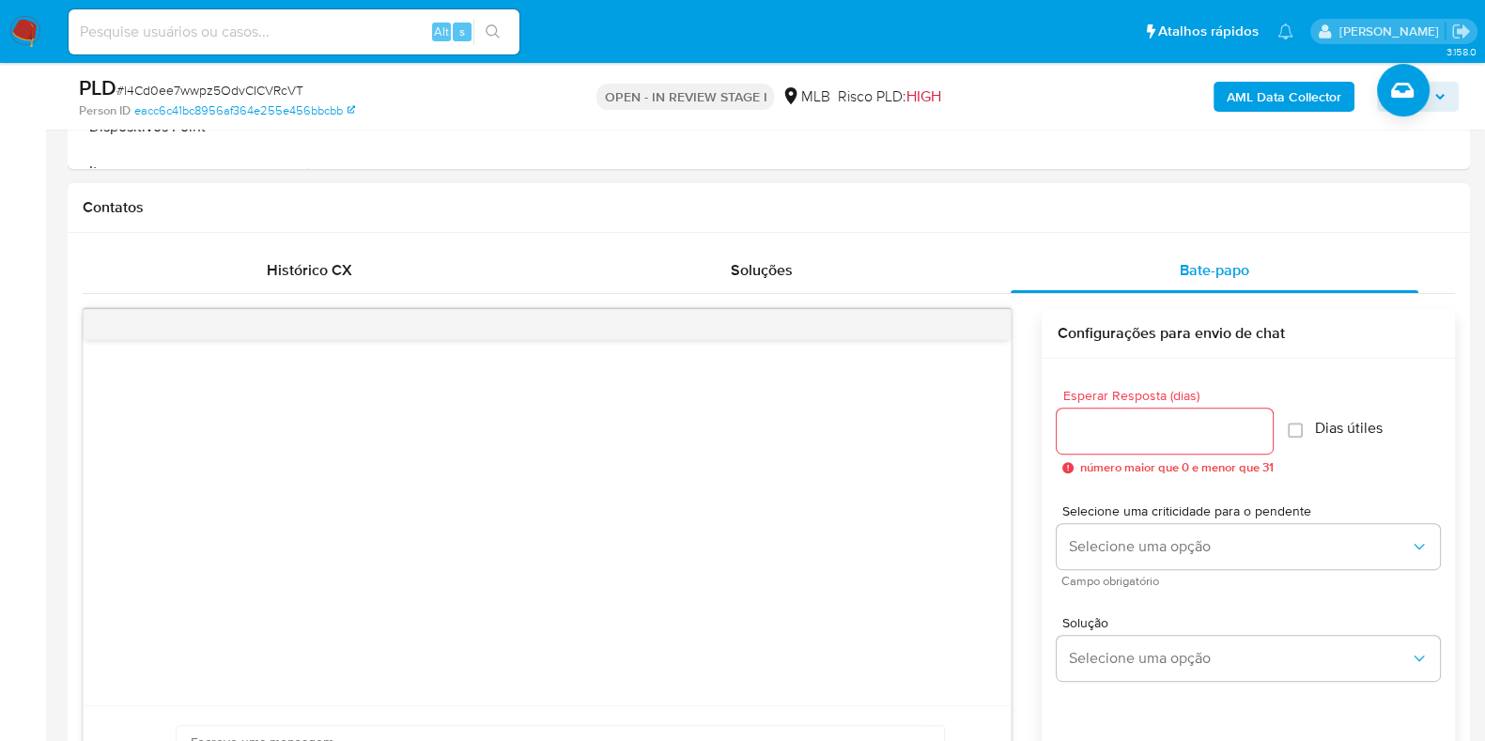
scroll to position [821, 0]
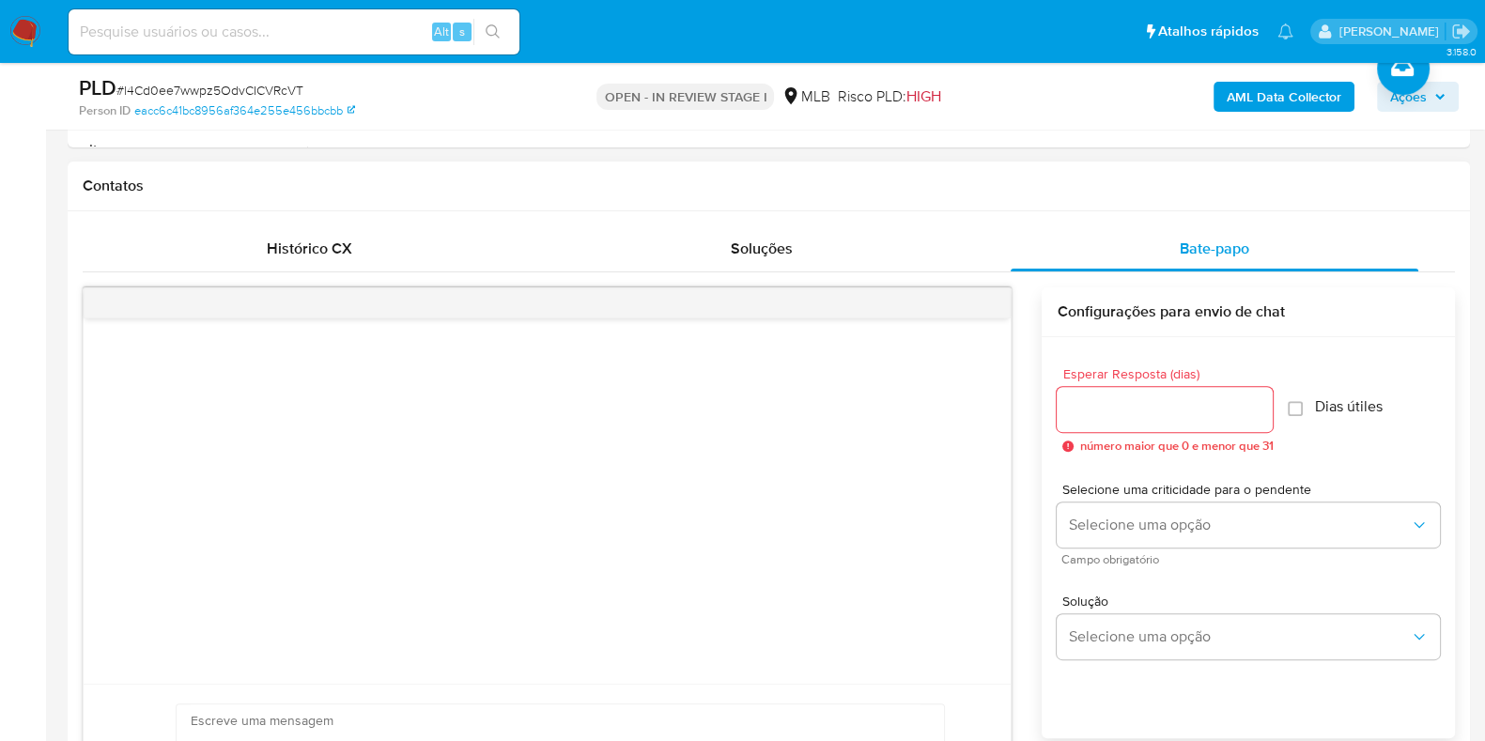
click at [1101, 403] on input "Esperar Resposta (dias)" at bounding box center [1164, 409] width 216 height 24
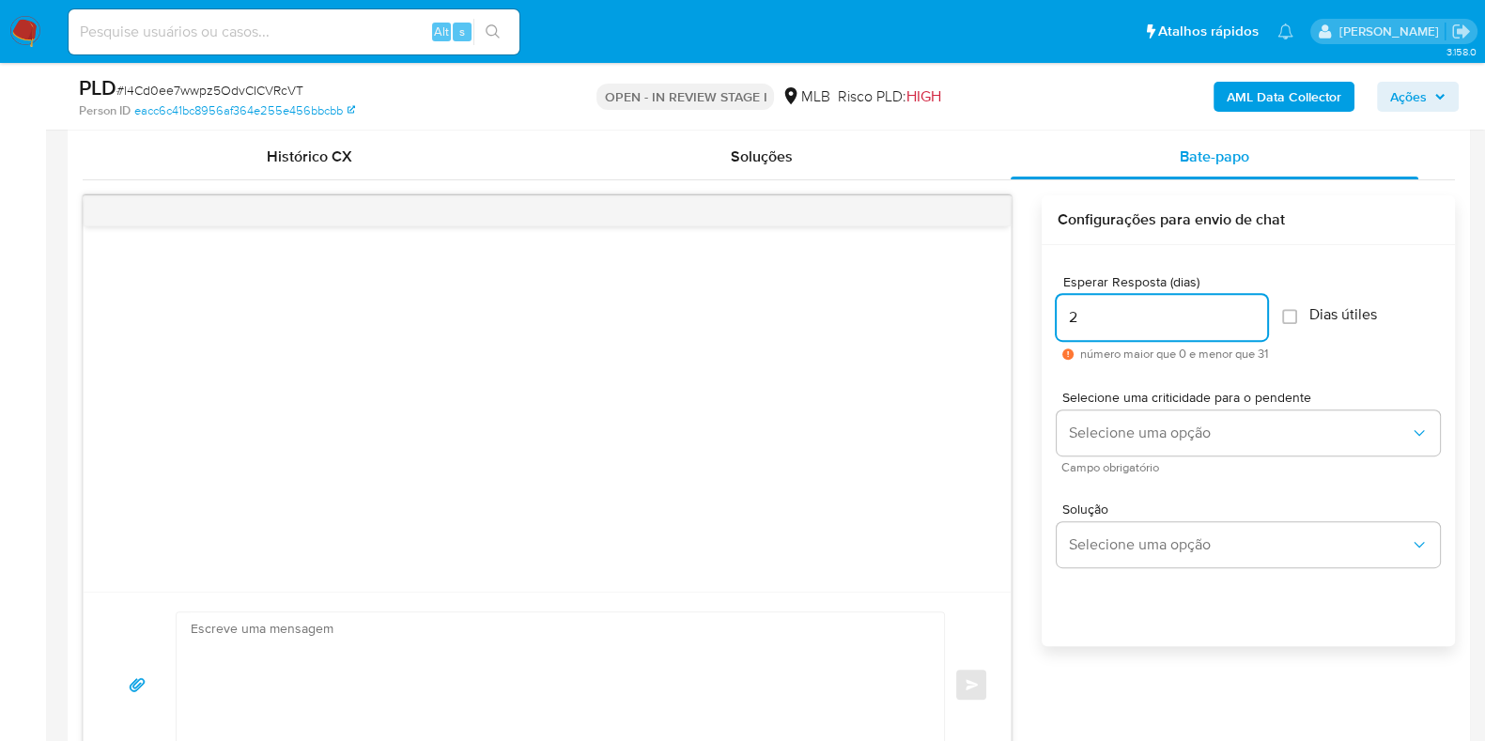
scroll to position [1056, 0]
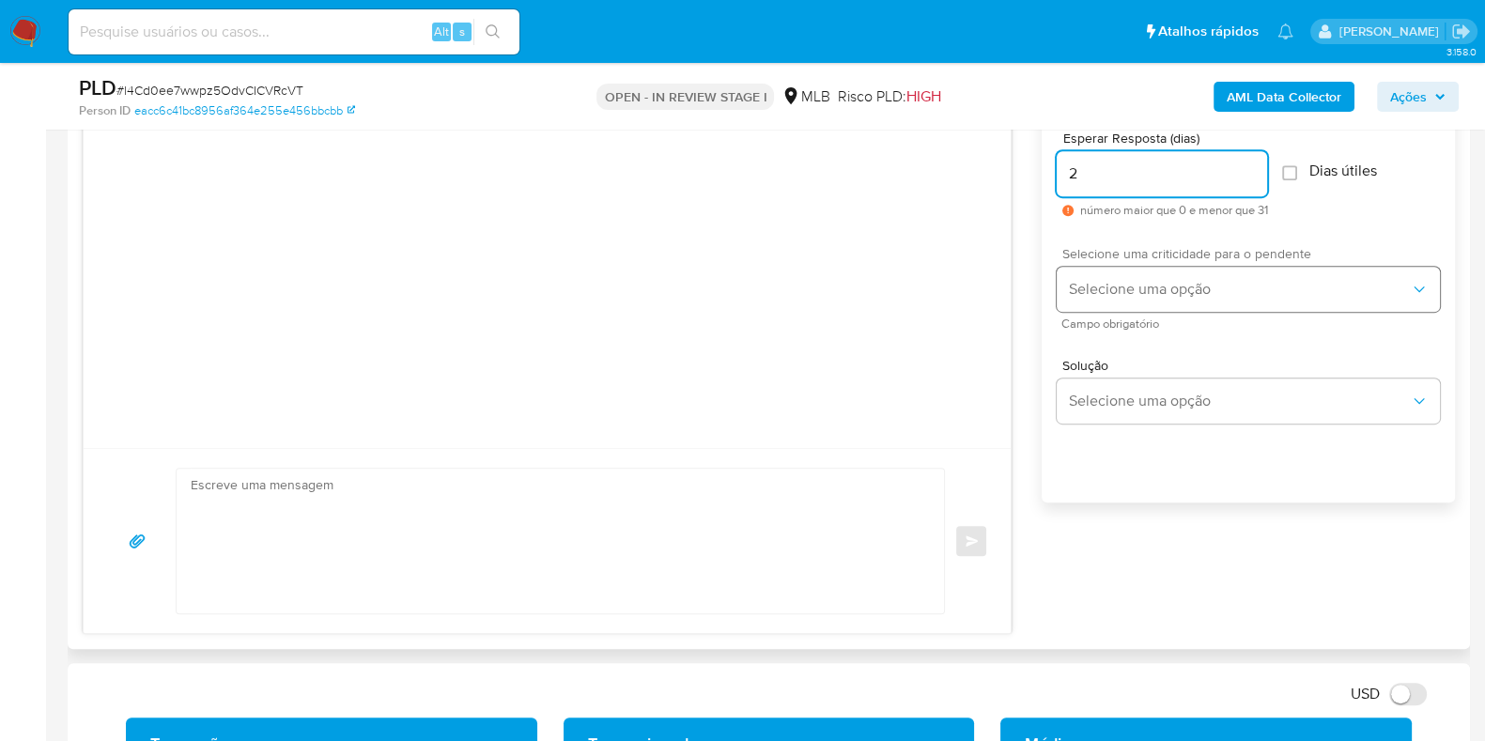
type input "2"
click at [1107, 283] on span "Selecione uma opção" at bounding box center [1239, 289] width 342 height 19
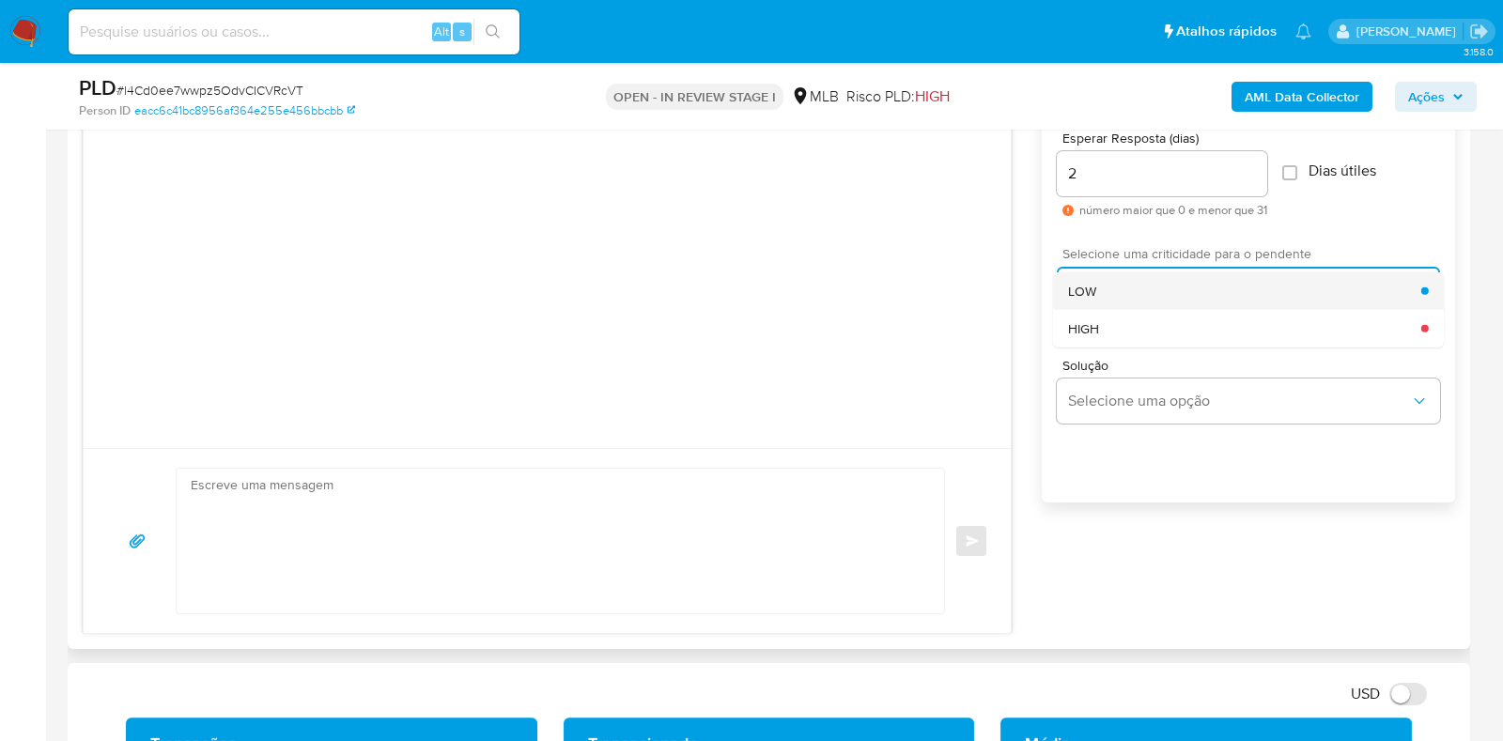
click at [1107, 297] on div "LOW" at bounding box center [1244, 290] width 353 height 38
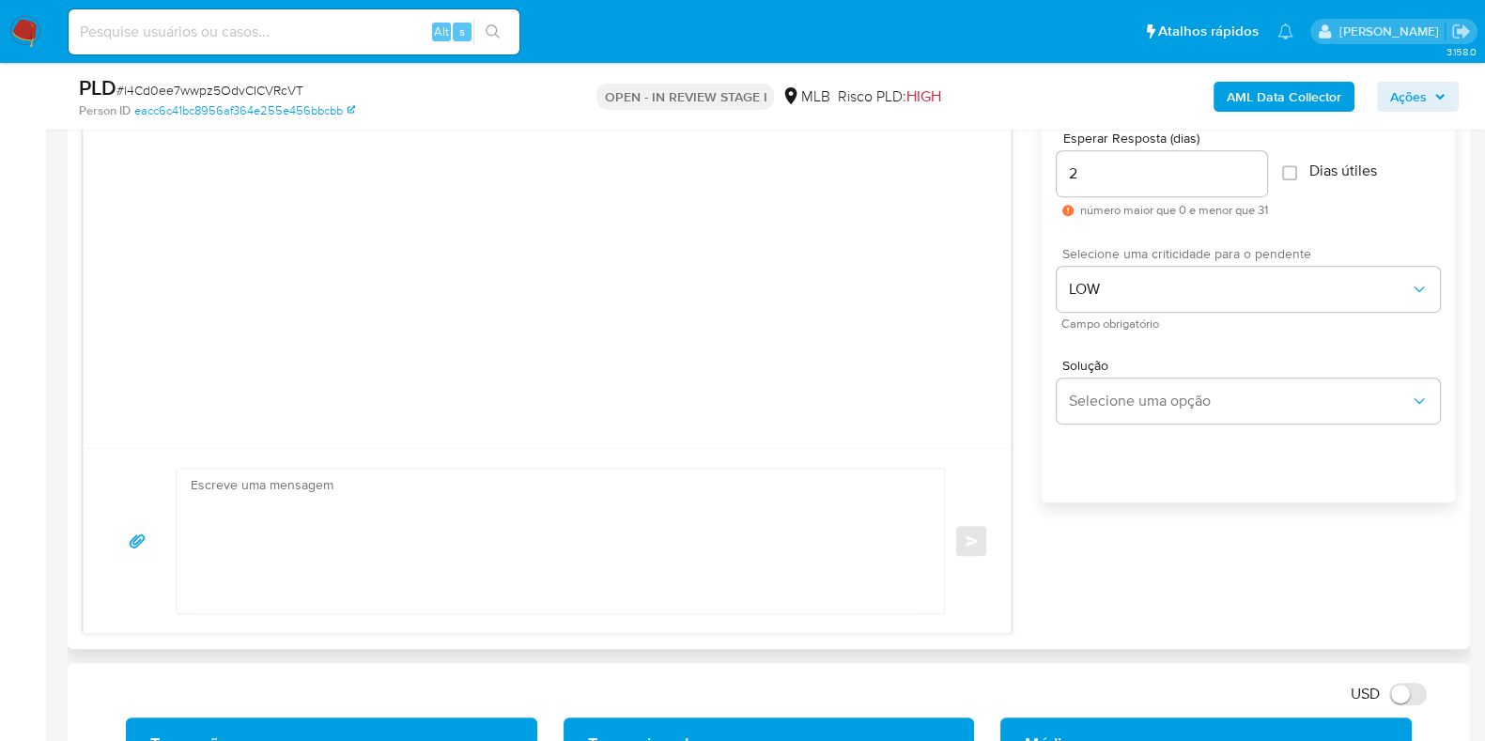
click at [568, 530] on textarea at bounding box center [556, 541] width 730 height 145
paste textarea "Ola, Estamos realizando uma verificação adicional de segurança em contas de usu…"
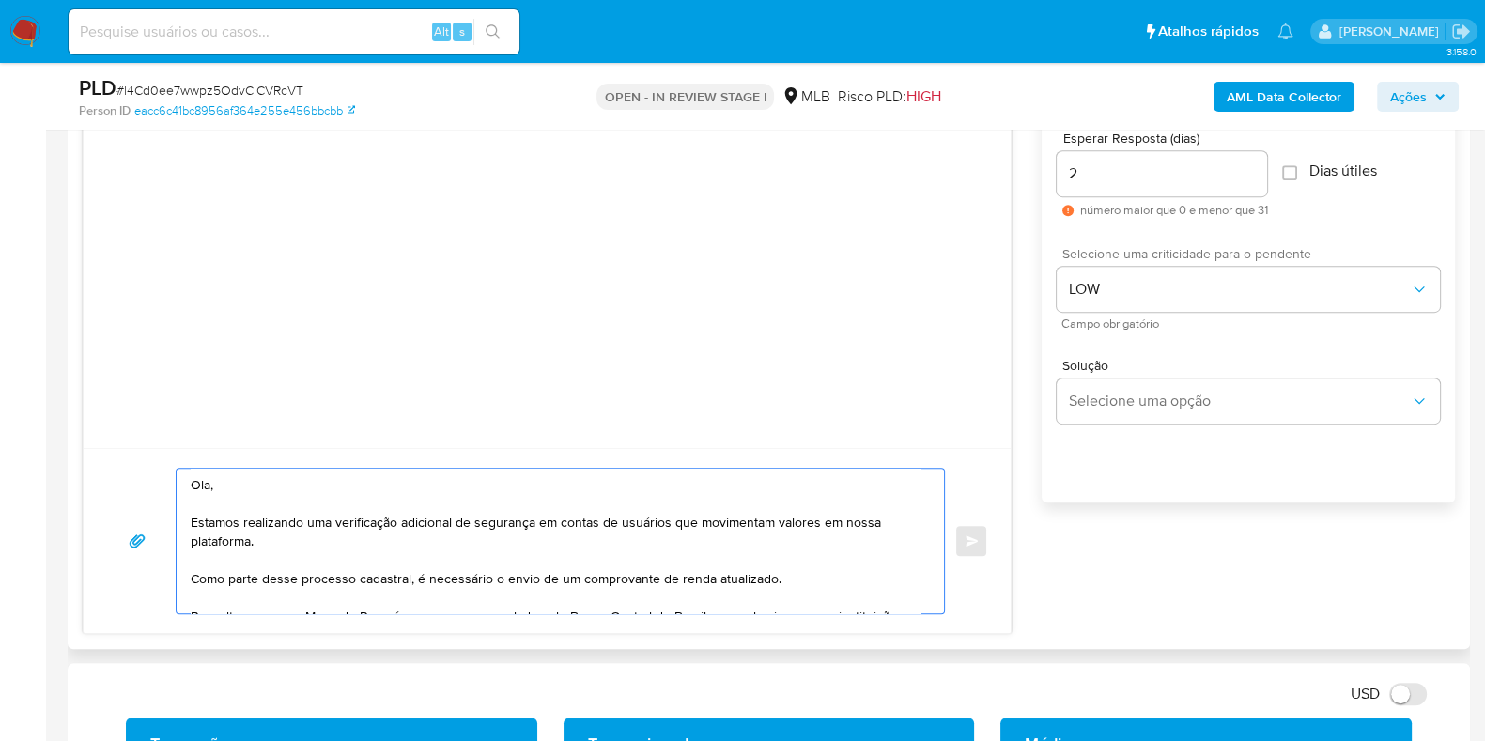
scroll to position [288, 0]
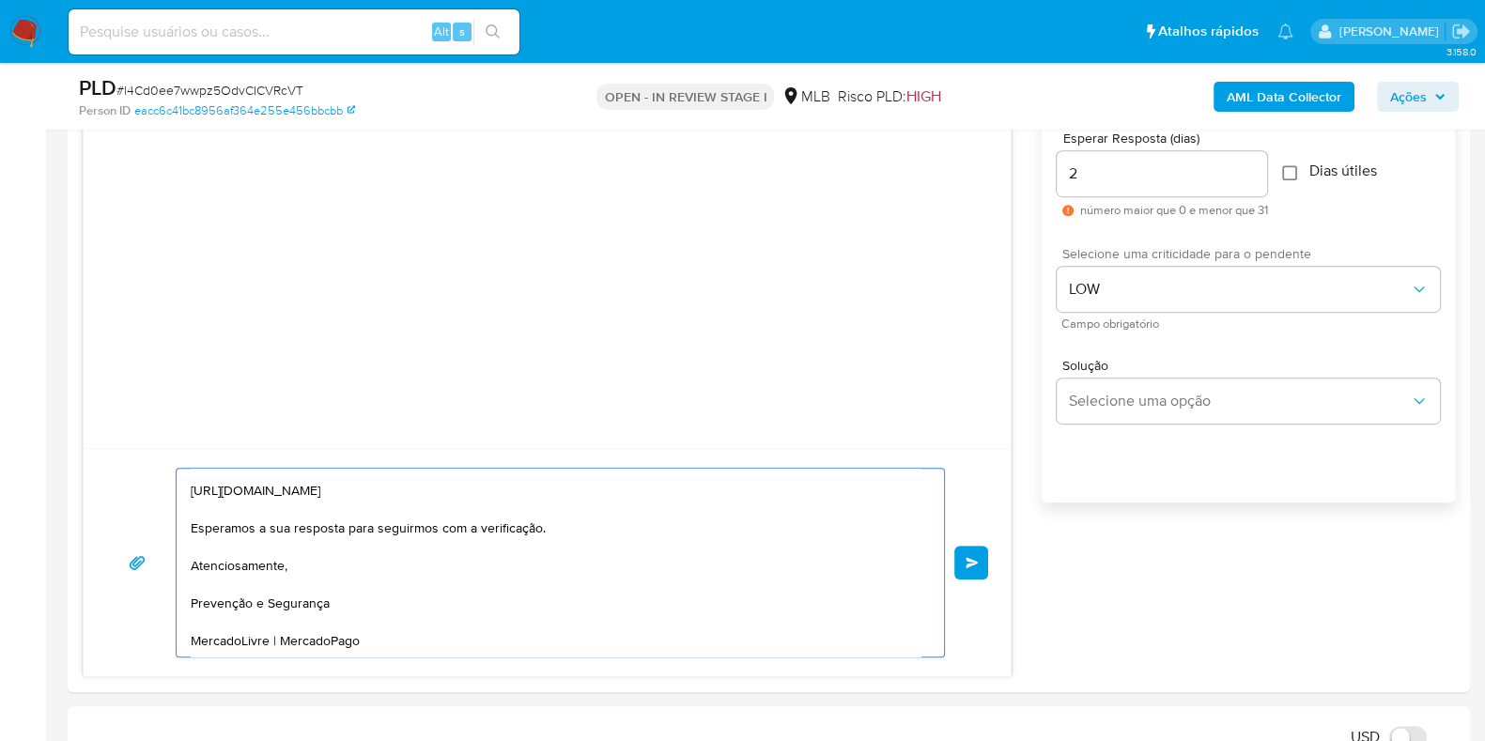
type textarea "Ola, Estamos realizando uma verificação adicional de segurança em contas de usu…"
click at [1291, 176] on input "Dias útiles" at bounding box center [1289, 172] width 15 height 15
click at [1293, 178] on input "Dias útiles" at bounding box center [1289, 172] width 15 height 15
checkbox input "false"
click at [807, 518] on textarea "Ola, Estamos realizando uma verificação adicional de segurança em contas de usu…" at bounding box center [556, 563] width 730 height 188
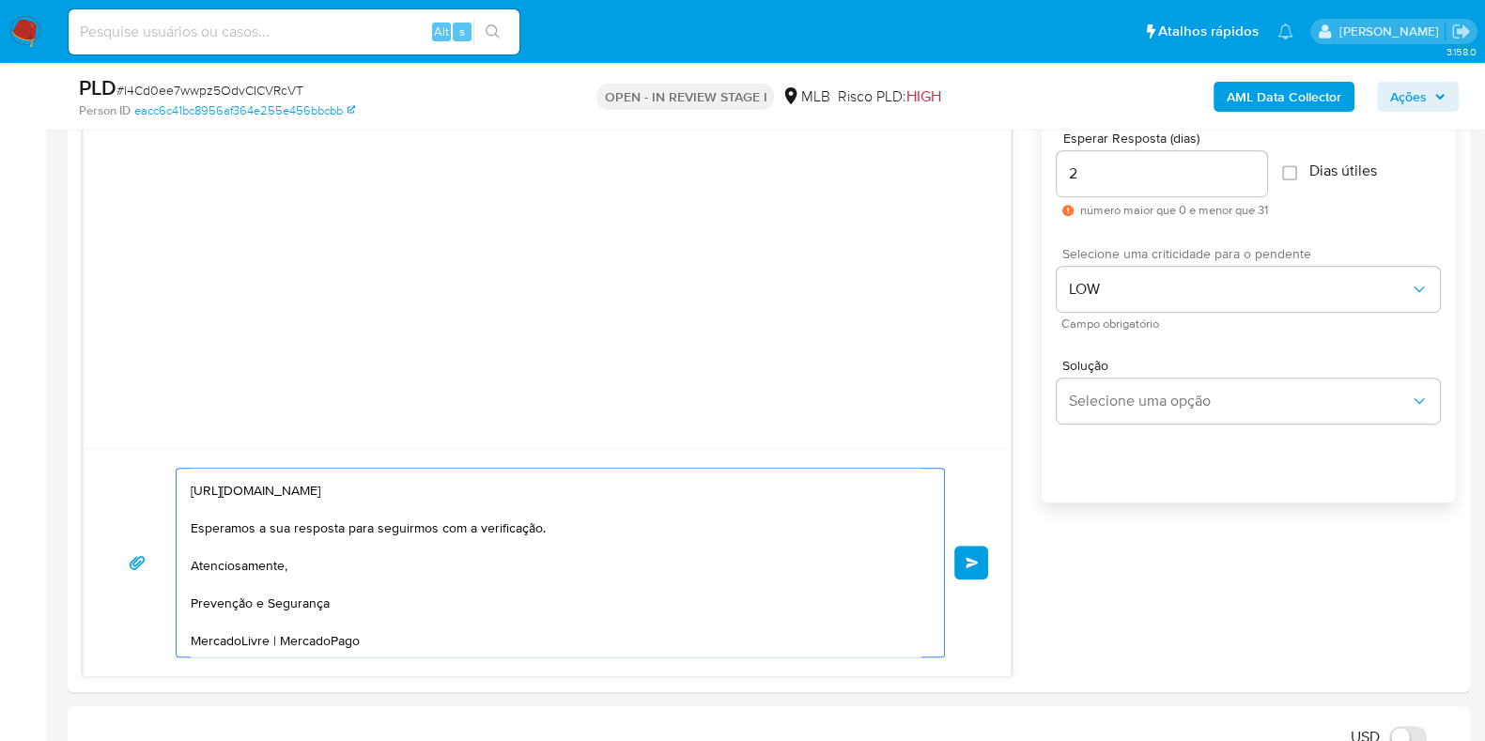
click at [967, 557] on span "common.send" at bounding box center [971, 562] width 13 height 11
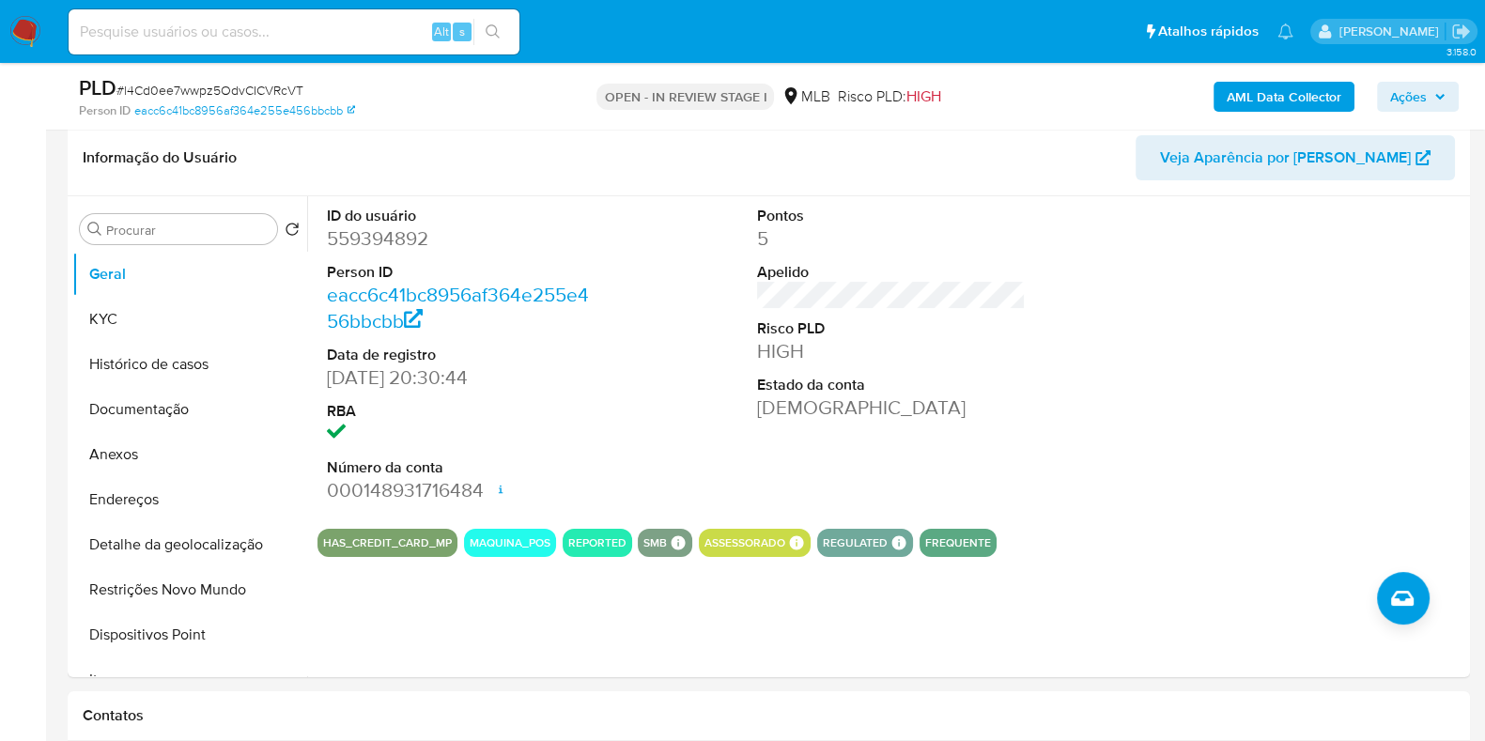
scroll to position [0, 0]
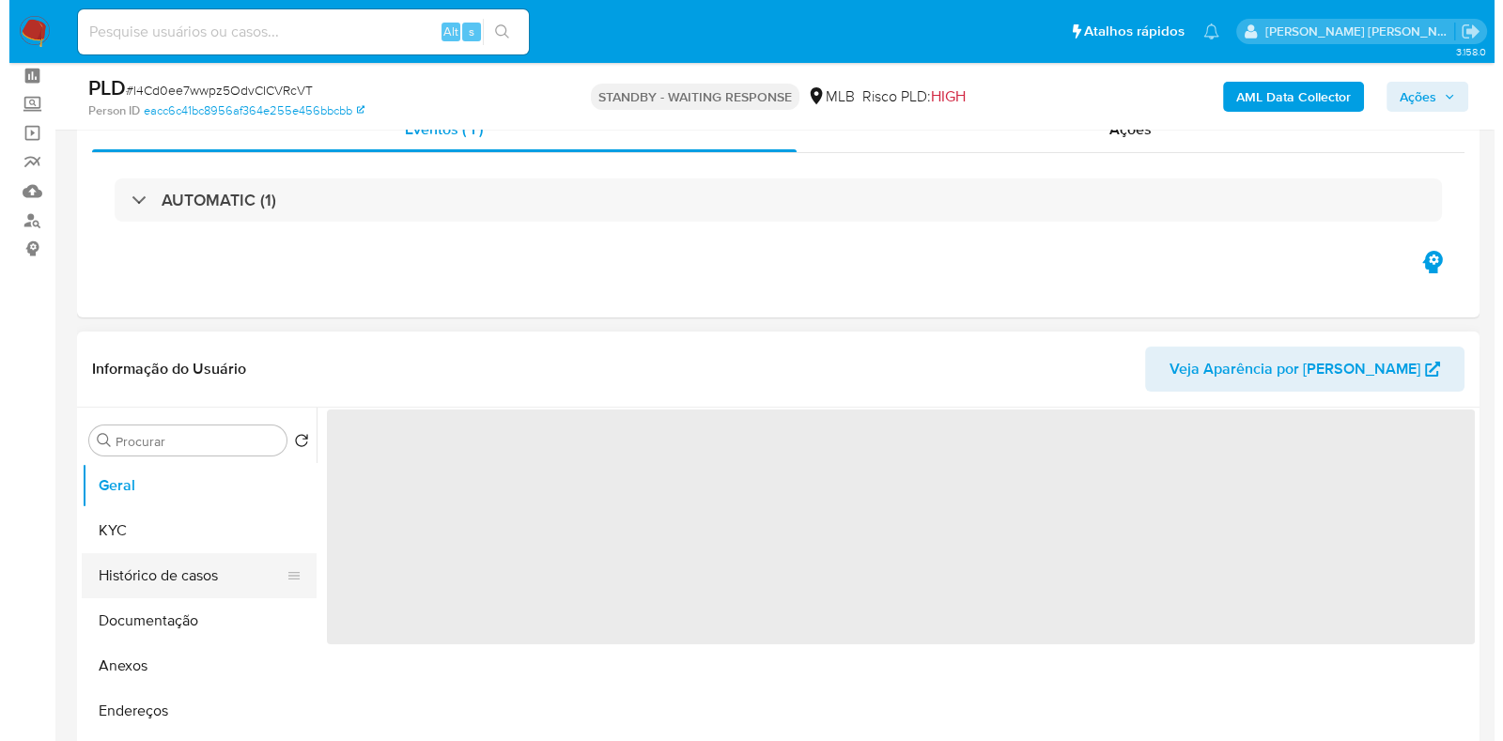
scroll to position [116, 0]
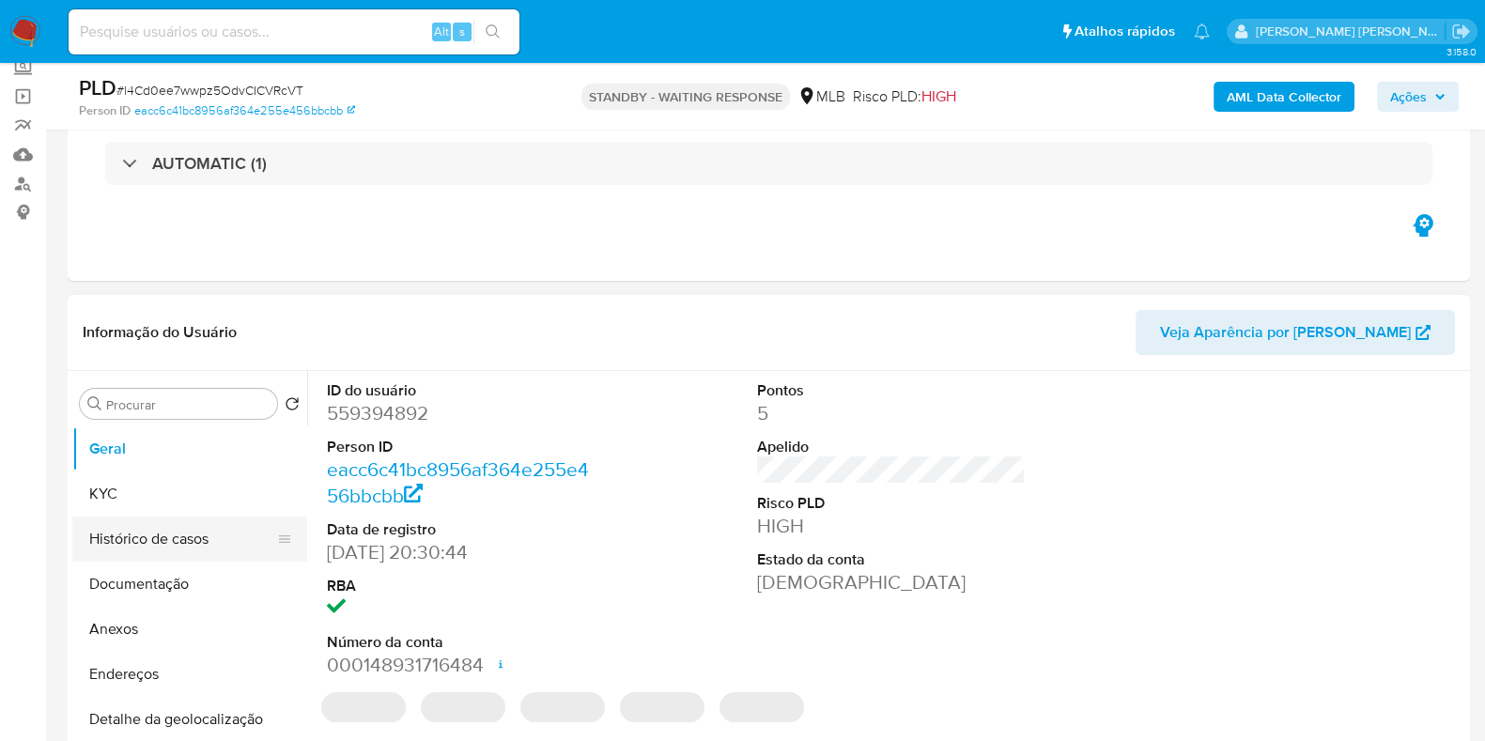
select select "10"
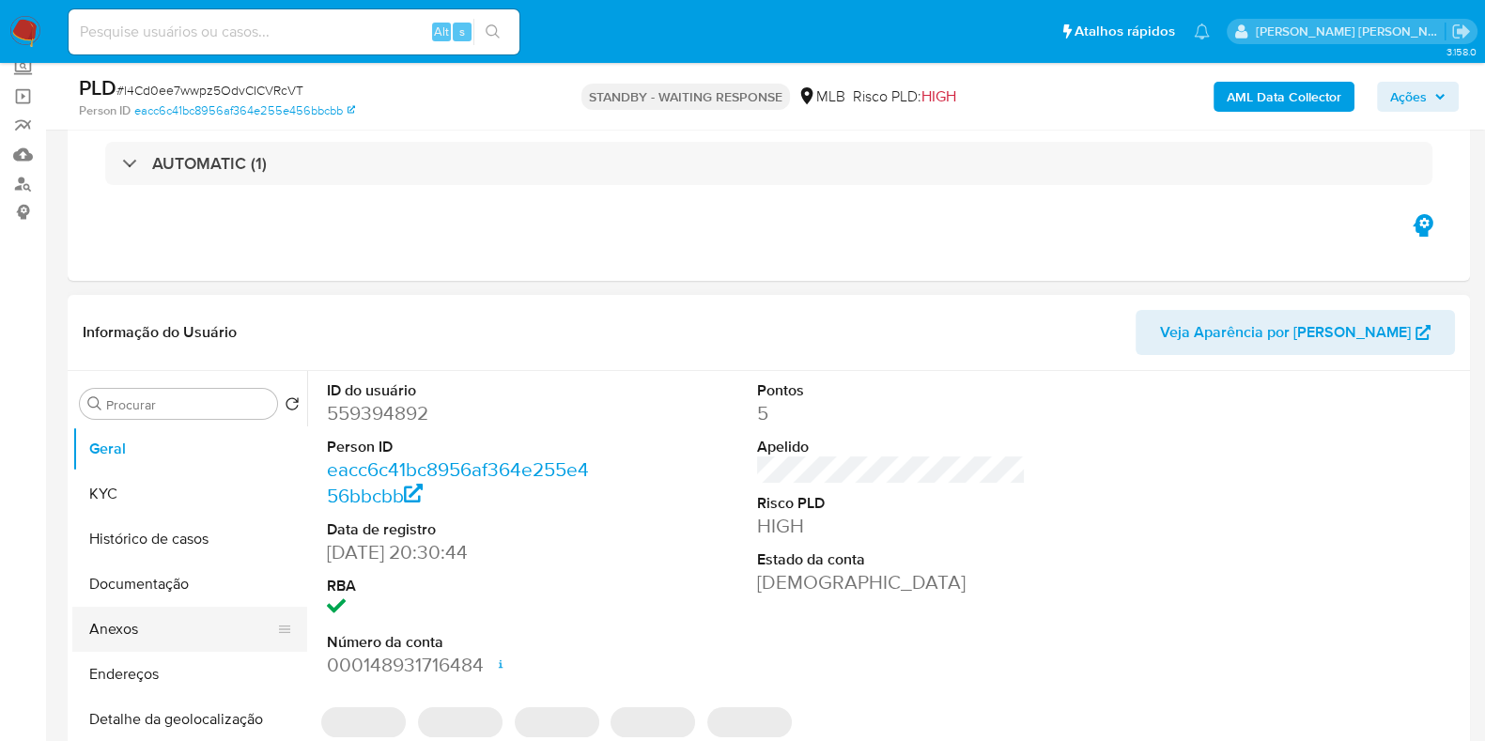
click at [141, 623] on button "Anexos" at bounding box center [182, 629] width 220 height 45
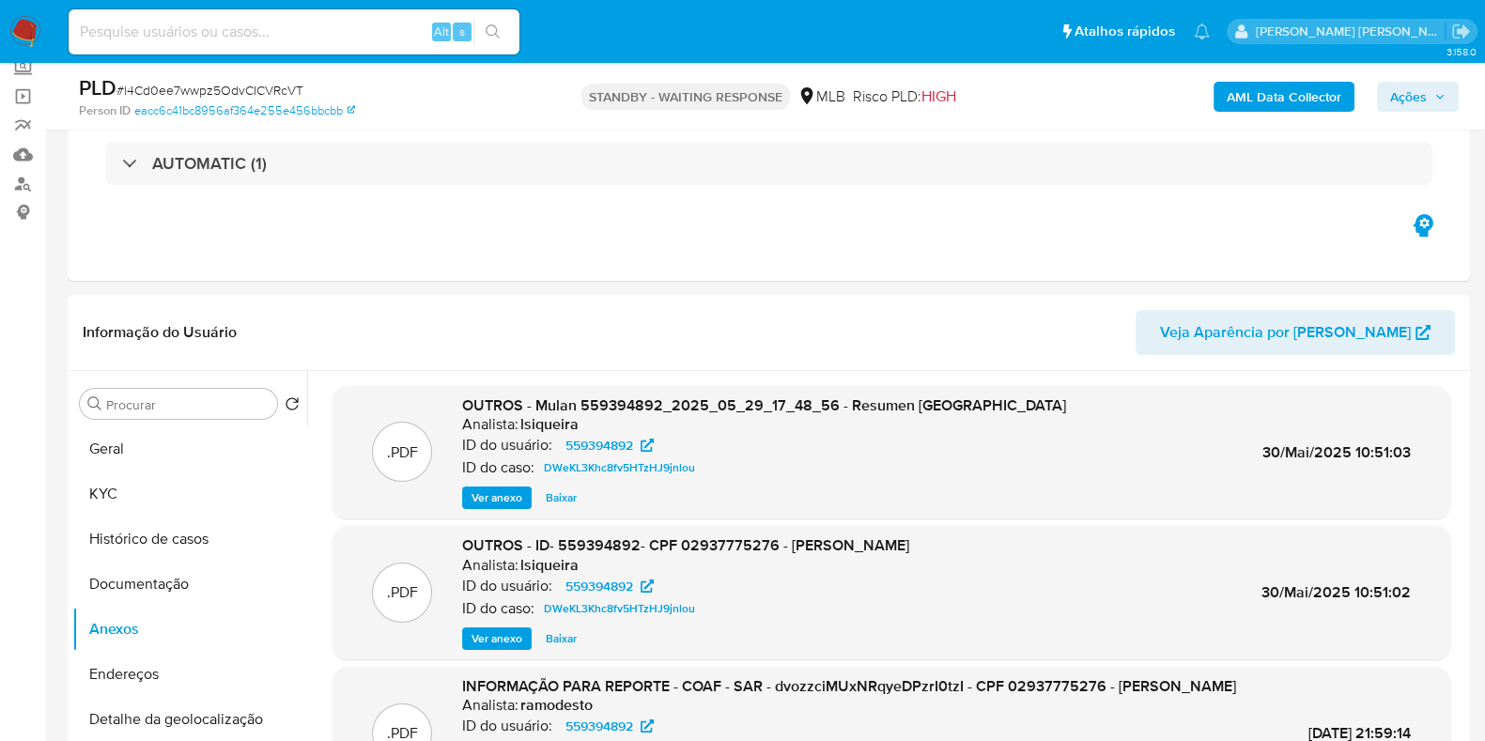
click at [1249, 101] on b "AML Data Collector" at bounding box center [1283, 97] width 115 height 30
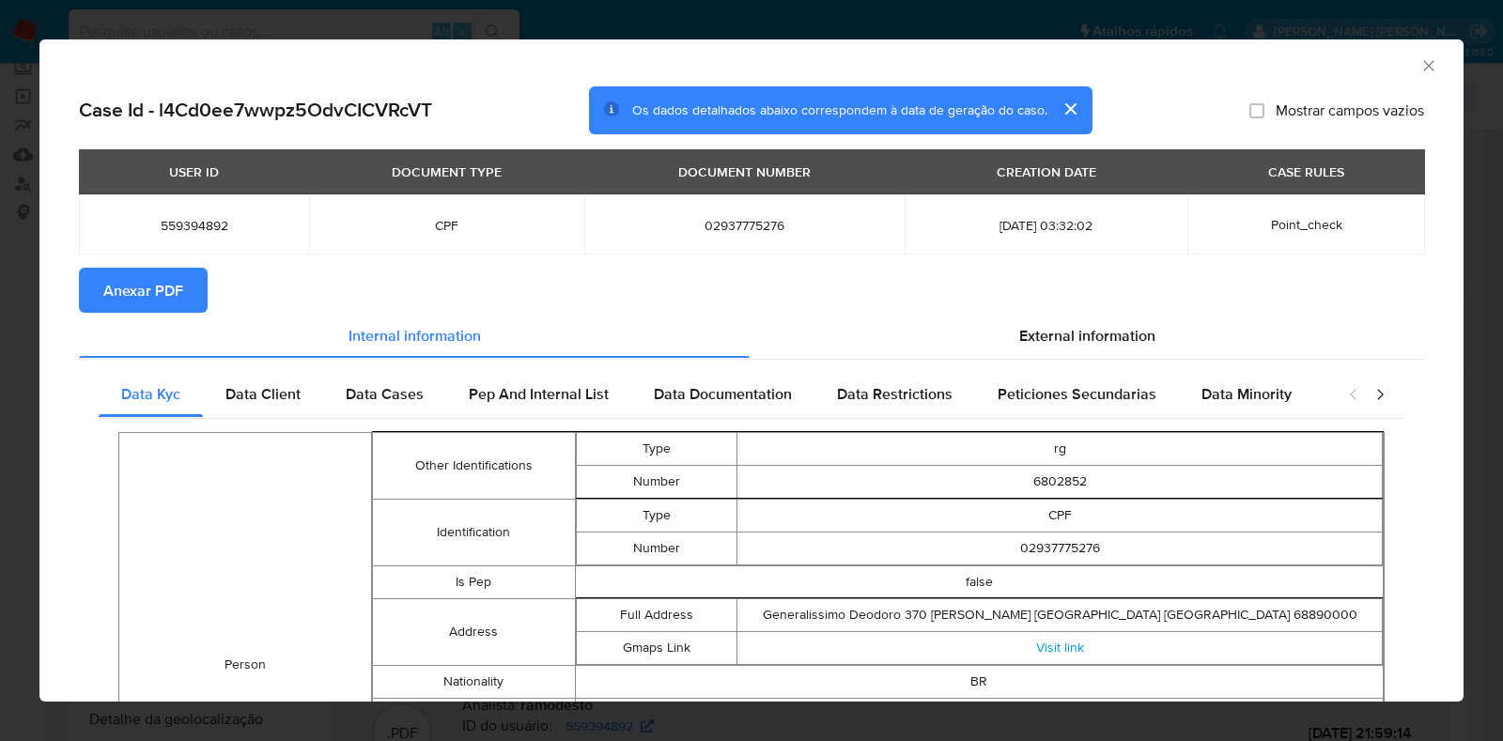
click at [173, 289] on span "Anexar PDF" at bounding box center [143, 290] width 80 height 41
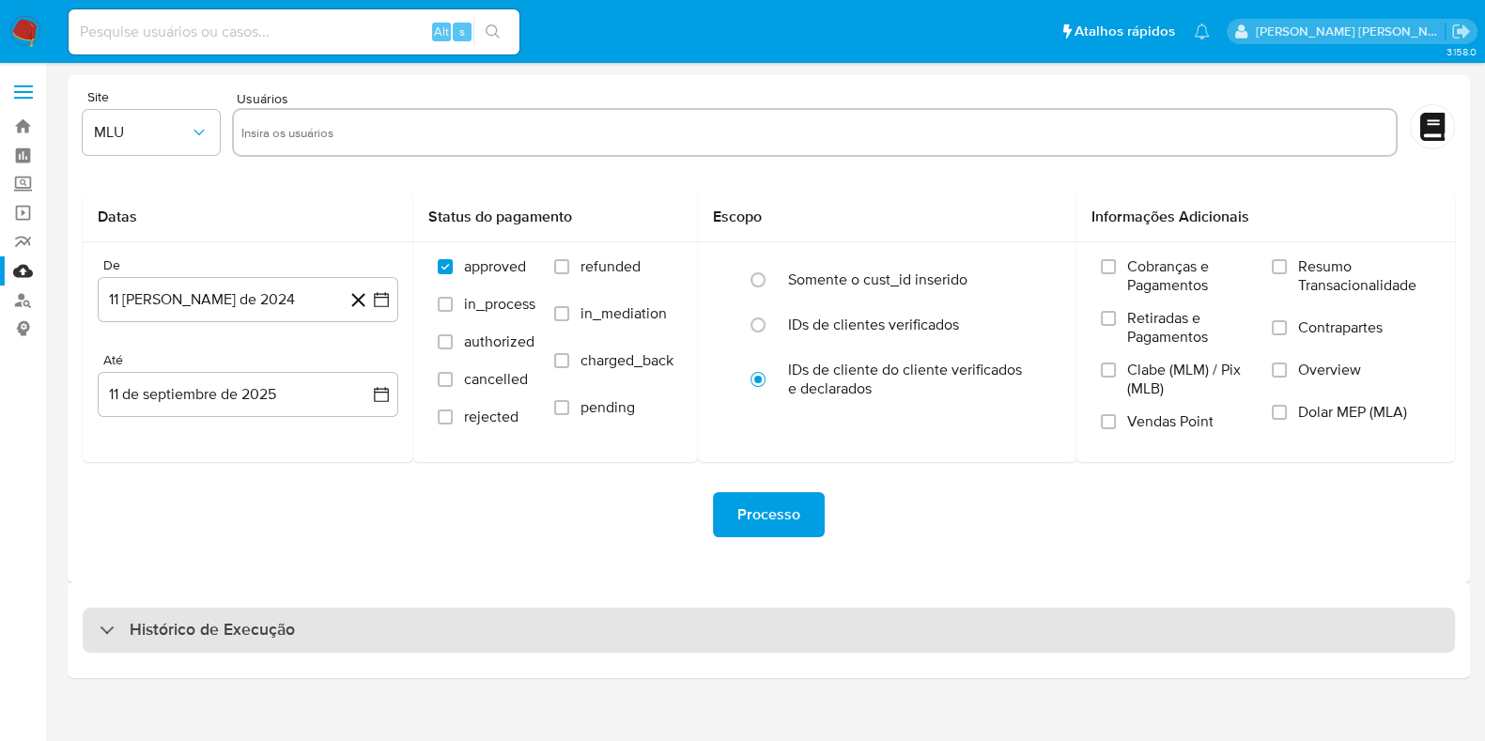
click at [693, 626] on div "Histórico de Execução" at bounding box center [769, 630] width 1372 height 45
select select "10"
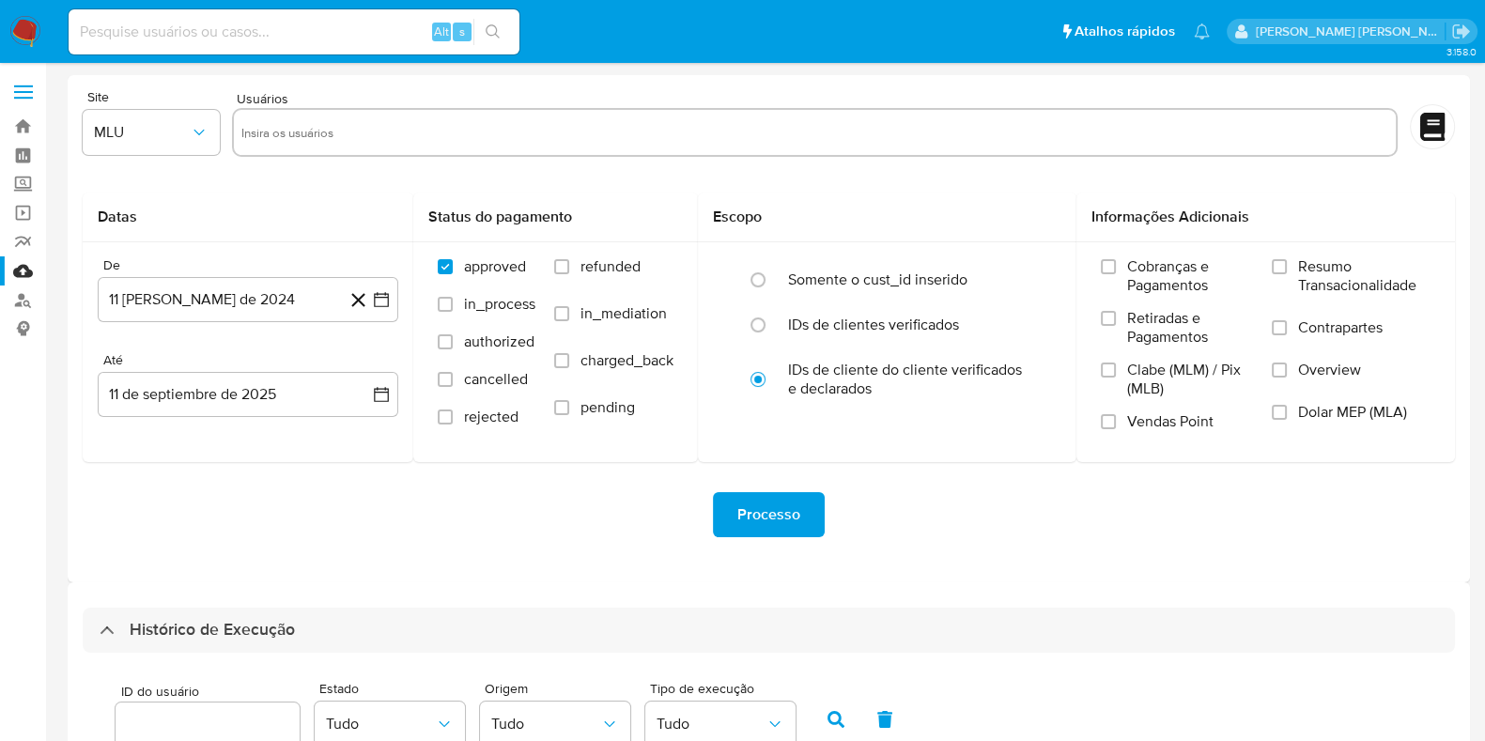
scroll to position [687, 0]
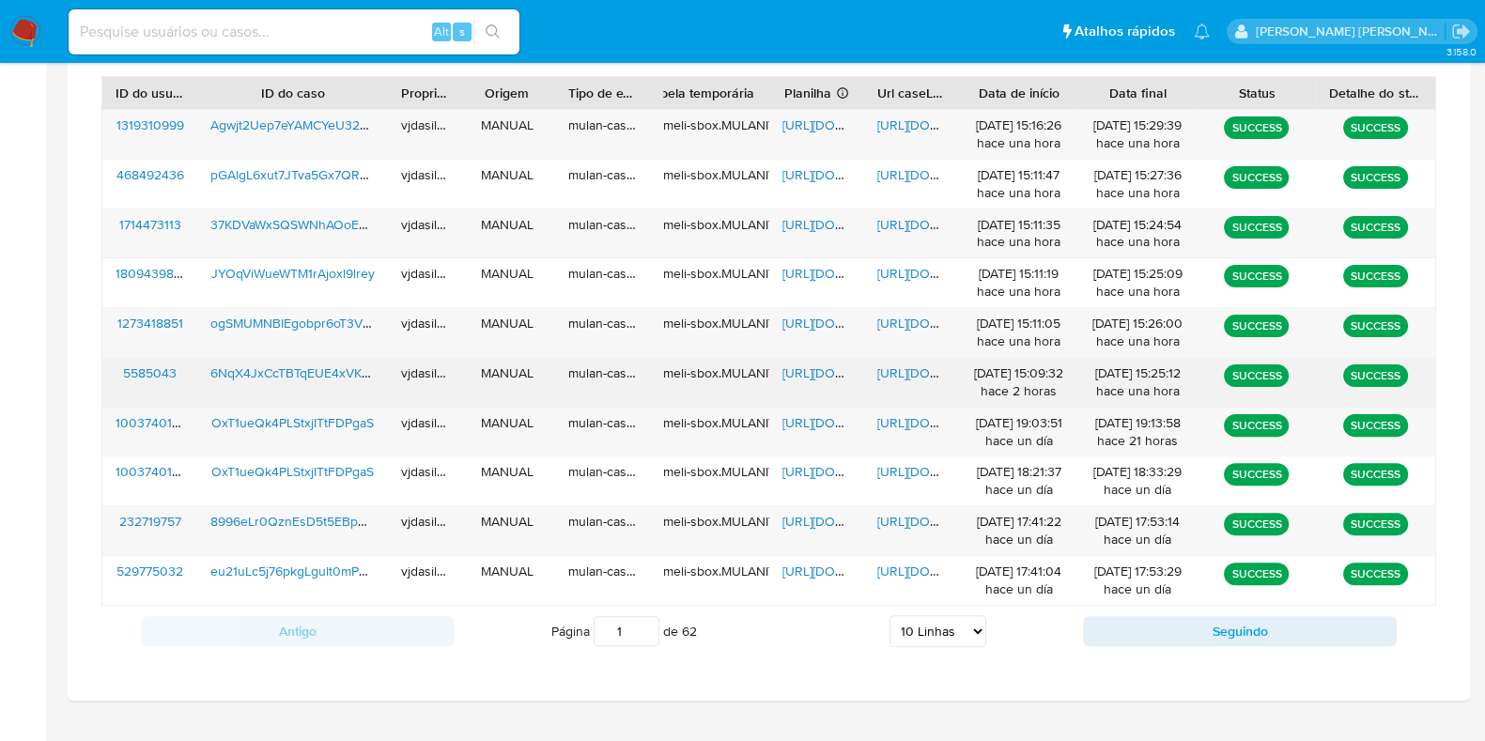
click at [892, 368] on span "[URL][DOMAIN_NAME]" at bounding box center [942, 372] width 130 height 19
click at [319, 363] on span "6NqX4JxCcTBTqEUE4xVKqo6L" at bounding box center [300, 372] width 180 height 19
click at [813, 363] on span "[URL][DOMAIN_NAME]" at bounding box center [847, 372] width 130 height 19
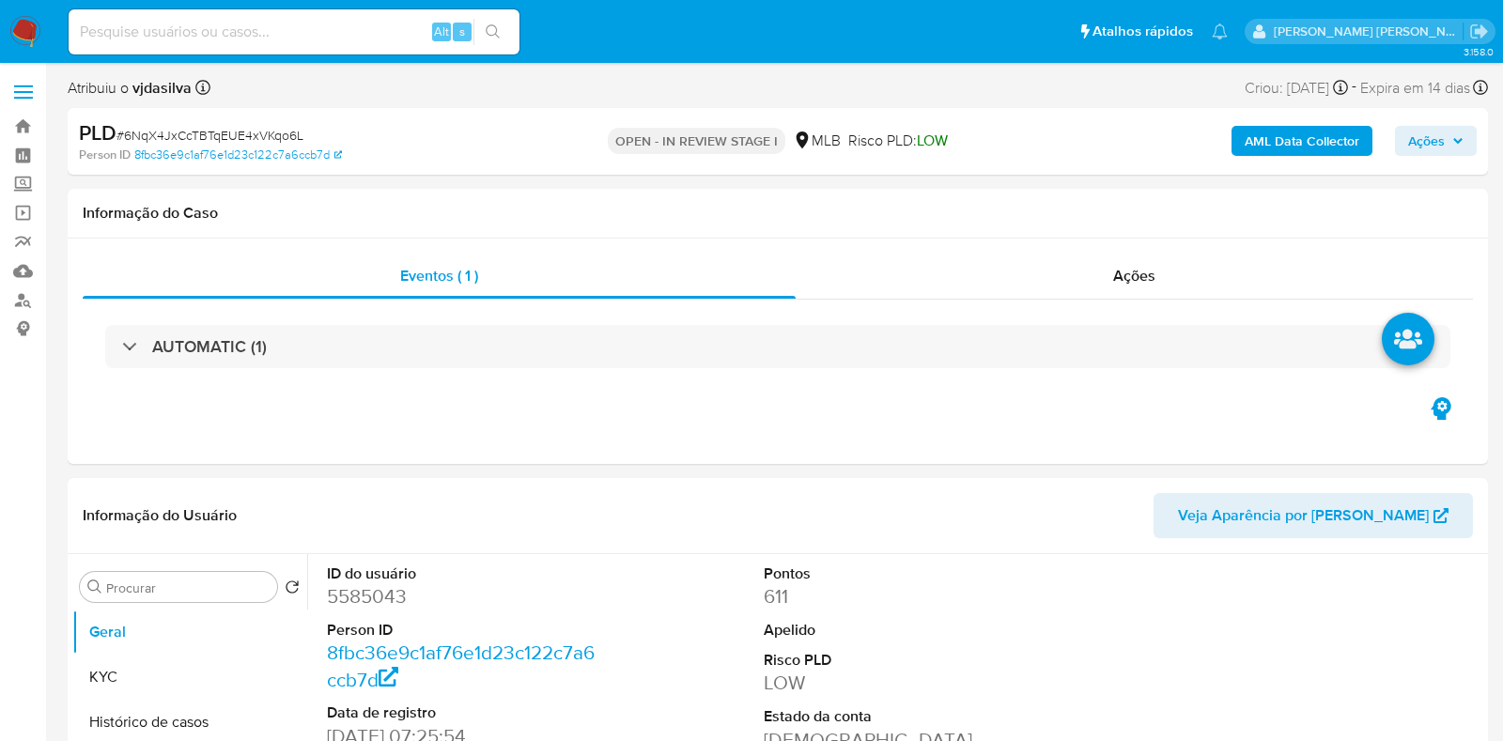
select select "10"
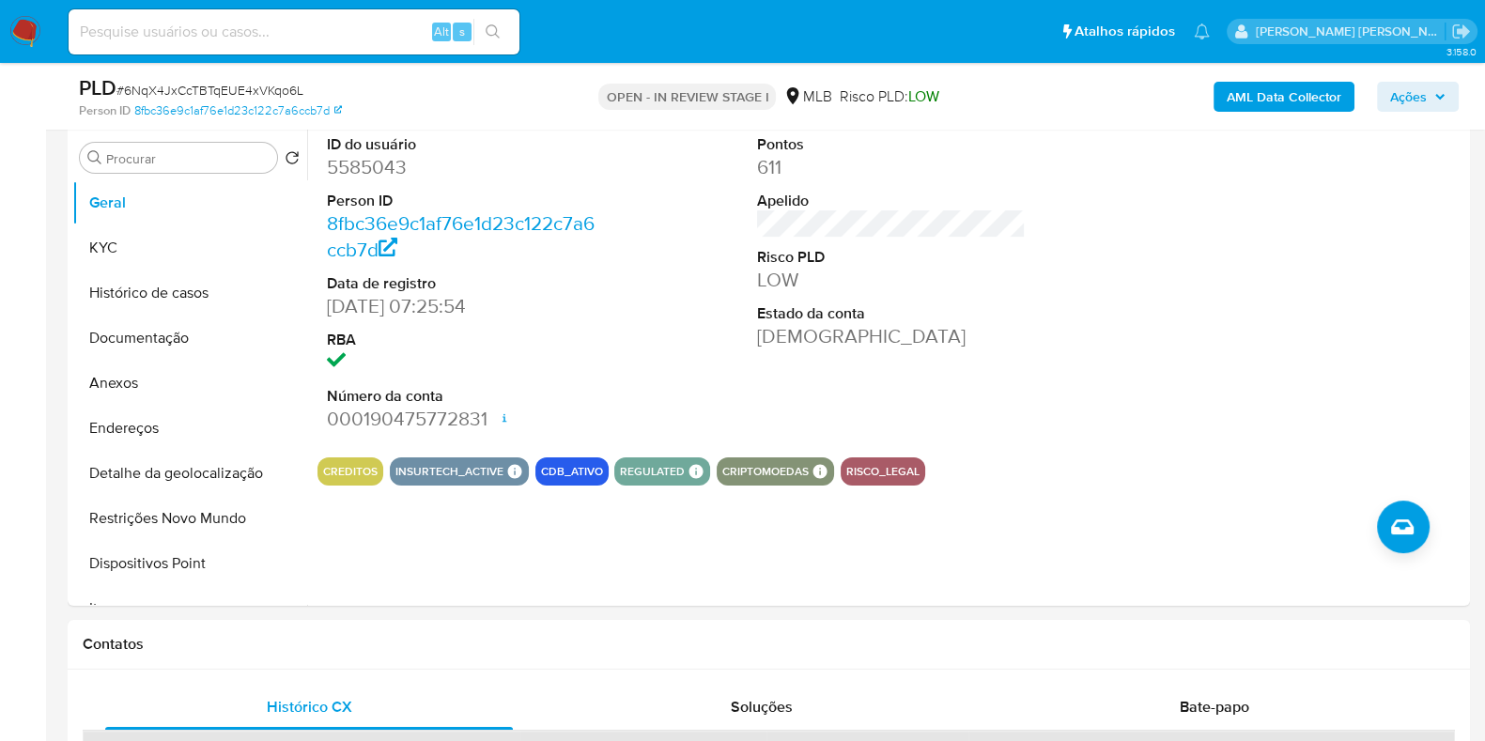
scroll to position [393, 0]
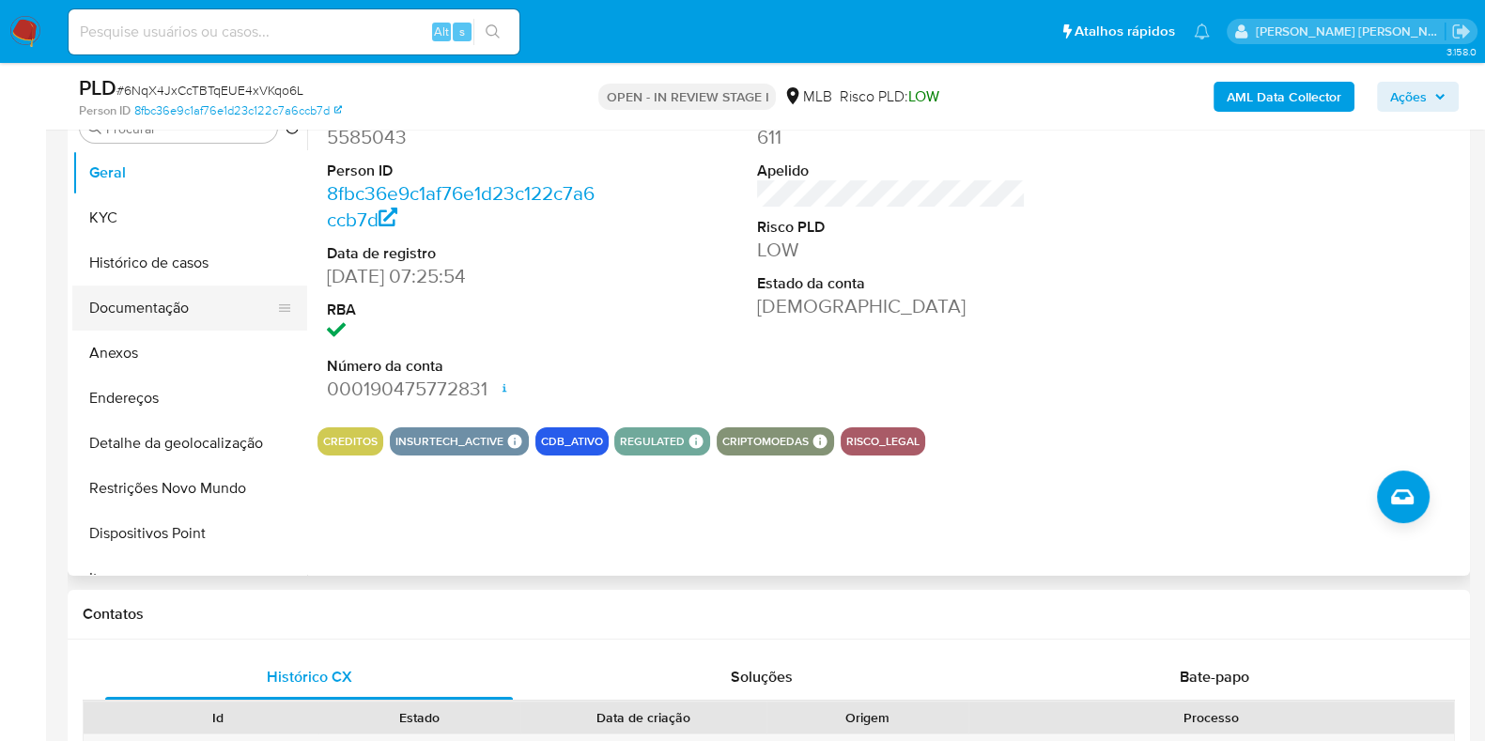
click at [165, 299] on button "Documentação" at bounding box center [182, 307] width 220 height 45
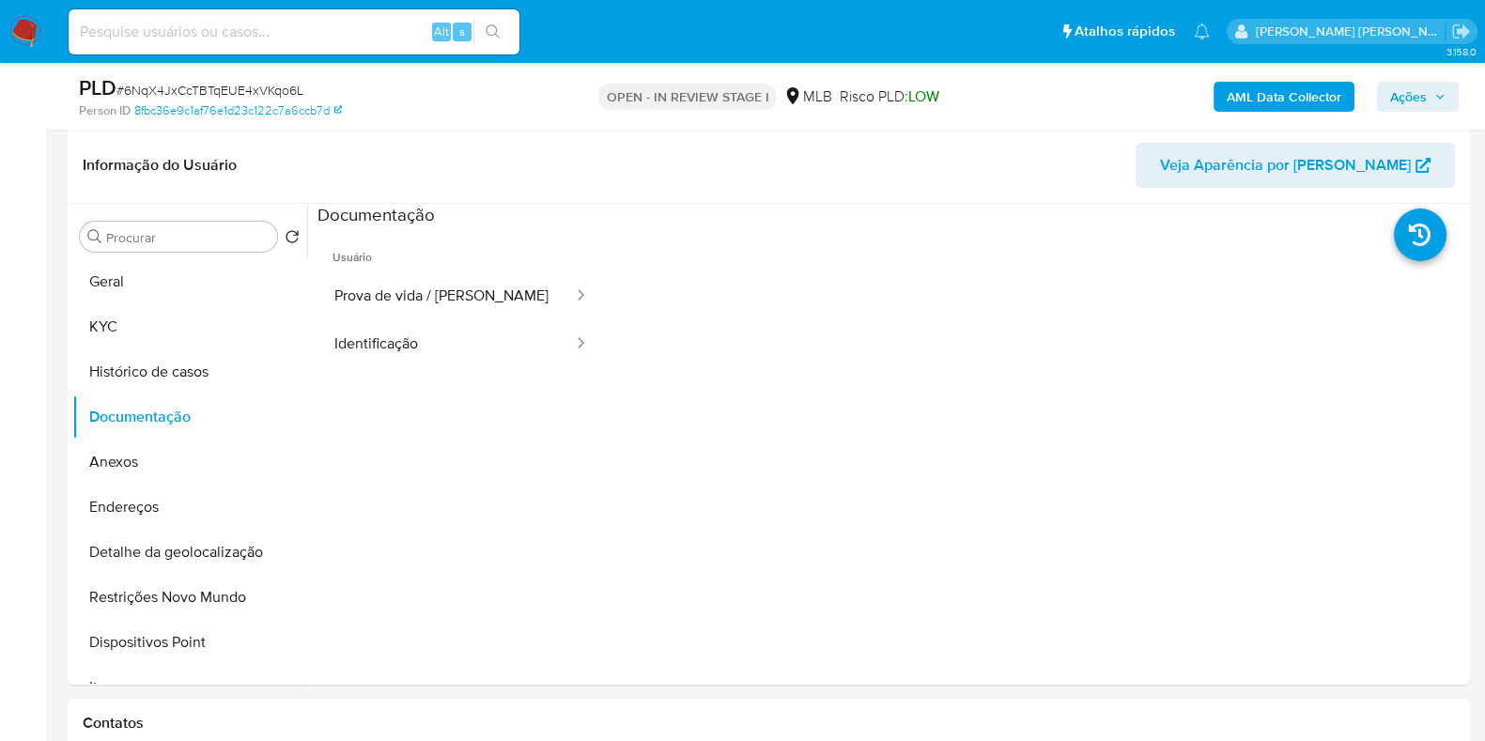
scroll to position [280, 0]
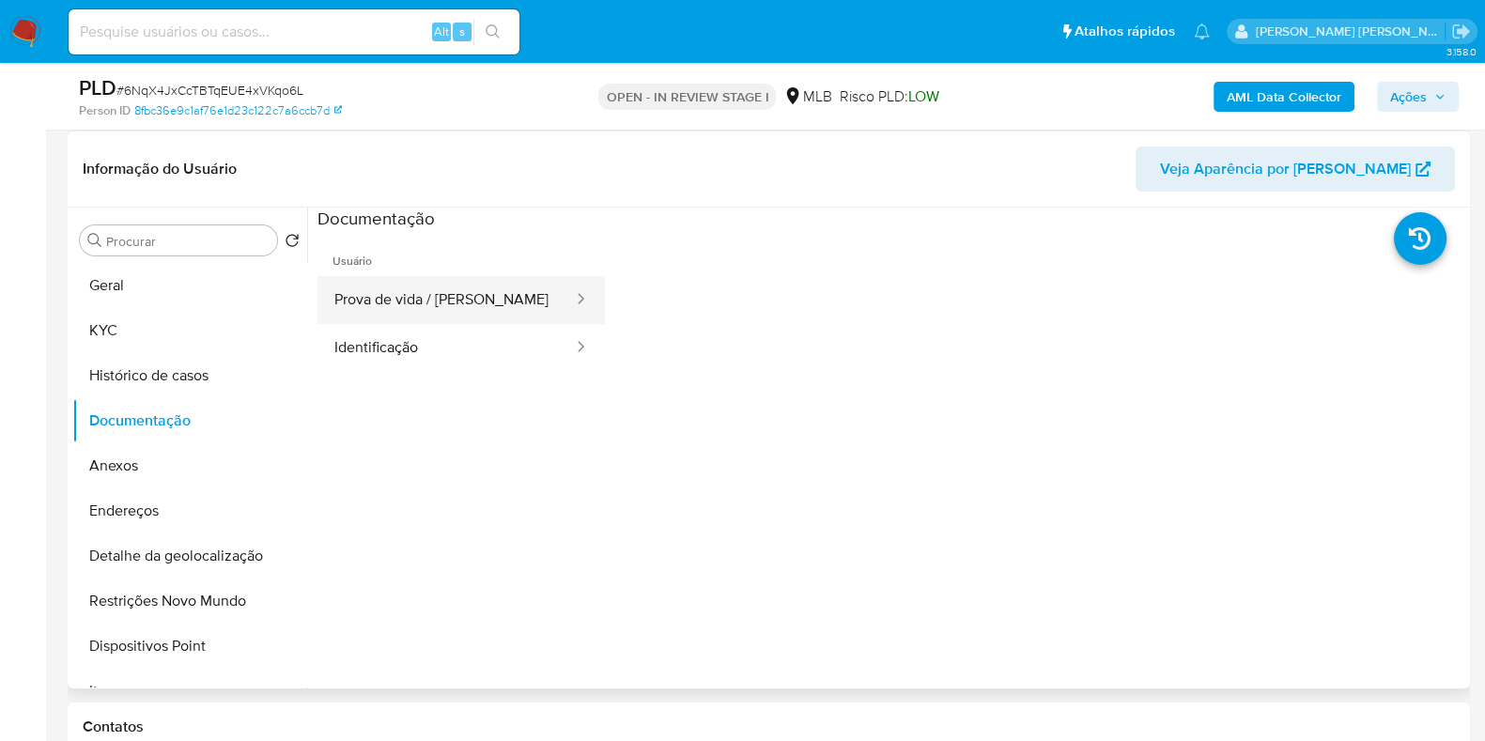
click at [405, 288] on button "Prova de vida / [PERSON_NAME]" at bounding box center [445, 300] width 257 height 48
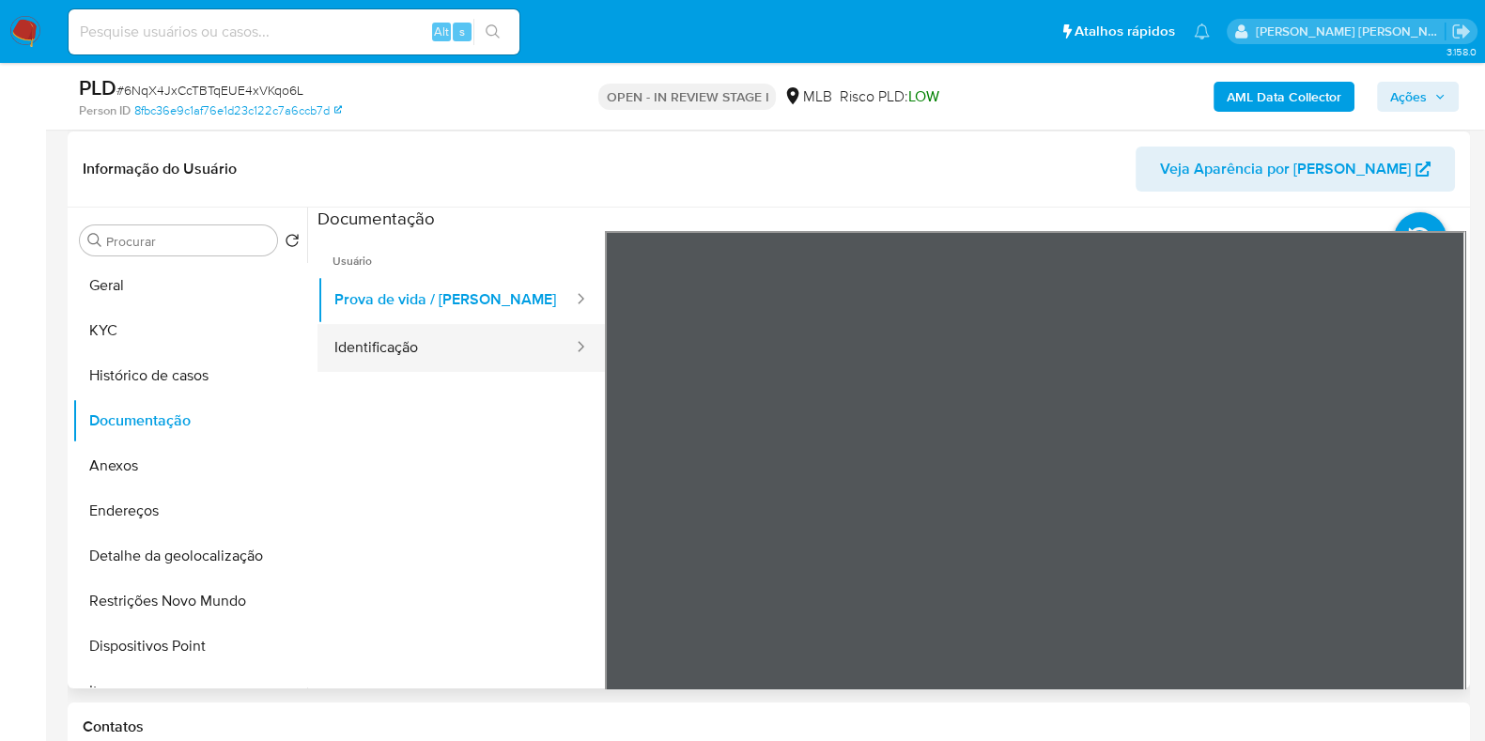
click at [426, 344] on button "Identificação" at bounding box center [445, 348] width 257 height 48
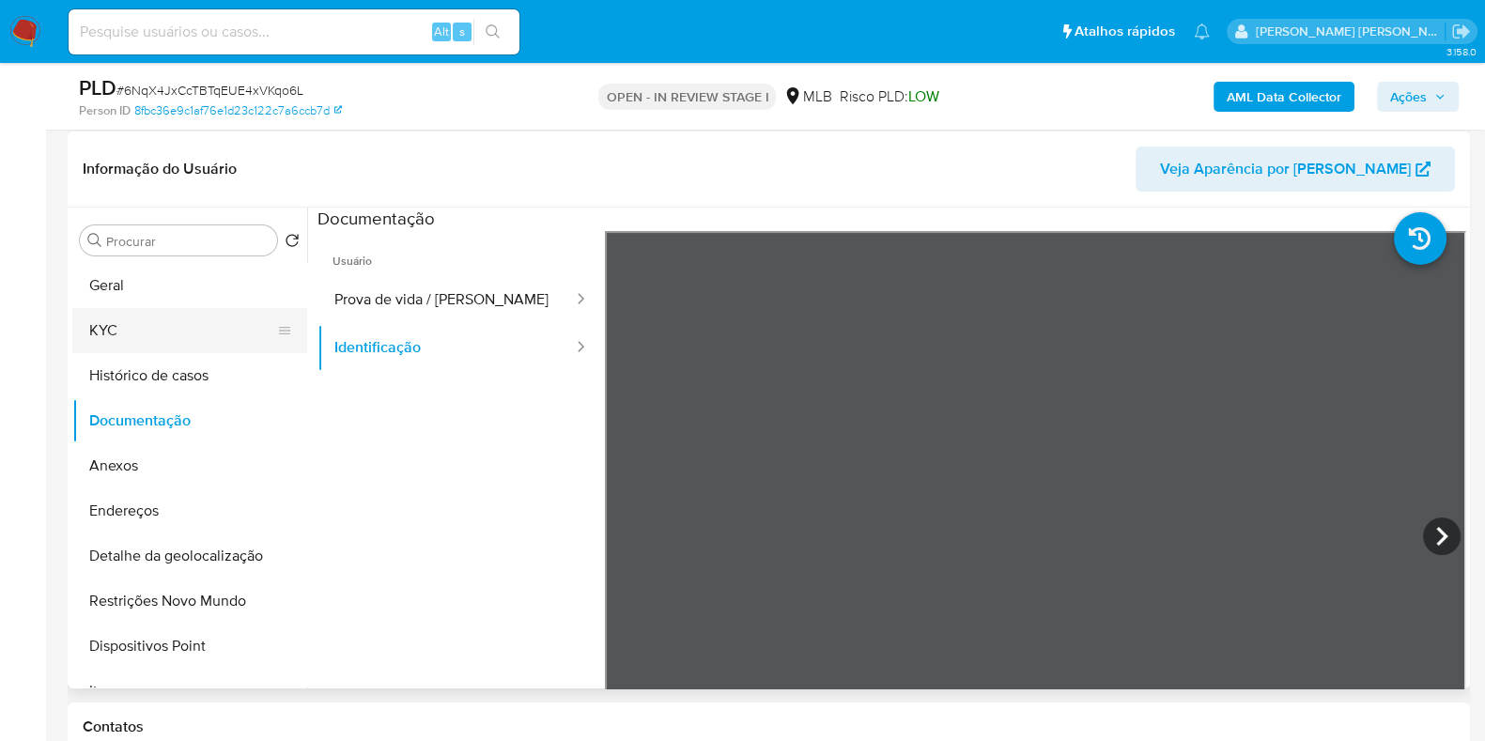
click at [181, 320] on button "KYC" at bounding box center [182, 330] width 220 height 45
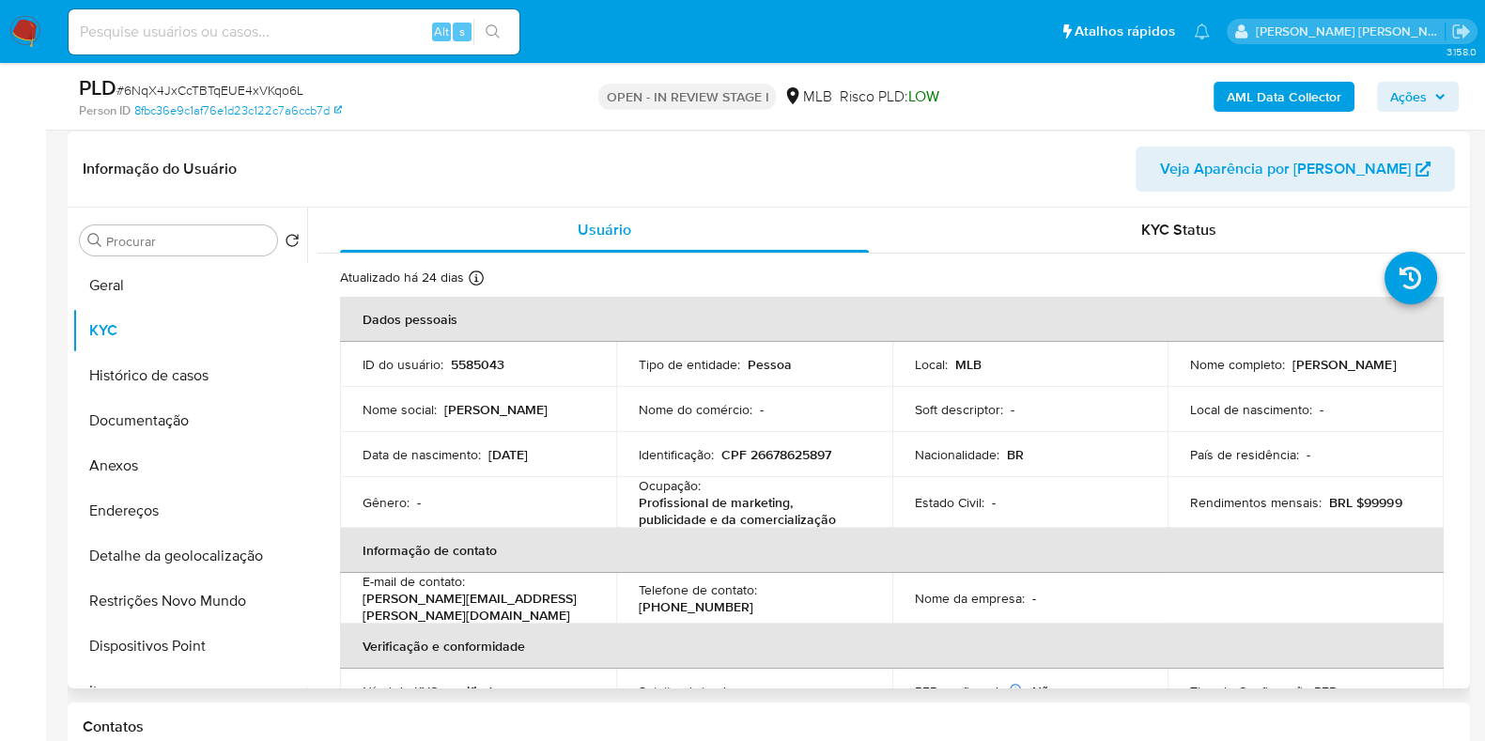
click at [663, 494] on p "Profissional de marketing, publicidade e da comercialização" at bounding box center [751, 511] width 224 height 34
copy div "Ocupação : Profissional de marketing, publicidade e da comercialização"
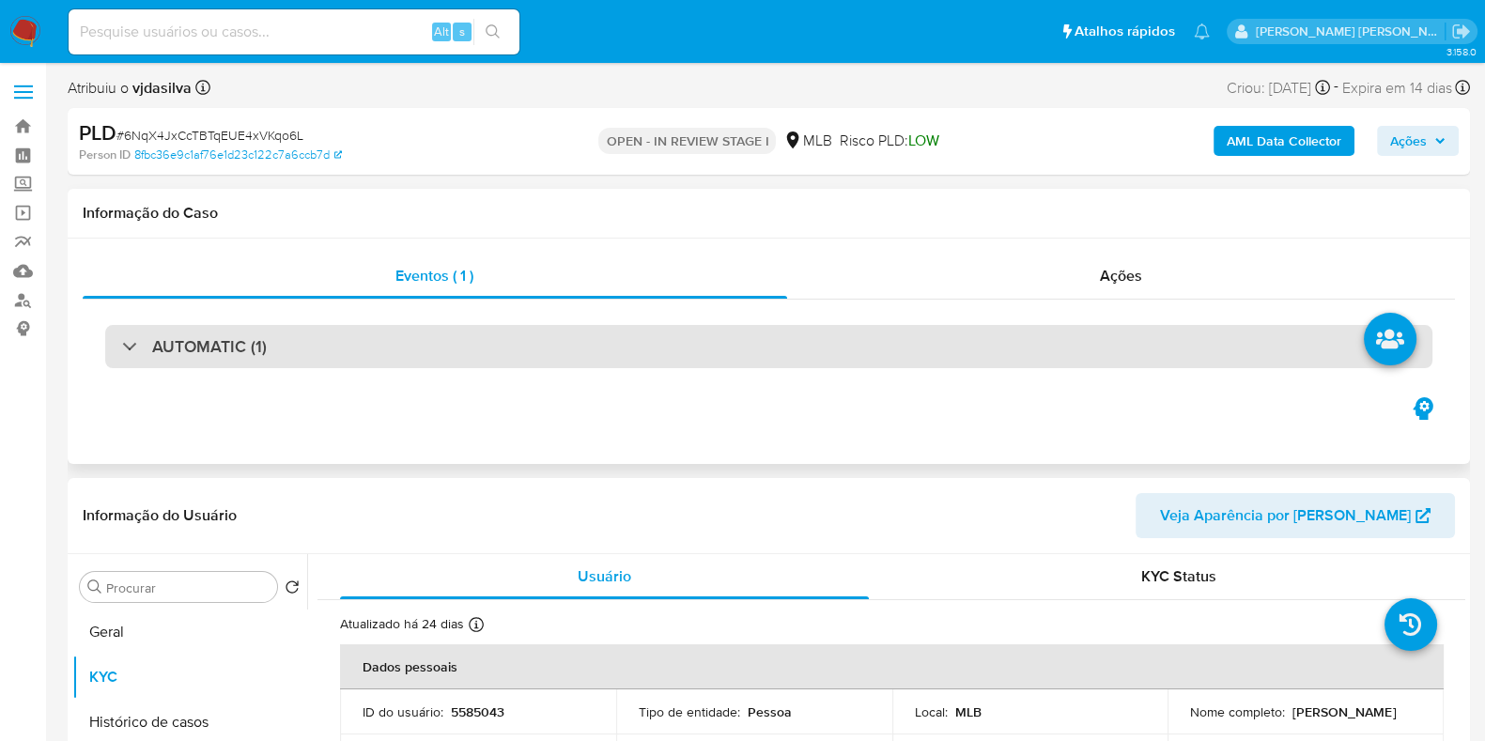
click at [1106, 326] on div "AUTOMATIC (1)" at bounding box center [768, 346] width 1327 height 43
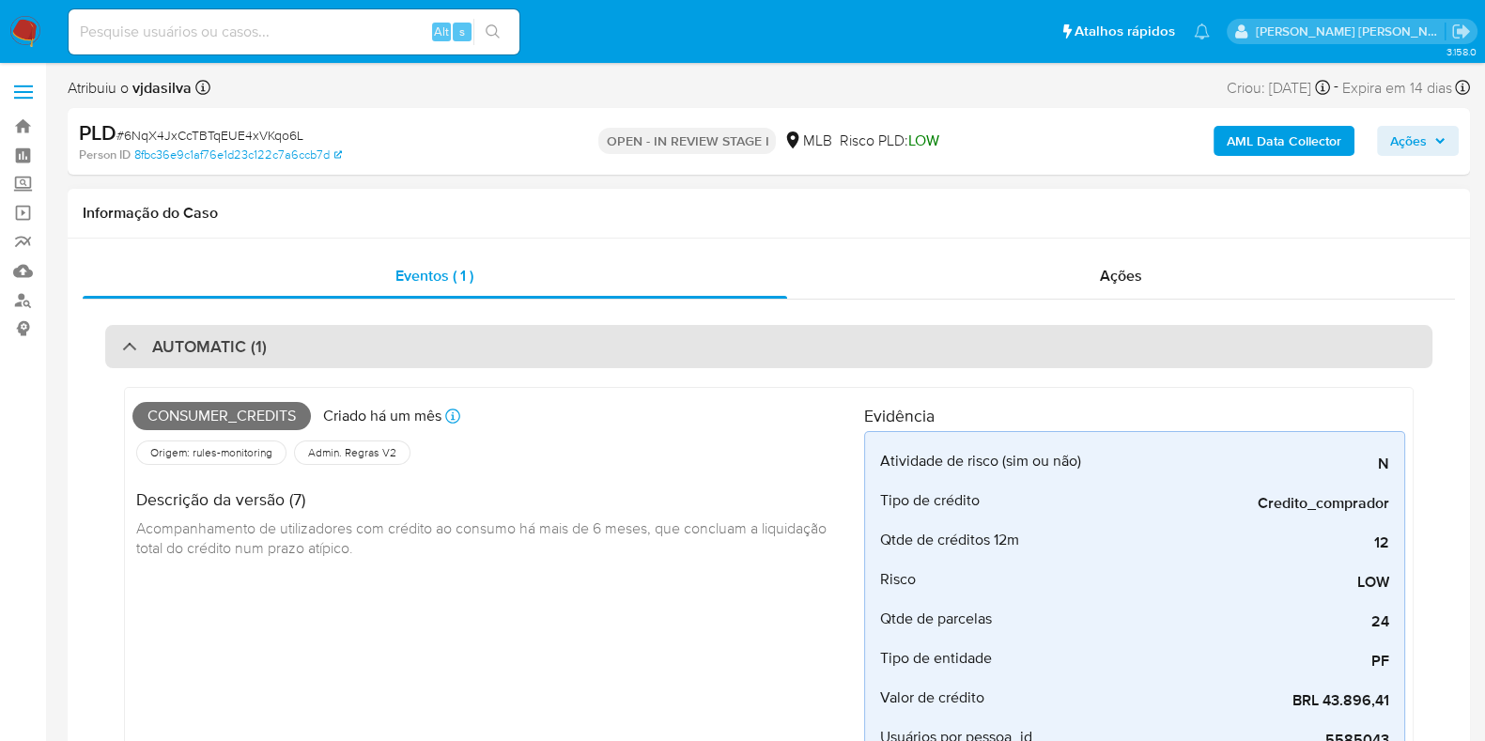
click at [282, 358] on div "AUTOMATIC (1)" at bounding box center [768, 346] width 1327 height 43
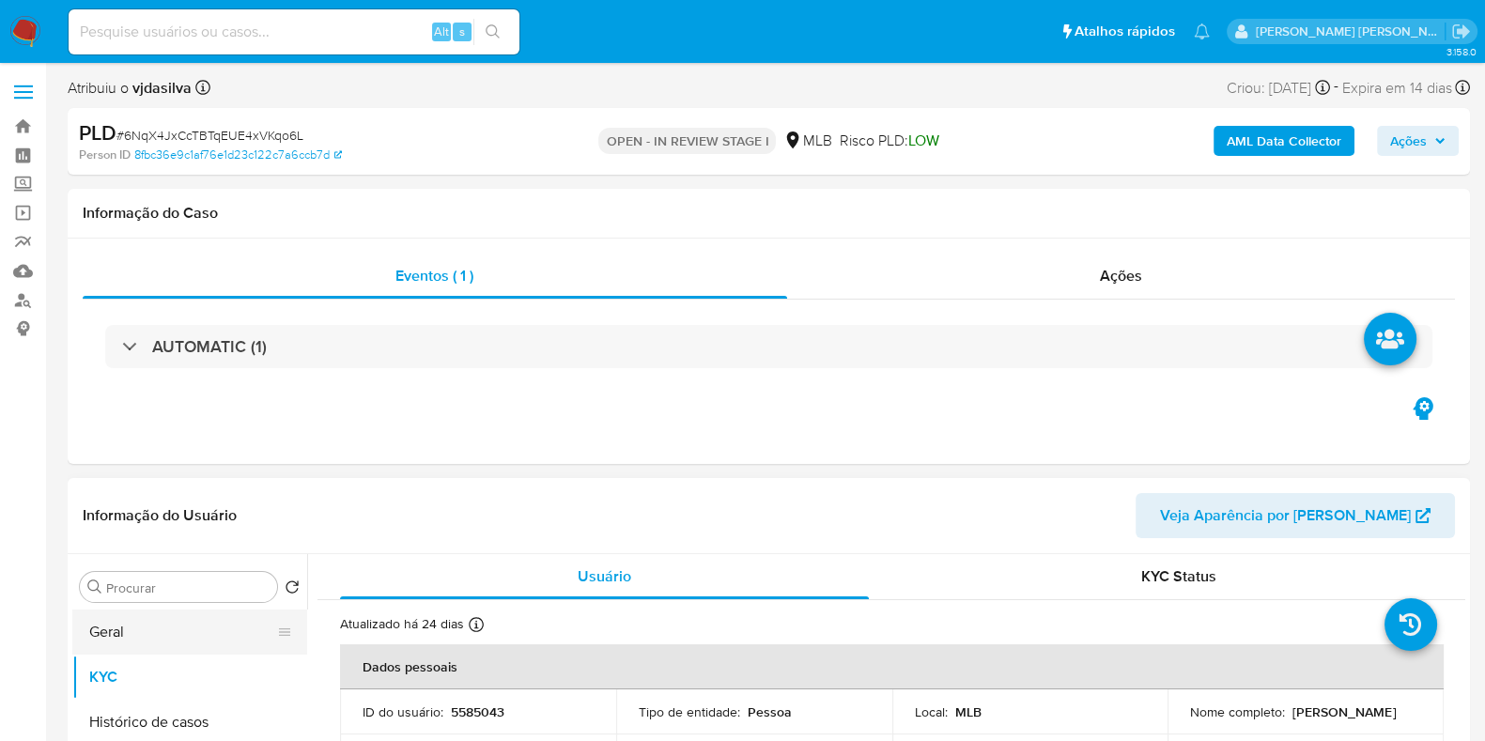
click at [193, 641] on button "Geral" at bounding box center [182, 631] width 220 height 45
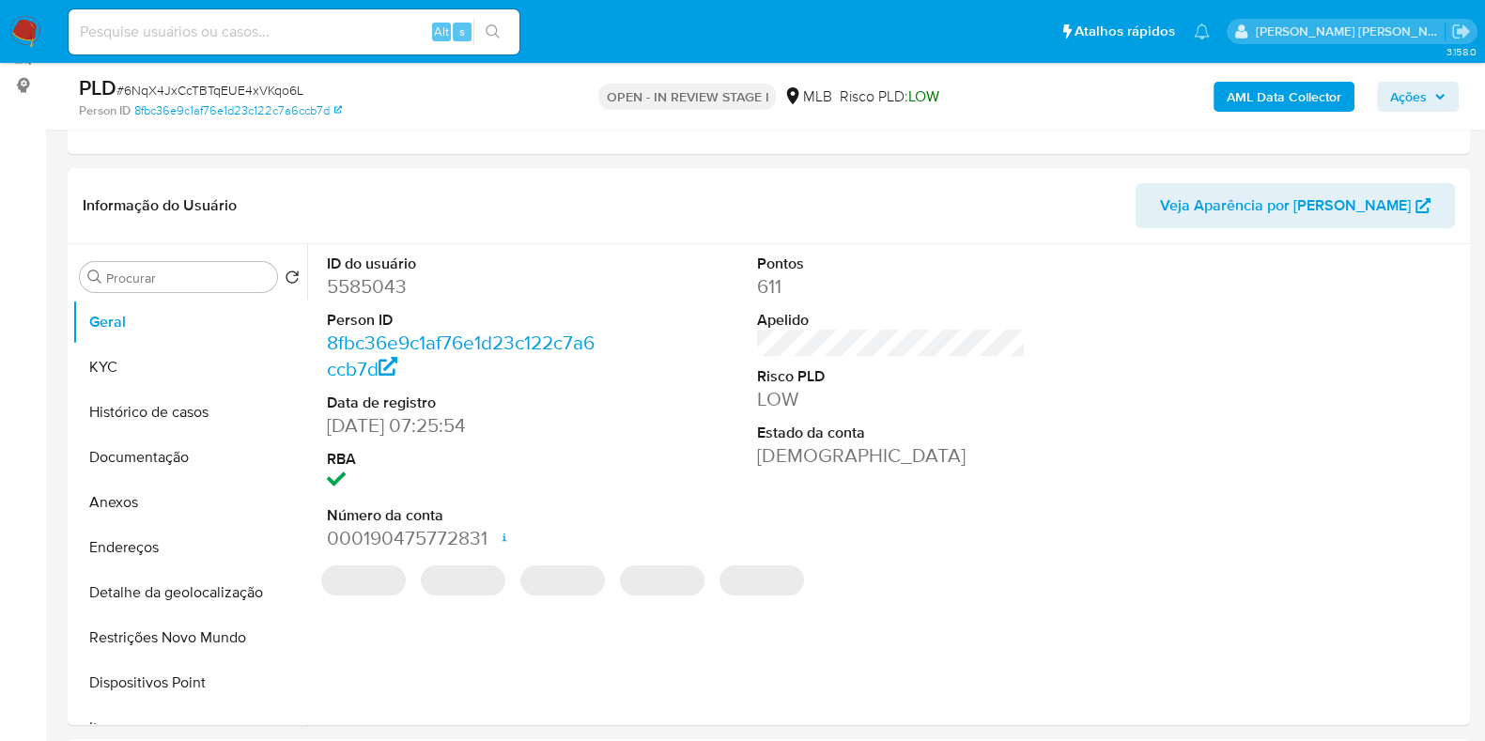
scroll to position [247, 0]
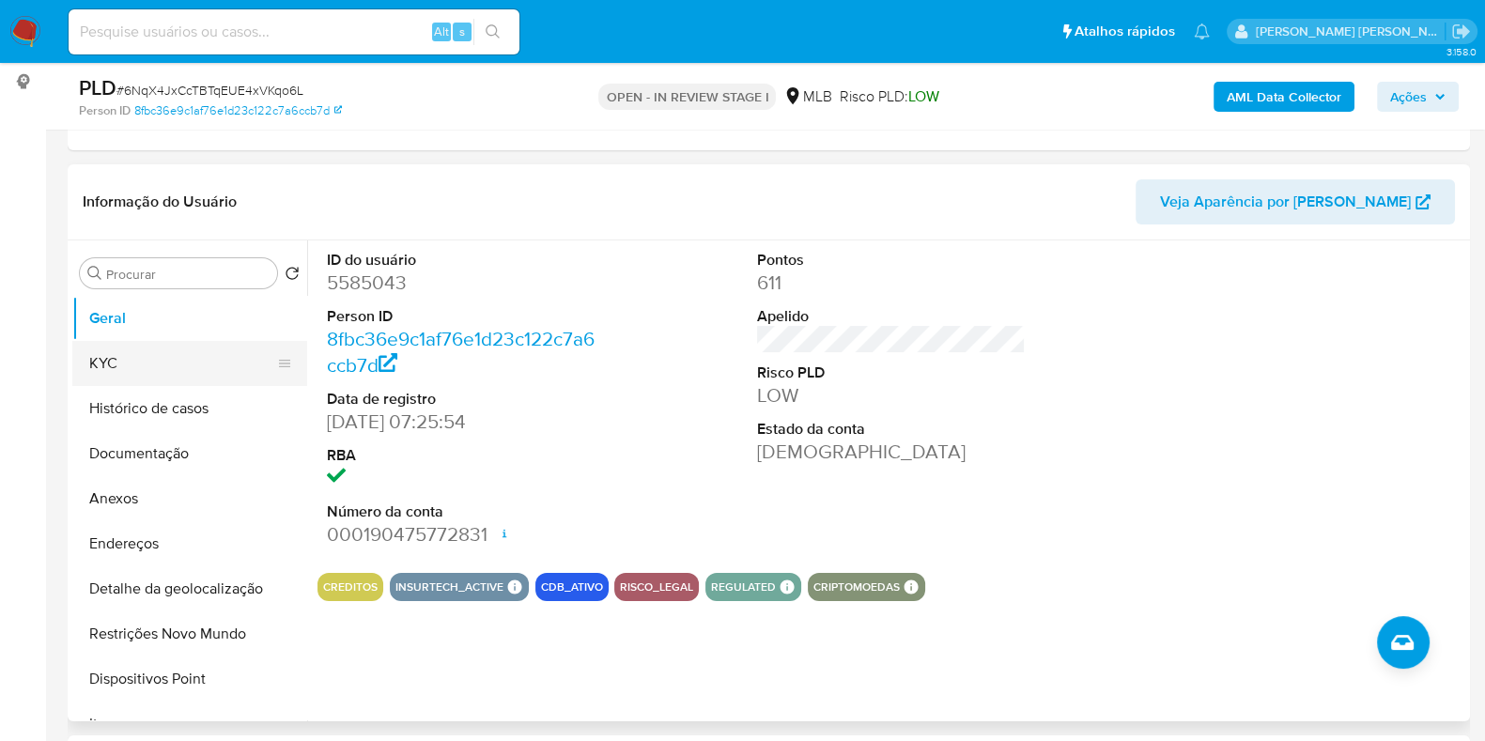
click at [160, 382] on button "KYC" at bounding box center [182, 363] width 220 height 45
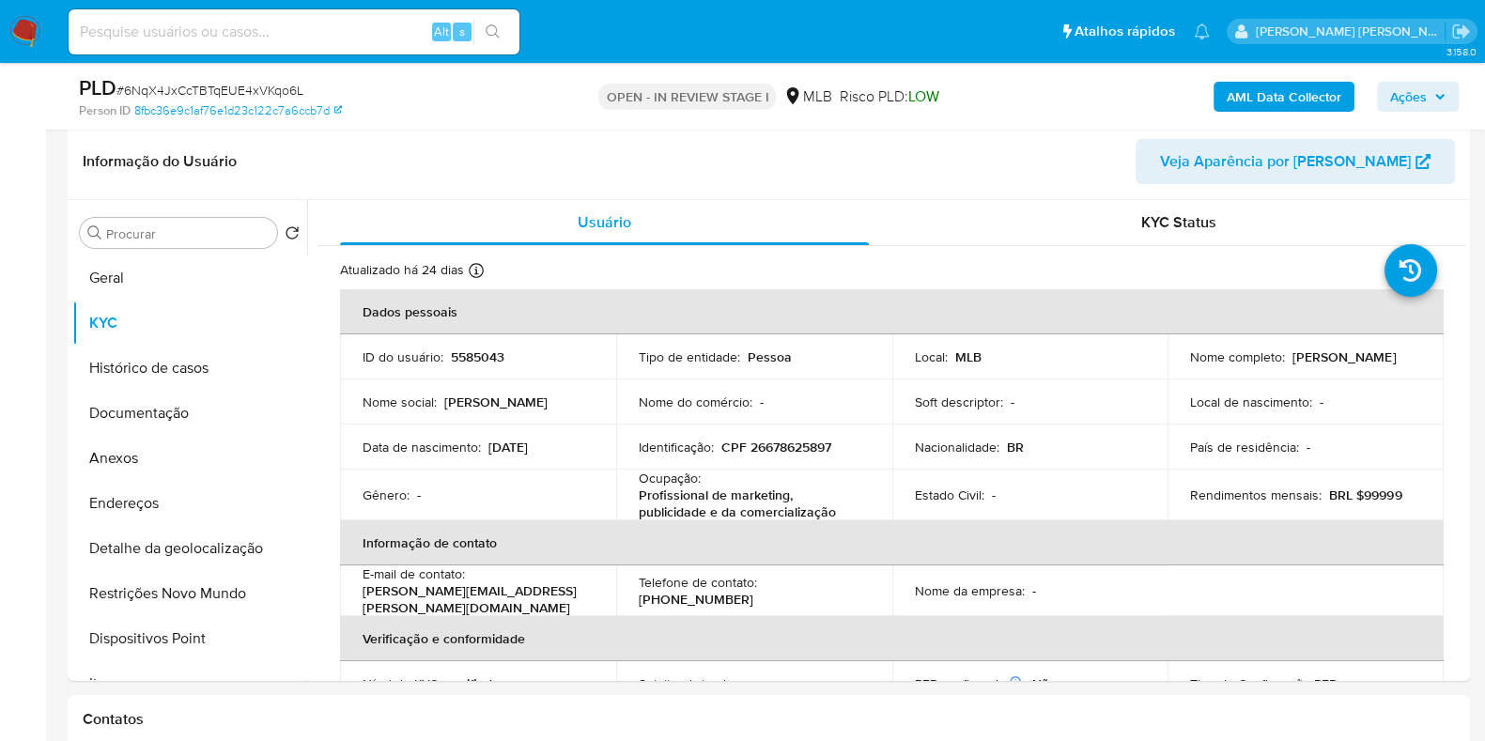
scroll to position [313, 0]
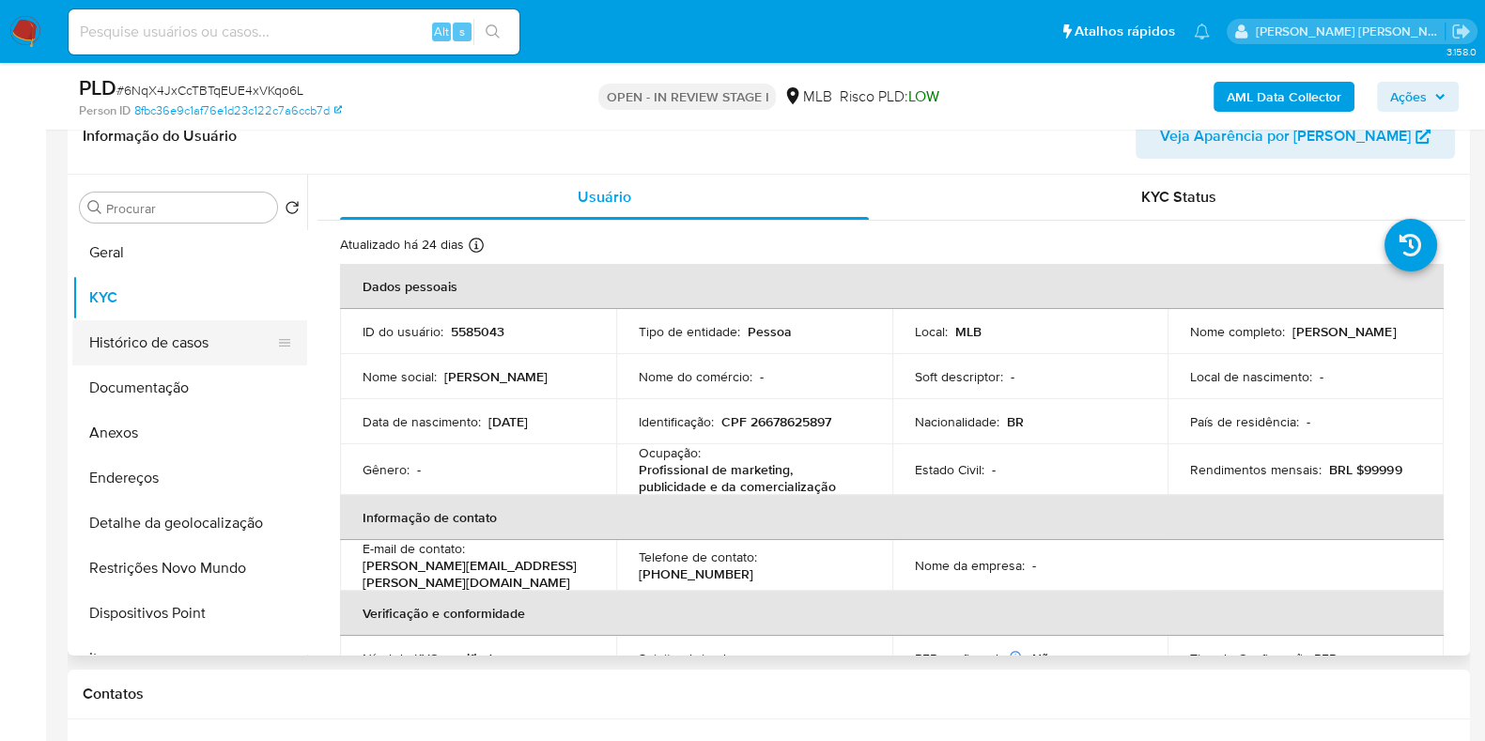
click at [169, 340] on button "Histórico de casos" at bounding box center [182, 342] width 220 height 45
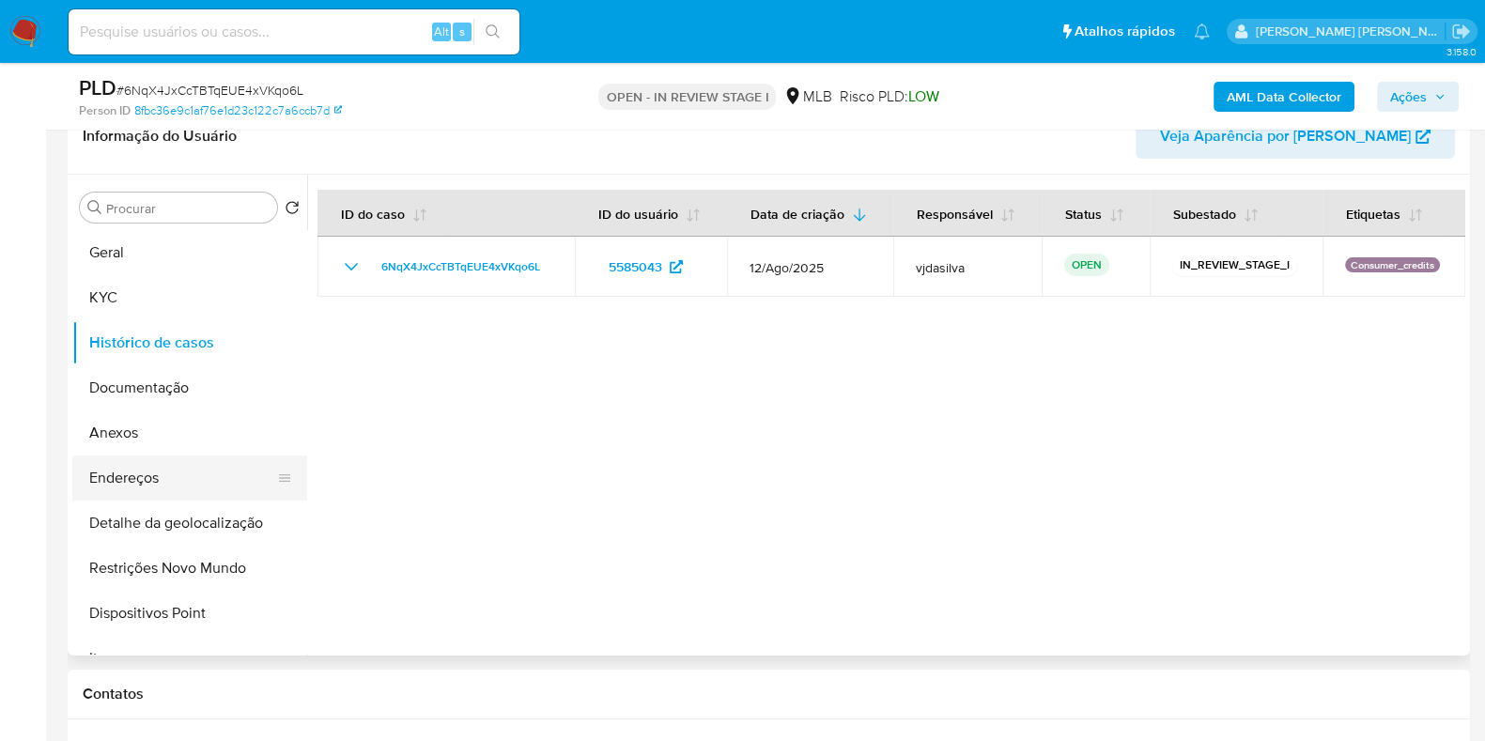
click at [176, 476] on button "Endereços" at bounding box center [182, 477] width 220 height 45
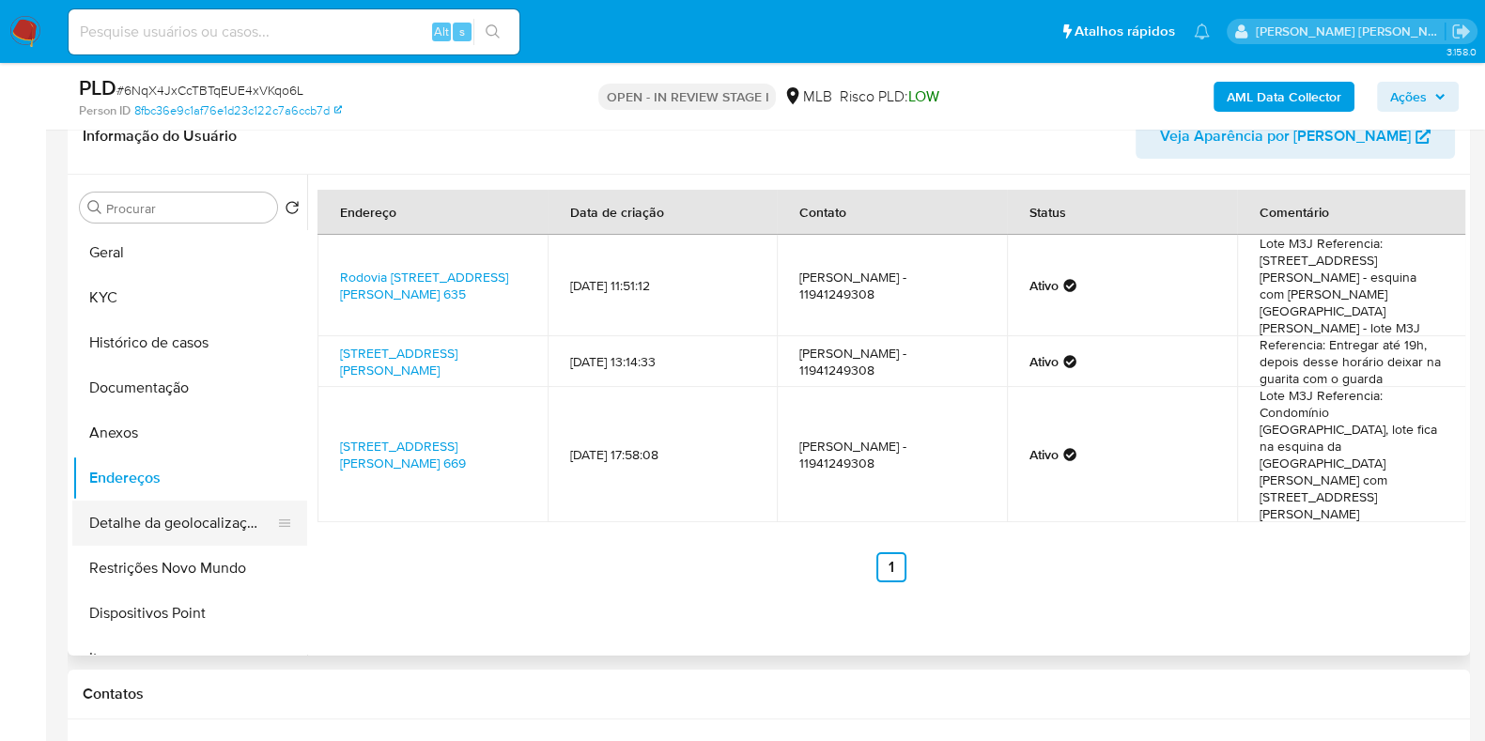
click at [228, 514] on button "Detalhe da geolocalização" at bounding box center [182, 523] width 220 height 45
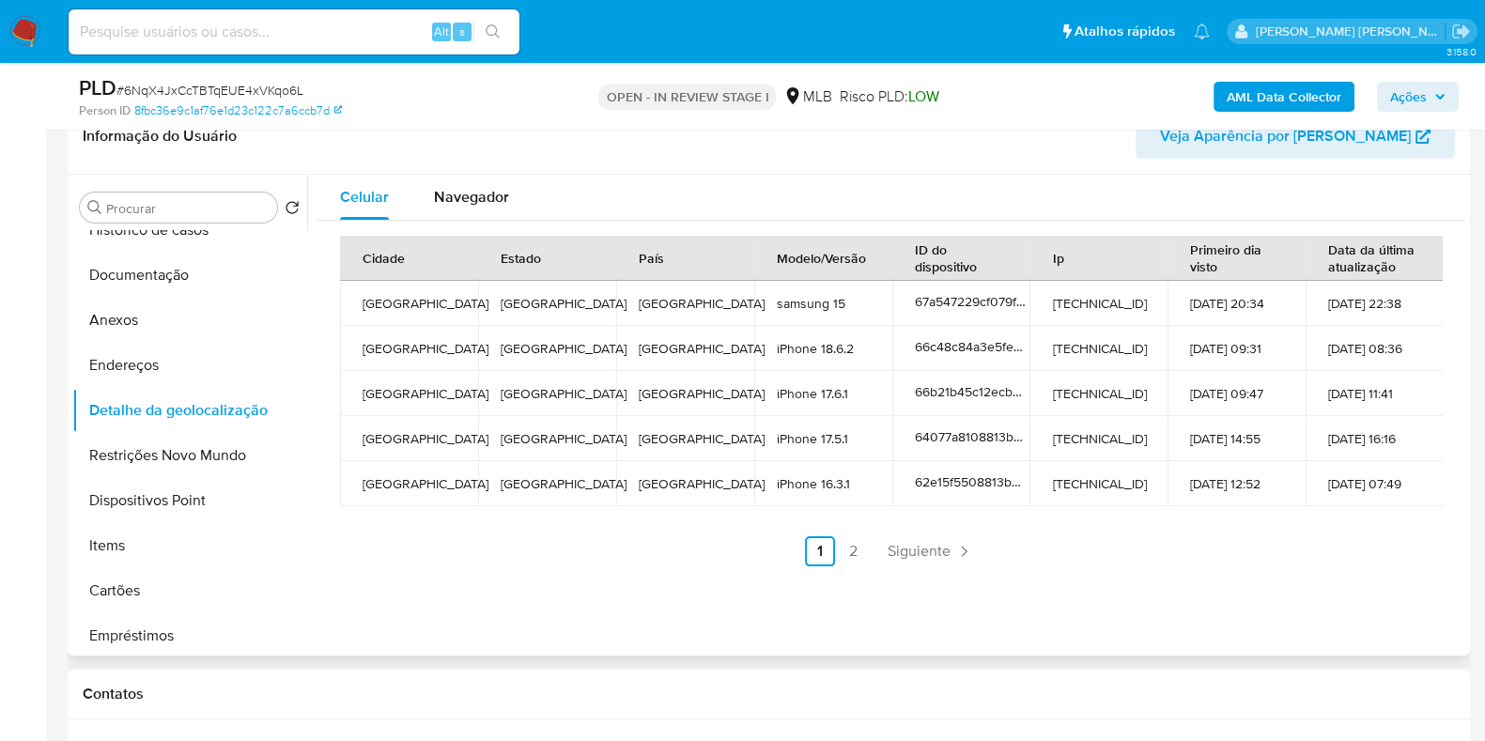
scroll to position [116, 0]
click at [460, 183] on div "Navegador" at bounding box center [471, 197] width 75 height 45
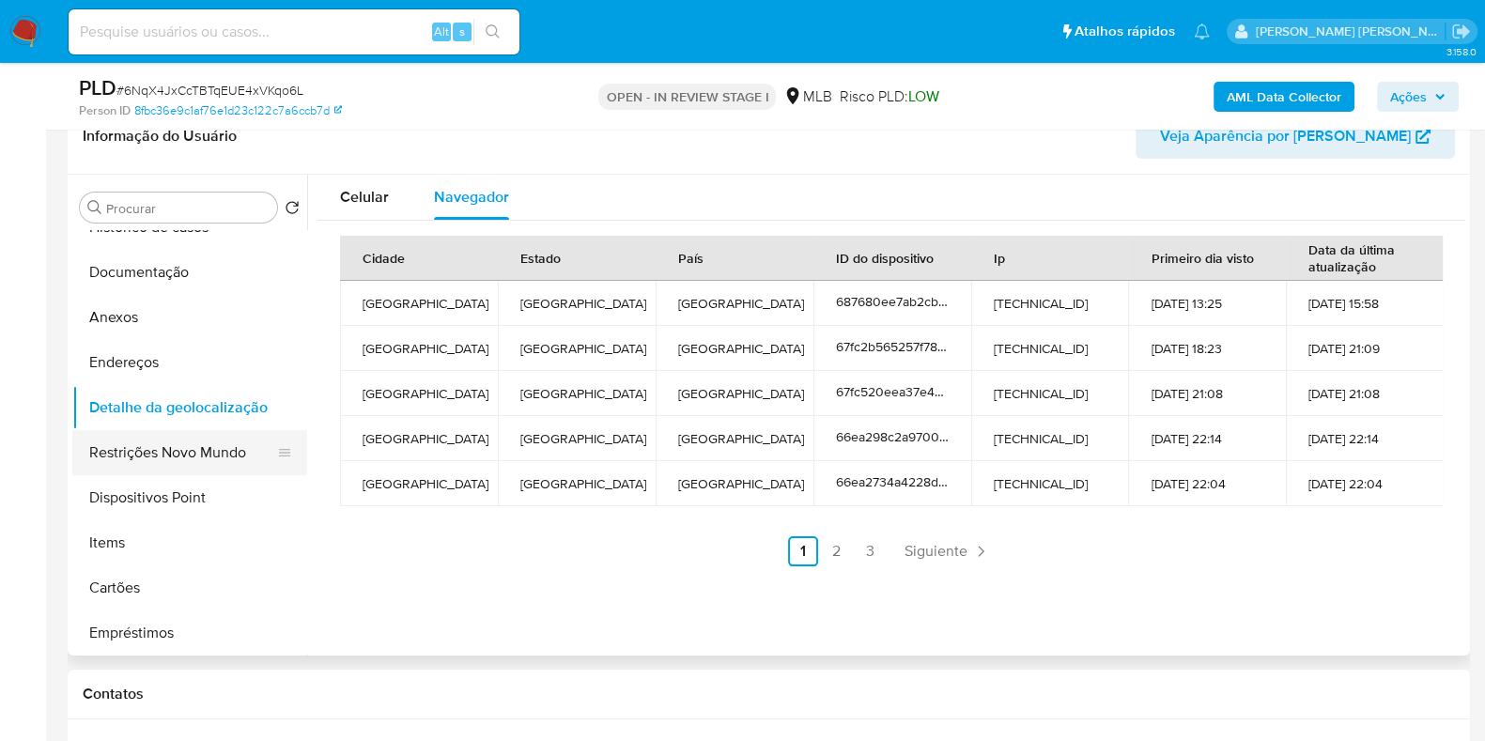
click at [197, 463] on button "Restrições Novo Mundo" at bounding box center [182, 452] width 220 height 45
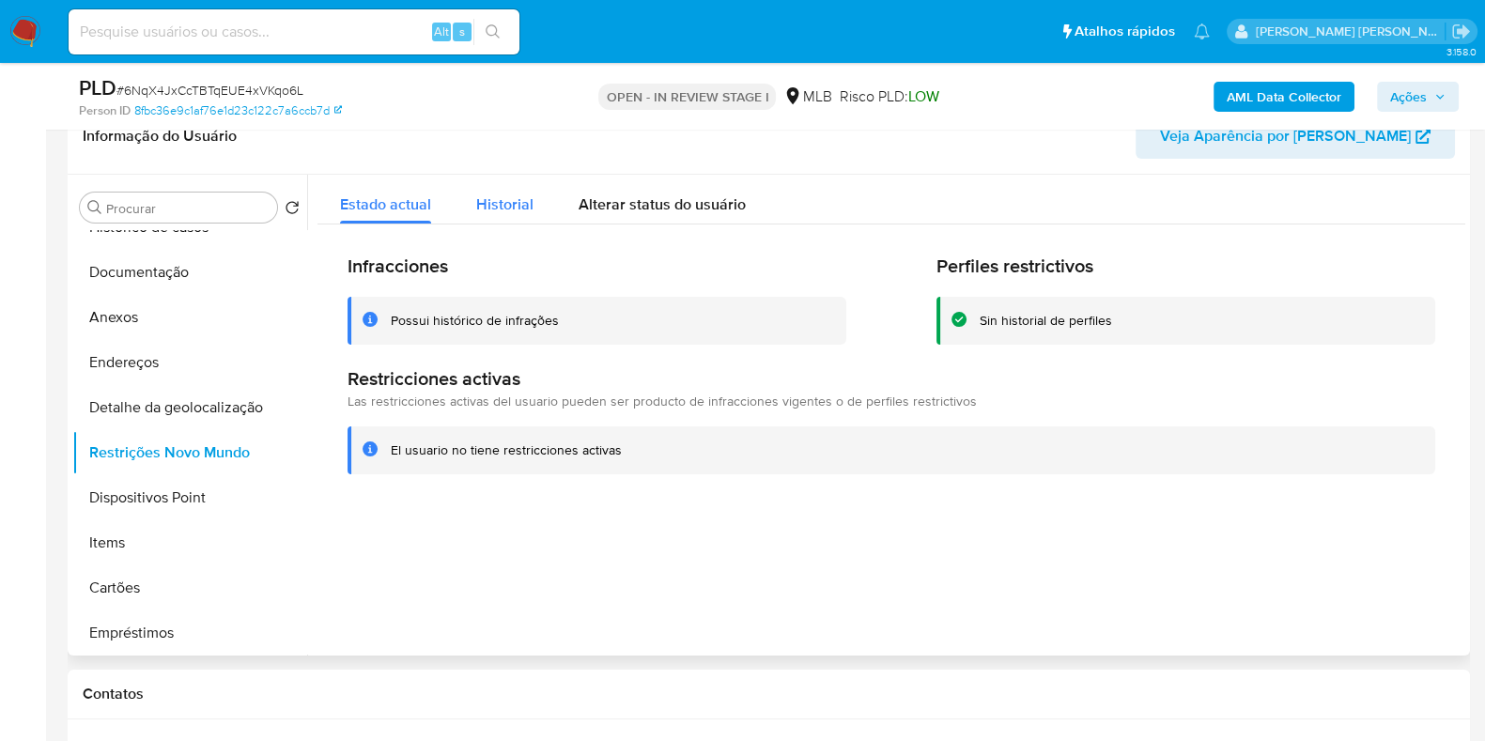
click at [498, 209] on span "Historial" at bounding box center [504, 204] width 57 height 22
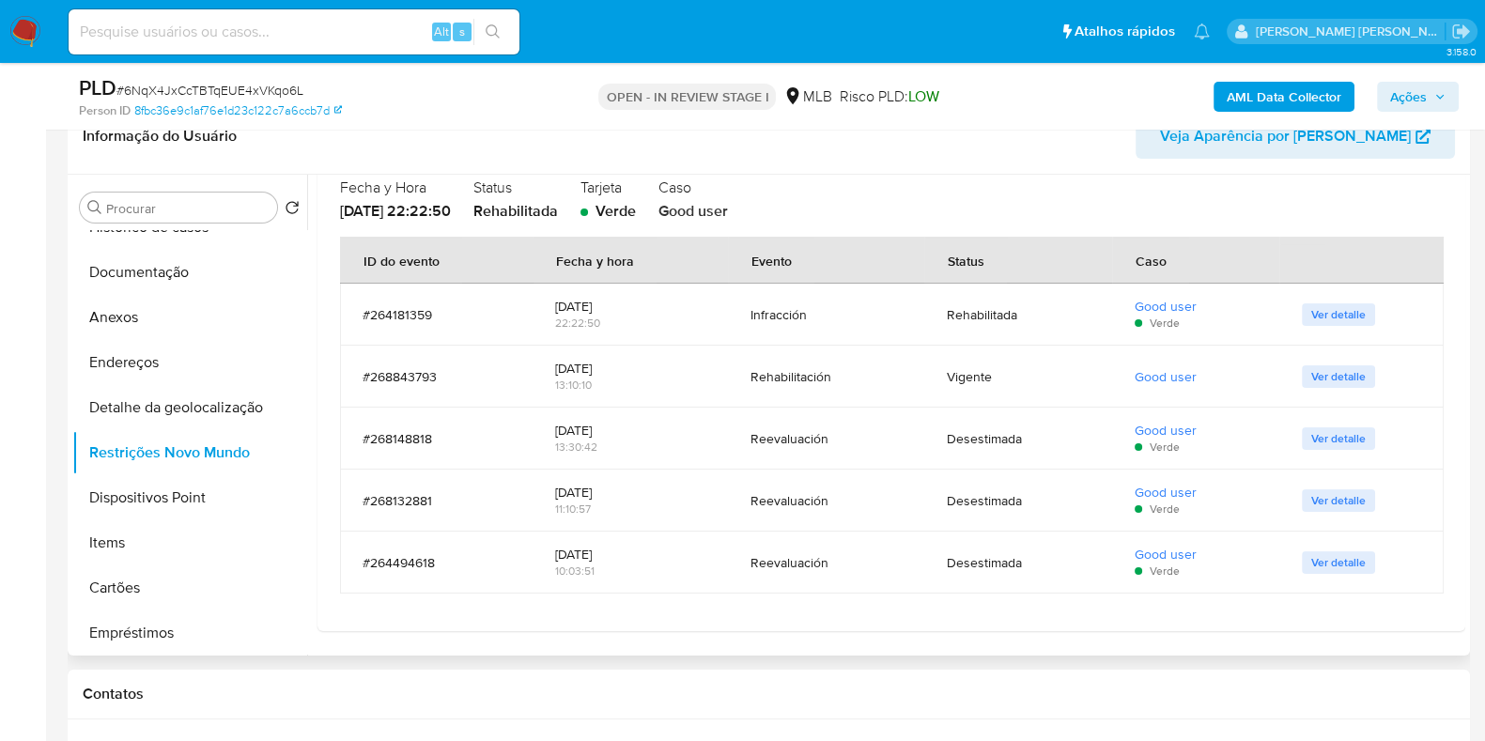
scroll to position [0, 0]
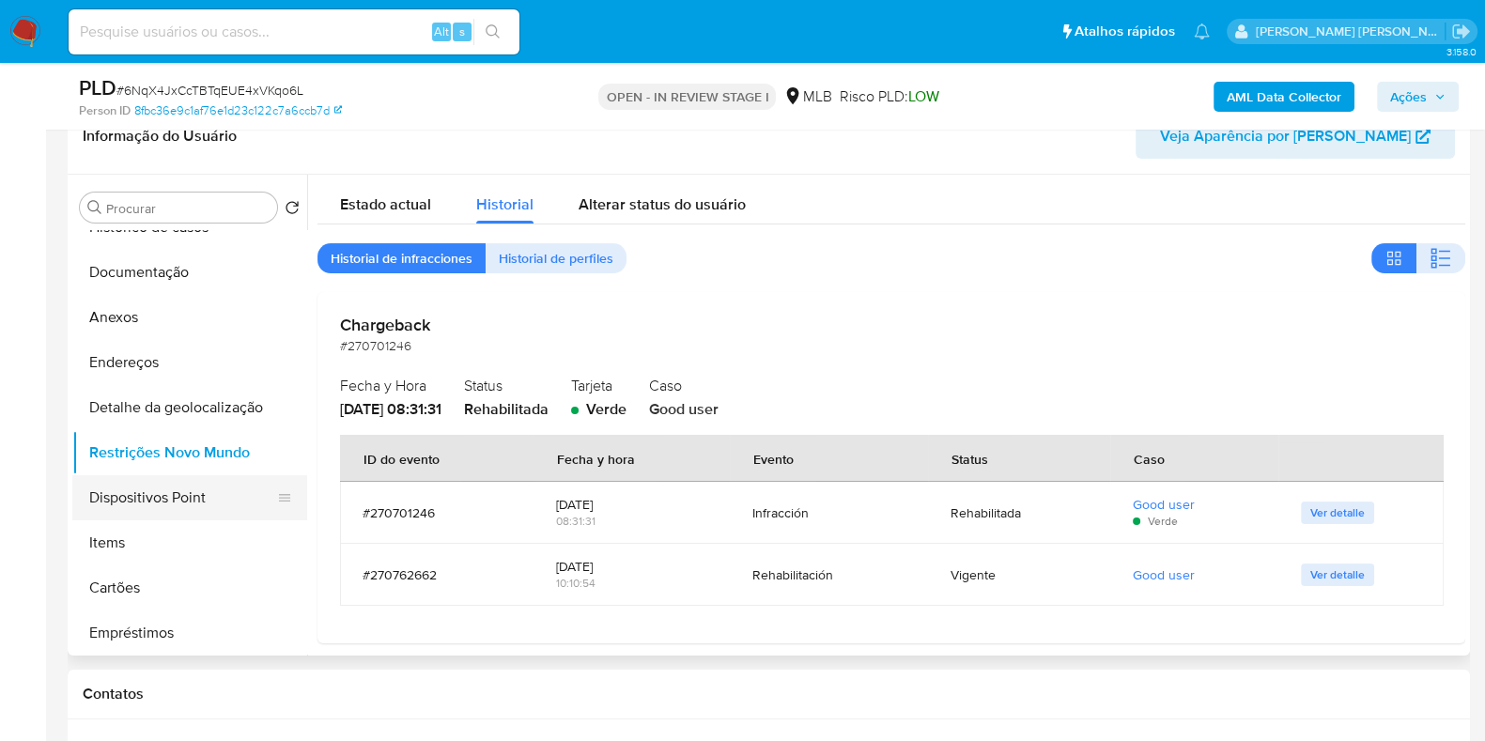
click at [199, 489] on button "Dispositivos Point" at bounding box center [182, 497] width 220 height 45
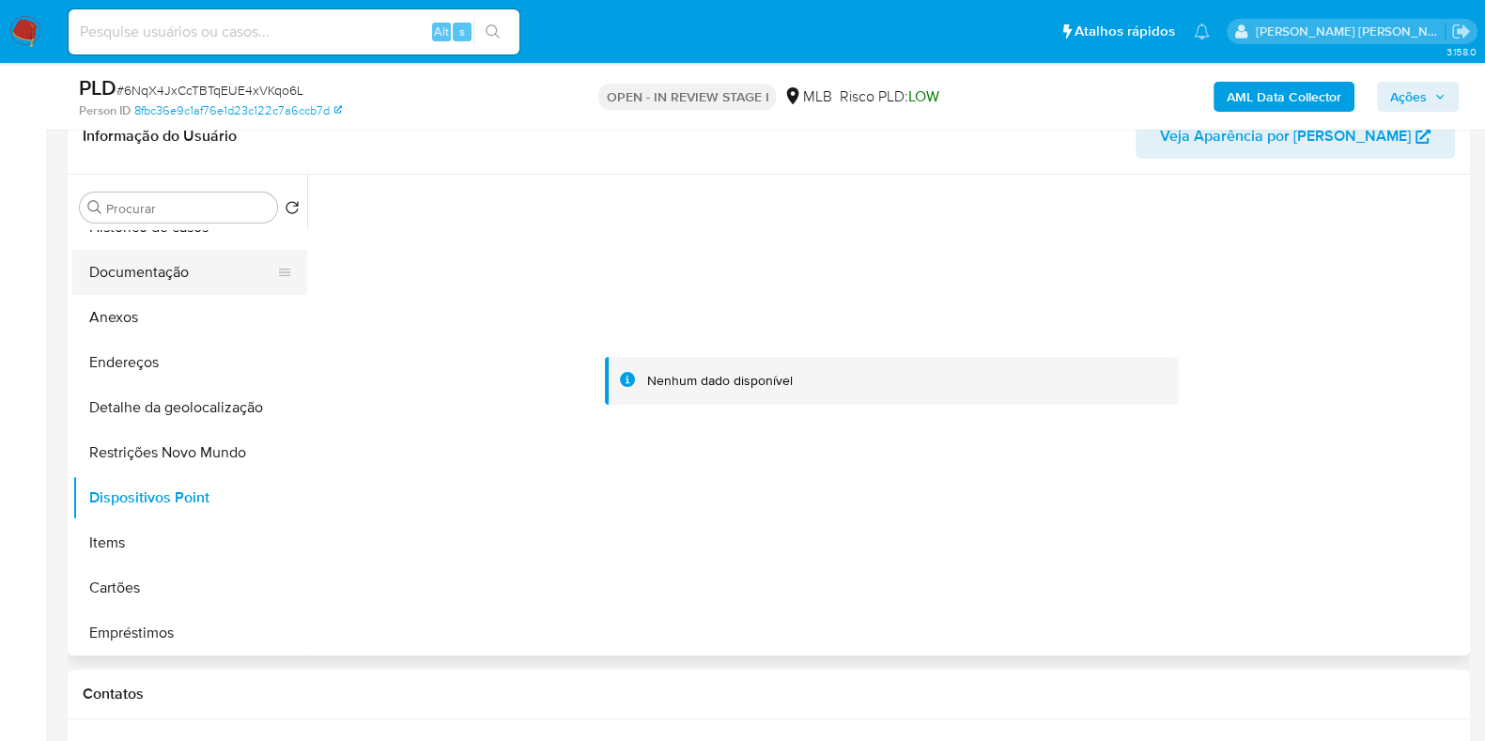
click at [183, 272] on button "Documentação" at bounding box center [182, 272] width 220 height 45
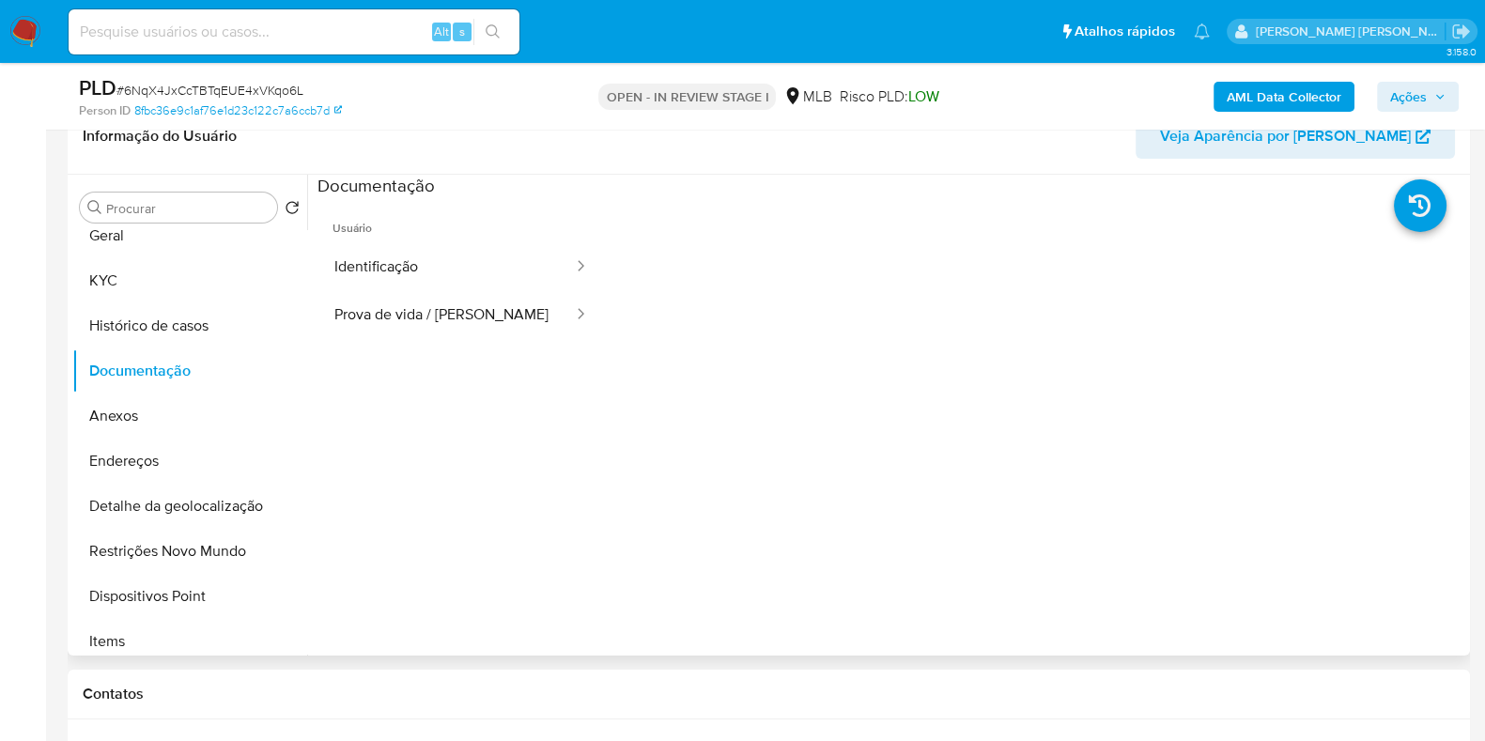
scroll to position [14, 0]
click at [224, 279] on button "KYC" at bounding box center [182, 283] width 220 height 45
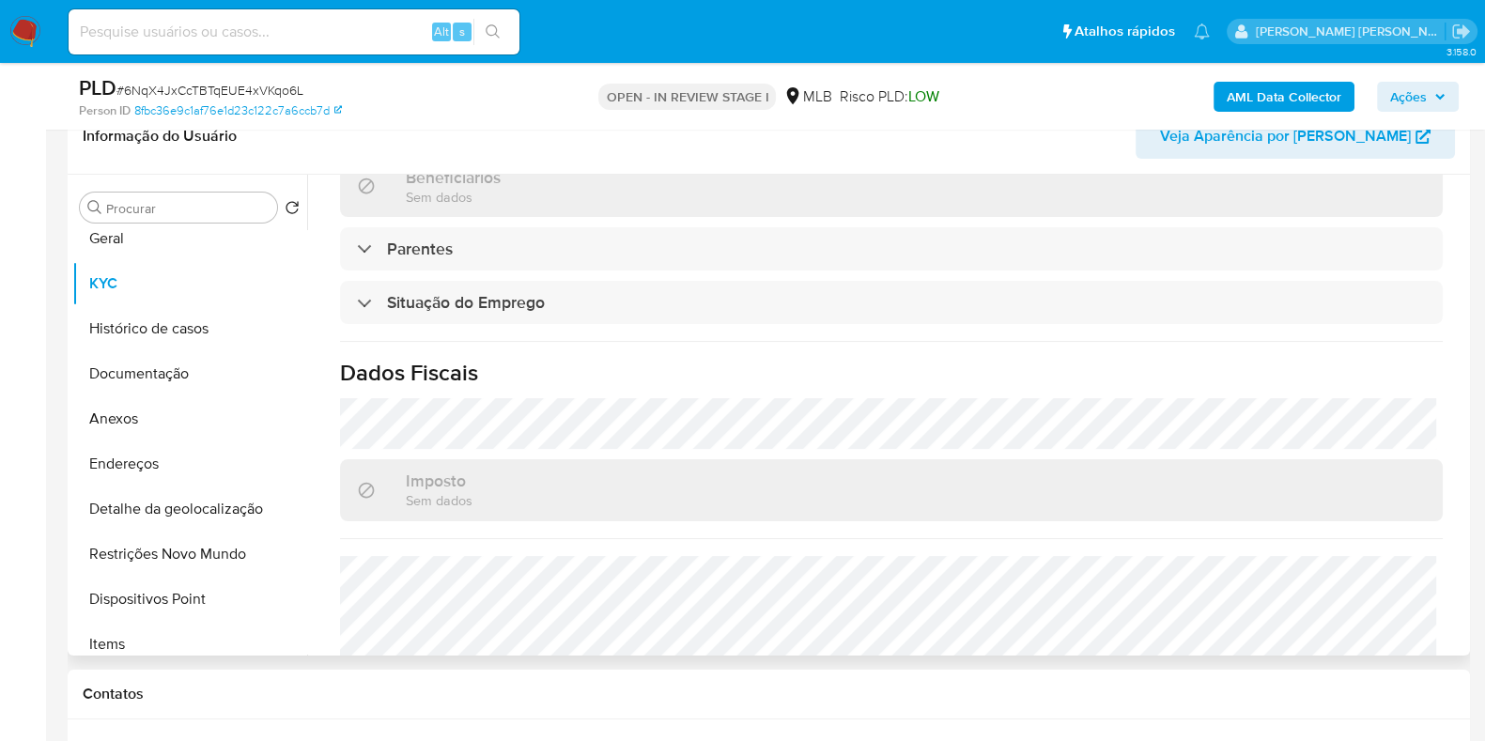
scroll to position [732, 0]
click at [186, 331] on button "Histórico de casos" at bounding box center [182, 328] width 220 height 45
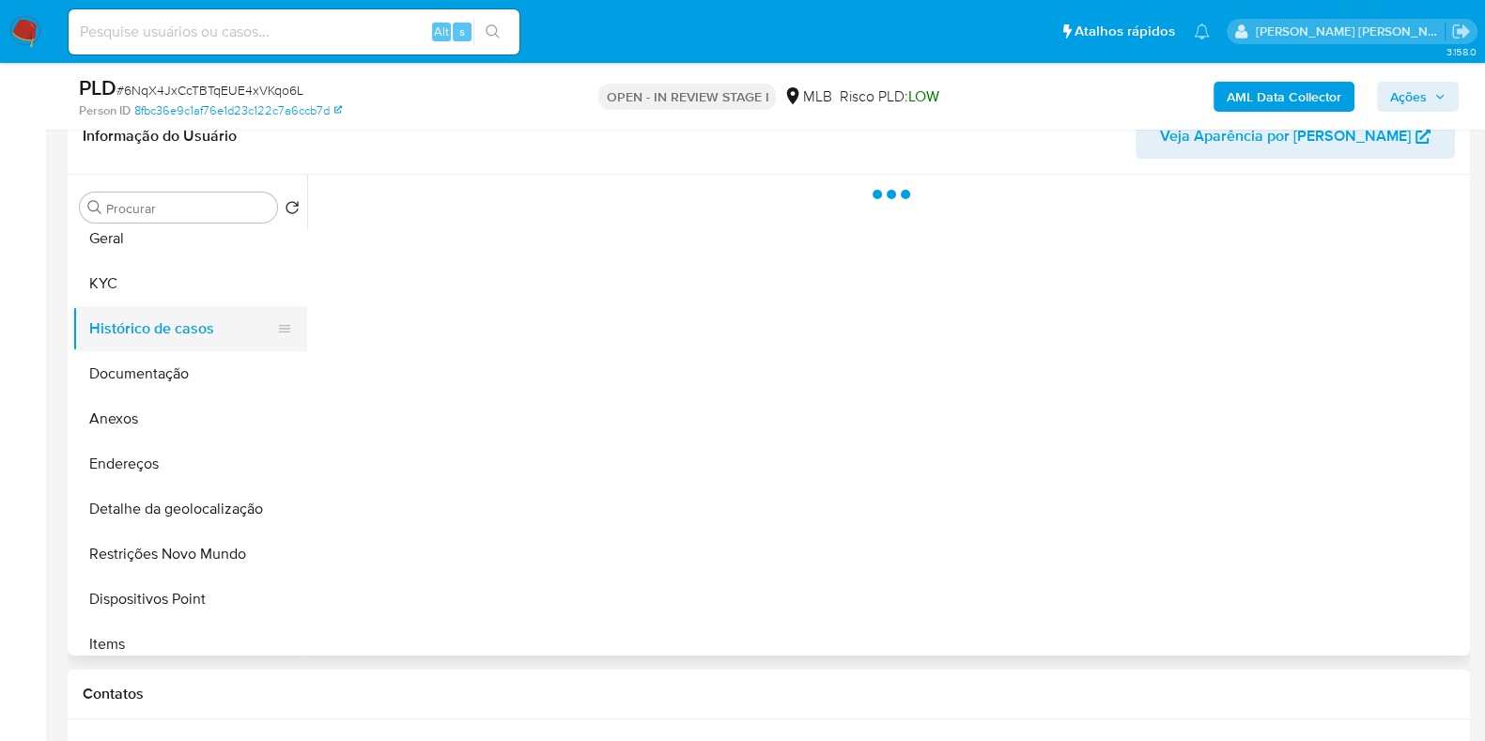
scroll to position [0, 0]
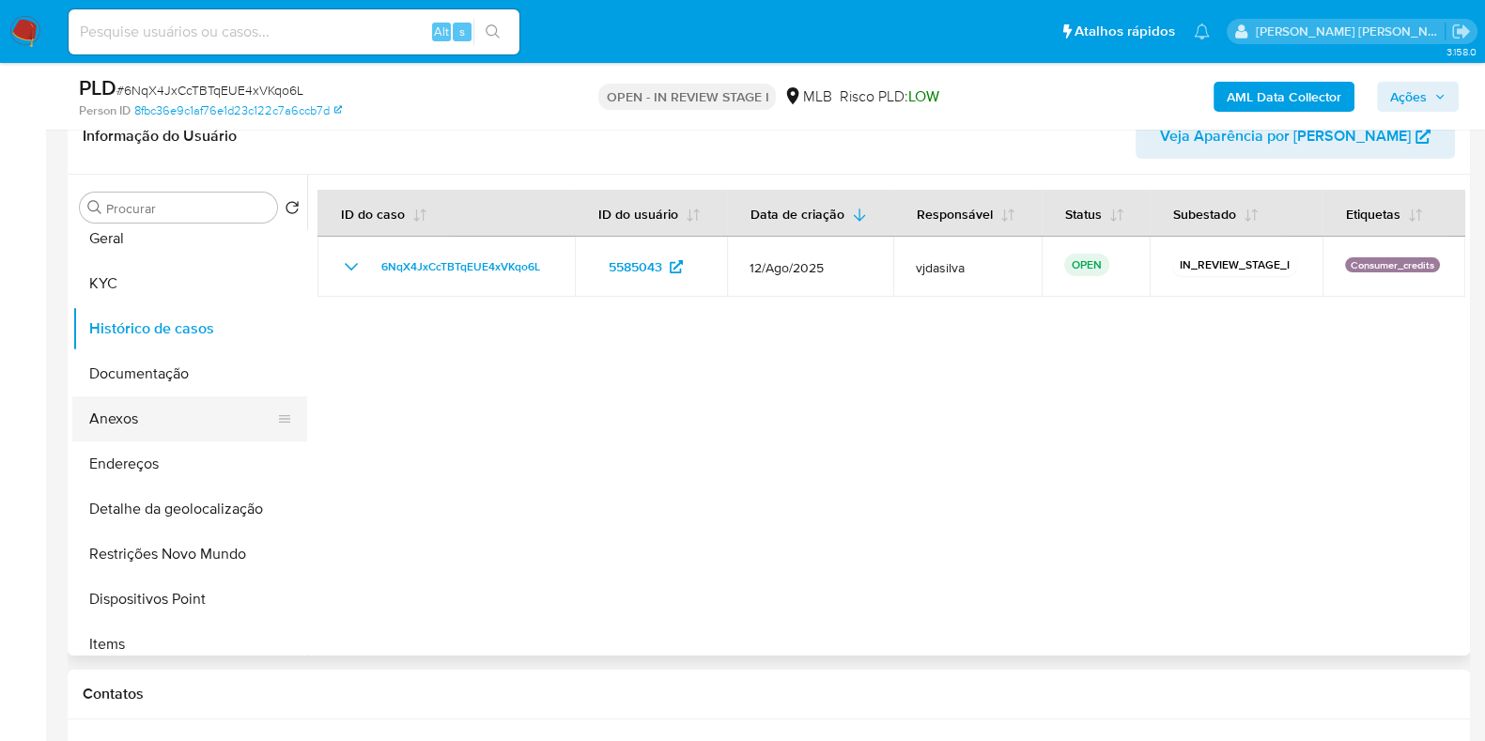
click at [182, 424] on button "Anexos" at bounding box center [182, 418] width 220 height 45
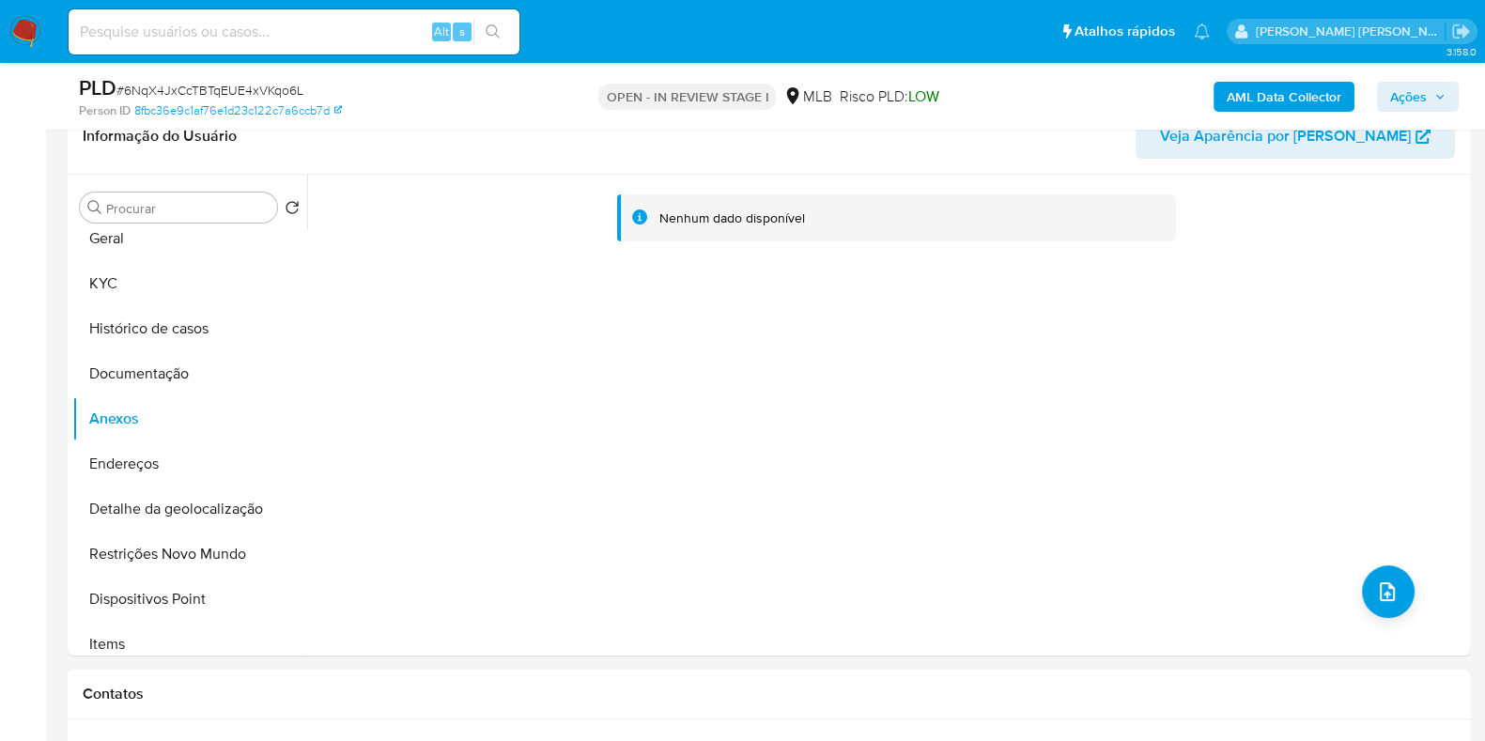
click at [1254, 100] on b "AML Data Collector" at bounding box center [1283, 97] width 115 height 30
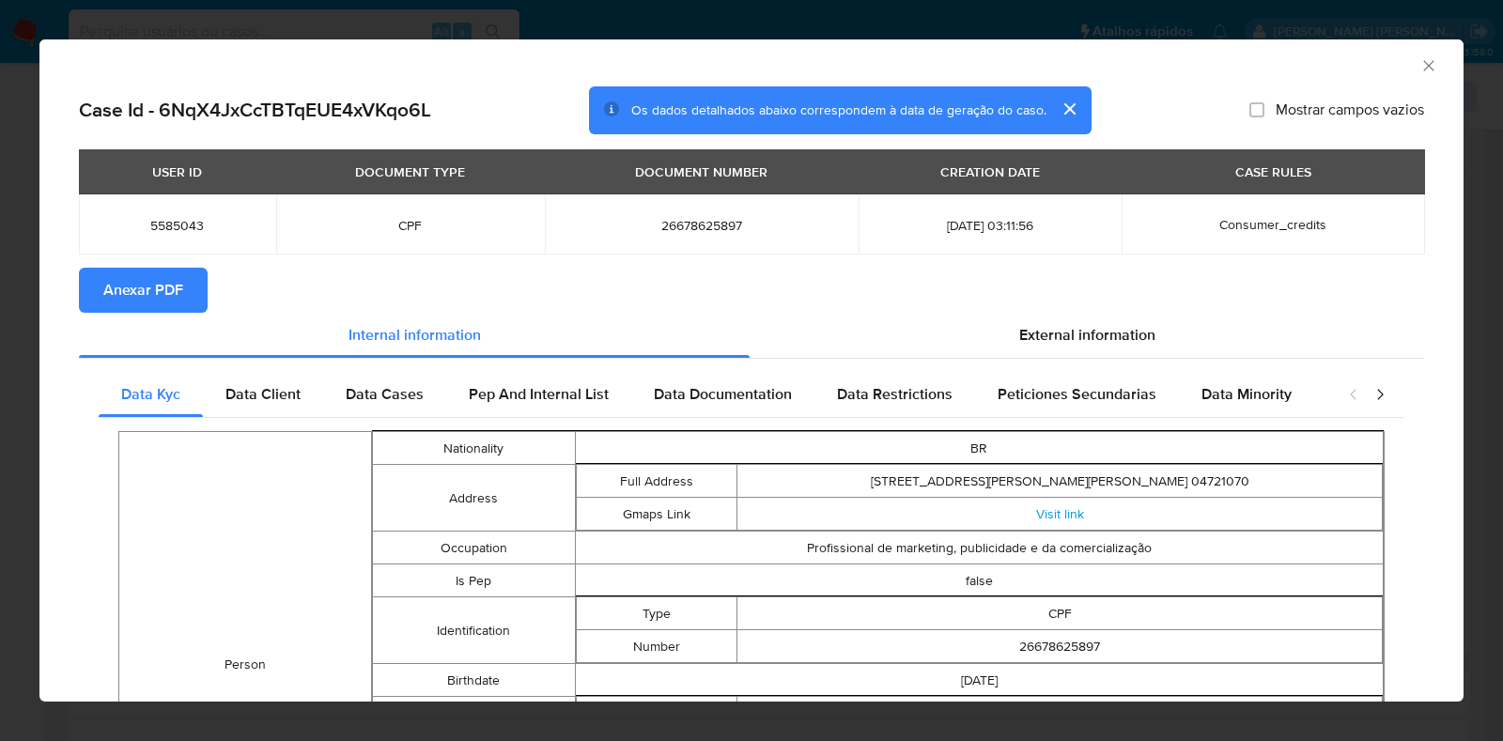
click at [162, 285] on span "Anexar PDF" at bounding box center [143, 290] width 80 height 41
click at [1419, 71] on icon "Fechar a janela" at bounding box center [1428, 65] width 19 height 19
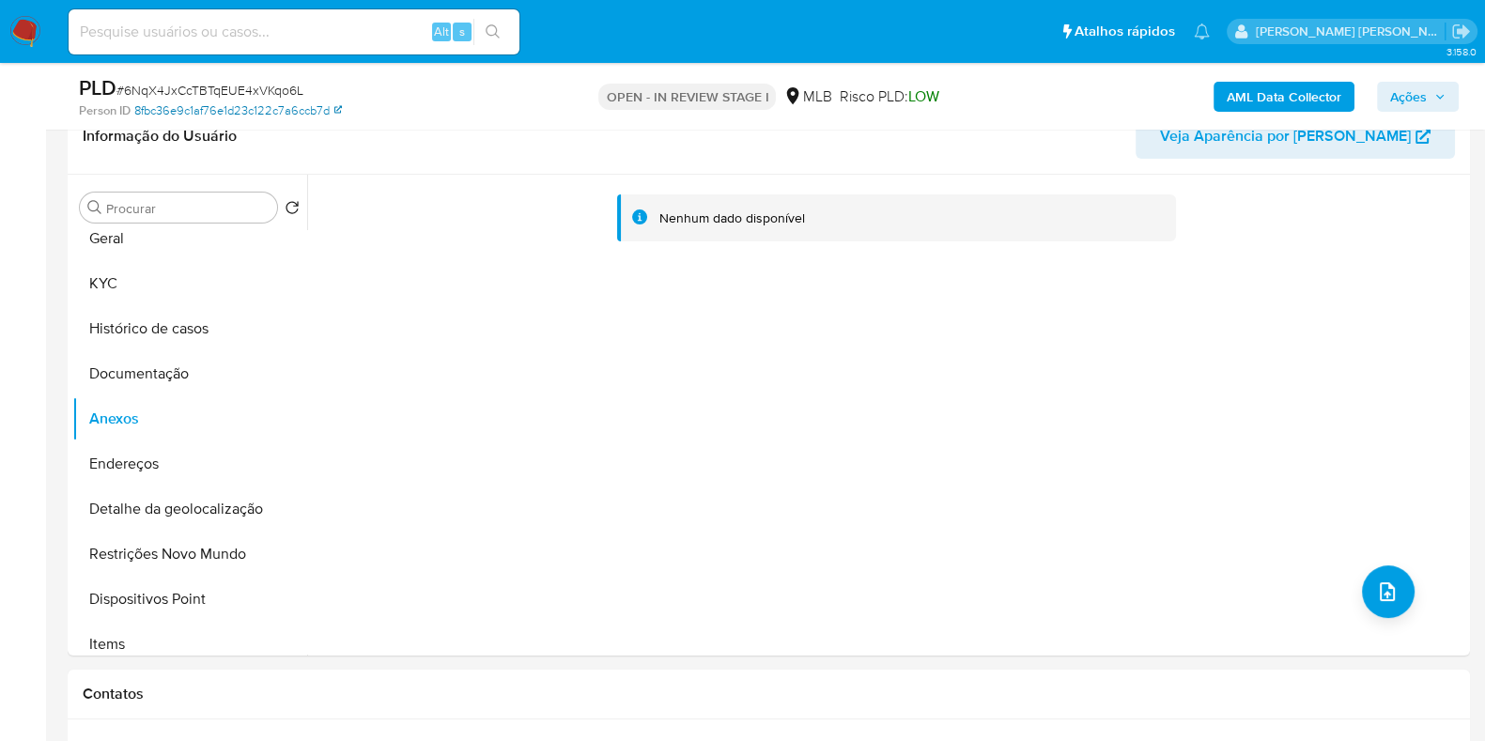
click at [288, 103] on link "8fbc36e9c1af76e1d23c122c7a6ccb7d" at bounding box center [238, 110] width 208 height 17
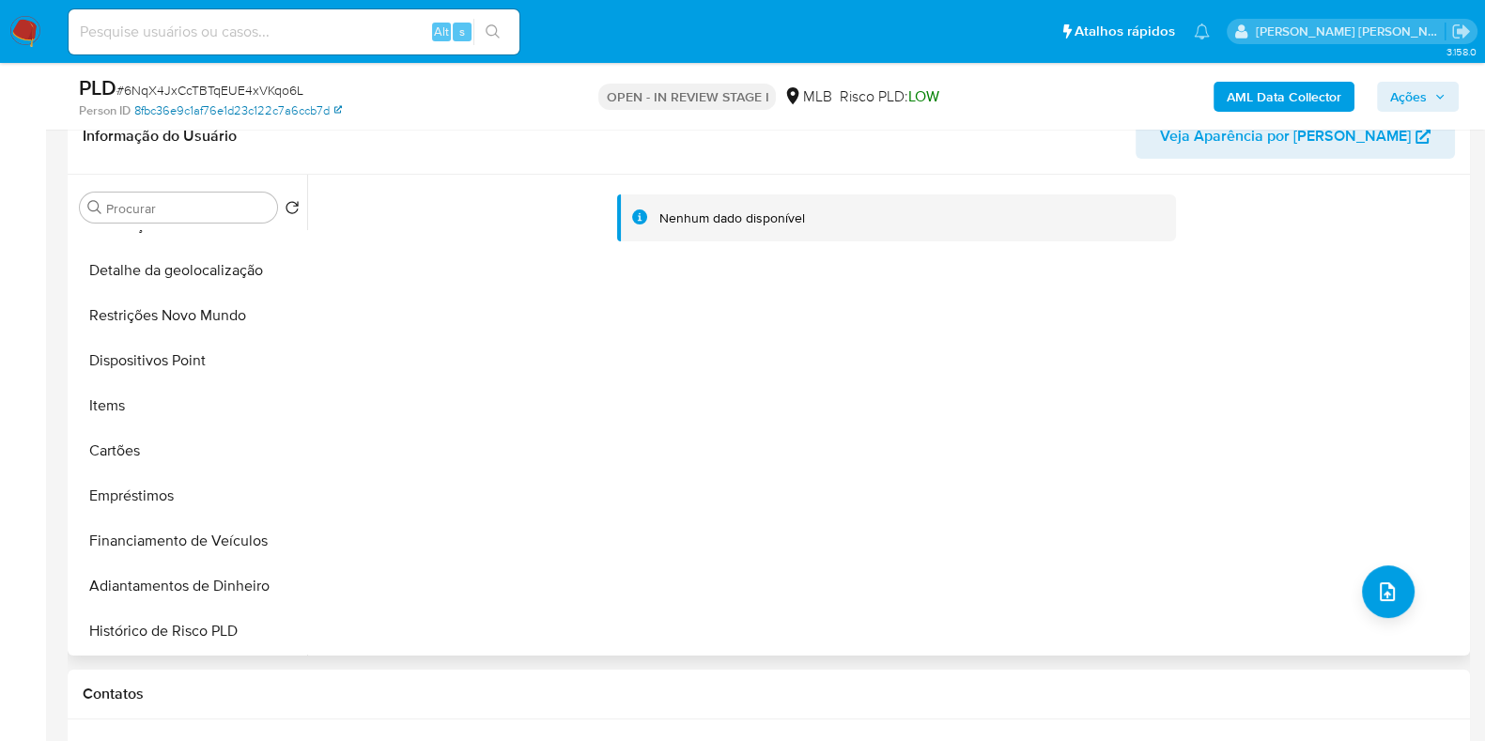
scroll to position [243, 0]
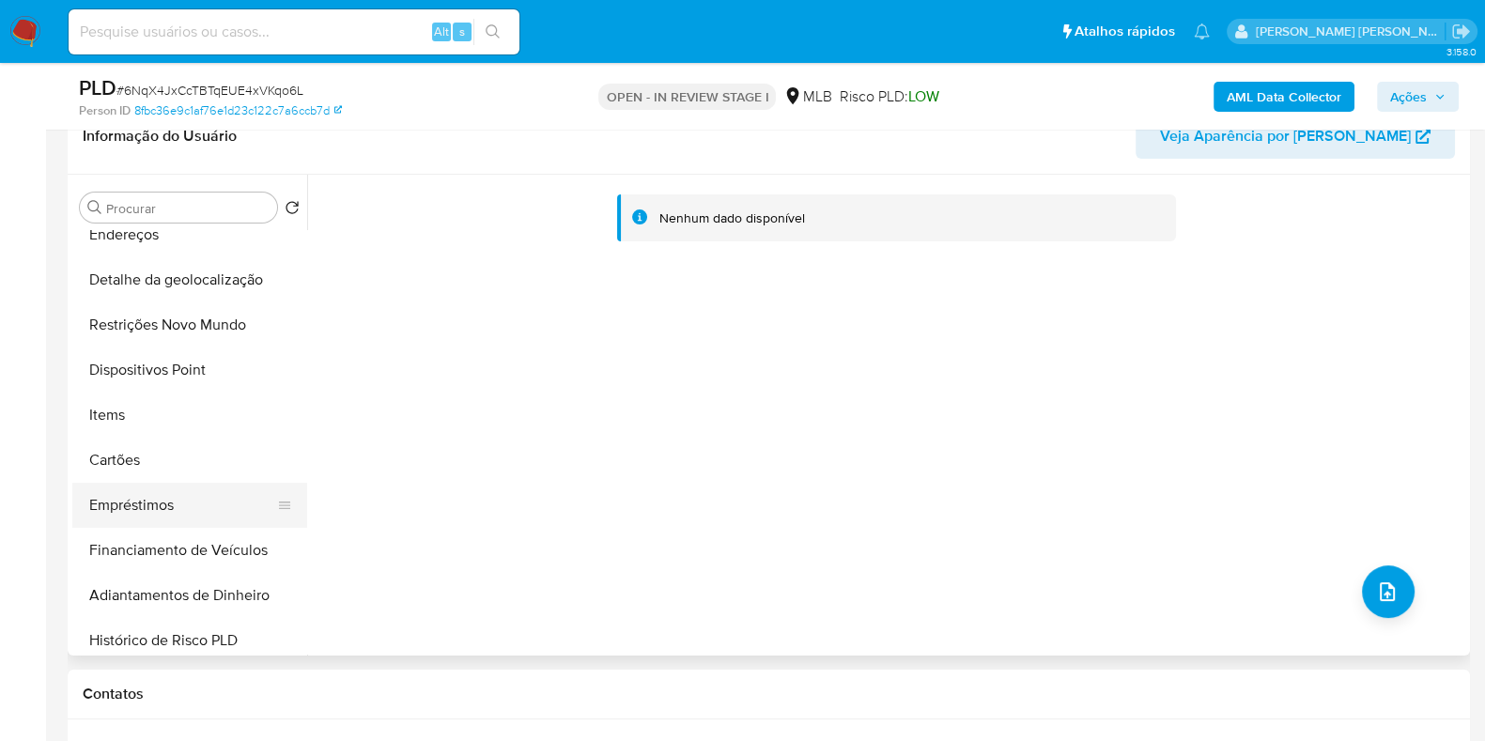
click at [186, 504] on button "Empréstimos" at bounding box center [182, 505] width 220 height 45
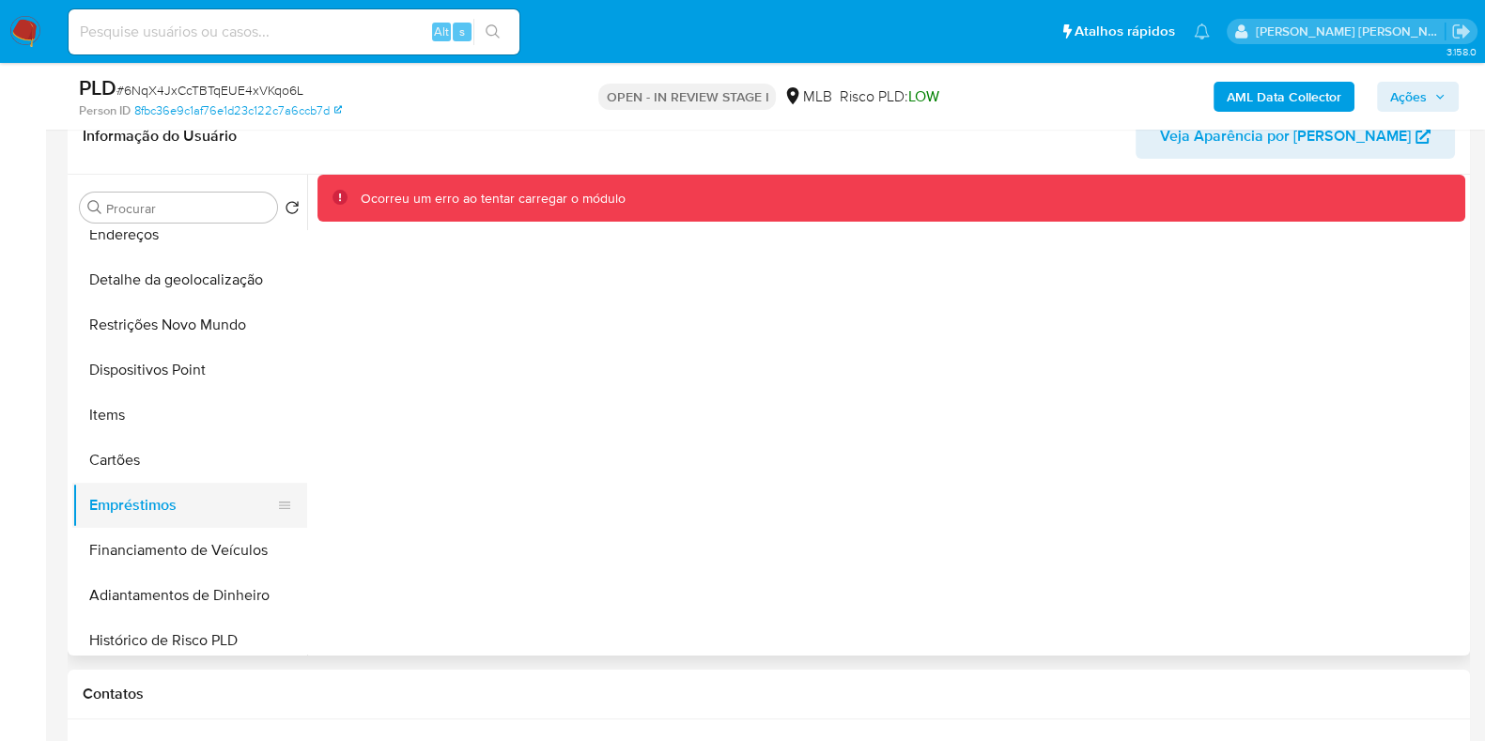
click at [185, 490] on button "Empréstimos" at bounding box center [182, 505] width 220 height 45
click at [174, 459] on button "Cartões" at bounding box center [182, 460] width 220 height 45
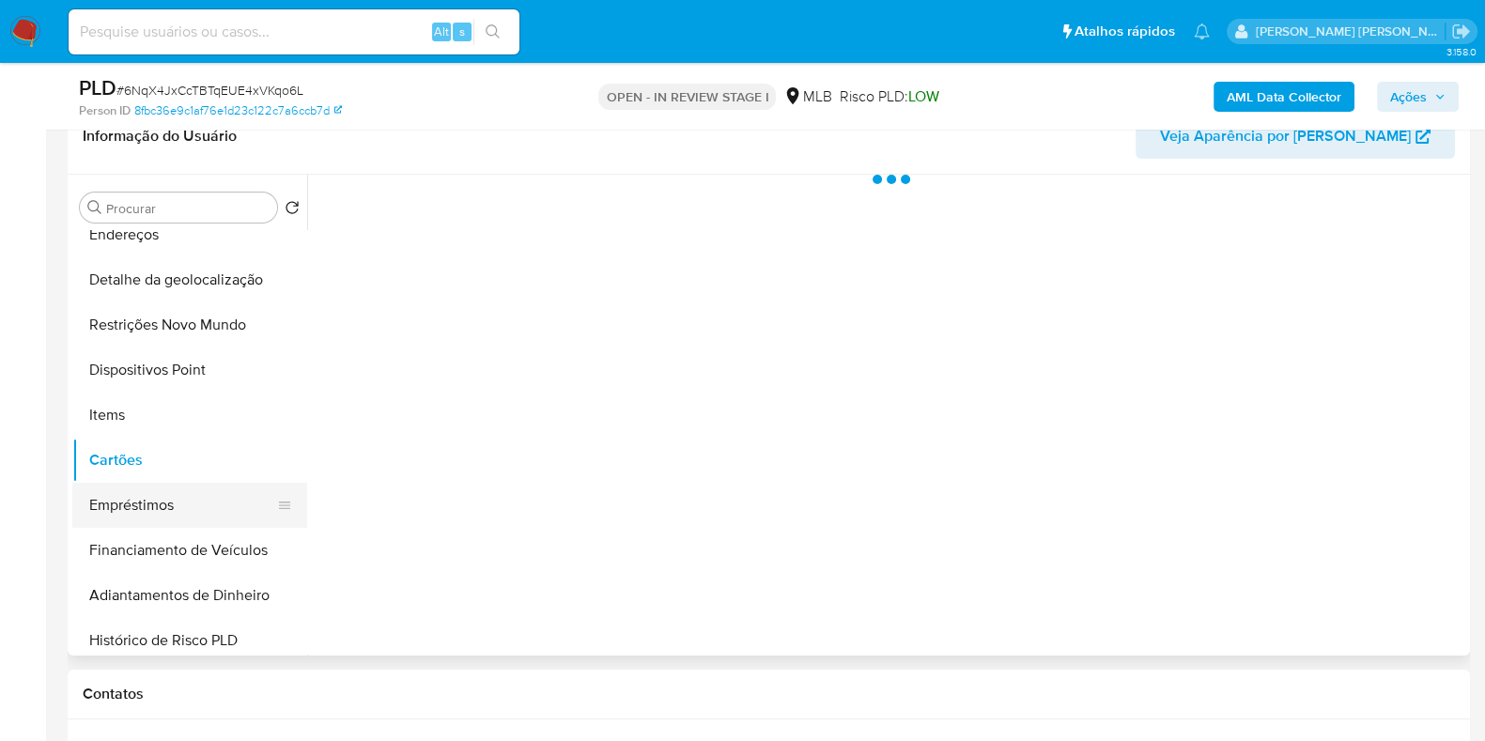
click at [172, 505] on button "Empréstimos" at bounding box center [182, 505] width 220 height 45
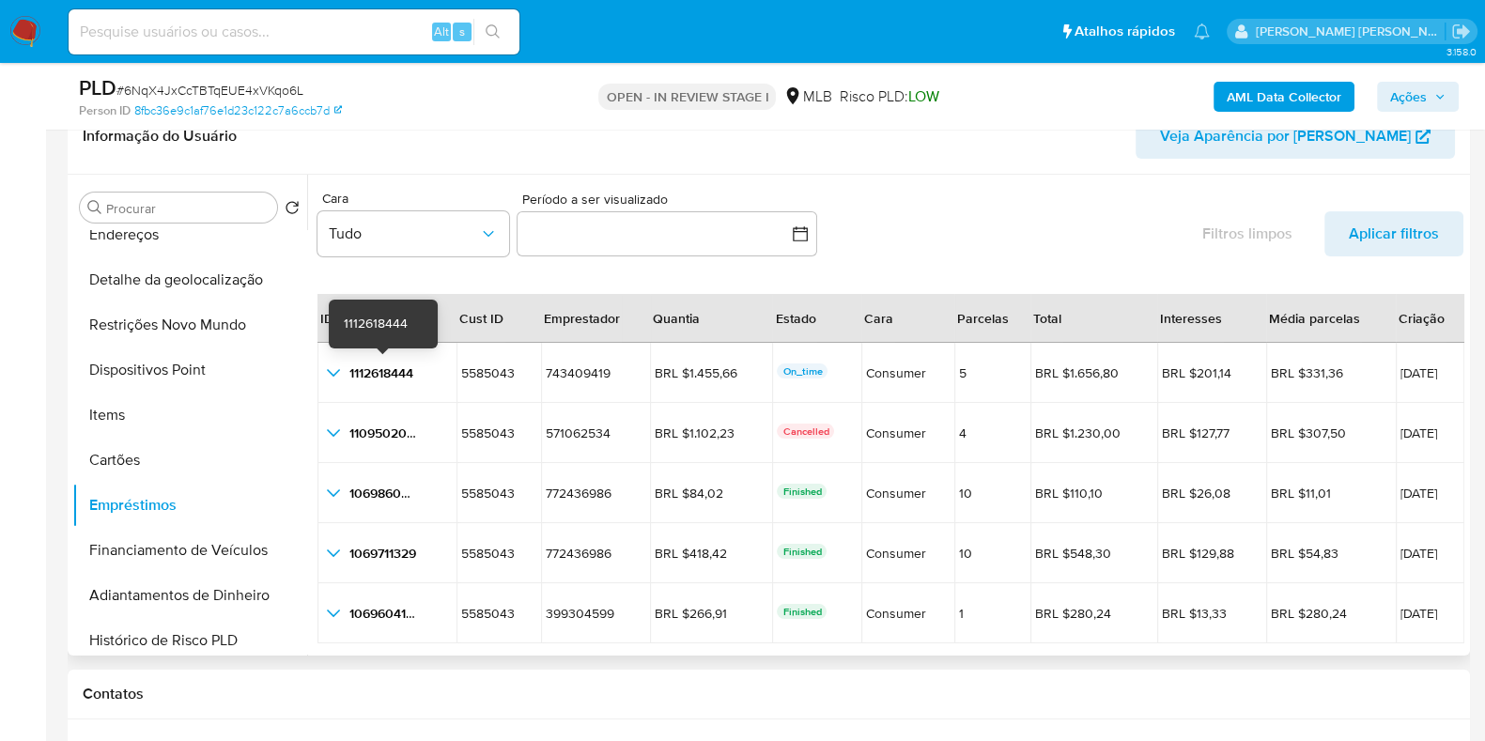
click at [316, 371] on div at bounding box center [886, 415] width 1158 height 481
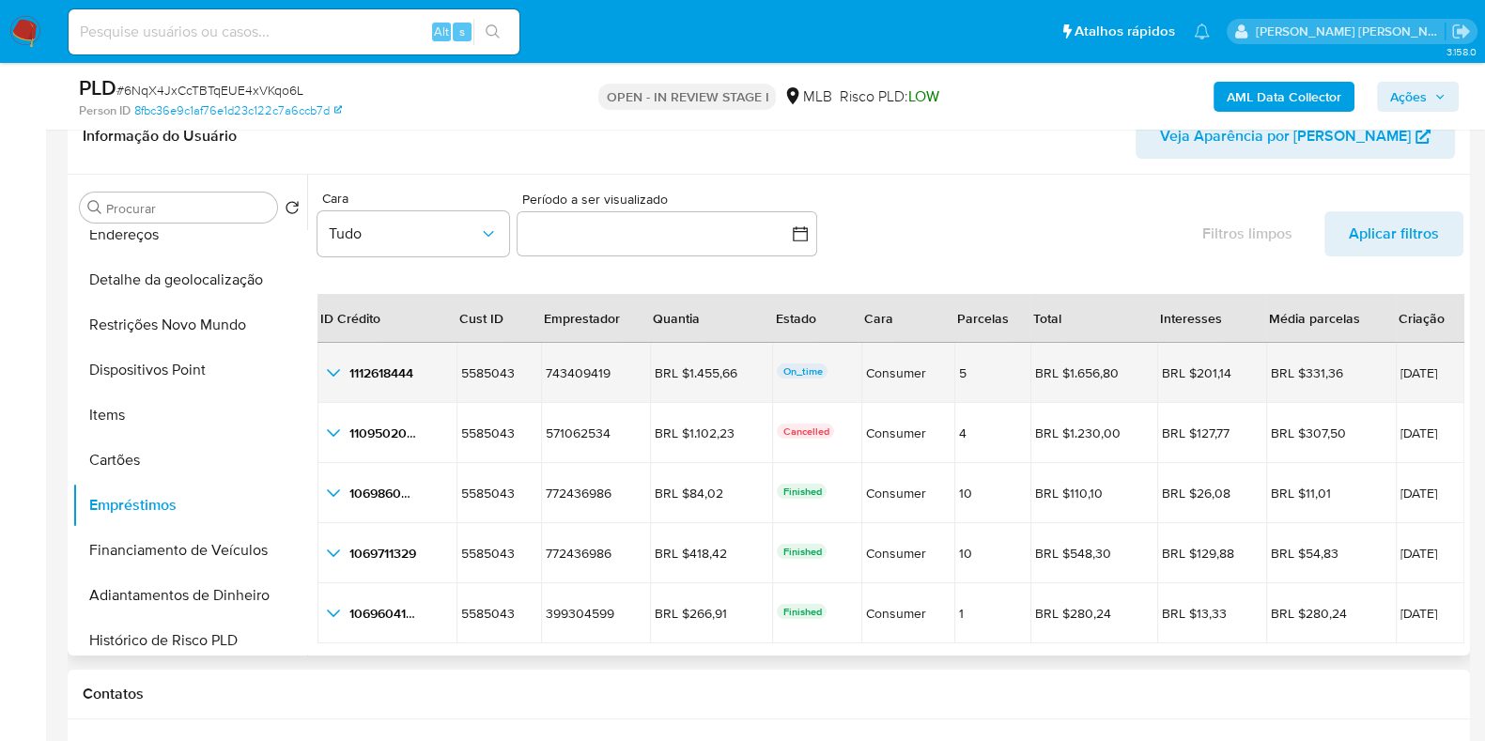
click at [332, 371] on icon "button_show_hidden_detail_by_id_0" at bounding box center [333, 373] width 23 height 23
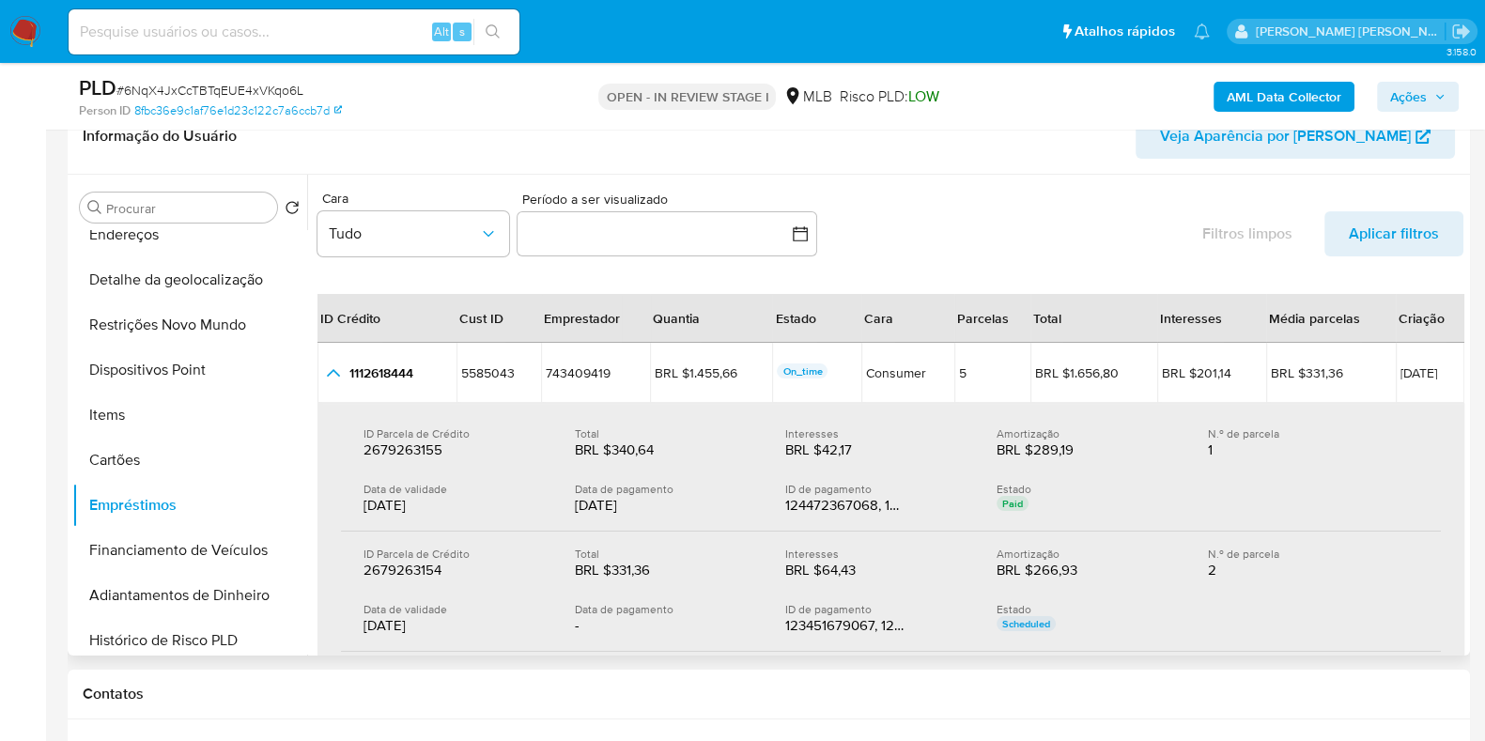
click at [486, 467] on div "ID Parcela de Crédito 2679263155 2679263155 Total BRL $340,64 BRL $340,64 Inter…" at bounding box center [891, 471] width 1100 height 120
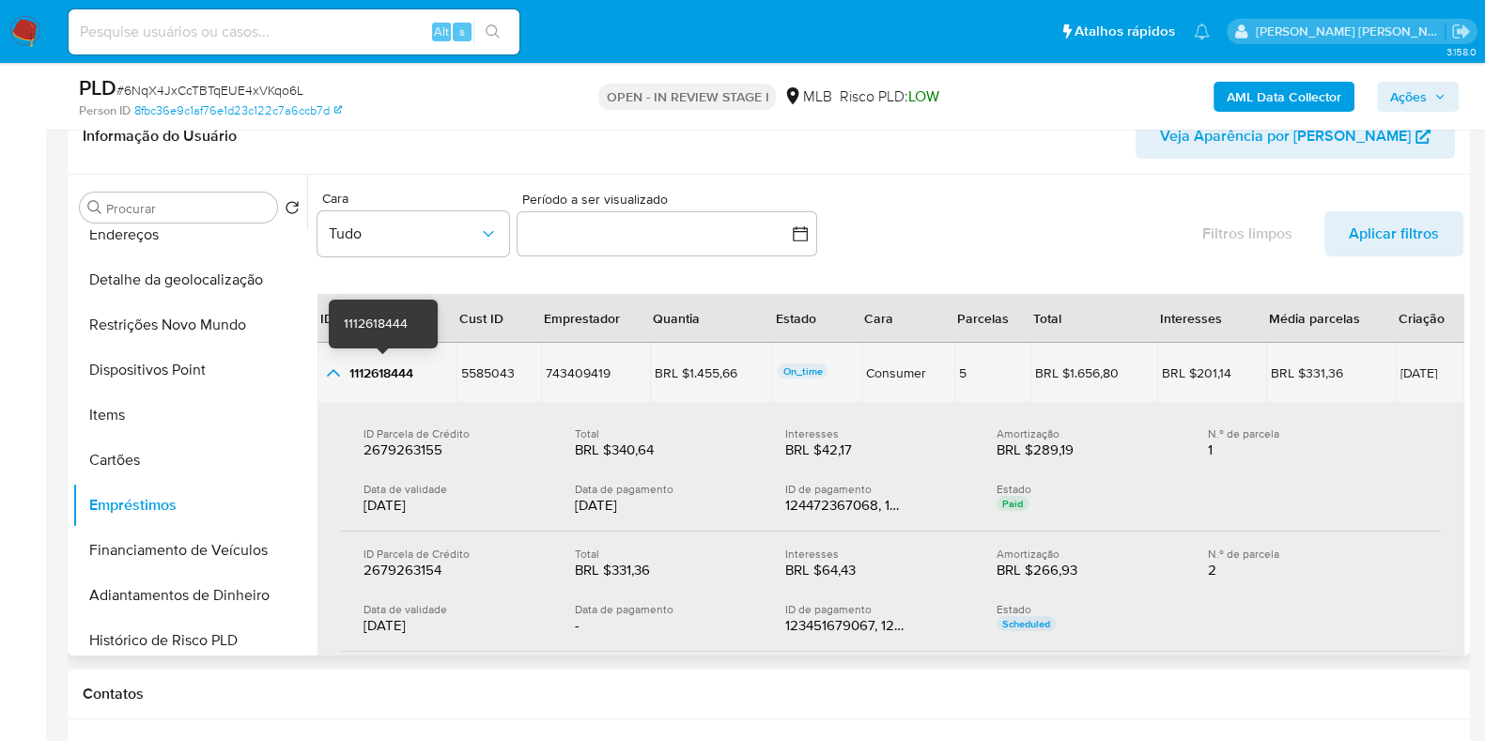
click at [406, 368] on span "1112618444" at bounding box center [381, 372] width 64 height 19
click at [332, 368] on icon "button_show_hidden_detail_by_id_0" at bounding box center [333, 373] width 23 height 23
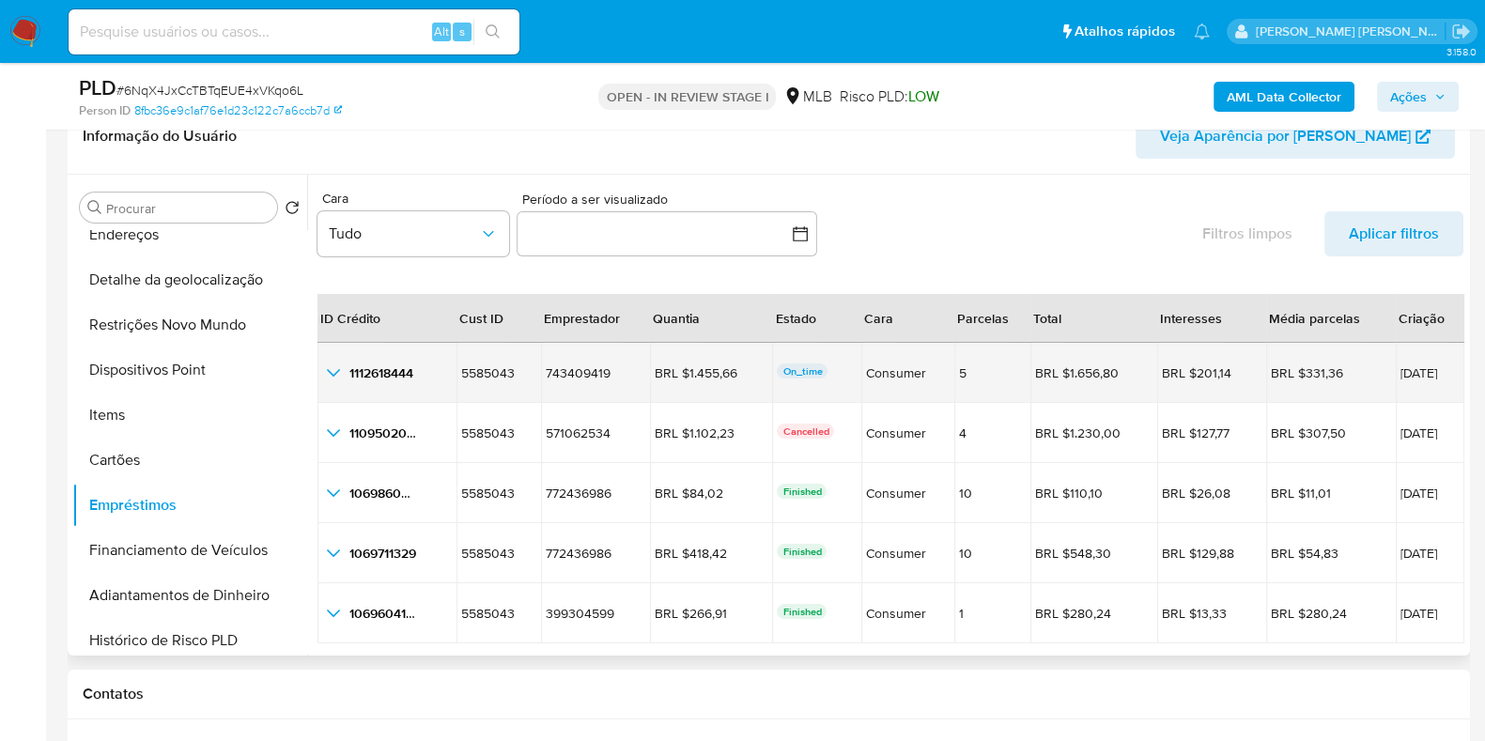
click at [332, 368] on icon "button_show_hidden_detail_by_id_0" at bounding box center [333, 373] width 23 height 23
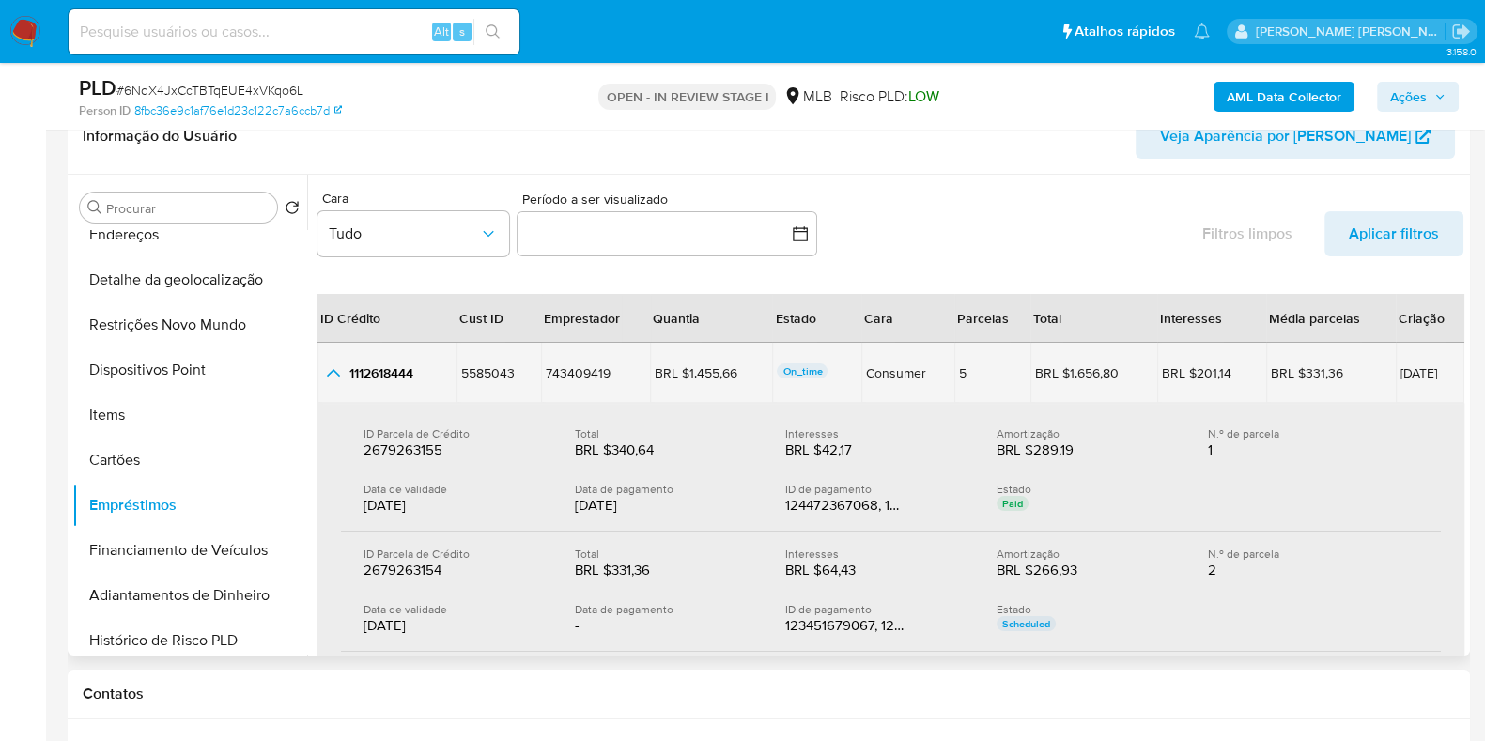
click at [332, 368] on icon "button_show_hidden_detail_by_id_0" at bounding box center [333, 373] width 23 height 23
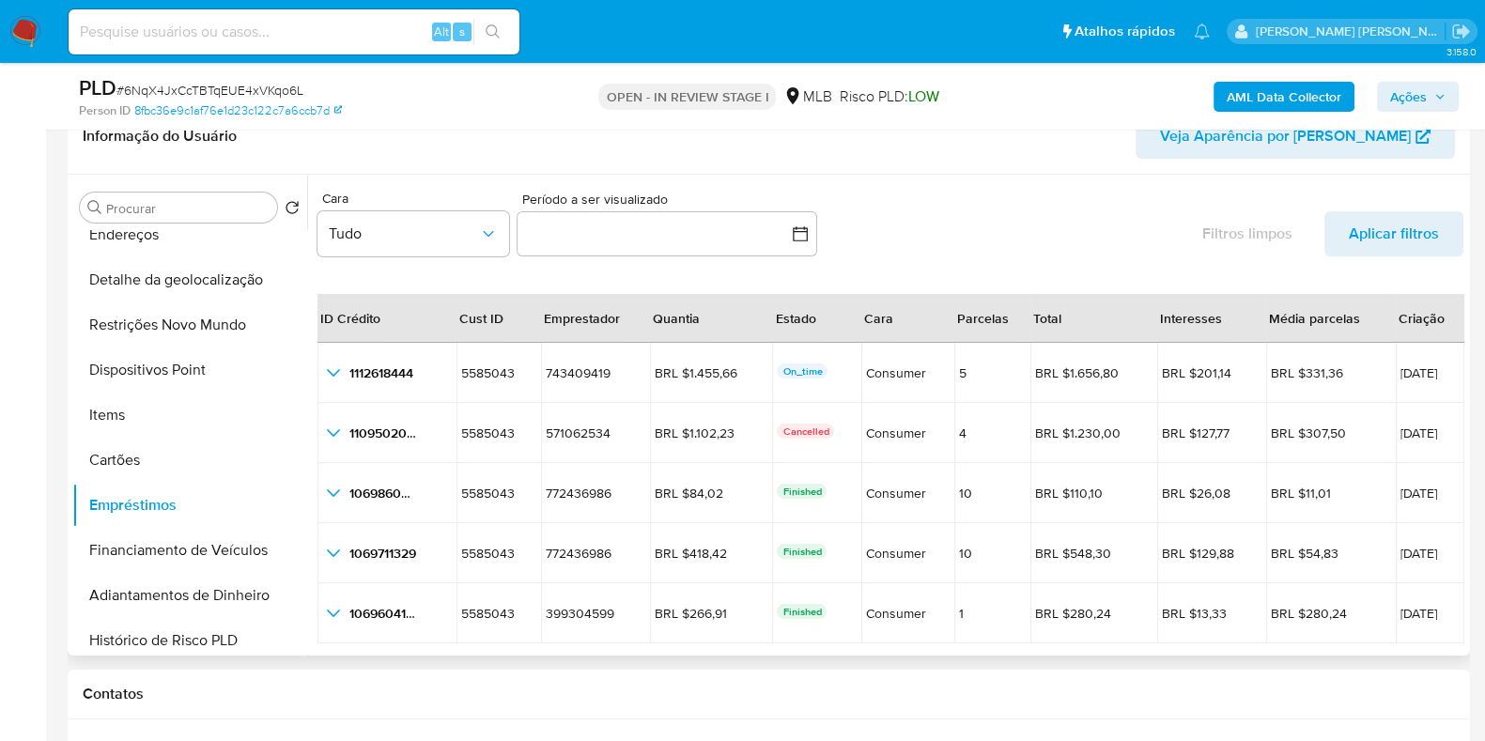
scroll to position [43, 0]
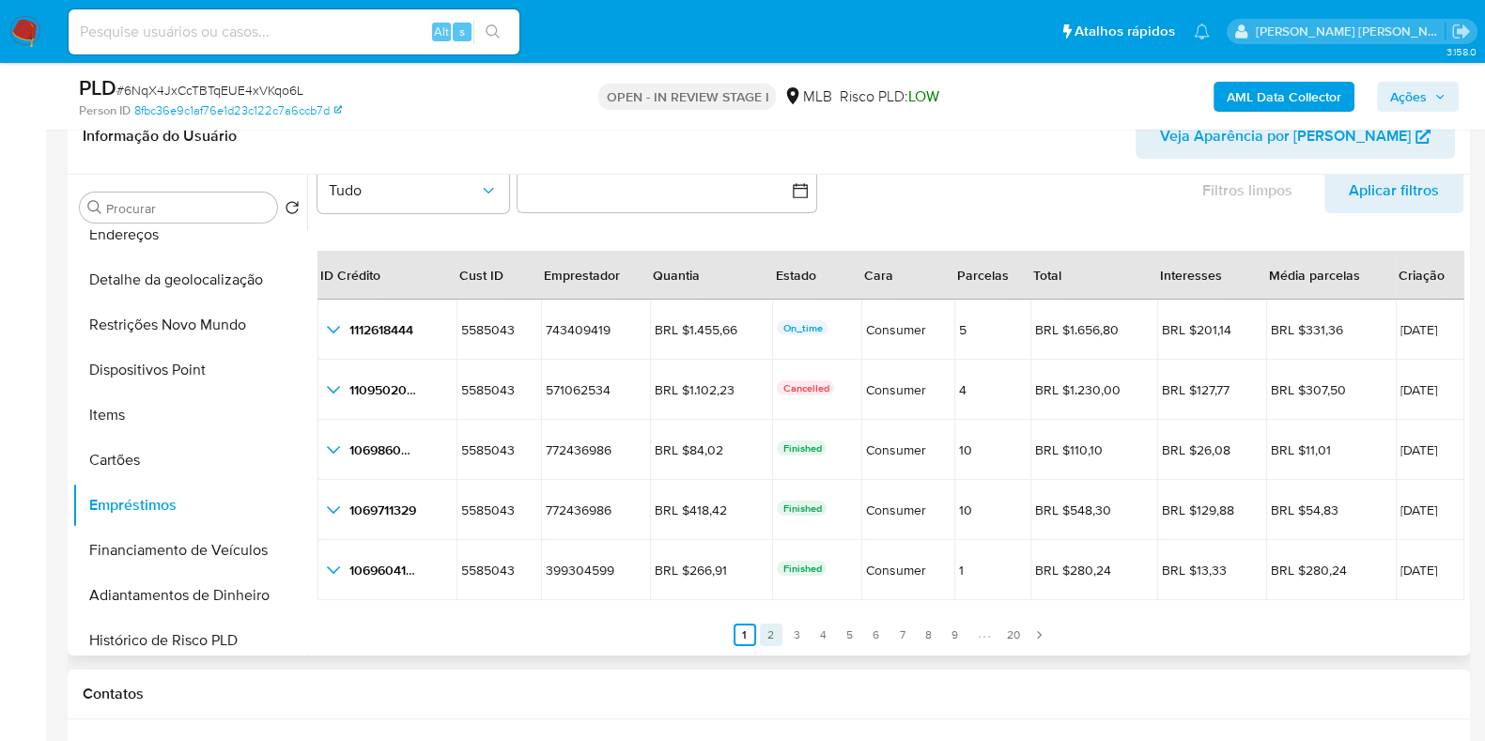
click at [776, 636] on link "2" at bounding box center [771, 635] width 23 height 23
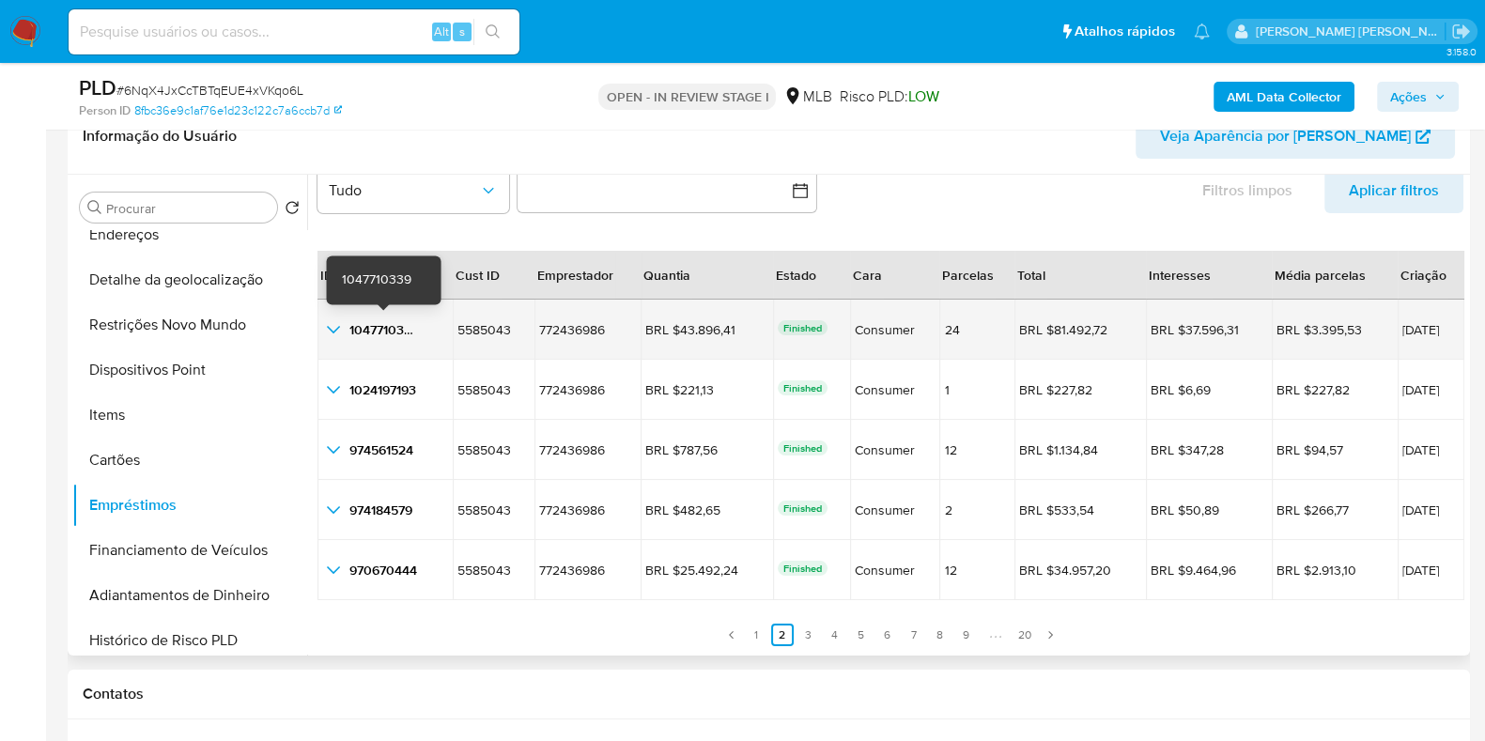
click at [401, 332] on span "1047710339" at bounding box center [383, 329] width 69 height 19
click at [1407, 331] on span "06/06/2025" at bounding box center [1430, 329] width 57 height 13
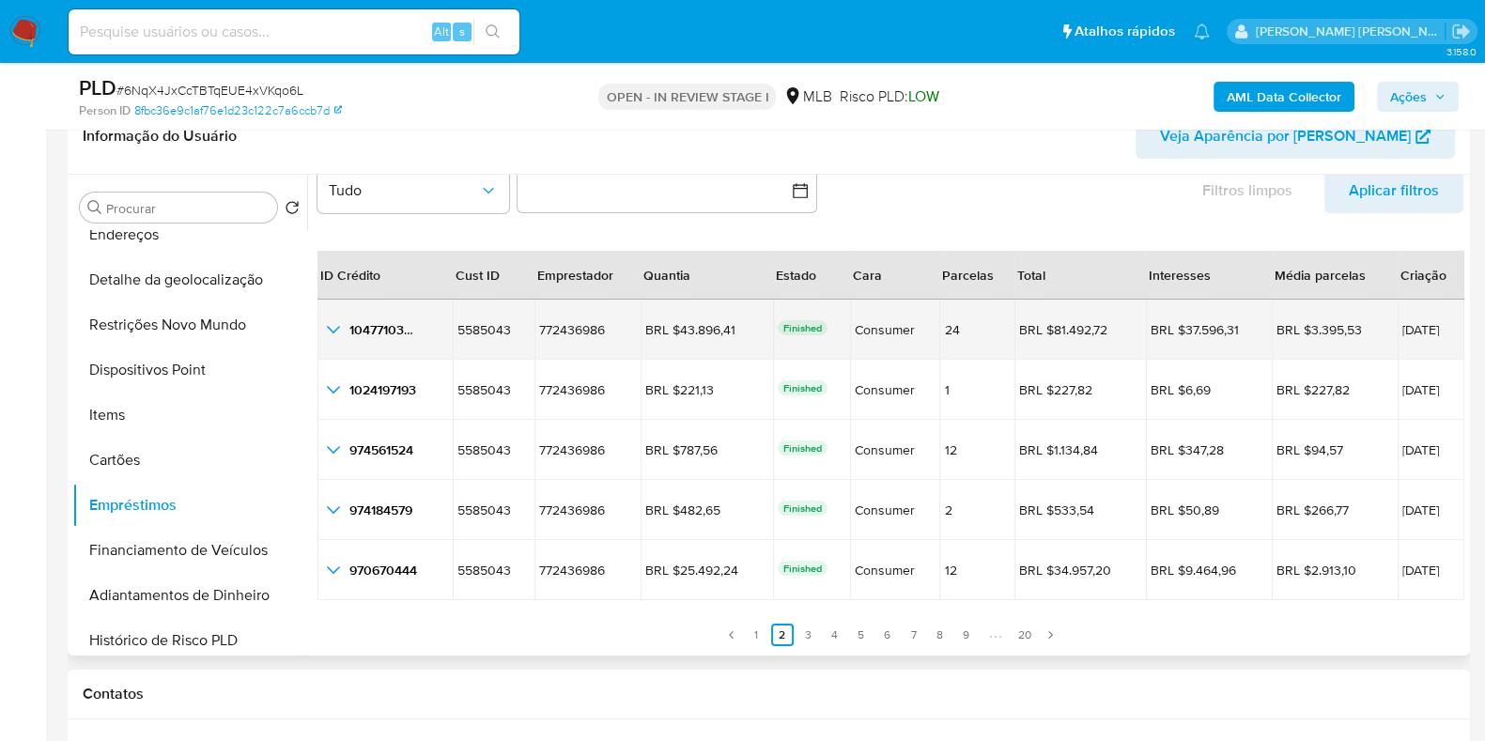
click at [1407, 331] on span "06/06/2025" at bounding box center [1430, 329] width 57 height 13
click at [691, 317] on td "BRL $43.896,41 BRL $43.896,41" at bounding box center [706, 330] width 132 height 60
click at [1283, 326] on div "BRL $3.395,53" at bounding box center [1328, 329] width 105 height 17
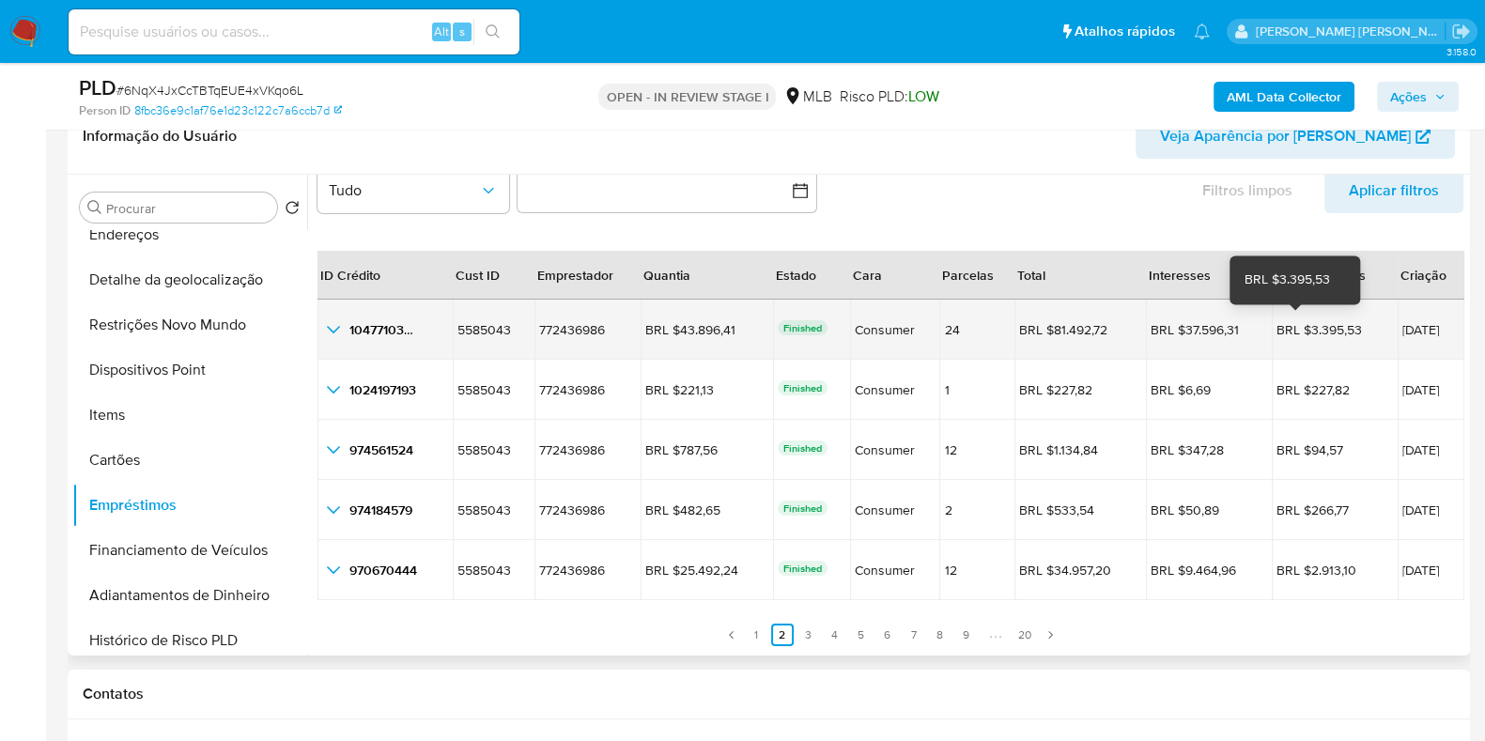
click at [1283, 326] on div "BRL $3.395,53" at bounding box center [1328, 329] width 105 height 17
click at [329, 323] on icon "button_show_hidden_detail_by_id_0" at bounding box center [333, 329] width 23 height 23
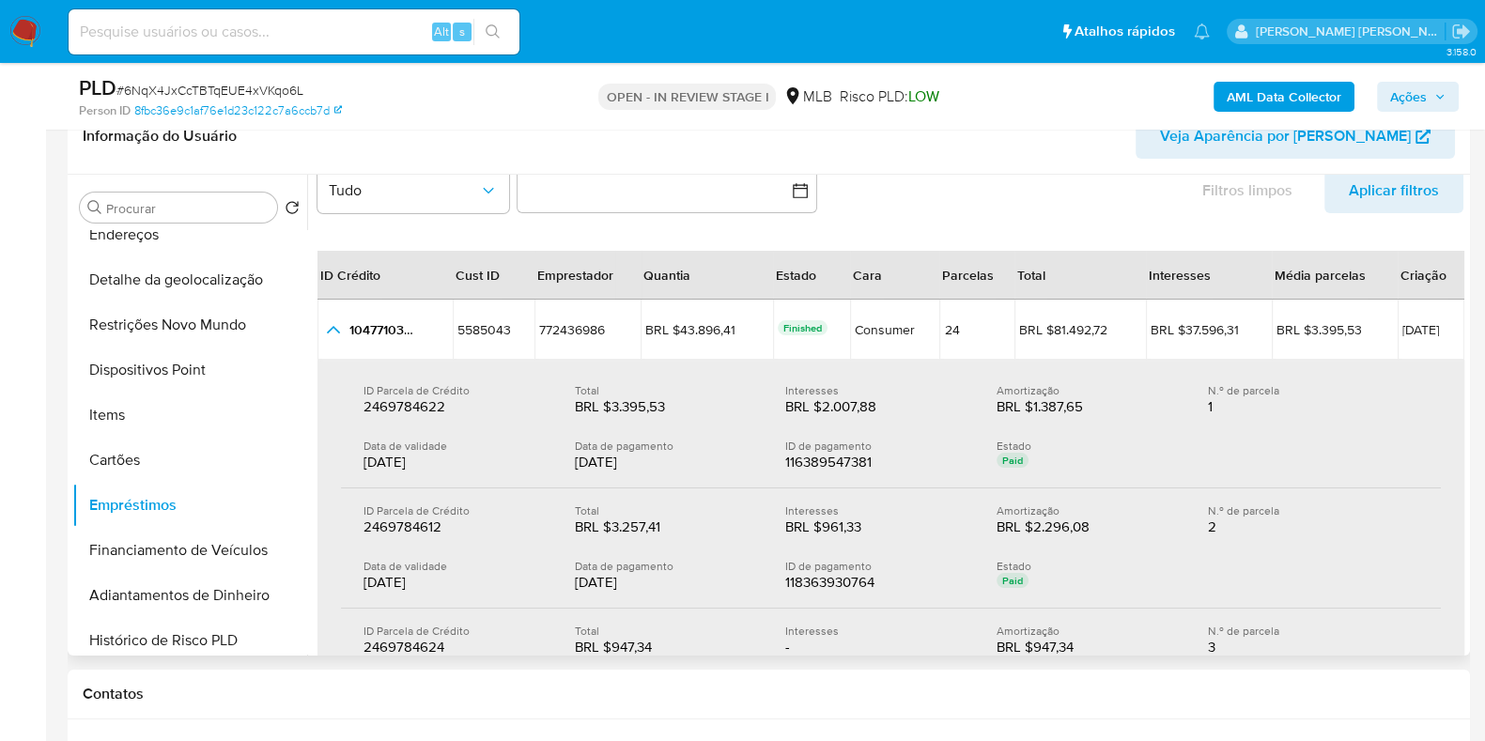
click at [417, 466] on div "30/06/2025" at bounding box center [453, 462] width 181 height 19
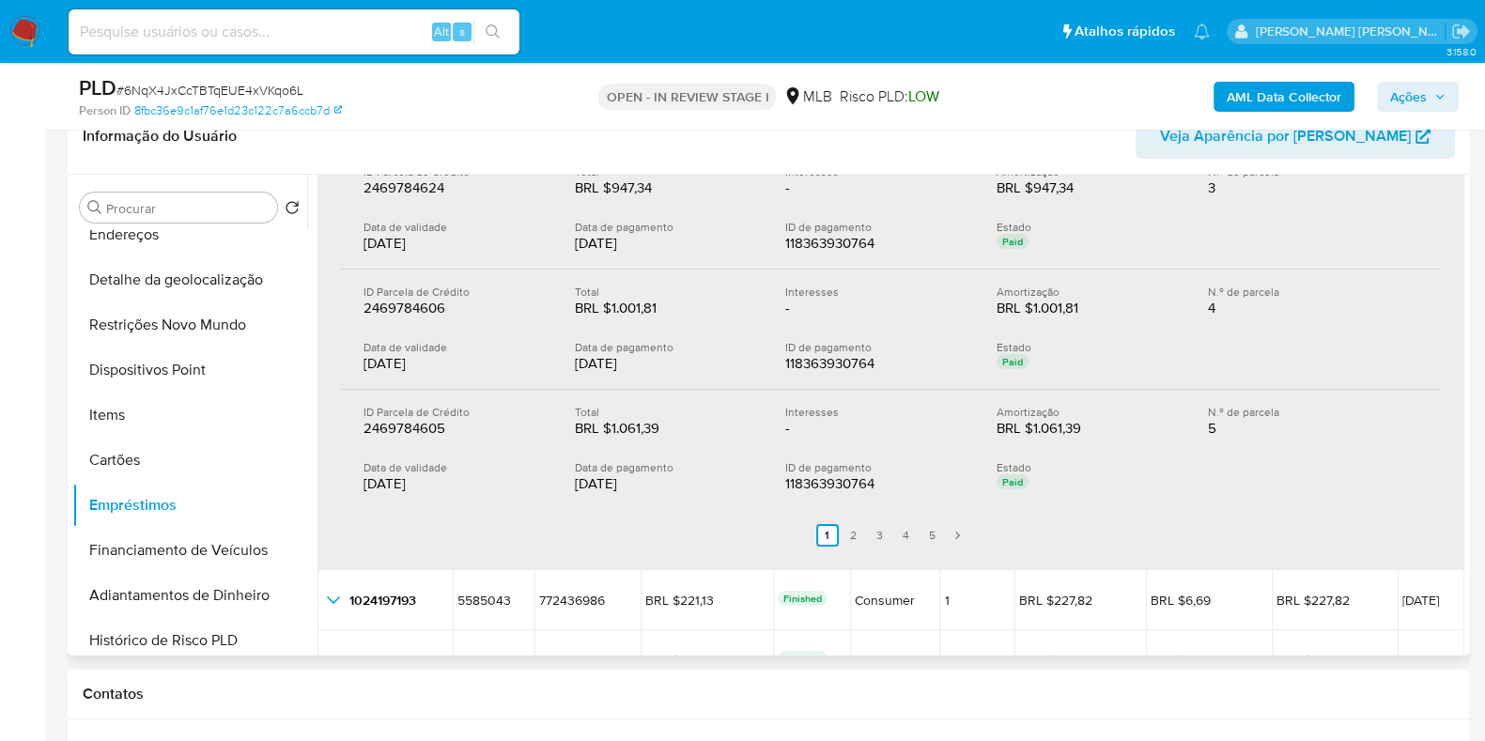
scroll to position [504, 0]
click at [928, 534] on link "5" at bounding box center [932, 533] width 23 height 23
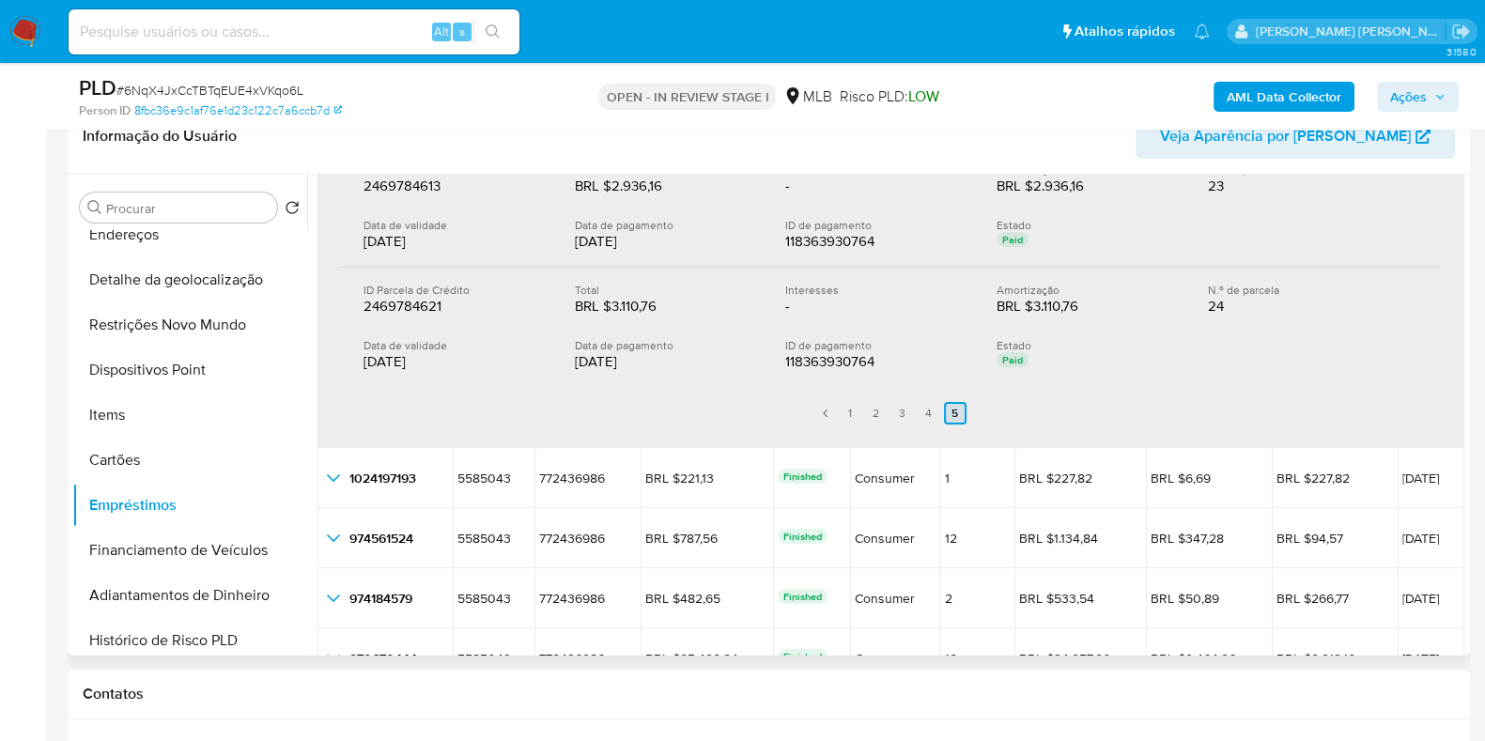
scroll to position [384, 0]
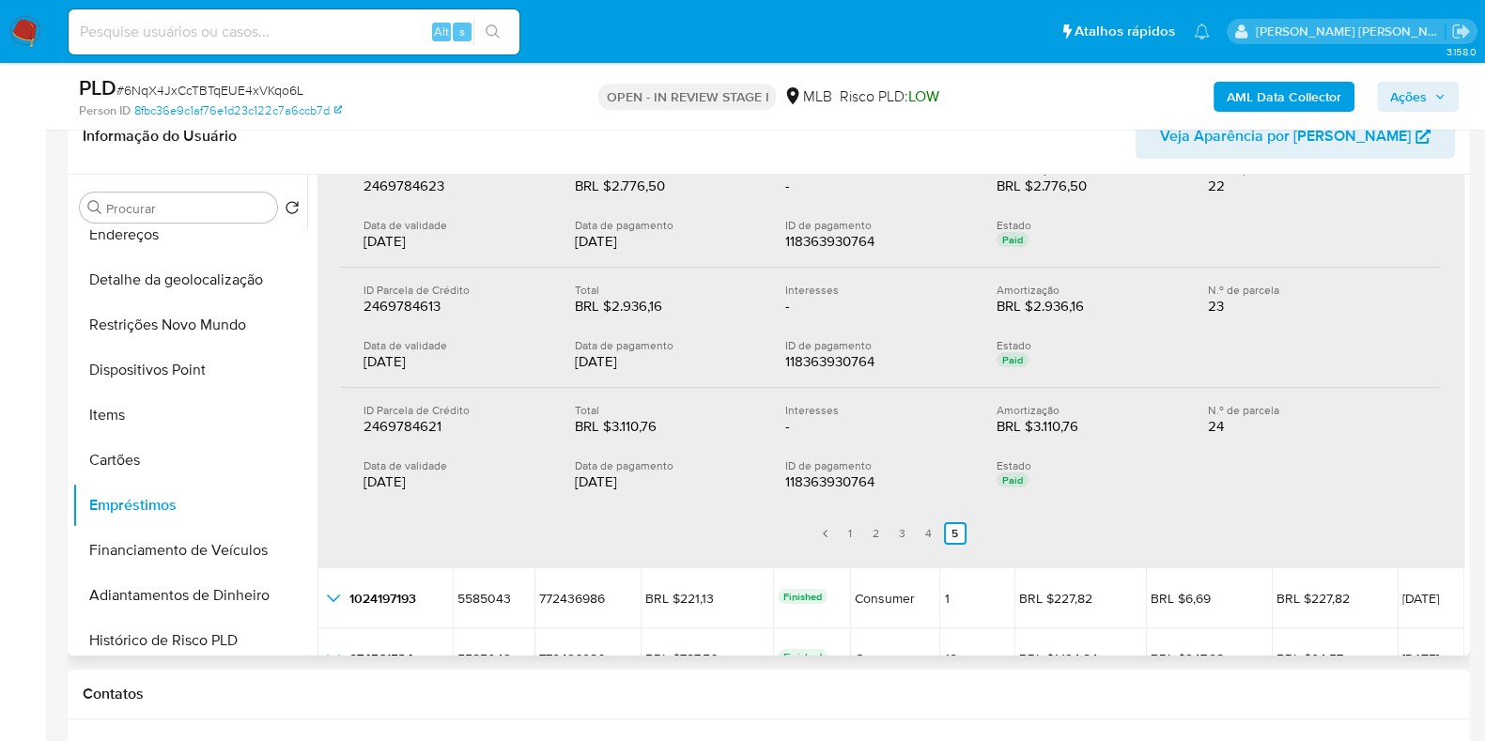
click at [584, 478] on div "12/07/2025" at bounding box center [665, 481] width 181 height 19
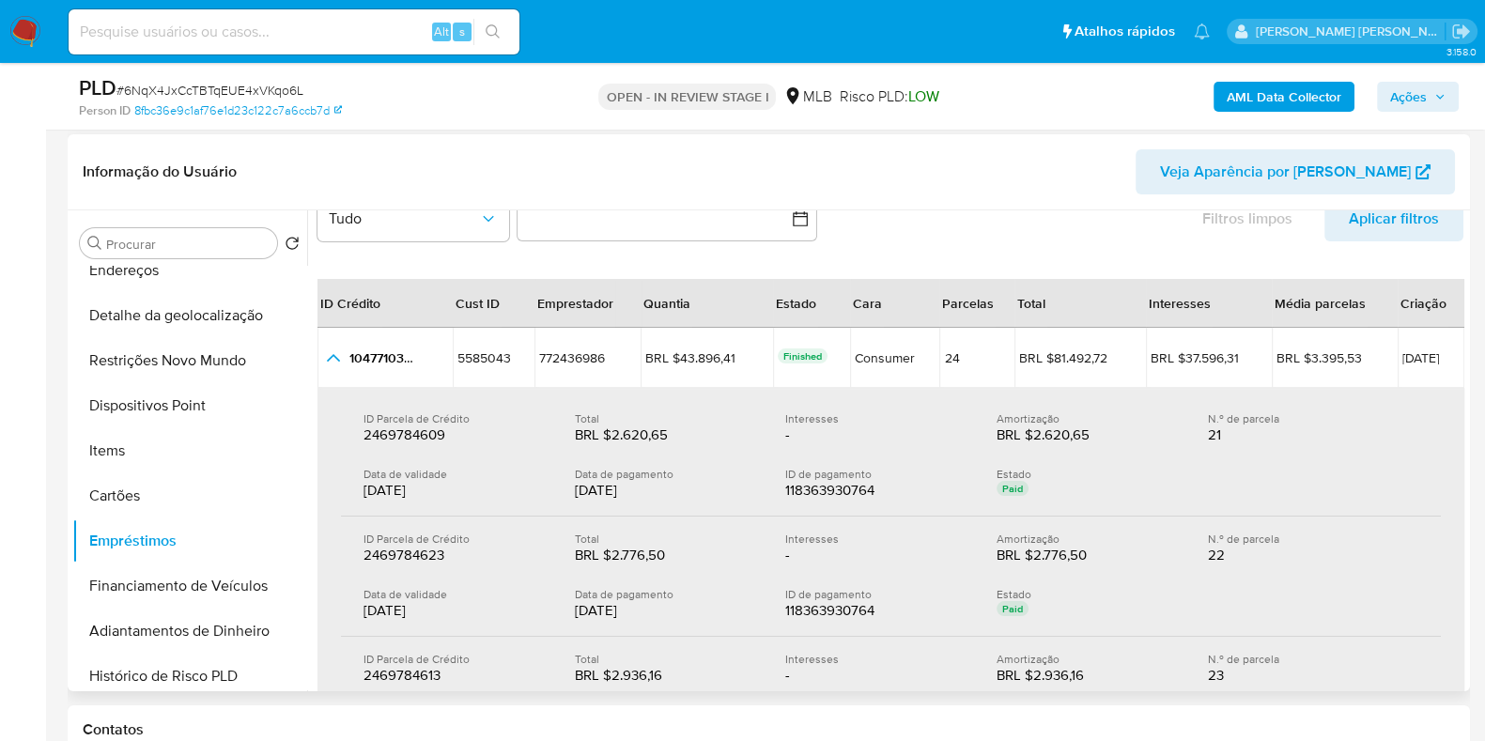
scroll to position [23, 0]
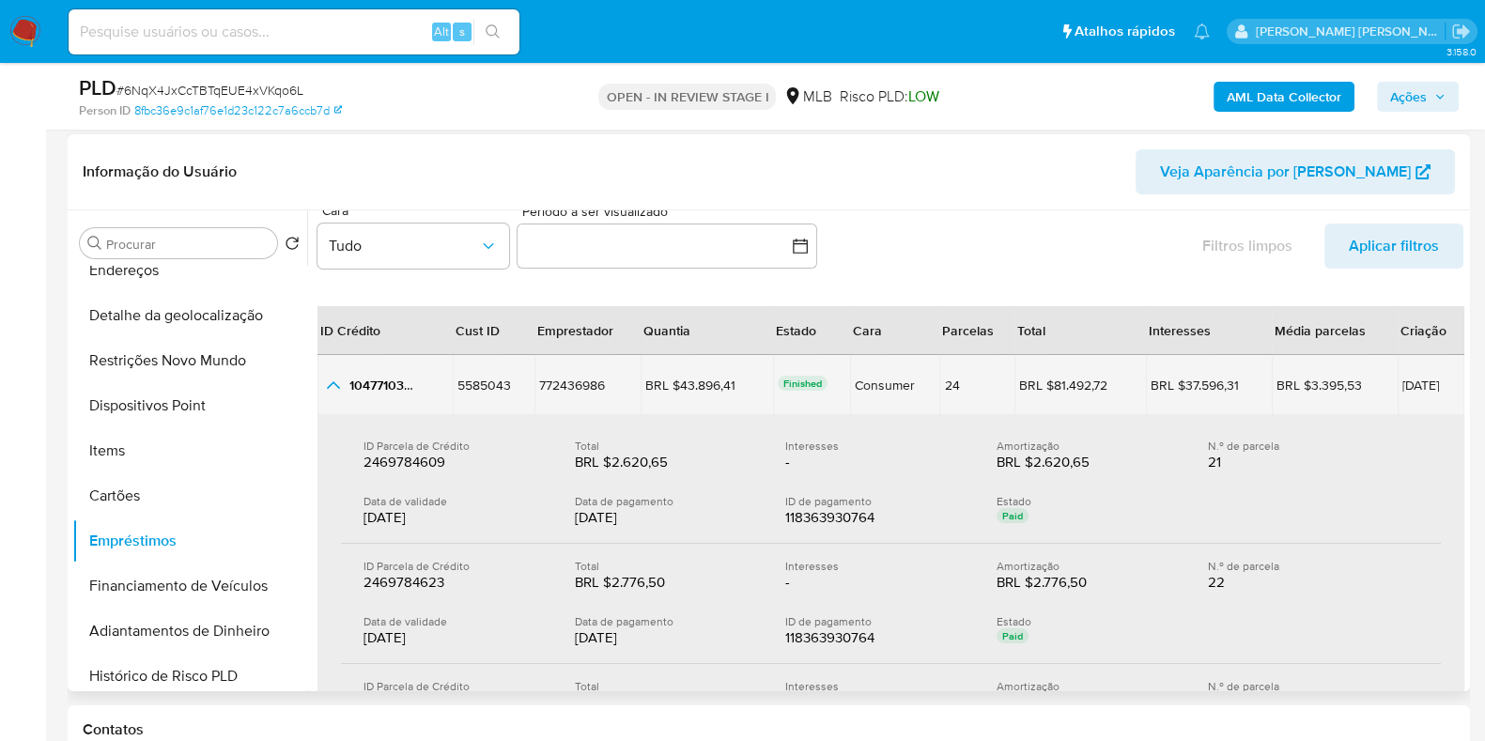
click at [330, 388] on icon "button_show_hidden_detail_by_id_0" at bounding box center [333, 385] width 23 height 23
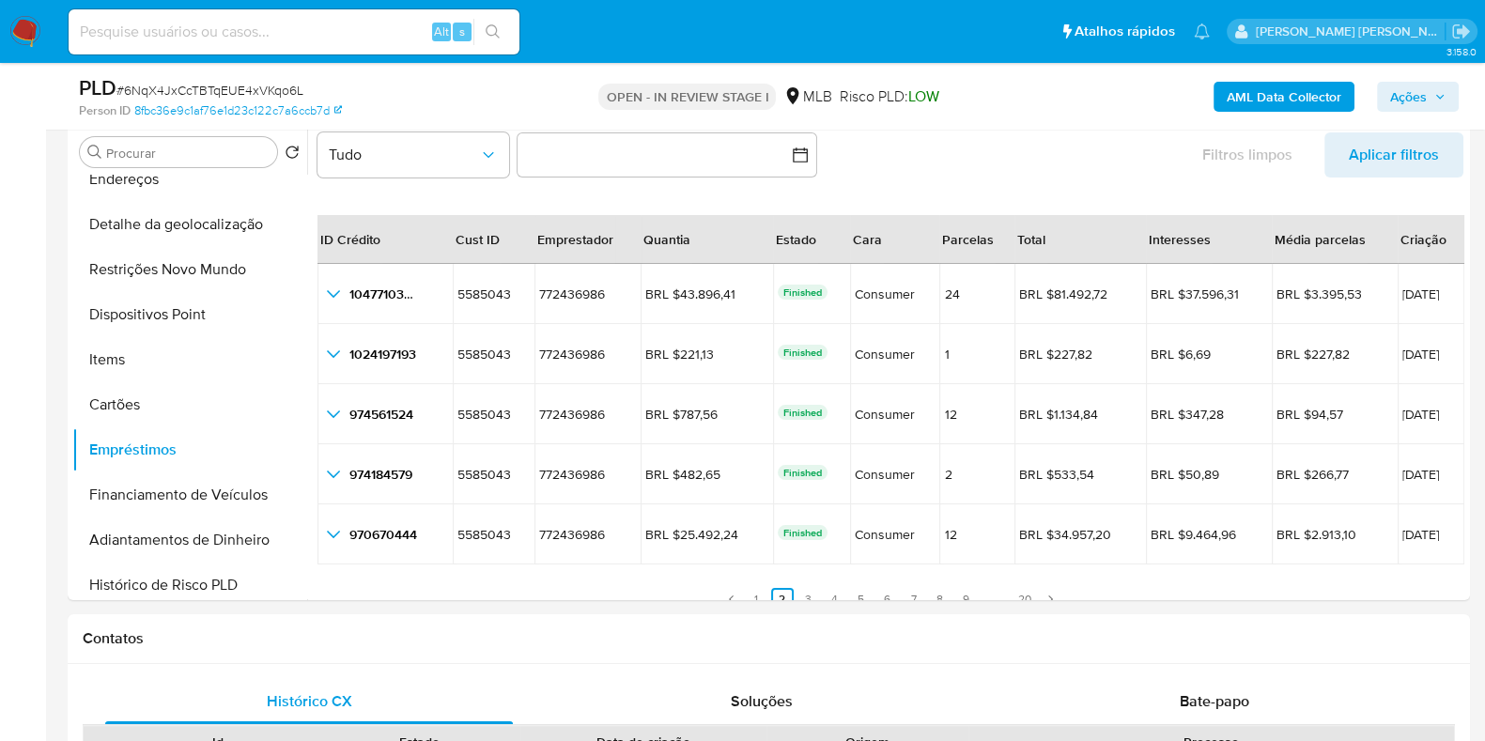
scroll to position [372, 0]
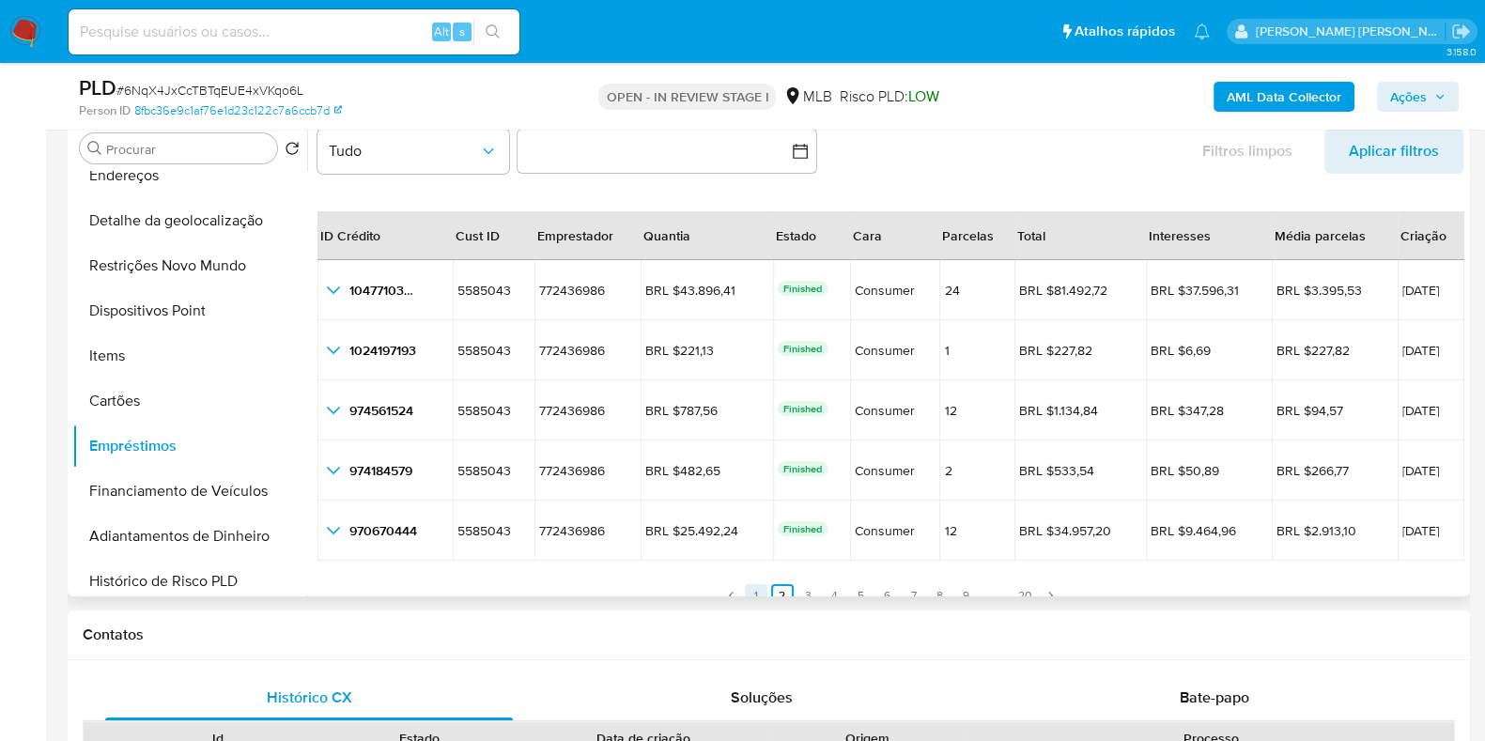
click at [752, 590] on link "1" at bounding box center [756, 595] width 23 height 23
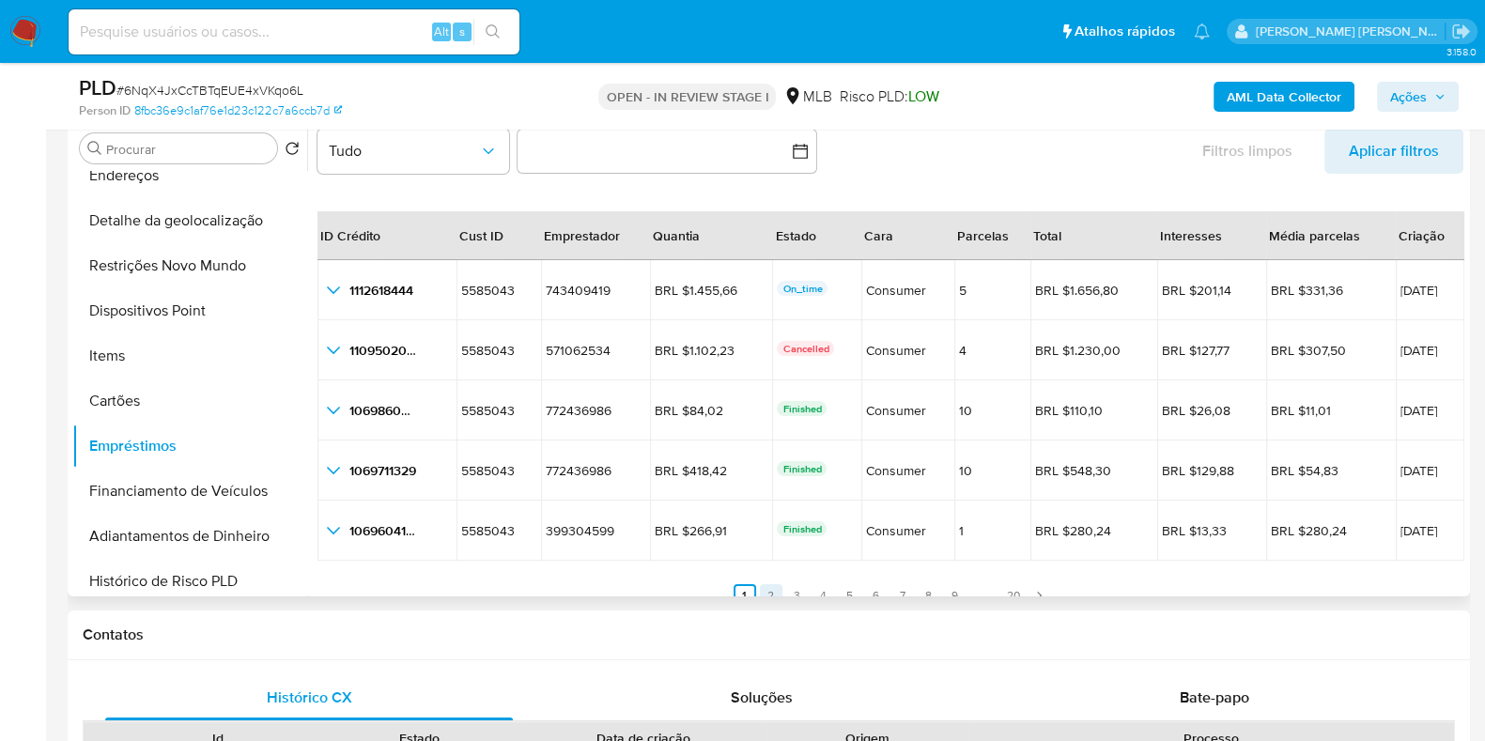
click at [770, 593] on link "2" at bounding box center [771, 595] width 23 height 23
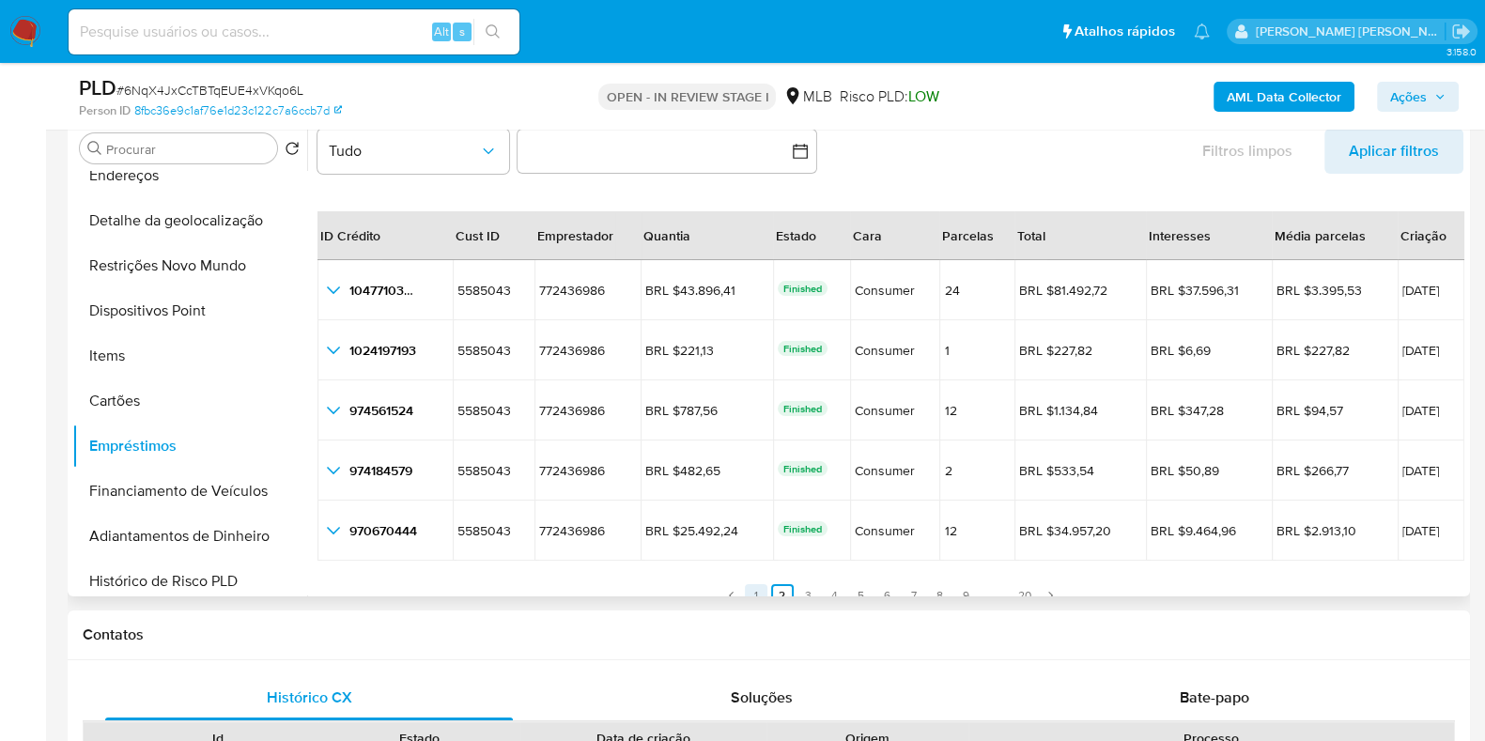
click at [753, 589] on link "1" at bounding box center [756, 595] width 23 height 23
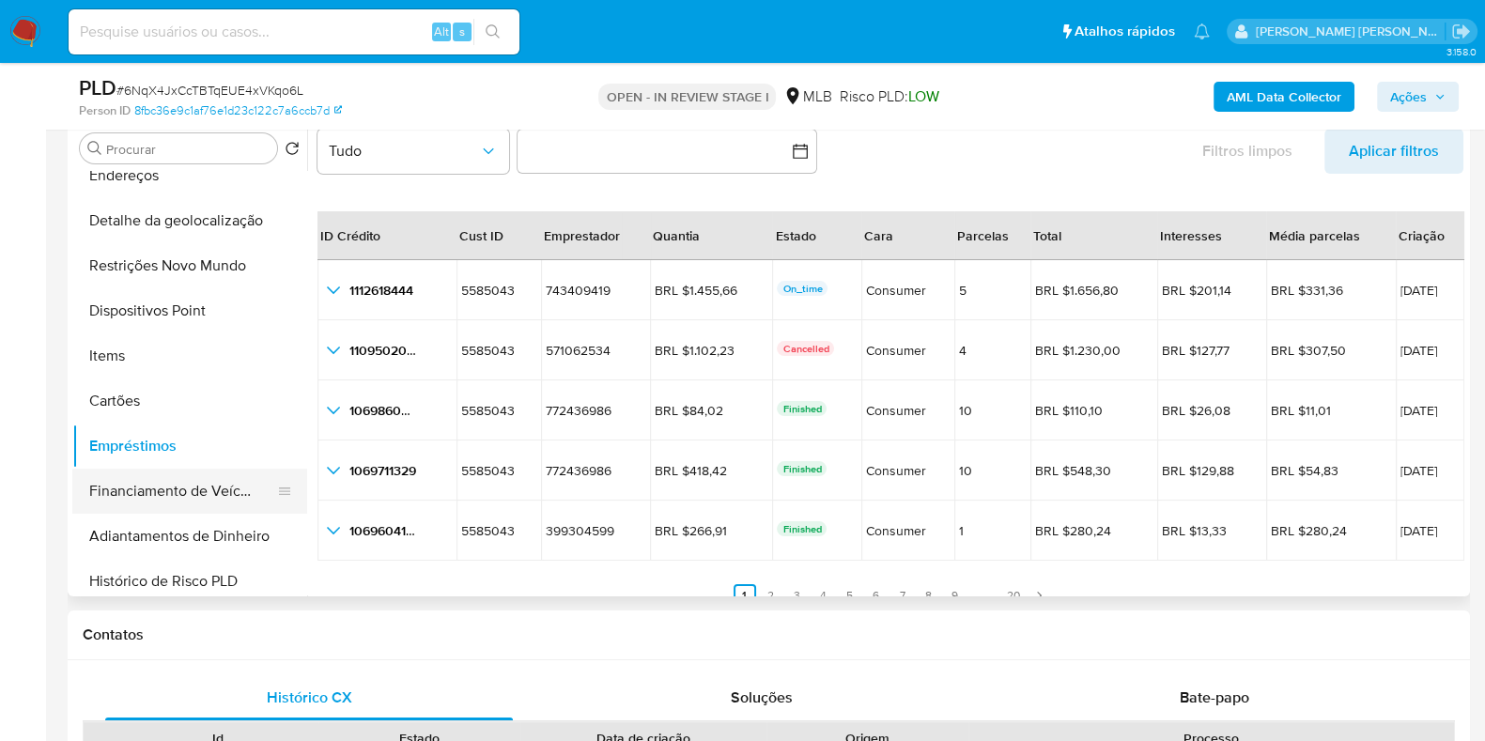
click at [257, 489] on button "Financiamento de Veículos" at bounding box center [182, 491] width 220 height 45
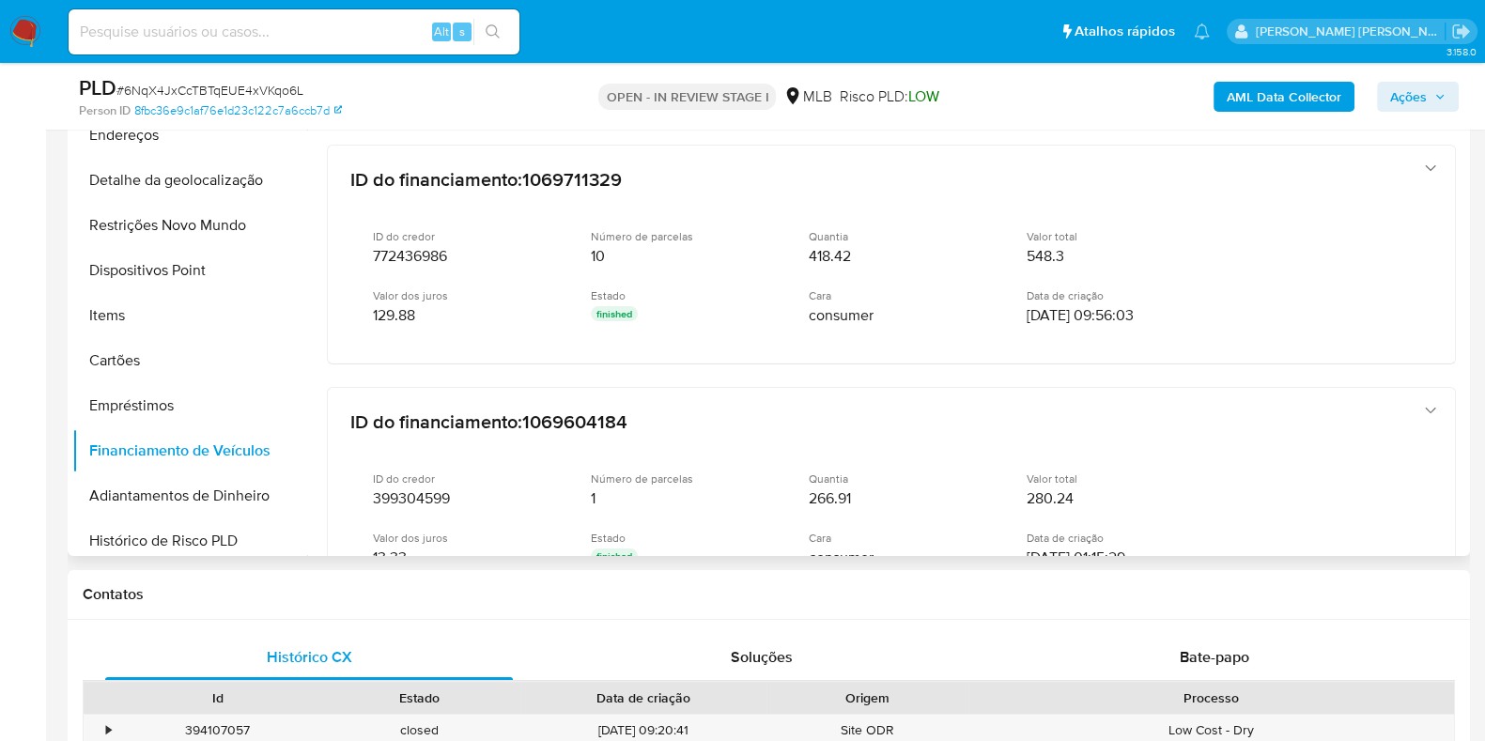
scroll to position [775, 0]
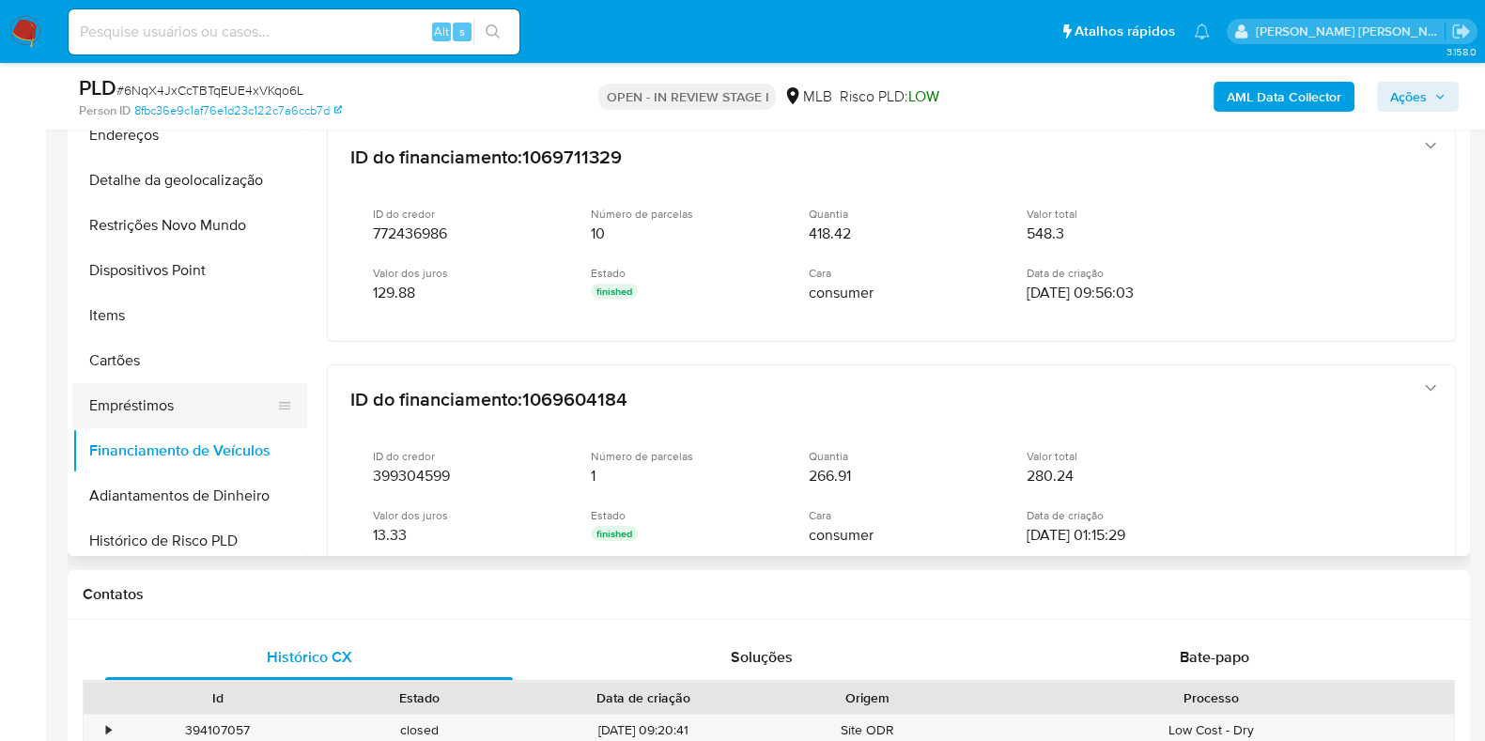
click at [175, 409] on button "Empréstimos" at bounding box center [182, 405] width 220 height 45
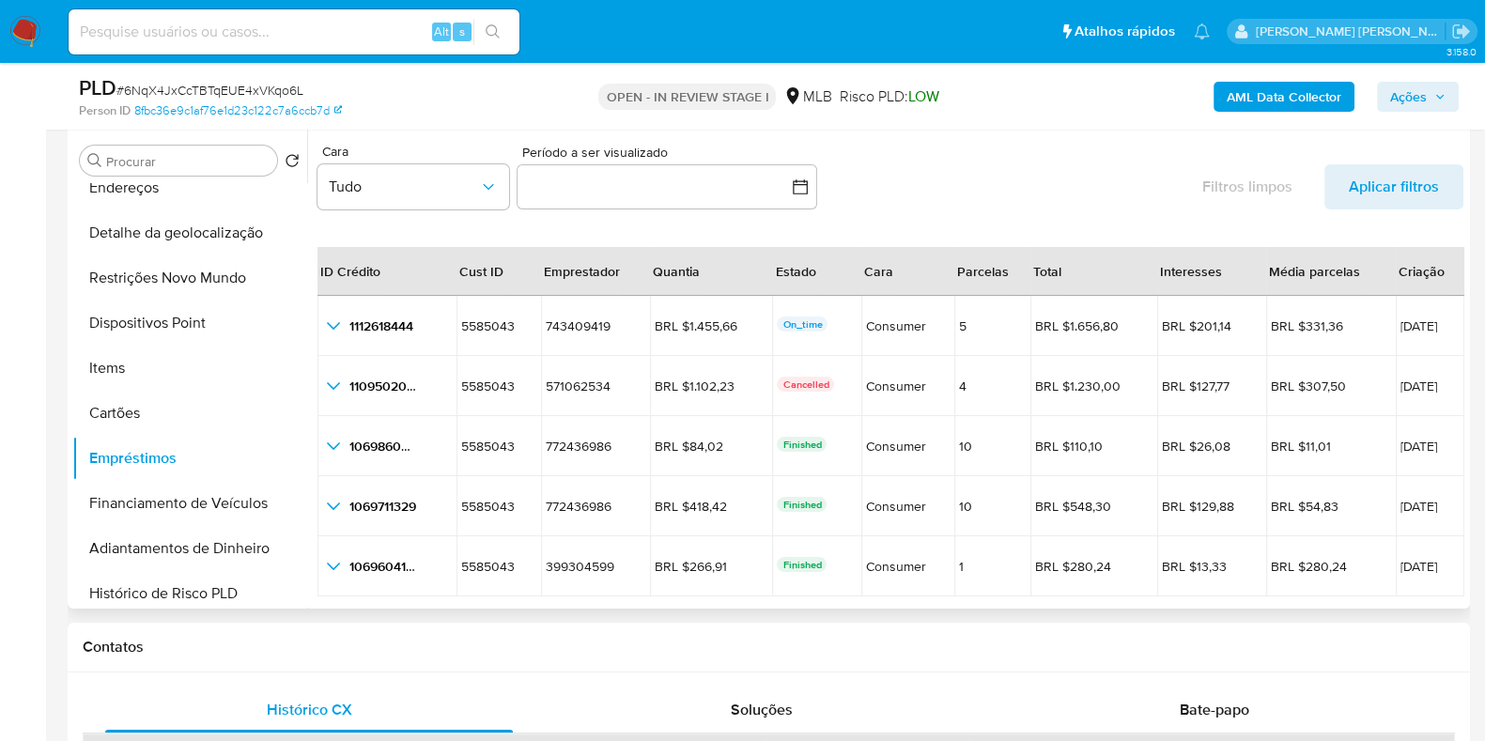
scroll to position [43, 0]
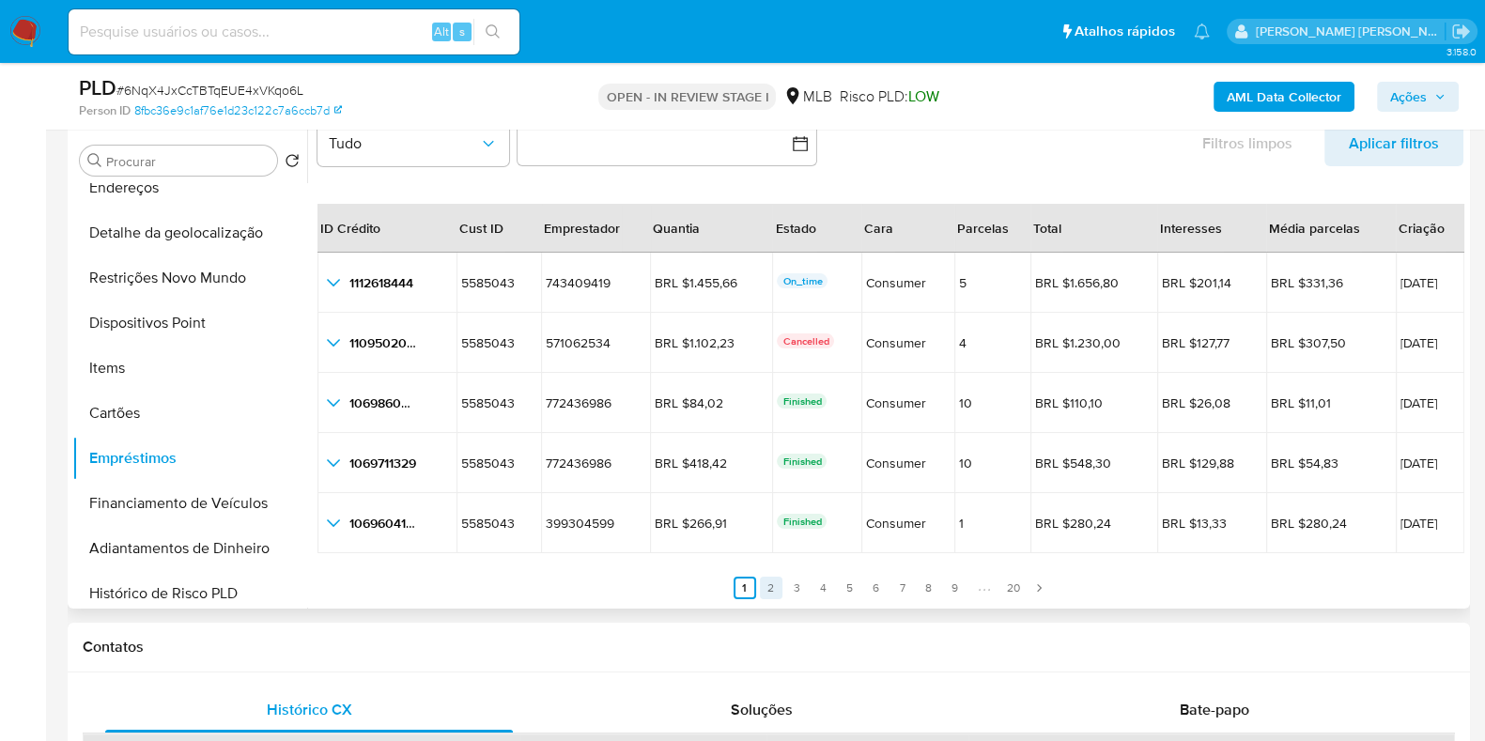
click at [770, 584] on link "2" at bounding box center [771, 588] width 23 height 23
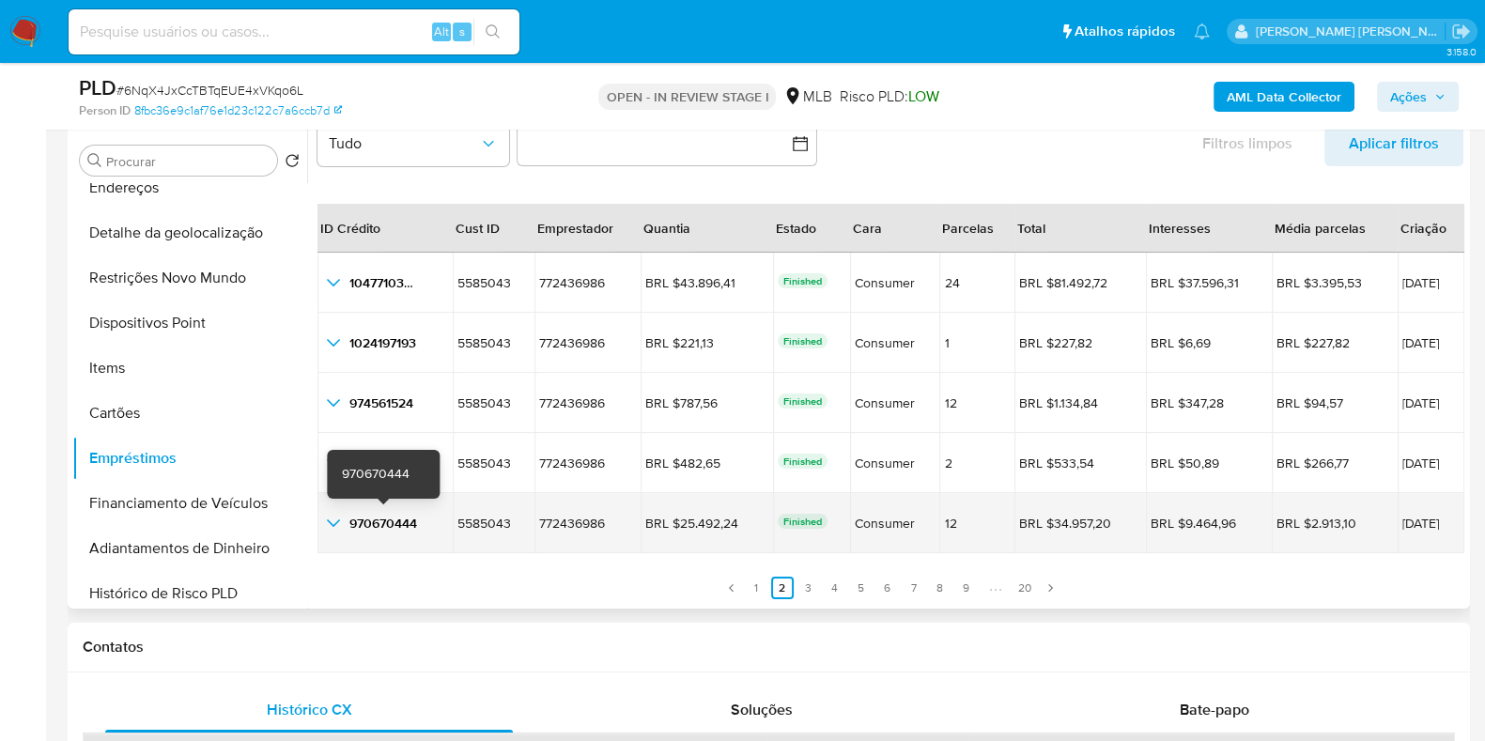
click at [371, 521] on span "970670444" at bounding box center [383, 523] width 68 height 19
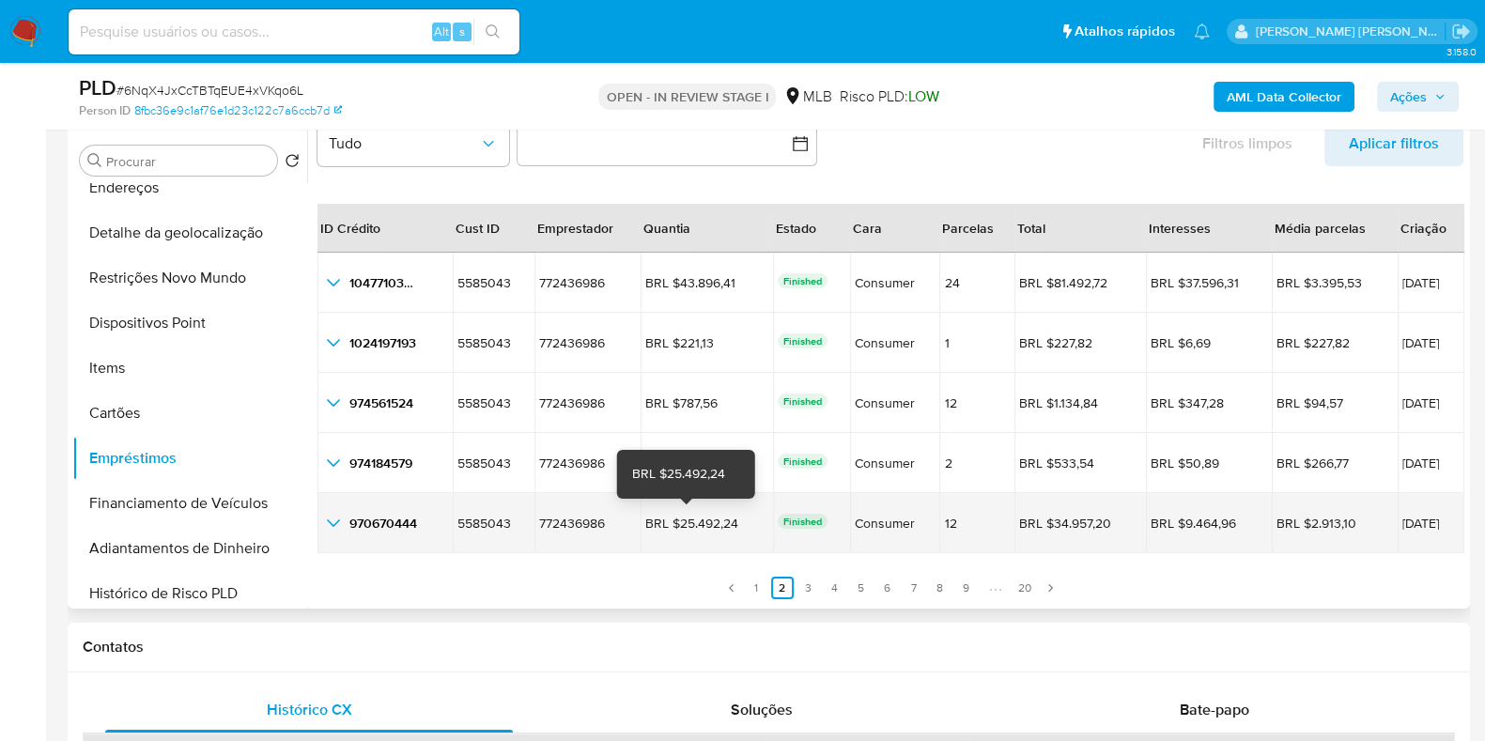
click at [692, 515] on div "BRL $25.492,24" at bounding box center [697, 523] width 105 height 17
click at [1402, 517] on span "17/03/2025" at bounding box center [1430, 523] width 57 height 13
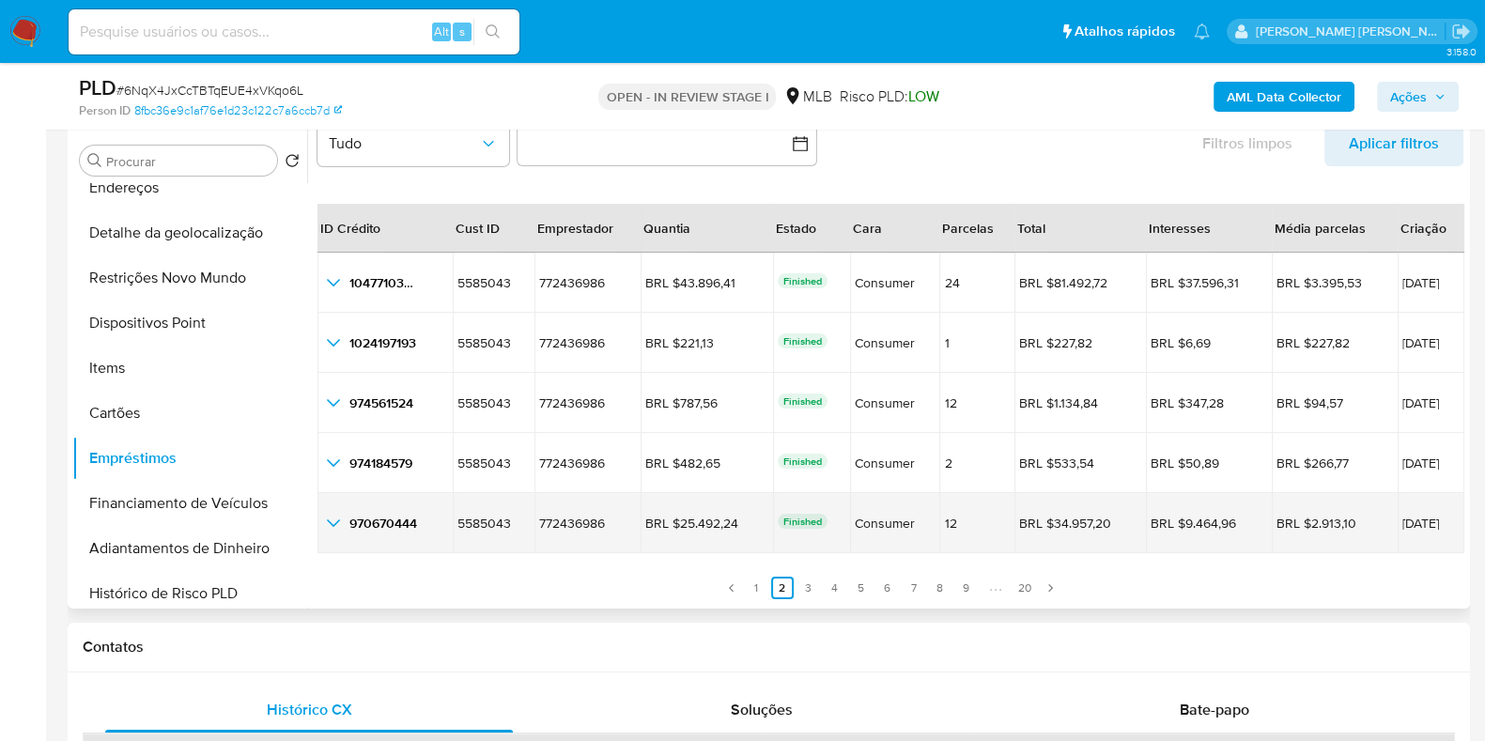
click at [1402, 517] on span "17/03/2025" at bounding box center [1430, 523] width 57 height 13
click at [1285, 519] on div "BRL $2.913,10" at bounding box center [1328, 523] width 105 height 17
click at [380, 512] on div "970670444 970670444" at bounding box center [385, 523] width 126 height 23
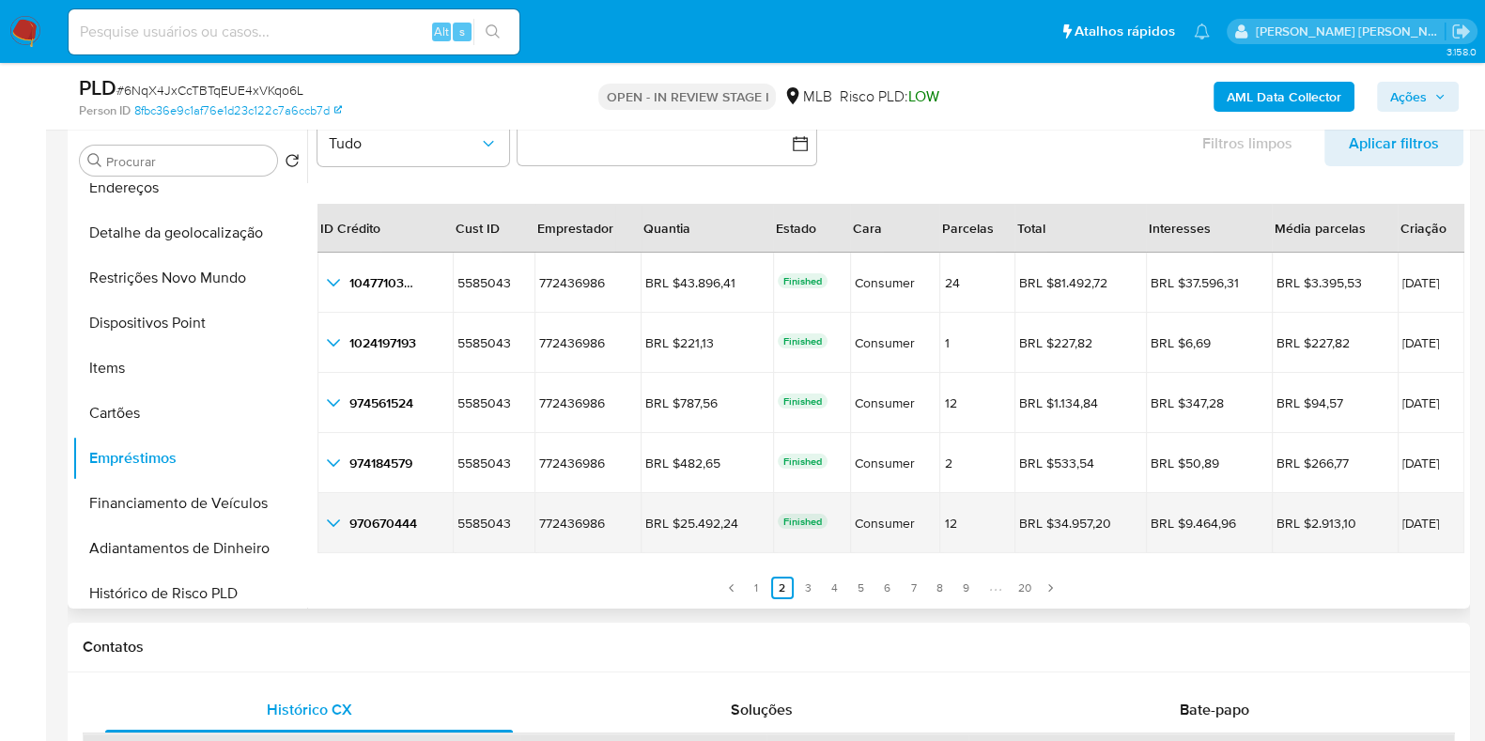
click at [329, 508] on td "970670444 970670444" at bounding box center [384, 523] width 135 height 60
click at [331, 520] on icon "button_show_hidden_detail_by_id_4" at bounding box center [333, 523] width 23 height 23
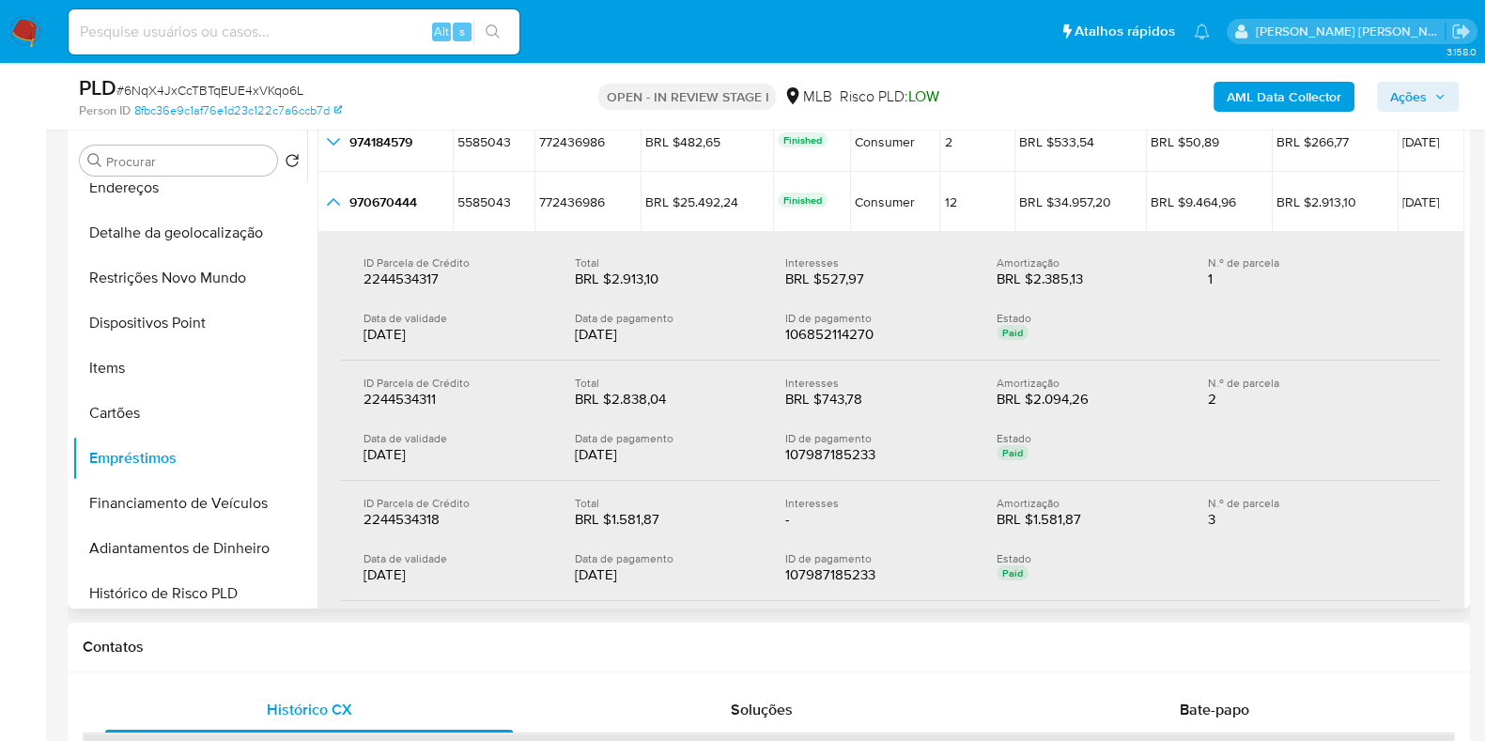
scroll to position [368, 0]
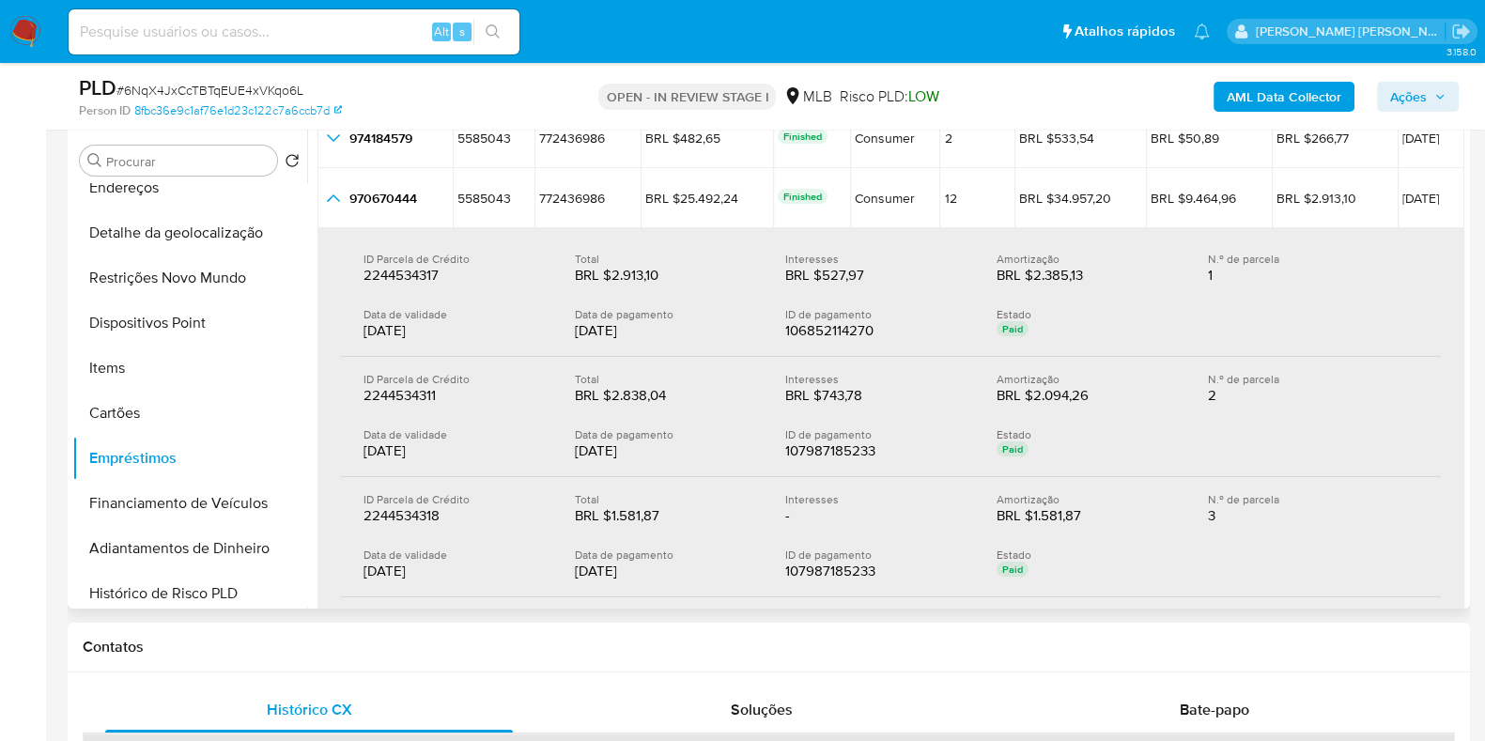
click at [409, 332] on div "28/03/2025" at bounding box center [453, 330] width 181 height 19
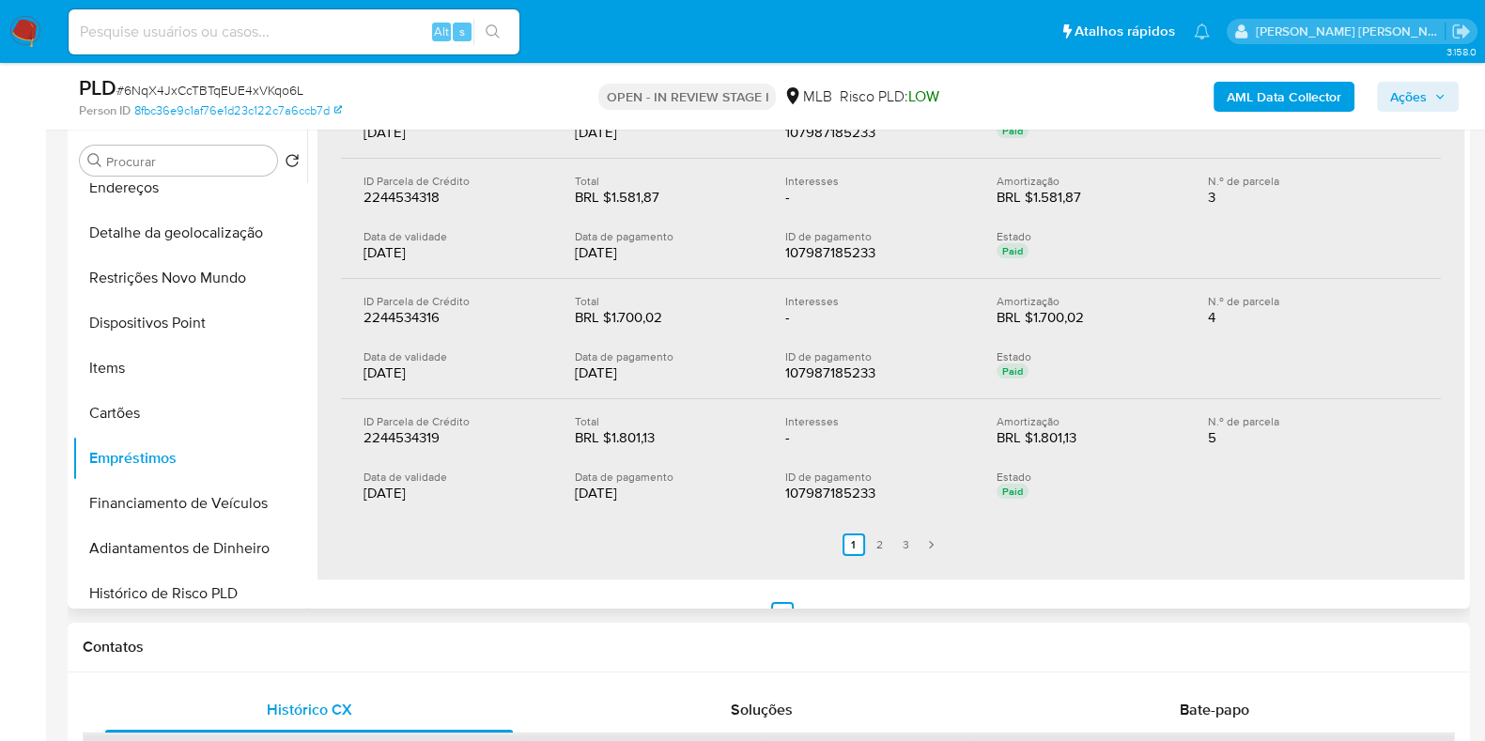
scroll to position [710, 0]
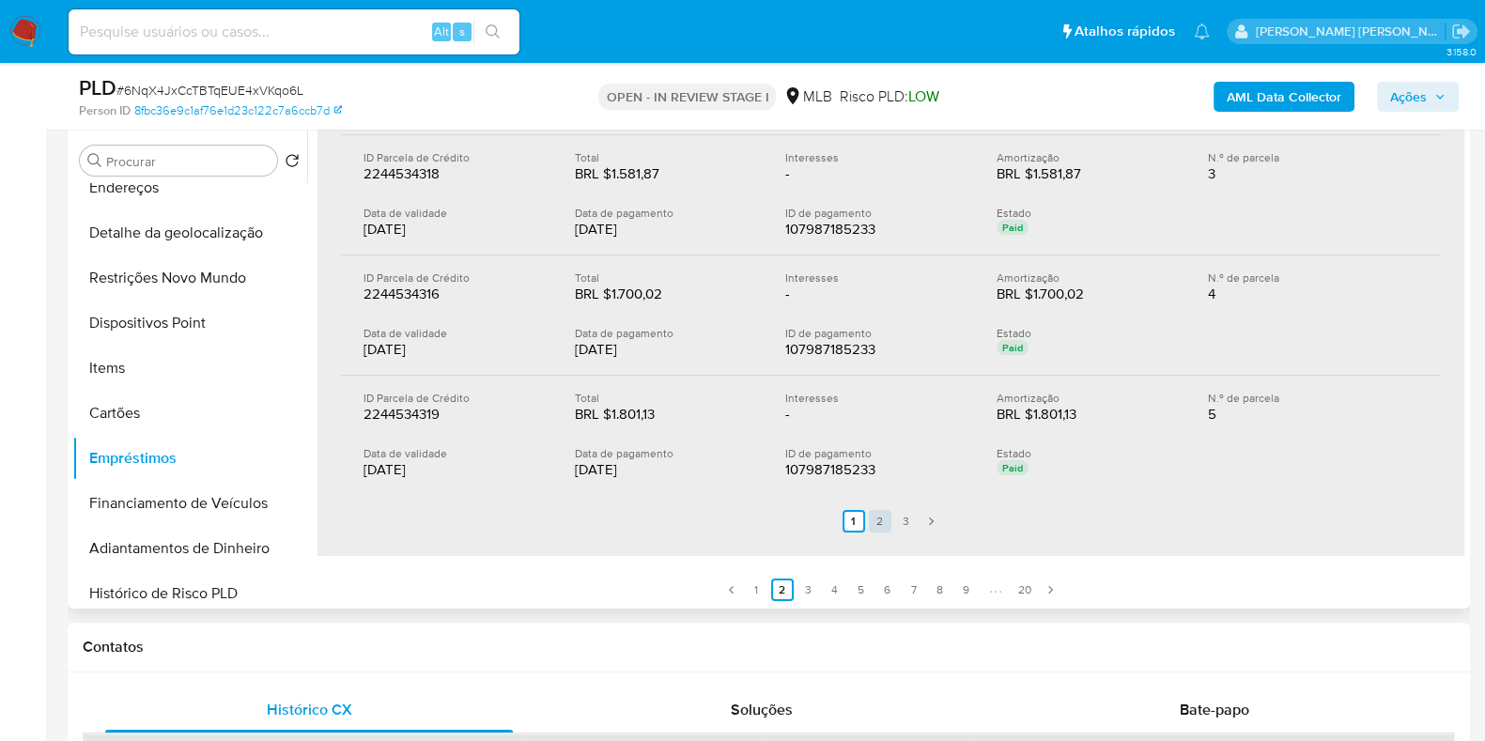
click at [875, 517] on link "2" at bounding box center [880, 521] width 23 height 23
click at [909, 518] on link "3" at bounding box center [917, 521] width 23 height 23
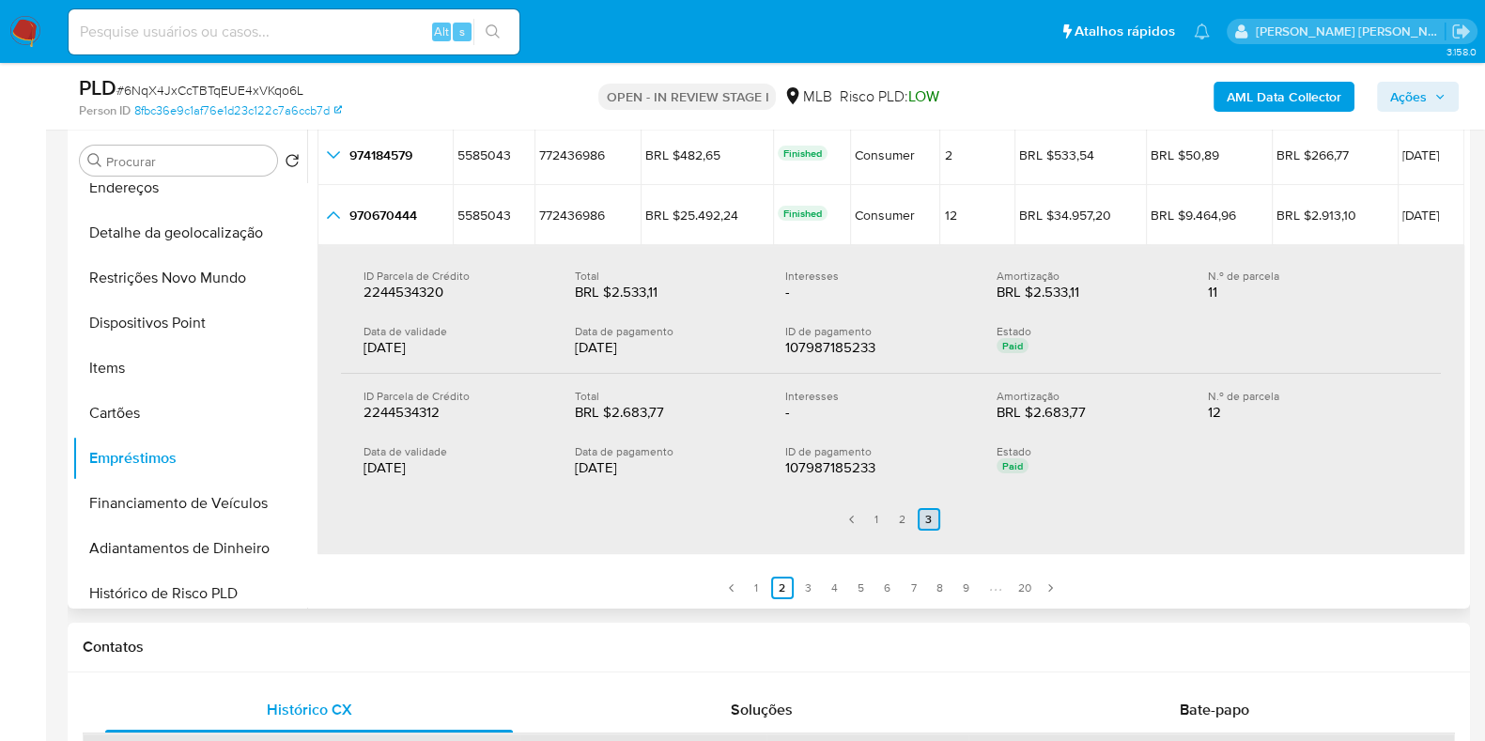
scroll to position [350, 0]
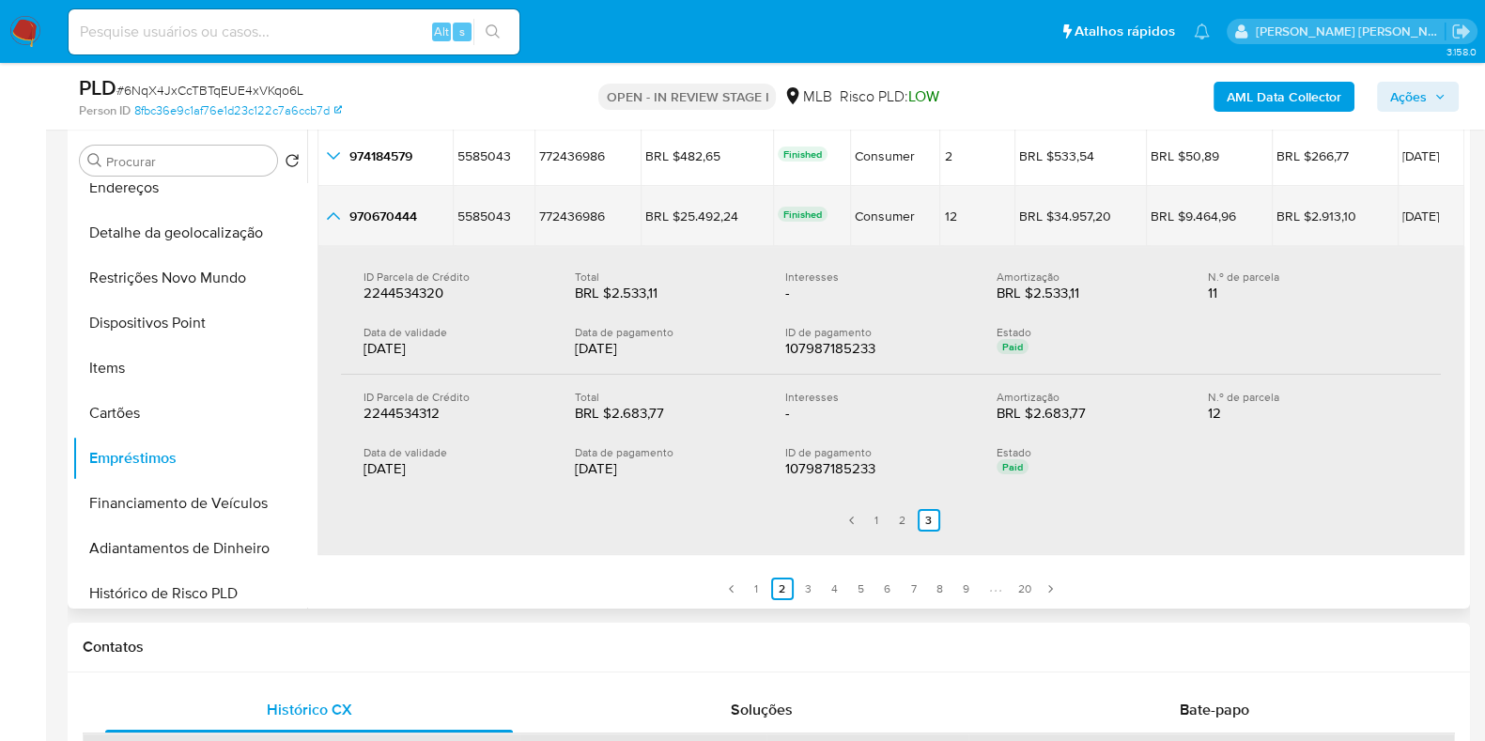
click at [325, 220] on icon "button_show_hidden_detail_by_id_4" at bounding box center [333, 216] width 23 height 23
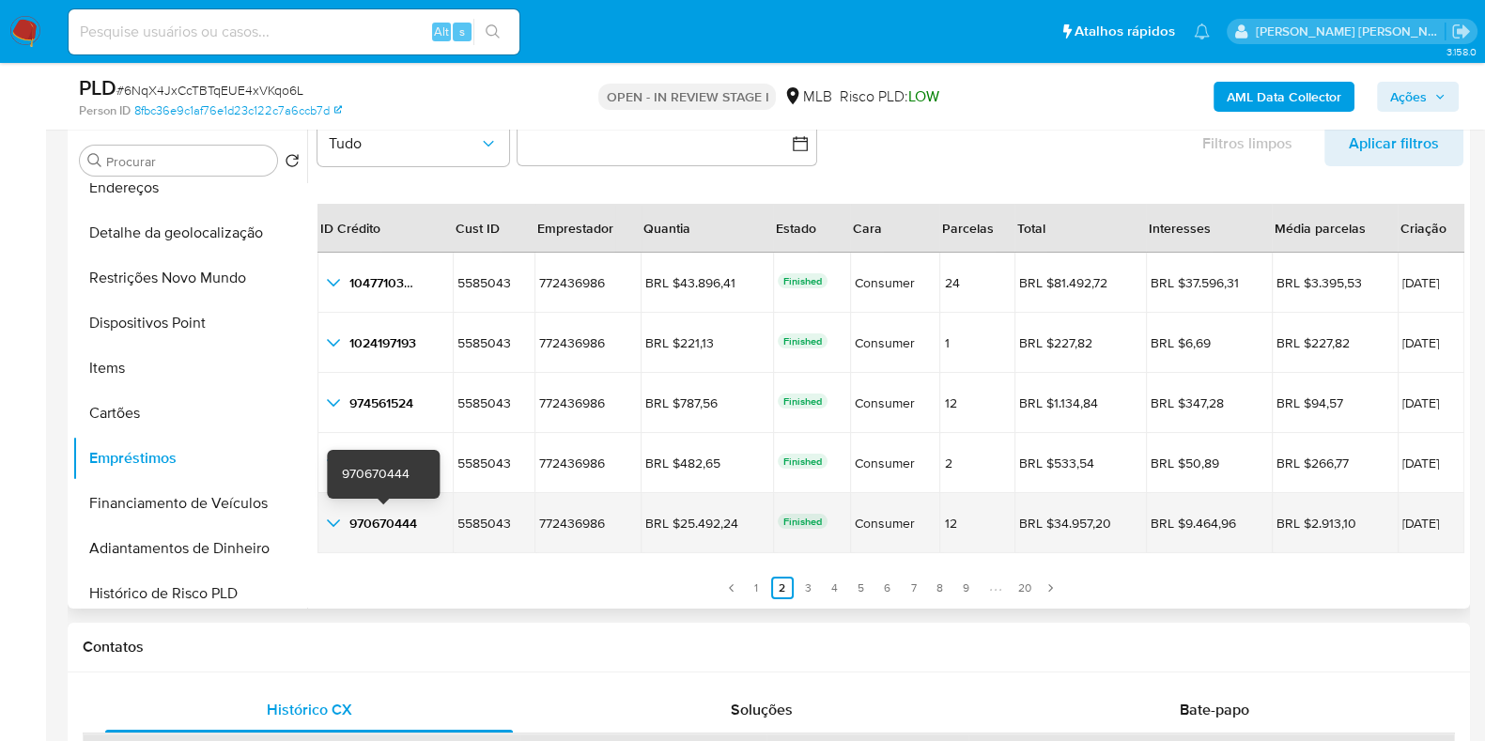
click at [393, 517] on span "970670444" at bounding box center [383, 523] width 68 height 19
click at [341, 524] on icon "button_show_hidden_detail_by_id_4" at bounding box center [333, 523] width 23 height 23
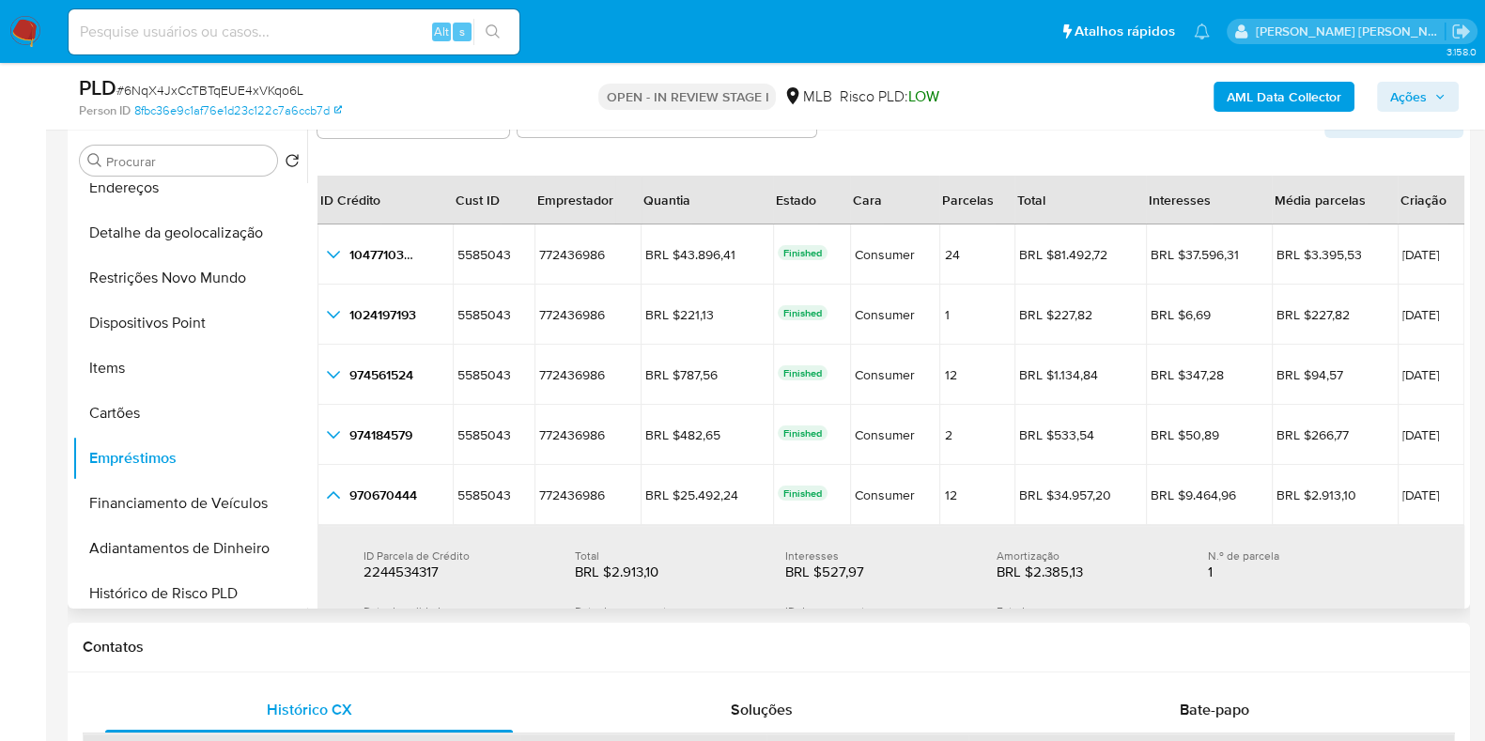
scroll to position [75, 0]
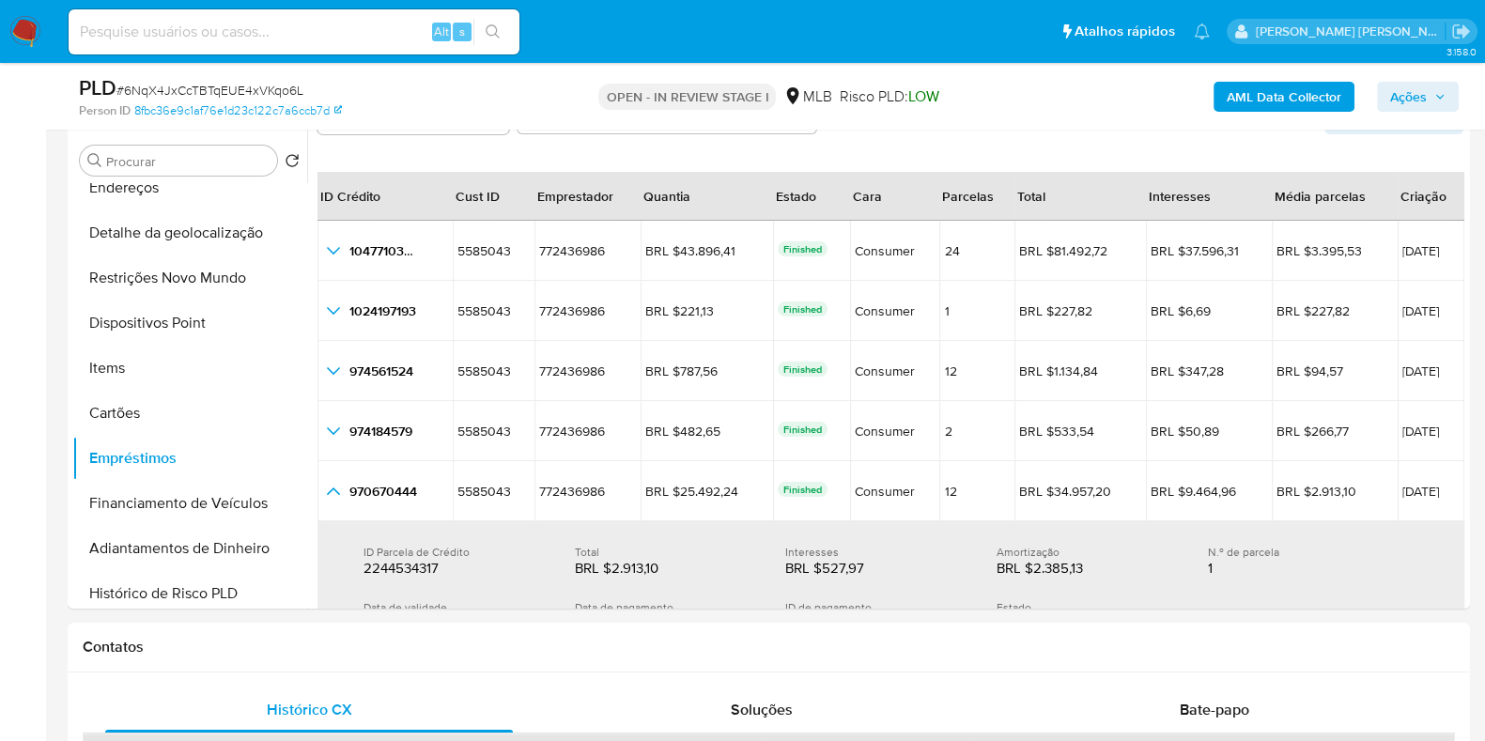
drag, startPoint x: 1465, startPoint y: 294, endPoint x: 1486, endPoint y: 379, distance: 87.9
drag, startPoint x: 1465, startPoint y: 331, endPoint x: 1469, endPoint y: 379, distance: 49.0
click at [1469, 379] on div "Procurar Retornar ao pedido padrão Geral KYC Histórico de casos Documentação An…" at bounding box center [769, 368] width 1402 height 481
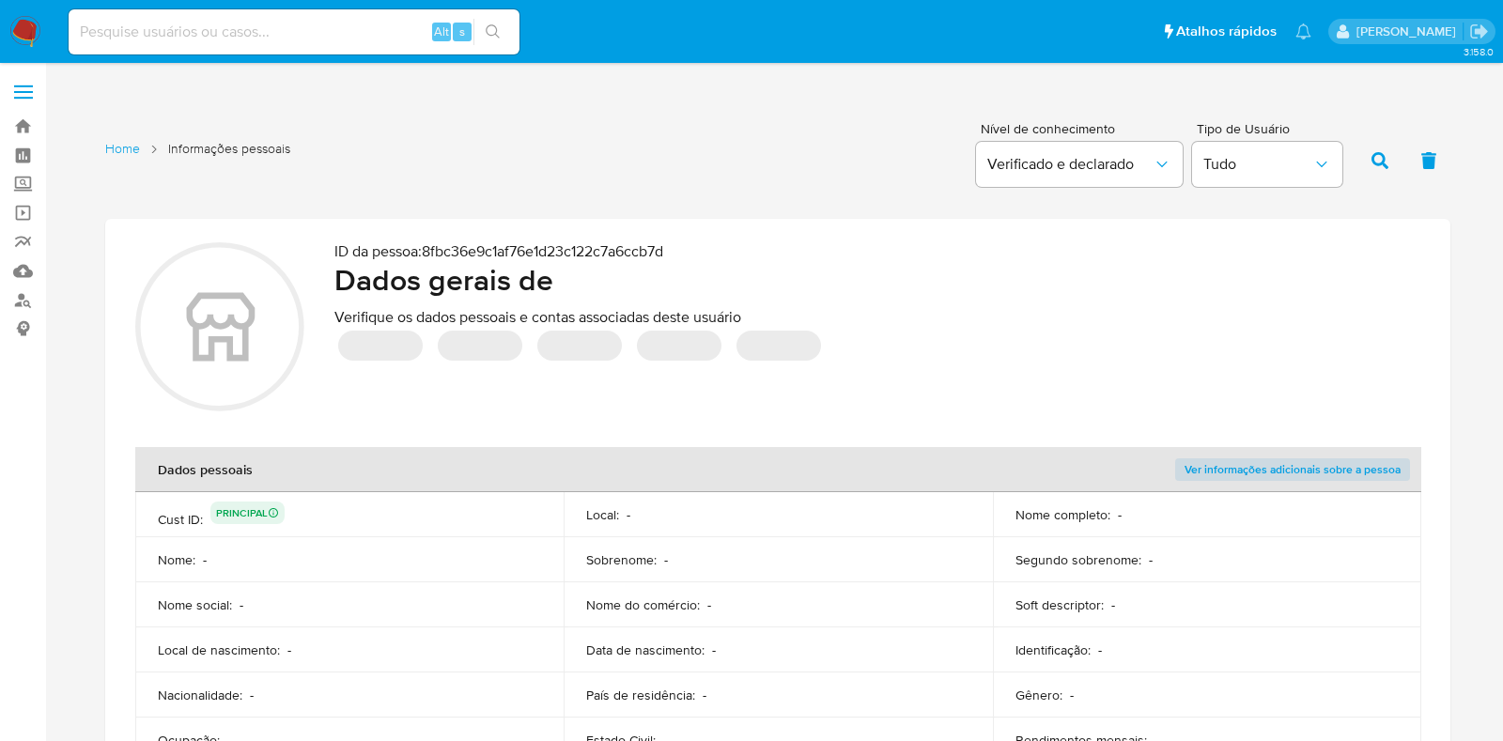
click at [1212, 340] on section "ID da pessoa : 8fbc36e9c1af76e1d23c122c7a6ccb7d Dados gerais de Verifique os da…" at bounding box center [777, 329] width 1285 height 175
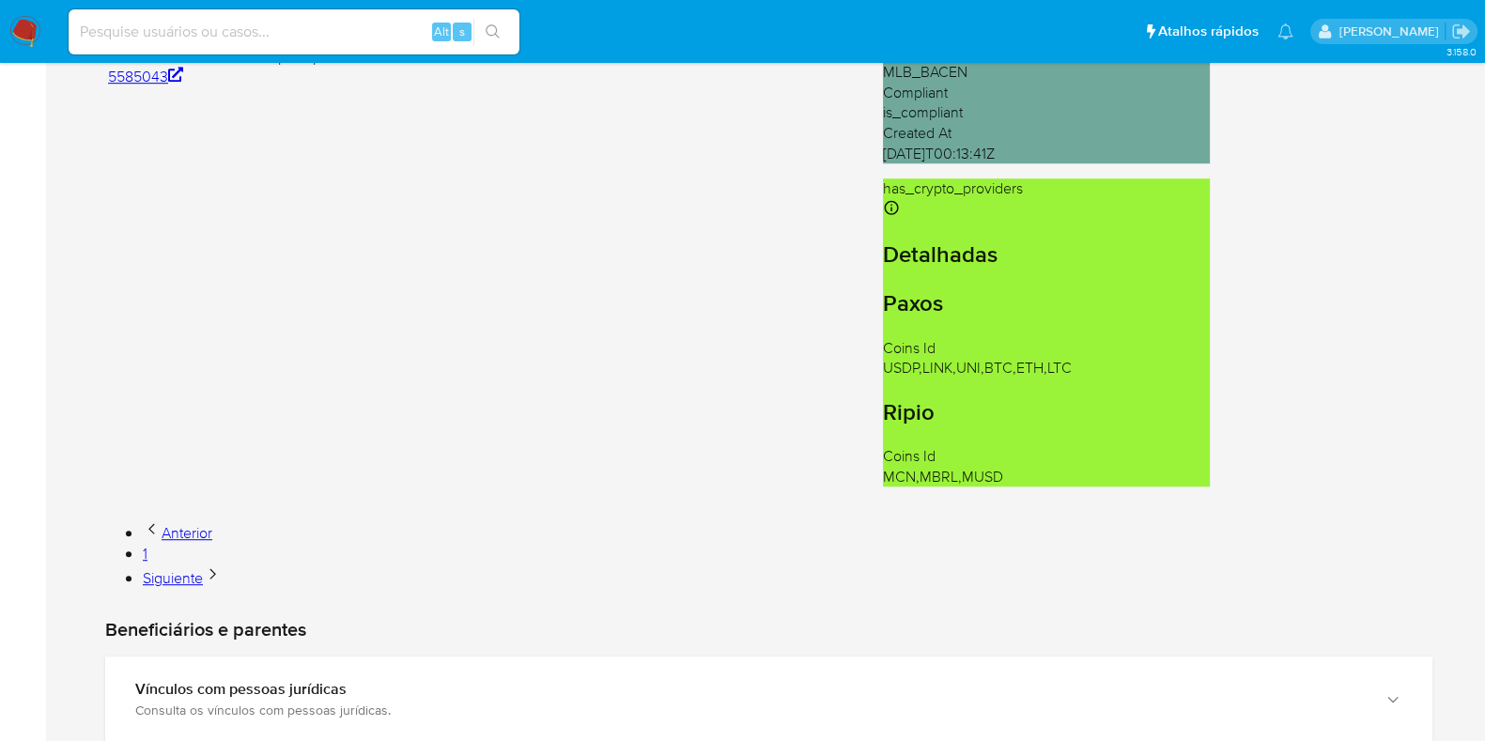
scroll to position [1525, 0]
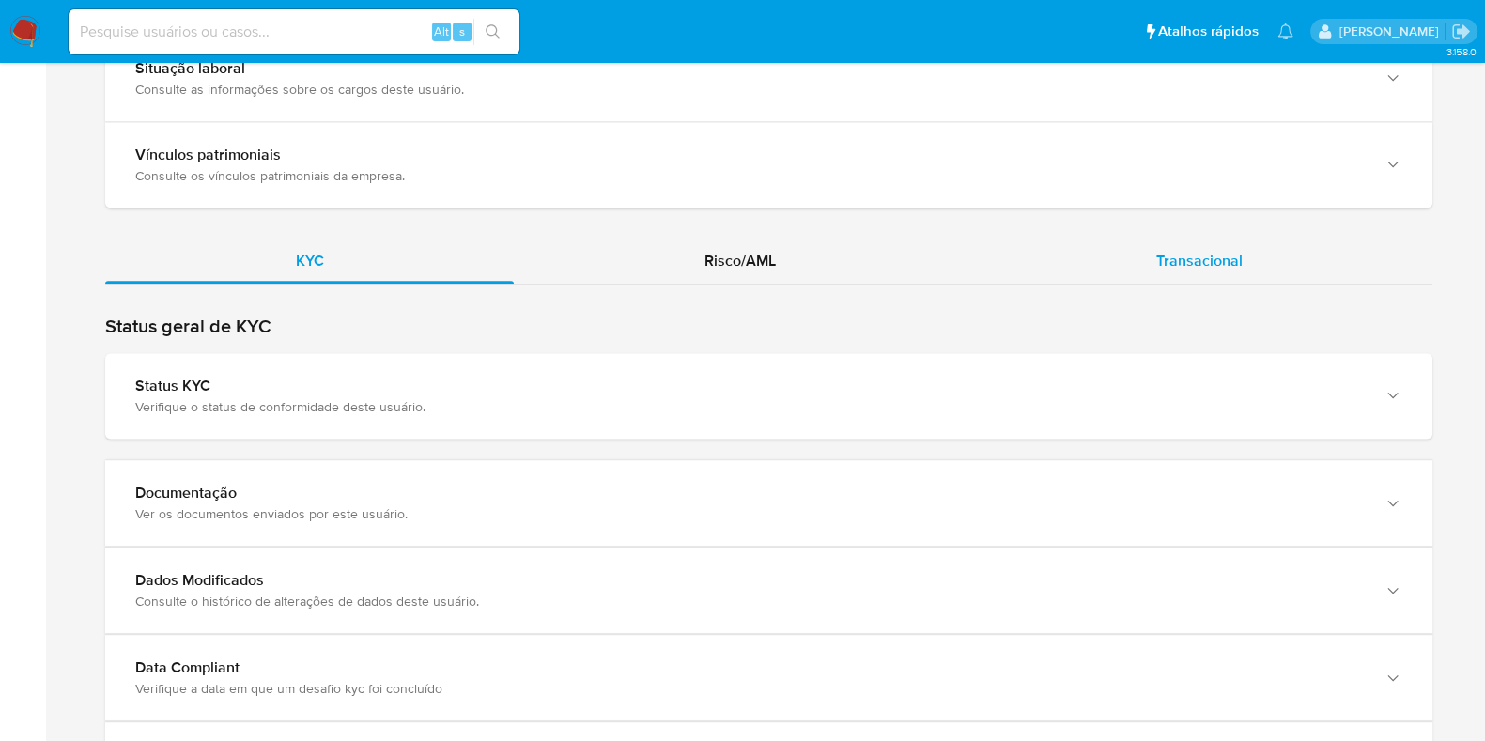
click at [1218, 255] on span "Transacional" at bounding box center [1199, 261] width 86 height 22
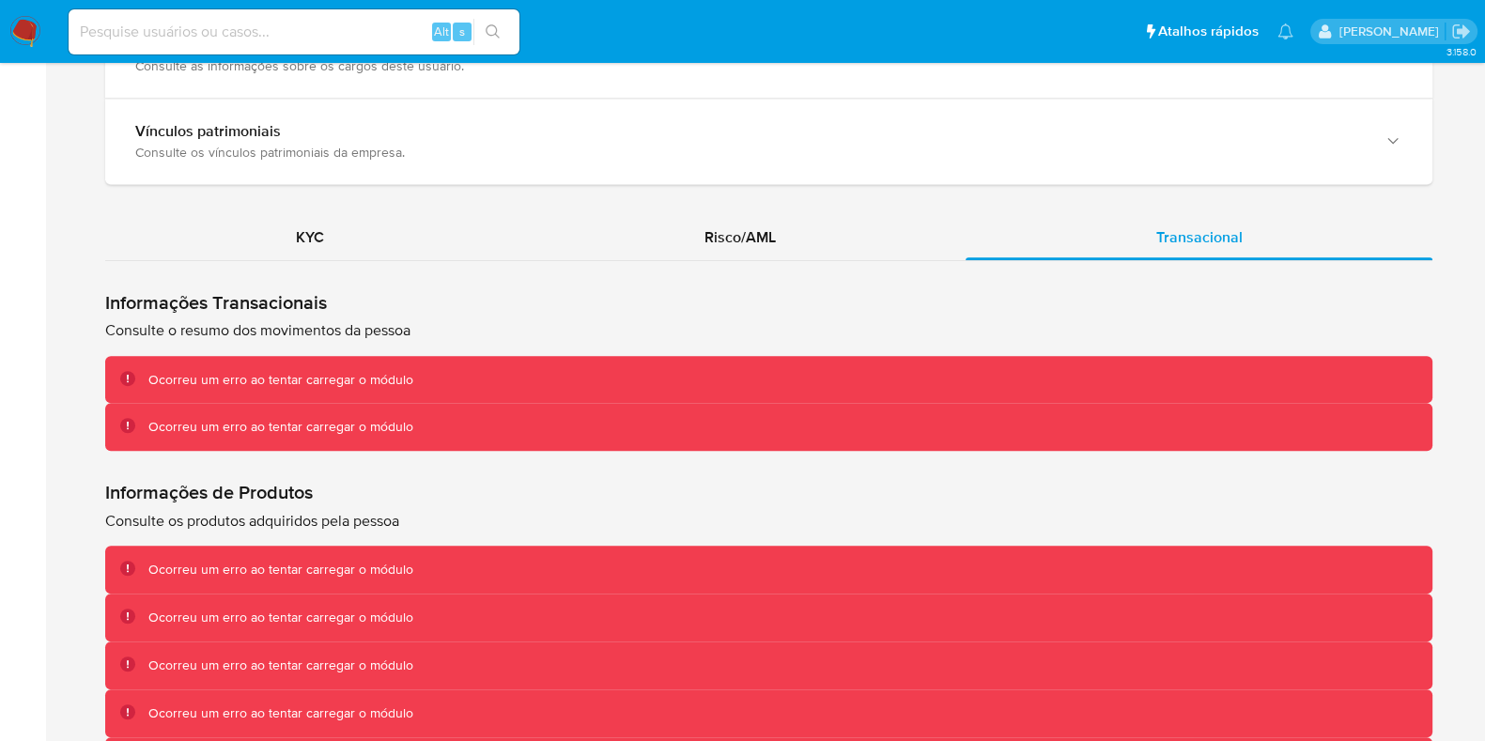
scroll to position [1416, 0]
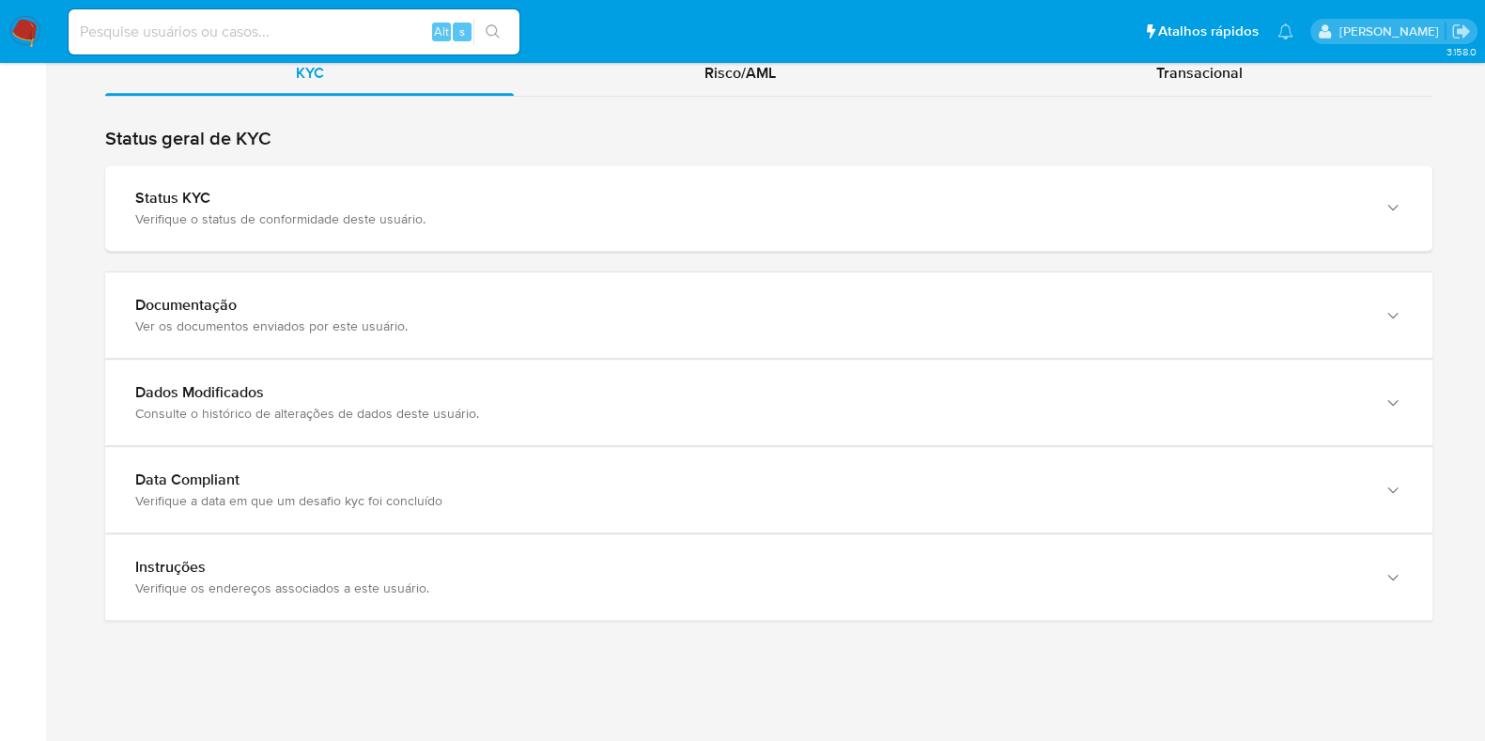
scroll to position [1591, 0]
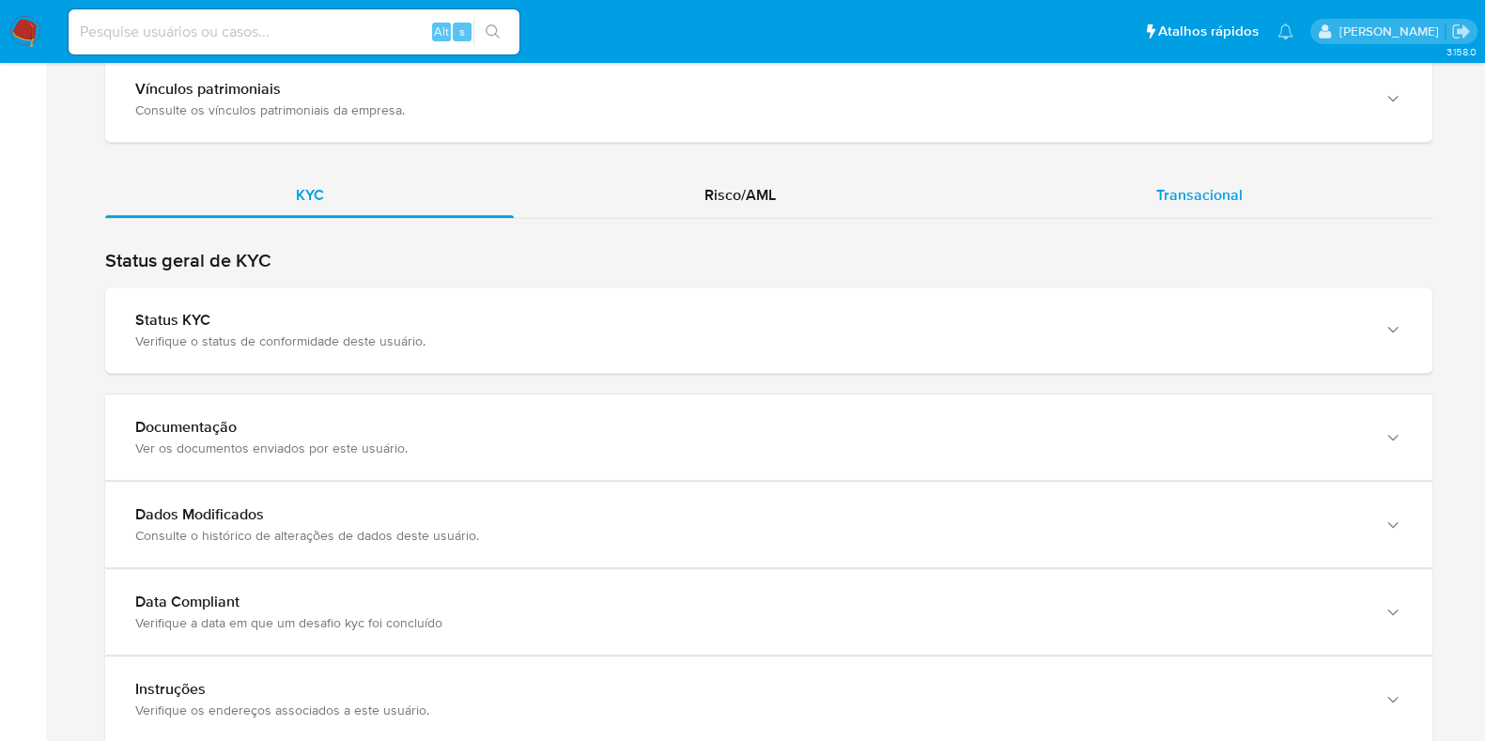
click at [1240, 212] on div "Transacional" at bounding box center [1198, 195] width 467 height 45
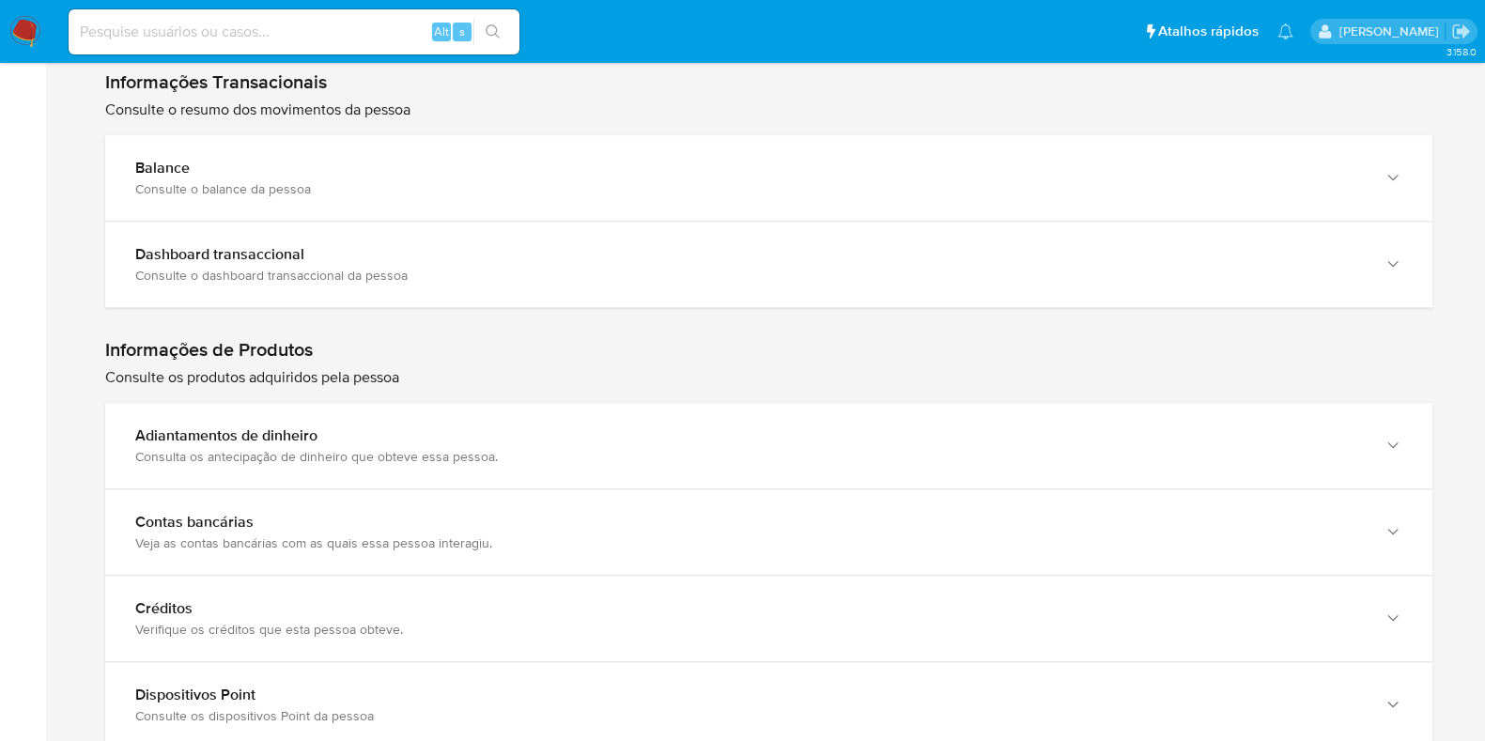
scroll to position [1795, 0]
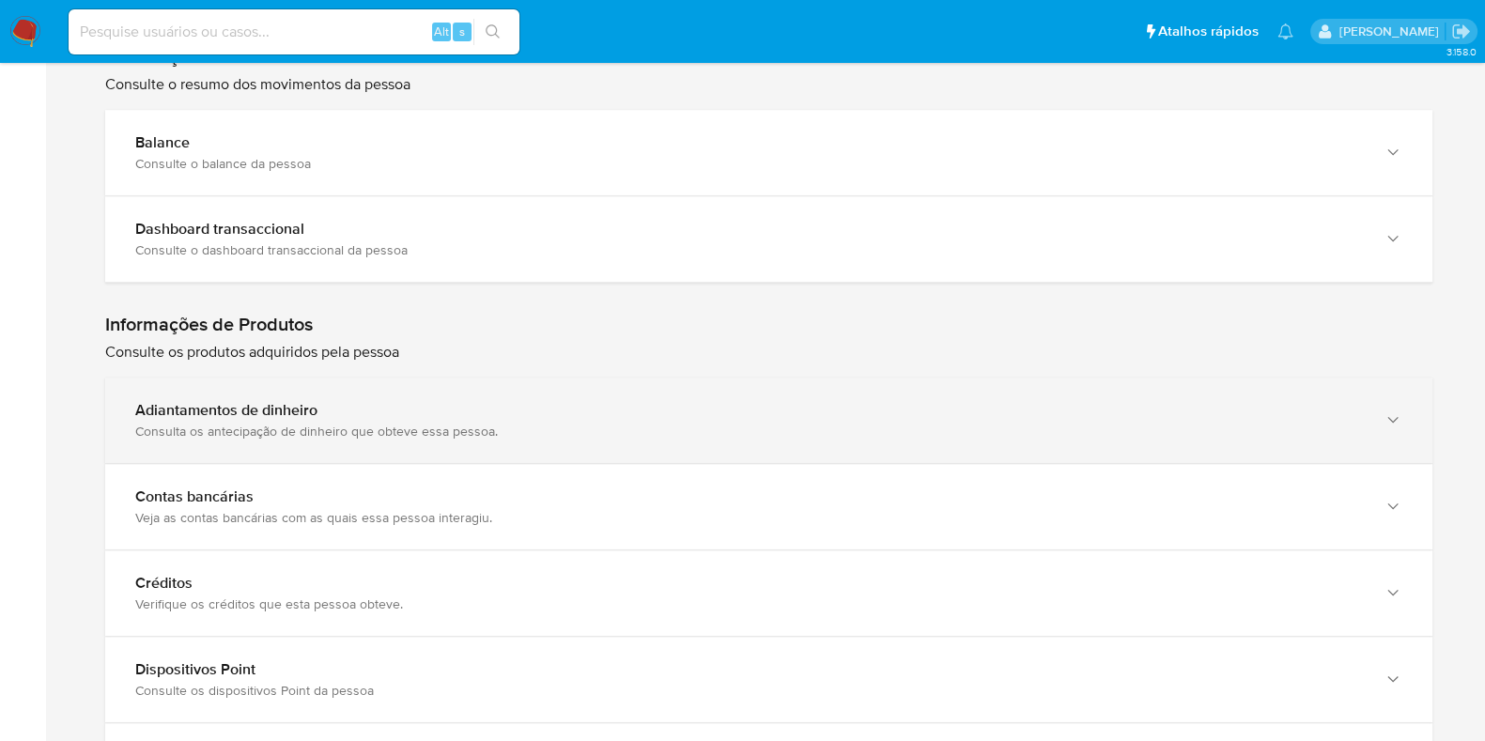
click at [1386, 410] on icon "button" at bounding box center [1392, 419] width 19 height 19
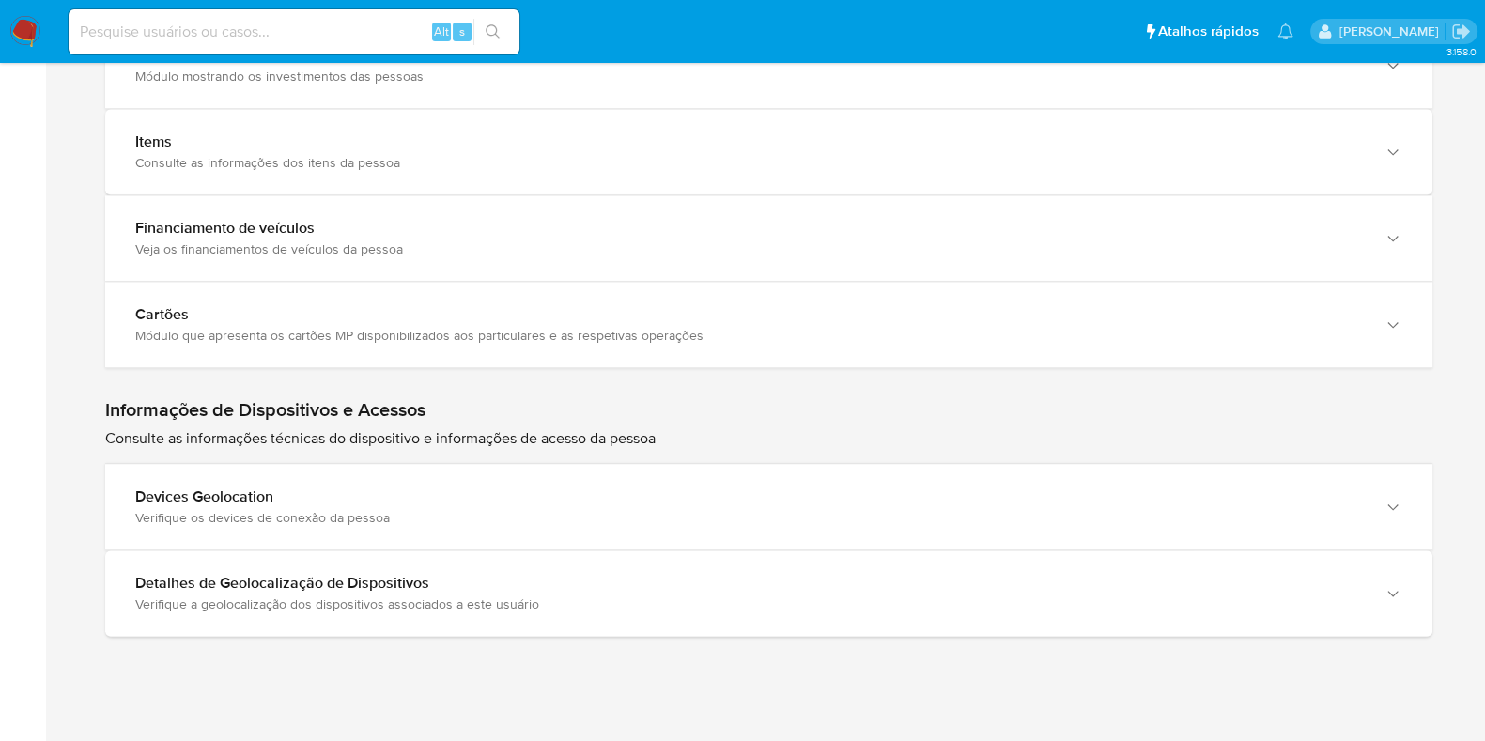
scroll to position [2772, 0]
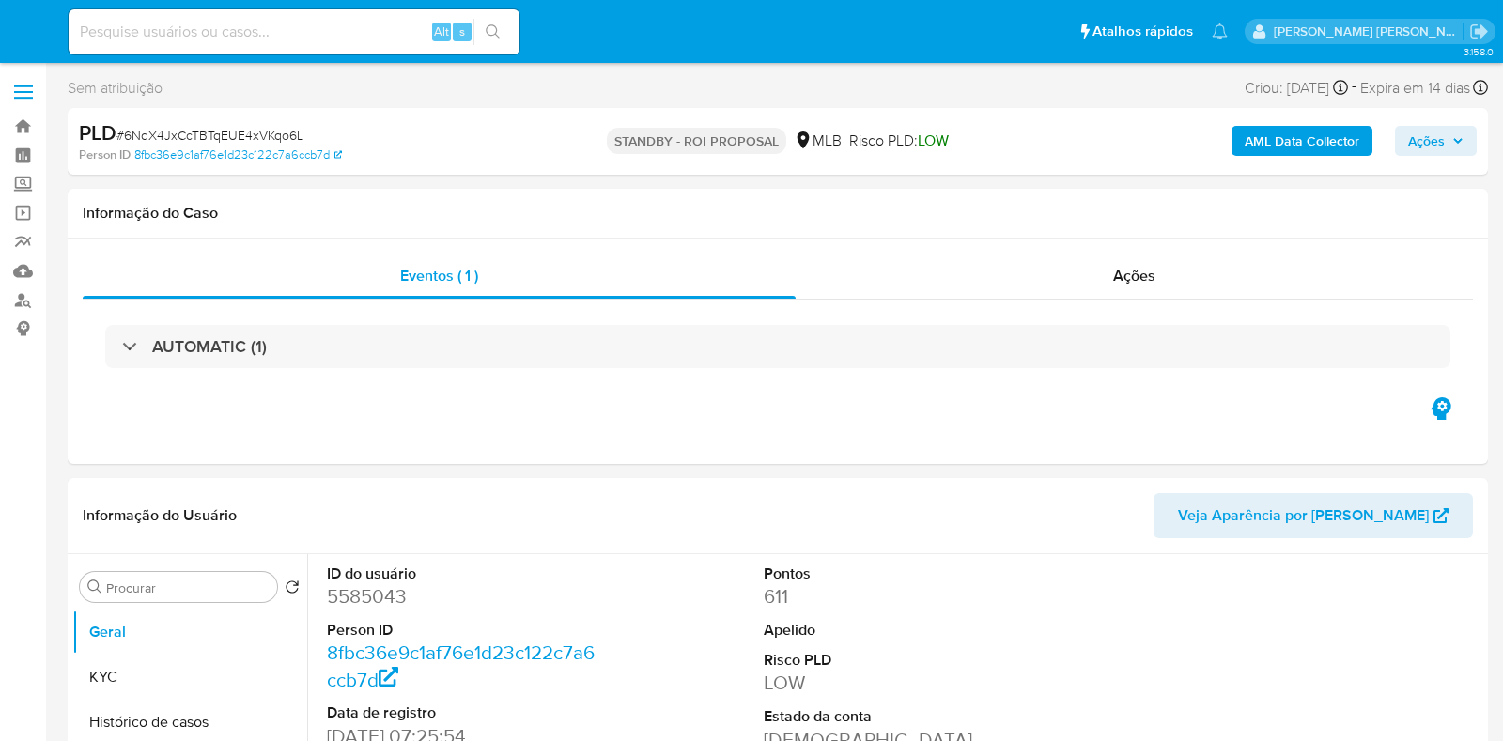
select select "10"
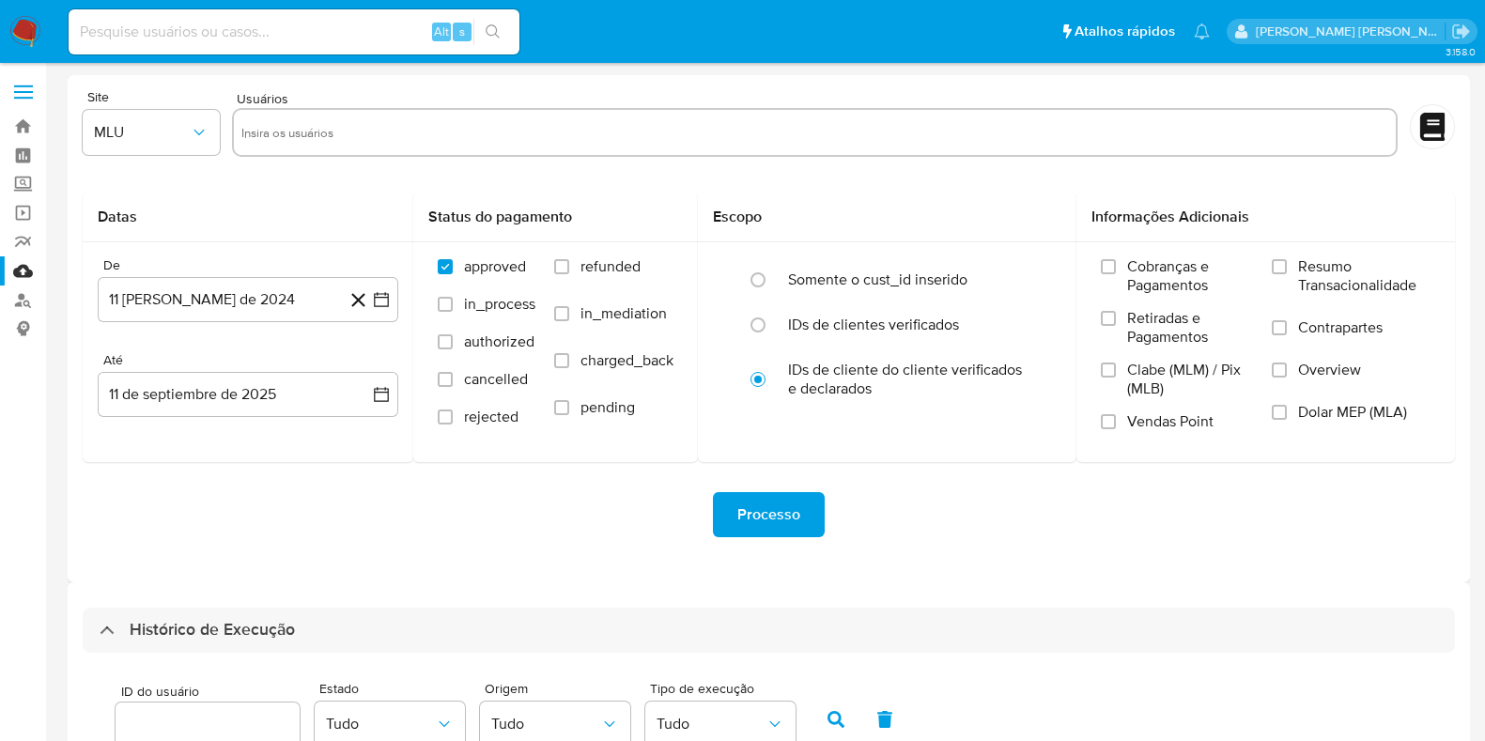
select select "10"
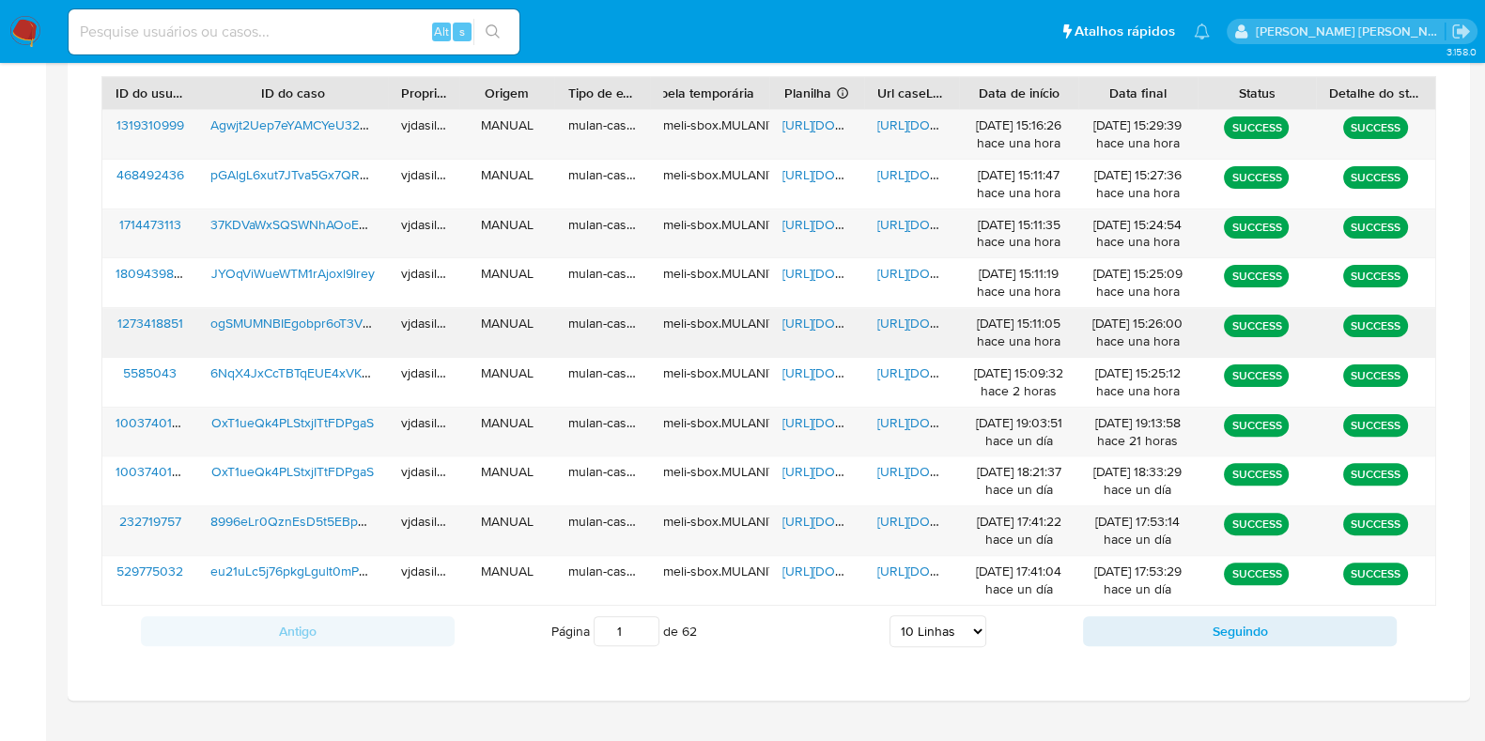
click at [902, 316] on span "[URL][DOMAIN_NAME]" at bounding box center [942, 323] width 130 height 19
click at [304, 318] on span "ogSMUMNBIEgobpr6oT3VxPaJ" at bounding box center [299, 323] width 179 height 19
click at [801, 321] on span "[URL][DOMAIN_NAME]" at bounding box center [847, 323] width 130 height 19
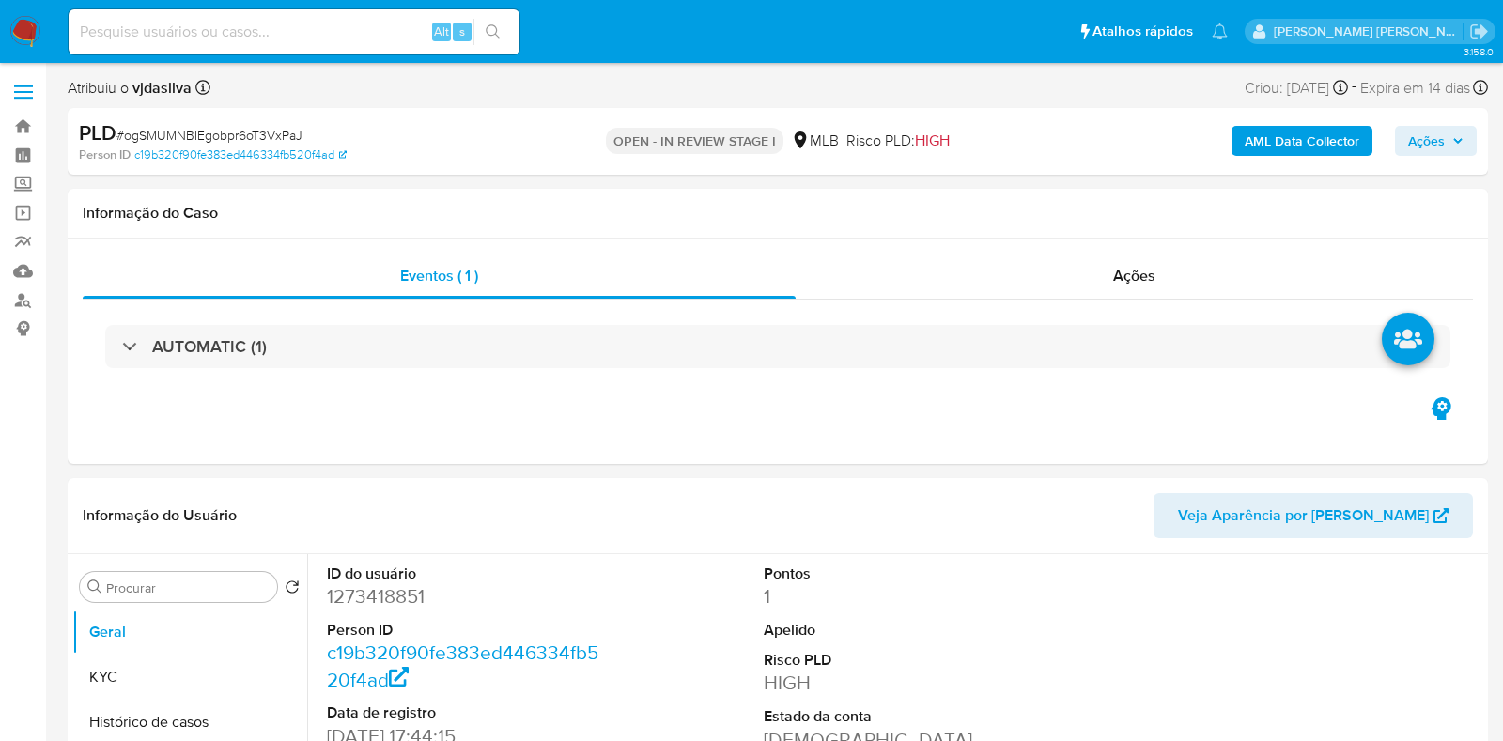
select select "10"
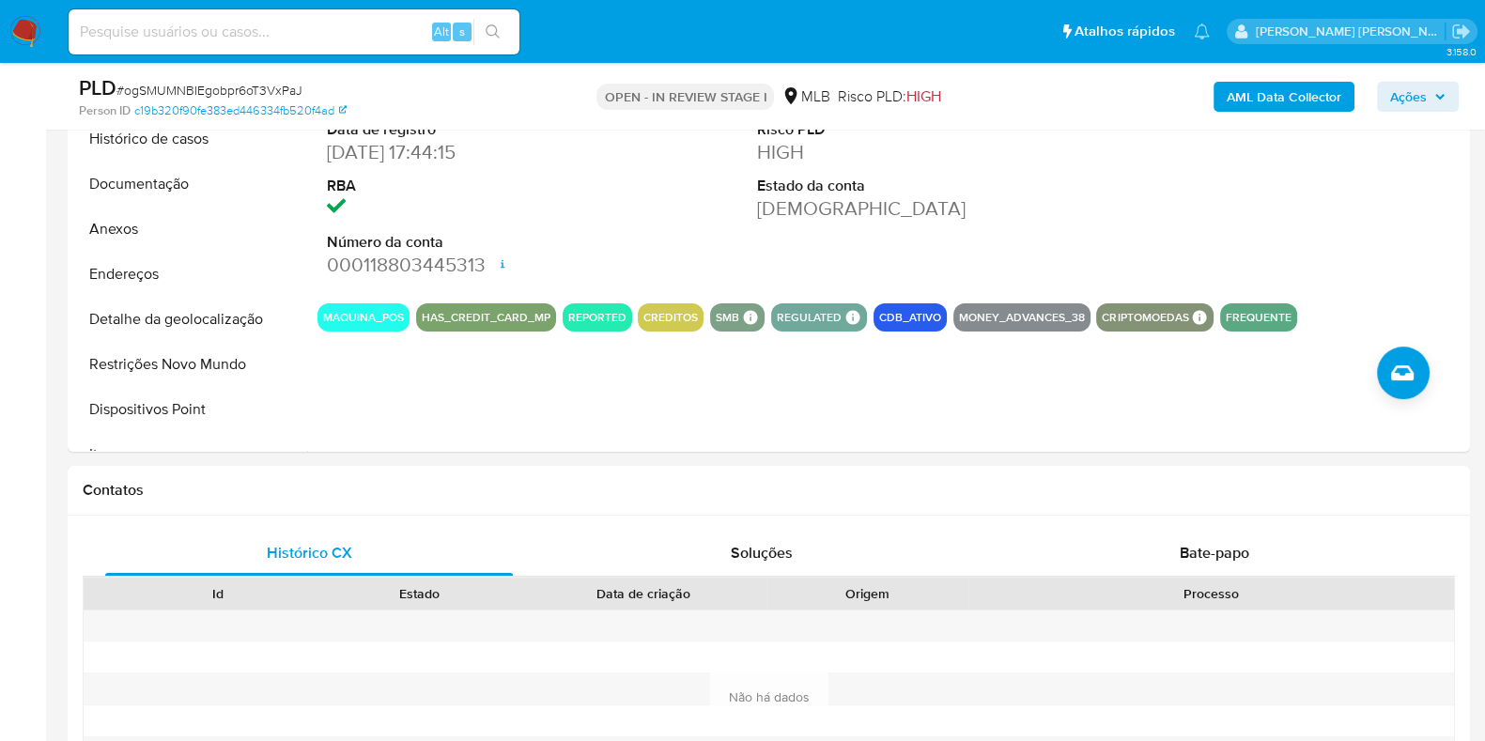
scroll to position [521, 0]
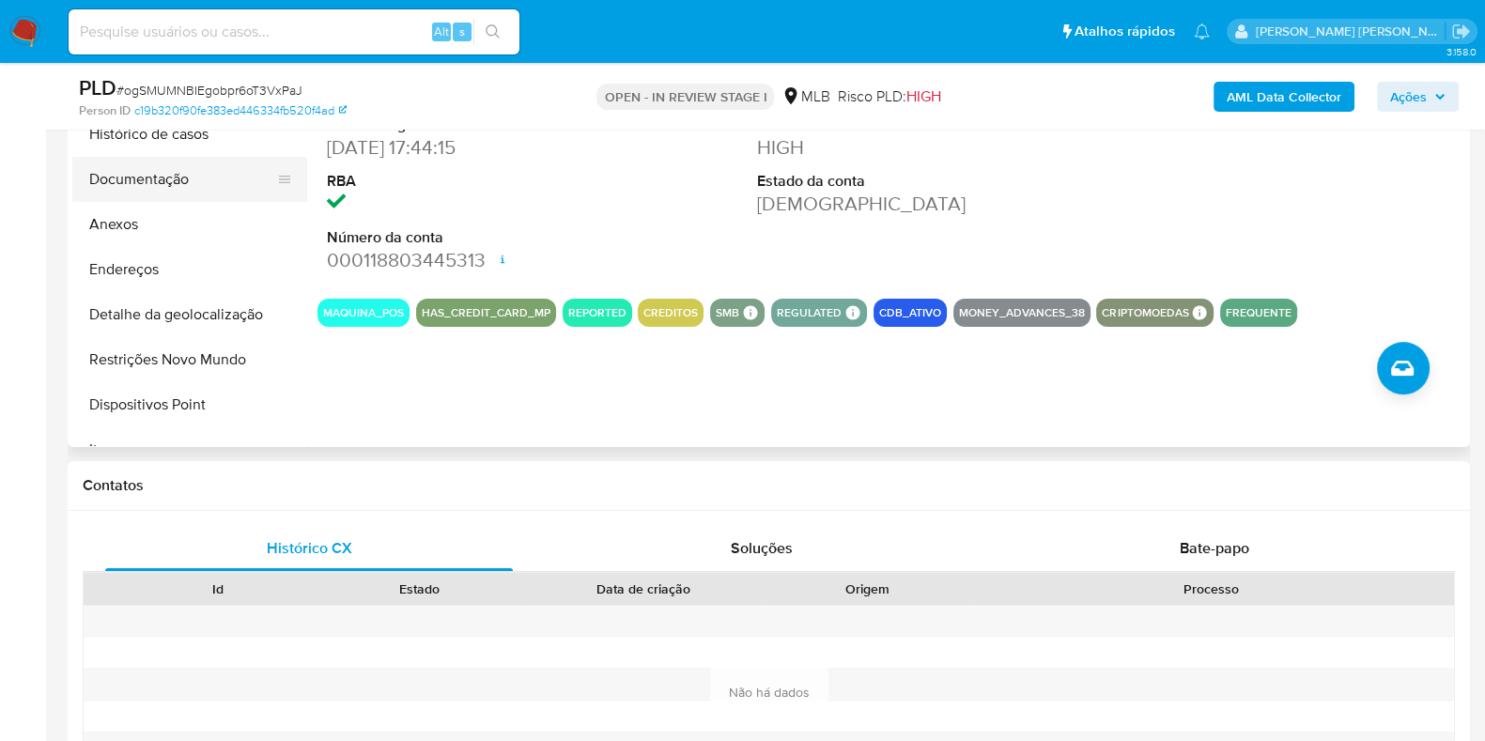
click at [225, 180] on button "Documentação" at bounding box center [182, 179] width 220 height 45
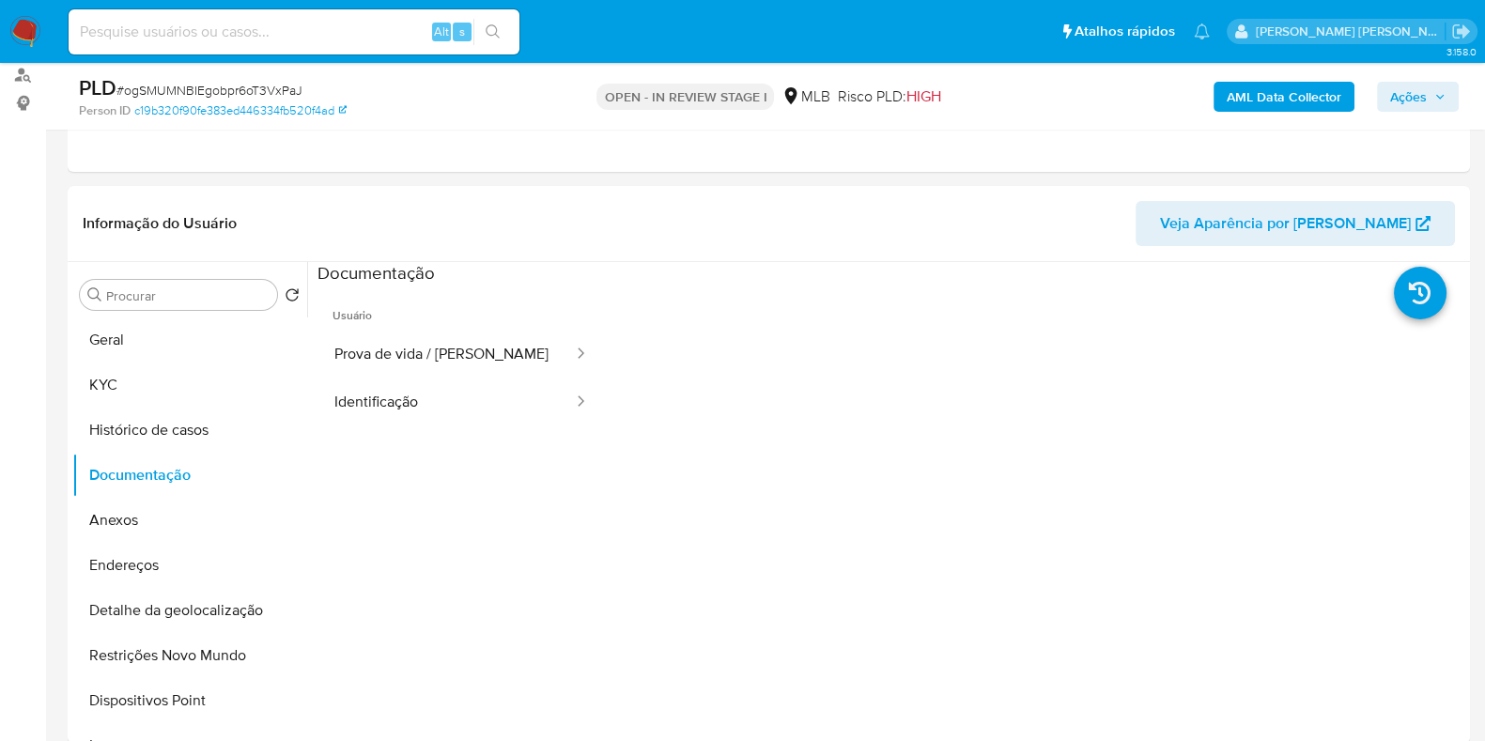
scroll to position [217, 0]
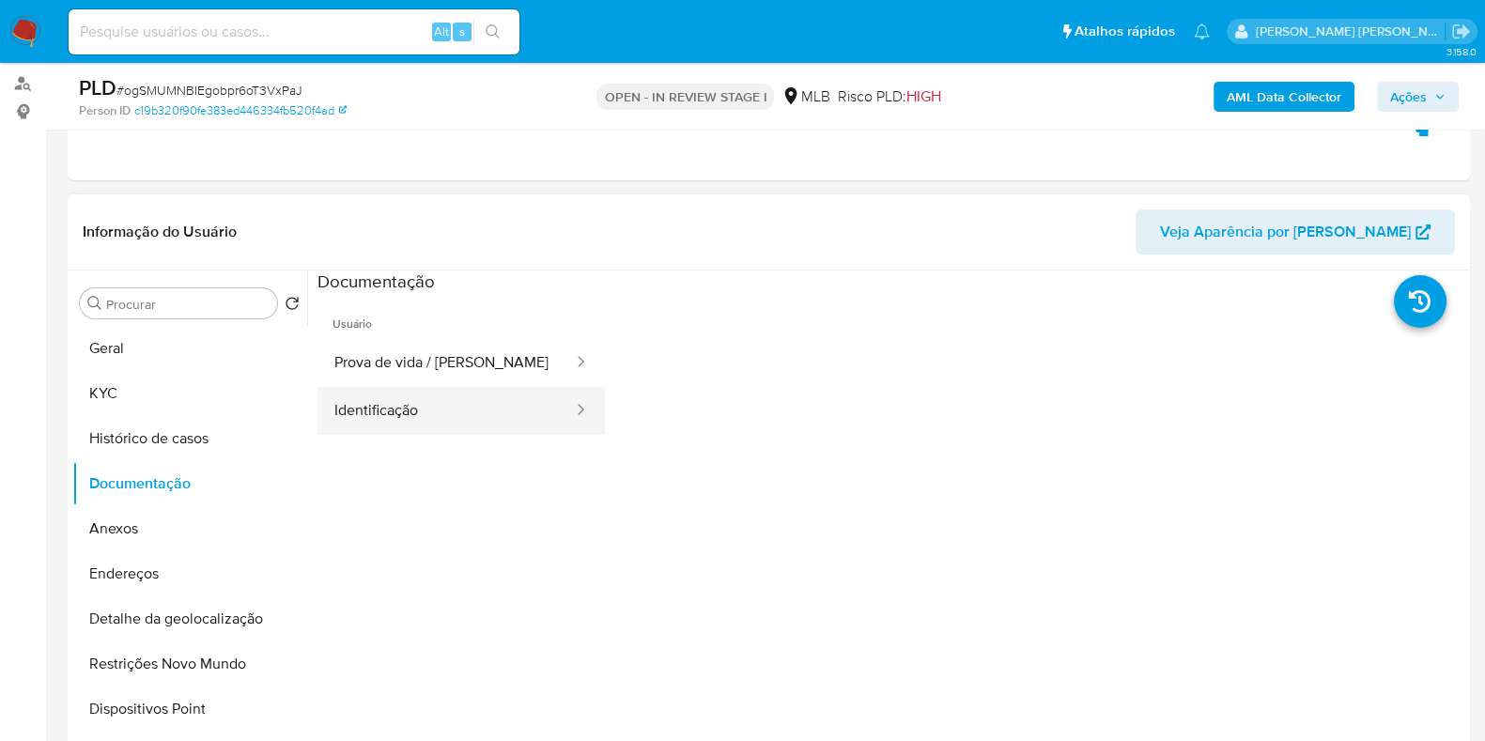
click at [385, 390] on button "Identificação" at bounding box center [445, 411] width 257 height 48
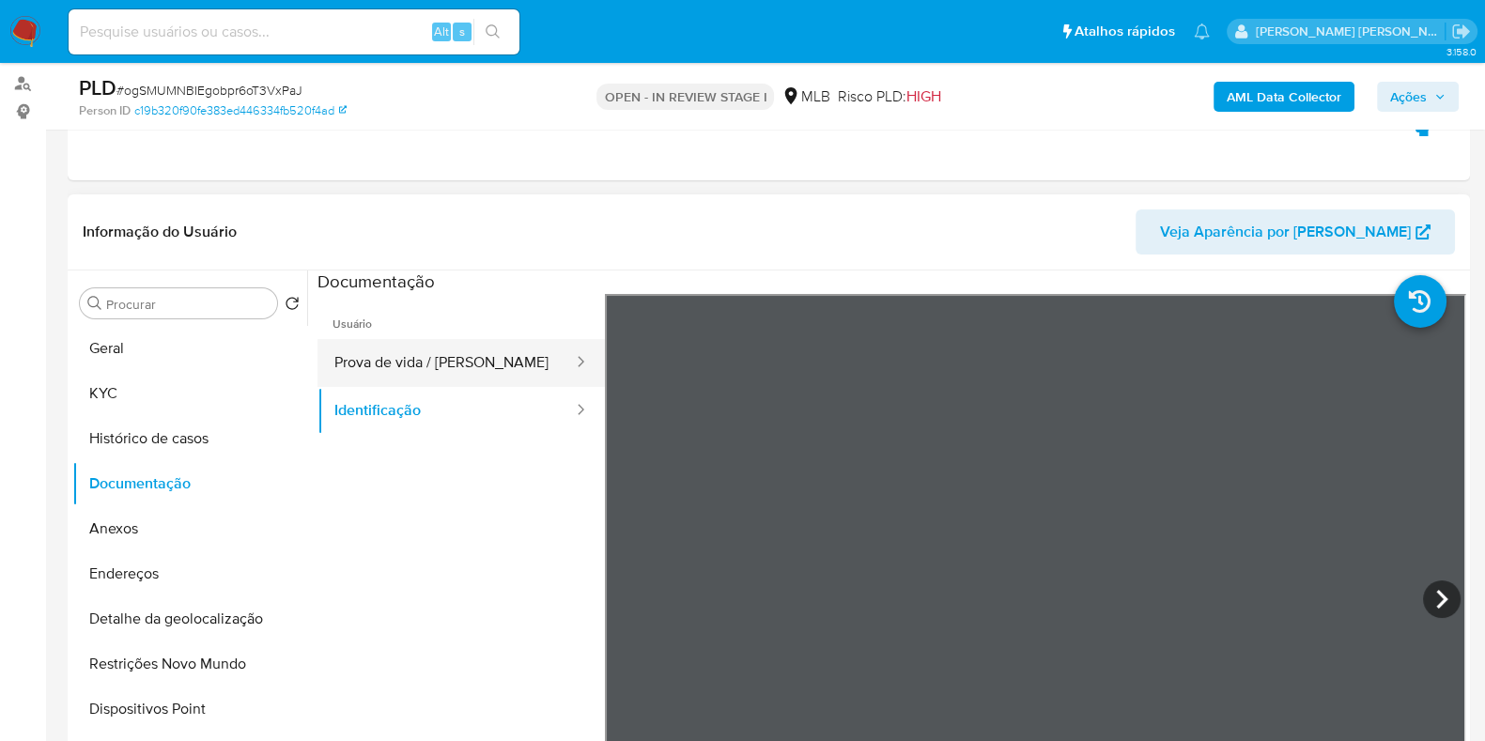
click at [405, 349] on button "Prova de vida / Selfie" at bounding box center [445, 363] width 257 height 48
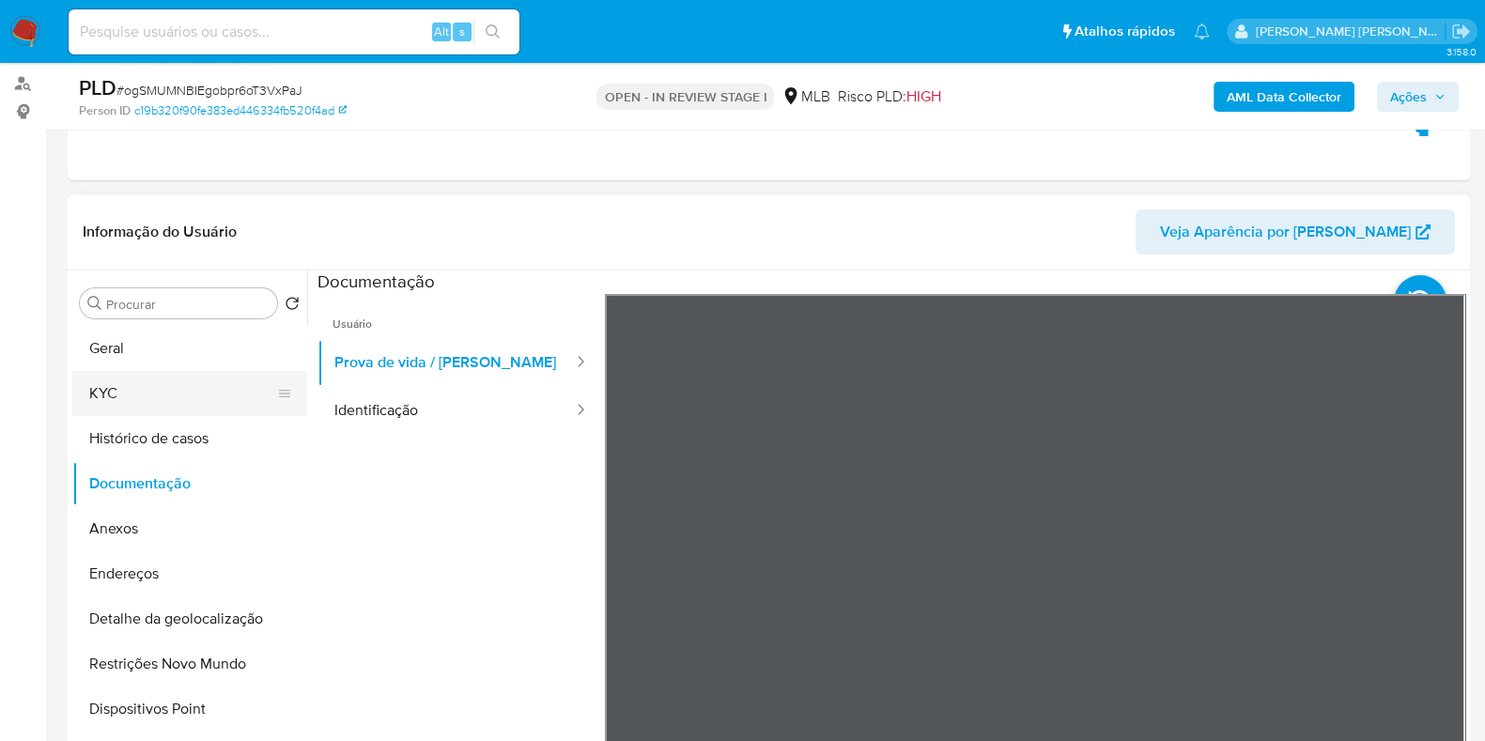
click at [128, 390] on button "KYC" at bounding box center [182, 393] width 220 height 45
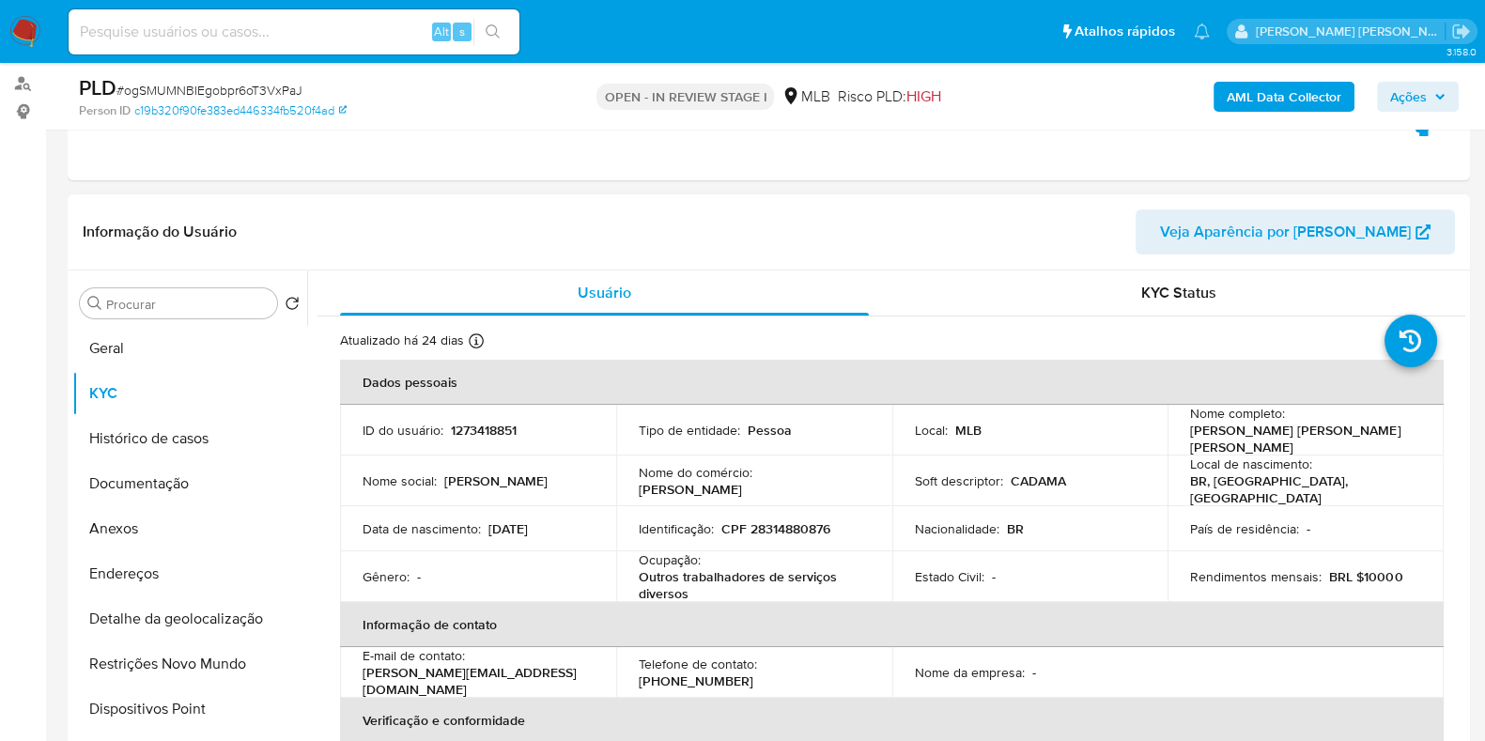
click at [693, 551] on p "Ocupação :" at bounding box center [670, 559] width 62 height 17
copy div "Ocupação : Outros trabalhadores de serviços diversos"
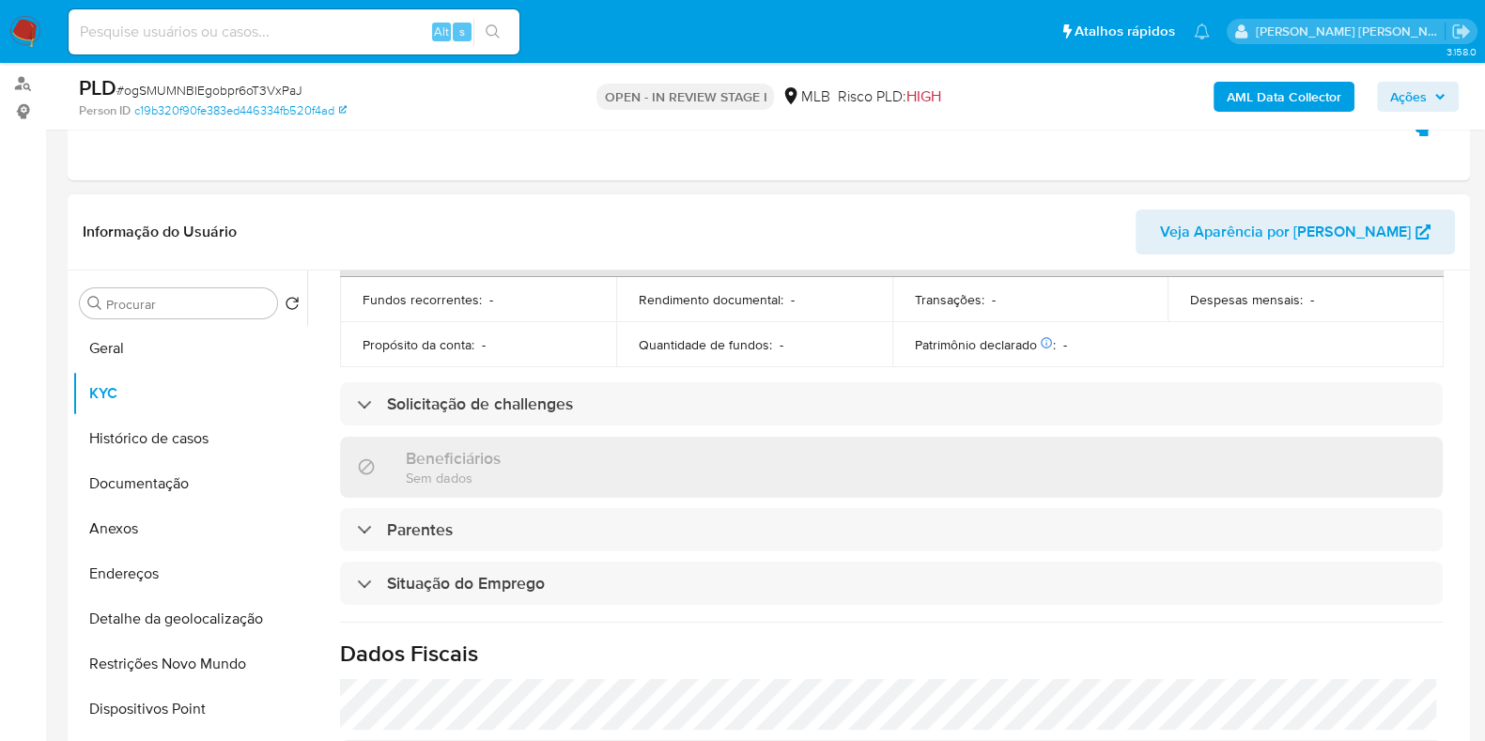
scroll to position [821, 0]
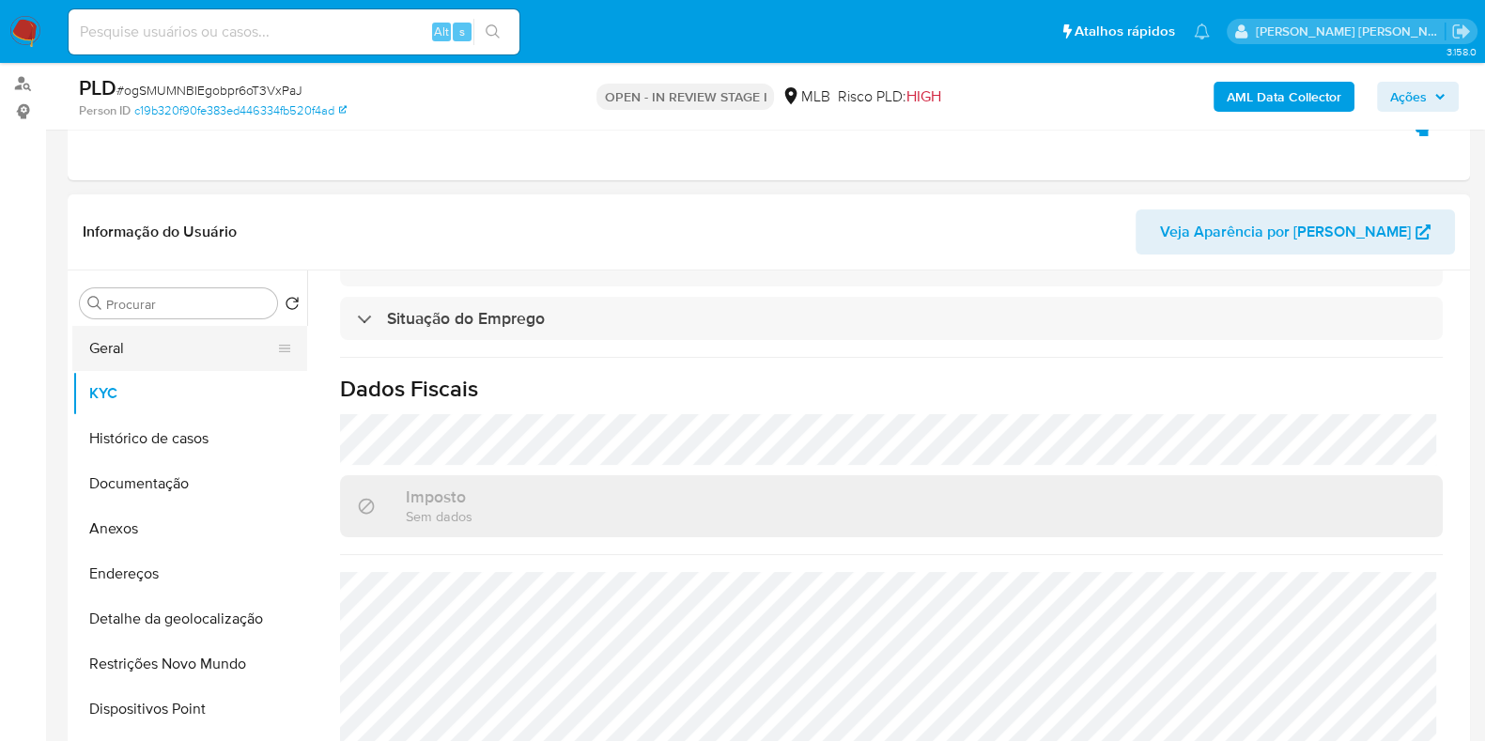
click at [248, 342] on button "Geral" at bounding box center [182, 348] width 220 height 45
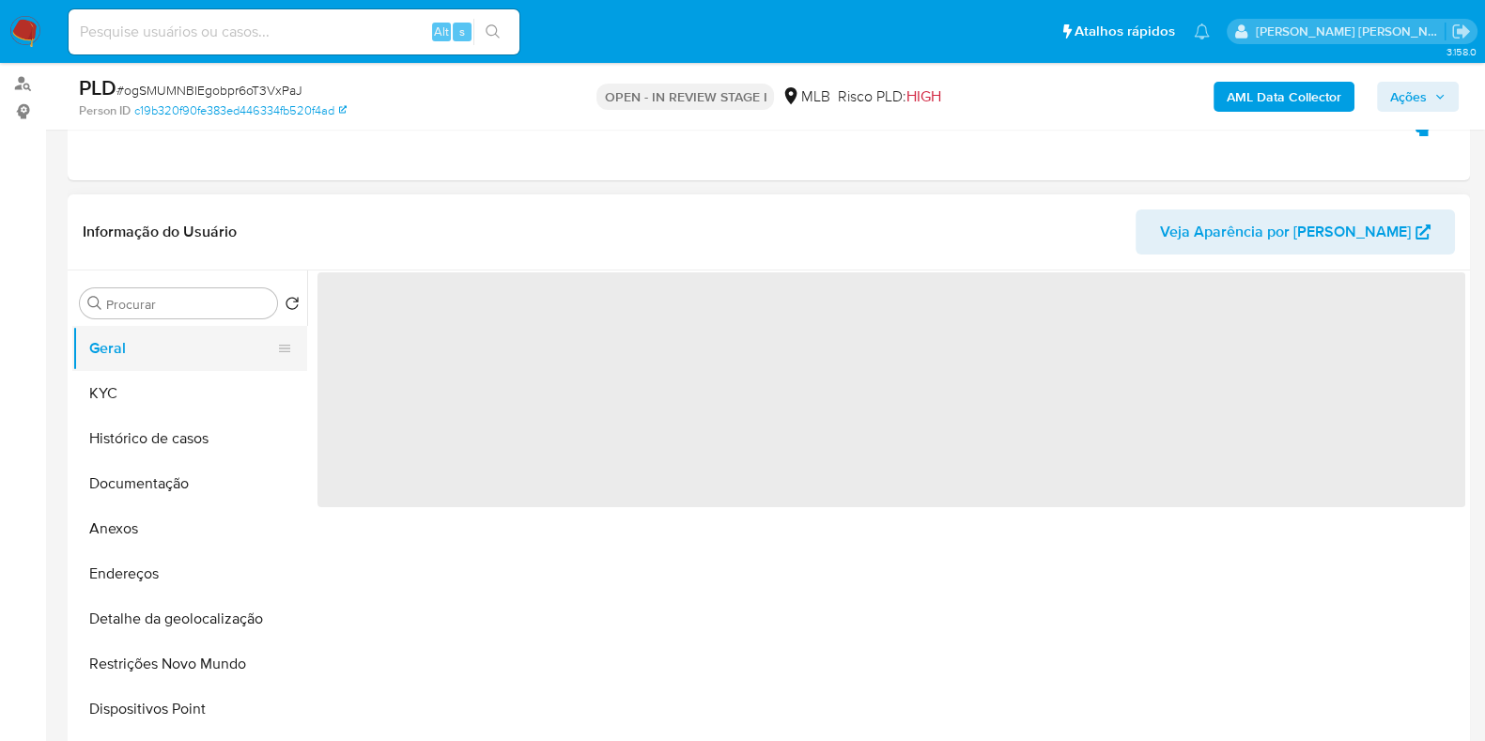
scroll to position [0, 0]
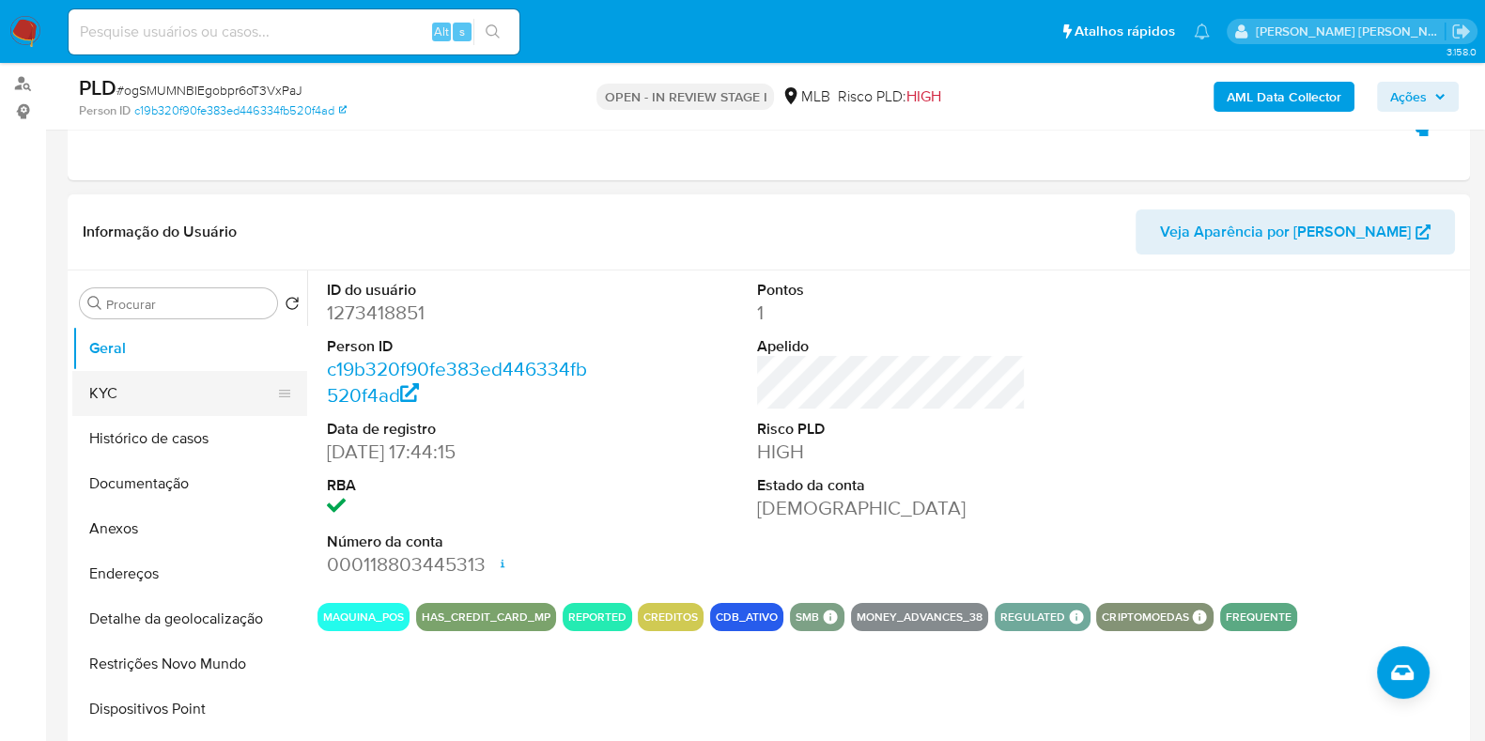
click at [191, 389] on button "KYC" at bounding box center [182, 393] width 220 height 45
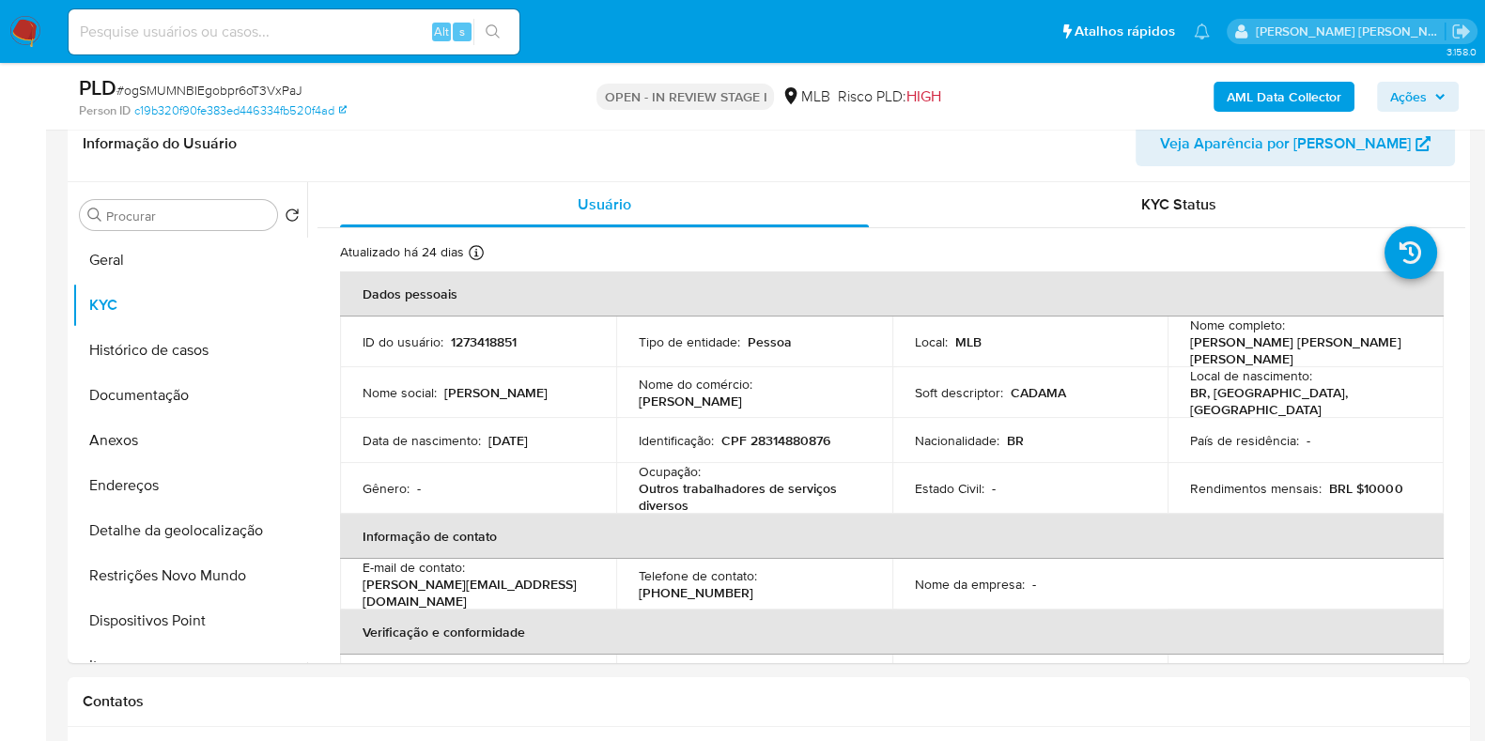
scroll to position [315, 0]
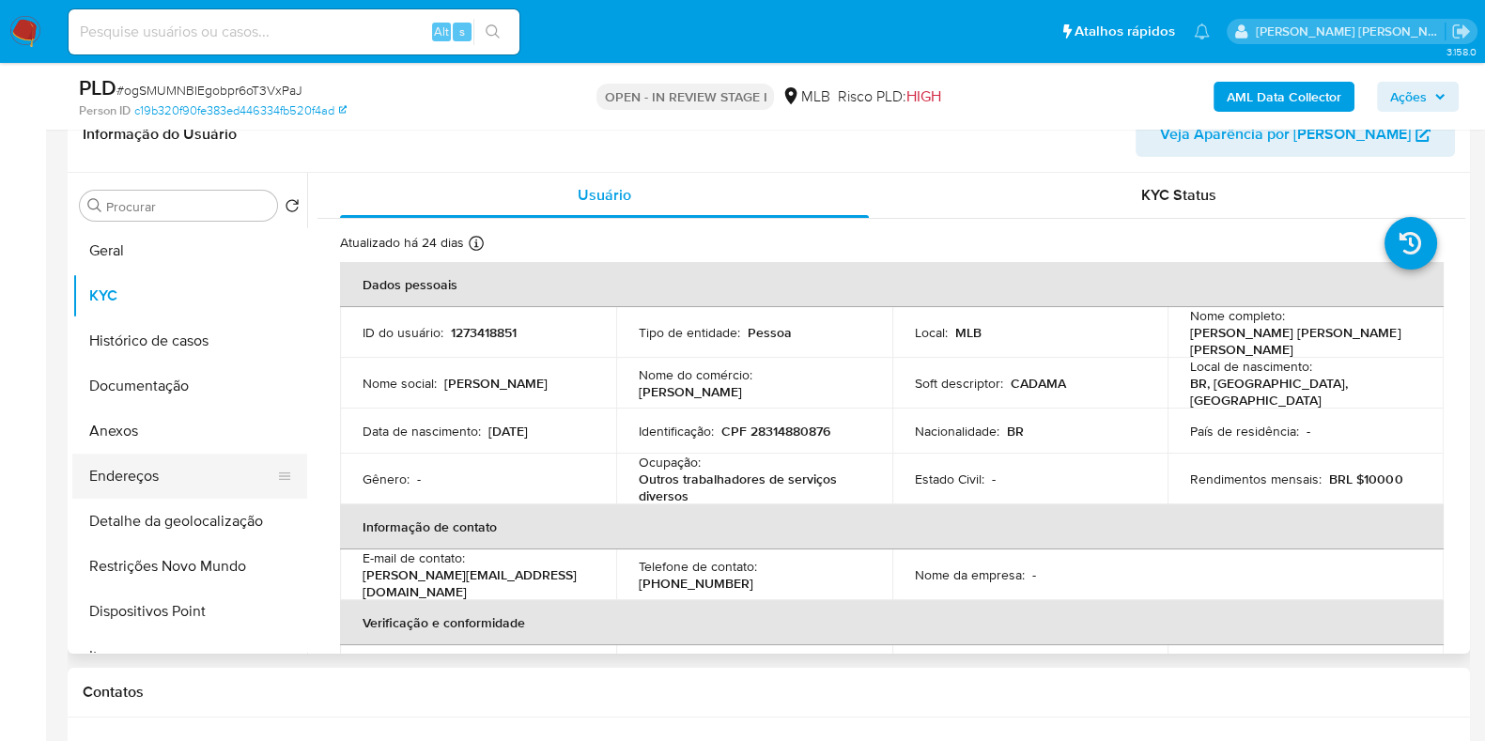
click at [192, 485] on button "Endereços" at bounding box center [182, 476] width 220 height 45
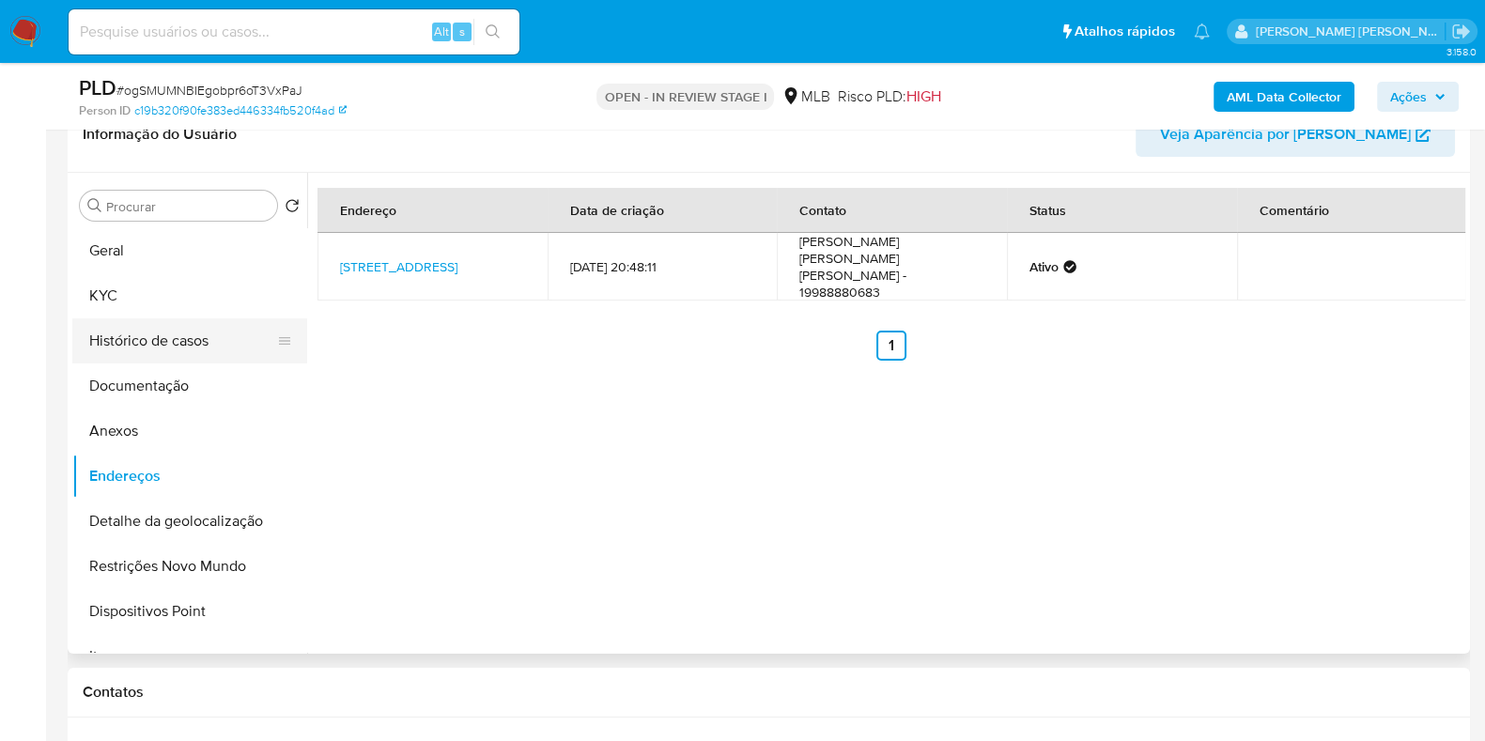
click at [183, 348] on button "Histórico de casos" at bounding box center [182, 340] width 220 height 45
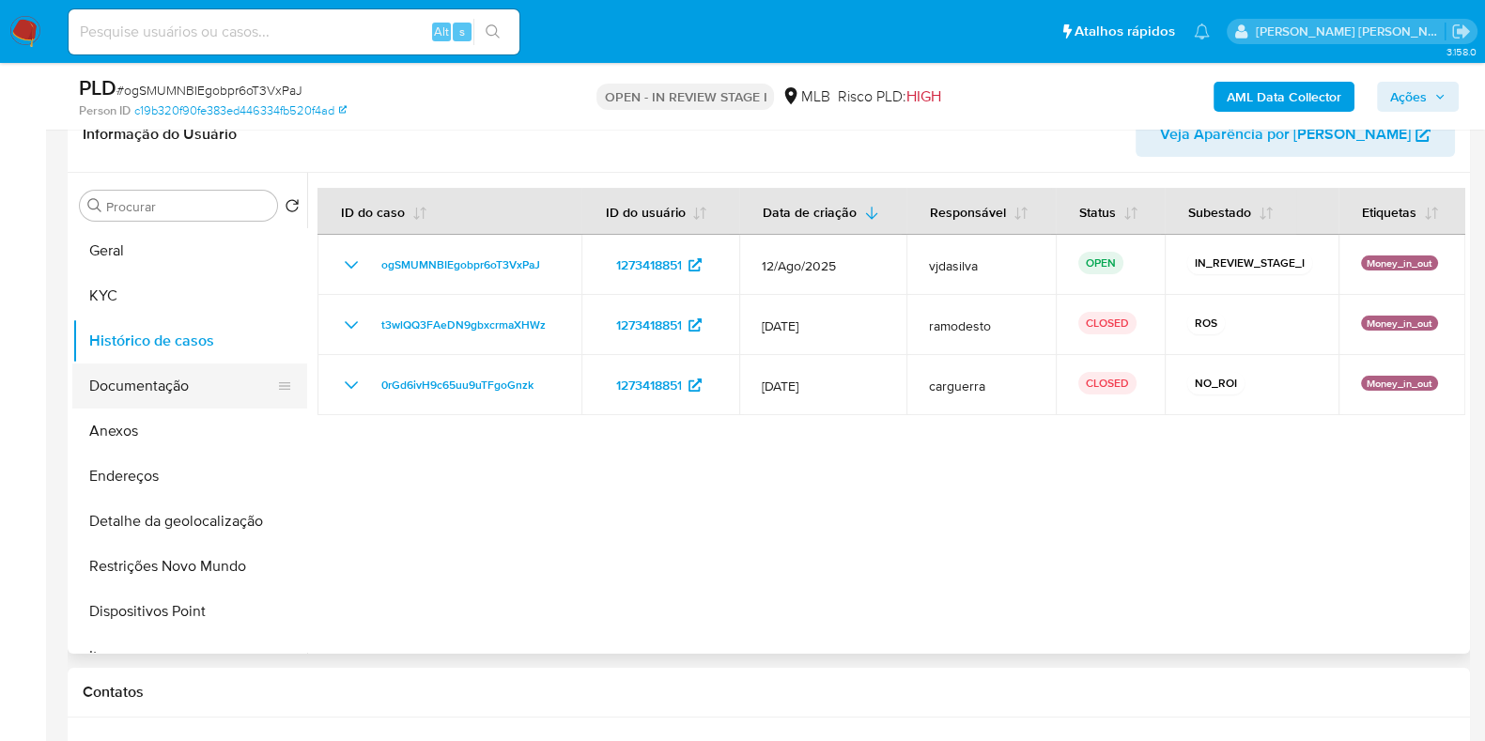
click at [178, 383] on button "Documentação" at bounding box center [182, 385] width 220 height 45
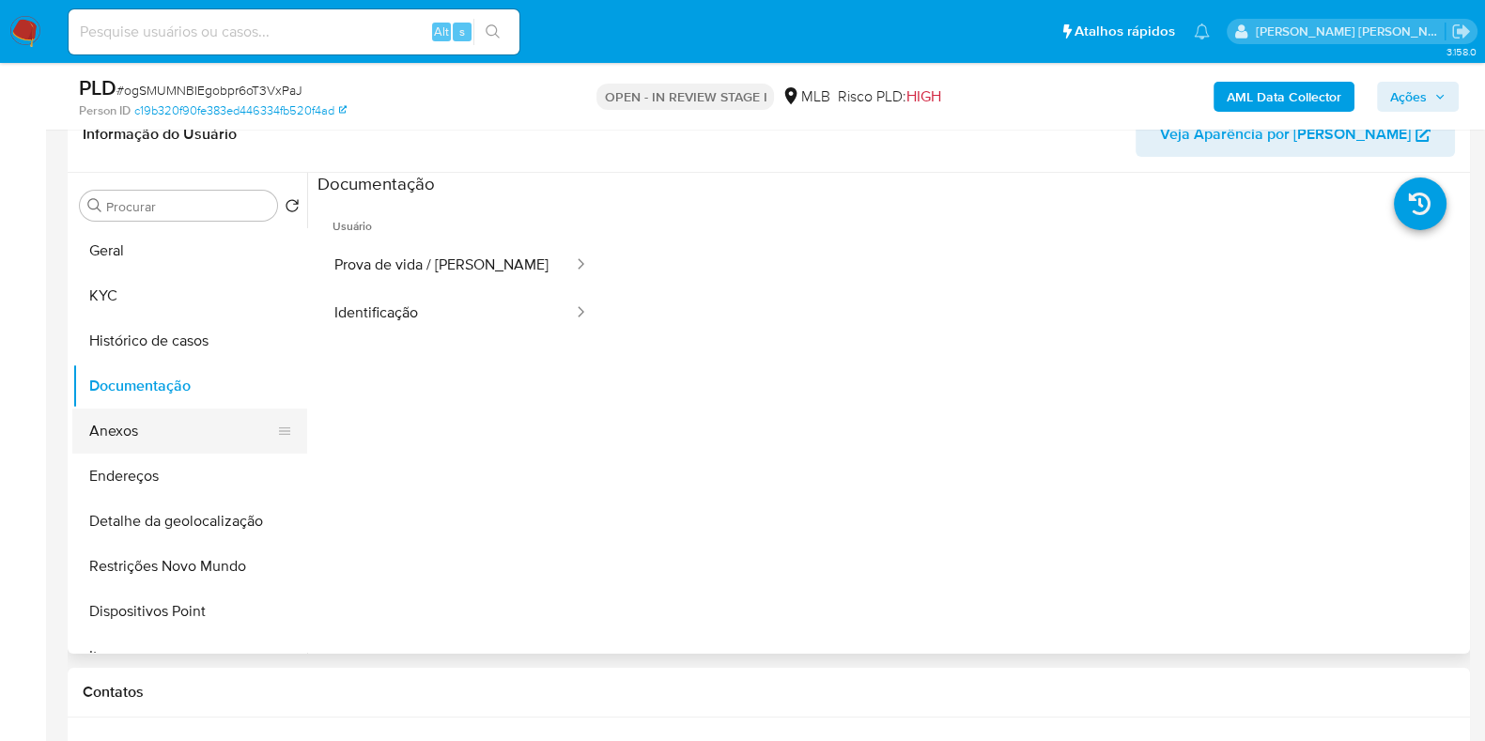
click at [185, 424] on button "Anexos" at bounding box center [182, 431] width 220 height 45
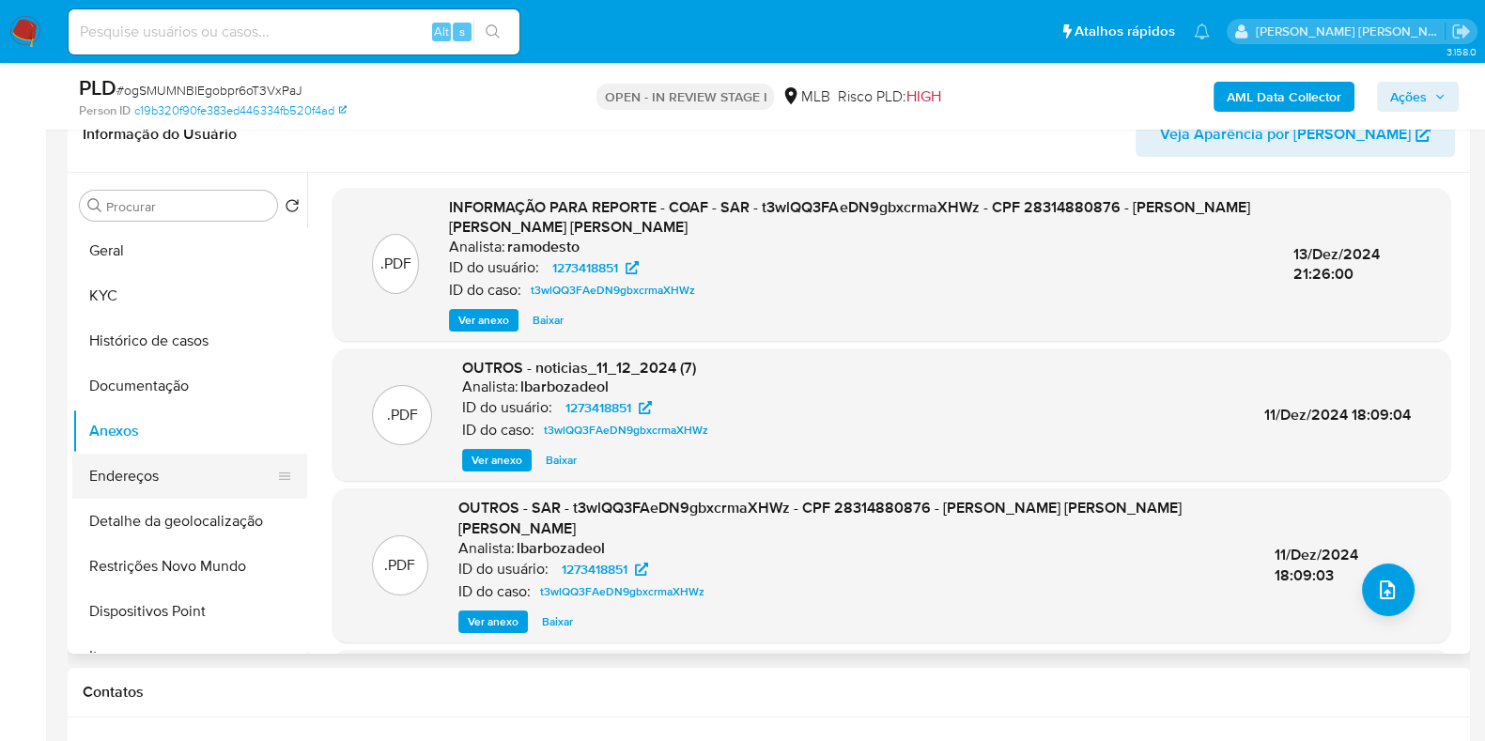
click at [221, 489] on button "Endereços" at bounding box center [182, 476] width 220 height 45
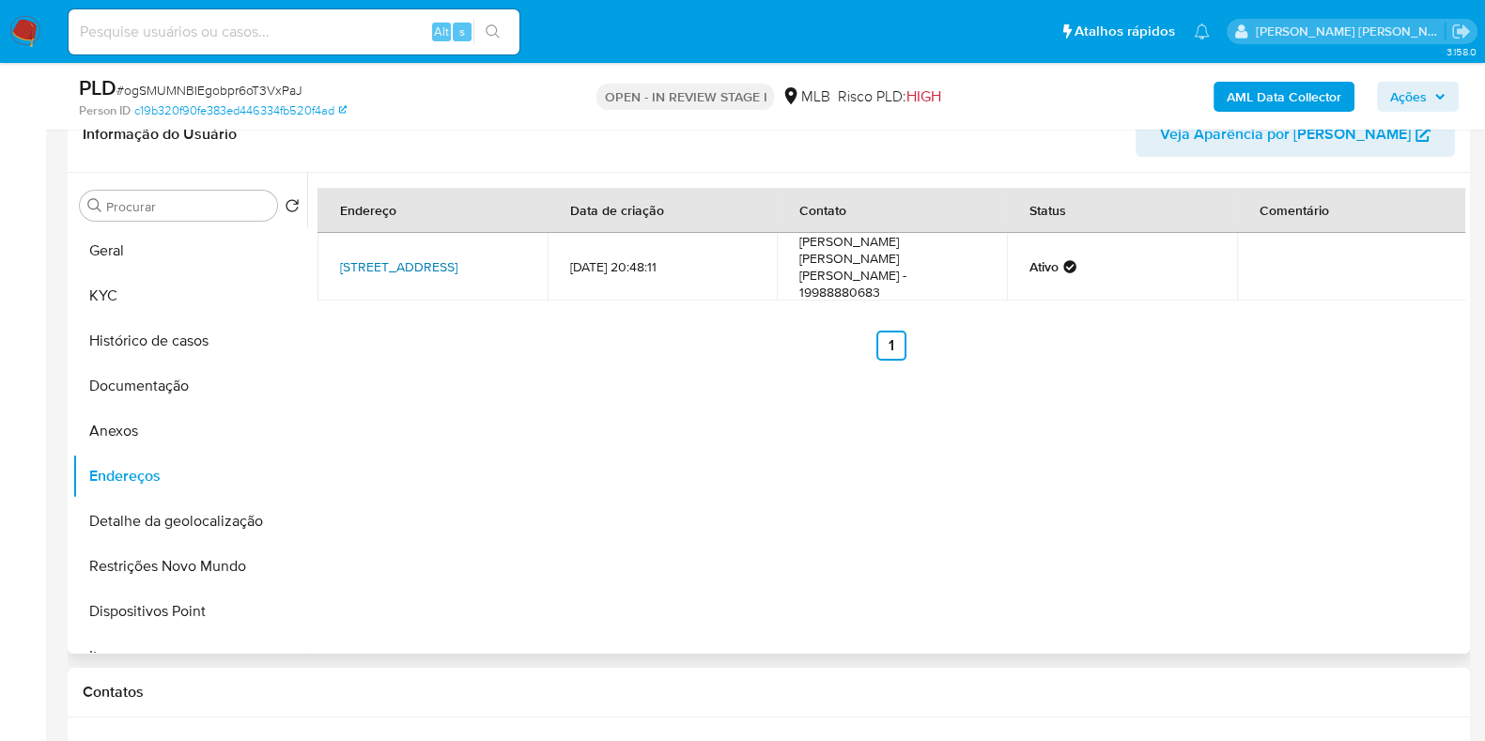
click at [457, 257] on link "Rua Lecomte 74, Limeira, São Paulo, 13484219, Brasil 74" at bounding box center [398, 266] width 117 height 19
click at [217, 528] on button "Detalhe da geolocalização" at bounding box center [182, 521] width 220 height 45
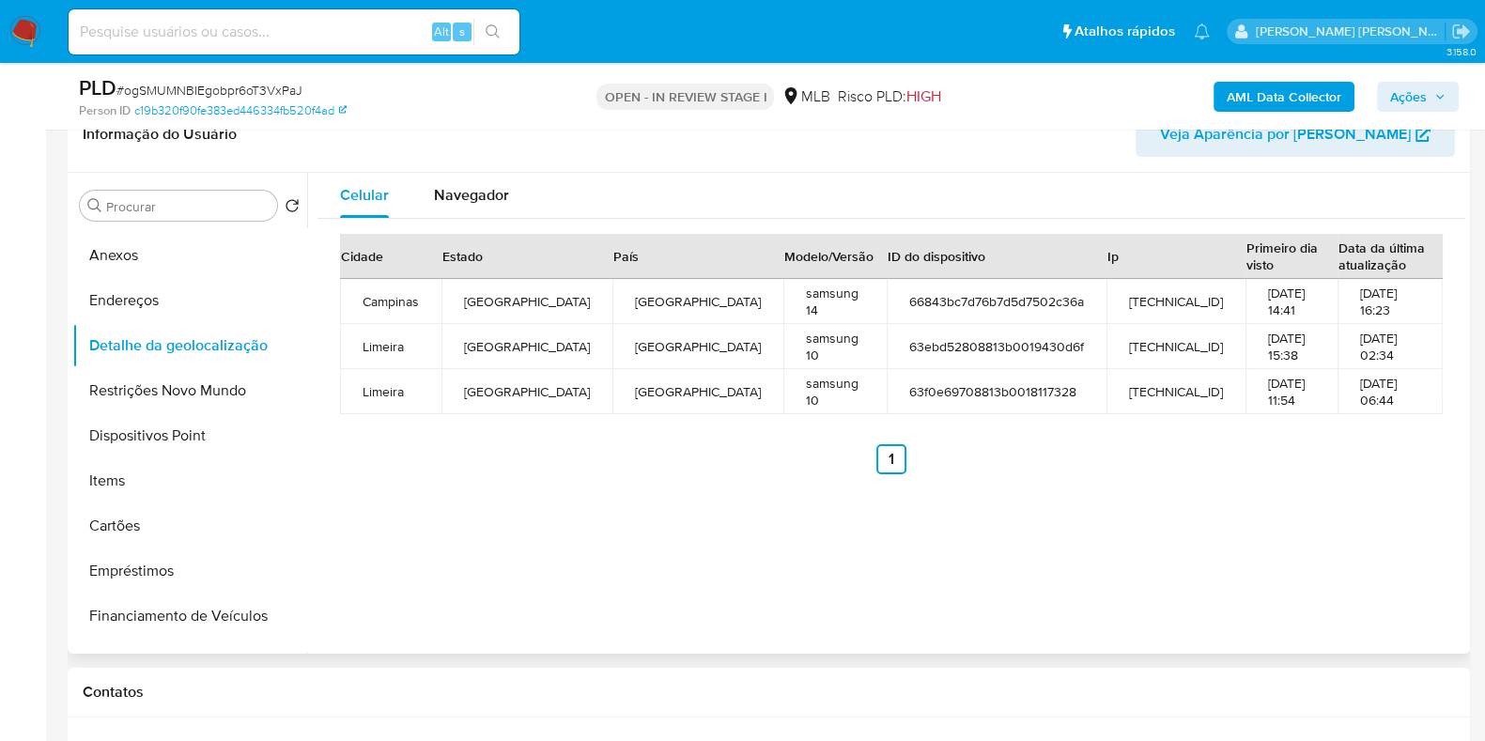
scroll to position [178, 0]
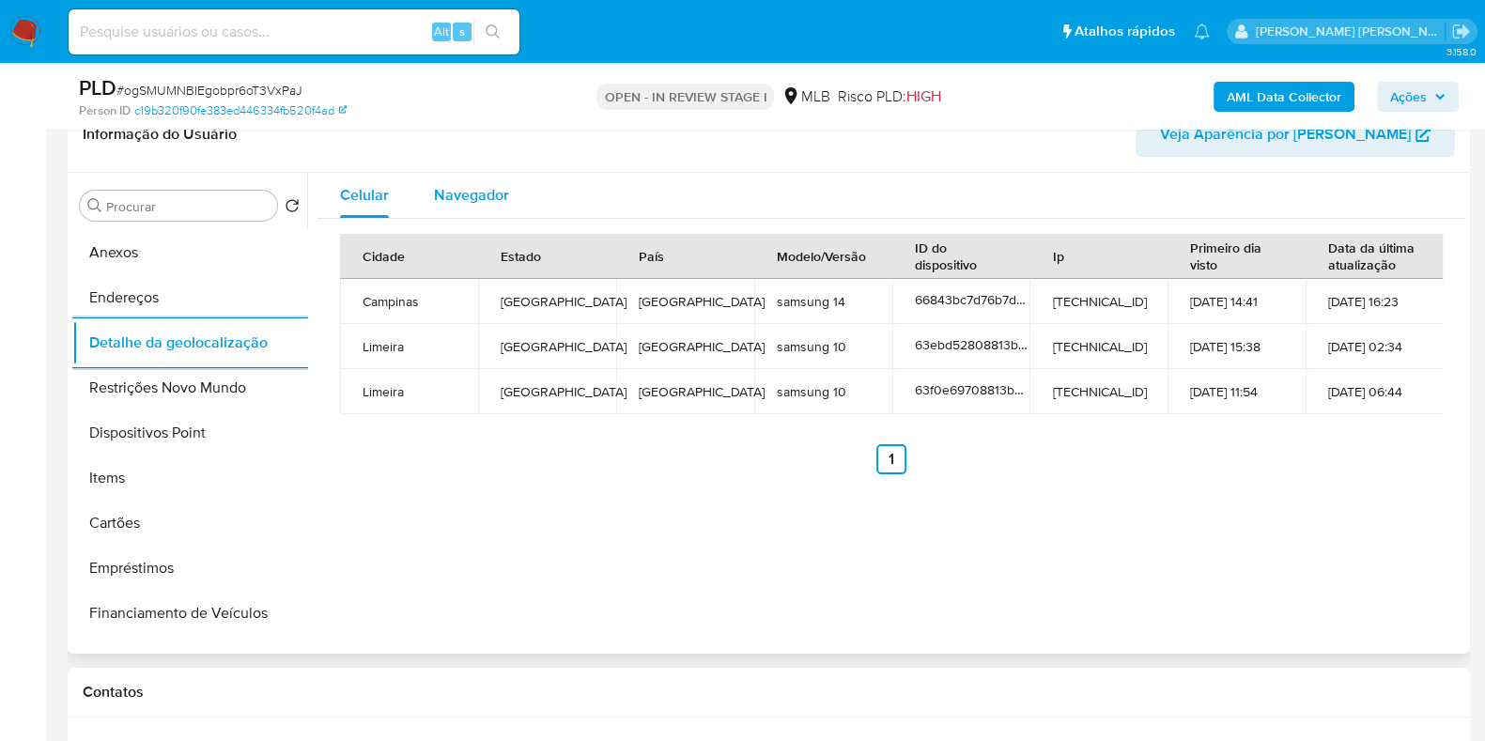
click at [498, 198] on span "Navegador" at bounding box center [471, 195] width 75 height 22
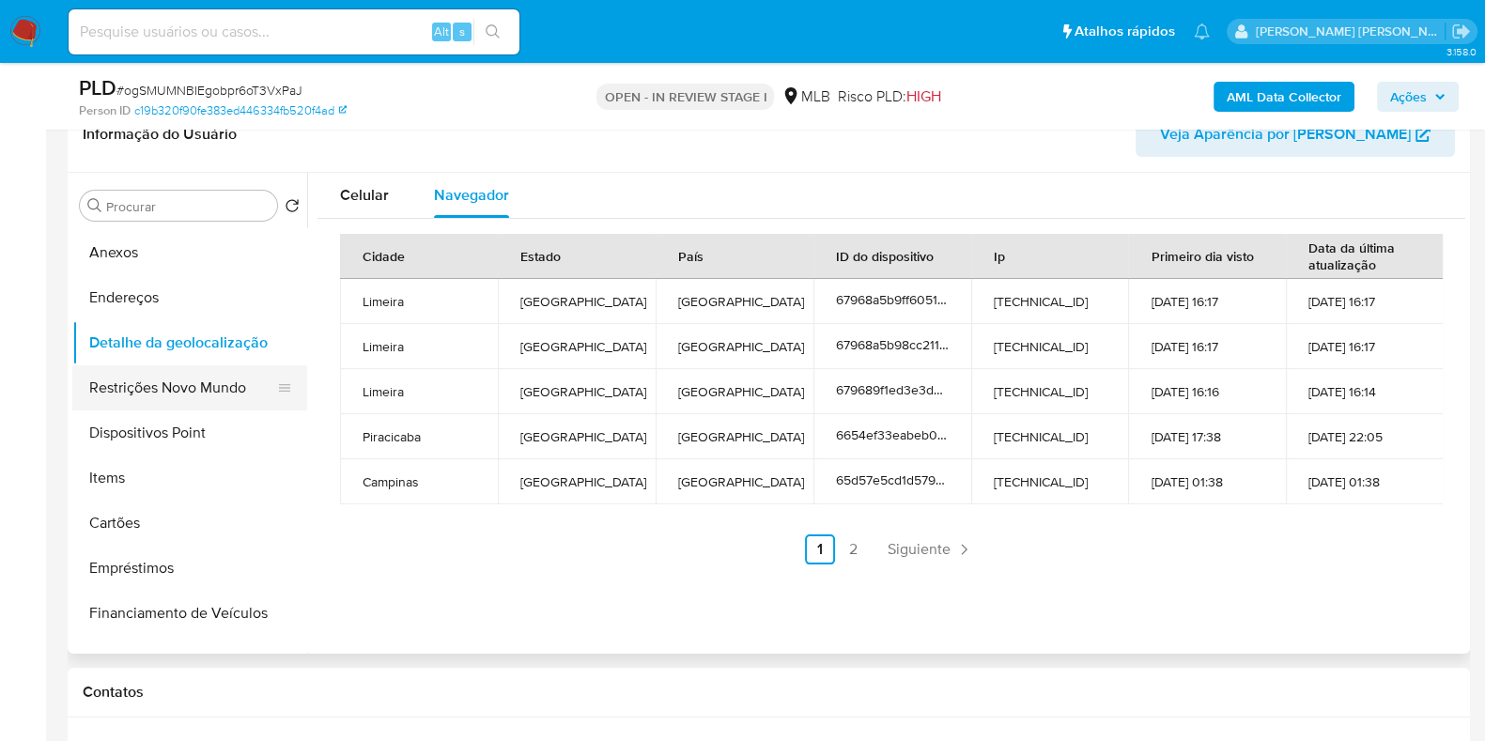
click at [193, 387] on button "Restrições Novo Mundo" at bounding box center [182, 387] width 220 height 45
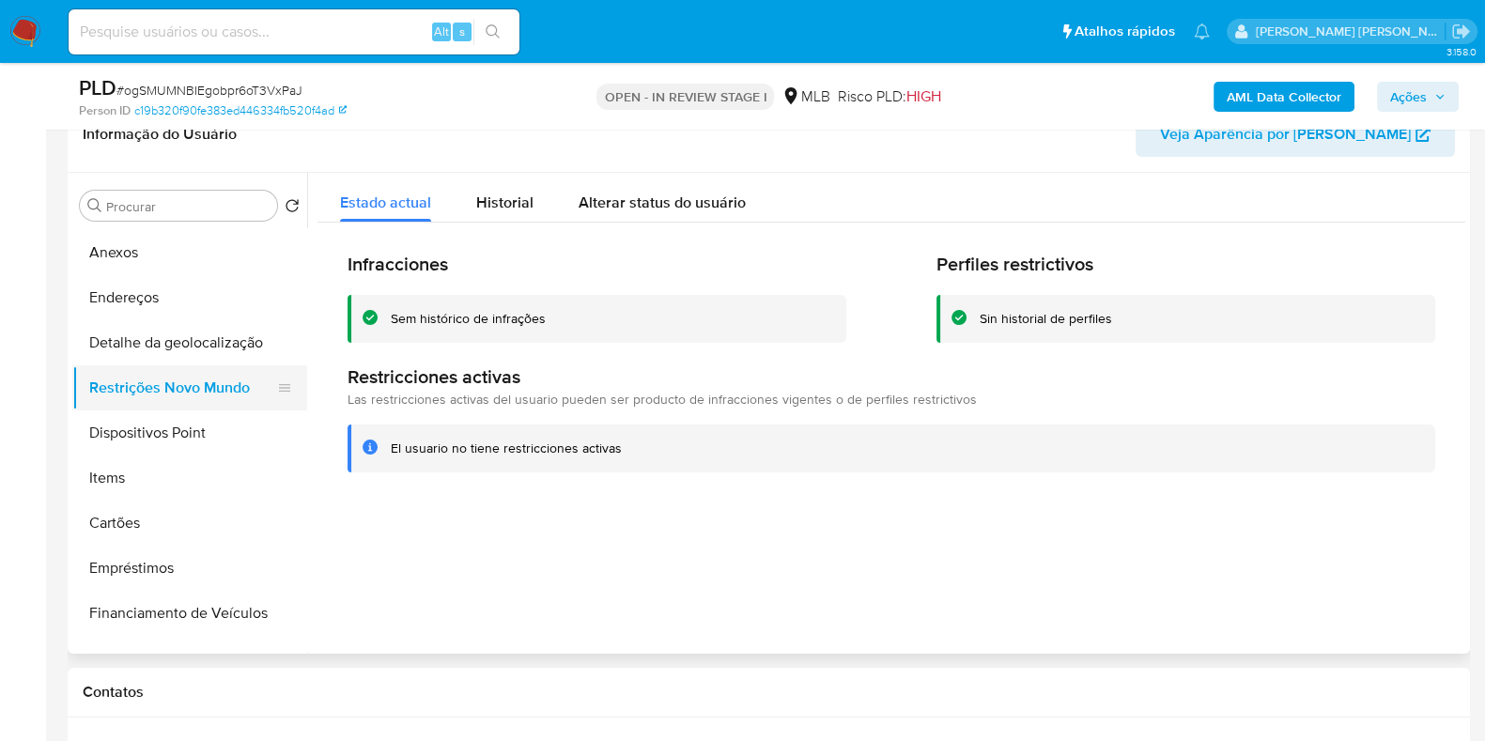
click at [193, 387] on button "Restrições Novo Mundo" at bounding box center [182, 387] width 220 height 45
click at [202, 431] on button "Dispositivos Point" at bounding box center [182, 432] width 220 height 45
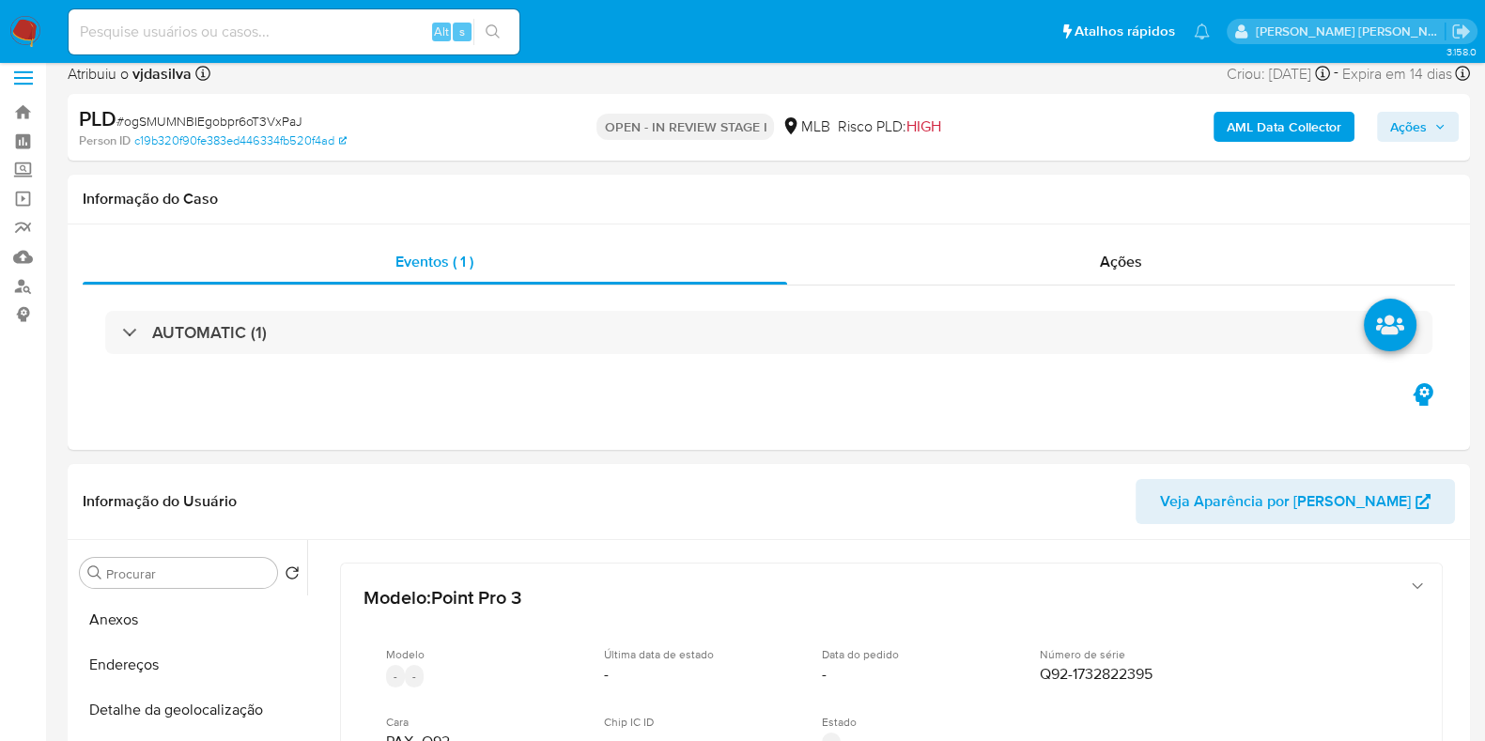
scroll to position [0, 0]
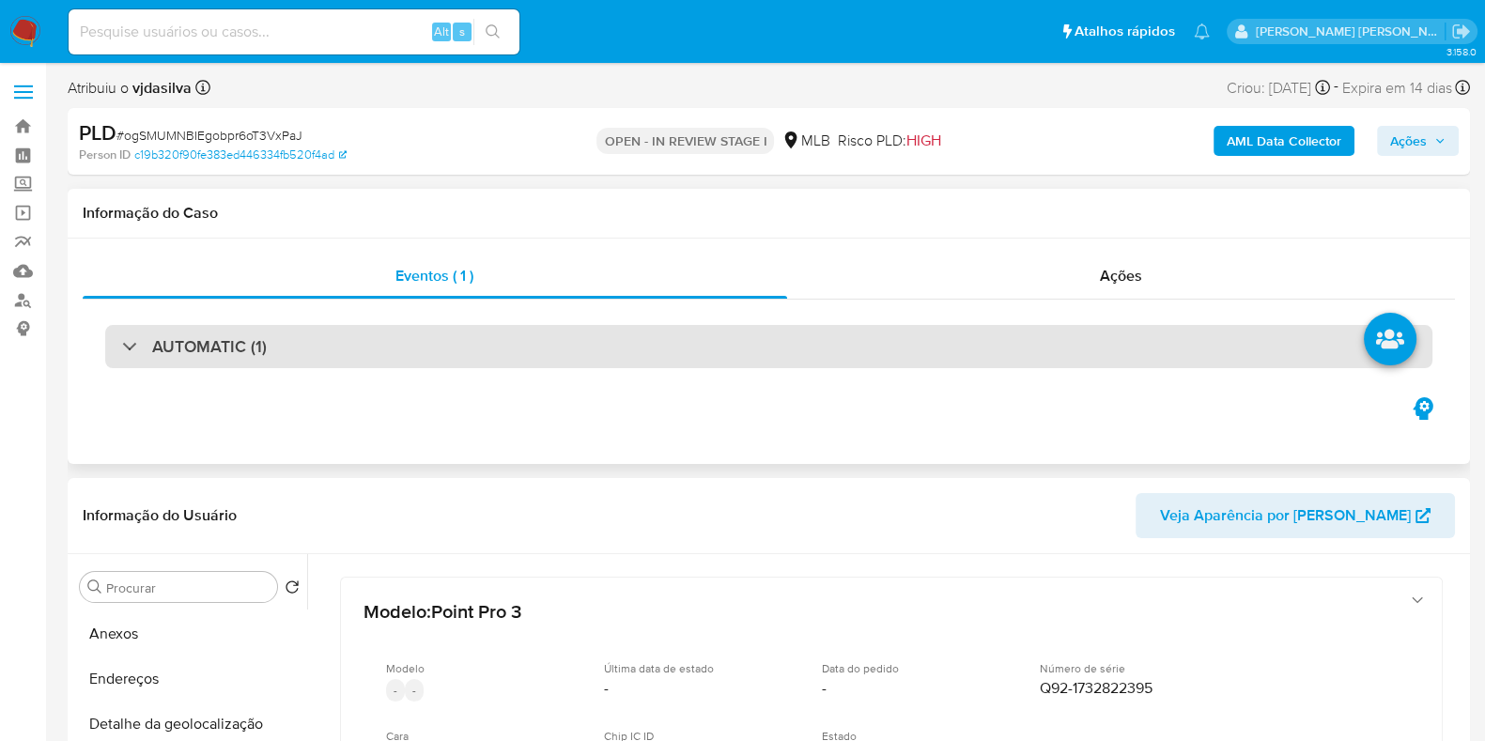
click at [922, 352] on div "AUTOMATIC (1)" at bounding box center [768, 346] width 1327 height 43
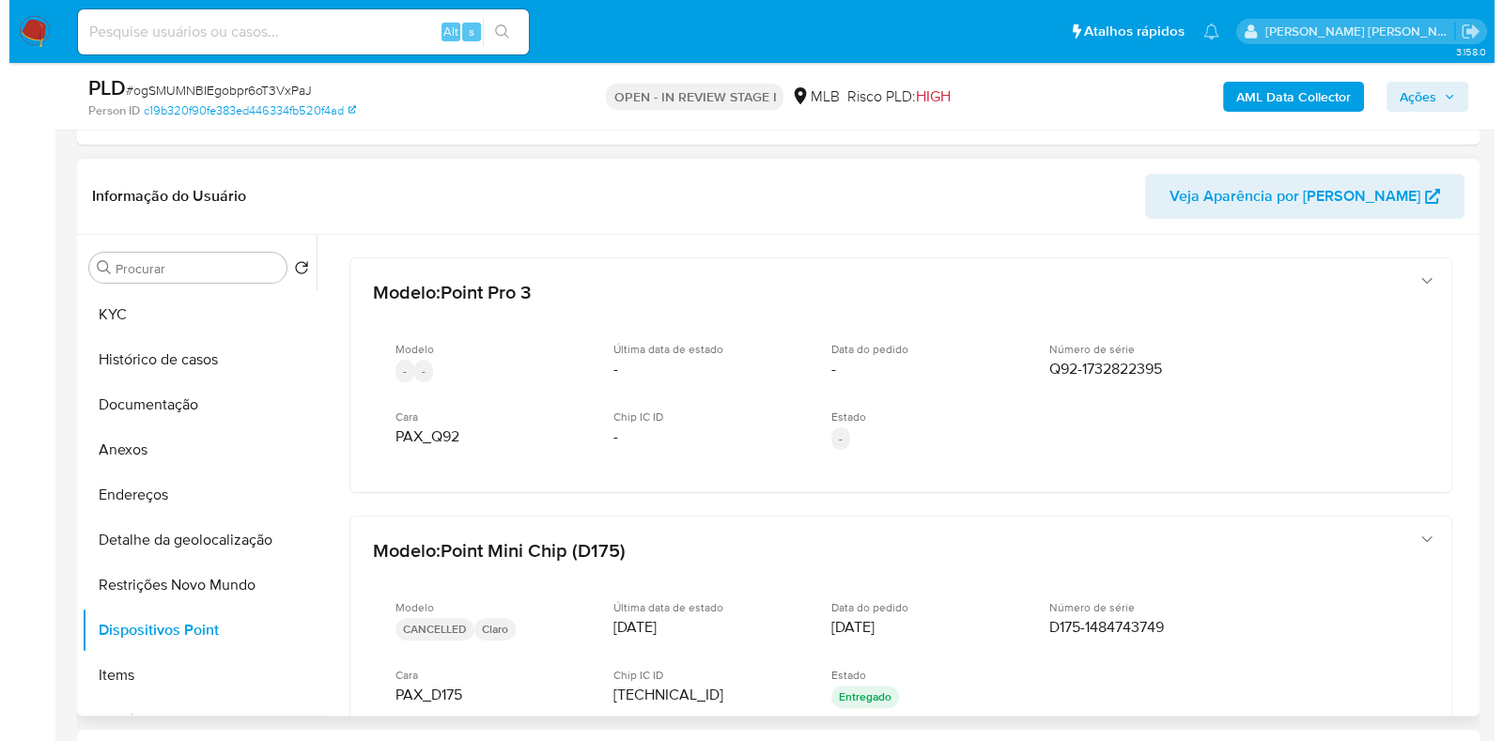
scroll to position [33, 0]
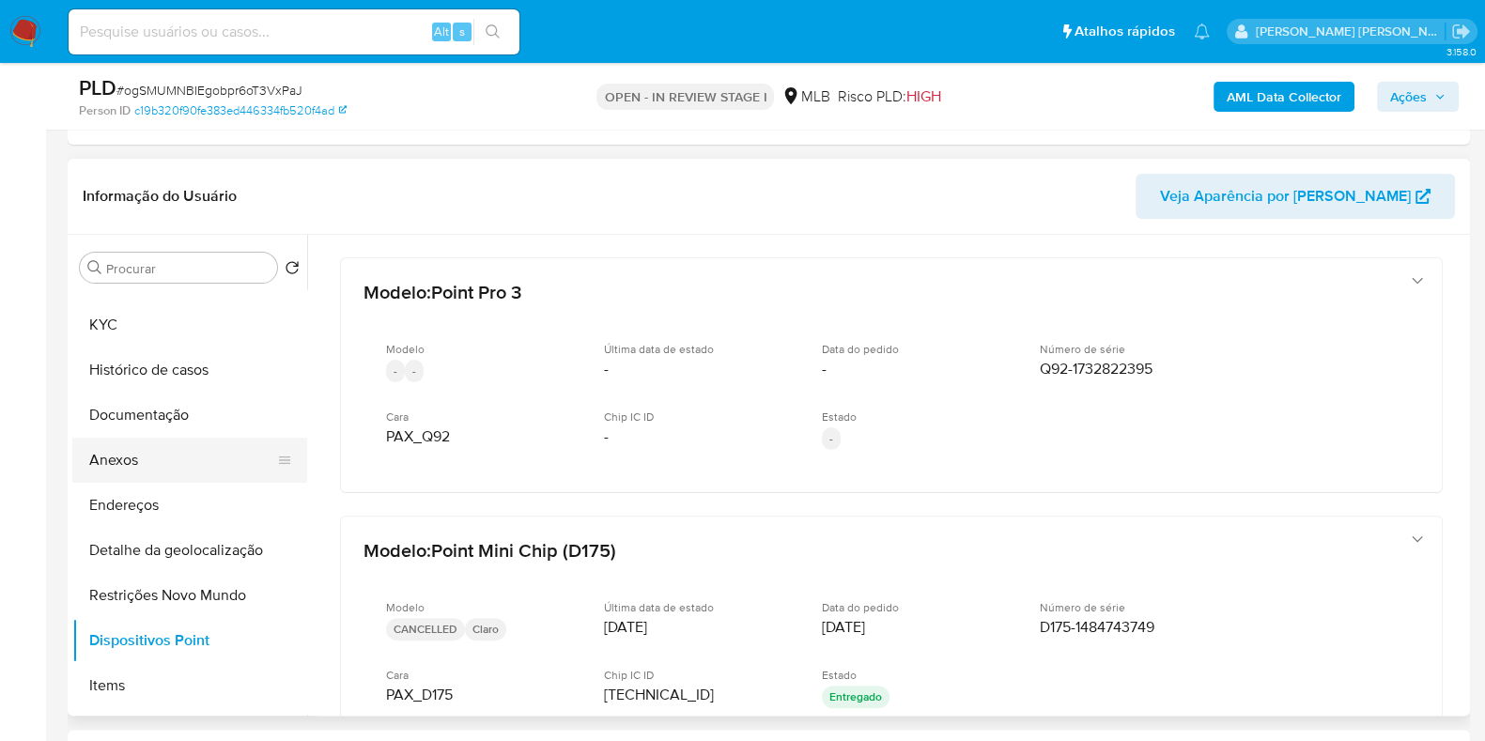
click at [165, 461] on button "Anexos" at bounding box center [182, 460] width 220 height 45
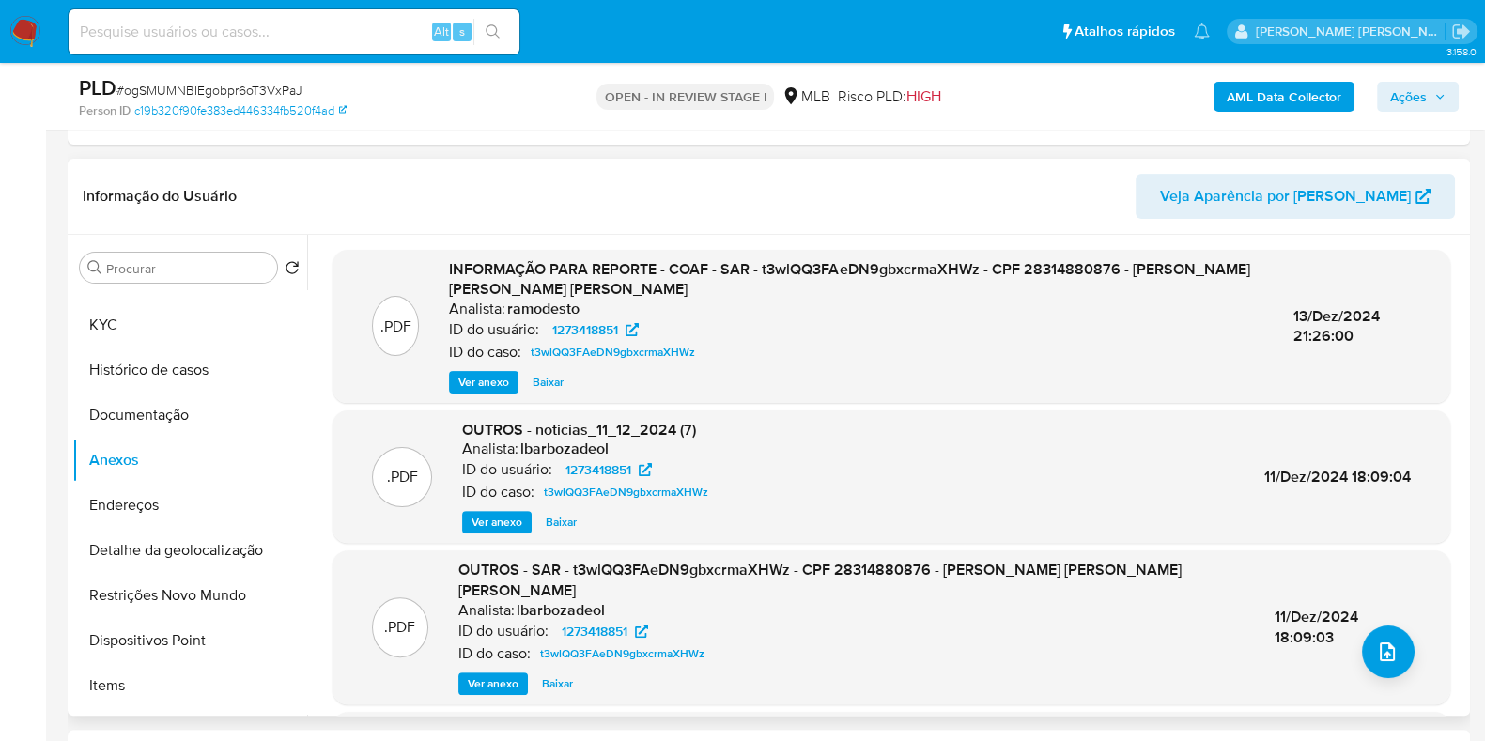
click at [1344, 307] on span "13/Dez/2024 21:26:00" at bounding box center [1336, 326] width 86 height 42
copy div "13/Dez/2024 21:26:00"
click at [1290, 91] on b "AML Data Collector" at bounding box center [1283, 97] width 115 height 30
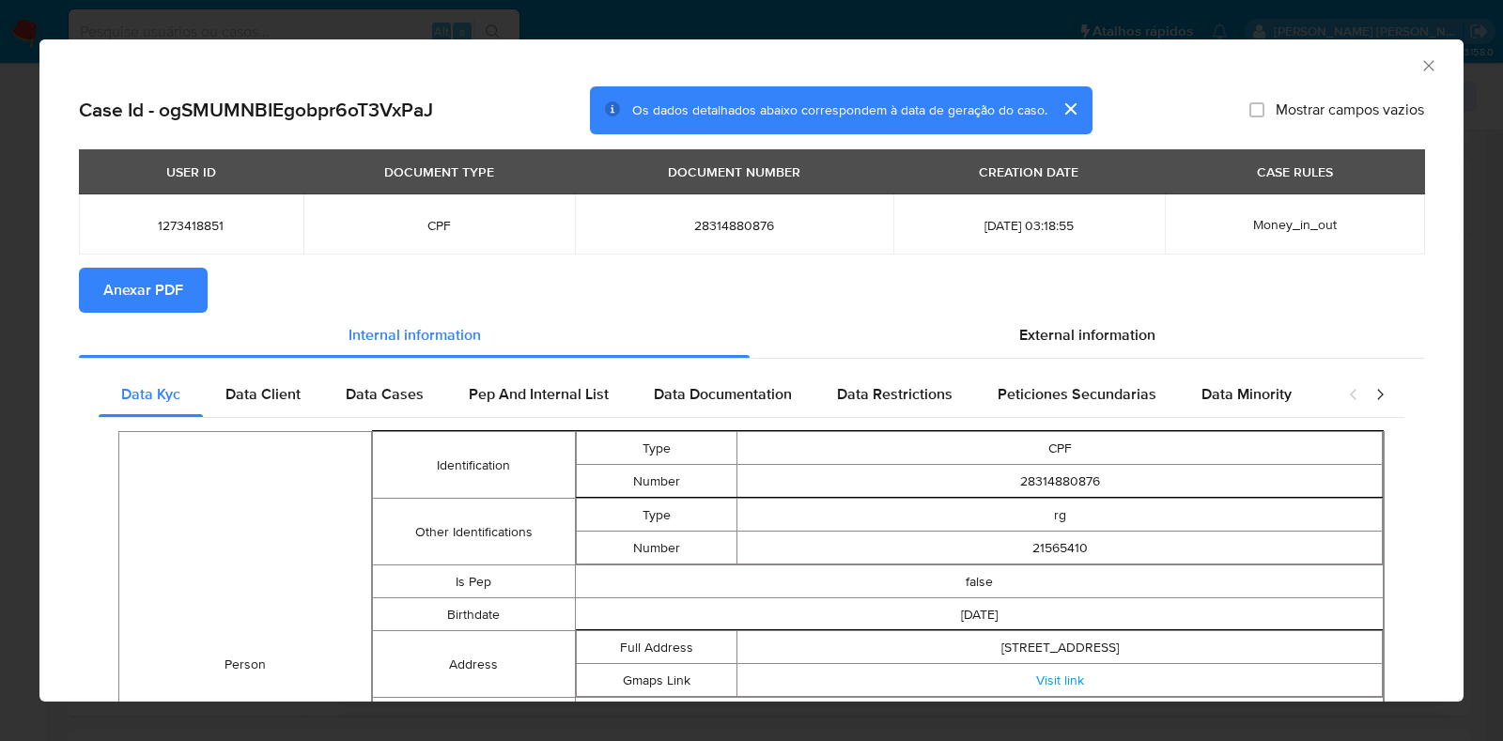
click at [174, 286] on span "Anexar PDF" at bounding box center [143, 290] width 80 height 41
click at [1423, 67] on icon "Fechar a janela" at bounding box center [1428, 65] width 10 height 10
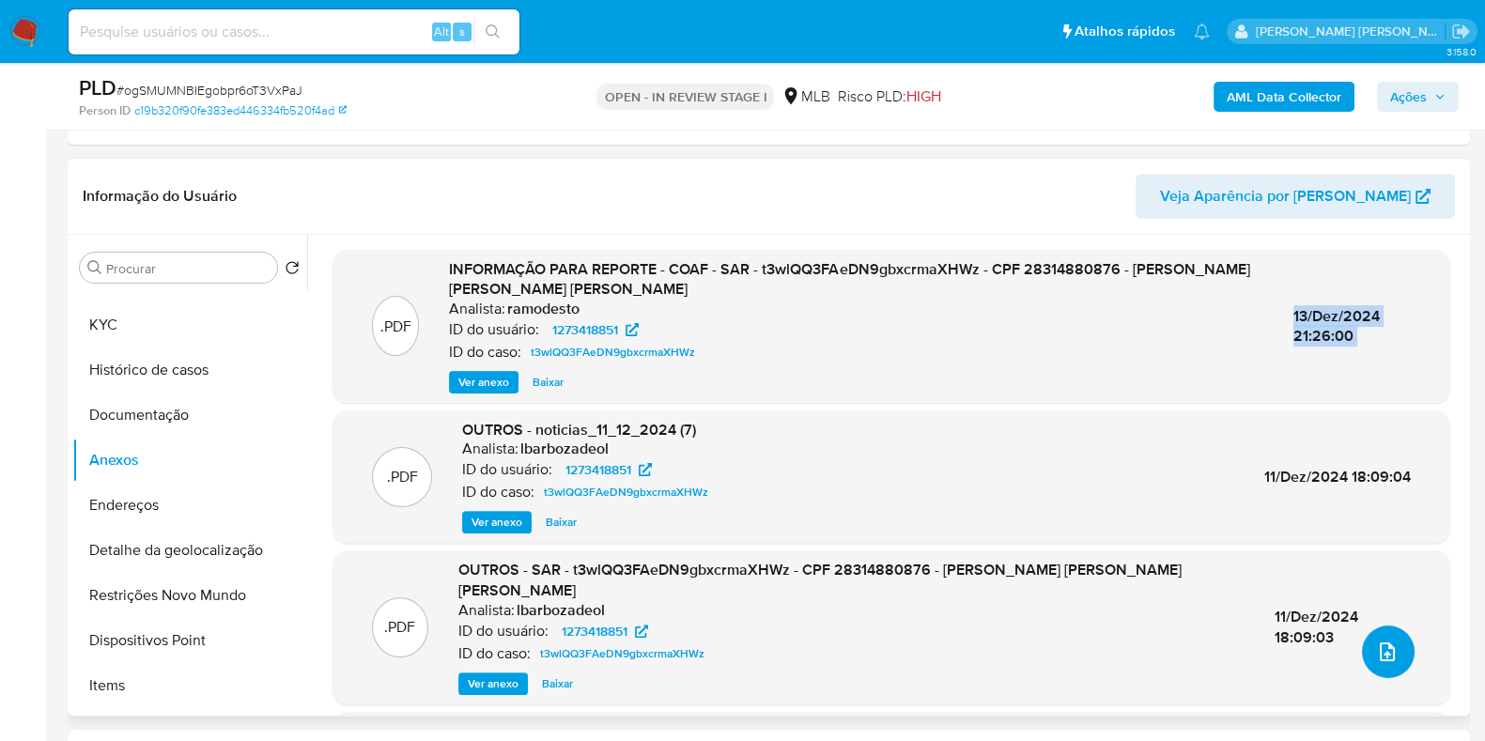
click at [1376, 653] on icon "upload-file" at bounding box center [1387, 651] width 23 height 23
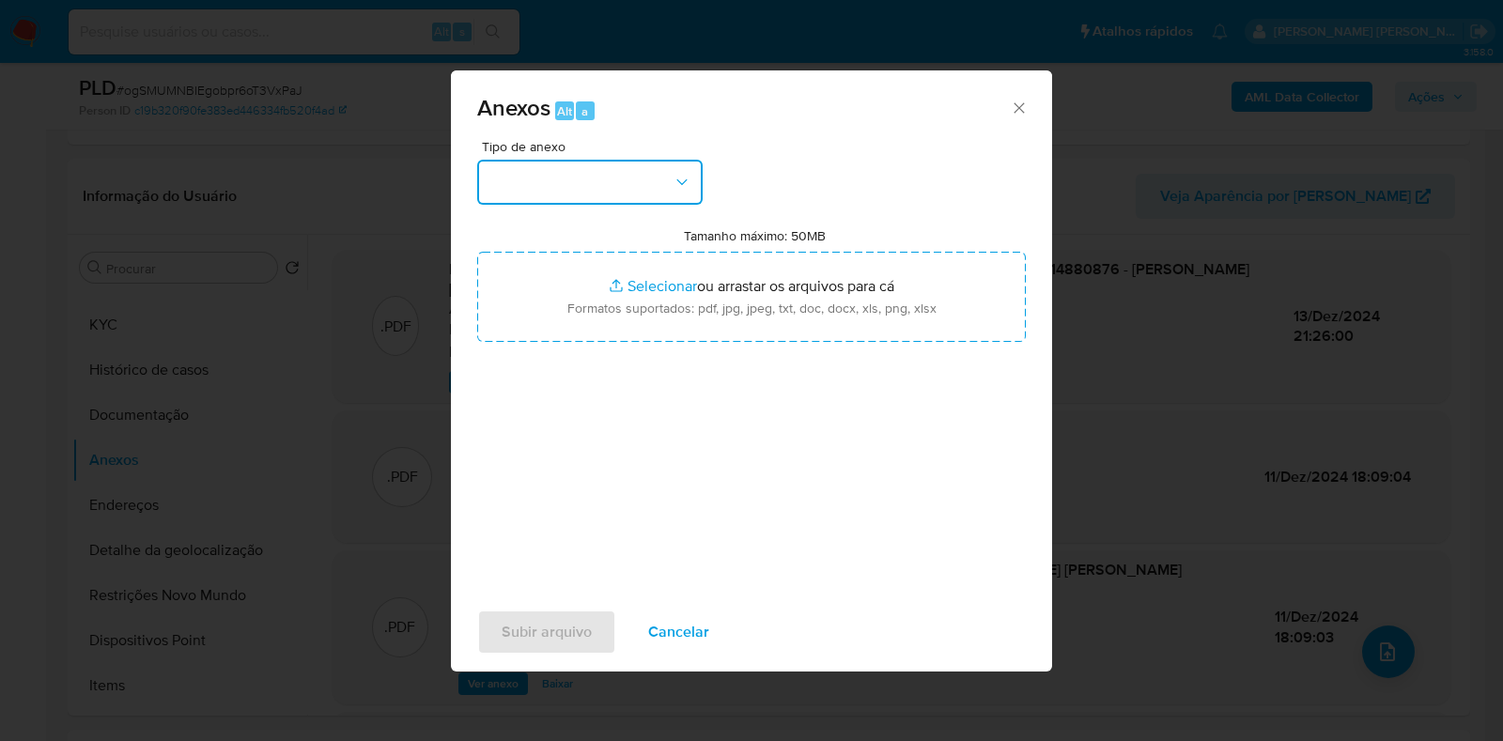
click at [686, 178] on icon "button" at bounding box center [681, 182] width 19 height 19
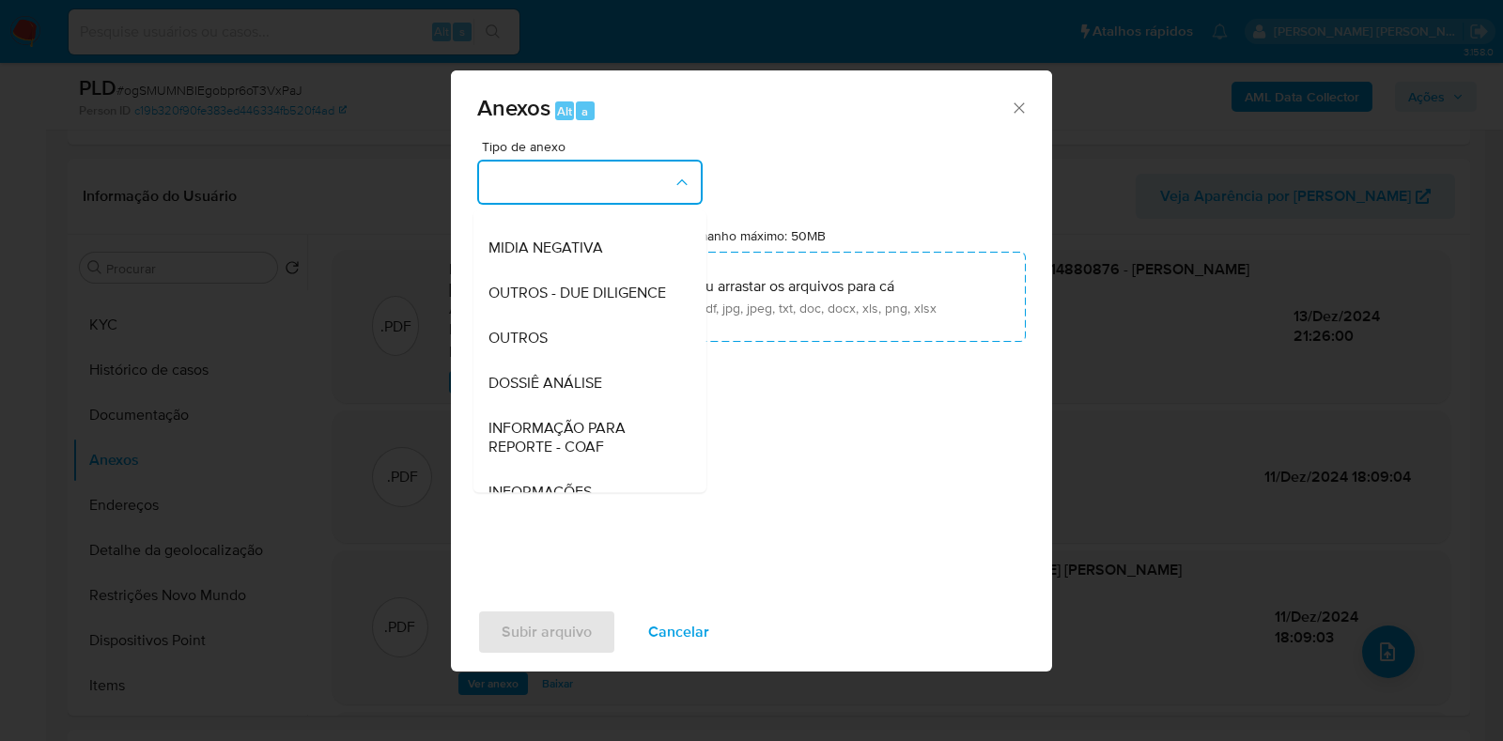
scroll to position [289, 0]
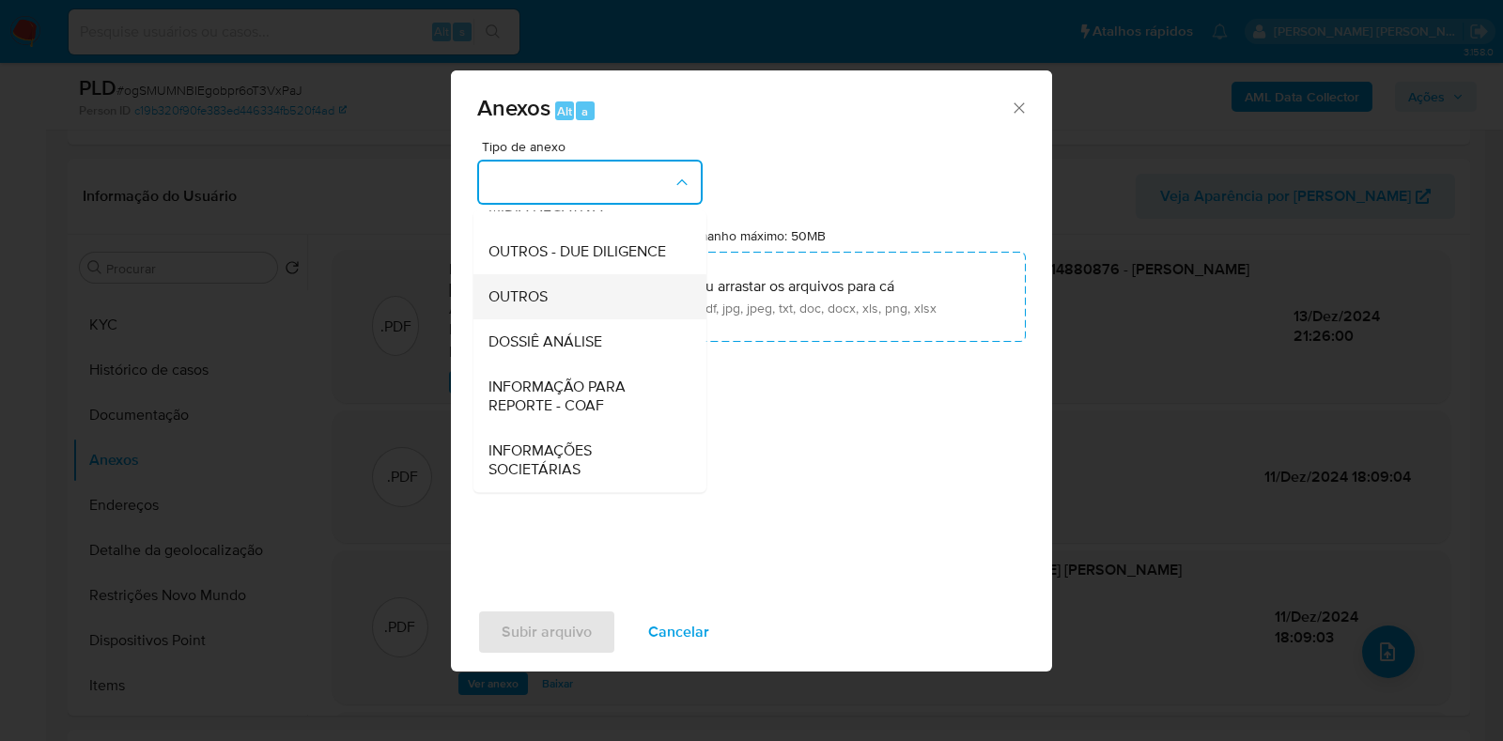
click at [607, 308] on div "OUTROS" at bounding box center [584, 296] width 192 height 45
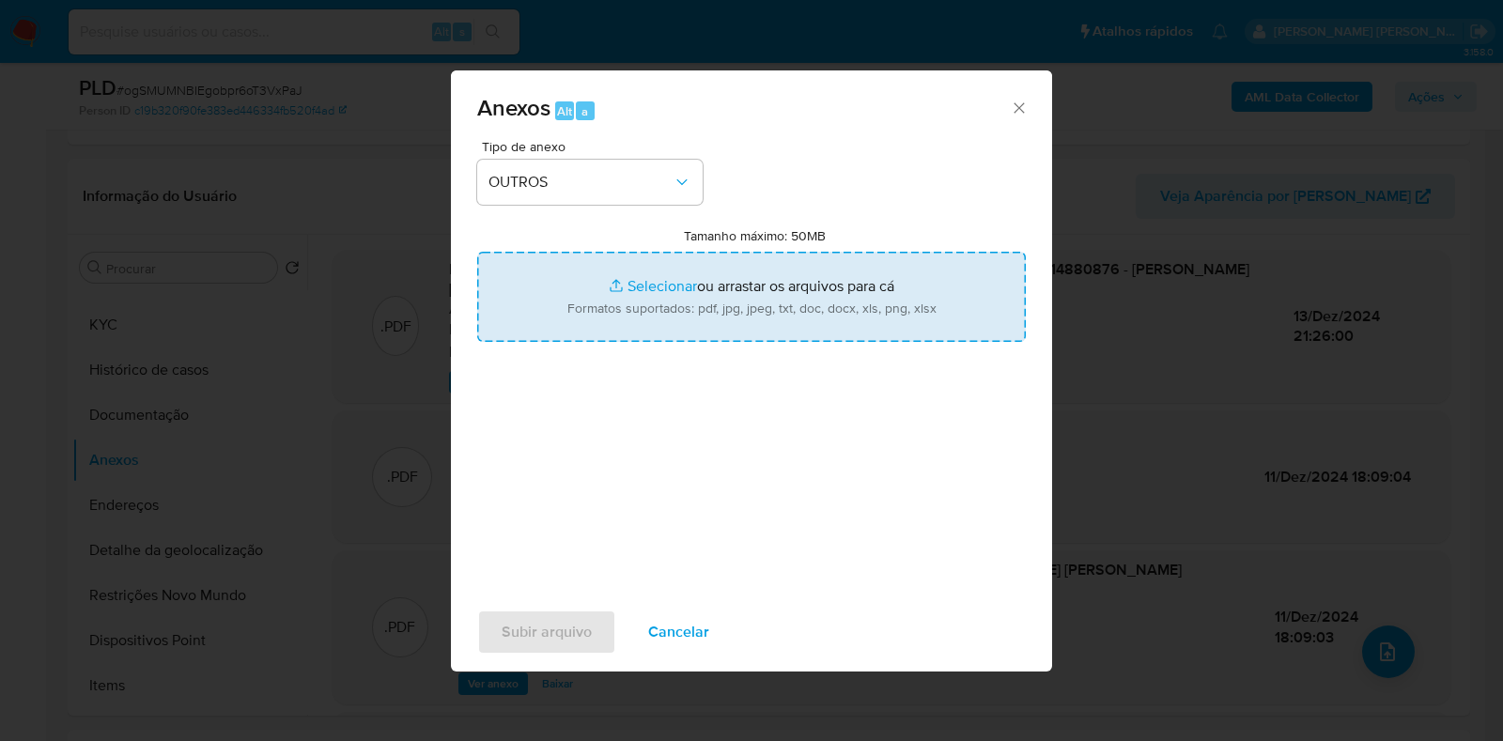
type input "C:\fakepath\Mulan - ogSMUMNBIEgobpr6oT3VxPaJ - CPF 28314880876 - JULIANA BASSAN…"
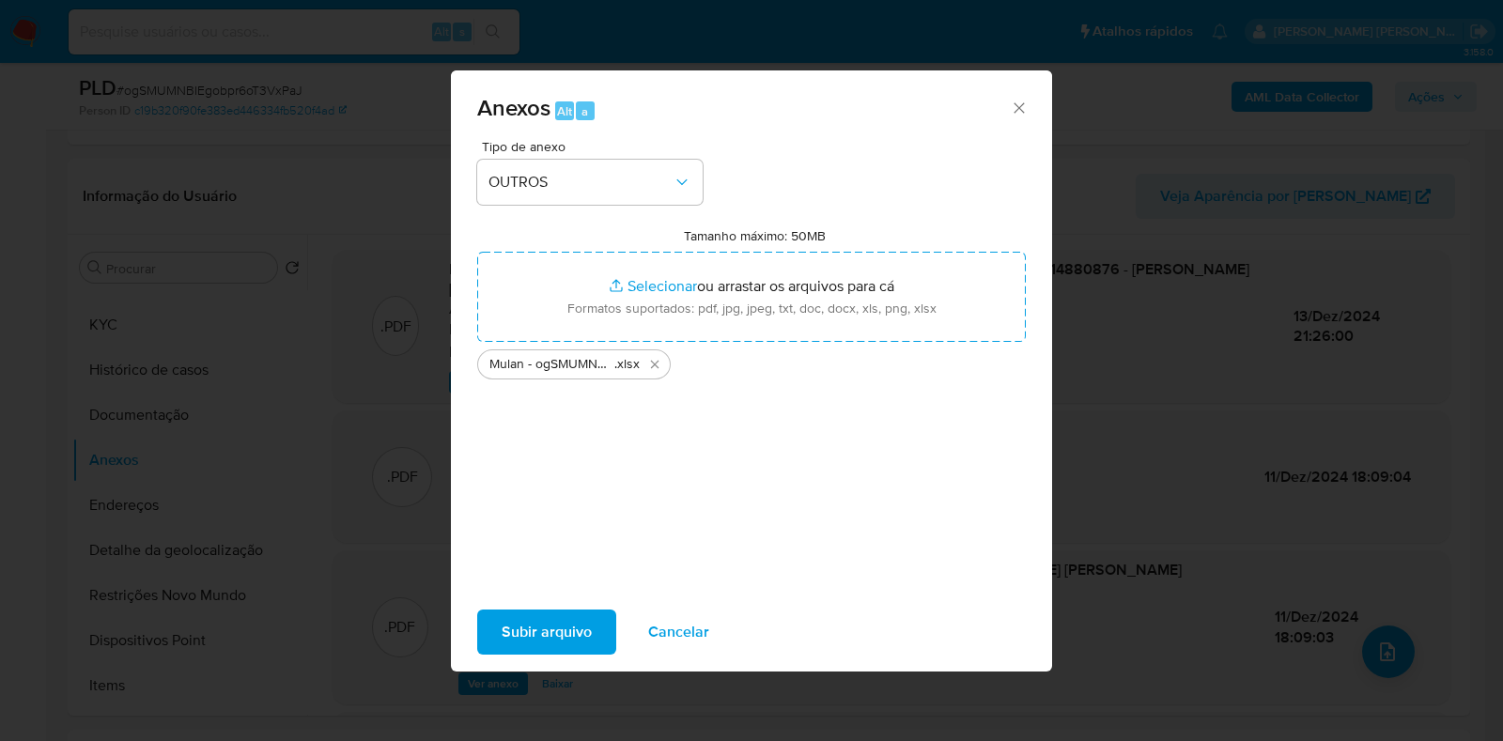
click at [578, 625] on span "Subir arquivo" at bounding box center [546, 631] width 90 height 41
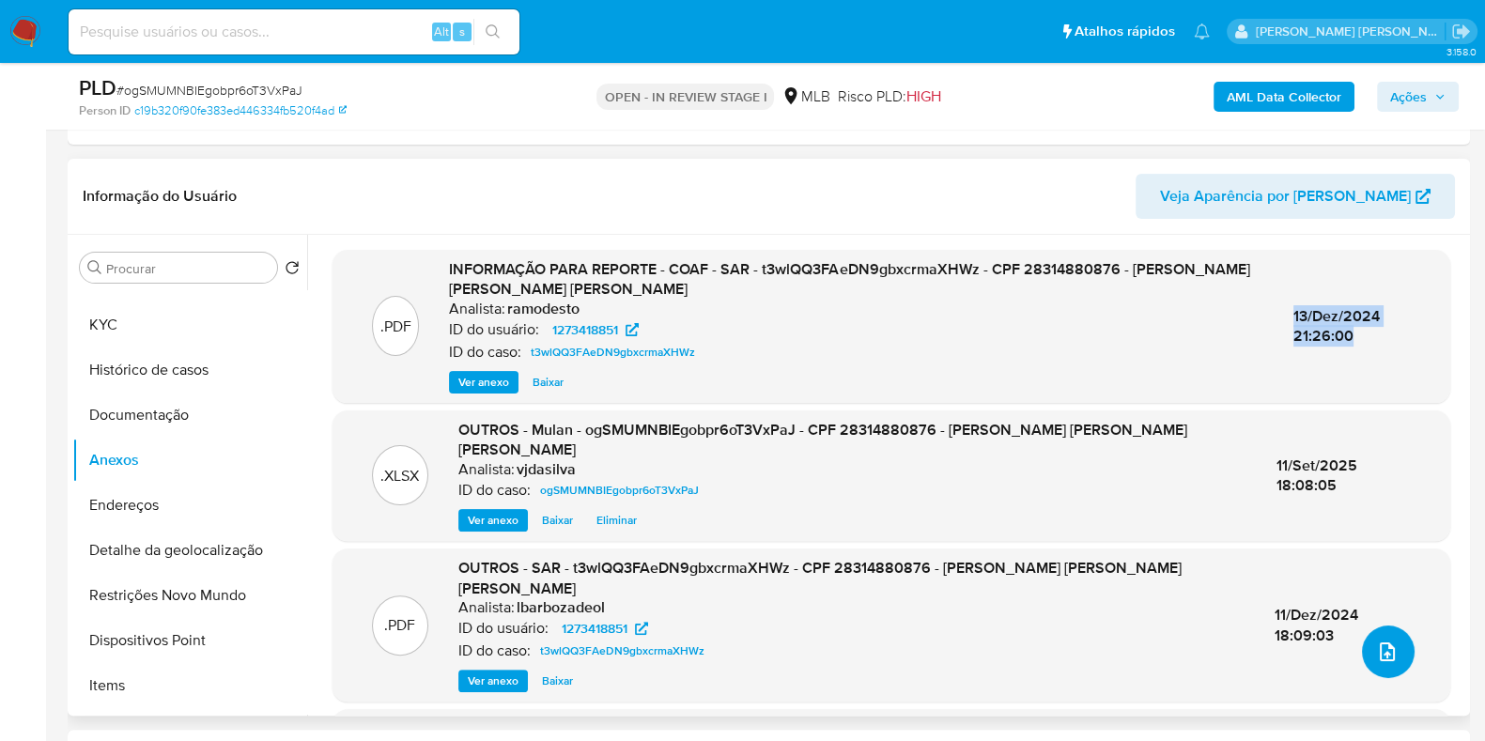
click at [1376, 643] on icon "upload-file" at bounding box center [1387, 651] width 23 height 23
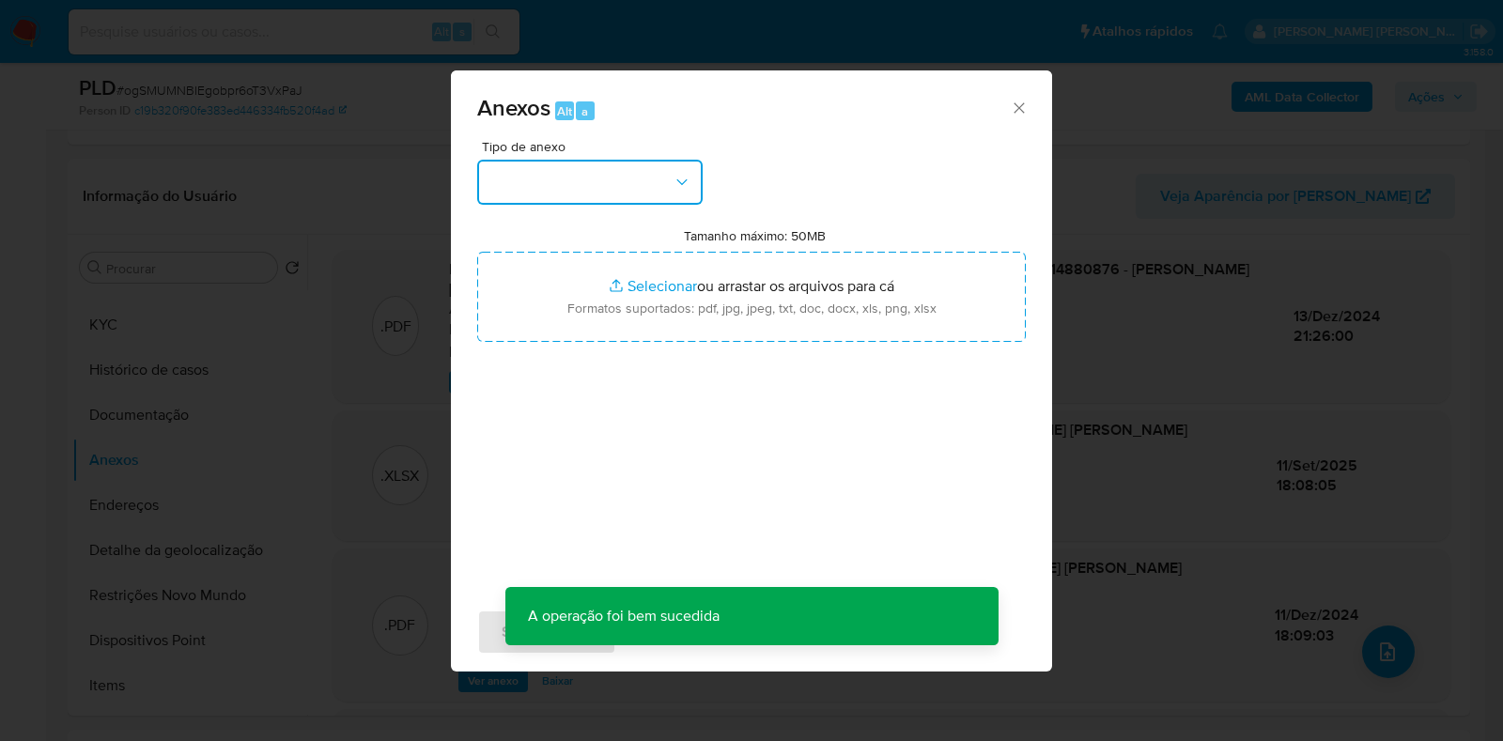
click at [685, 176] on icon "button" at bounding box center [681, 182] width 19 height 19
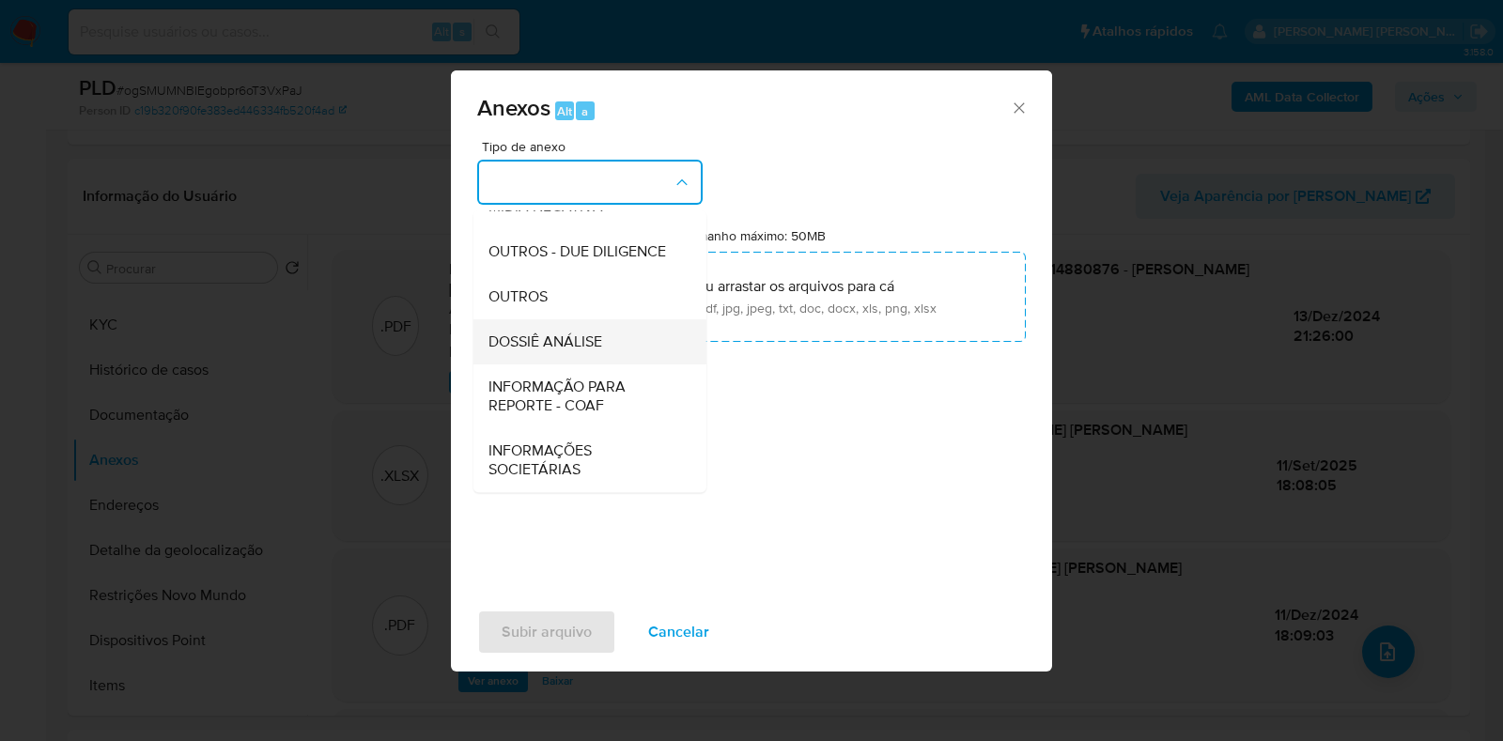
click at [623, 353] on div "DOSSIÊ ANÁLISE" at bounding box center [584, 341] width 192 height 45
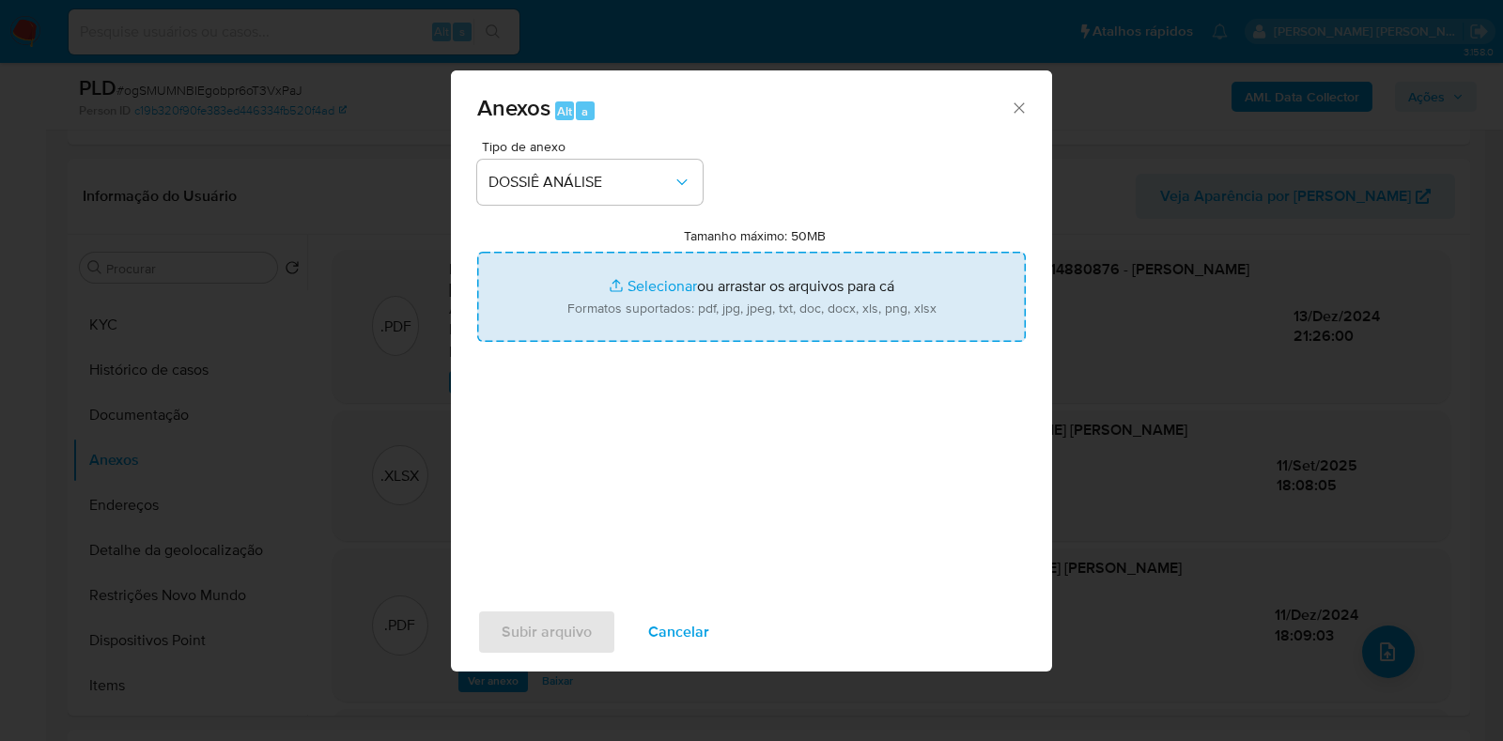
type input "C:\fakepath\2° SAR - XXXX - CPF 28314880876 - JULIANA BASSANI LIBERATORI RIBEIR…"
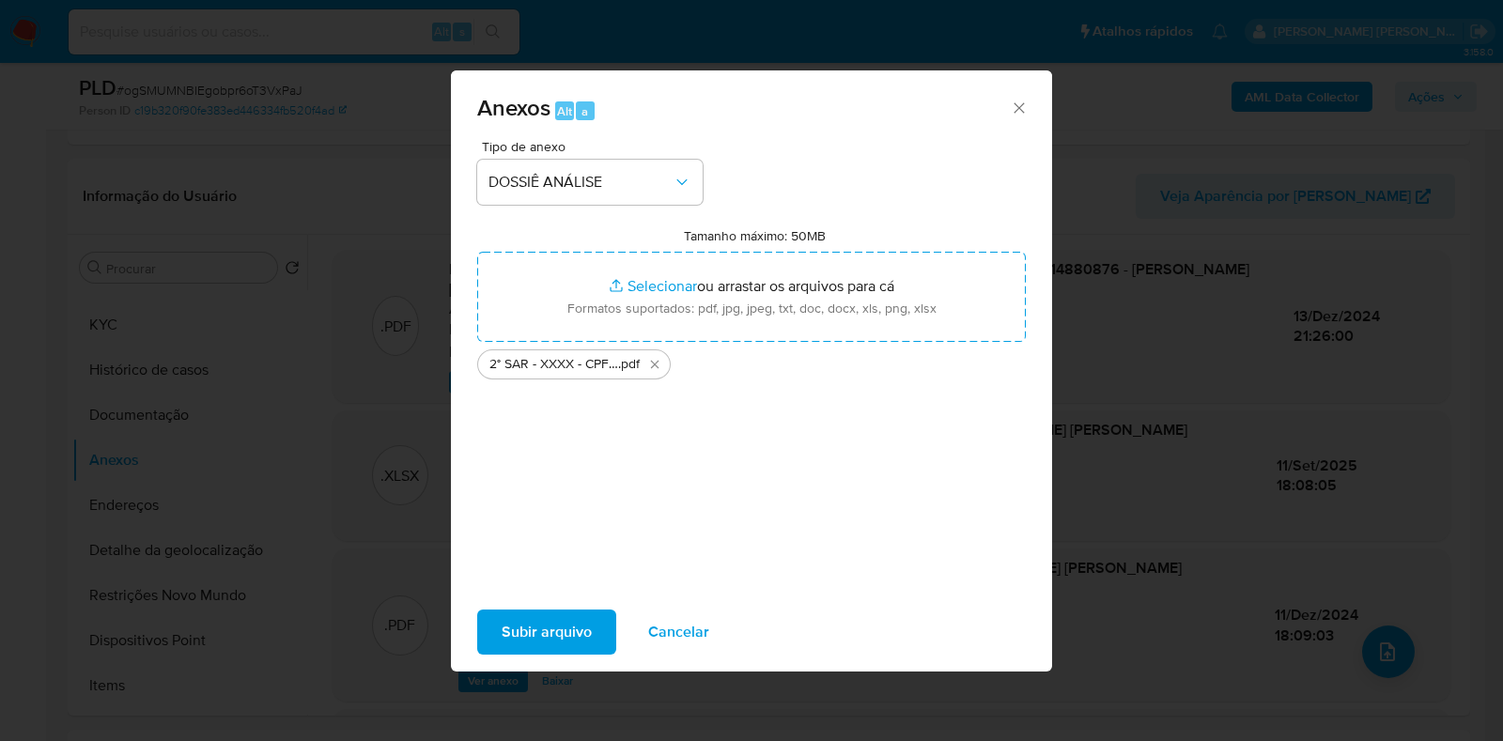
click at [564, 626] on span "Subir arquivo" at bounding box center [546, 631] width 90 height 41
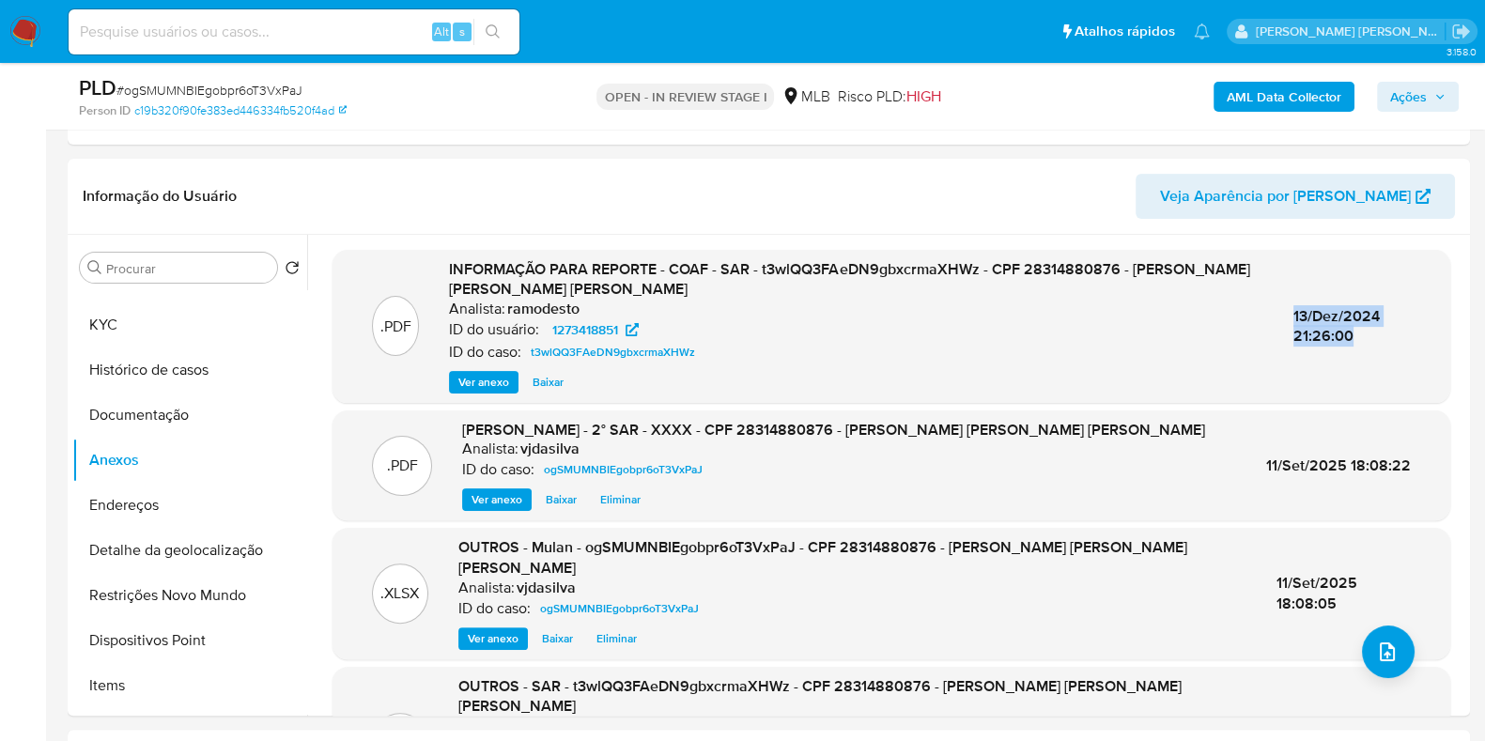
click at [1420, 83] on span "Ações" at bounding box center [1408, 97] width 37 height 30
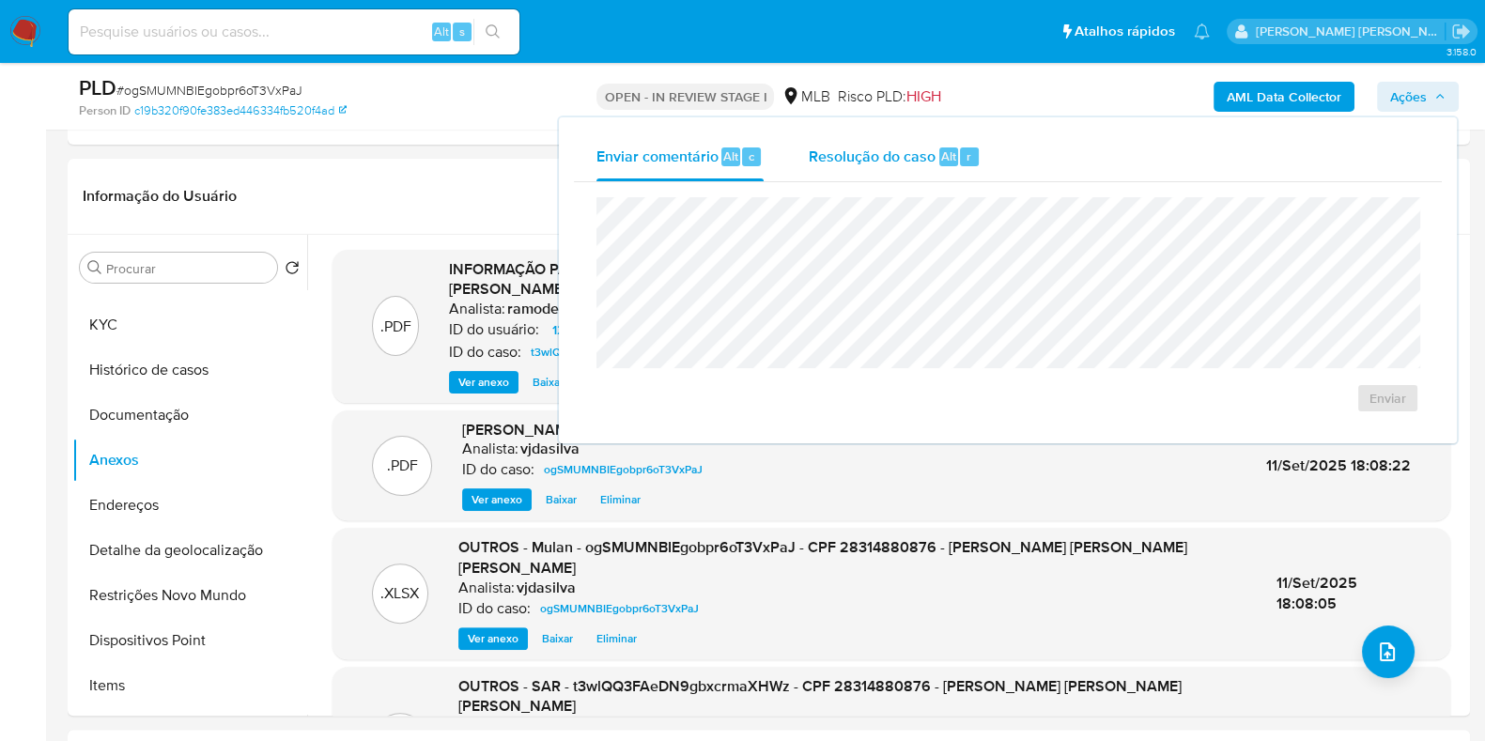
click at [906, 159] on span "Resolução do caso" at bounding box center [872, 156] width 127 height 22
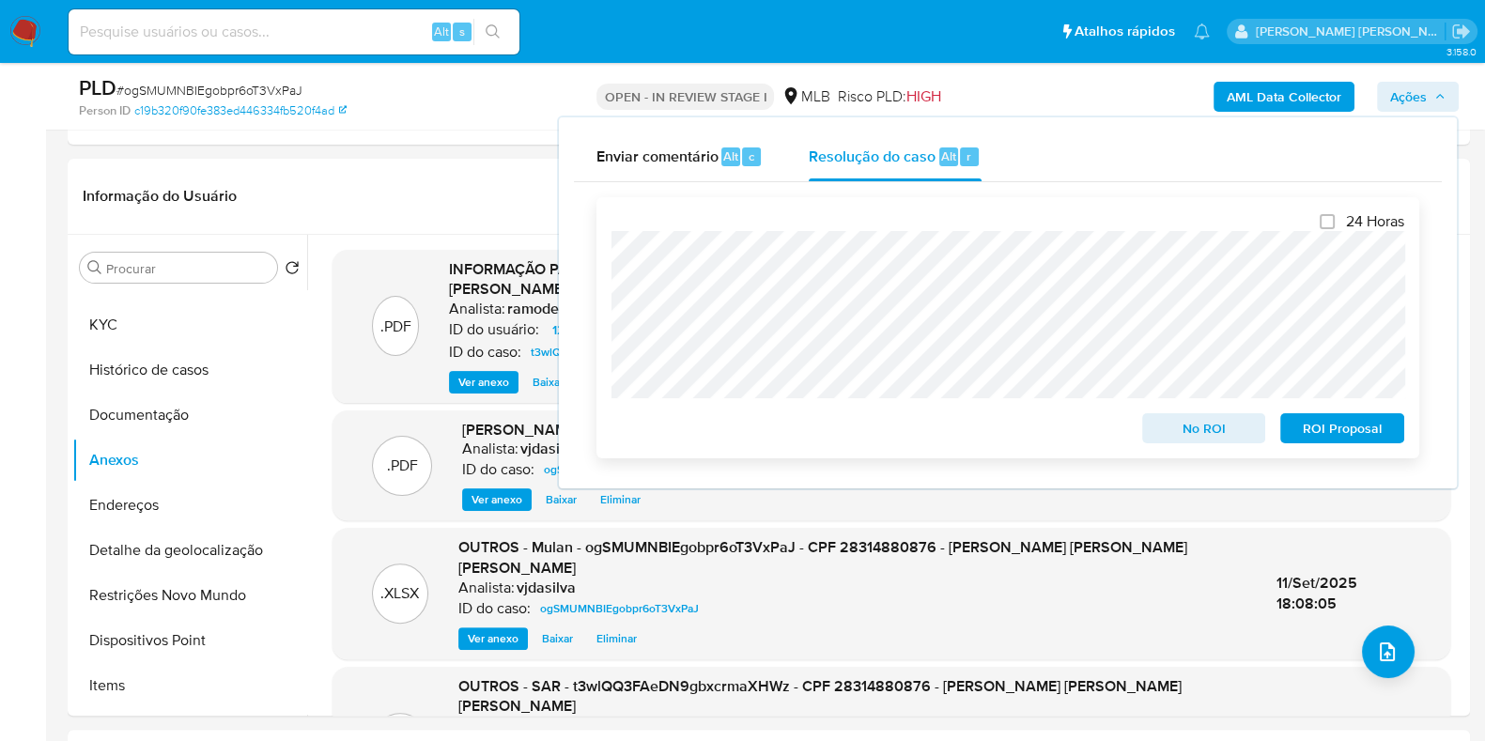
click at [1329, 434] on span "ROI Proposal" at bounding box center [1342, 428] width 98 height 26
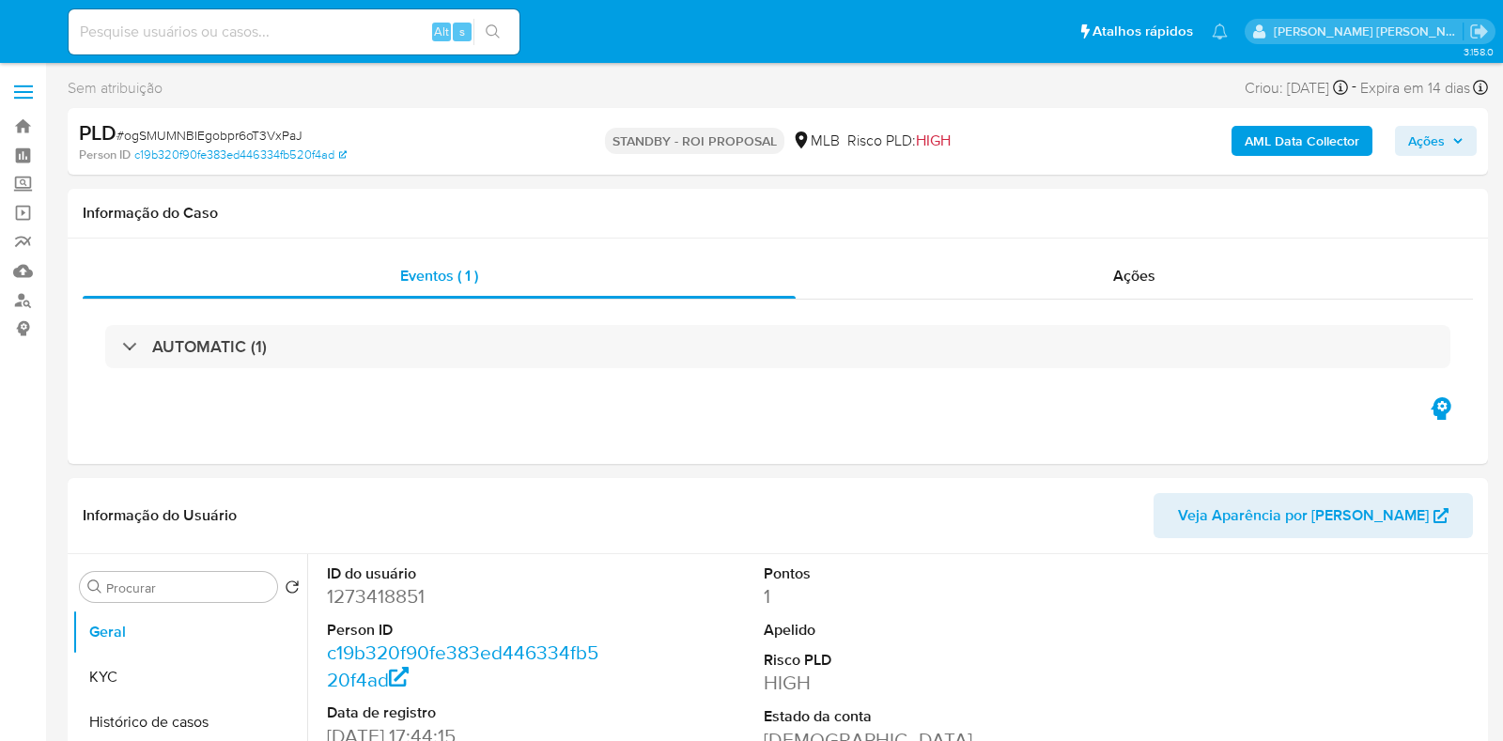
select select "10"
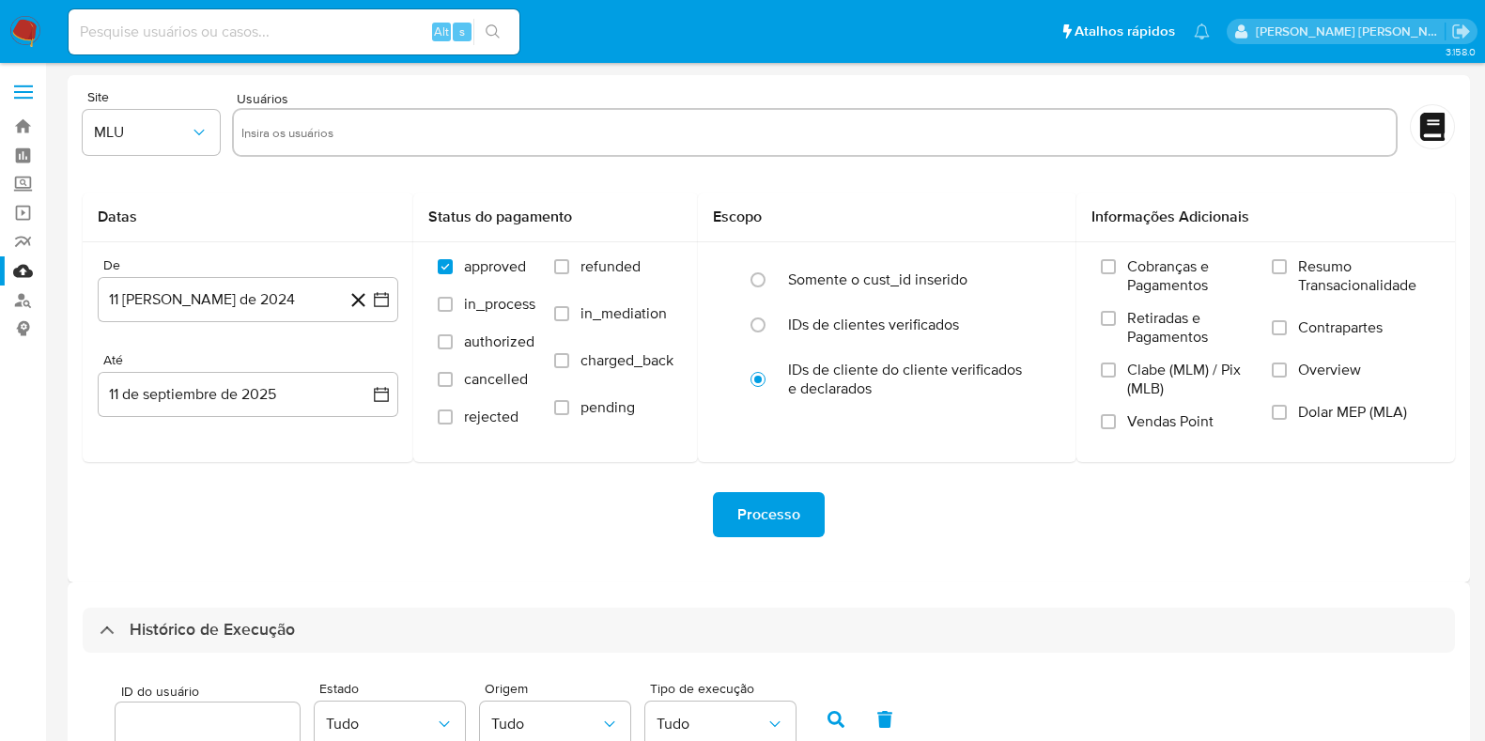
select select "10"
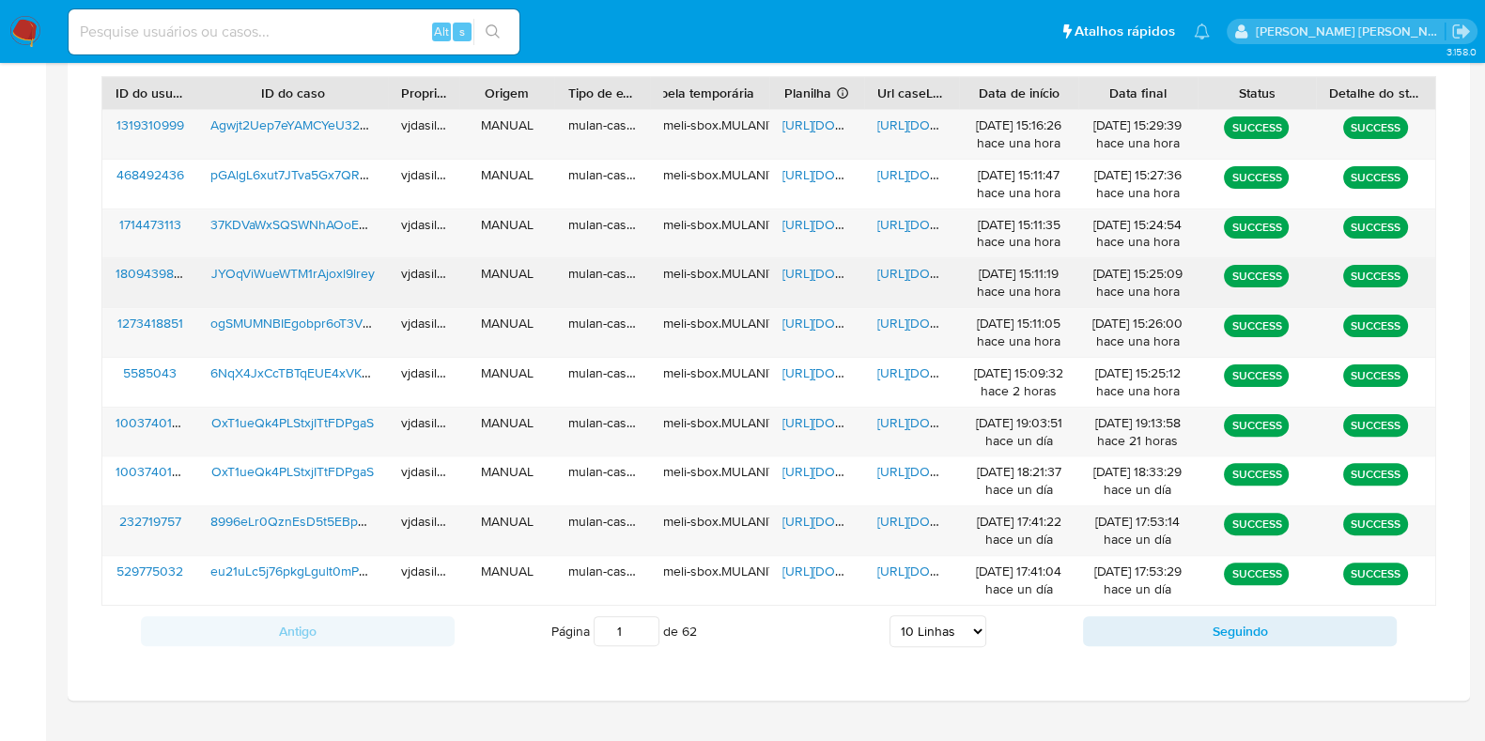
click at [899, 264] on span "[URL][DOMAIN_NAME]" at bounding box center [942, 273] width 130 height 19
click at [814, 270] on span "[URL][DOMAIN_NAME]" at bounding box center [847, 273] width 130 height 19
click at [336, 275] on span "JYOqViWueWTM1rAjoxl9lrey" at bounding box center [292, 273] width 163 height 19
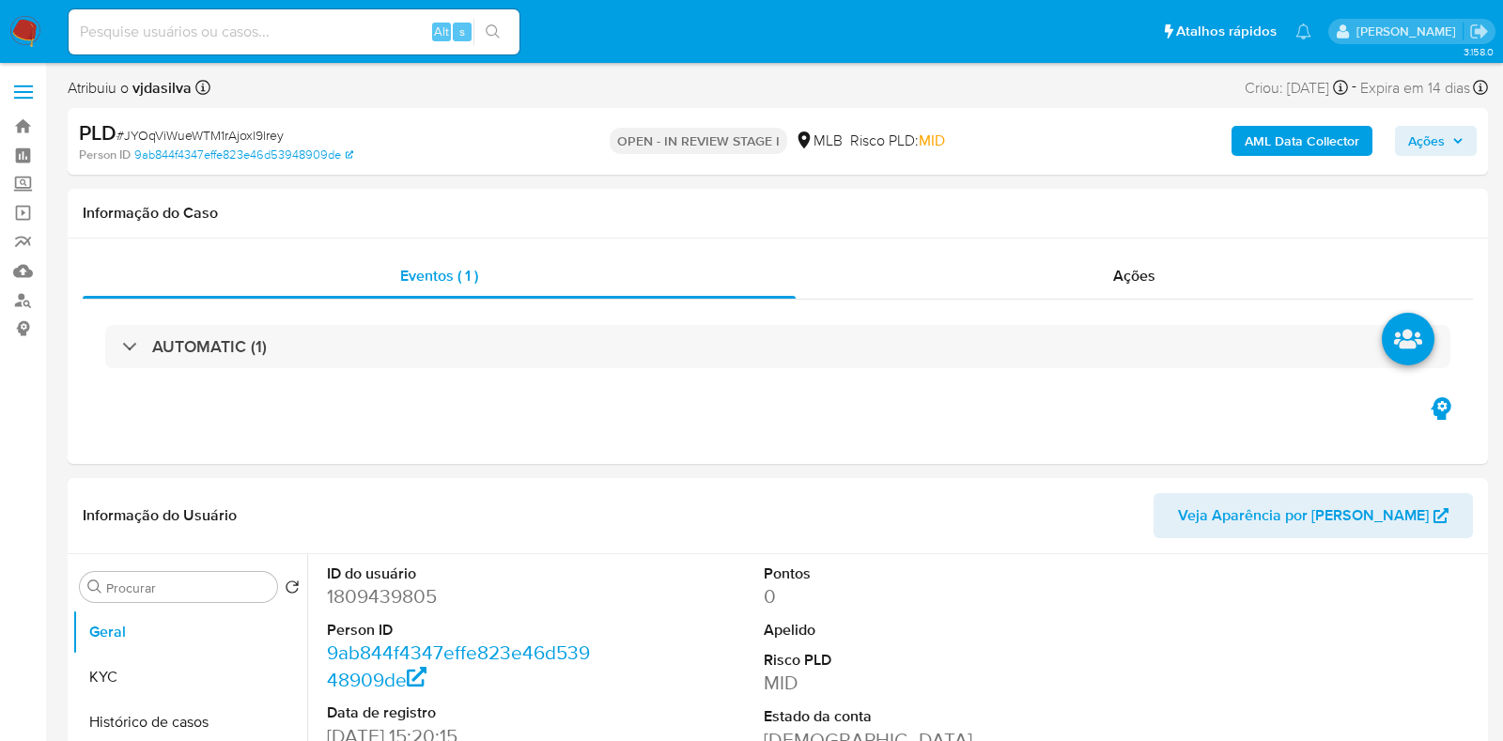
select select "10"
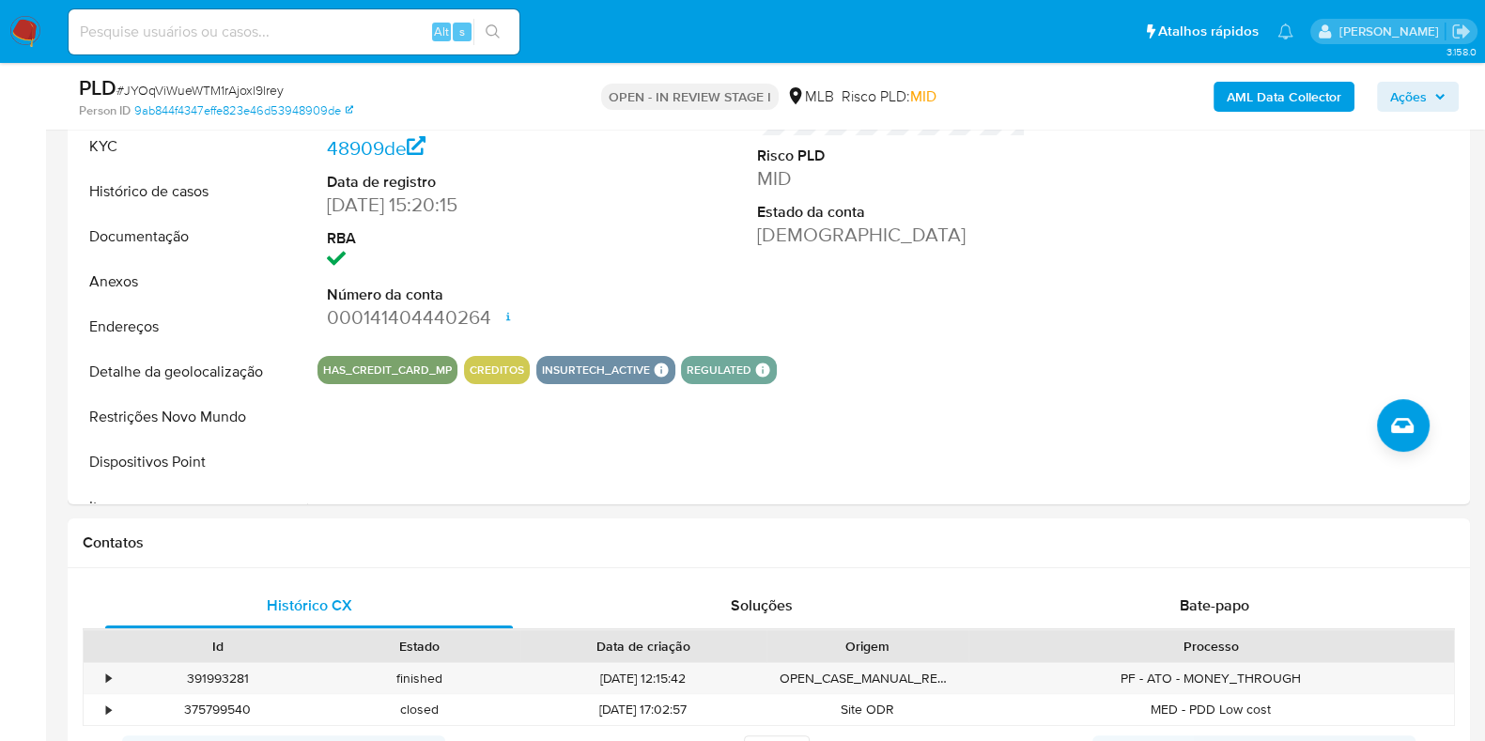
scroll to position [455, 0]
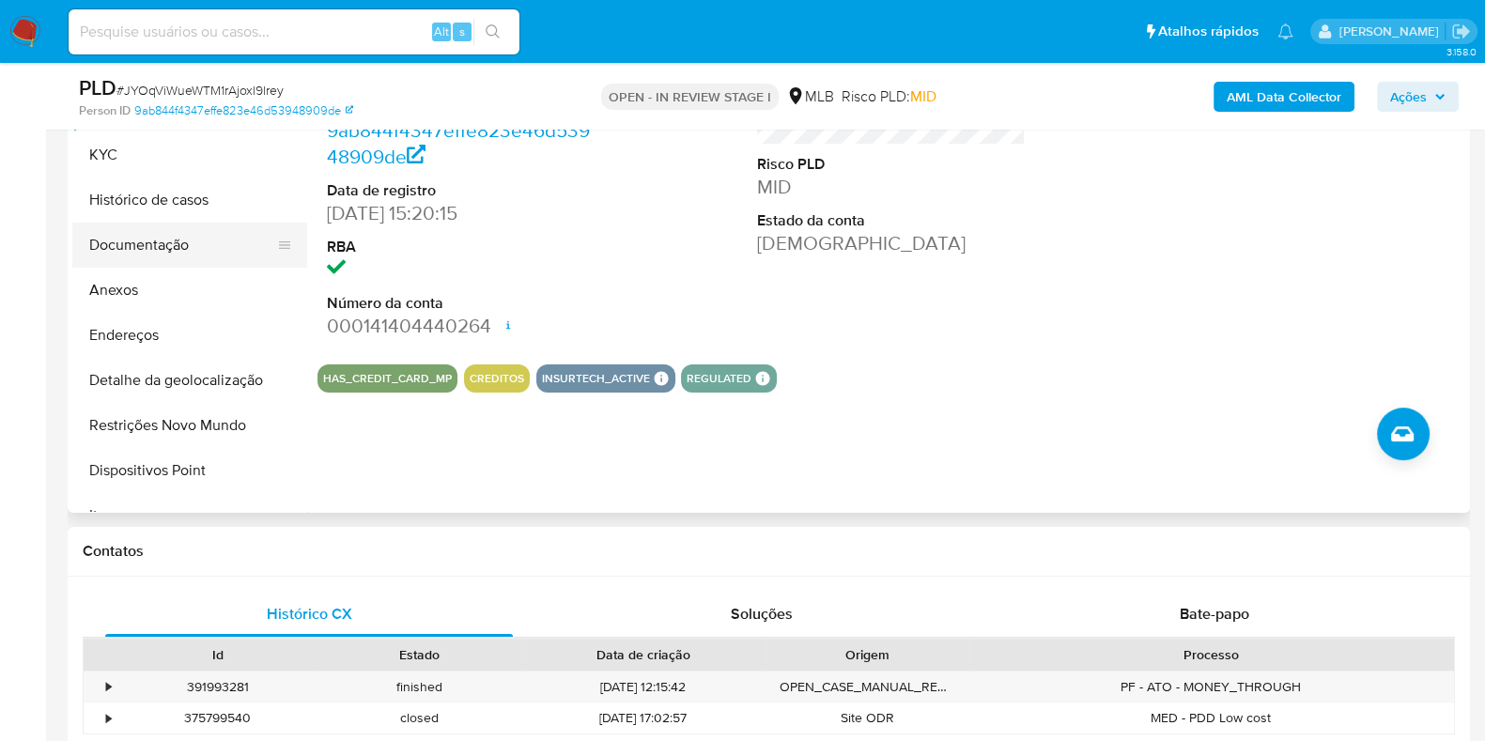
click at [234, 229] on button "Documentação" at bounding box center [182, 245] width 220 height 45
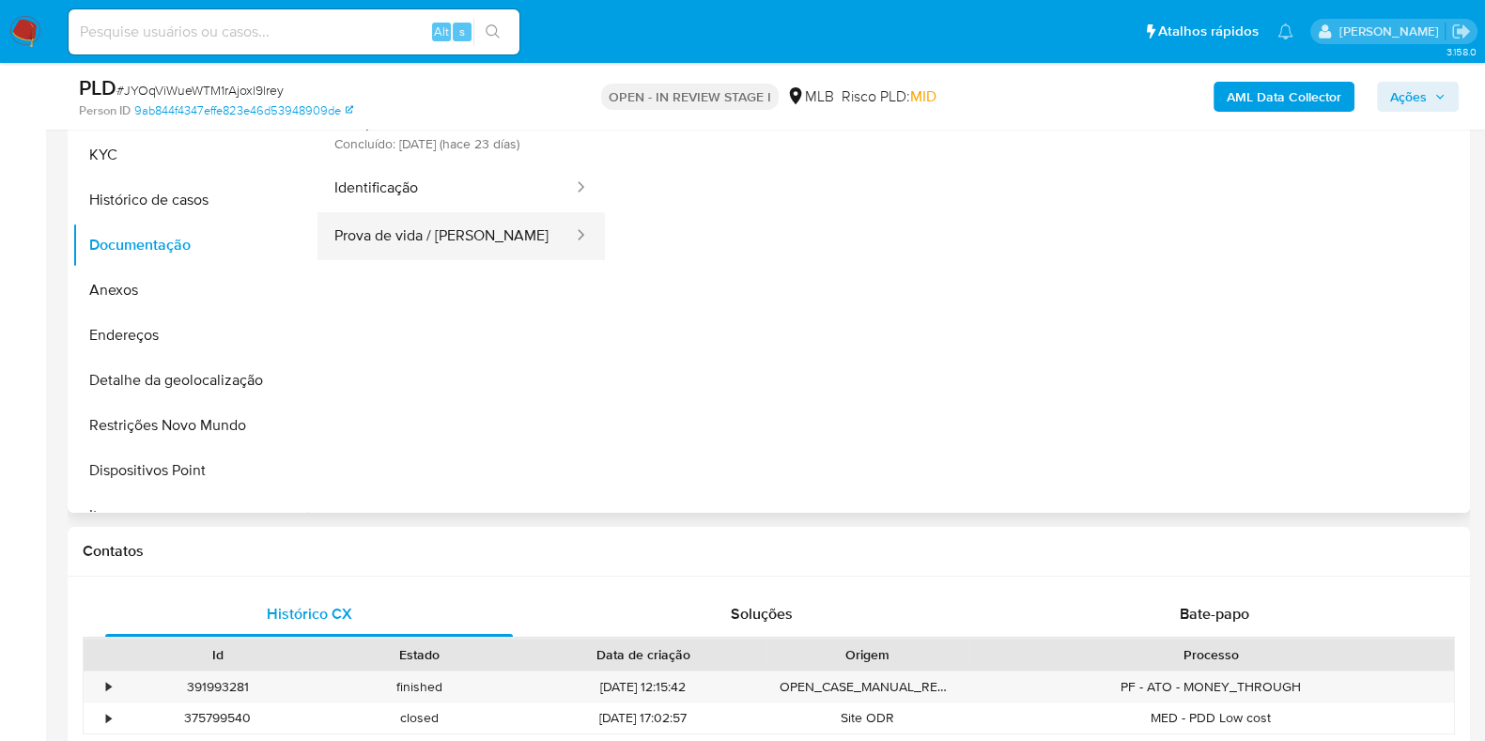
click at [404, 260] on button "Prova de vida / [PERSON_NAME]" at bounding box center [445, 236] width 257 height 48
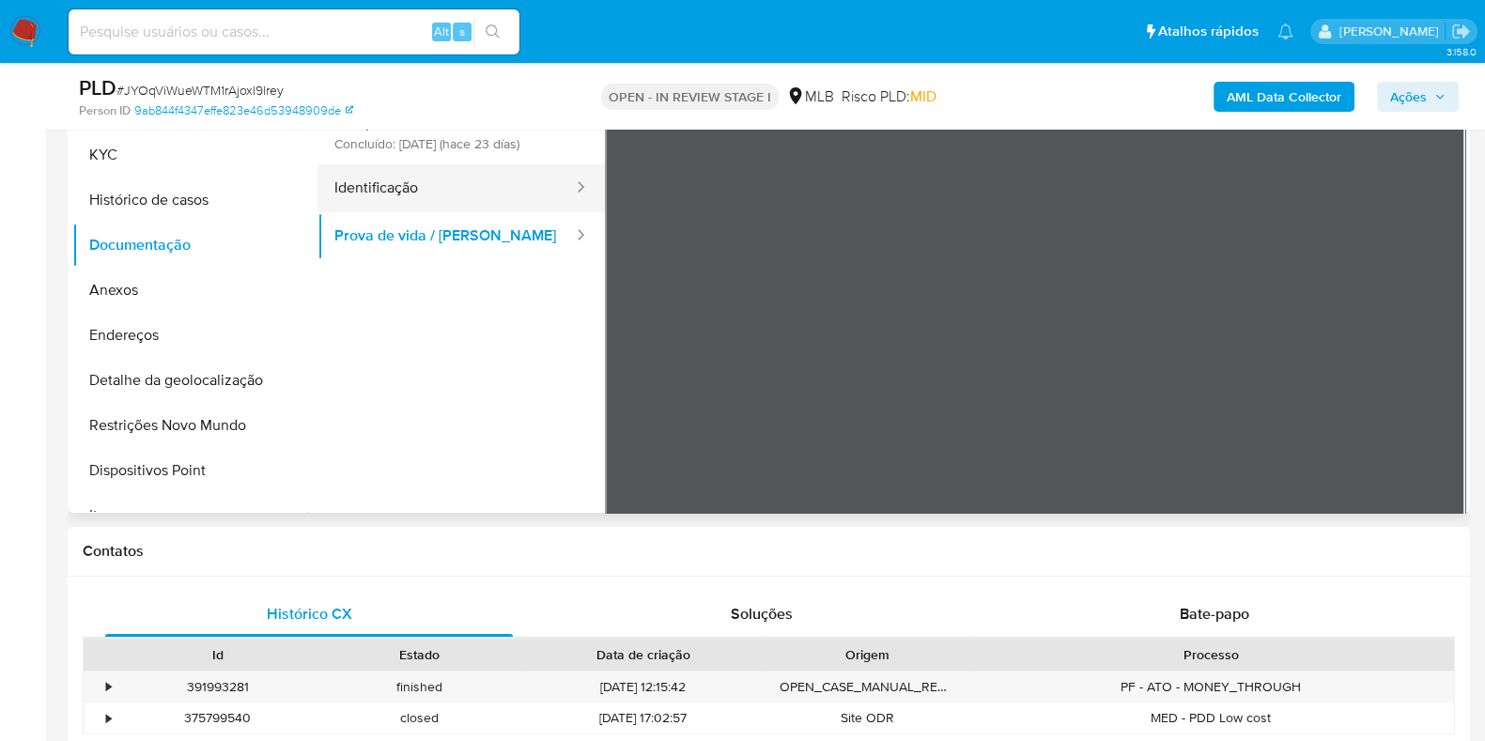
click at [401, 204] on button "Identificação" at bounding box center [445, 188] width 257 height 48
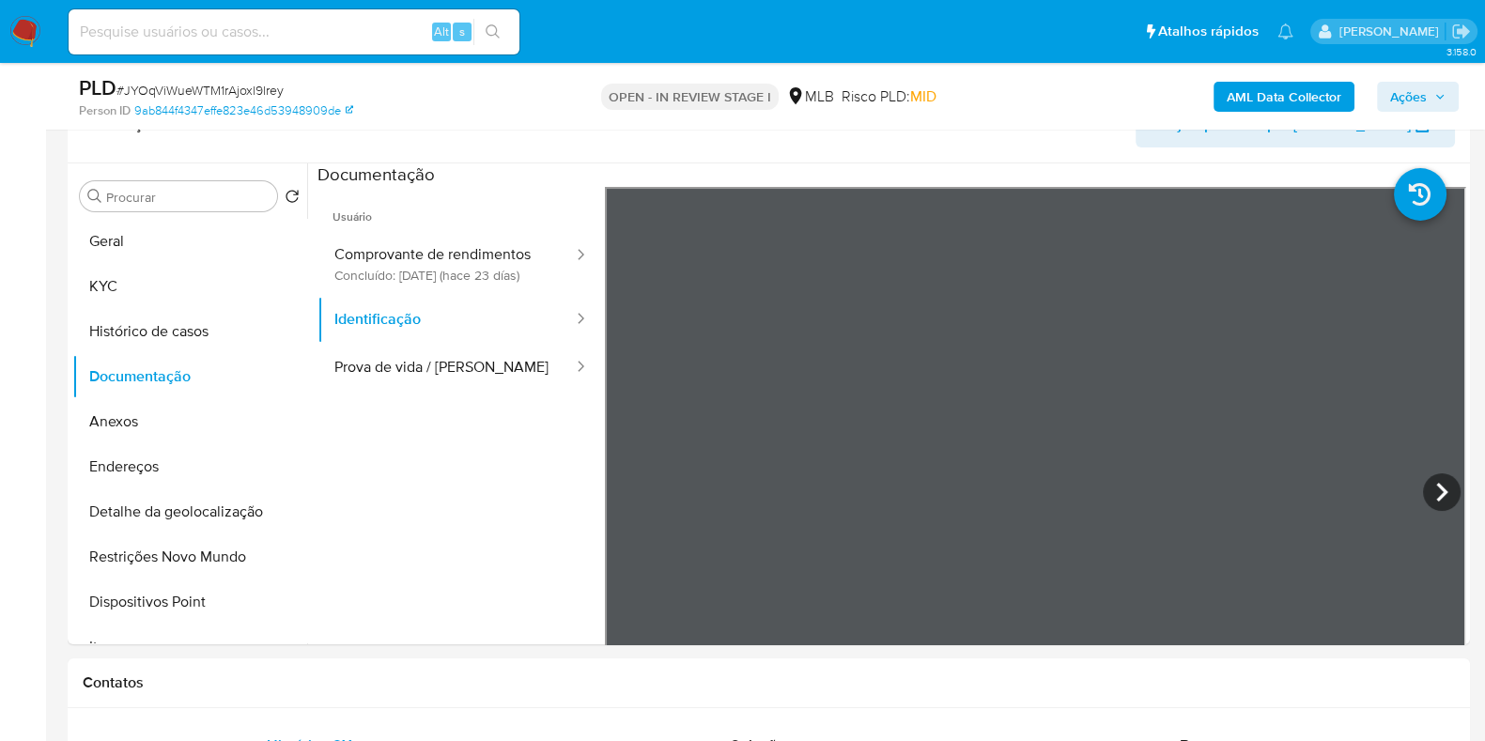
scroll to position [319, 0]
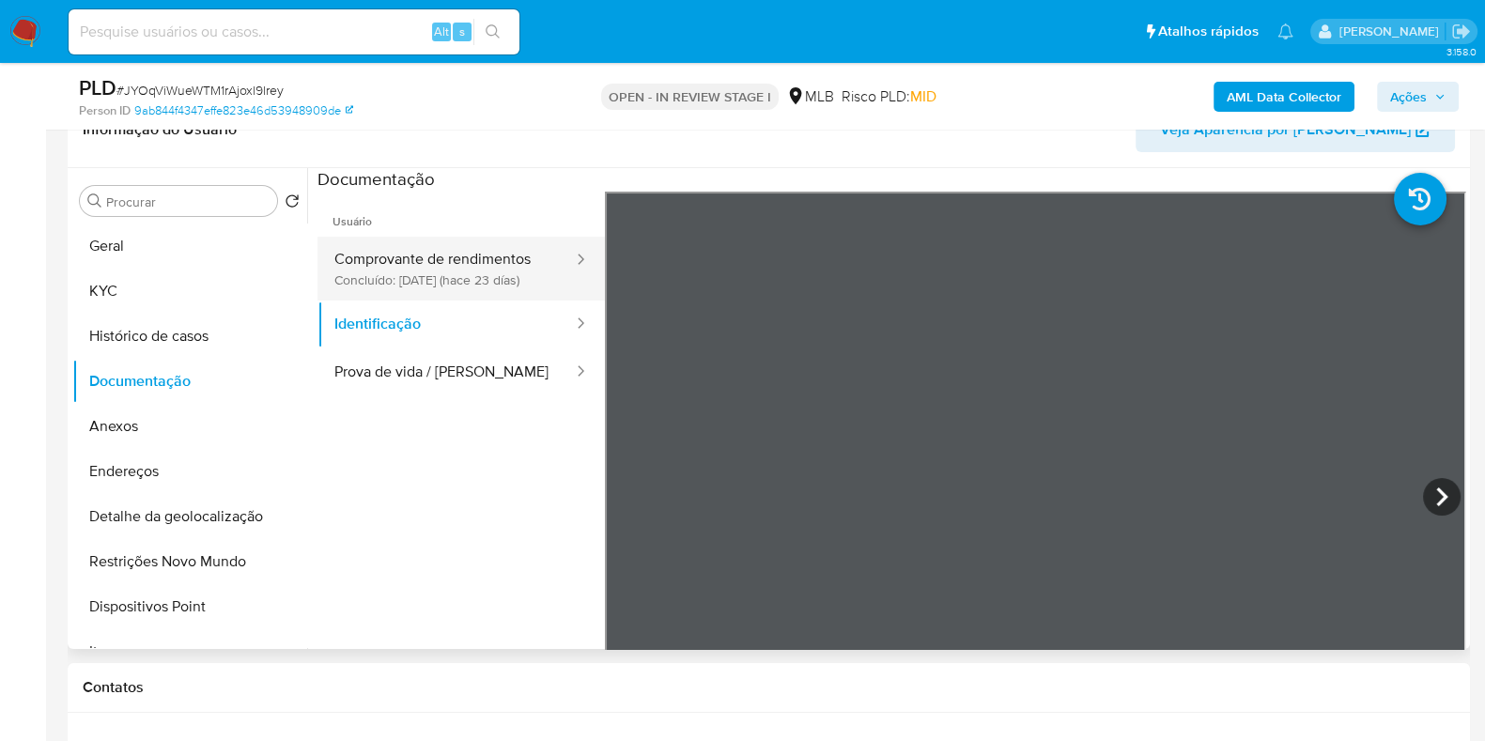
click at [500, 267] on button "Comprovante de rendimentos Concluído: [DATE] (hace 23 días)" at bounding box center [445, 269] width 257 height 64
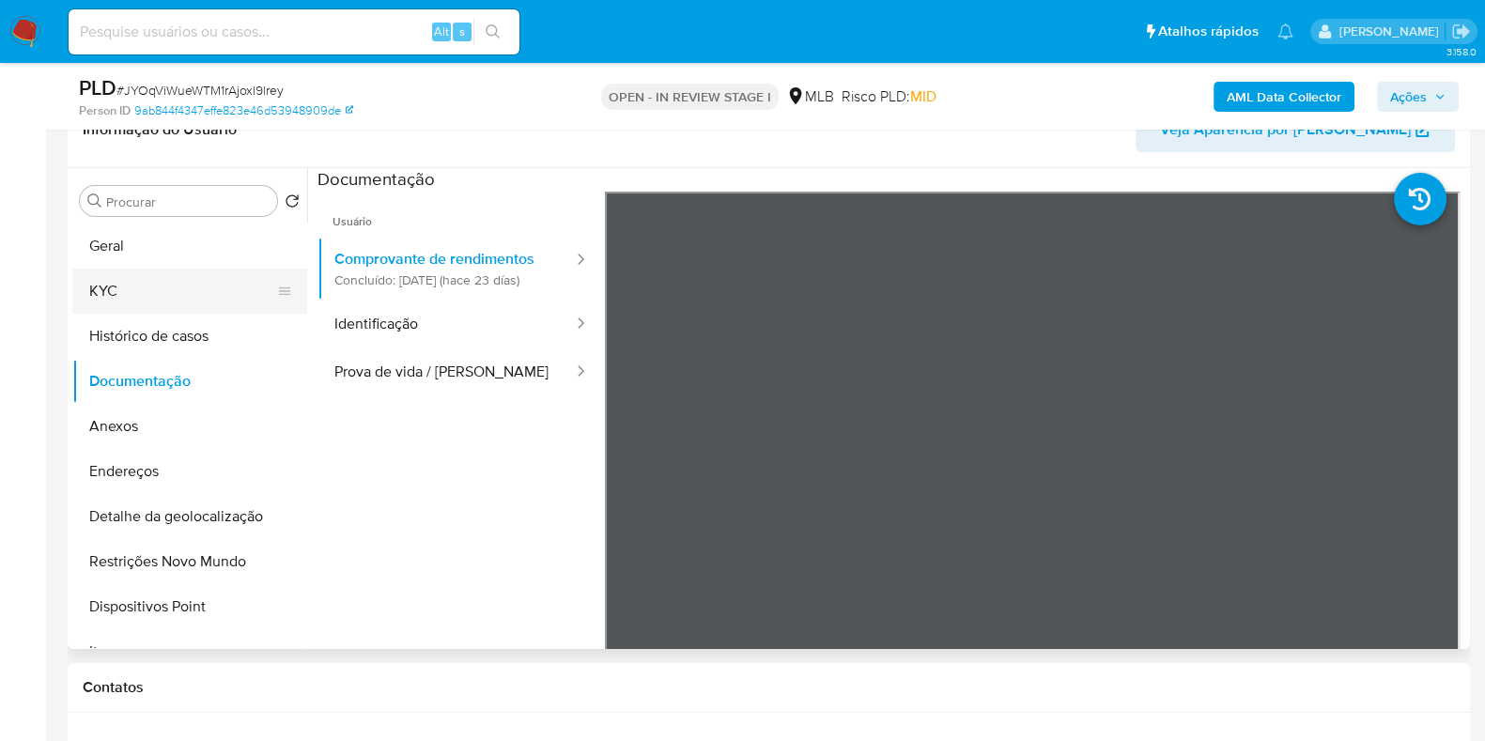
click at [149, 298] on button "KYC" at bounding box center [182, 291] width 220 height 45
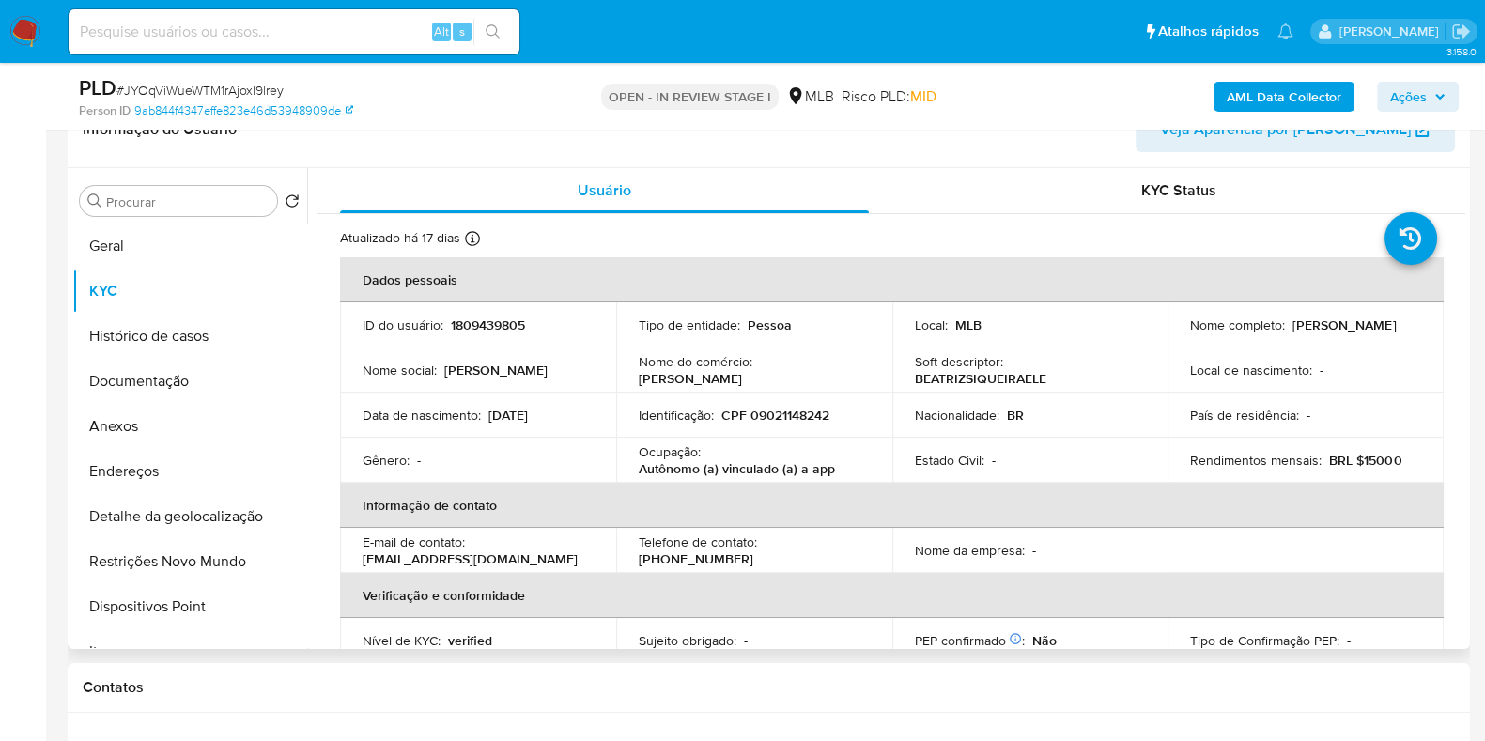
click at [747, 464] on p "Autônomo (a) vinculado (a) a app" at bounding box center [737, 468] width 196 height 17
copy div "Ocupação : Autônomo (a) vinculado (a) a app"
click at [176, 434] on button "Anexos" at bounding box center [182, 426] width 220 height 45
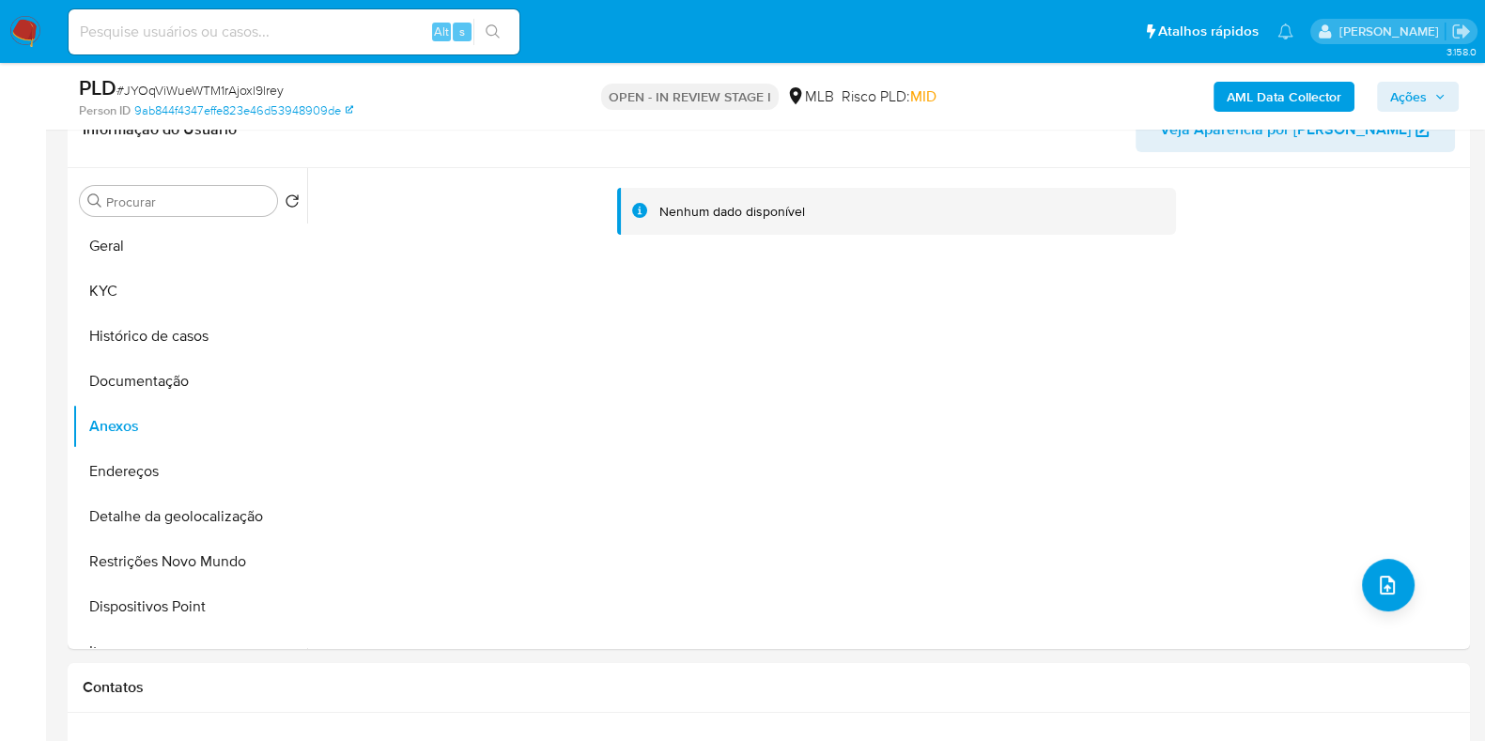
click at [1315, 93] on b "AML Data Collector" at bounding box center [1283, 97] width 115 height 30
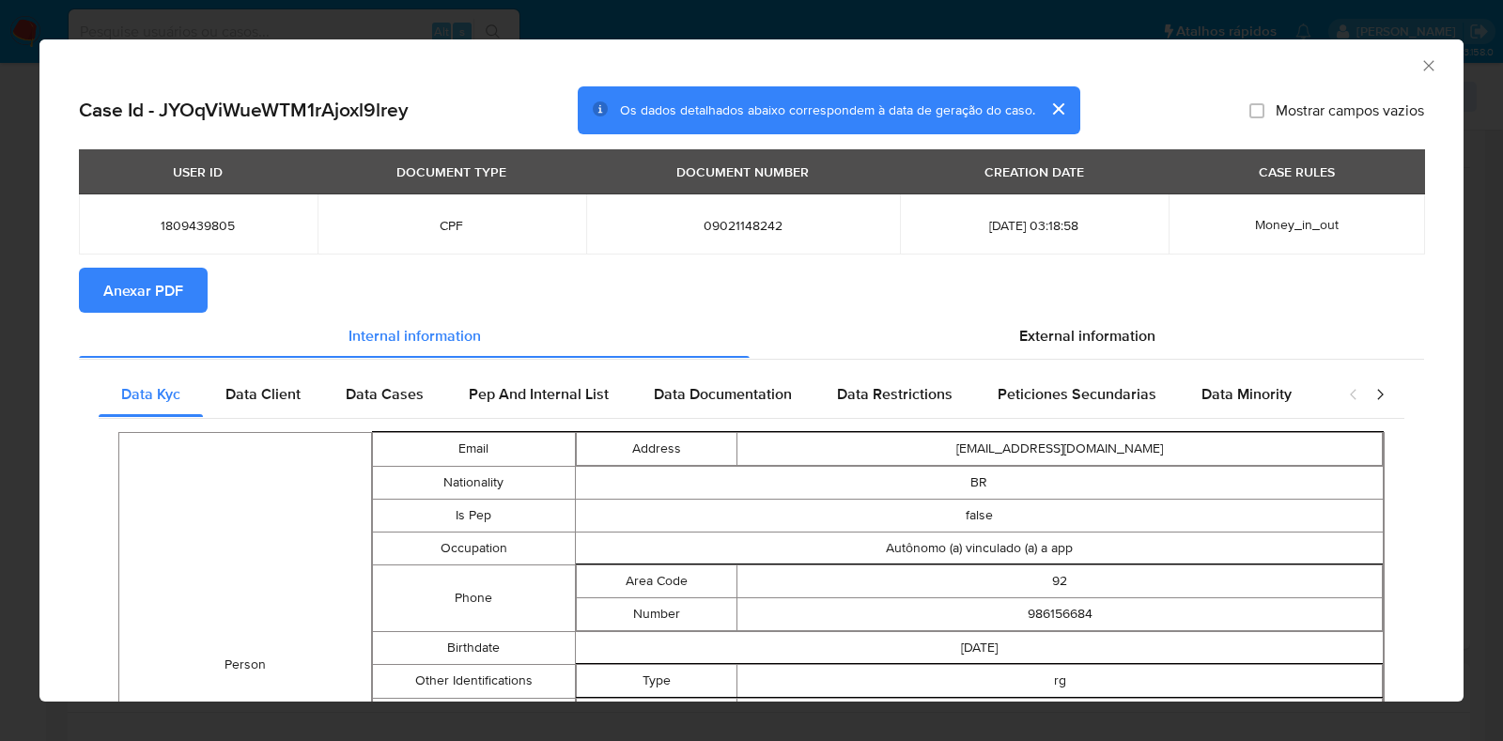
click at [157, 292] on span "Anexar PDF" at bounding box center [143, 290] width 80 height 41
click at [1419, 58] on icon "Fechar a janela" at bounding box center [1428, 65] width 19 height 19
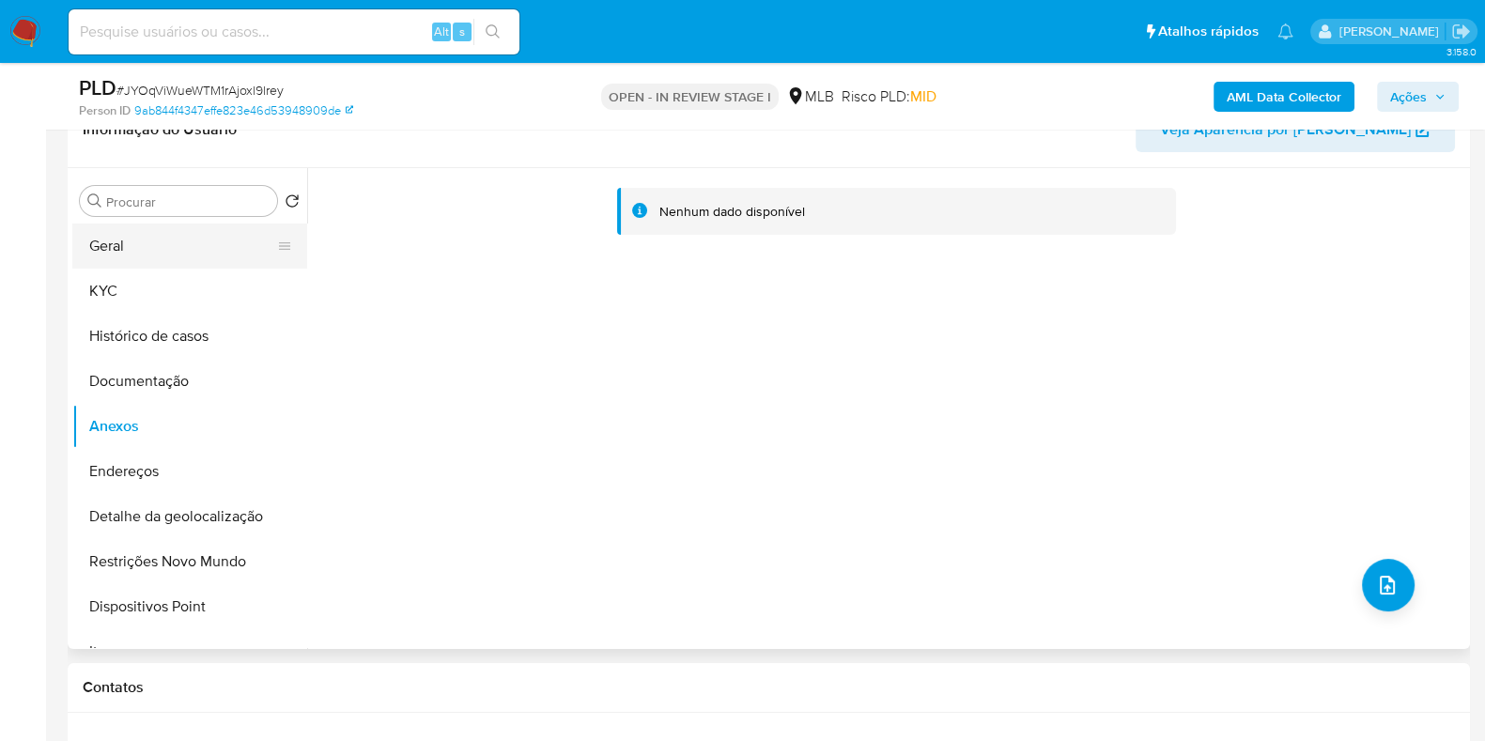
click at [206, 246] on button "Geral" at bounding box center [182, 246] width 220 height 45
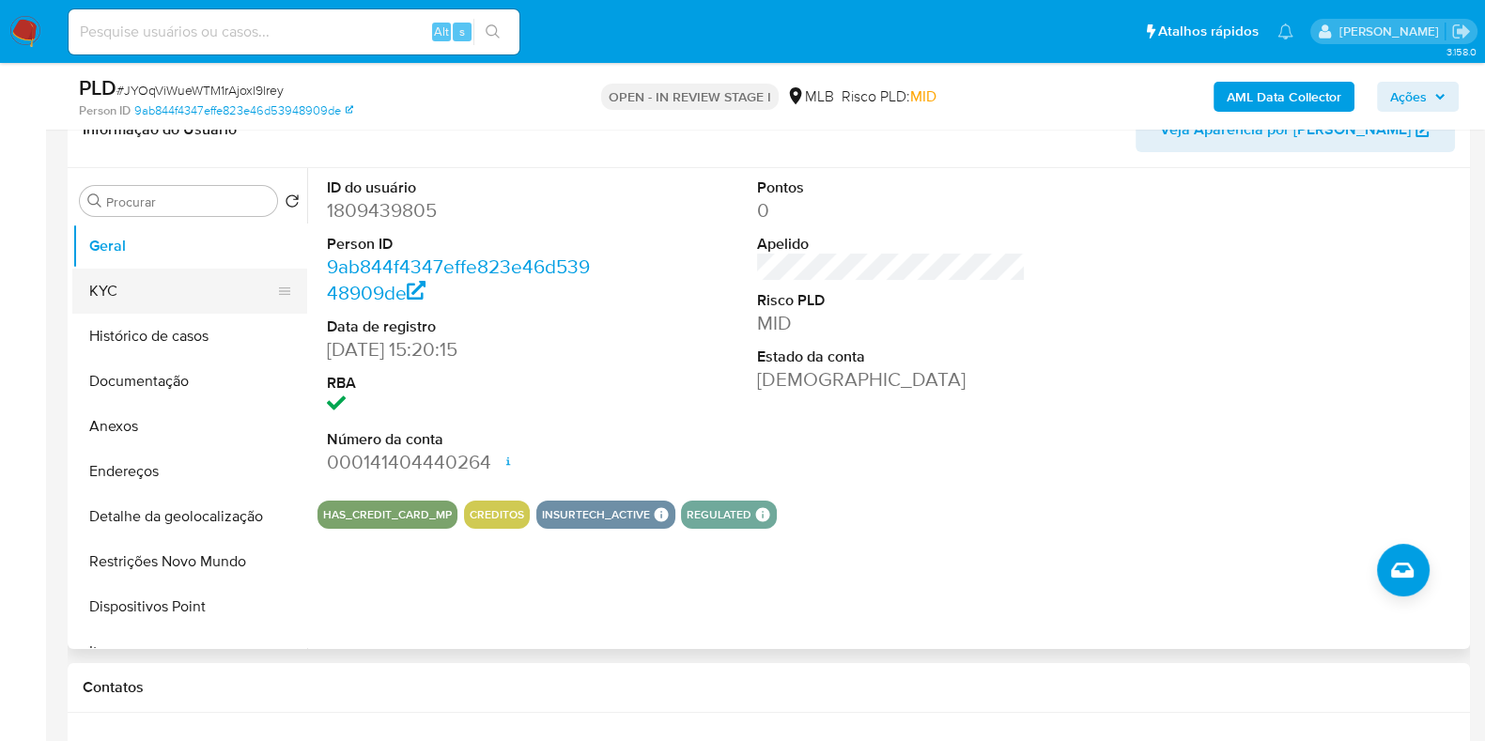
click at [150, 291] on button "KYC" at bounding box center [182, 291] width 220 height 45
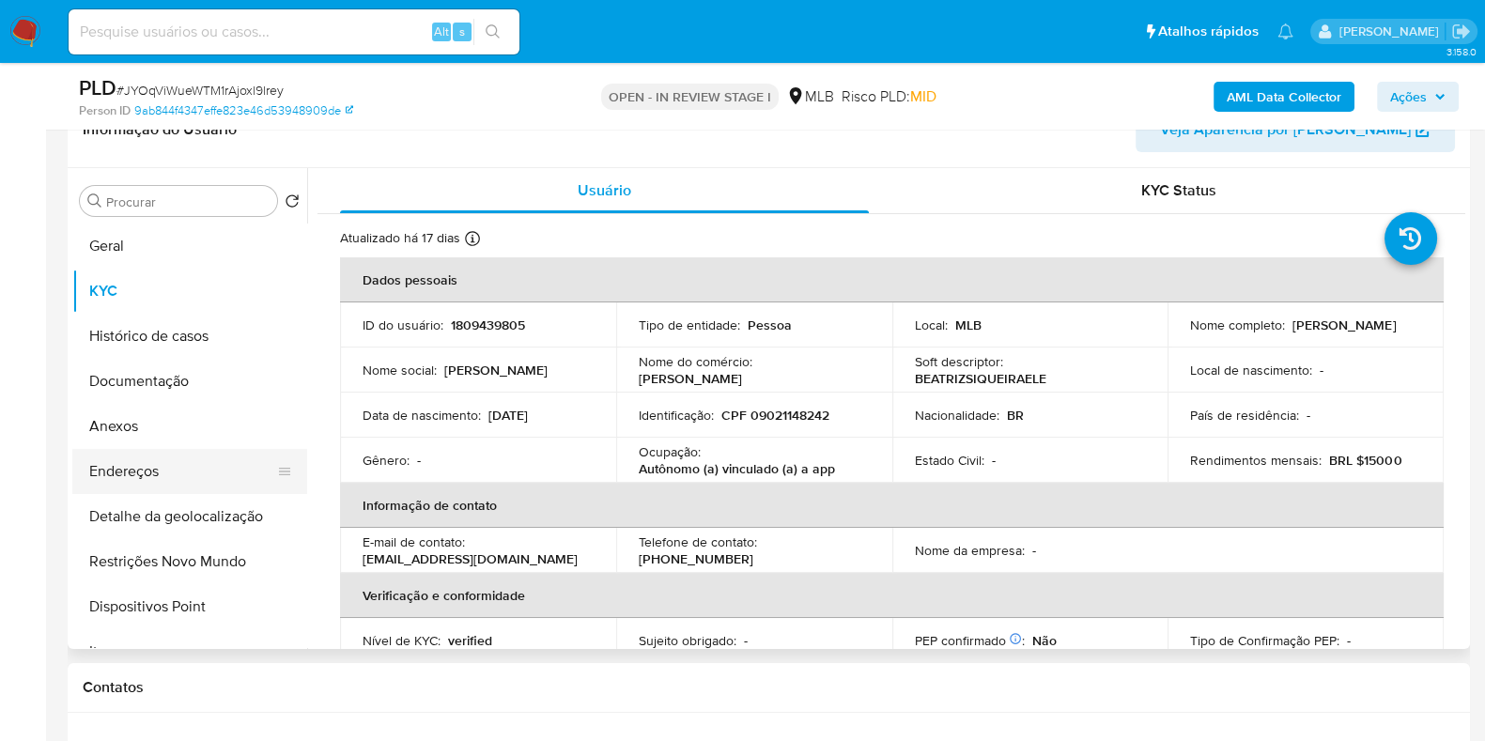
click at [197, 462] on button "Endereços" at bounding box center [182, 471] width 220 height 45
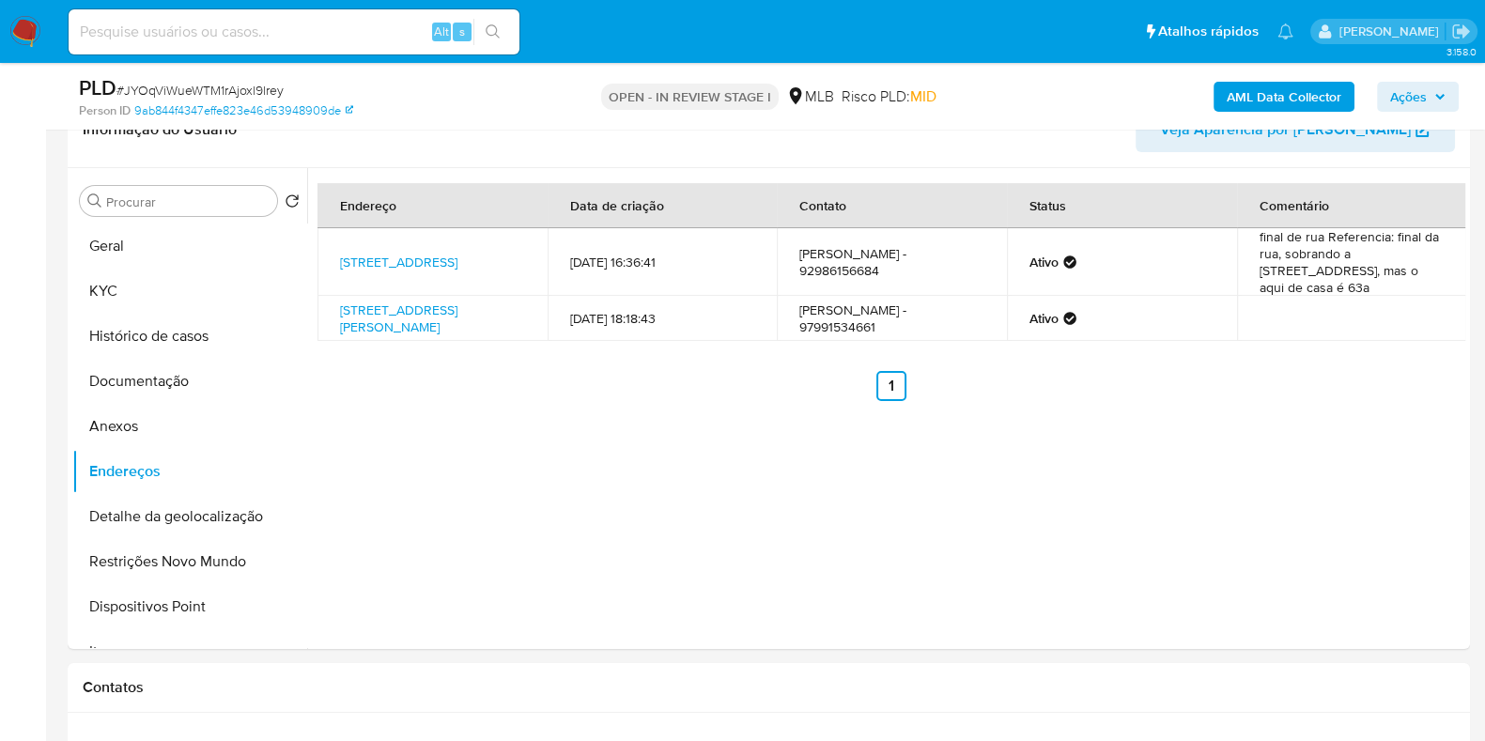
scroll to position [314, 0]
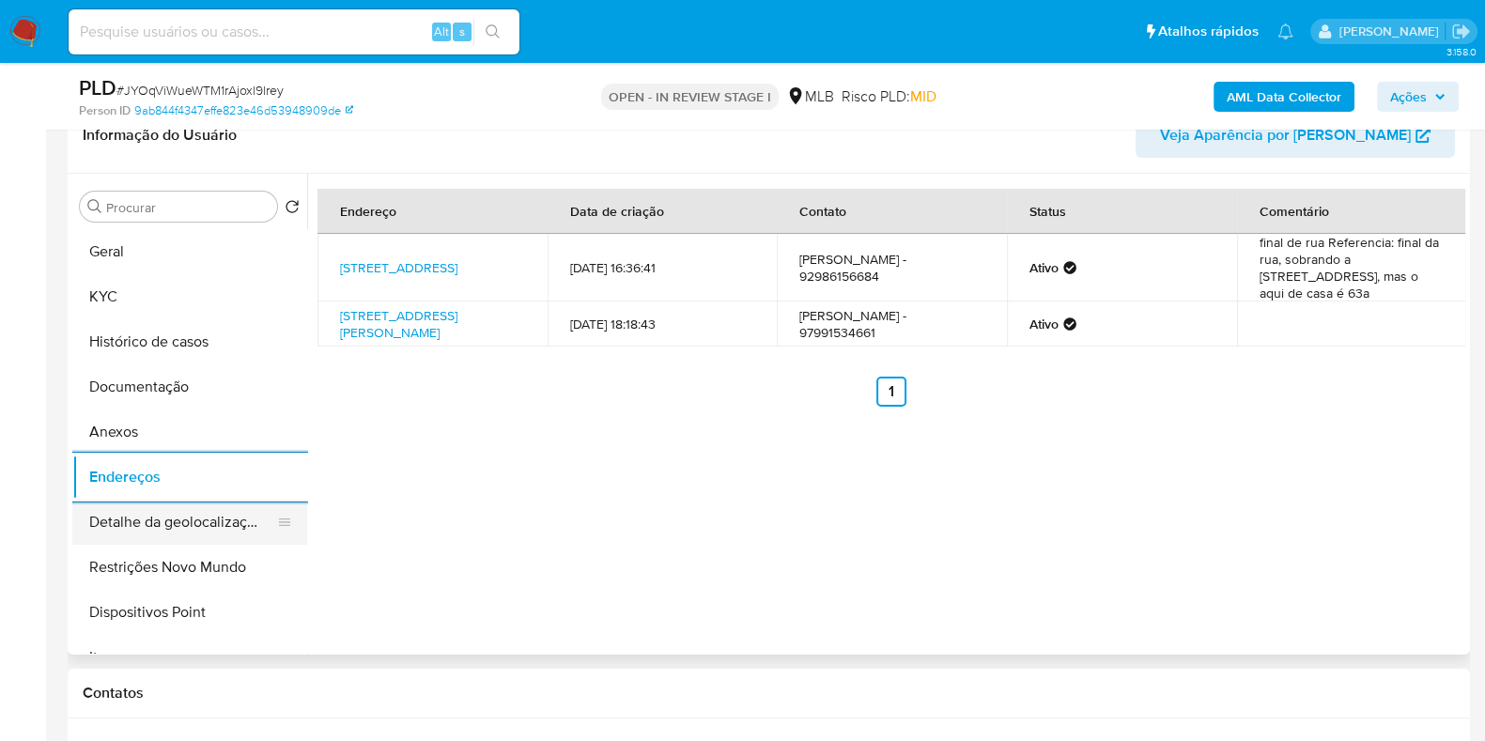
click at [216, 517] on button "Detalhe da geolocalização" at bounding box center [182, 522] width 220 height 45
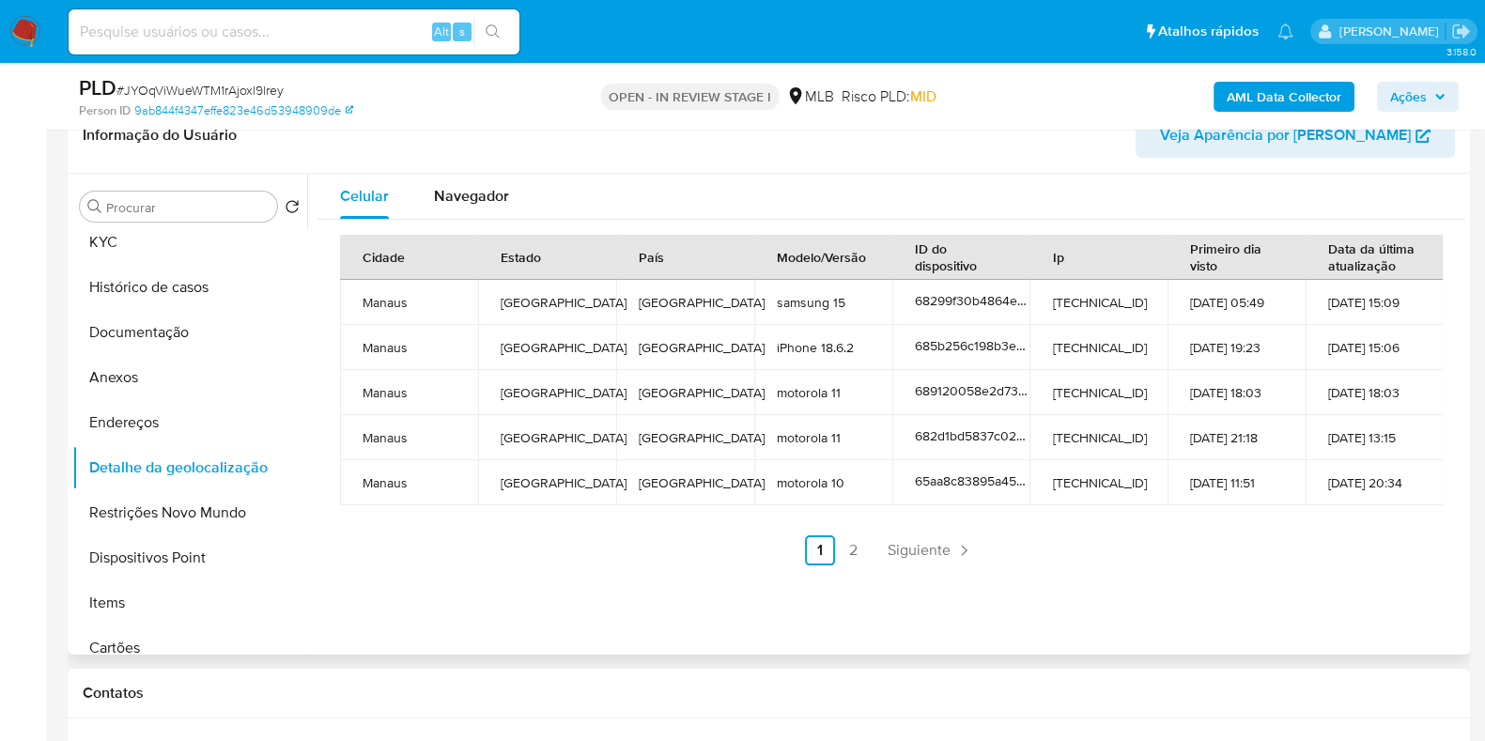
scroll to position [67, 0]
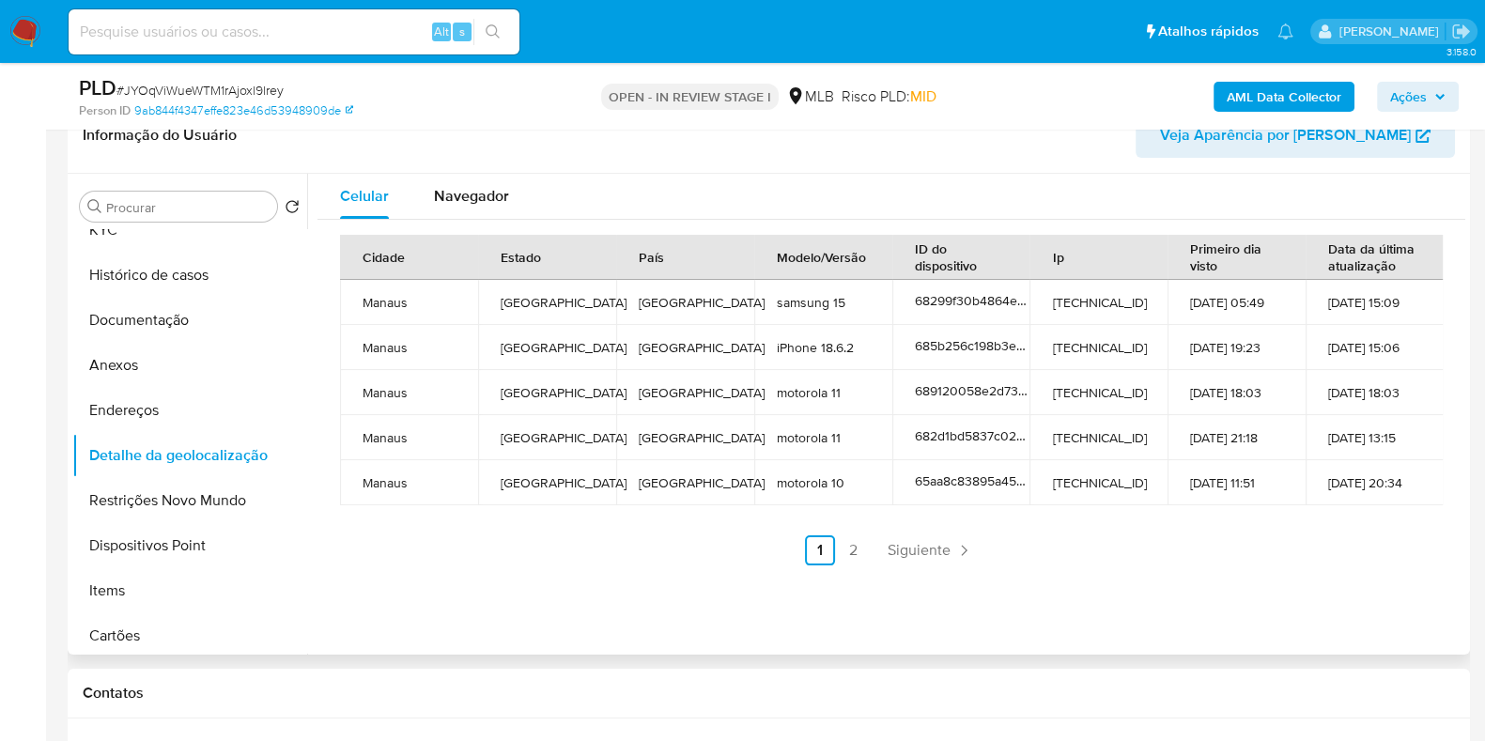
click at [462, 171] on div "Informação do Usuário Veja Aparência por Pessoa" at bounding box center [769, 136] width 1402 height 76
click at [469, 199] on span "Navegador" at bounding box center [471, 196] width 75 height 22
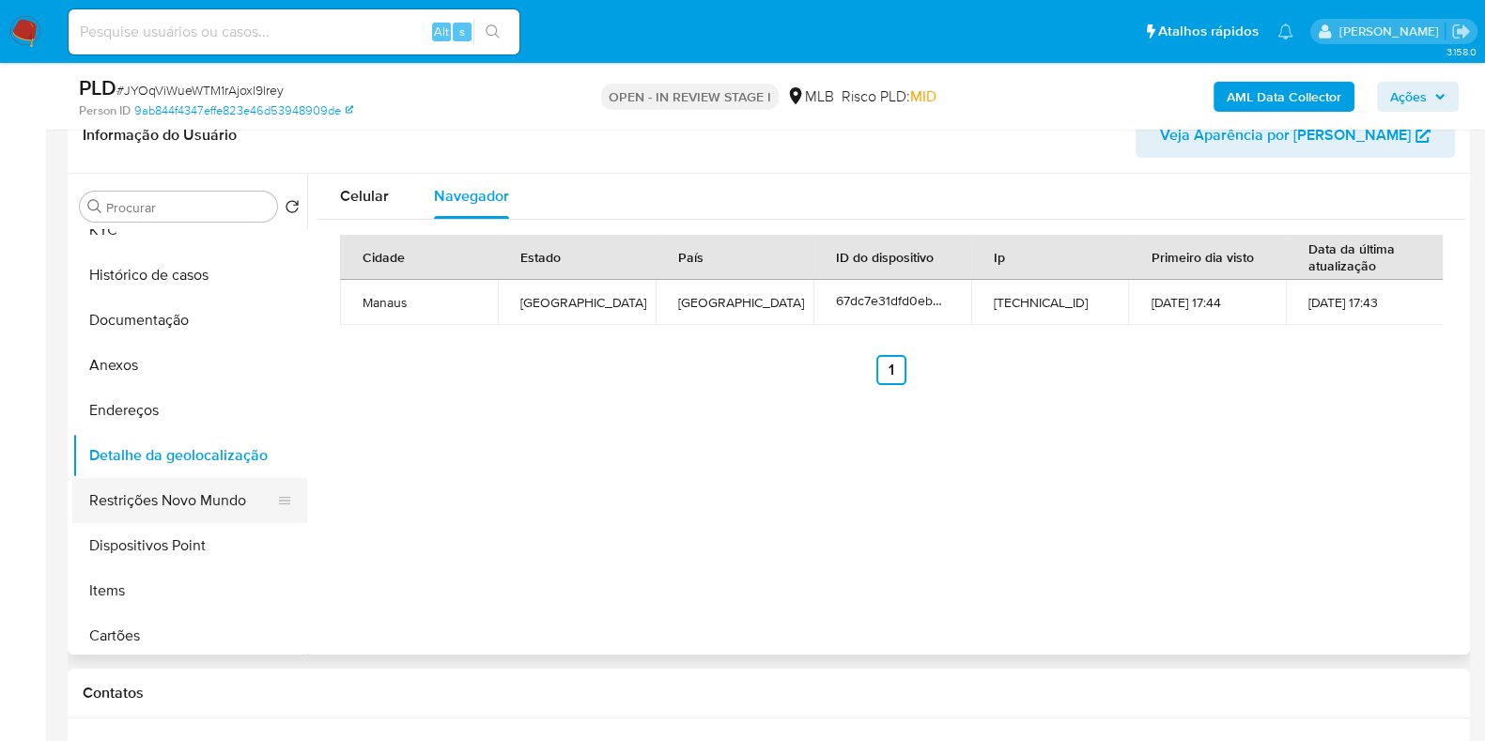
click at [168, 501] on button "Restrições Novo Mundo" at bounding box center [182, 500] width 220 height 45
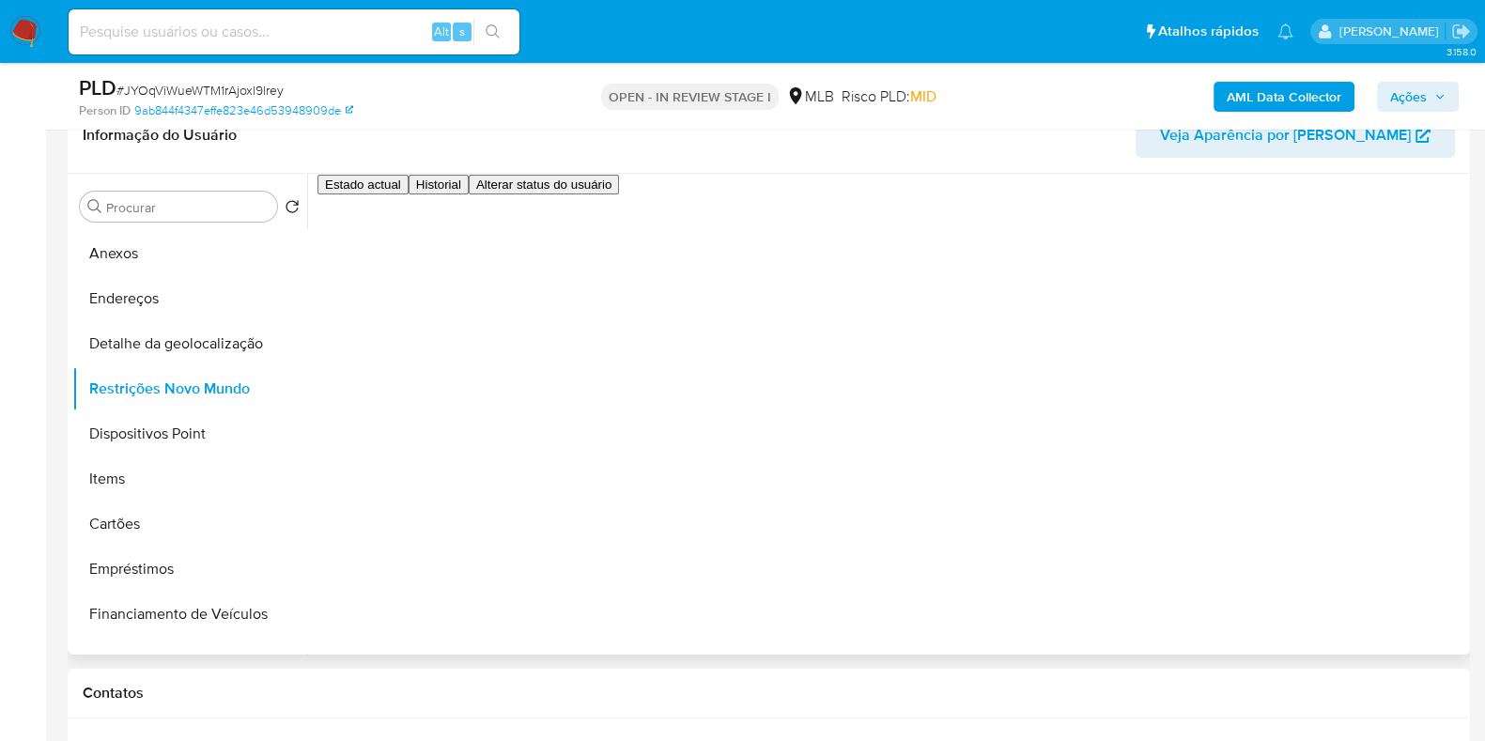
scroll to position [188, 0]
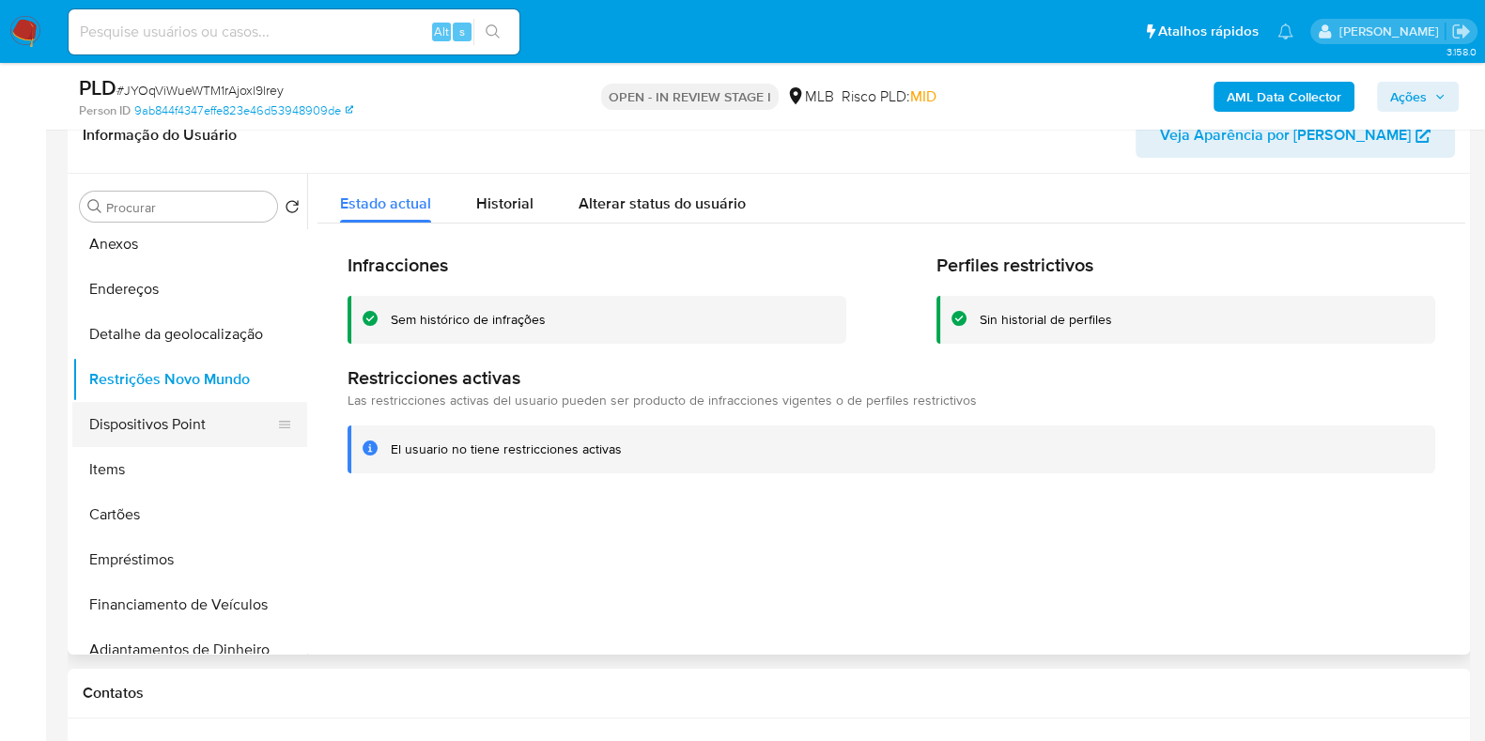
click at [221, 415] on button "Dispositivos Point" at bounding box center [182, 424] width 220 height 45
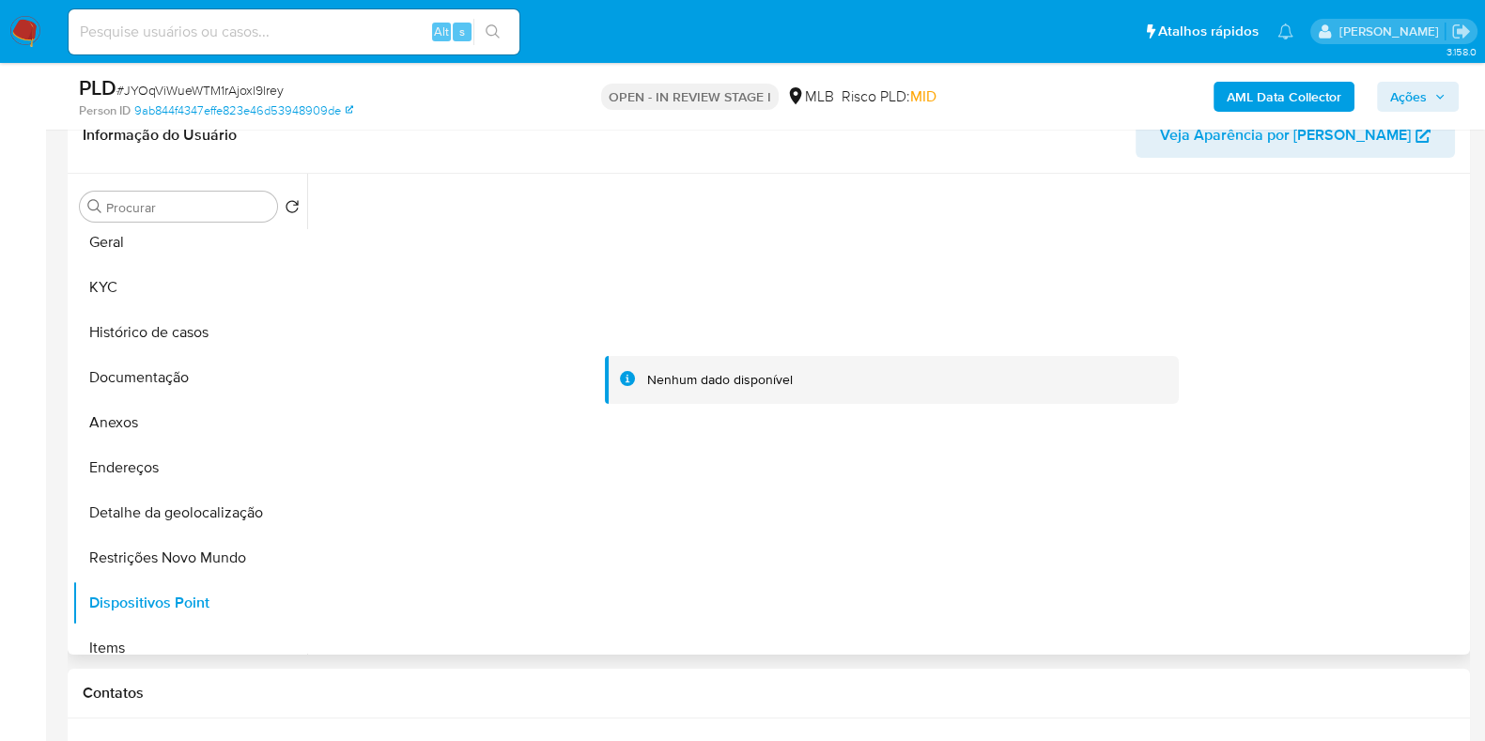
scroll to position [0, 0]
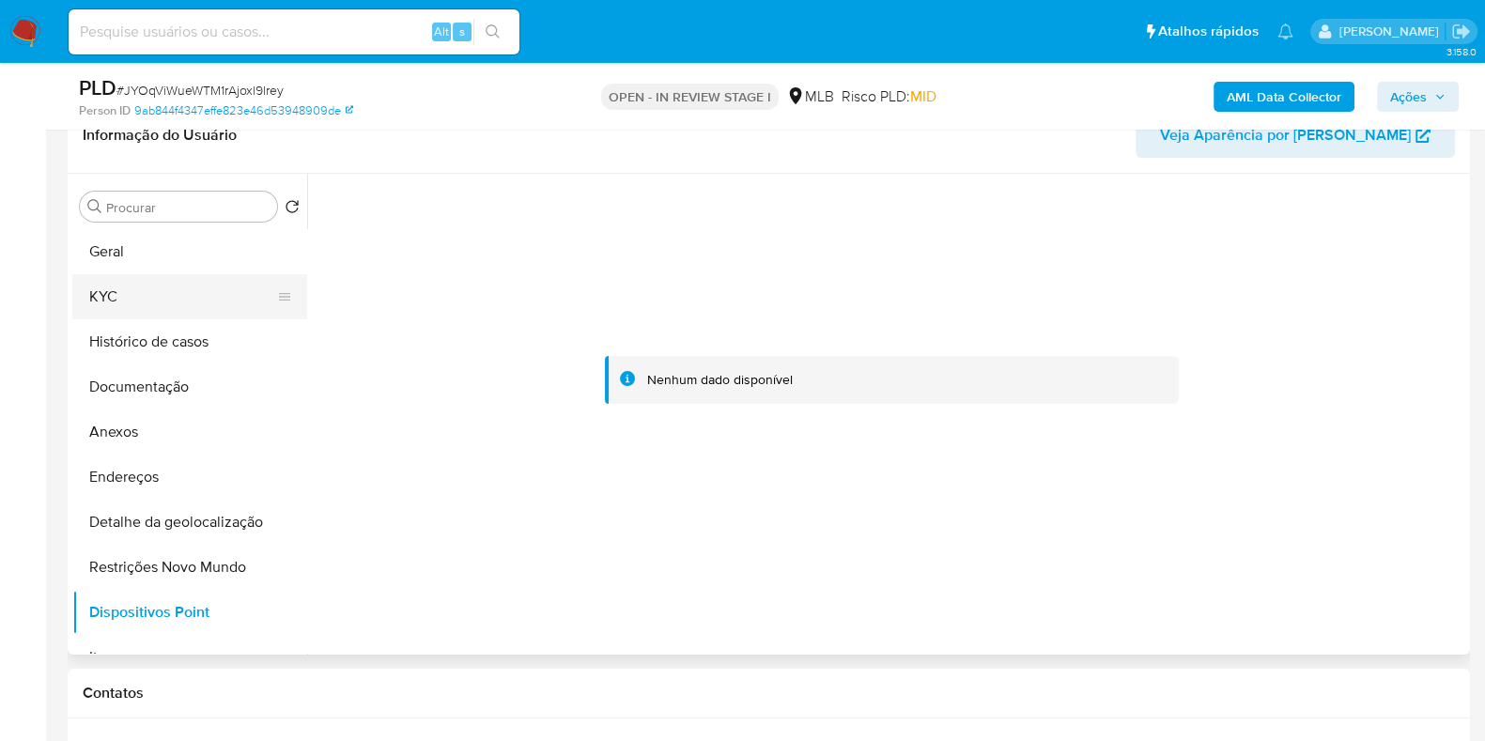
click at [171, 301] on button "KYC" at bounding box center [182, 296] width 220 height 45
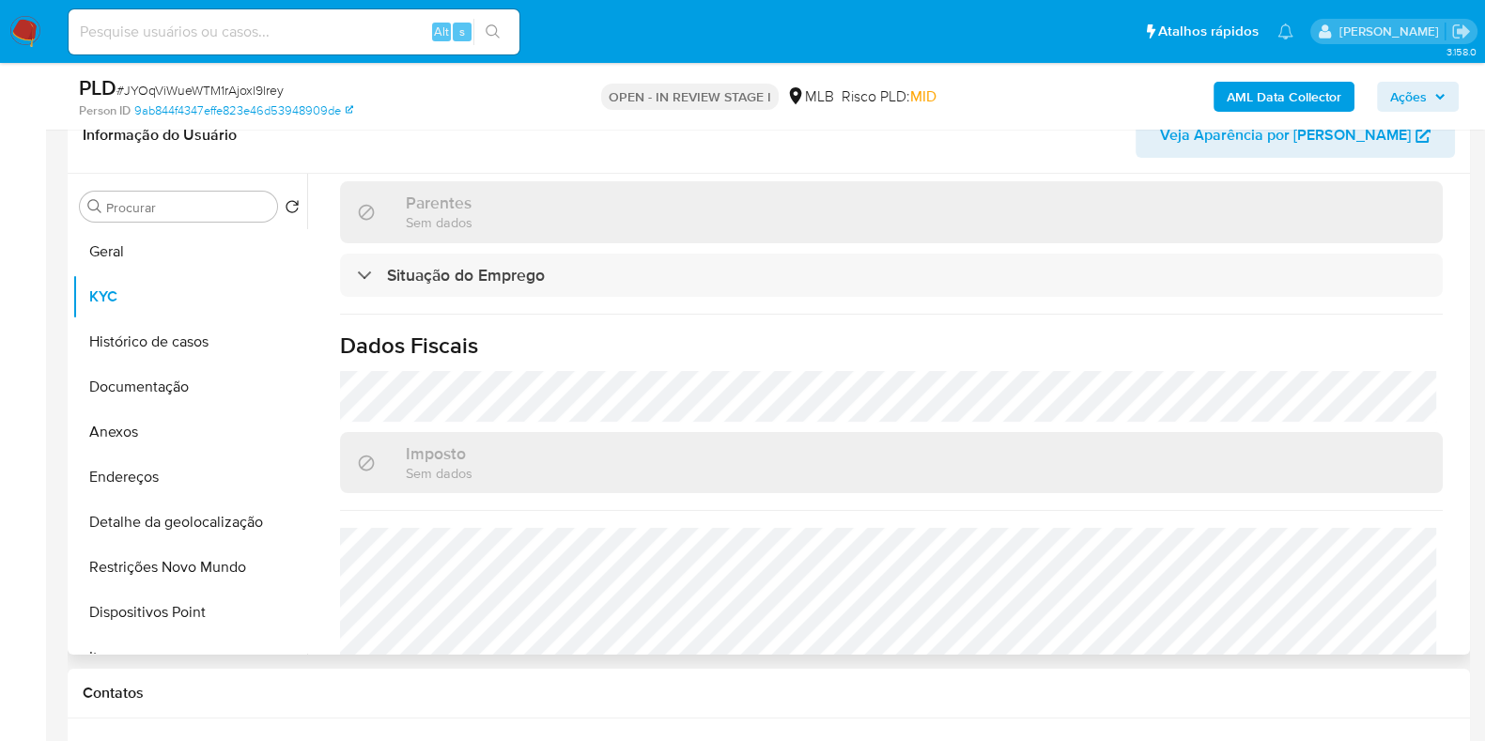
scroll to position [789, 0]
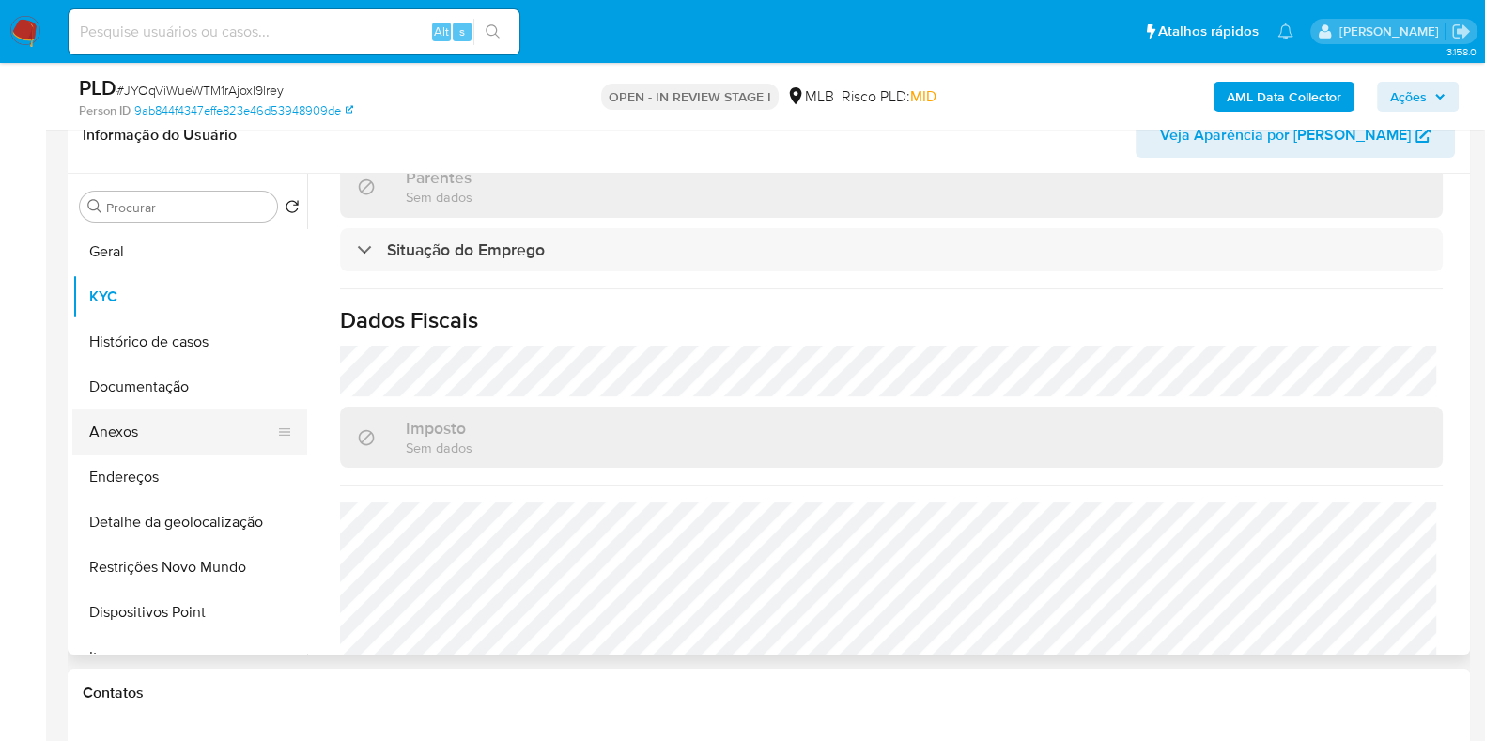
click at [189, 420] on button "Anexos" at bounding box center [182, 431] width 220 height 45
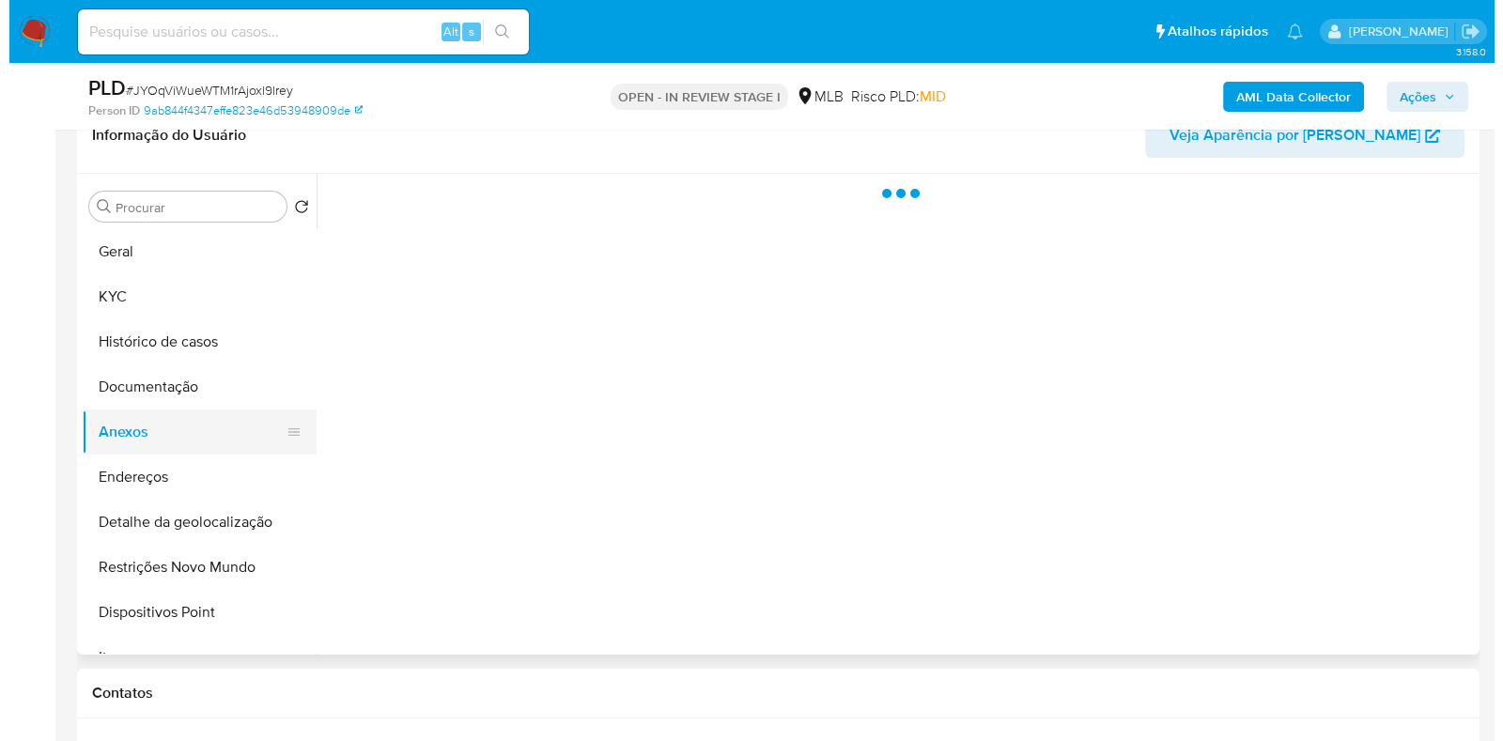
scroll to position [0, 0]
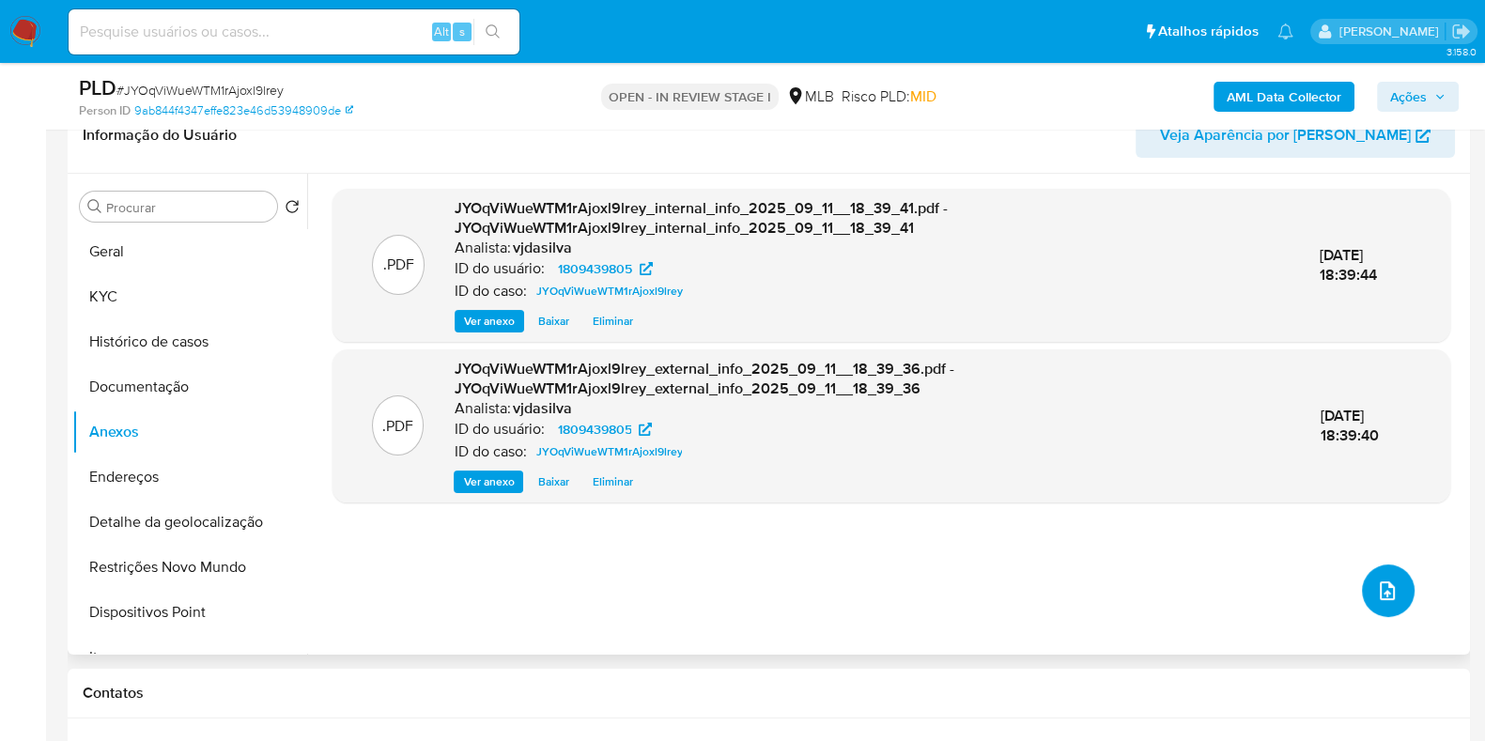
click at [1365, 594] on button "upload-file" at bounding box center [1388, 590] width 53 height 53
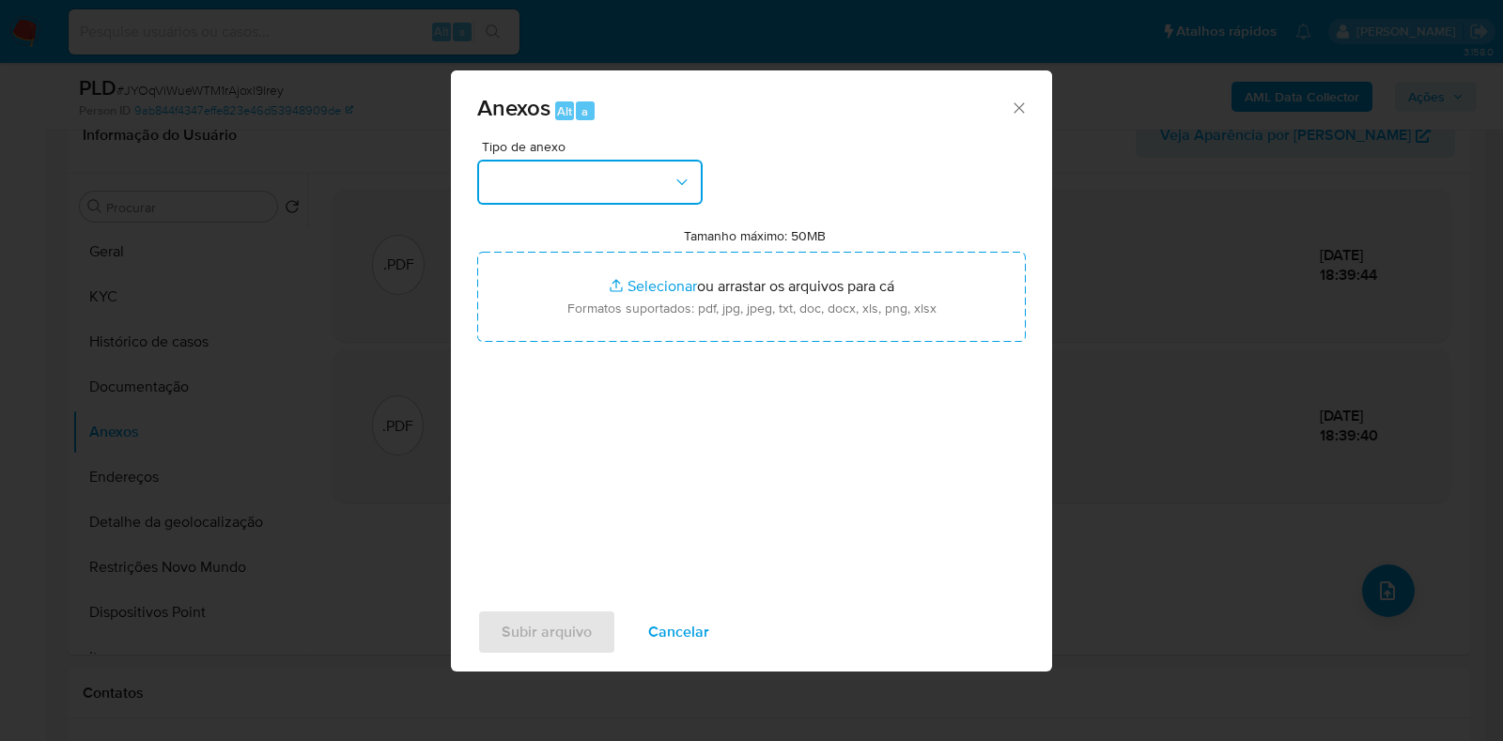
click at [674, 177] on icon "button" at bounding box center [681, 182] width 19 height 19
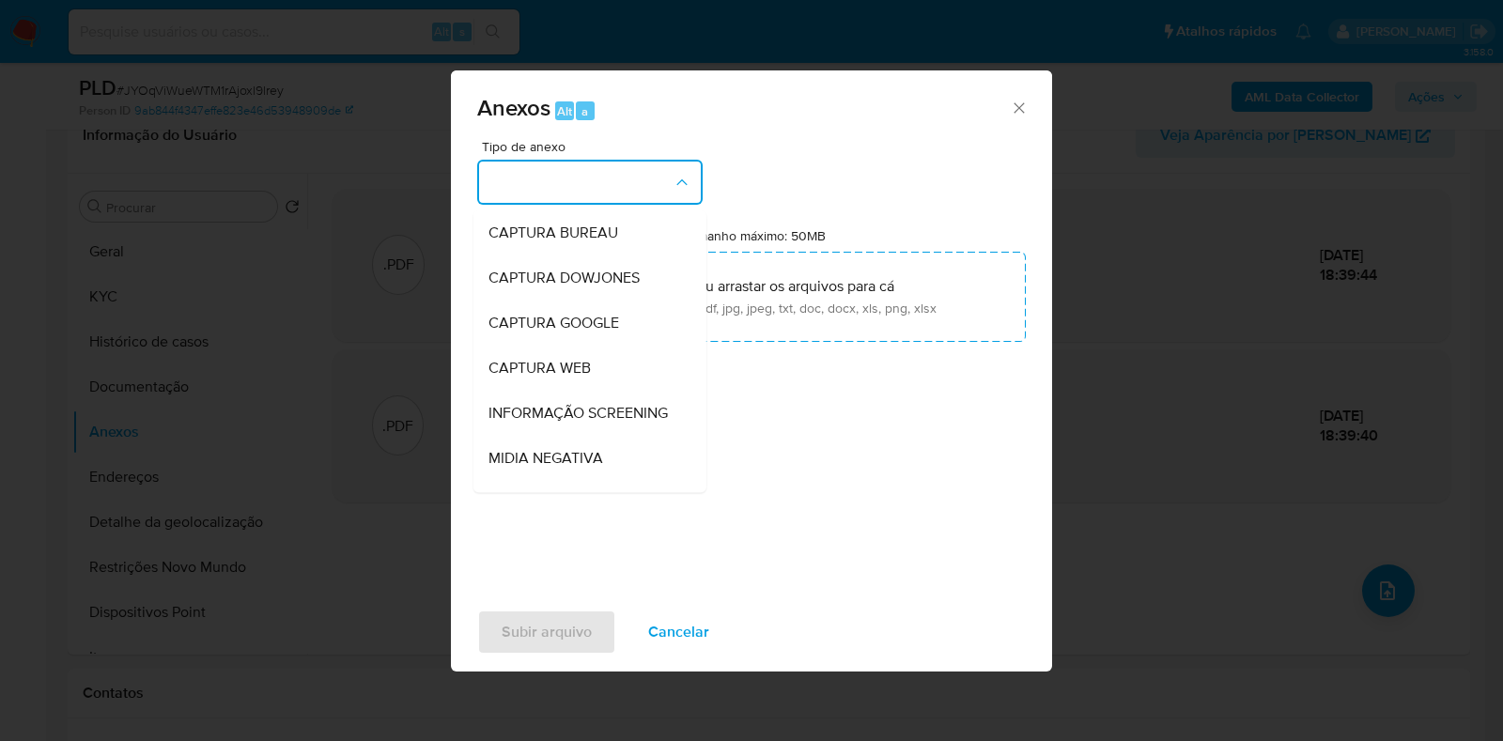
scroll to position [289, 0]
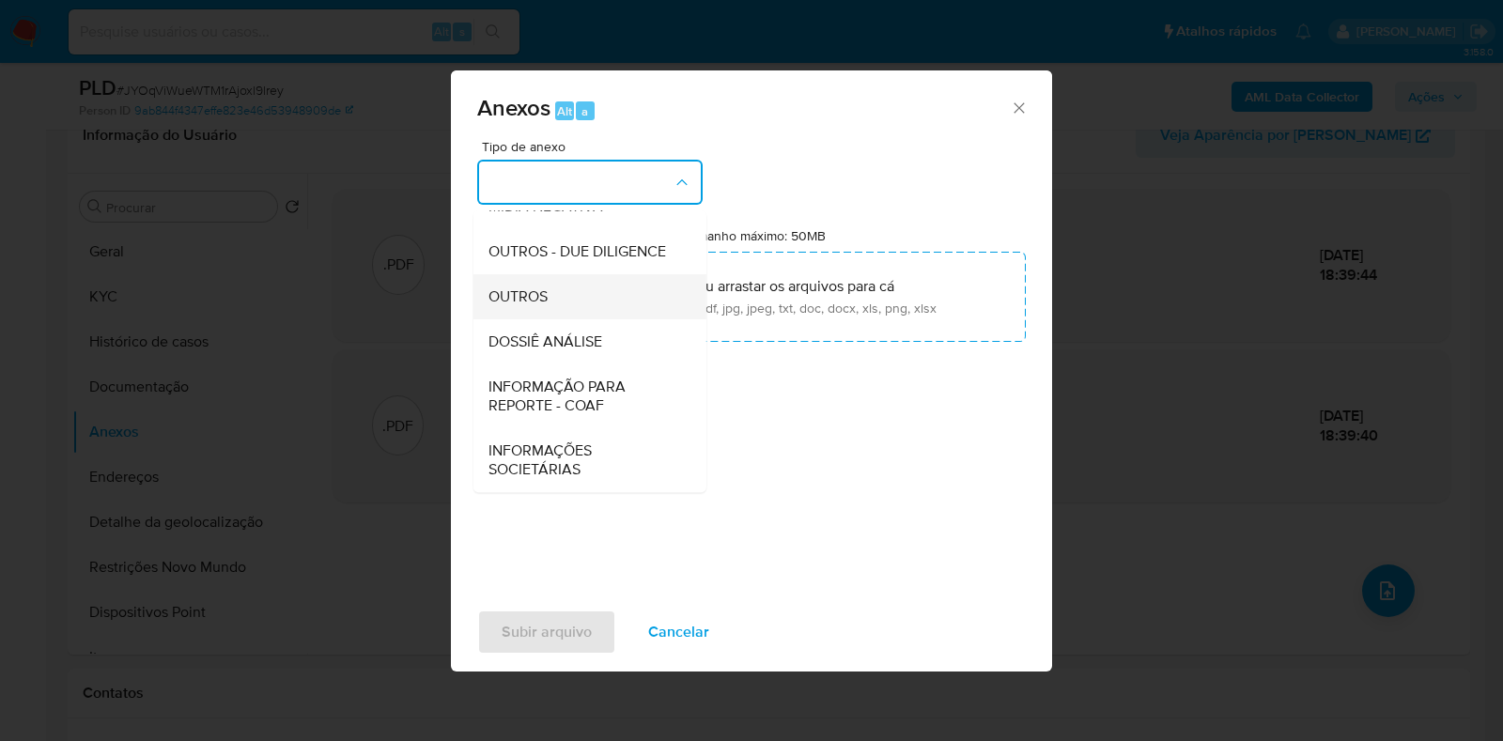
click at [595, 312] on div "OUTROS" at bounding box center [584, 296] width 192 height 45
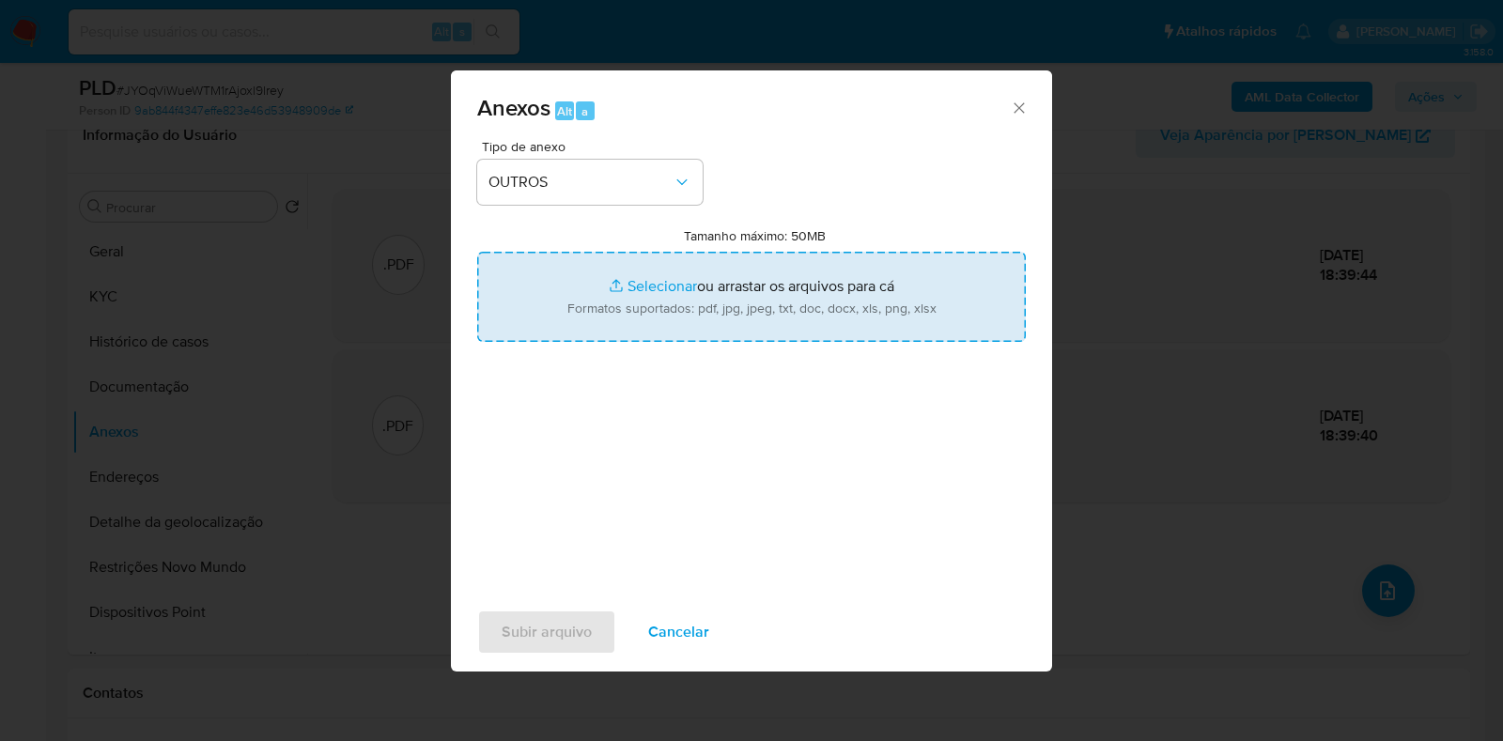
type input "C:\fakepath\Mulan - J YOqViWueWTM1rAjoxl9lrey - CPF 09021148242 - BEATRIZ SIQUE…"
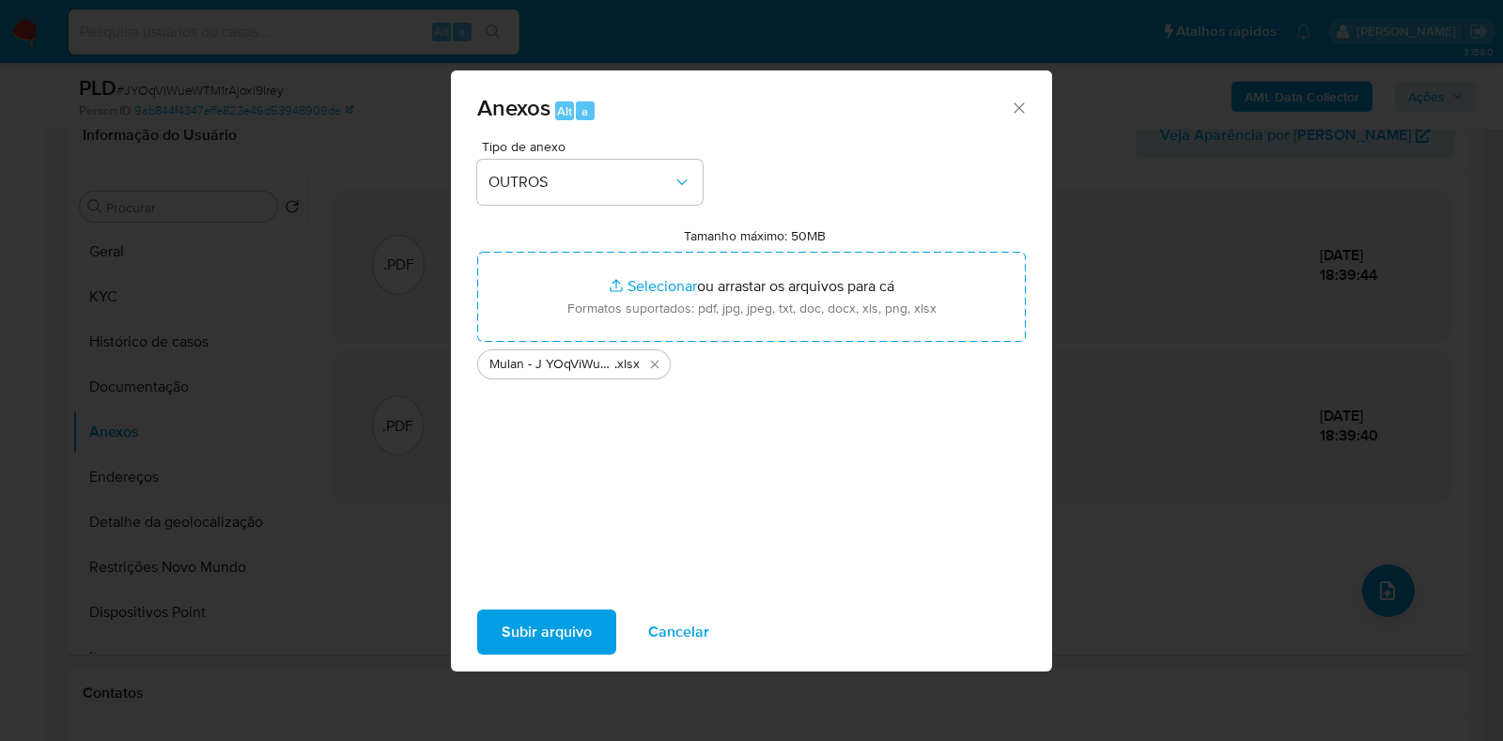
drag, startPoint x: 731, startPoint y: 296, endPoint x: 531, endPoint y: 632, distance: 391.2
click at [531, 632] on span "Subir arquivo" at bounding box center [546, 631] width 90 height 41
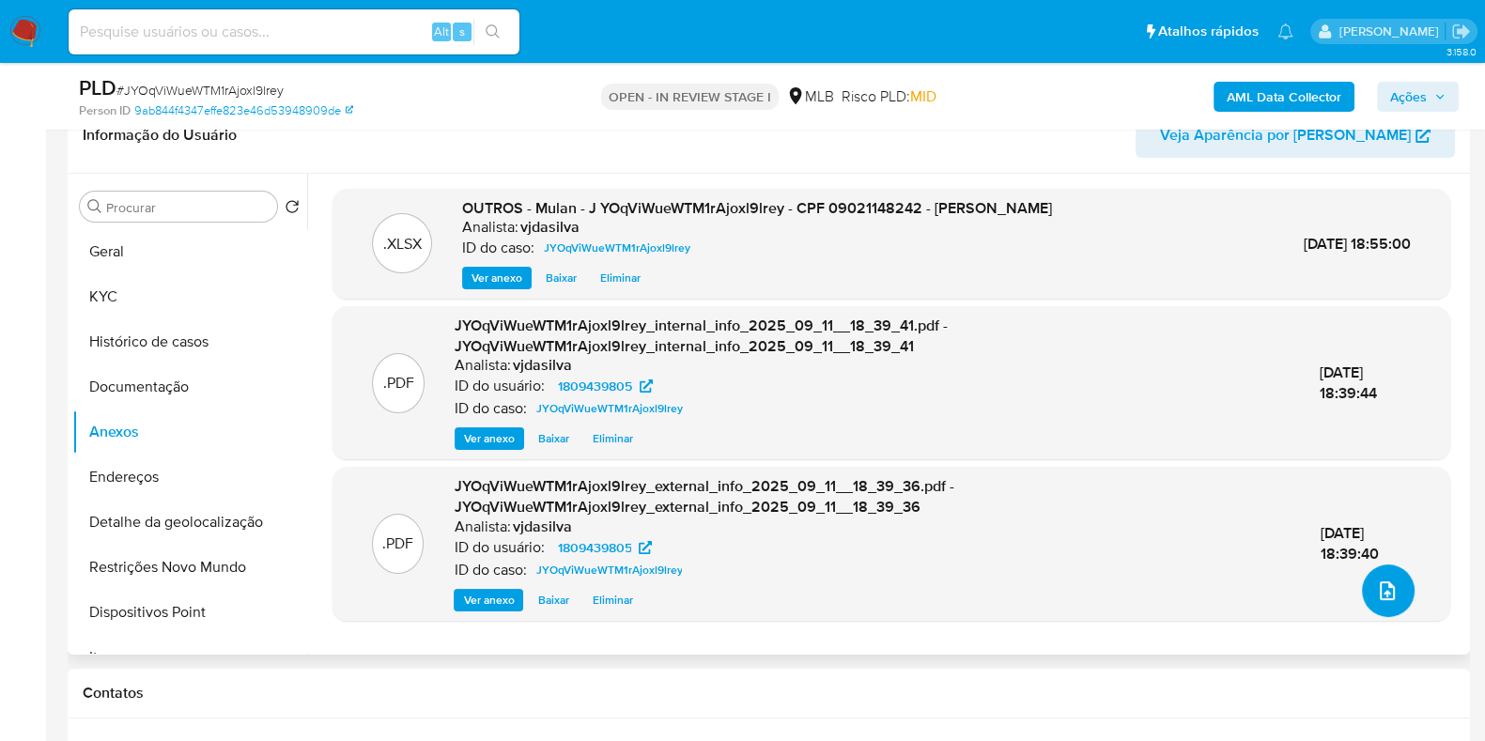
click at [1380, 586] on icon "upload-file" at bounding box center [1387, 590] width 23 height 23
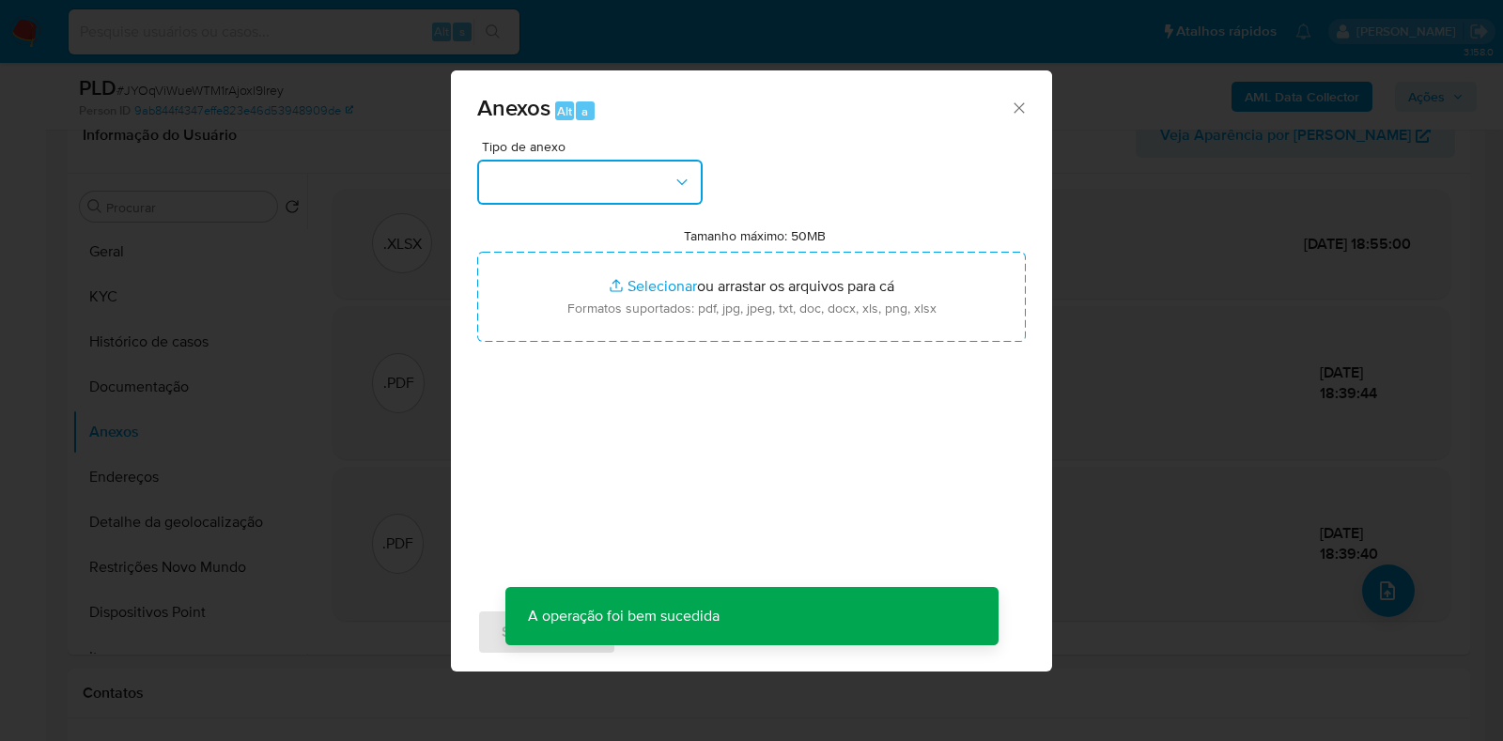
click at [681, 188] on icon "button" at bounding box center [681, 182] width 19 height 19
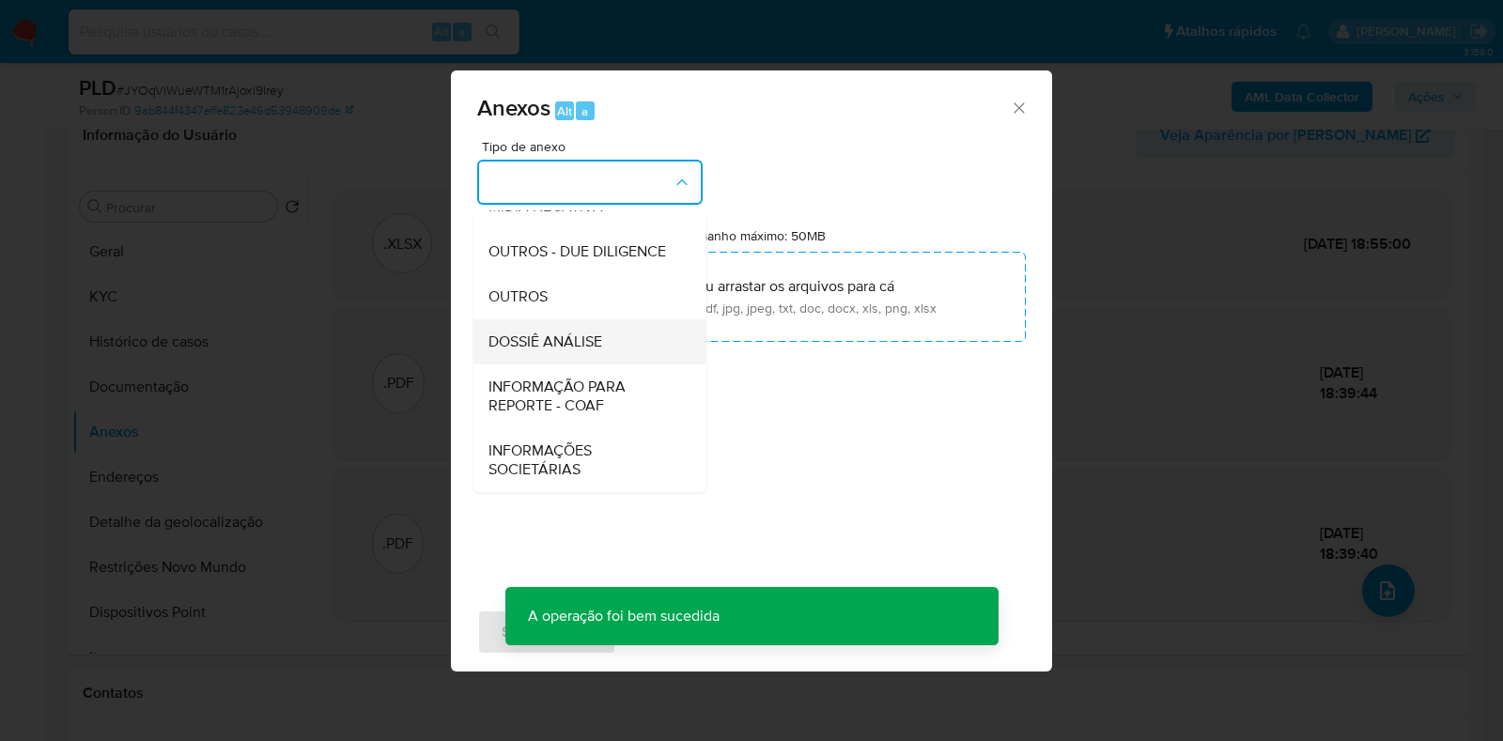
click at [582, 344] on span "DOSSIÊ ANÁLISE" at bounding box center [545, 341] width 114 height 19
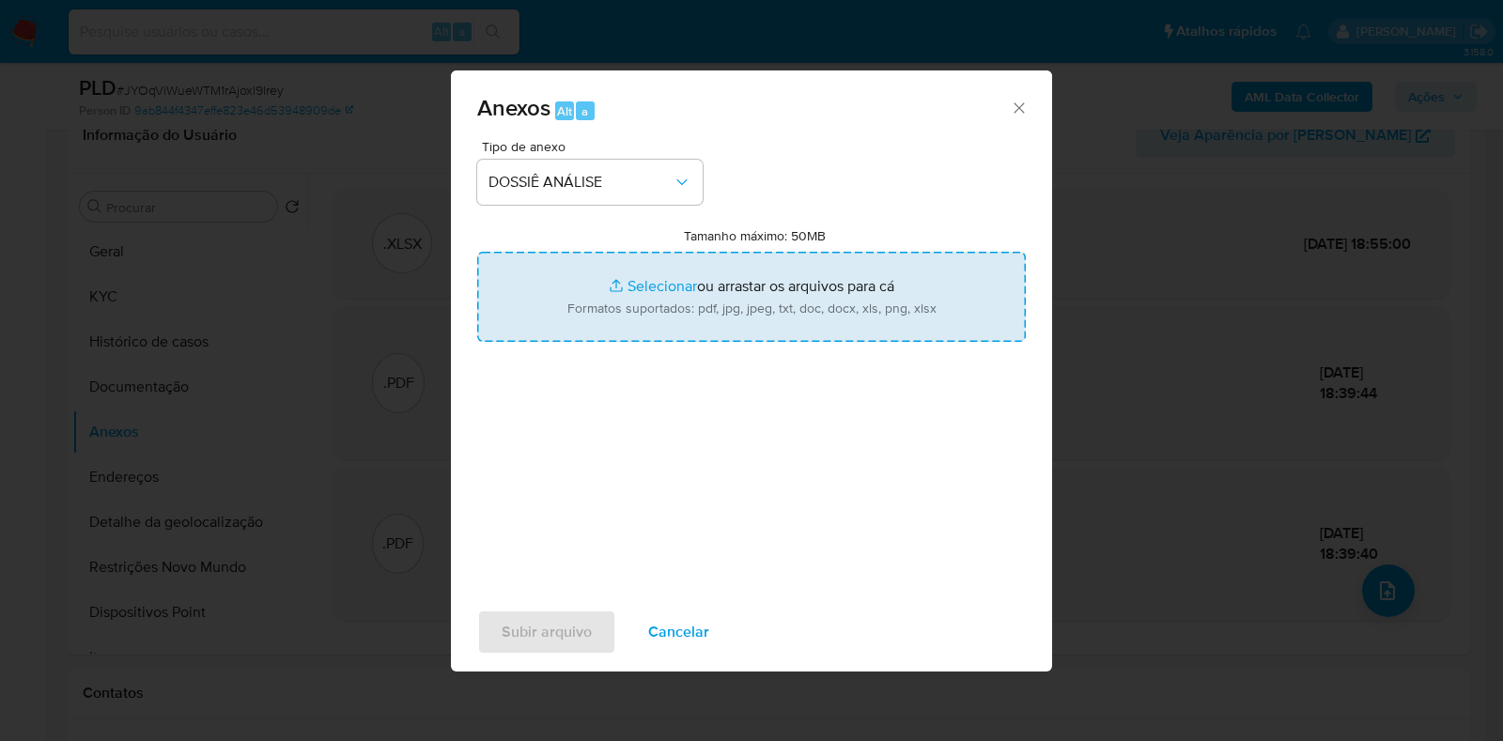
type input "C:\fakepath\SAR - XXXX - CPF 09021148242 - BEATRIZ SIQUEIRA ELEOTERIO.pdf"
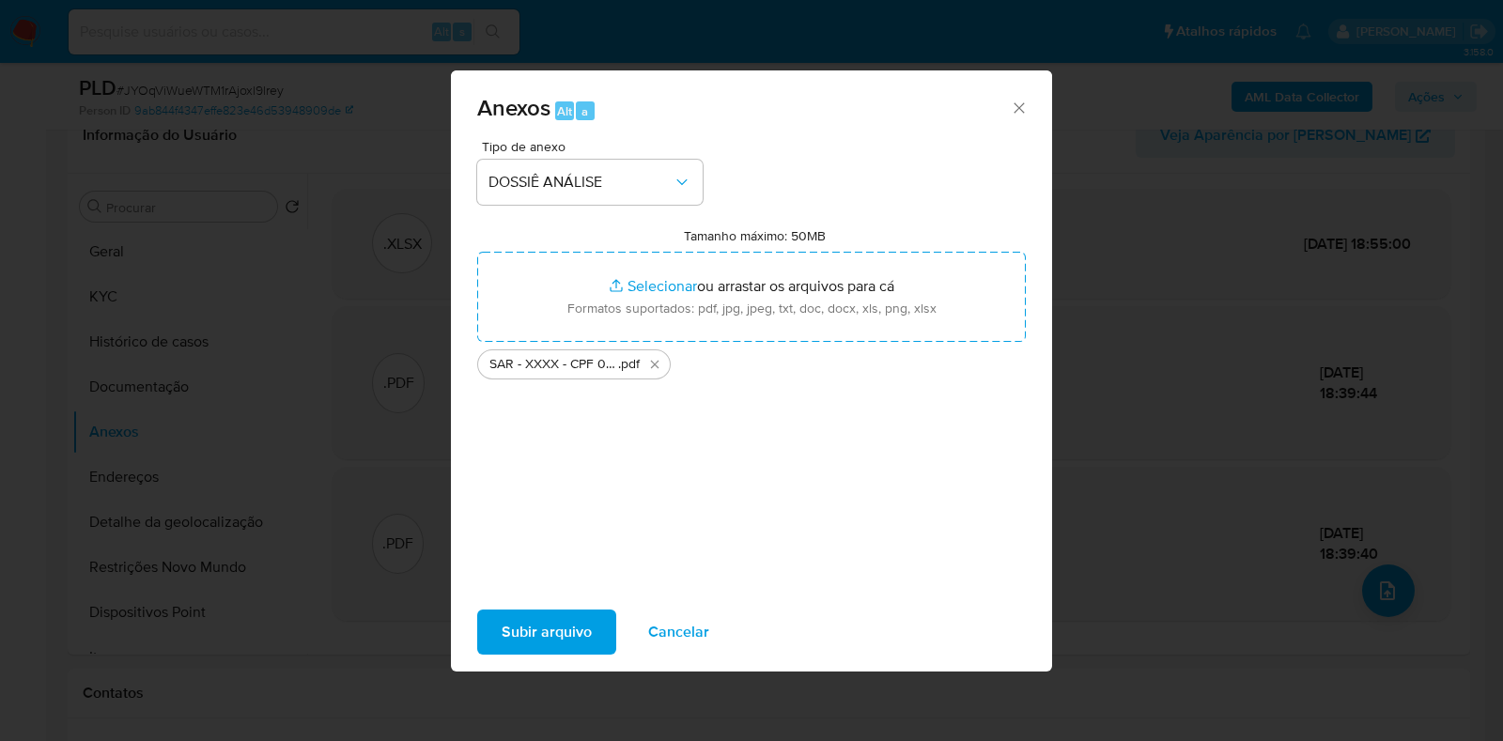
click at [553, 636] on span "Subir arquivo" at bounding box center [546, 631] width 90 height 41
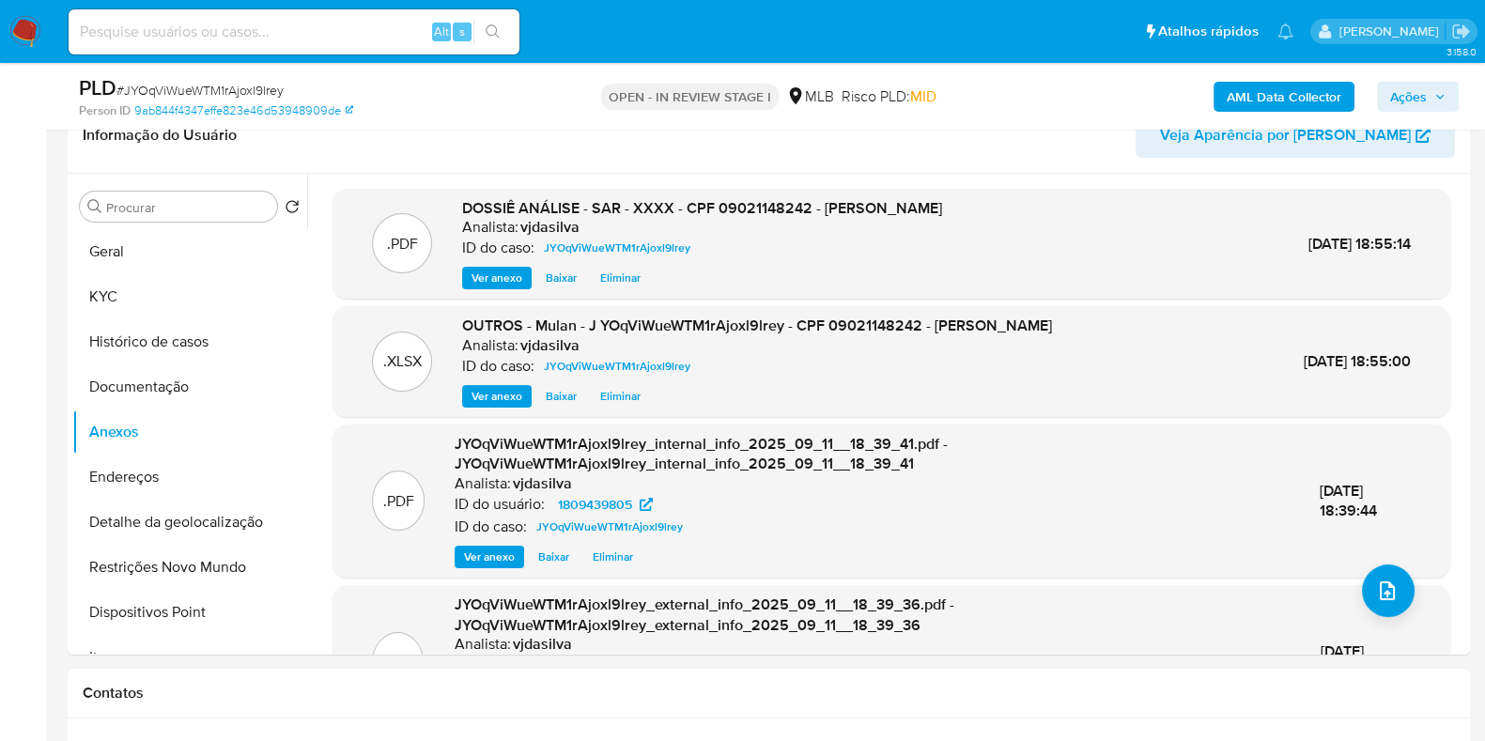
click at [1411, 104] on span "Ações" at bounding box center [1408, 97] width 37 height 30
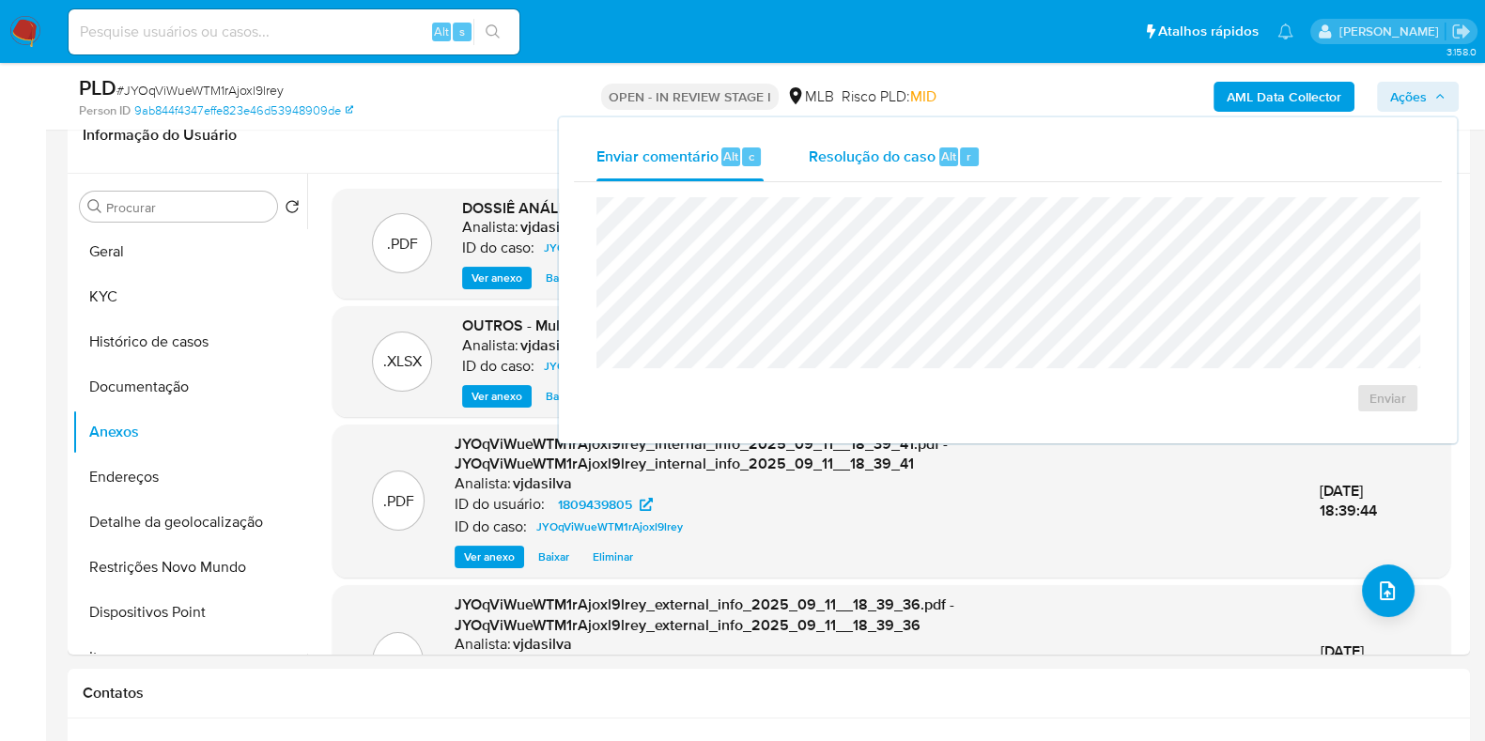
click at [907, 163] on span "Resolução do caso" at bounding box center [872, 156] width 127 height 22
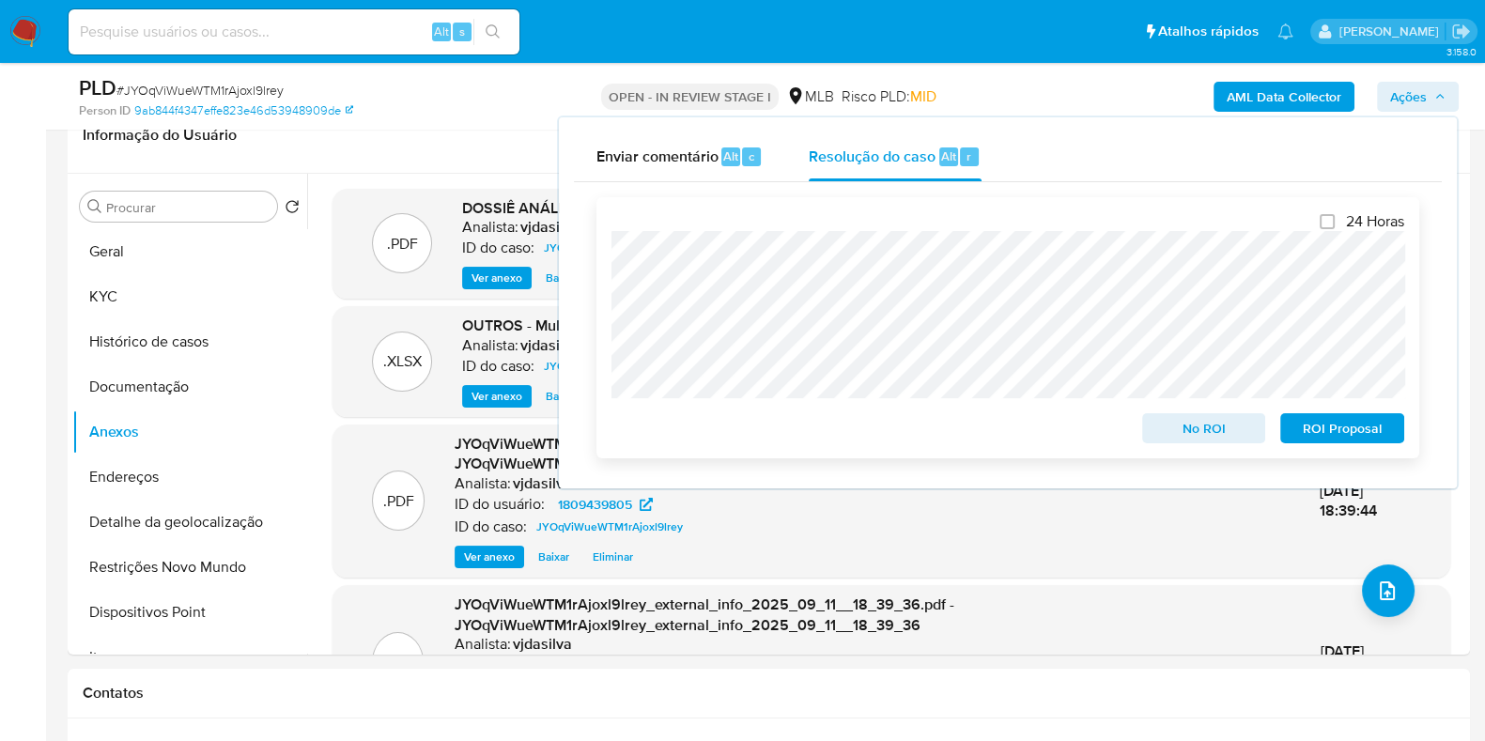
click at [1330, 424] on span "ROI Proposal" at bounding box center [1342, 428] width 98 height 26
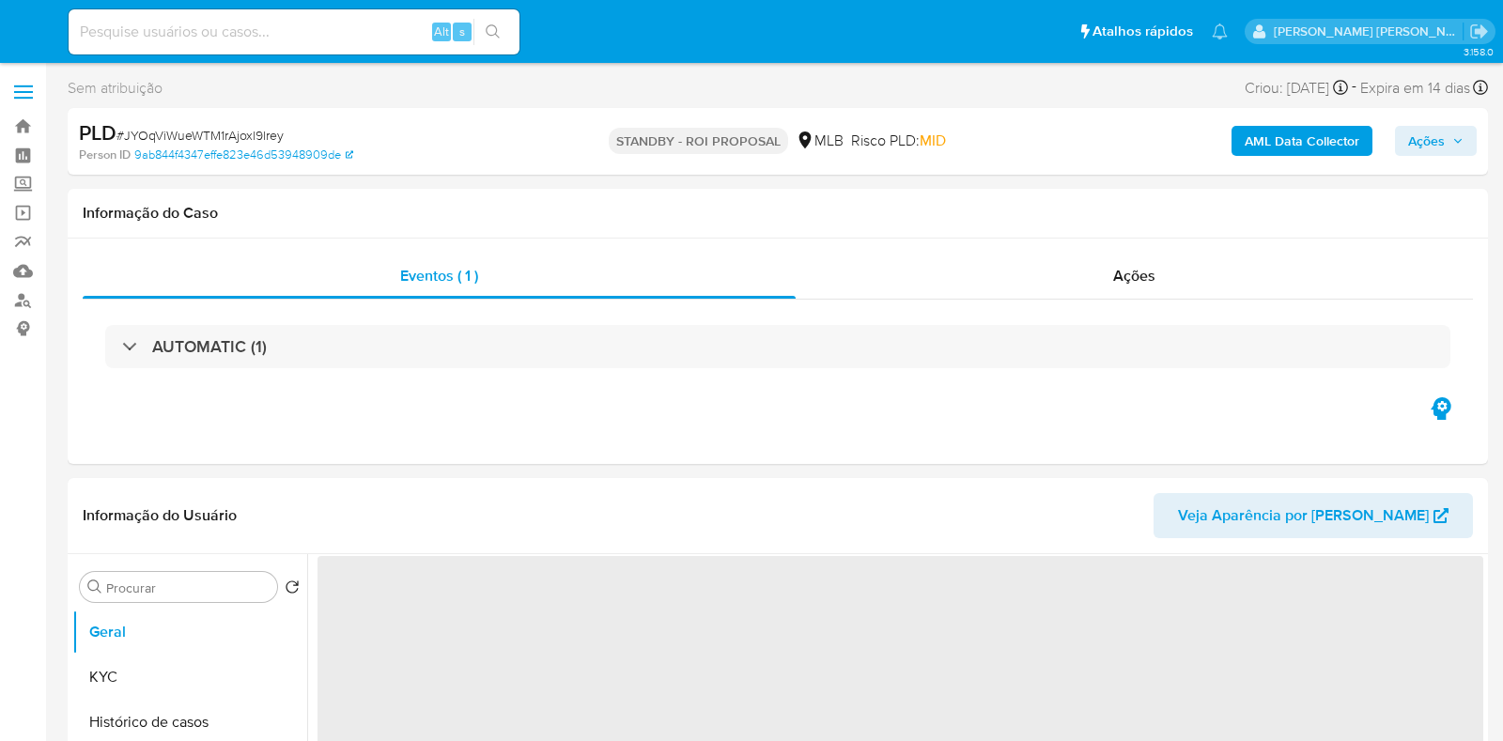
select select "10"
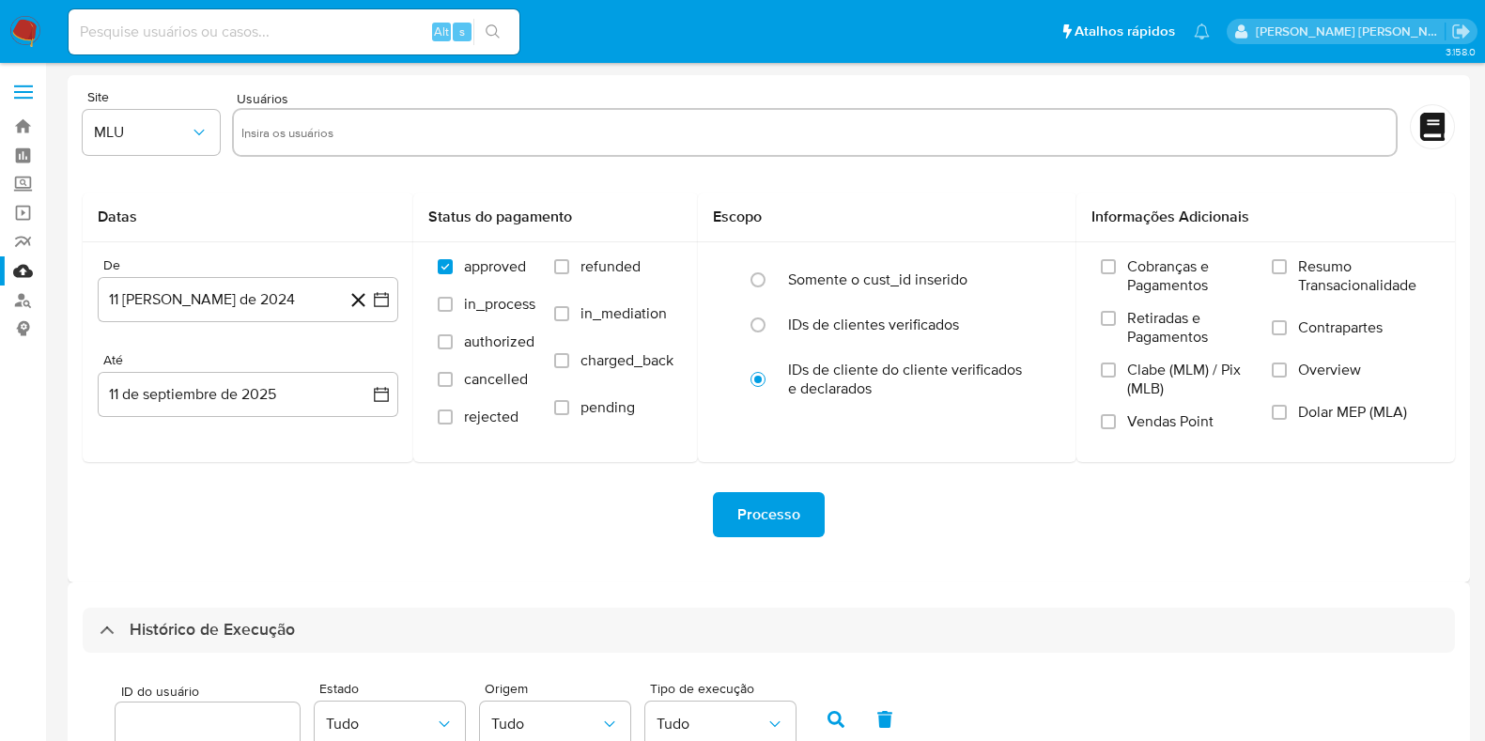
select select "10"
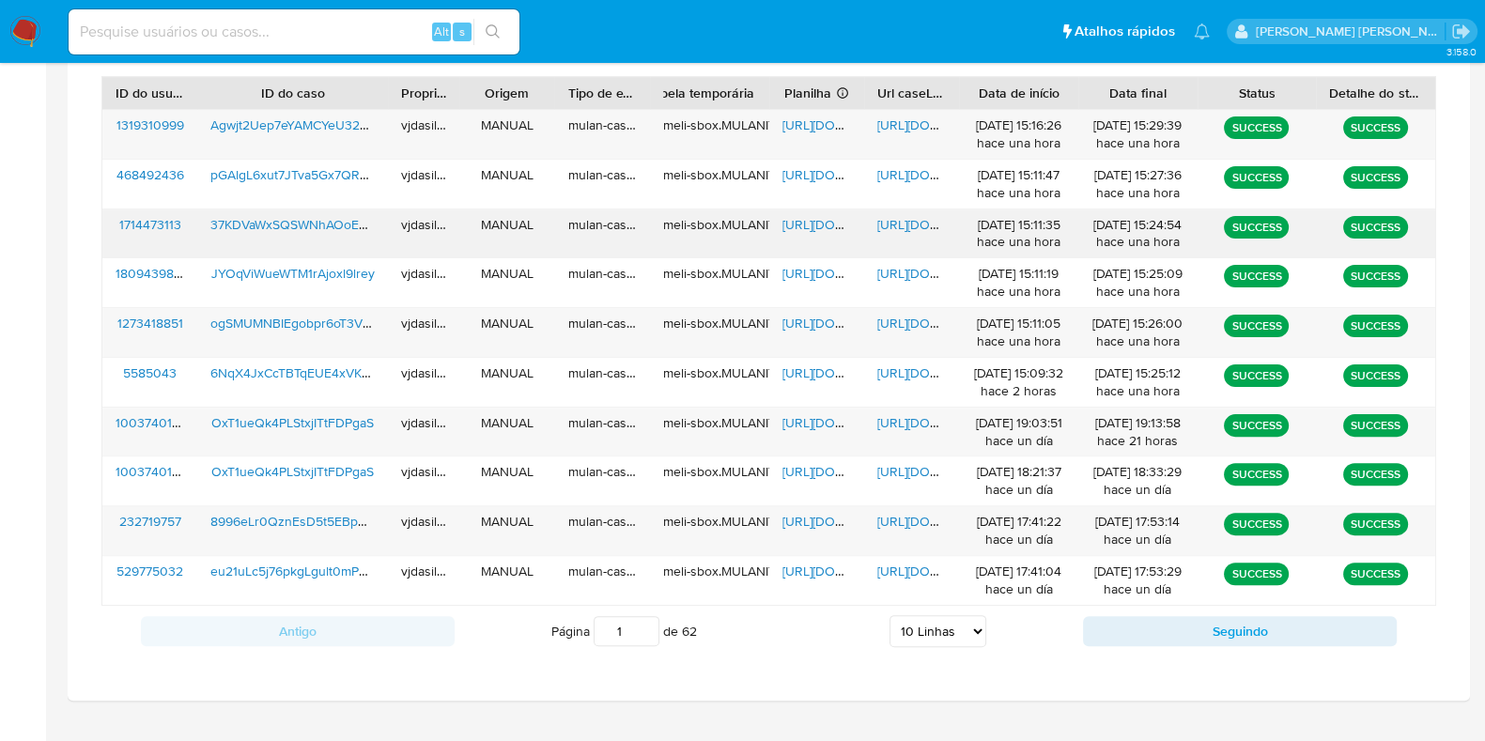
click at [899, 220] on span "[URL][DOMAIN_NAME]" at bounding box center [942, 224] width 130 height 19
click at [272, 215] on span "37KDVaWxSQSWNhAOoE81oJts" at bounding box center [302, 224] width 185 height 19
click at [803, 224] on span "[URL][DOMAIN_NAME]" at bounding box center [847, 224] width 130 height 19
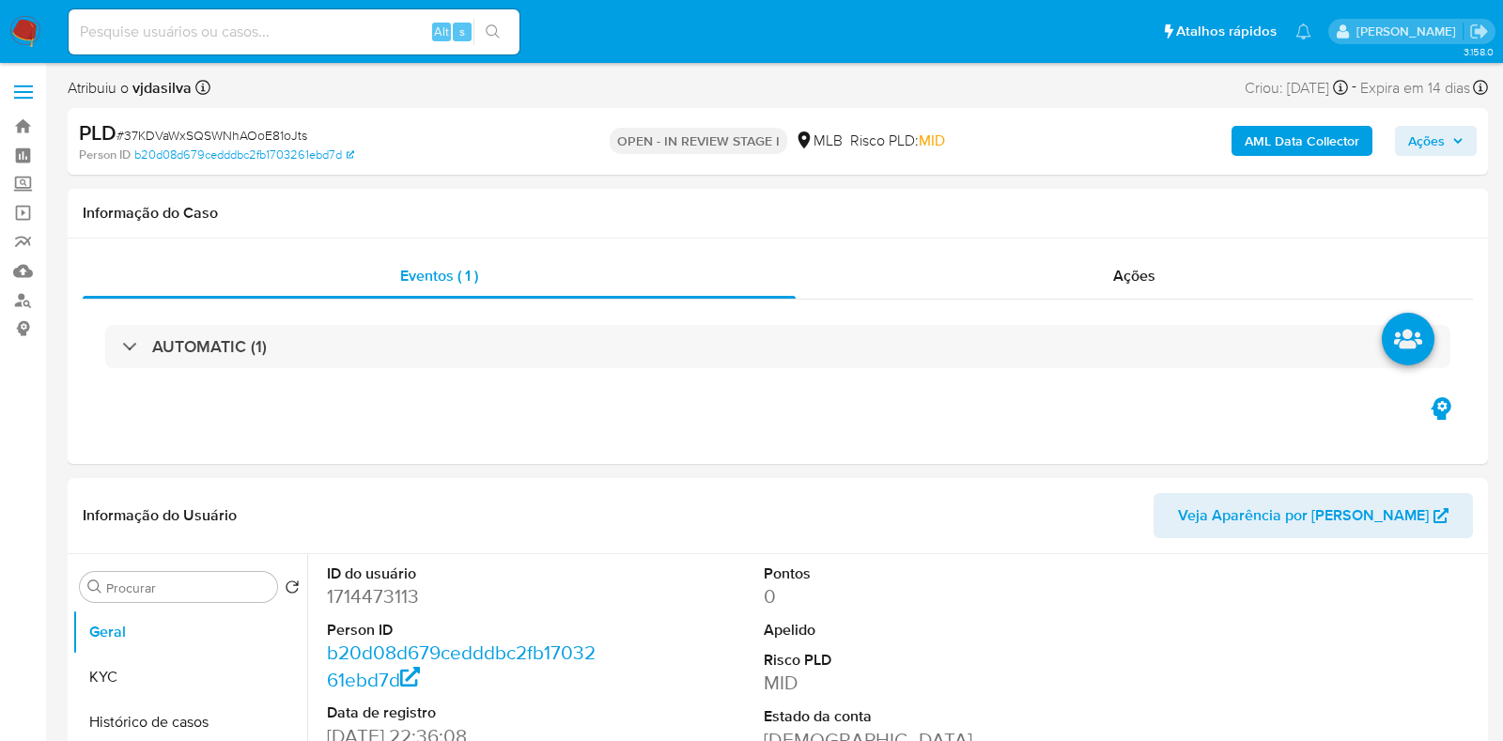
select select "10"
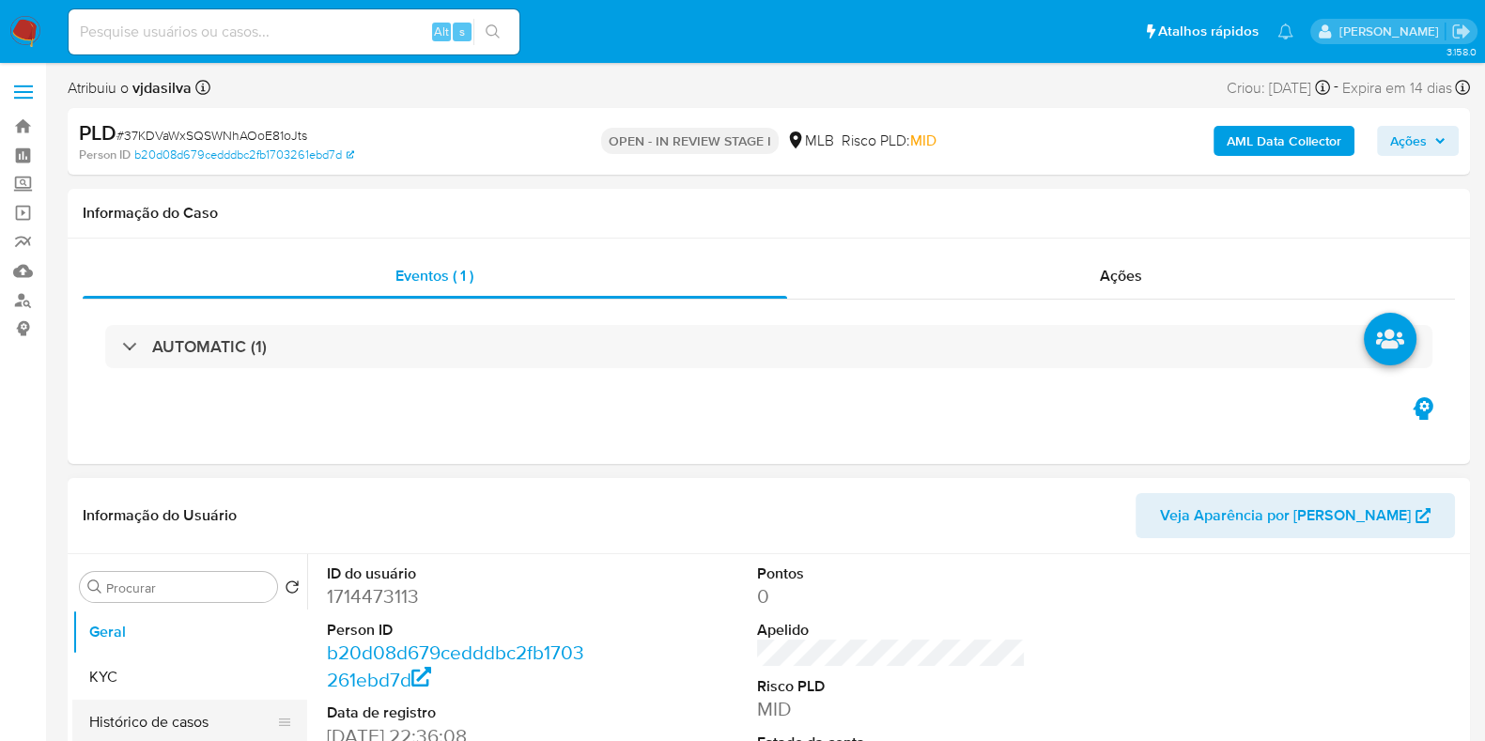
click at [110, 717] on button "Histórico de casos" at bounding box center [182, 722] width 220 height 45
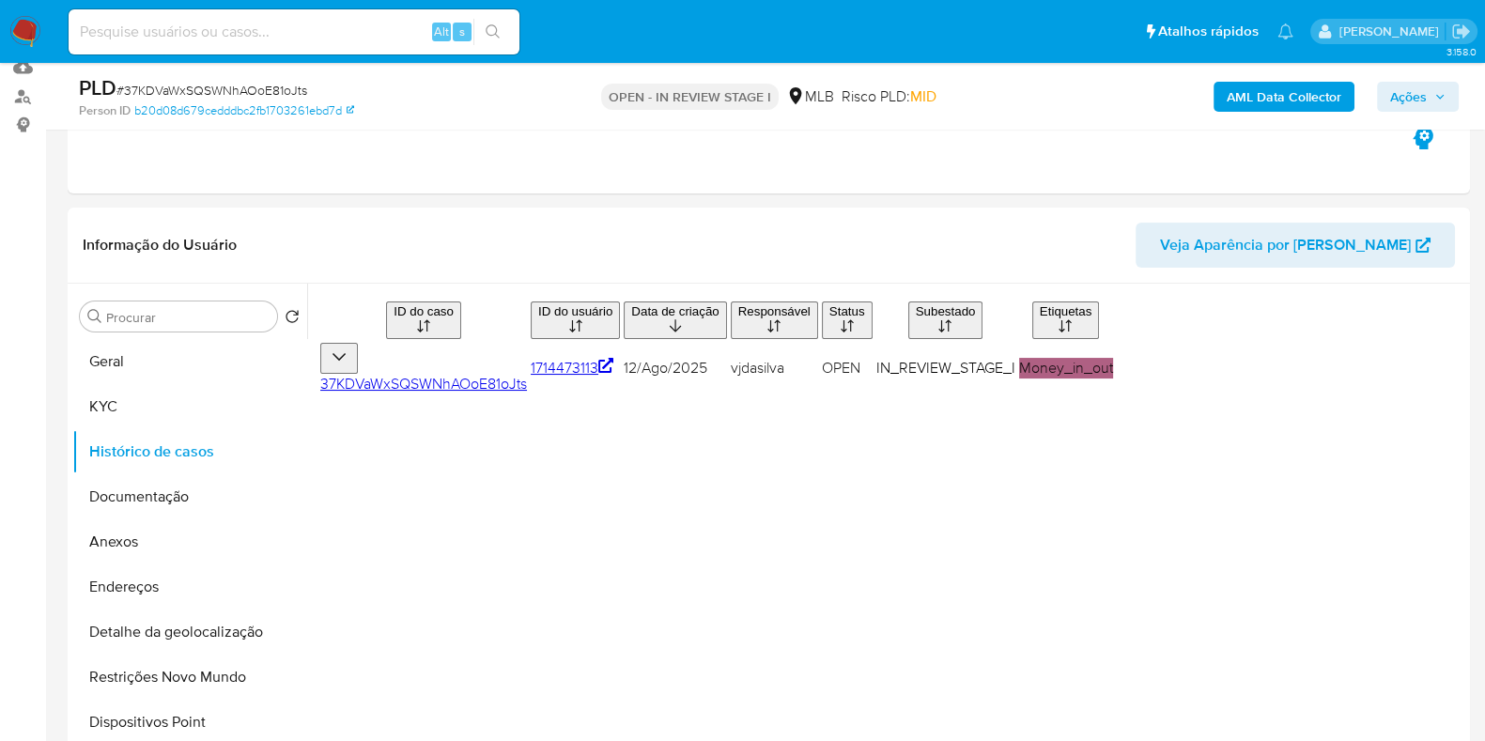
scroll to position [220, 0]
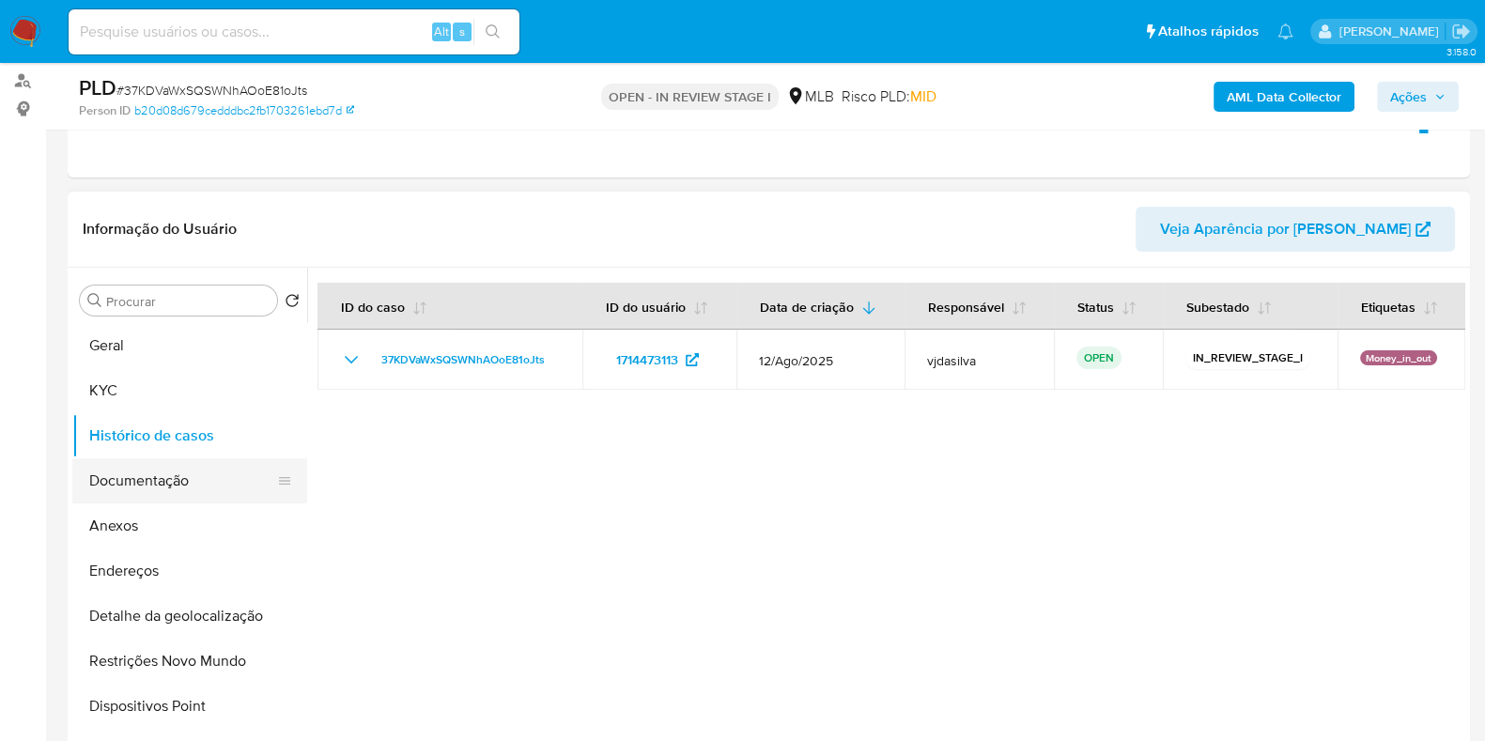
click at [140, 477] on button "Documentação" at bounding box center [182, 480] width 220 height 45
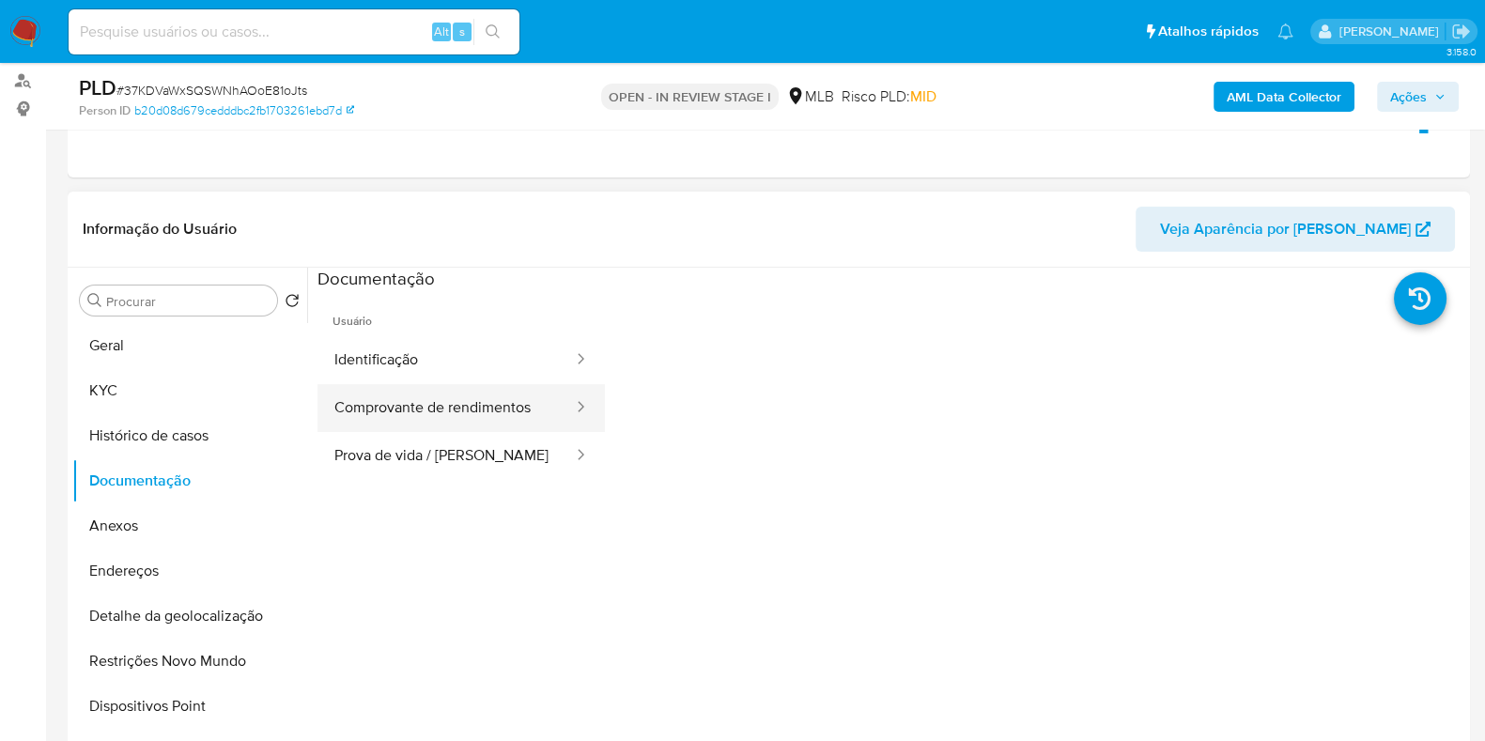
drag, startPoint x: 470, startPoint y: 382, endPoint x: 460, endPoint y: 392, distance: 13.3
click at [460, 392] on button "Comprovante de rendimentos" at bounding box center [445, 408] width 257 height 48
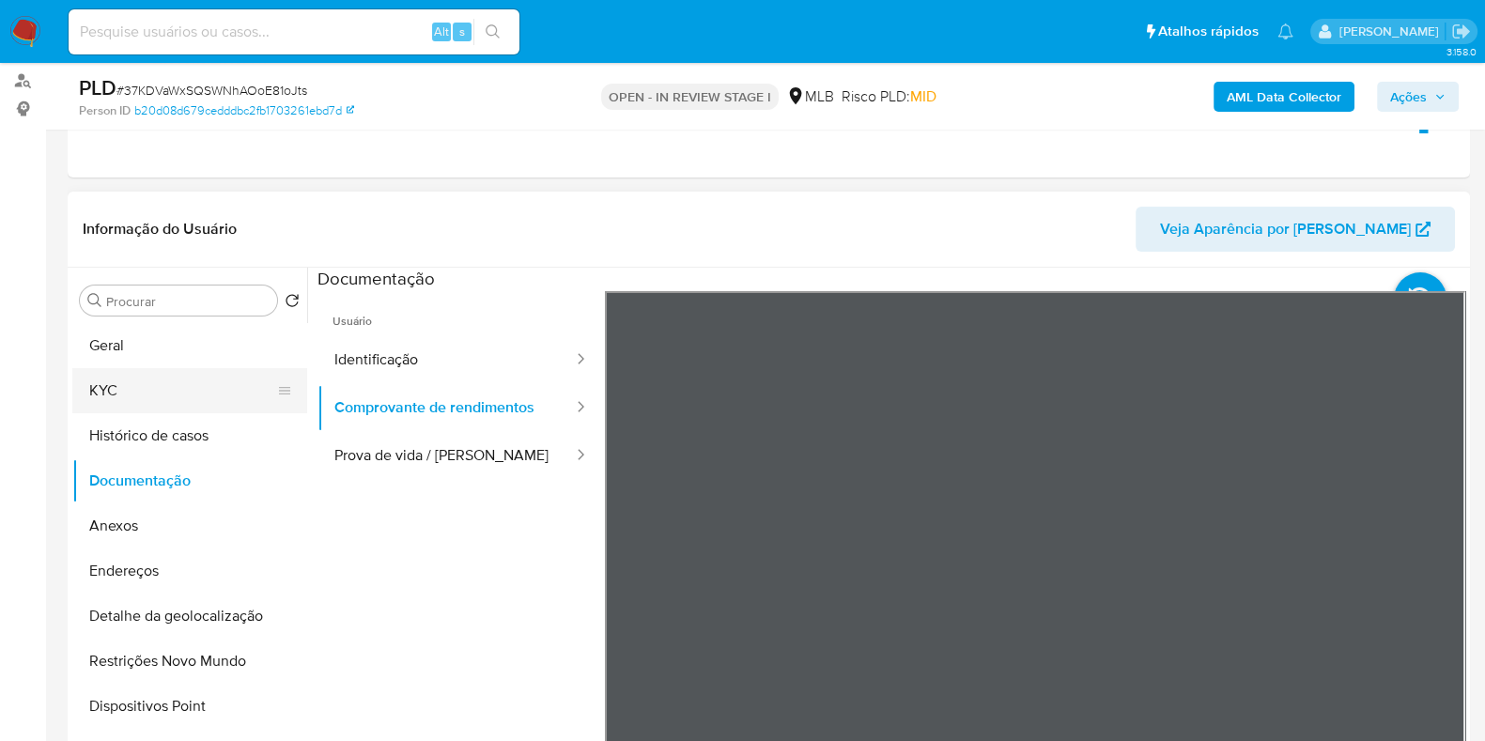
click at [155, 387] on button "KYC" at bounding box center [182, 390] width 220 height 45
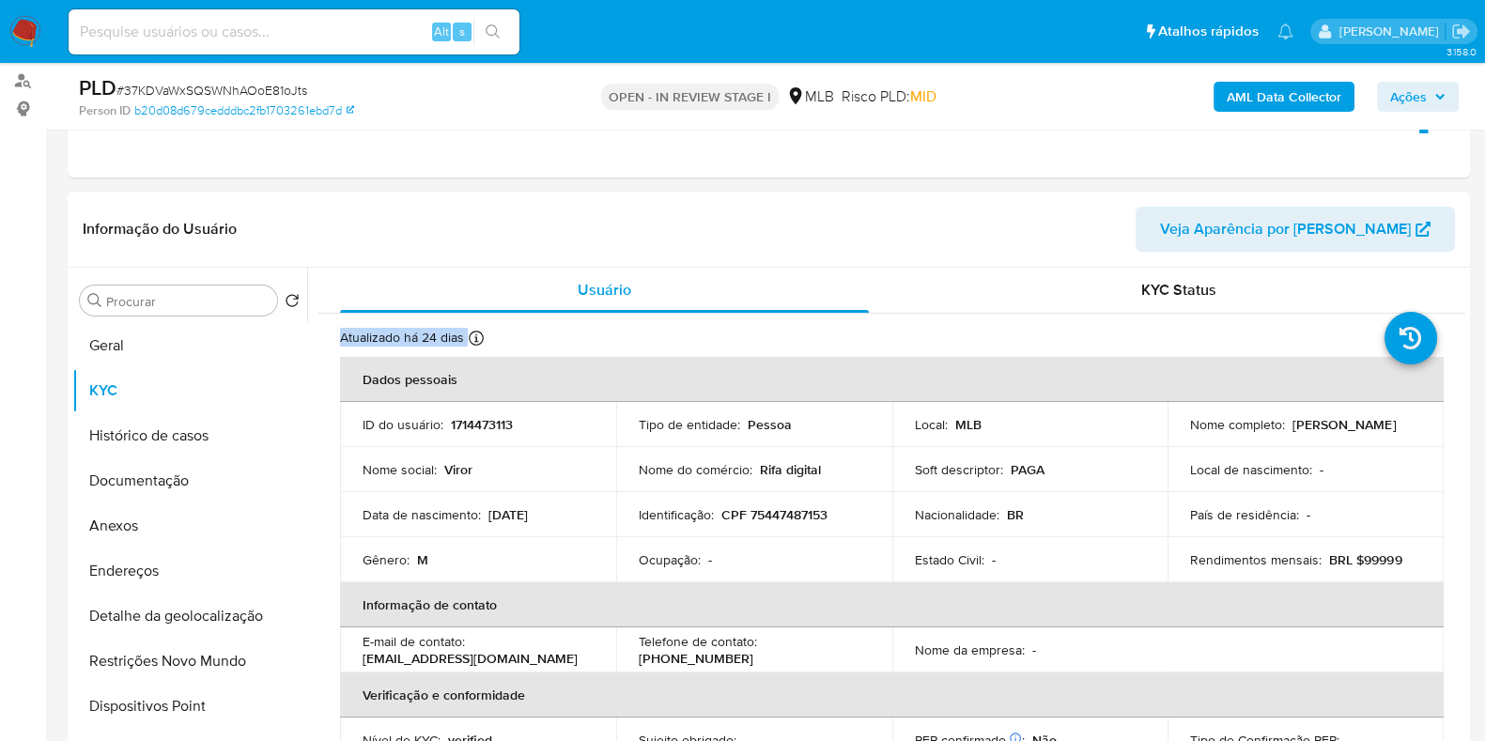
drag, startPoint x: 1465, startPoint y: 285, endPoint x: 1451, endPoint y: 477, distance: 193.0
click at [1451, 477] on div "Procurar Retornar ao pedido padrão Geral KYC Histórico de casos Documentação An…" at bounding box center [769, 508] width 1402 height 481
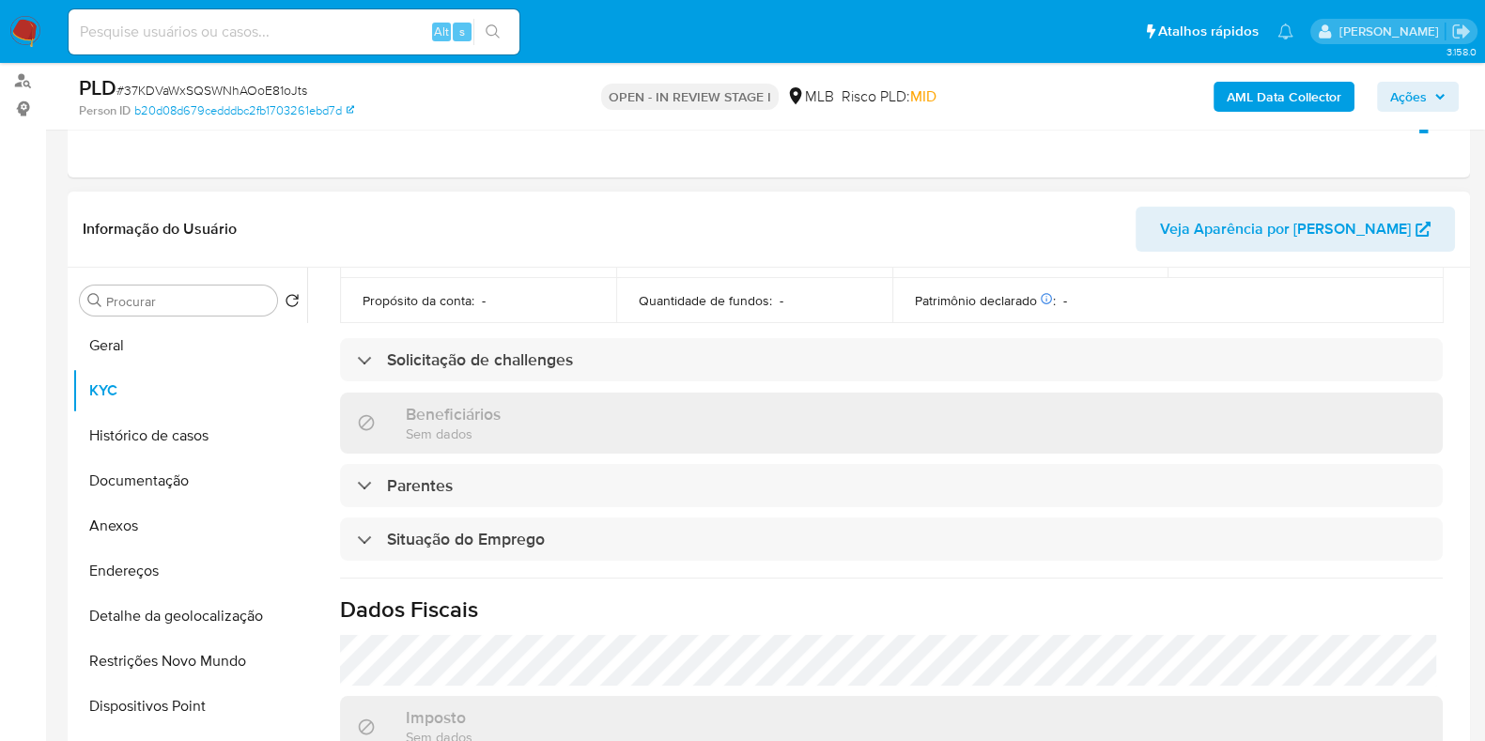
scroll to position [586, 0]
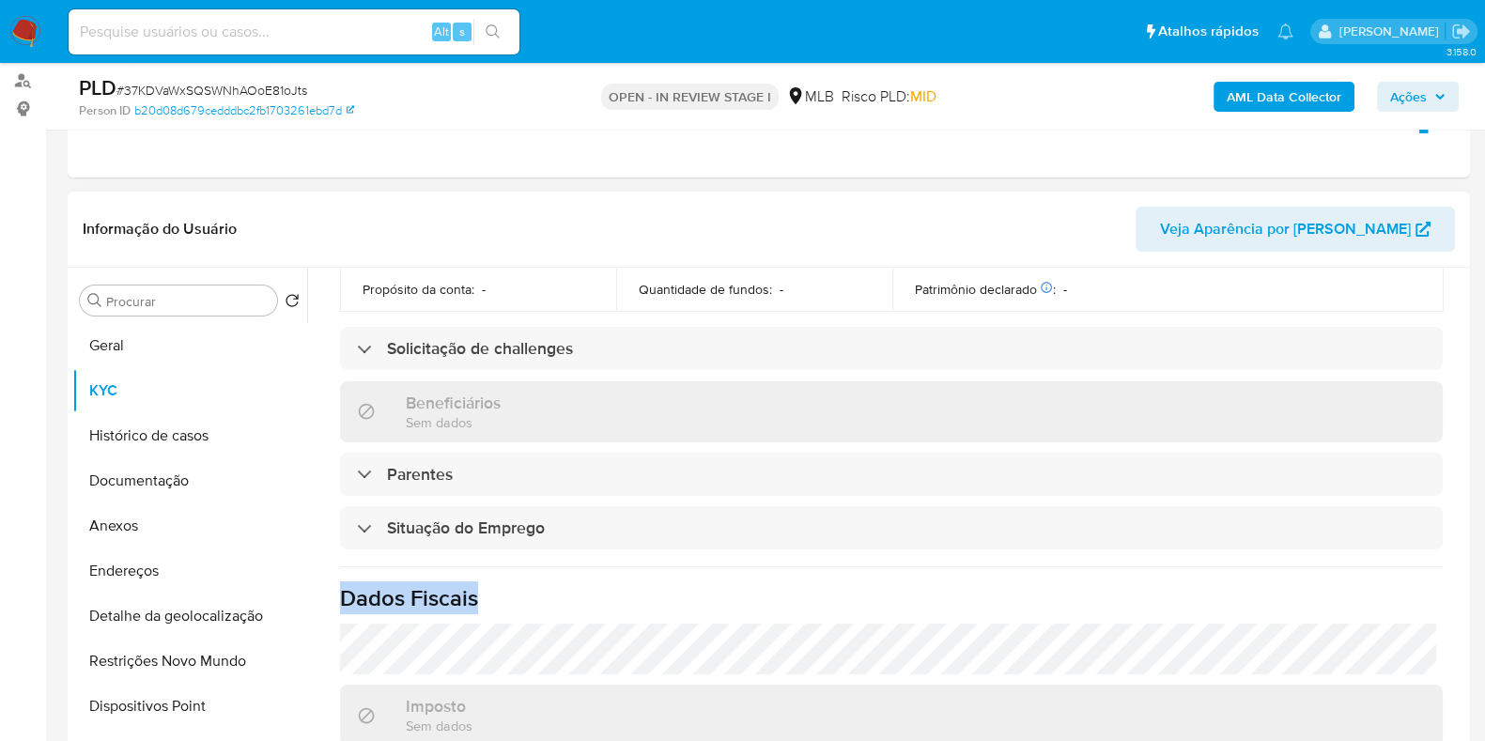
drag, startPoint x: 1465, startPoint y: 514, endPoint x: 1463, endPoint y: 622, distance: 108.0
click at [1463, 622] on div "Procurar Retornar ao pedido padrão Geral KYC Histórico de casos Documentação An…" at bounding box center [769, 508] width 1402 height 481
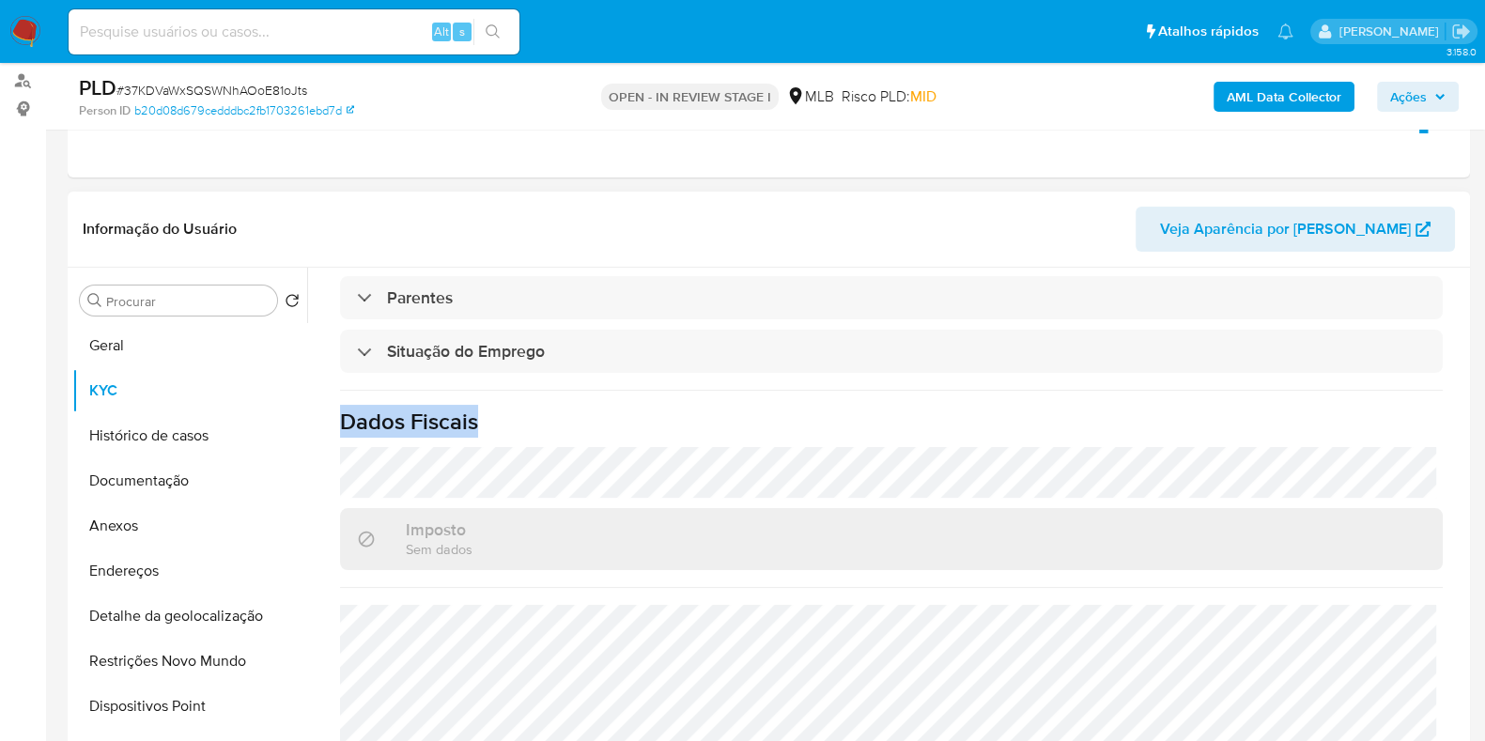
scroll to position [816, 0]
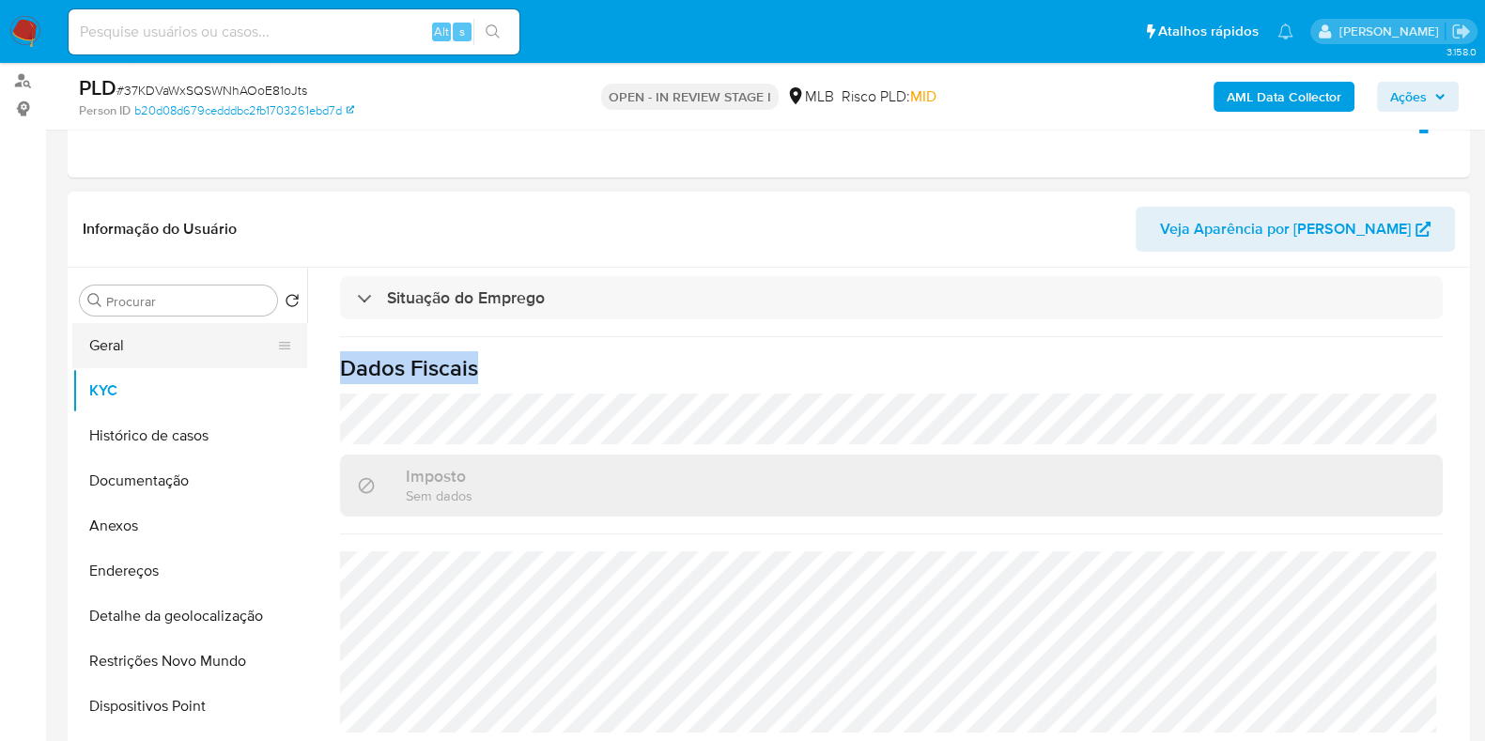
click at [159, 337] on button "Geral" at bounding box center [182, 345] width 220 height 45
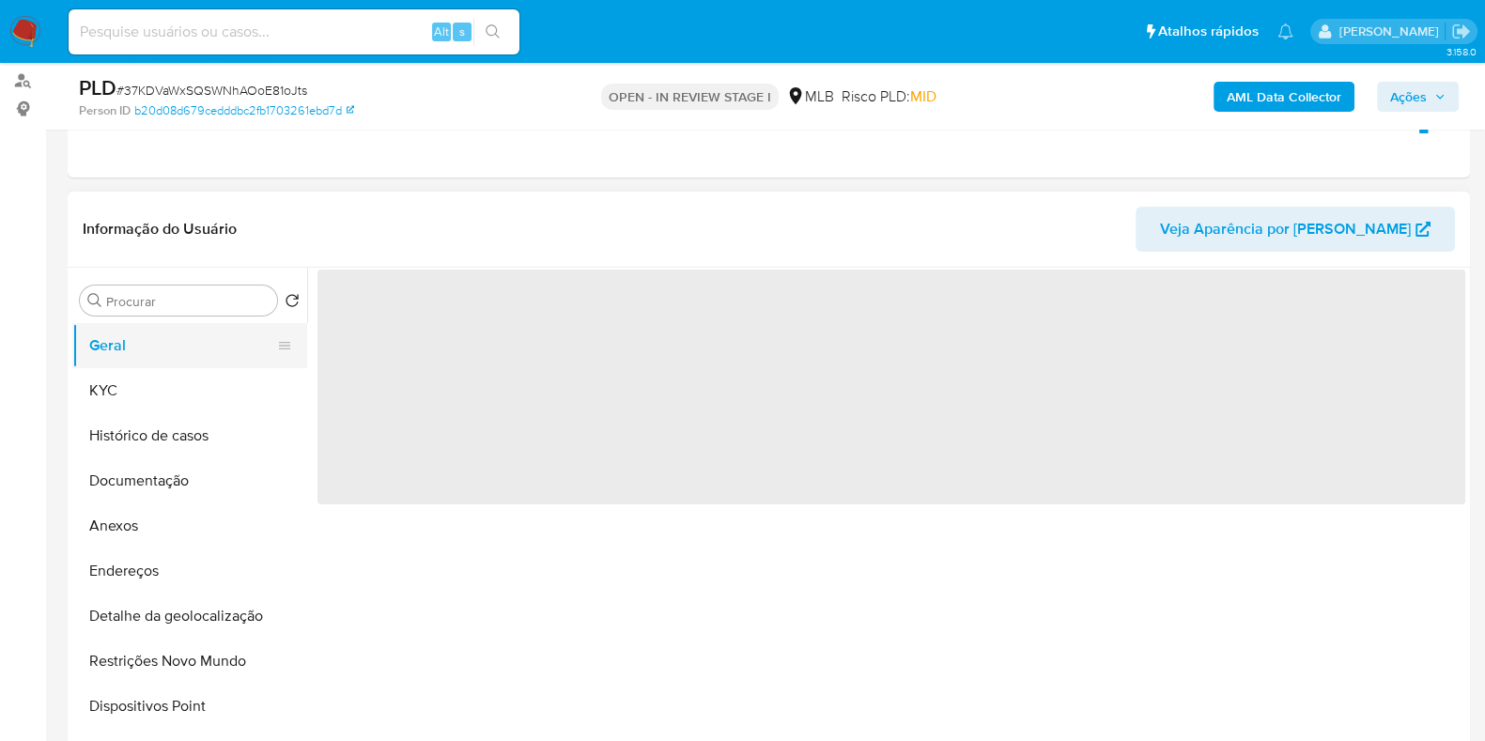
scroll to position [0, 0]
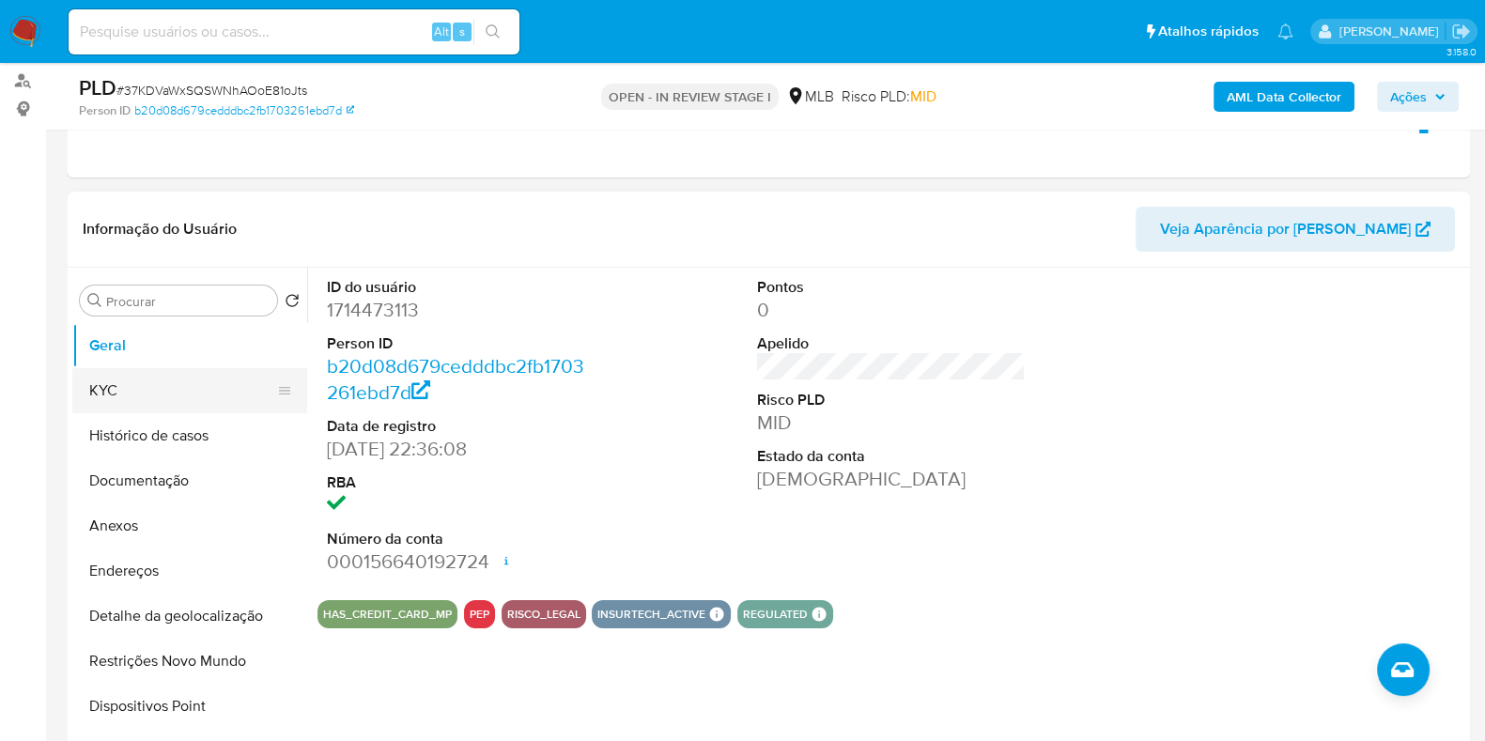
click at [173, 384] on button "KYC" at bounding box center [182, 390] width 220 height 45
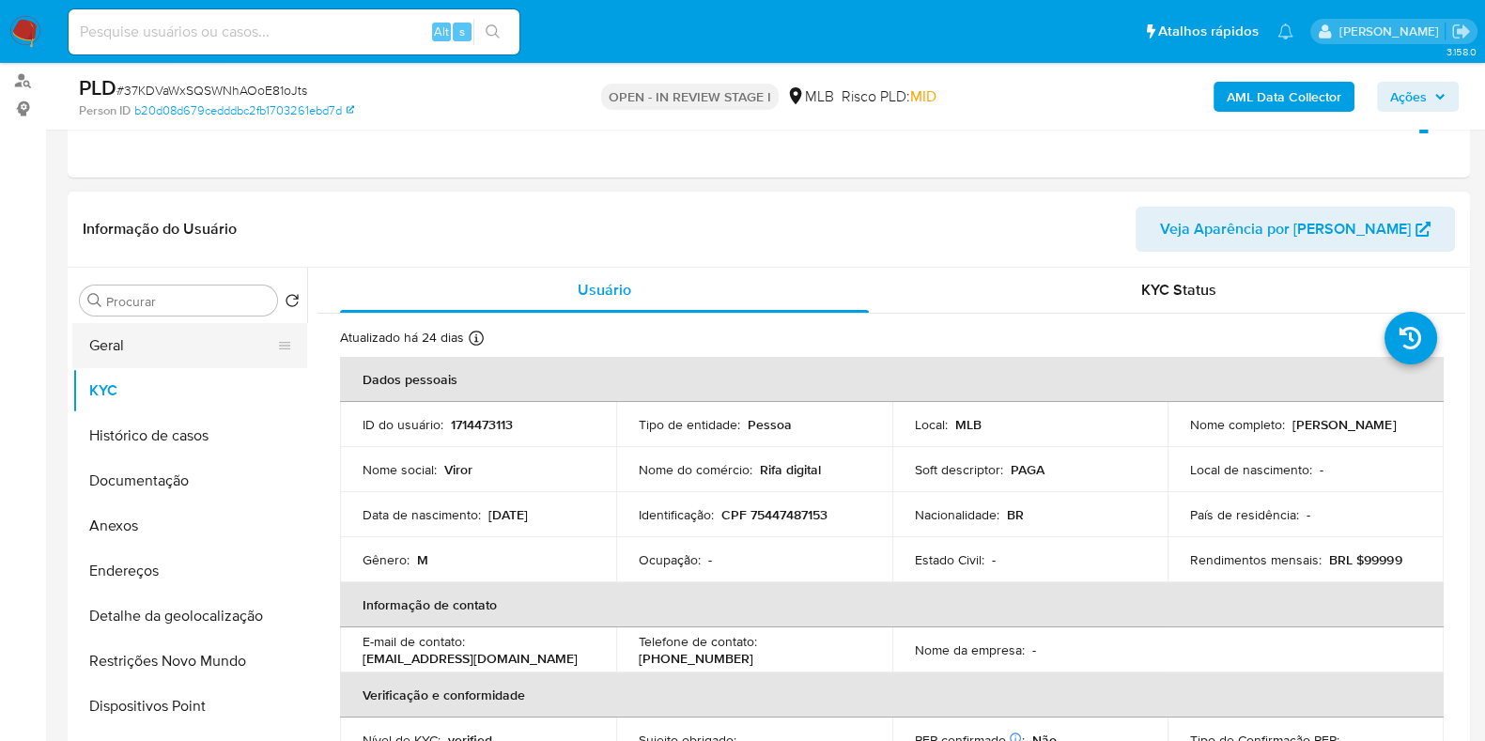
click at [161, 352] on button "Geral" at bounding box center [182, 345] width 220 height 45
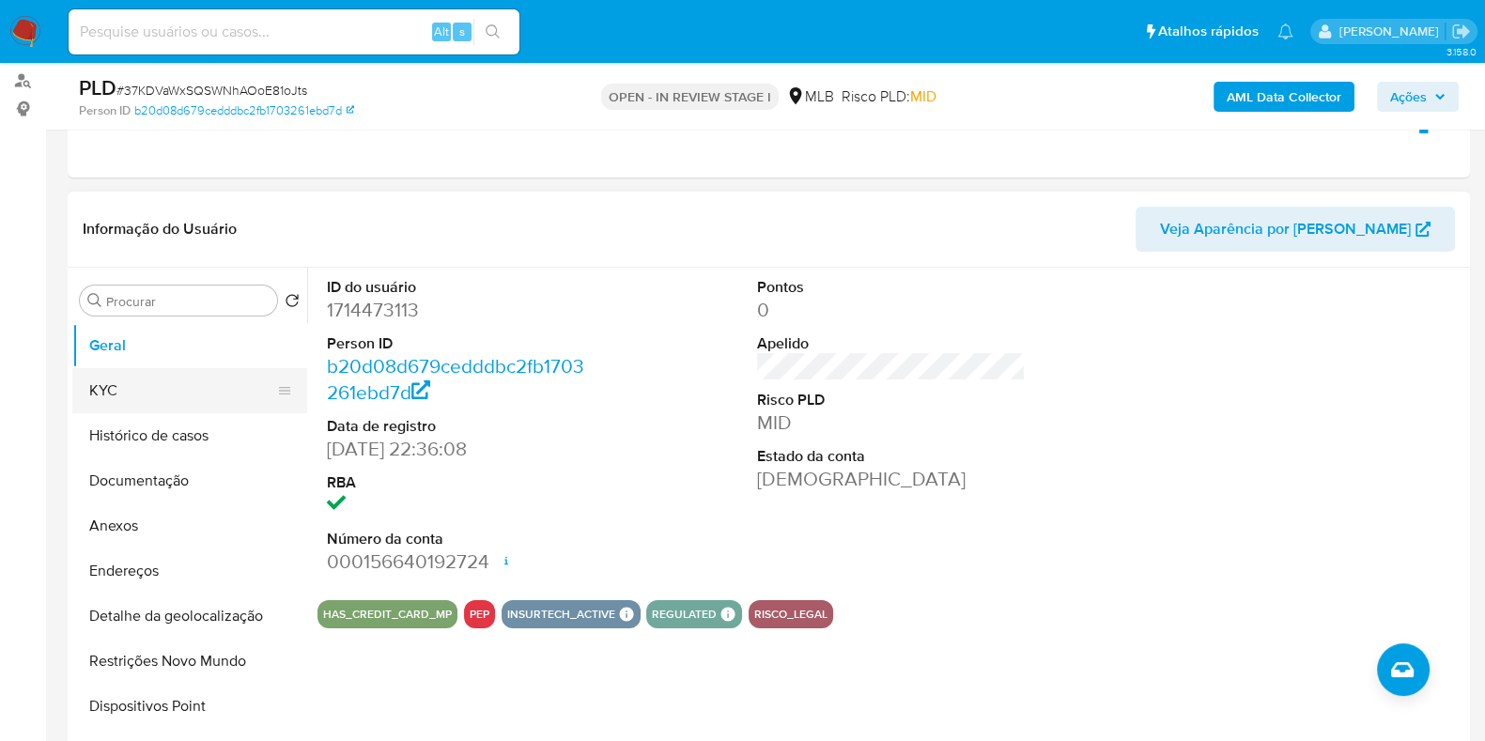
click at [235, 382] on button "KYC" at bounding box center [182, 390] width 220 height 45
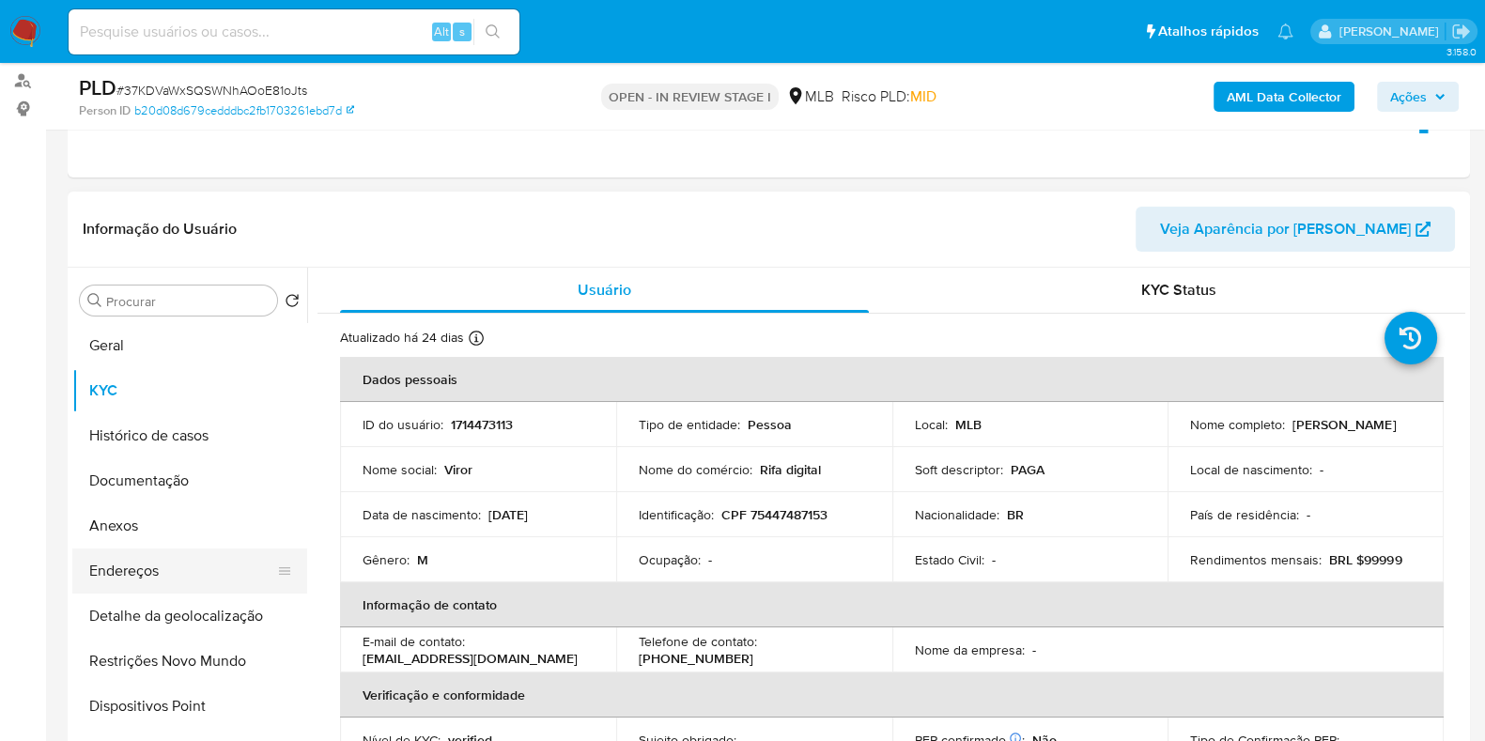
click at [189, 569] on button "Endereços" at bounding box center [182, 570] width 220 height 45
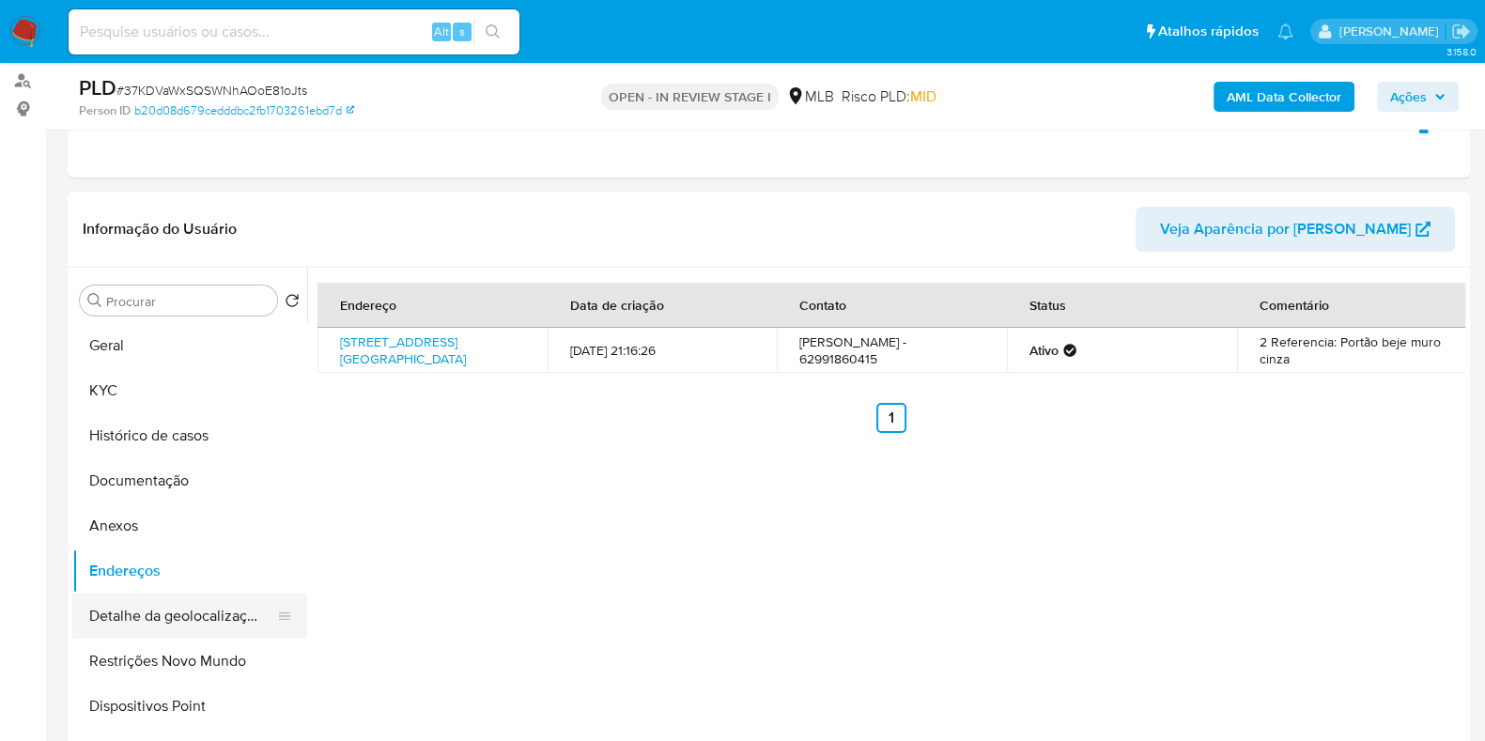
click at [192, 604] on button "Detalhe da geolocalização" at bounding box center [182, 616] width 220 height 45
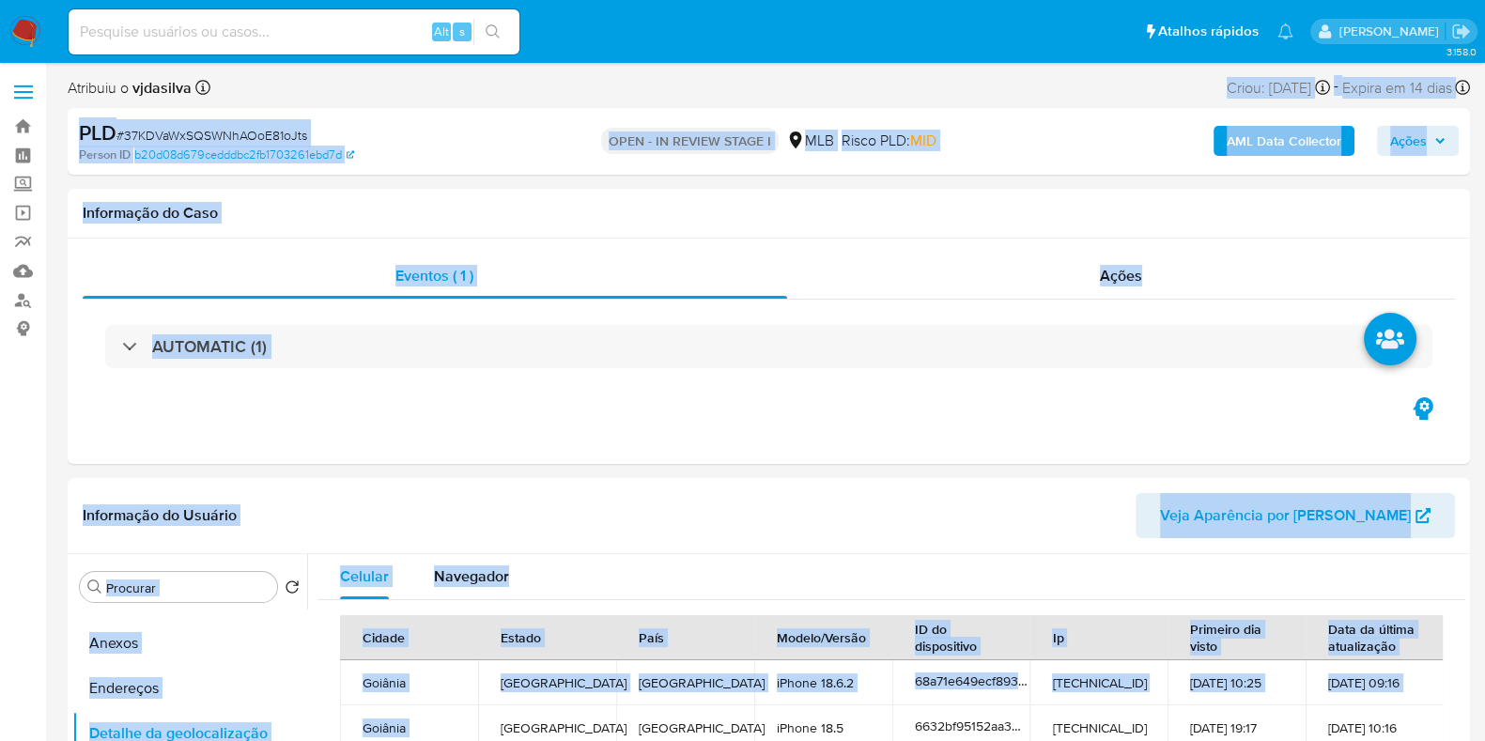
drag, startPoint x: 495, startPoint y: 421, endPoint x: 1180, endPoint y: -143, distance: 887.4
click at [515, 569] on button "Navegador" at bounding box center [471, 576] width 120 height 45
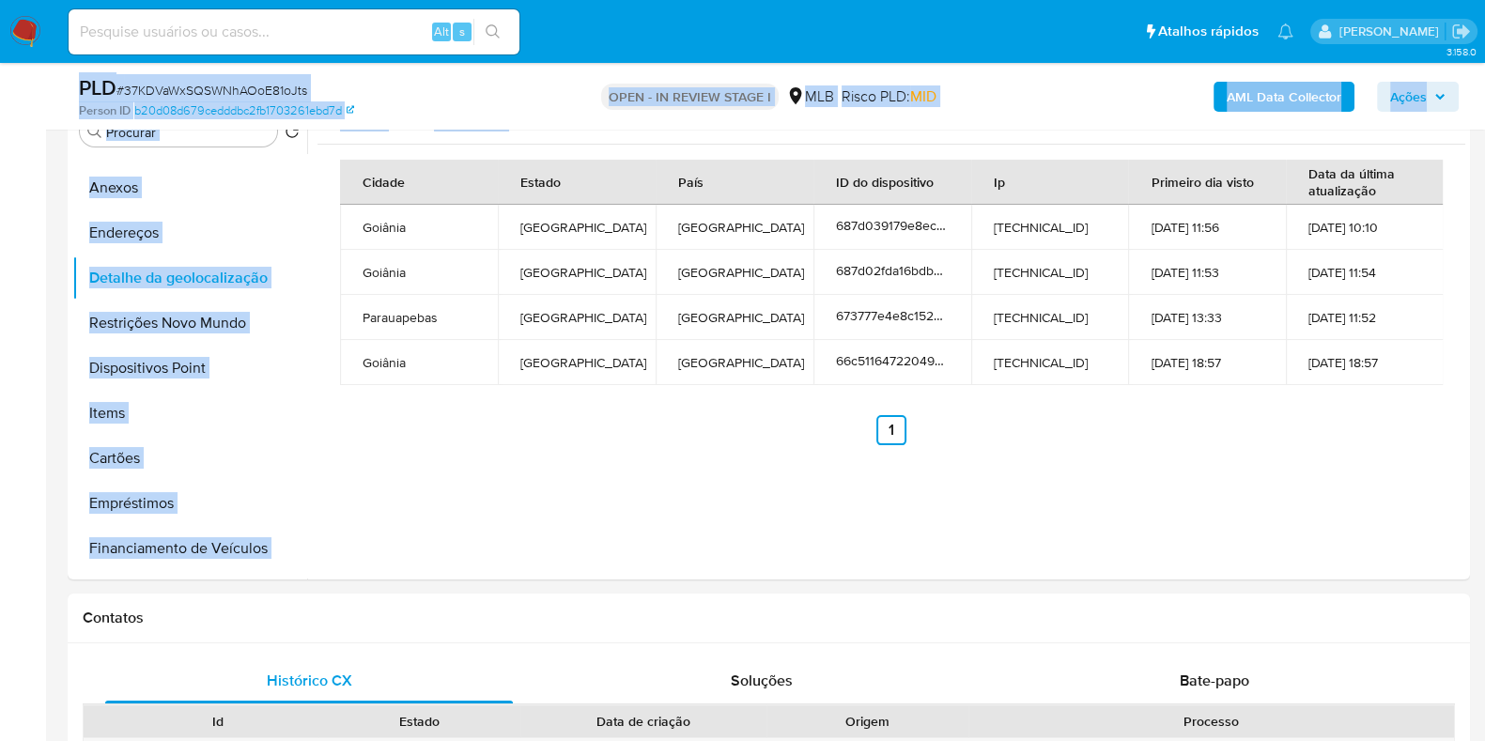
scroll to position [385, 0]
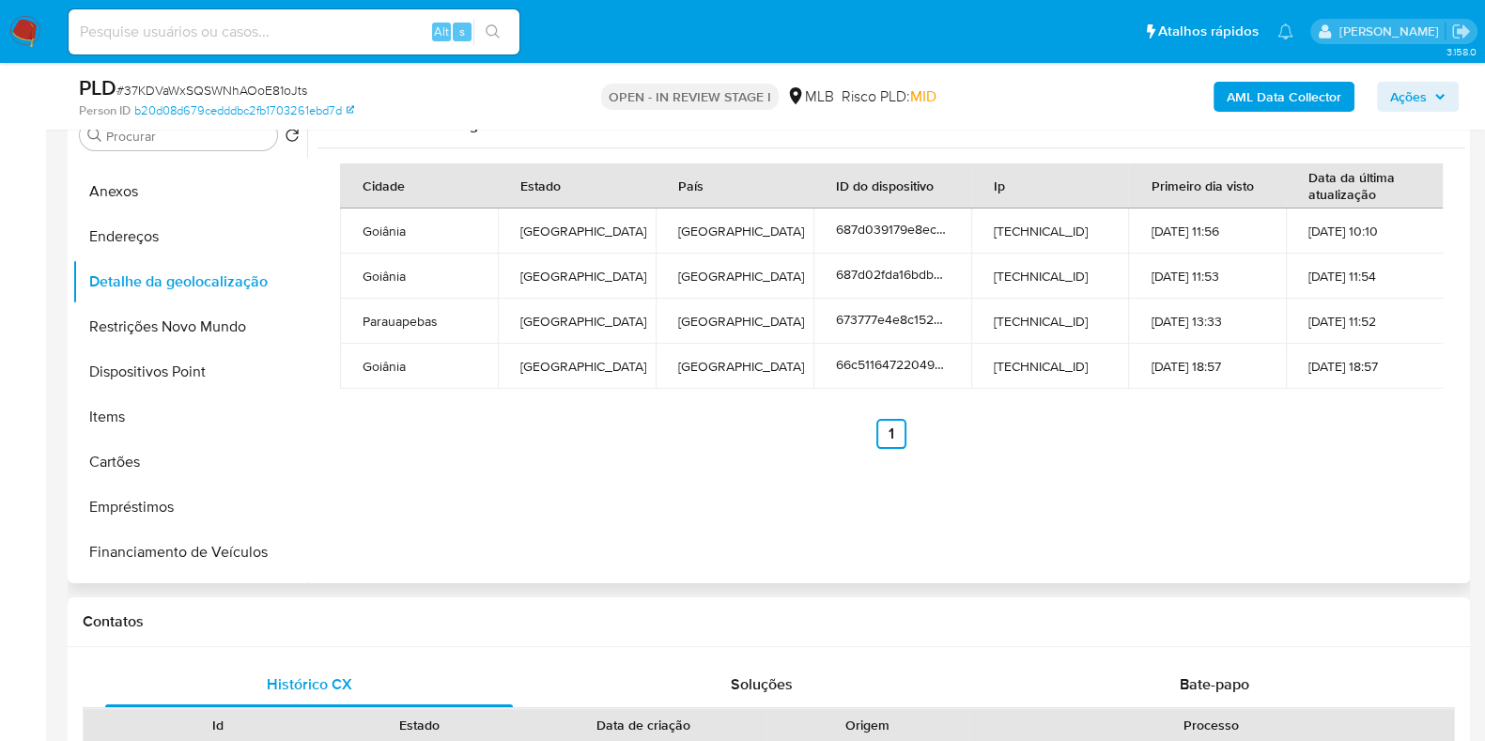
click at [640, 468] on div "Celular Navegador Cidade Estado País ID do dispositivo Ip Primeiro dia visto Da…" at bounding box center [886, 342] width 1158 height 481
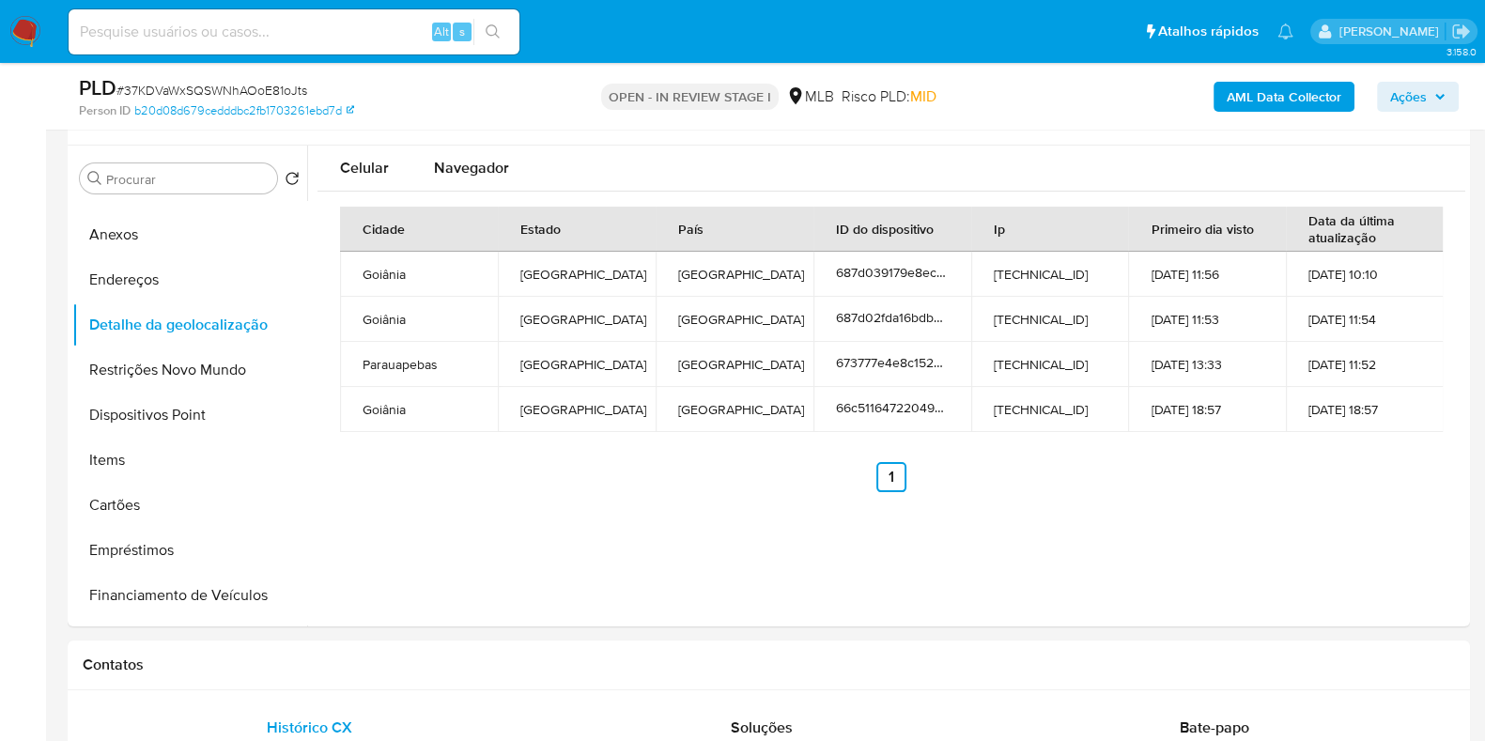
scroll to position [312, 0]
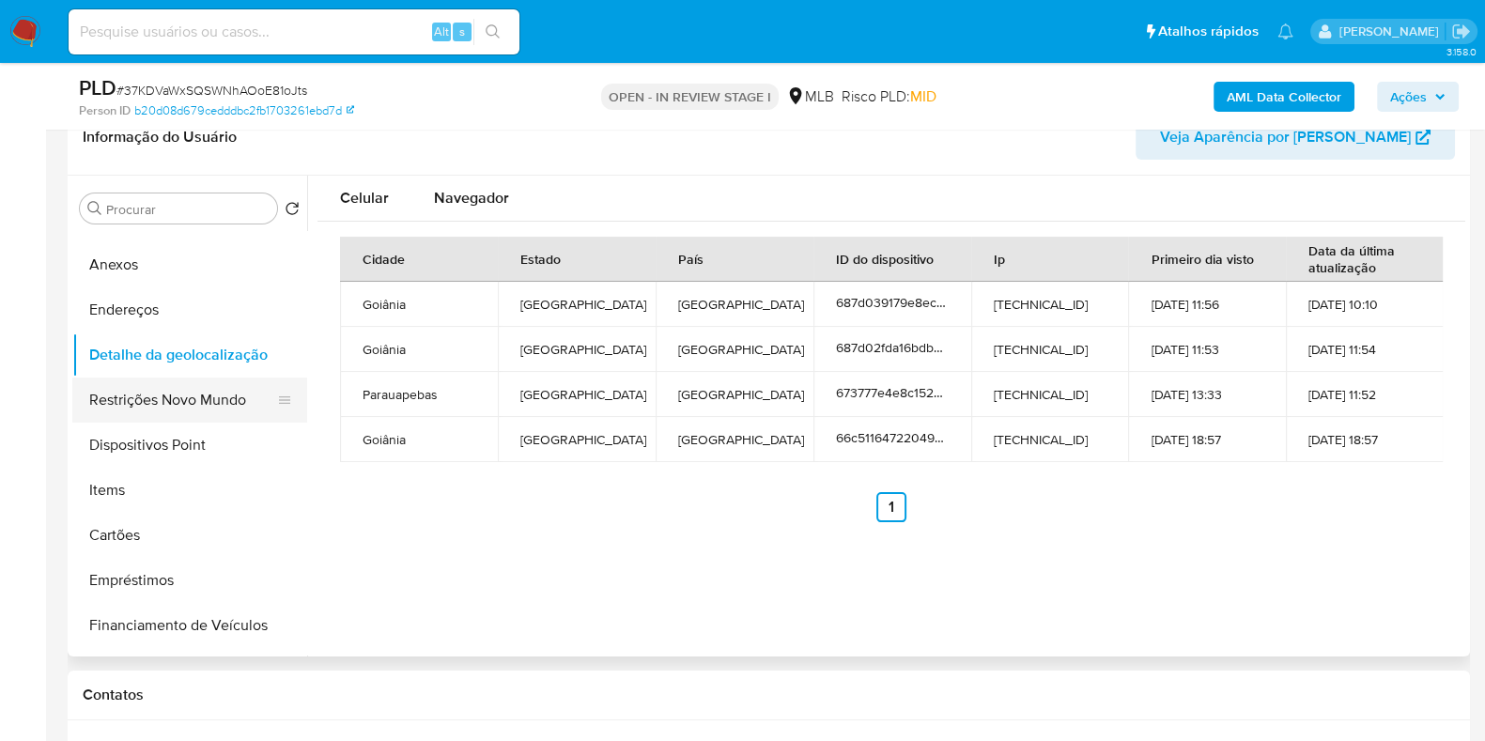
click at [232, 395] on button "Restrições Novo Mundo" at bounding box center [182, 400] width 220 height 45
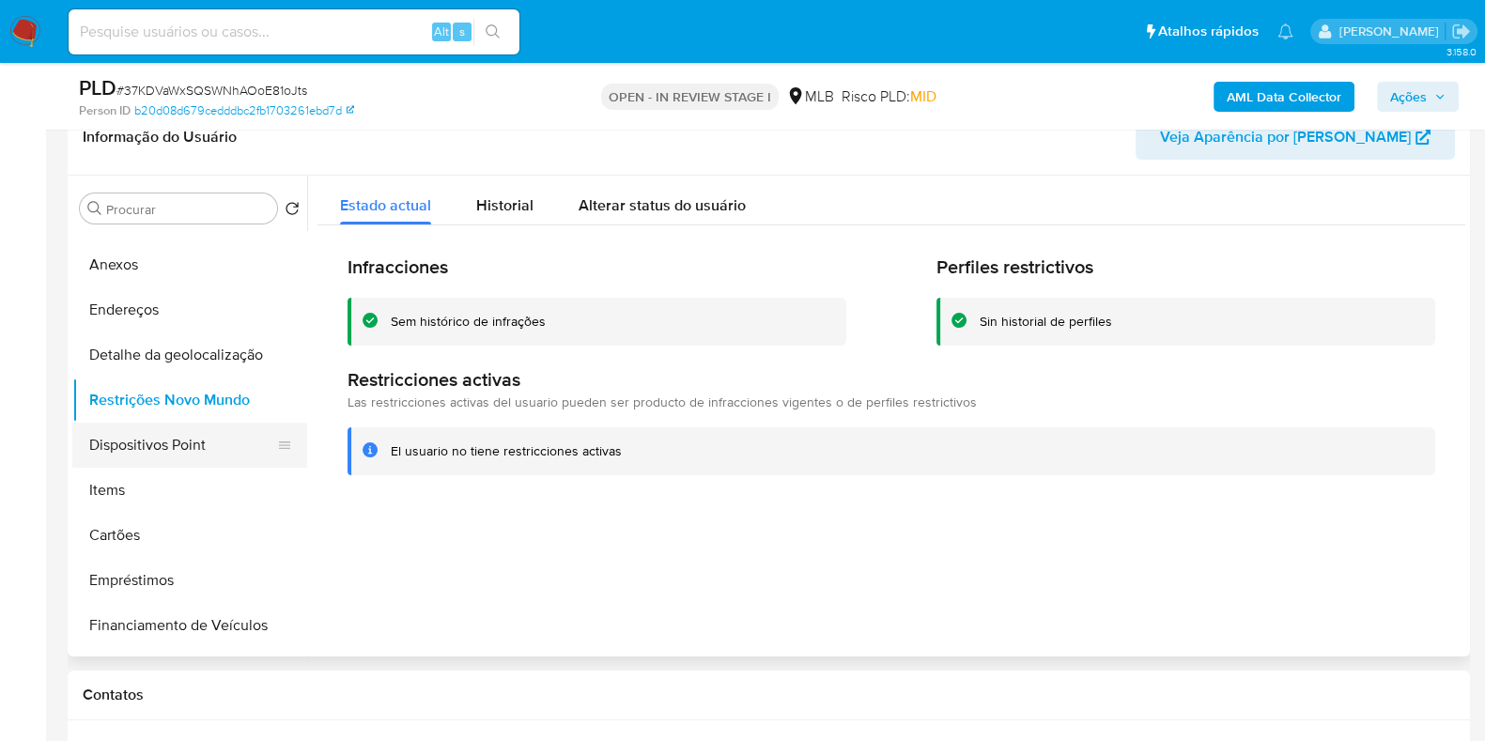
click at [141, 440] on button "Dispositivos Point" at bounding box center [182, 445] width 220 height 45
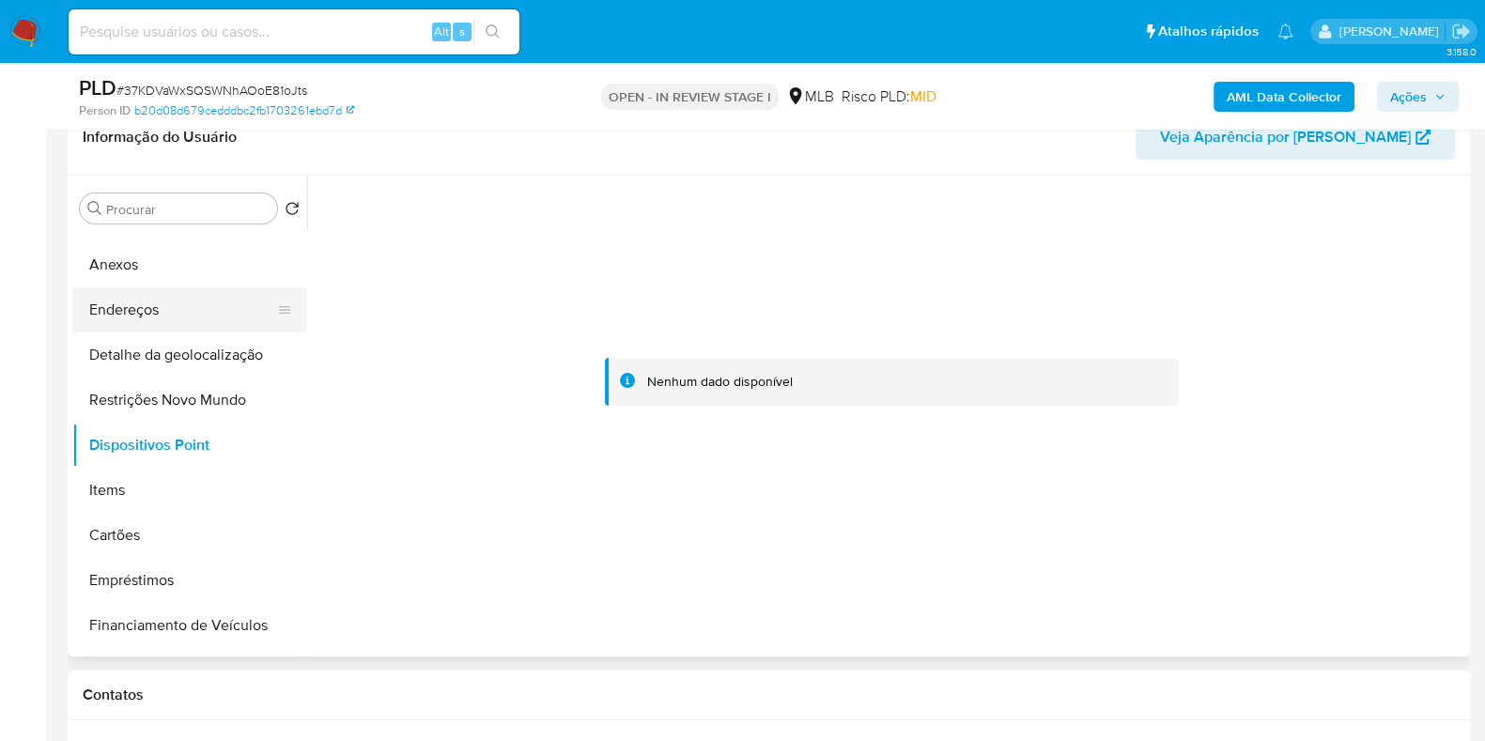
click at [172, 318] on button "Endereços" at bounding box center [182, 309] width 220 height 45
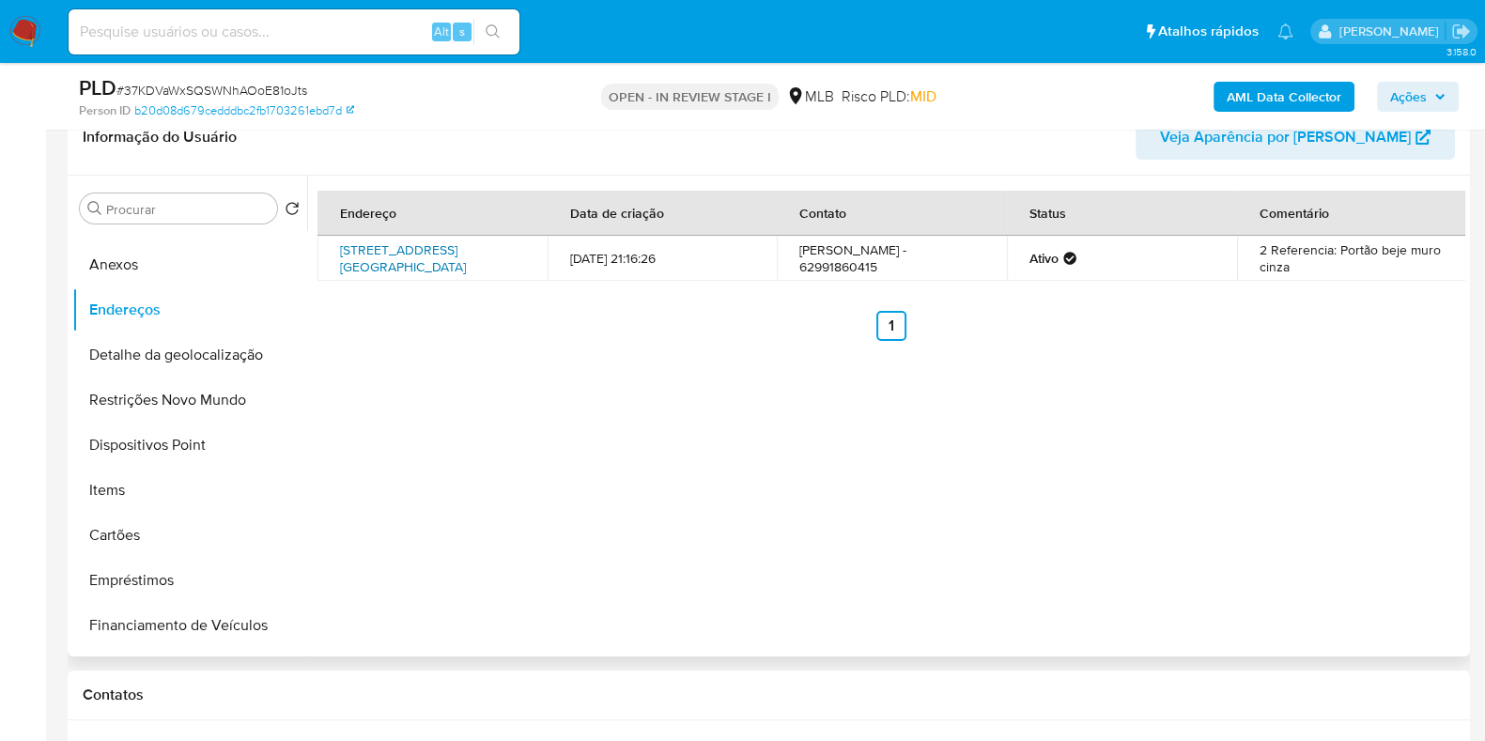
click at [441, 252] on link "Rua Tr 4 Casa, Goiânia, Goiás, 74769753, Brasil Casa" at bounding box center [403, 258] width 126 height 36
click at [179, 392] on button "Restrições Novo Mundo" at bounding box center [182, 400] width 220 height 45
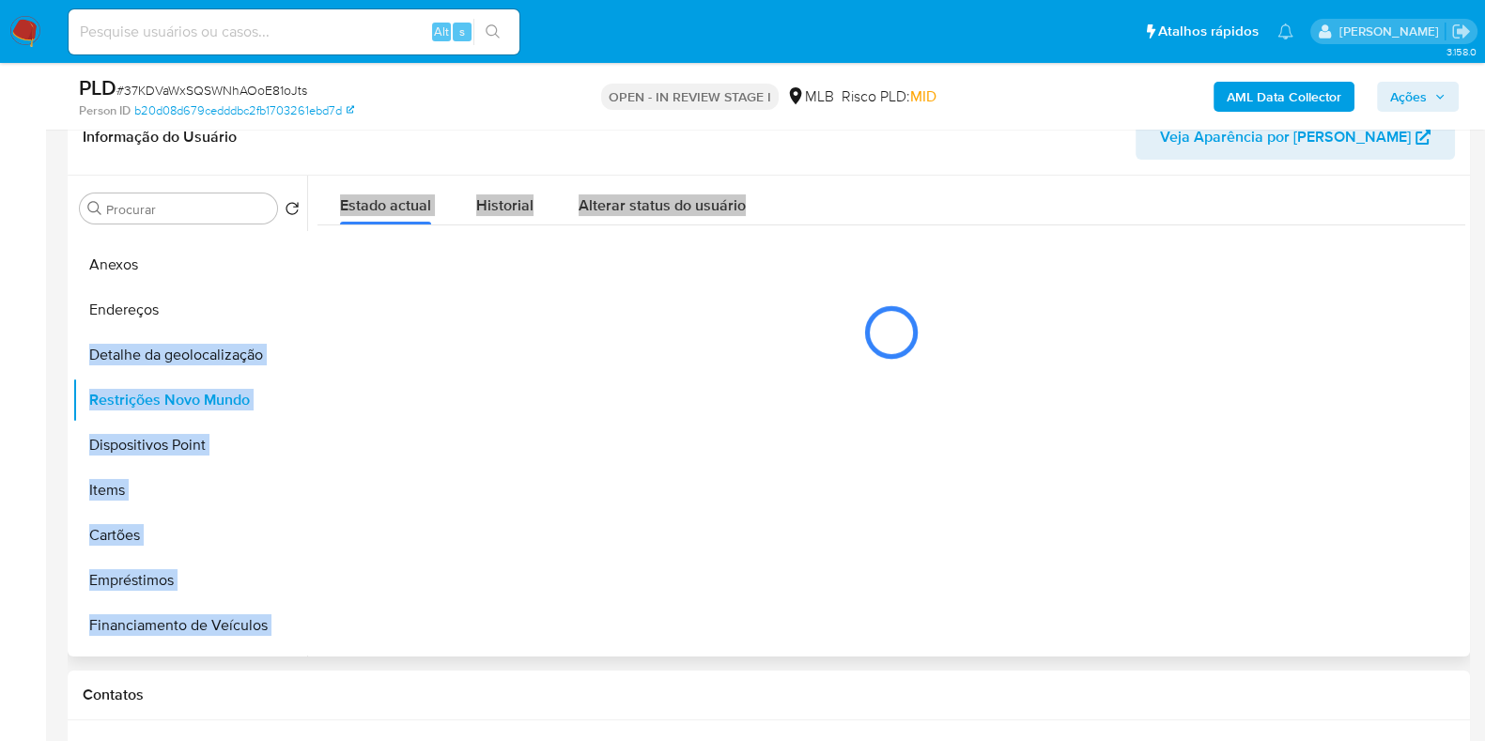
drag, startPoint x: 307, startPoint y: 316, endPoint x: 301, endPoint y: 293, distance: 24.1
click at [301, 293] on div "Procurar Retornar ao pedido padrão Geral KYC Histórico de casos Documentação An…" at bounding box center [768, 416] width 1393 height 481
click at [212, 265] on button "Anexos" at bounding box center [182, 264] width 220 height 45
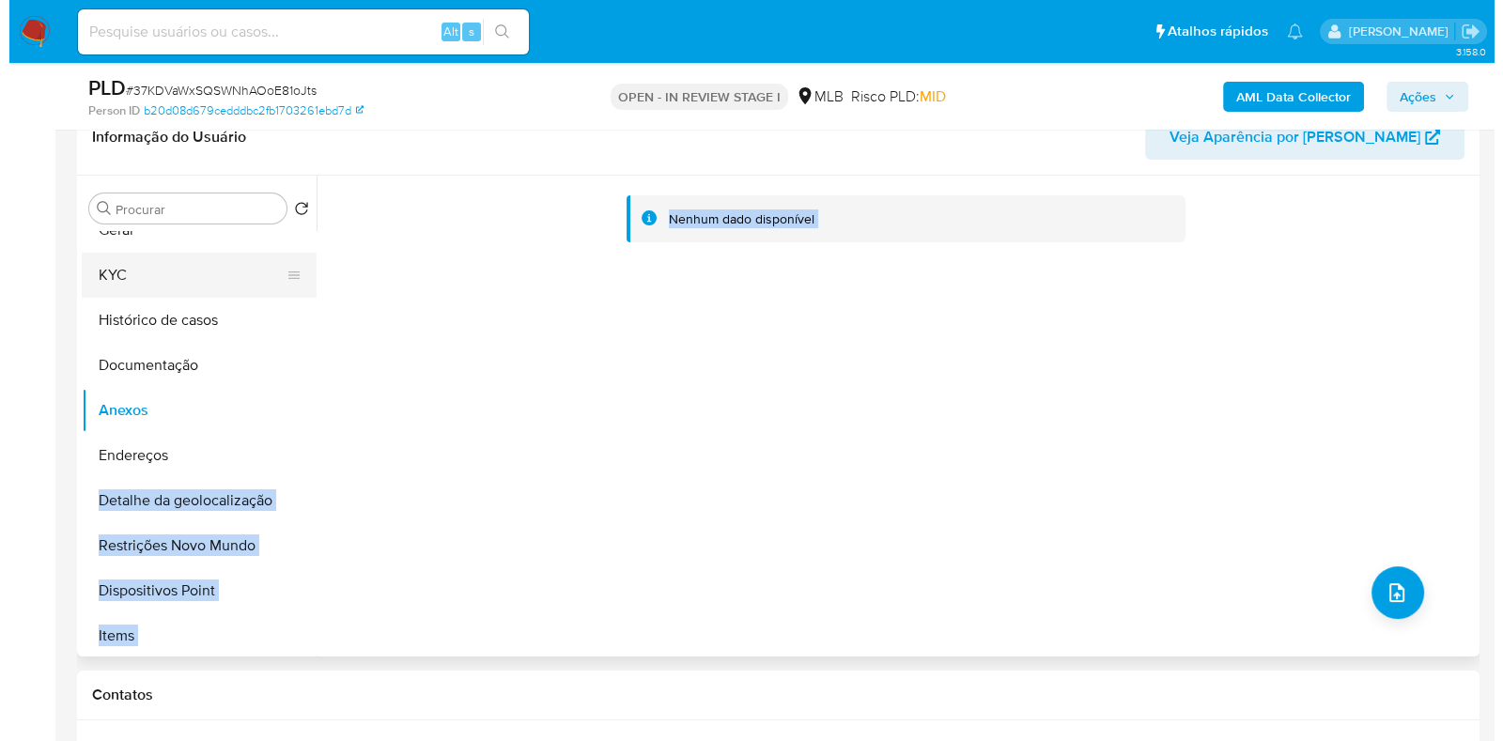
scroll to position [19, 0]
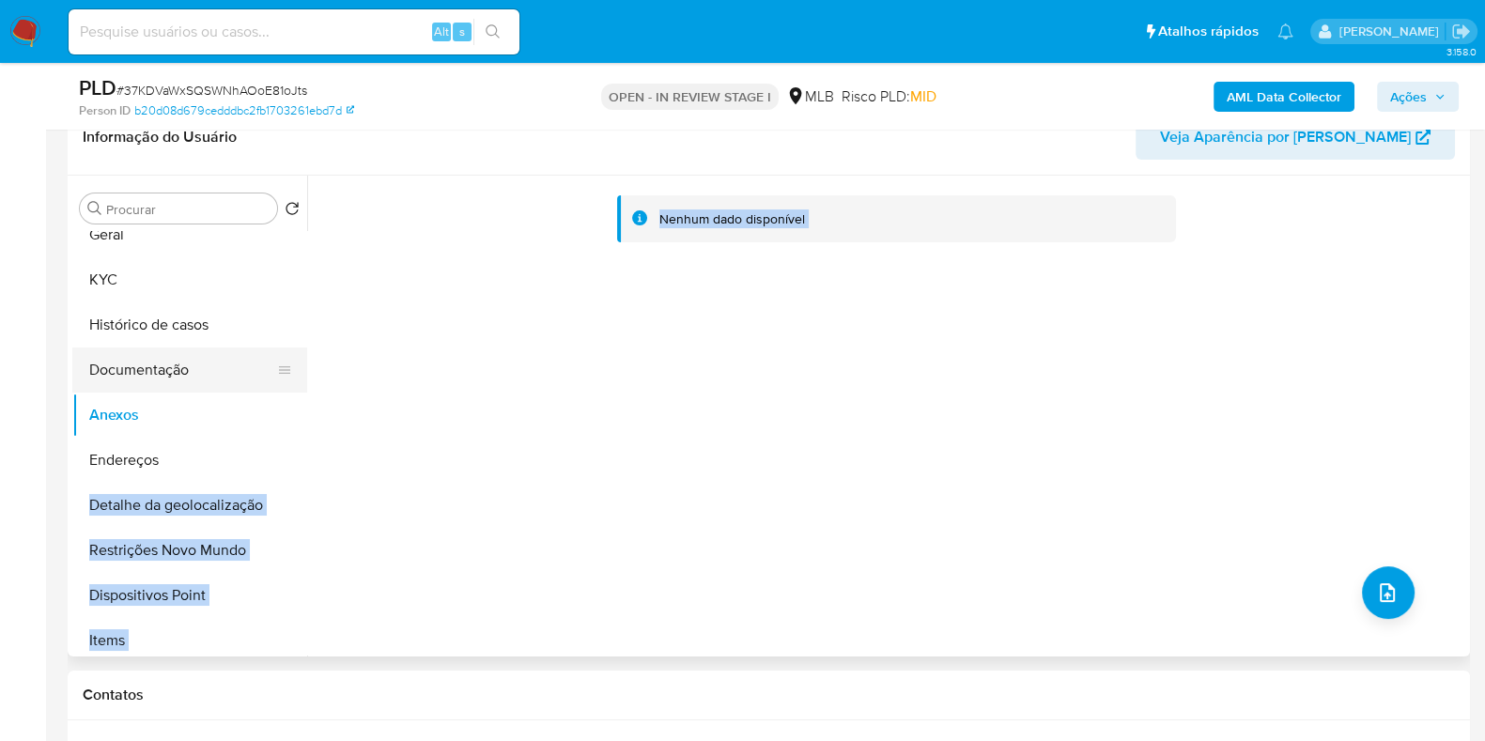
click at [166, 366] on button "Documentação" at bounding box center [182, 369] width 220 height 45
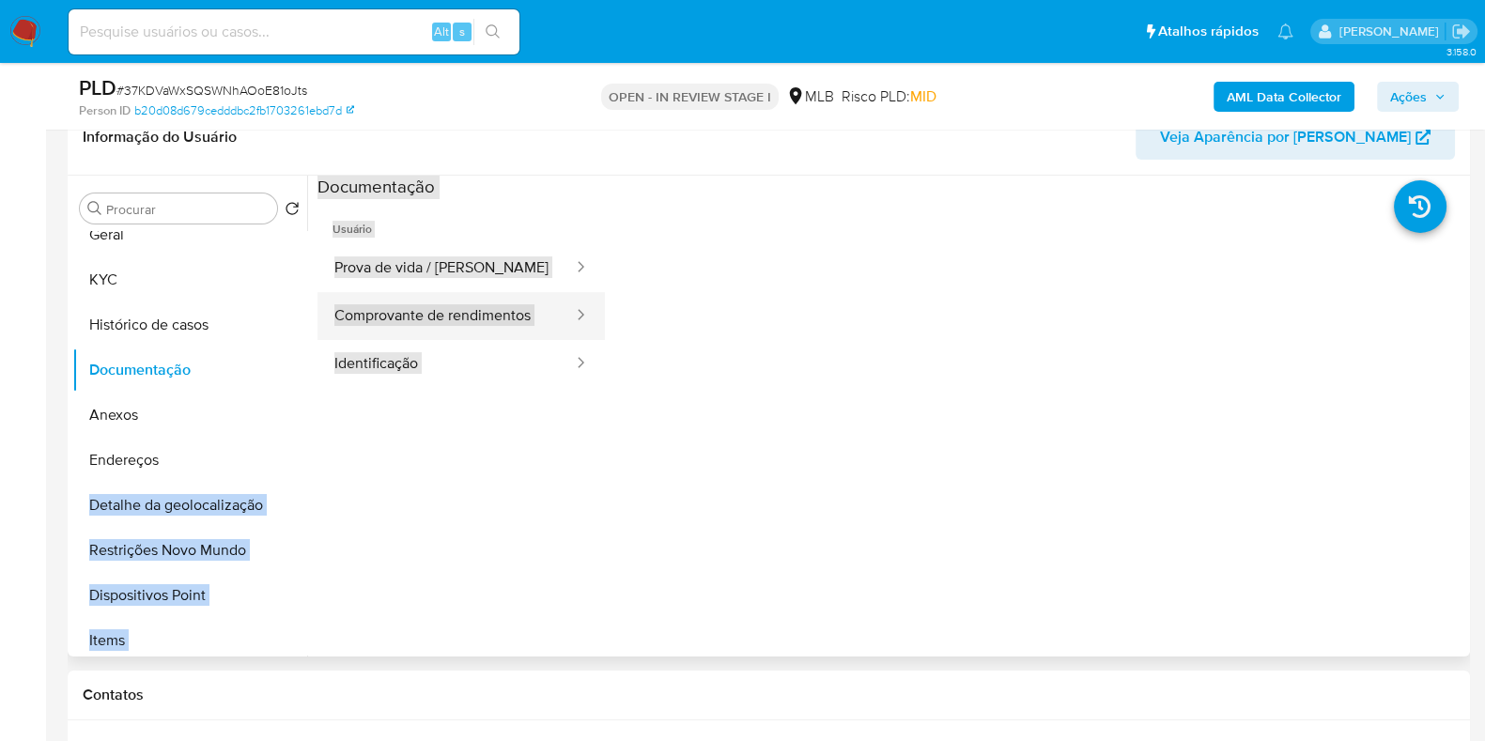
click at [490, 304] on button "Comprovante de rendimentos" at bounding box center [445, 316] width 257 height 48
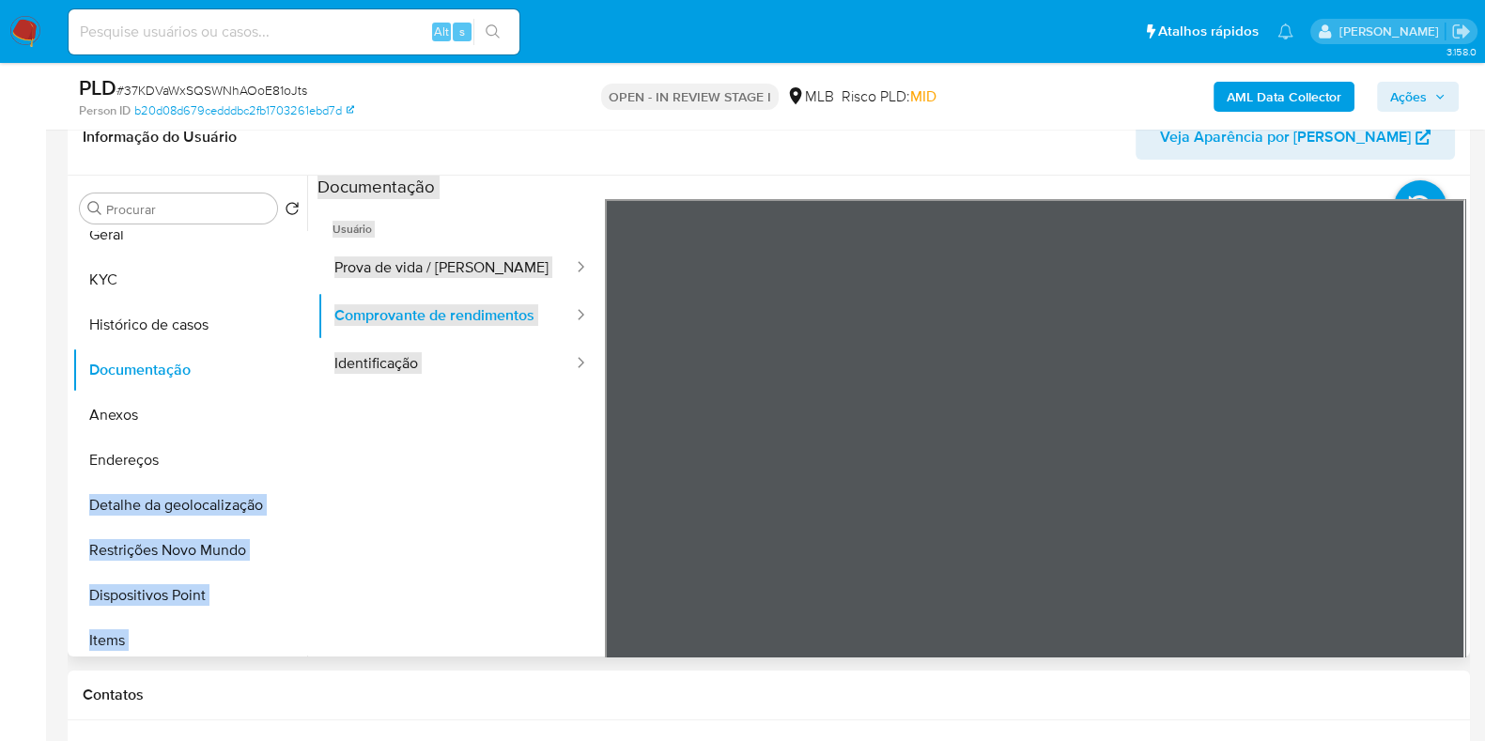
copy div "Endereços Detalhe da geolocalização Restrições Novo Mundo Dispositivos Point It…"
click at [1306, 85] on b "AML Data Collector" at bounding box center [1283, 97] width 115 height 30
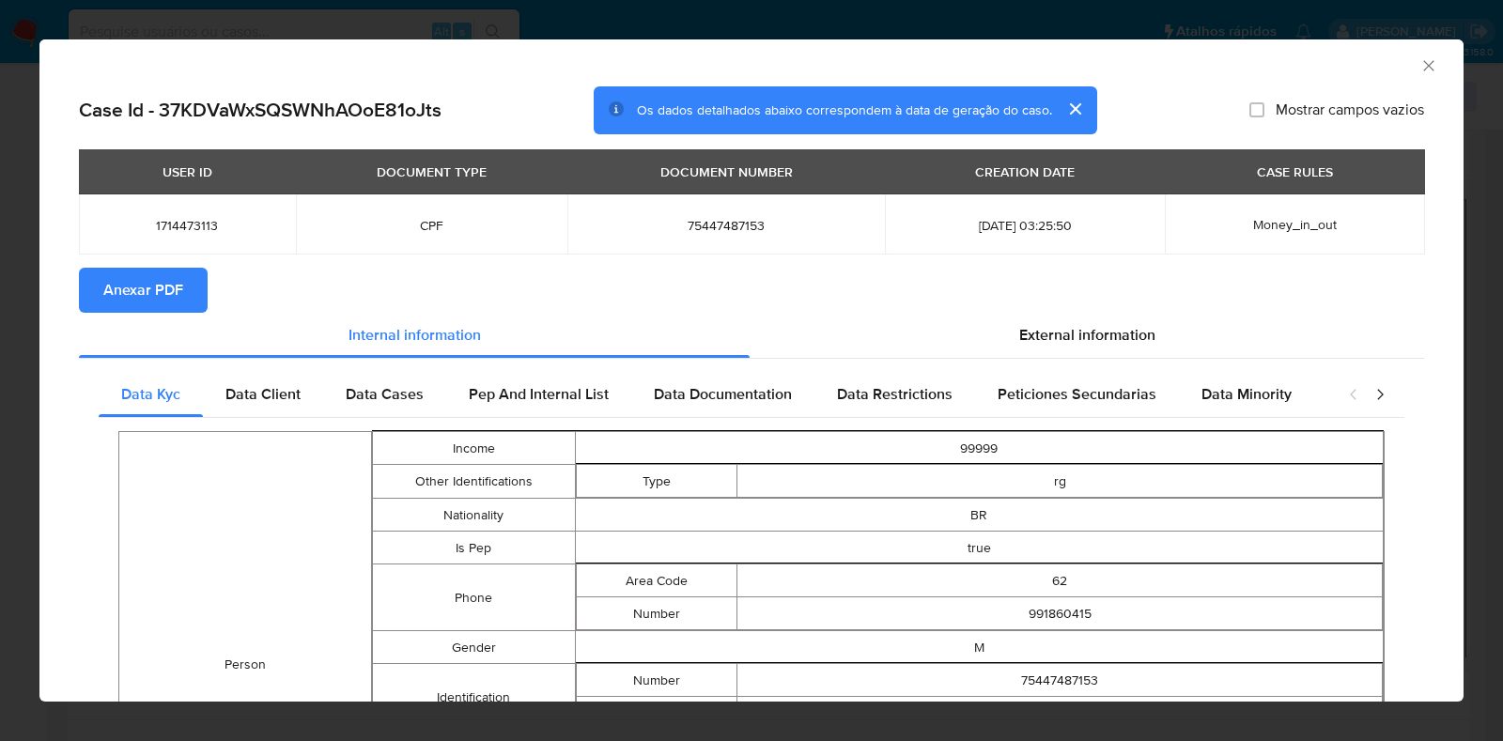
click at [186, 284] on button "Anexar PDF" at bounding box center [143, 290] width 129 height 45
click at [1399, 71] on div "AML Data Collector" at bounding box center [736, 63] width 1366 height 21
click at [1419, 69] on icon "Fechar a janela" at bounding box center [1428, 65] width 19 height 19
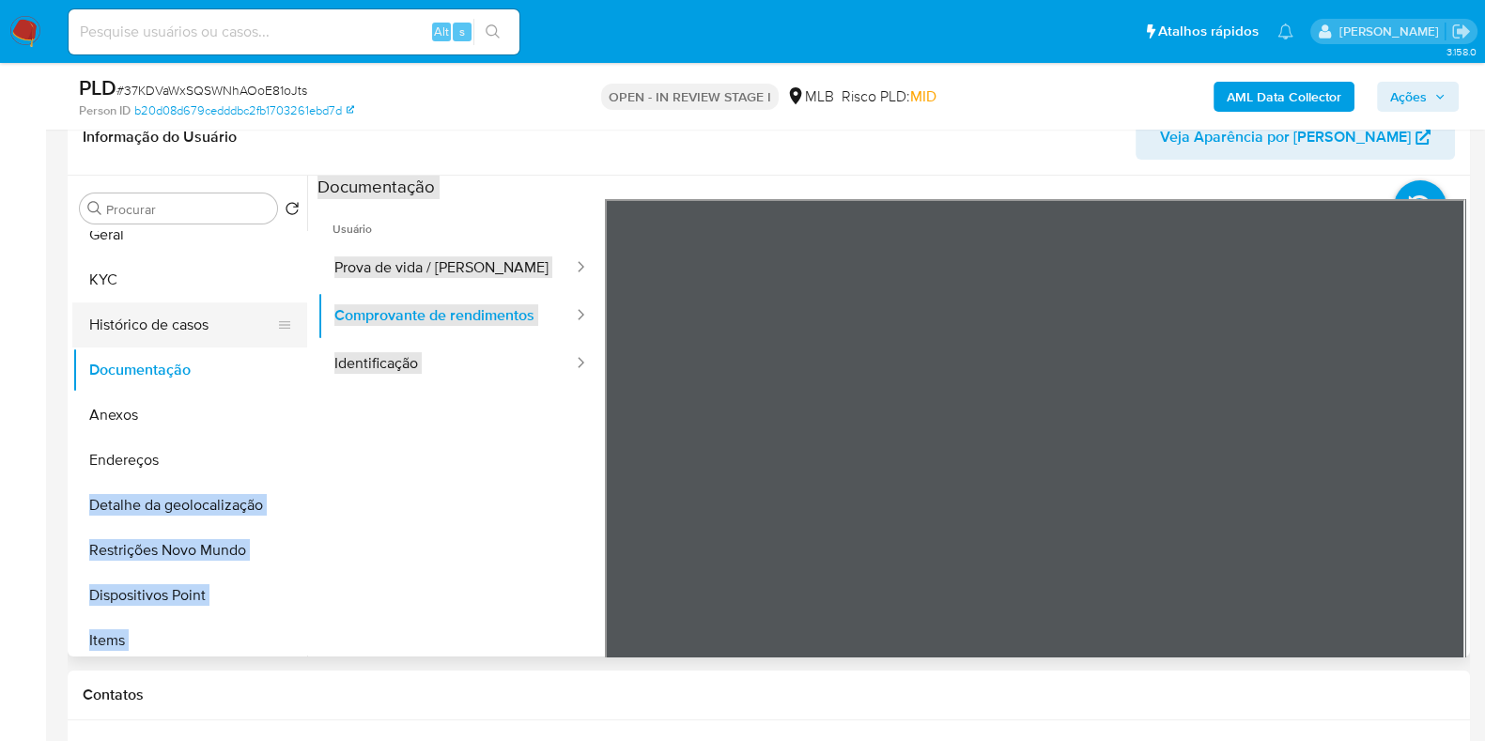
click at [173, 345] on button "Histórico de casos" at bounding box center [182, 324] width 220 height 45
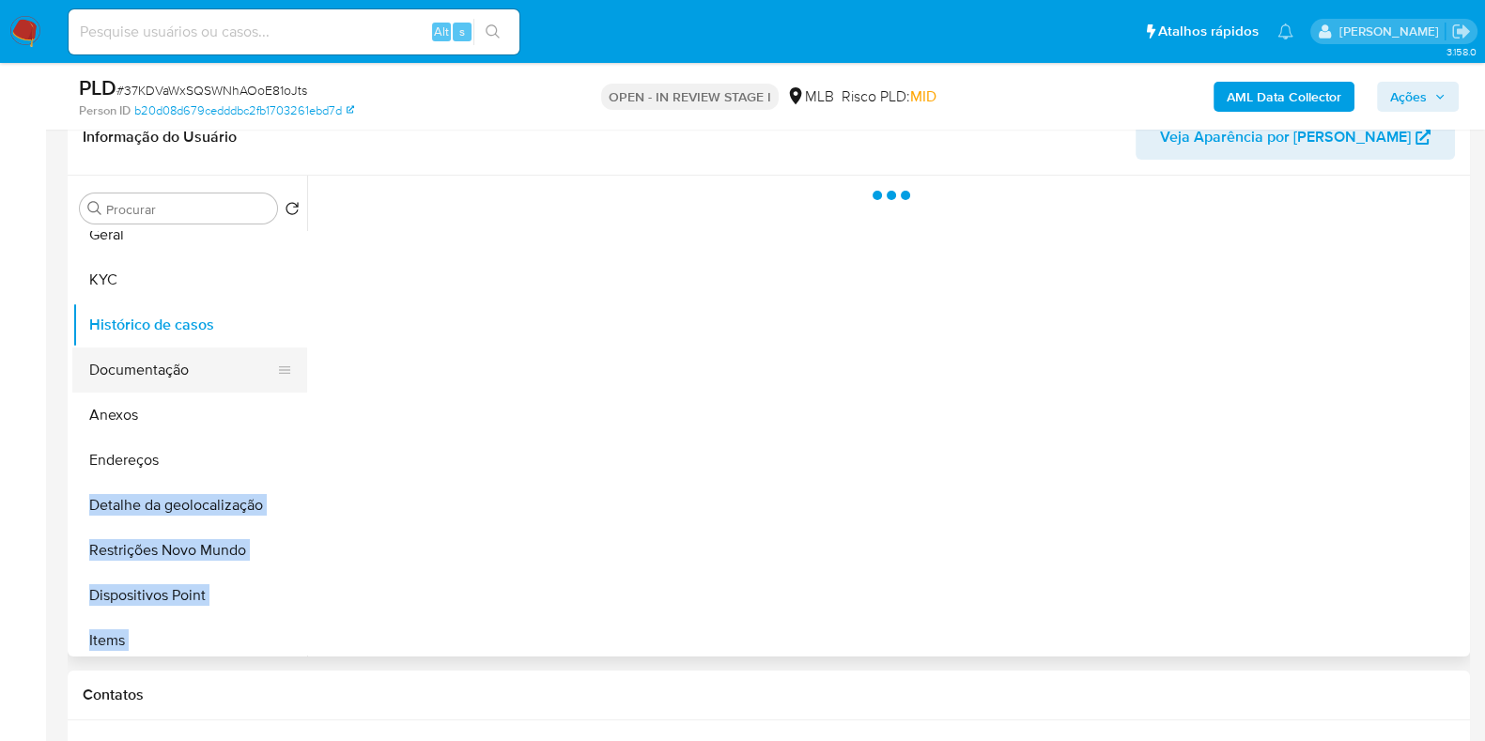
click at [178, 374] on button "Documentação" at bounding box center [182, 369] width 220 height 45
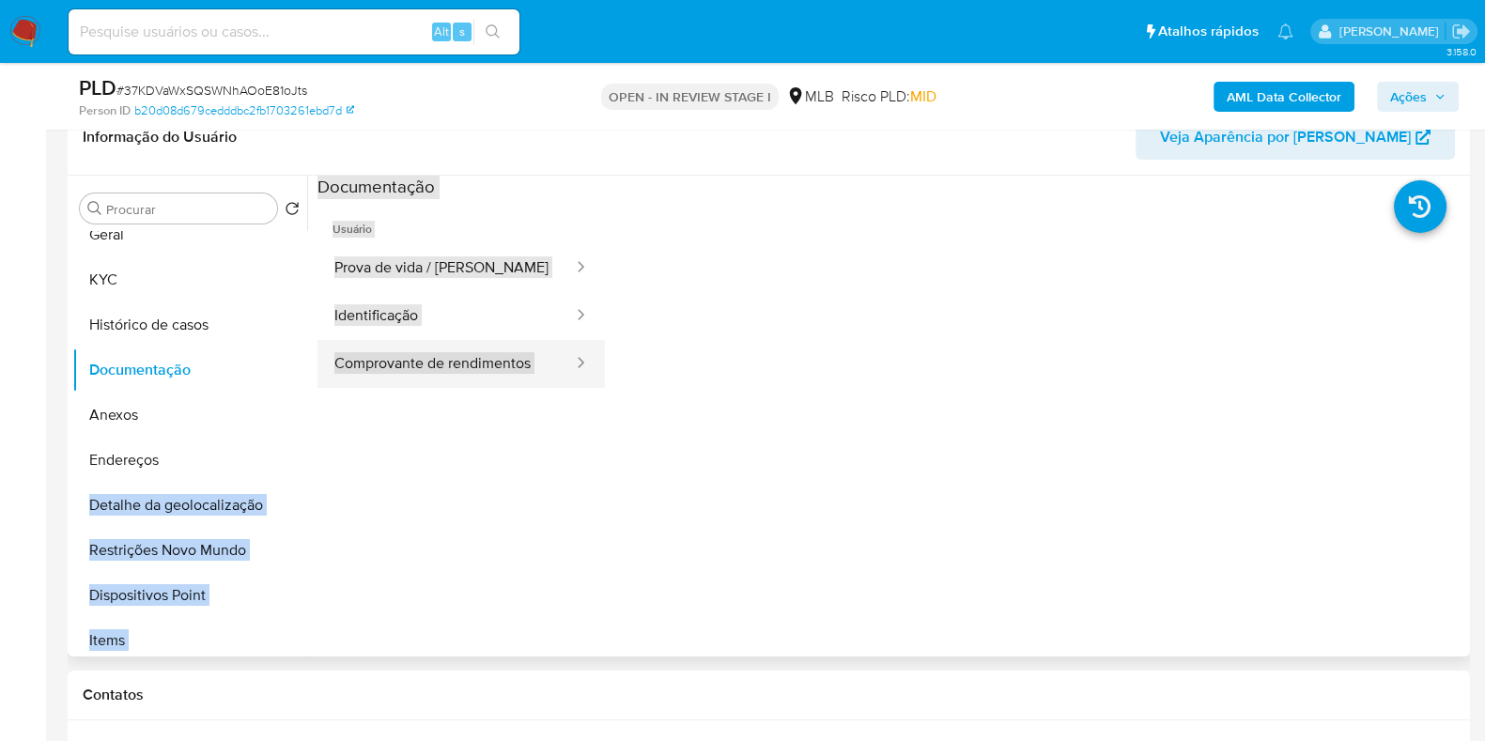
click at [476, 364] on button "Comprovante de rendimentos" at bounding box center [445, 364] width 257 height 48
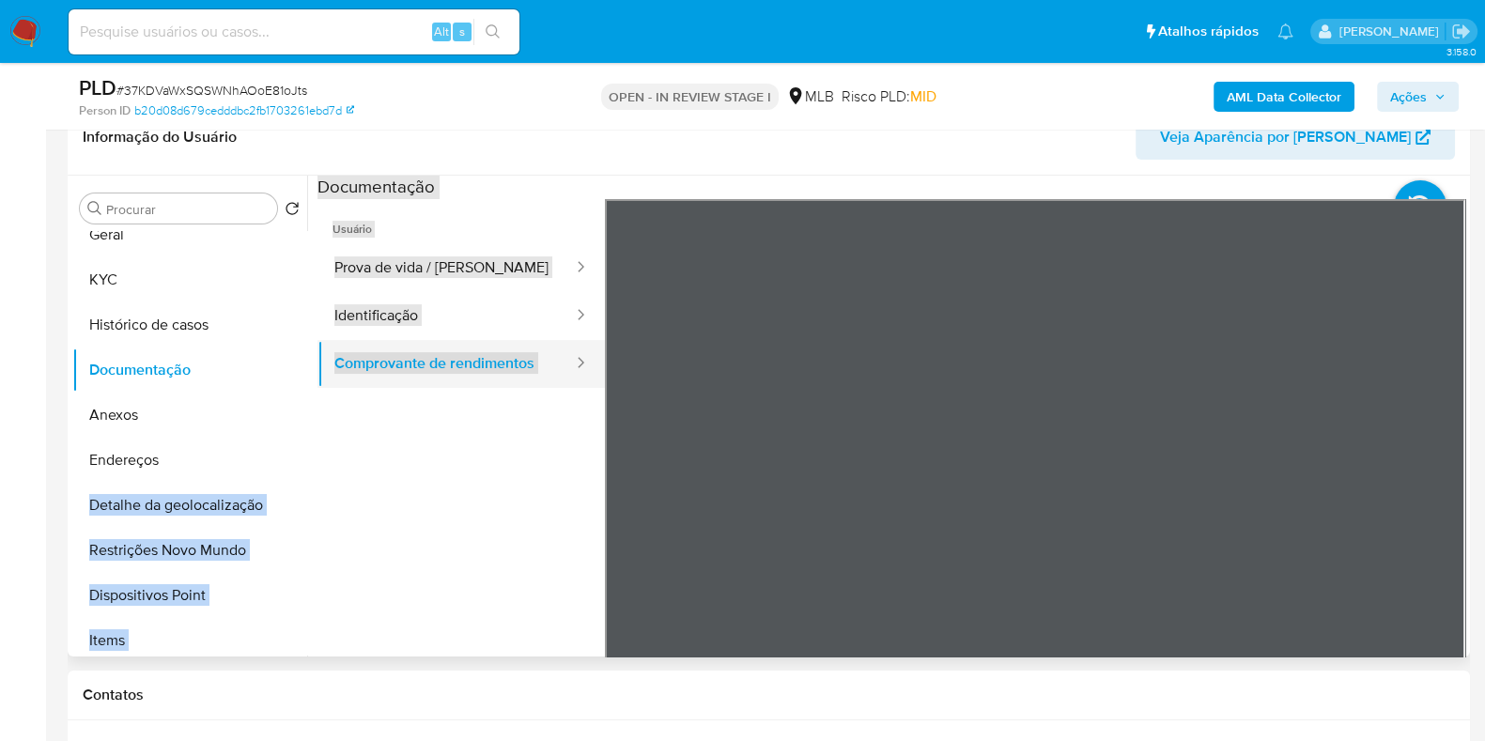
copy div "Endereços Detalhe da geolocalização Restrições Novo Mundo Dispositivos Point It…"
click at [154, 416] on button "Anexos" at bounding box center [182, 415] width 220 height 45
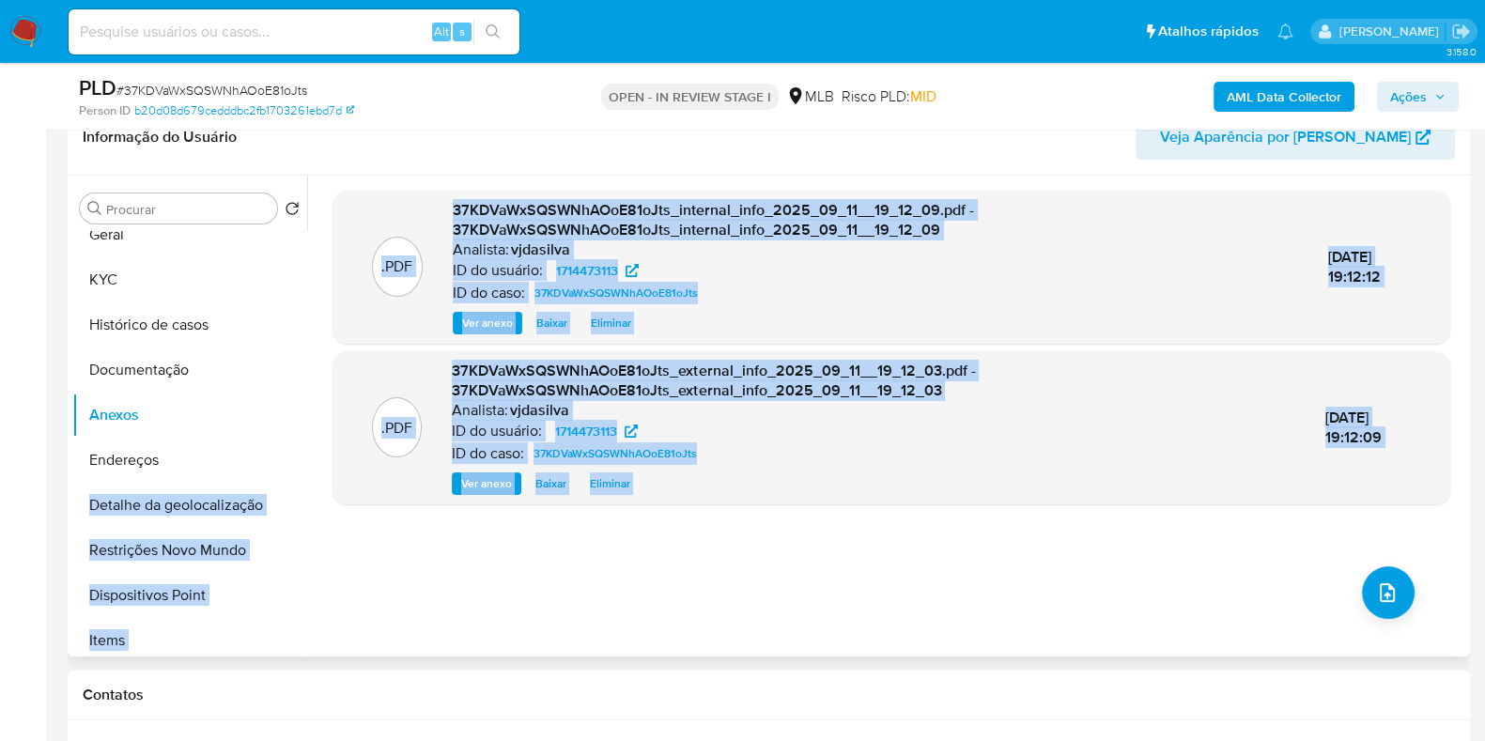
click at [1356, 565] on div ".PDF 37KDVaWxSQSWNhAOoE81oJts_internal_info_2025_09_11__19_12_09.pdf - 37KDVaWx…" at bounding box center [891, 416] width 1118 height 451
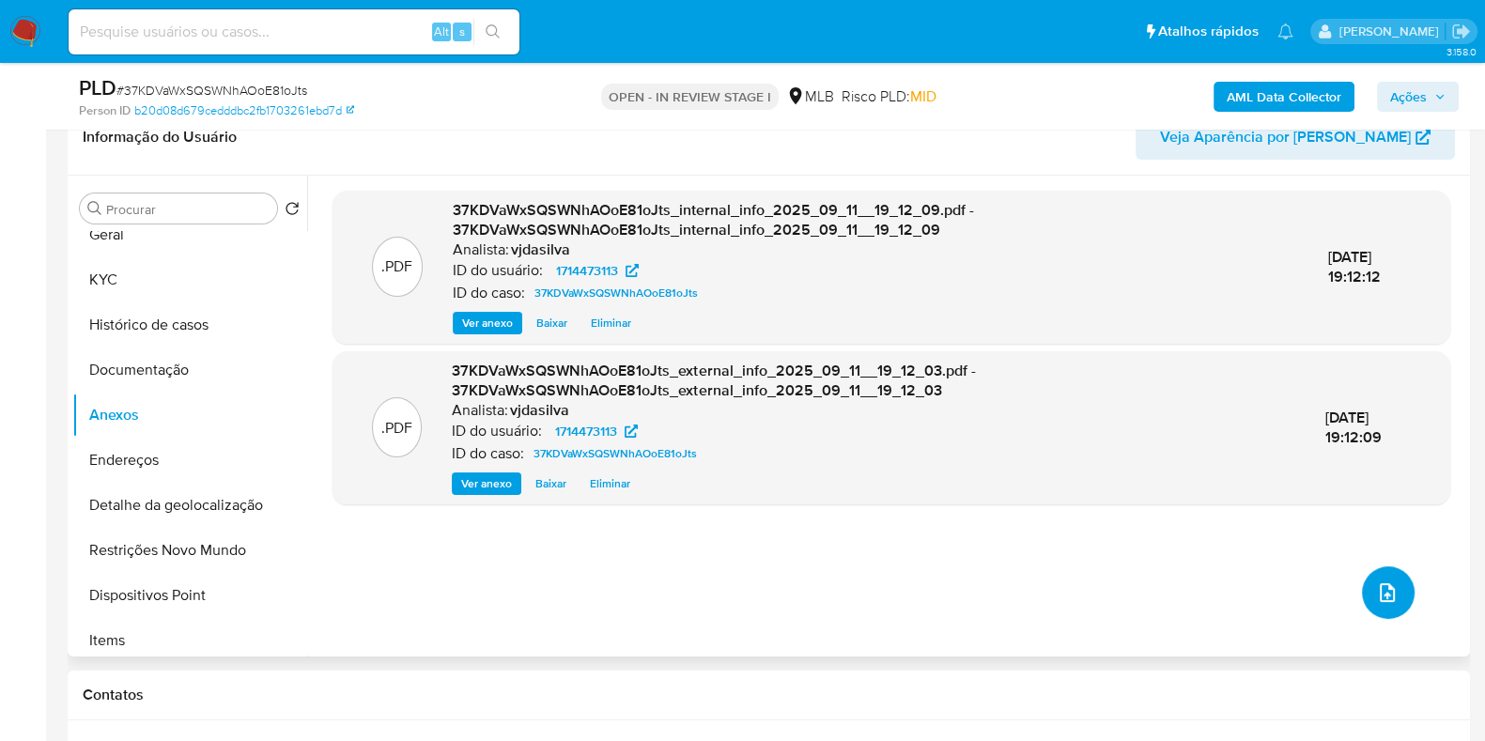
click at [1376, 581] on icon "upload-file" at bounding box center [1387, 592] width 23 height 23
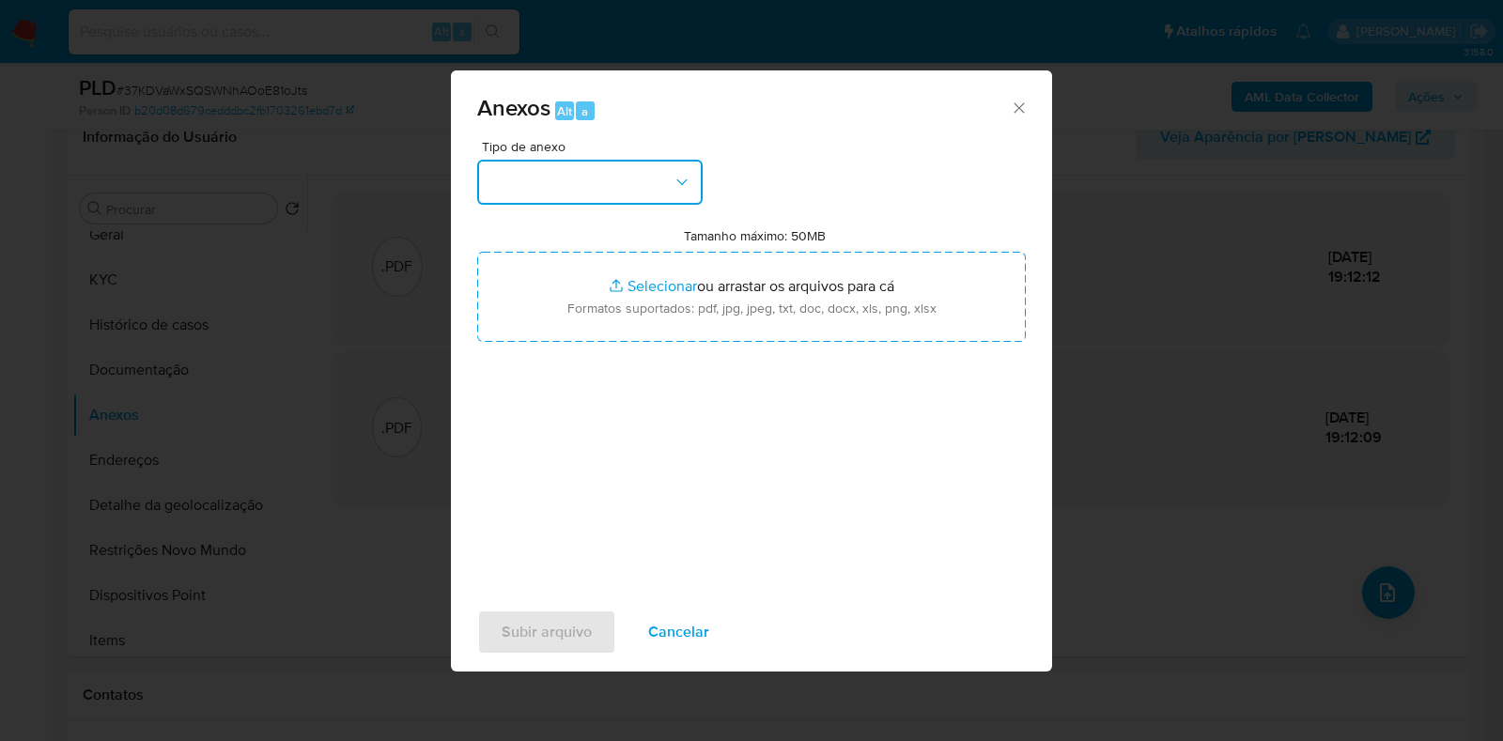
click at [679, 185] on icon "button" at bounding box center [681, 182] width 19 height 19
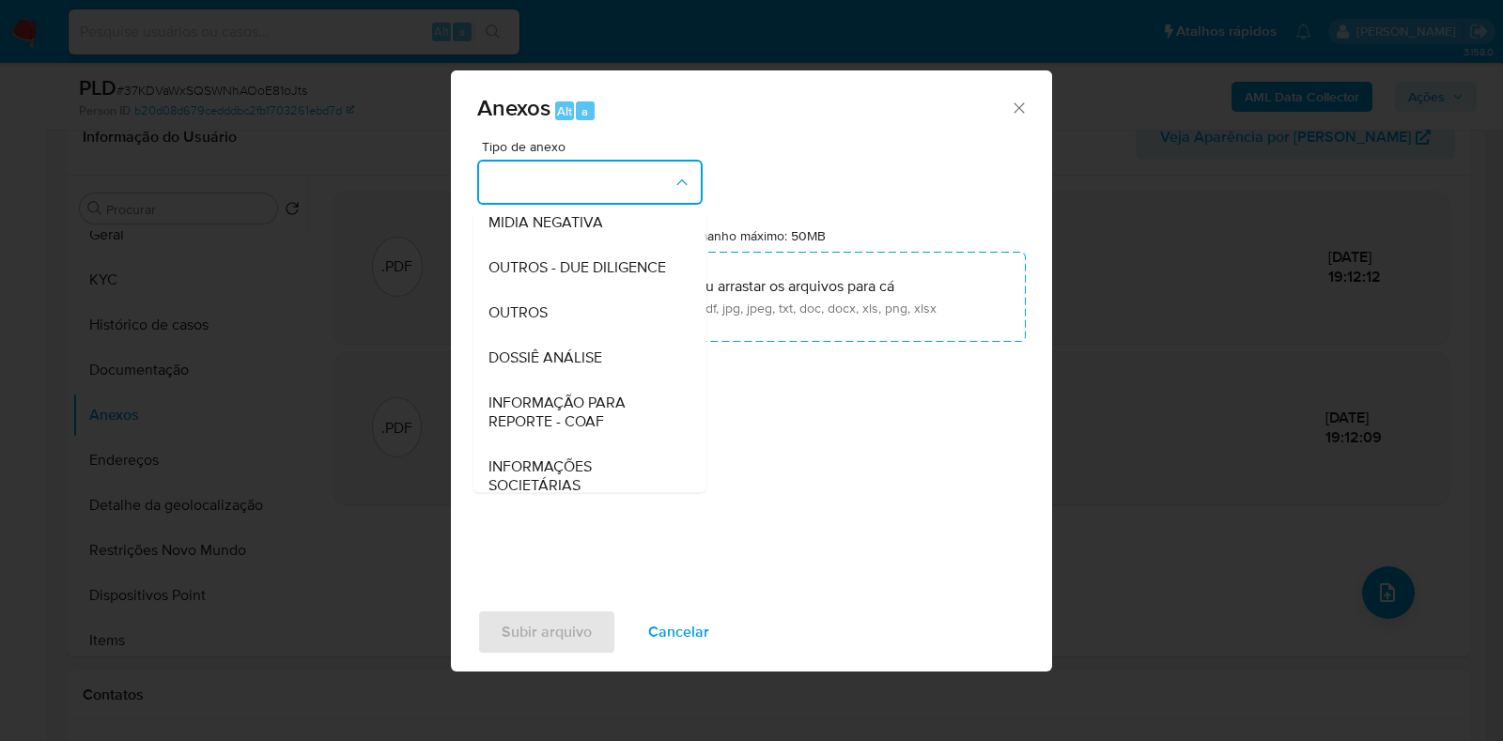
scroll to position [247, 0]
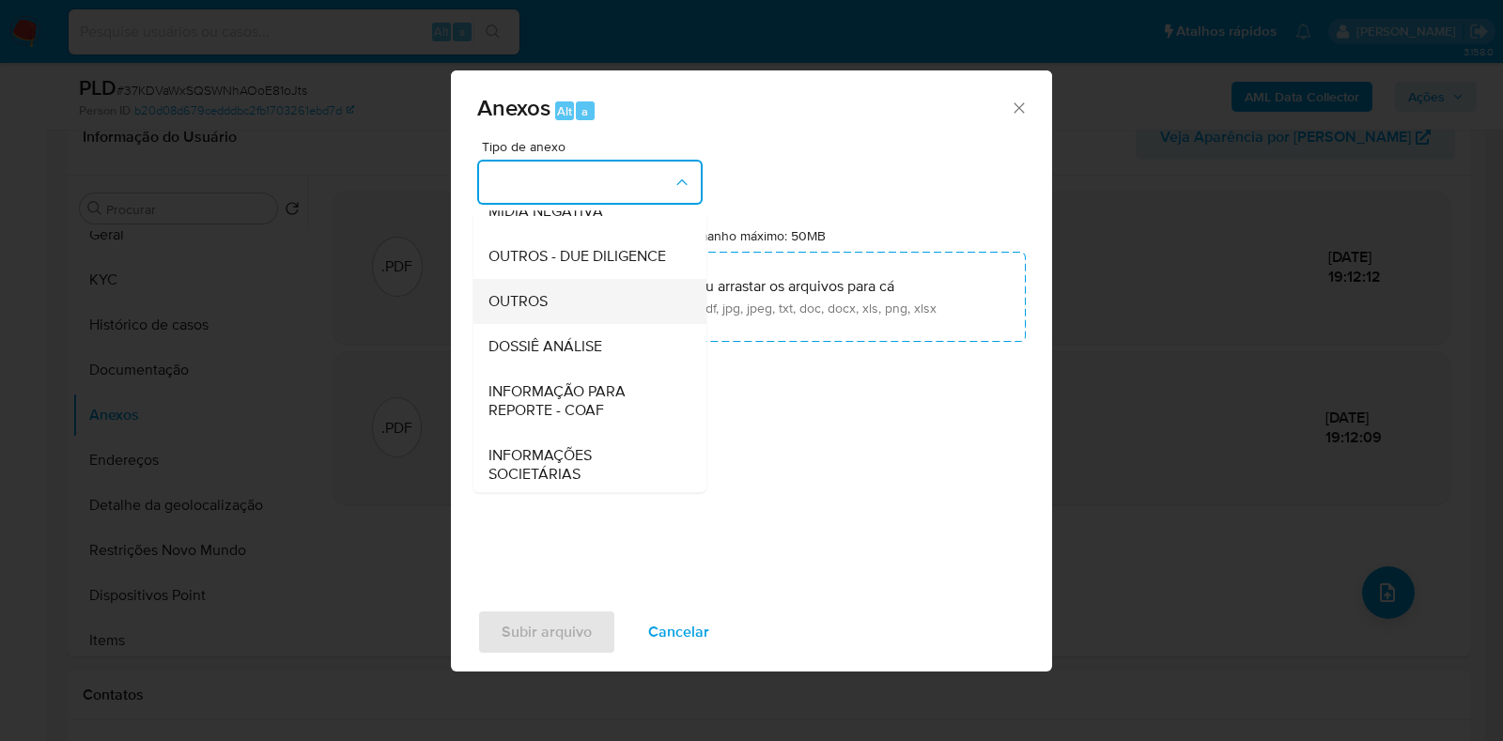
click at [624, 316] on div "OUTROS" at bounding box center [584, 301] width 192 height 45
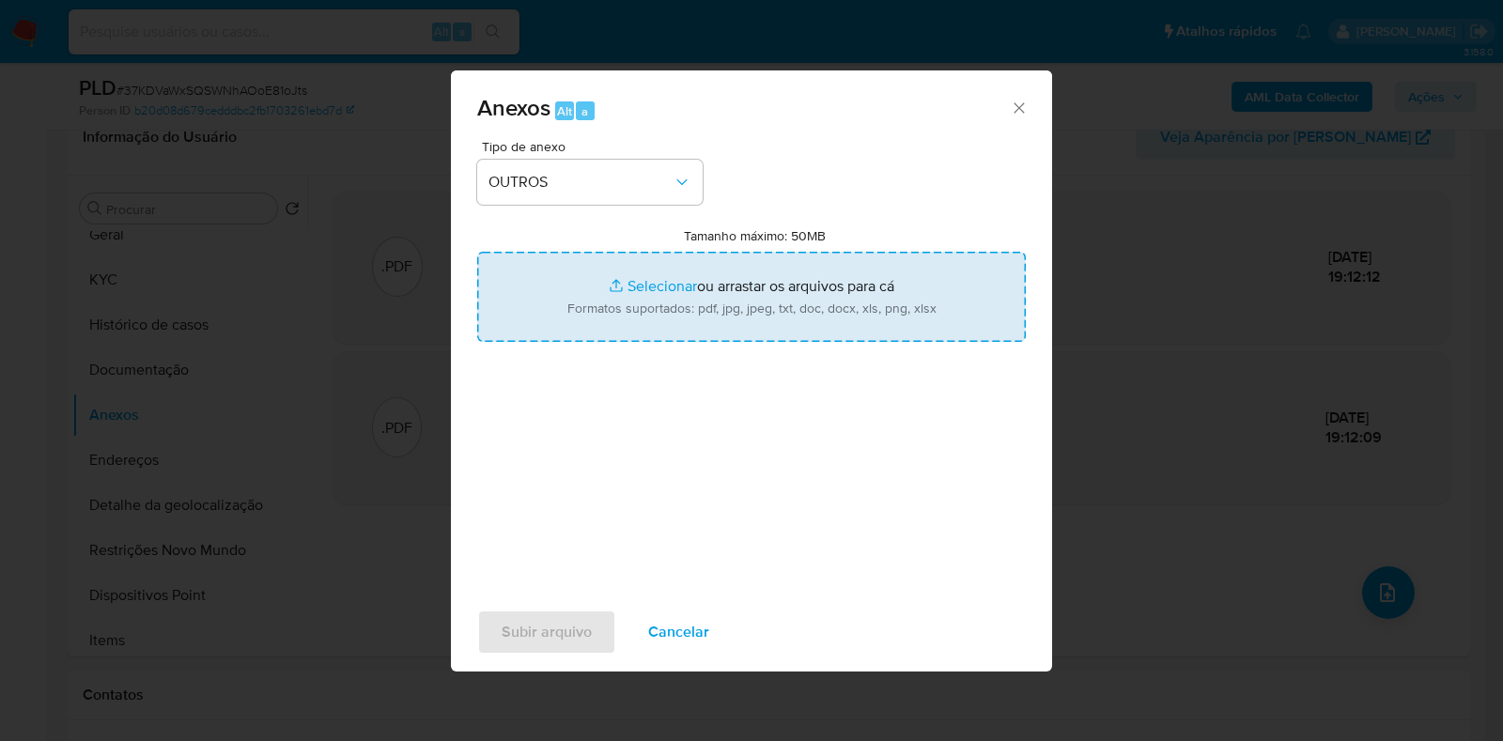
type input "C:\fakepath\Mulan - 37KDVaWxSQSWNhAOoE81oJts - CPF 75447487153 - VITOR JUNIO DA…"
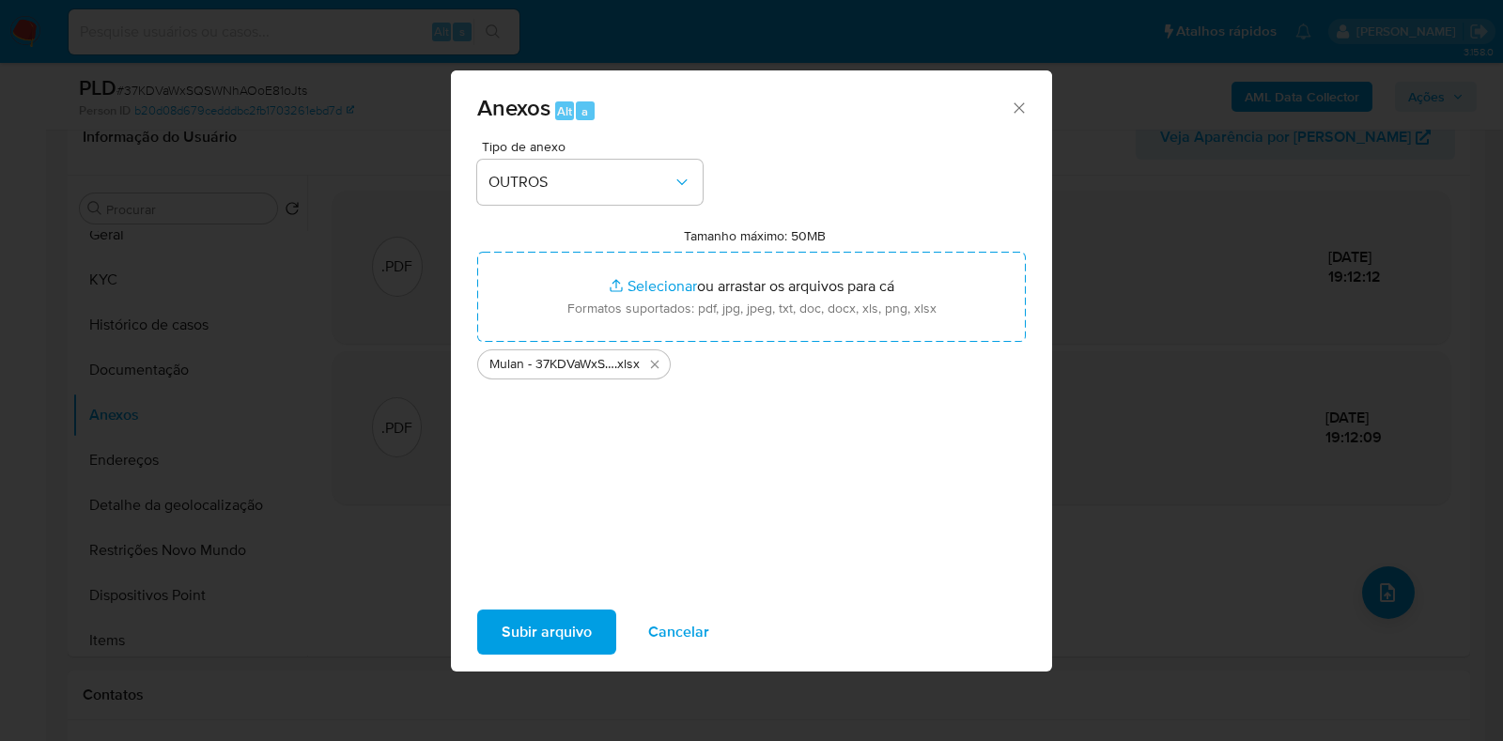
click at [572, 618] on span "Subir arquivo" at bounding box center [546, 631] width 90 height 41
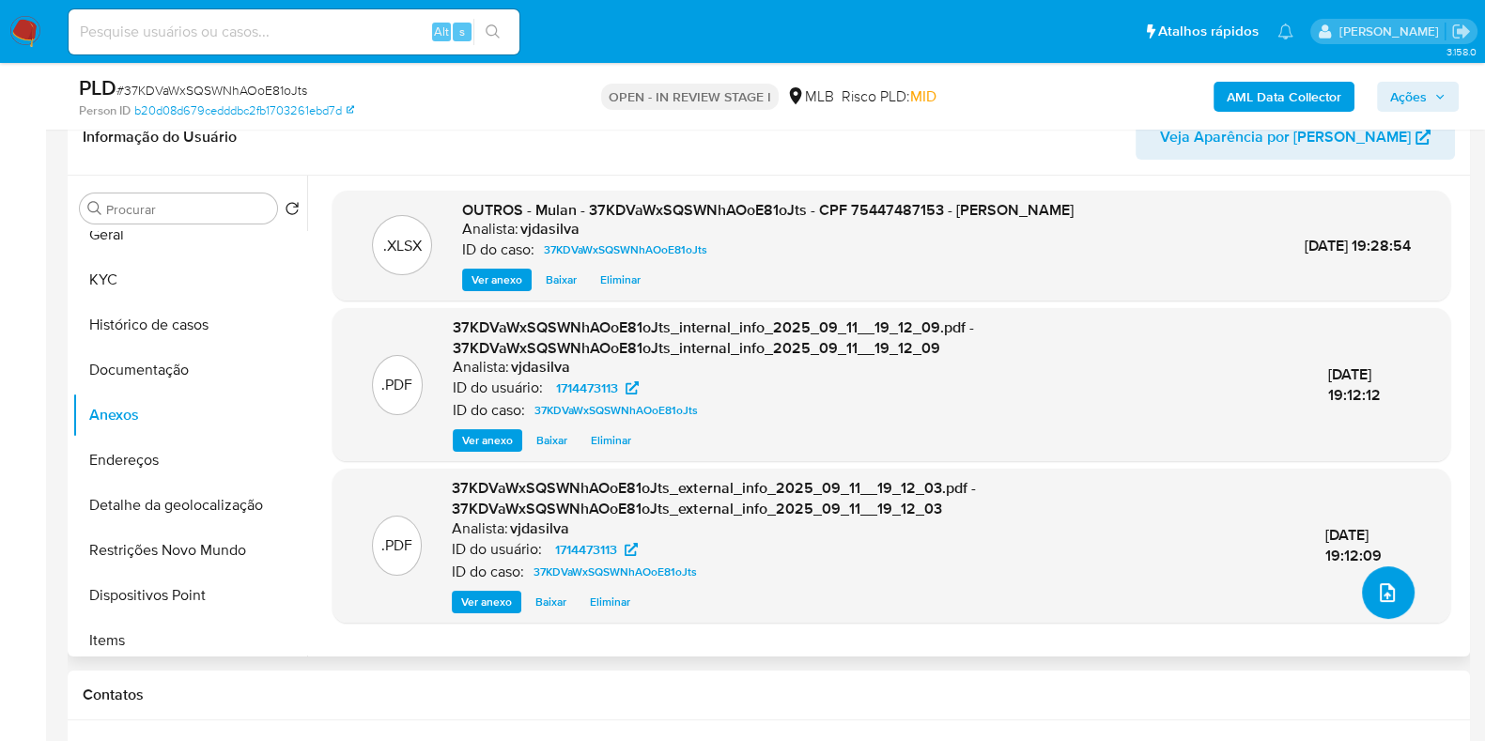
click at [1376, 592] on icon "upload-file" at bounding box center [1387, 592] width 23 height 23
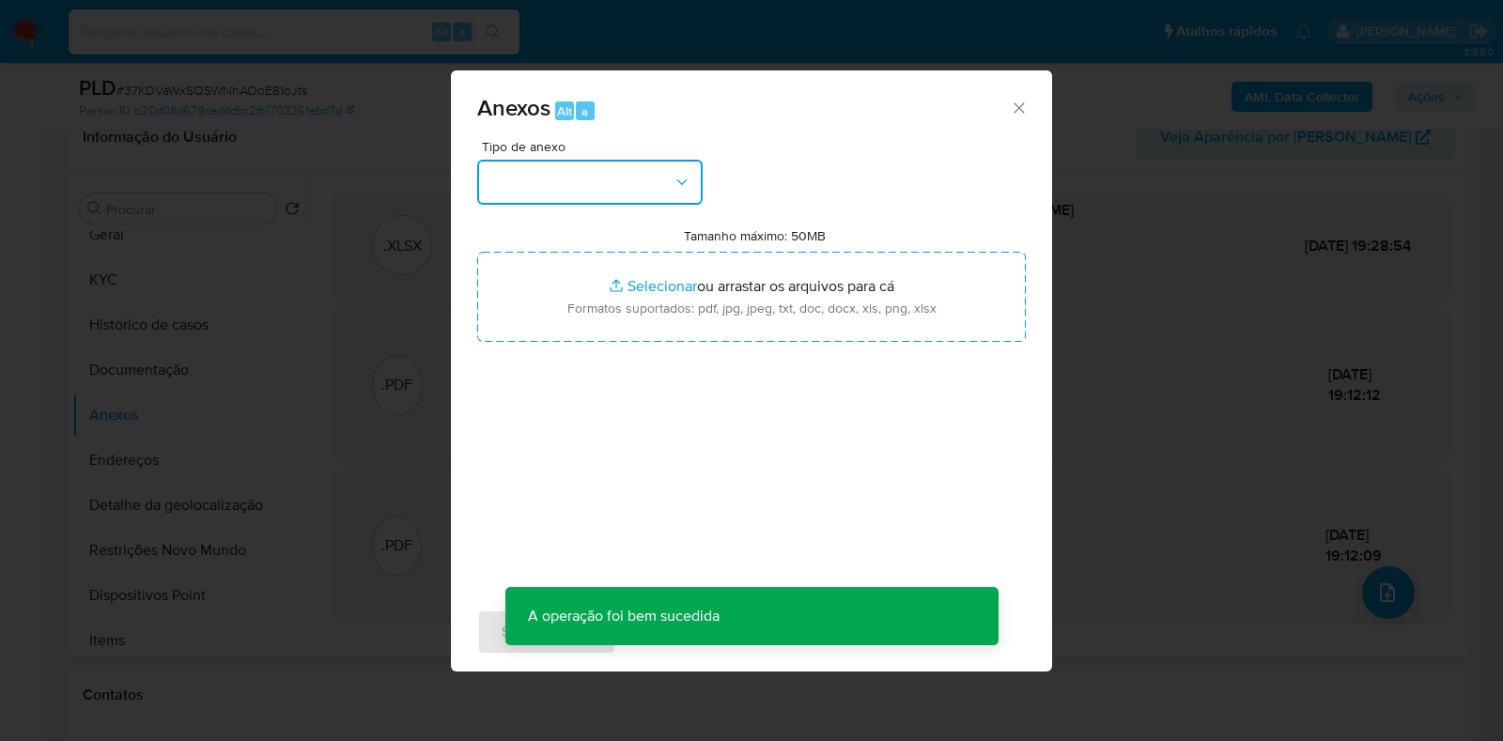
click at [680, 174] on icon "button" at bounding box center [681, 182] width 19 height 19
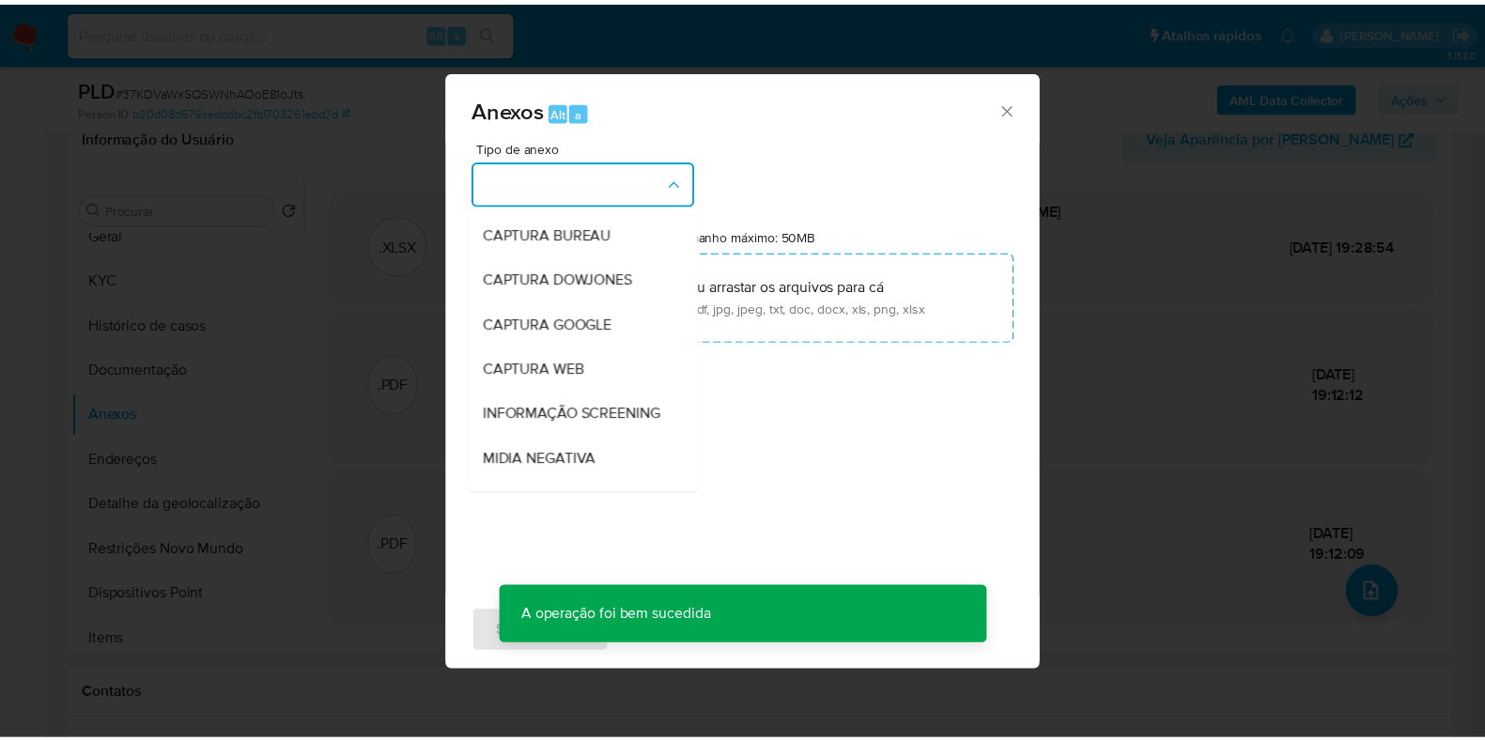
scroll to position [289, 0]
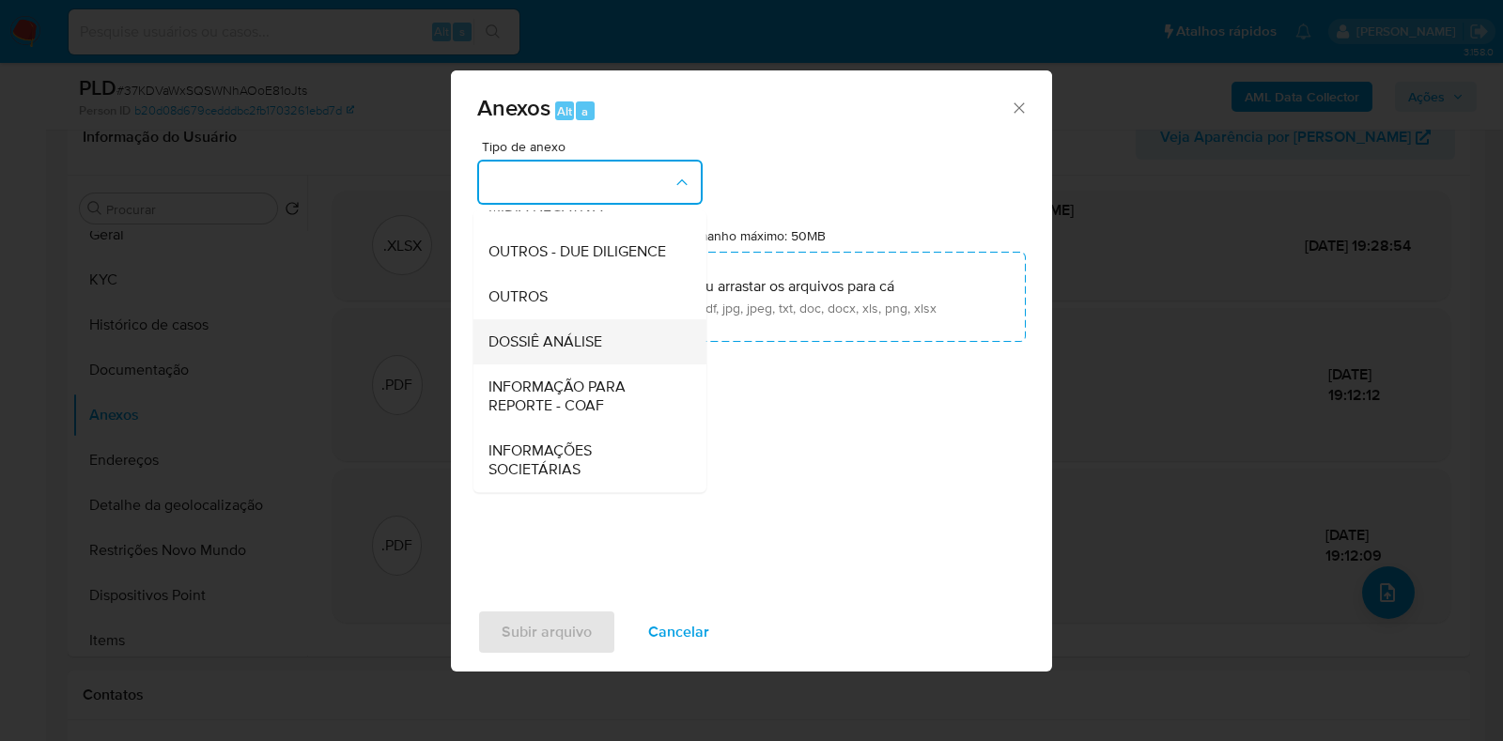
click at [626, 342] on div "DOSSIÊ ANÁLISE" at bounding box center [584, 341] width 192 height 45
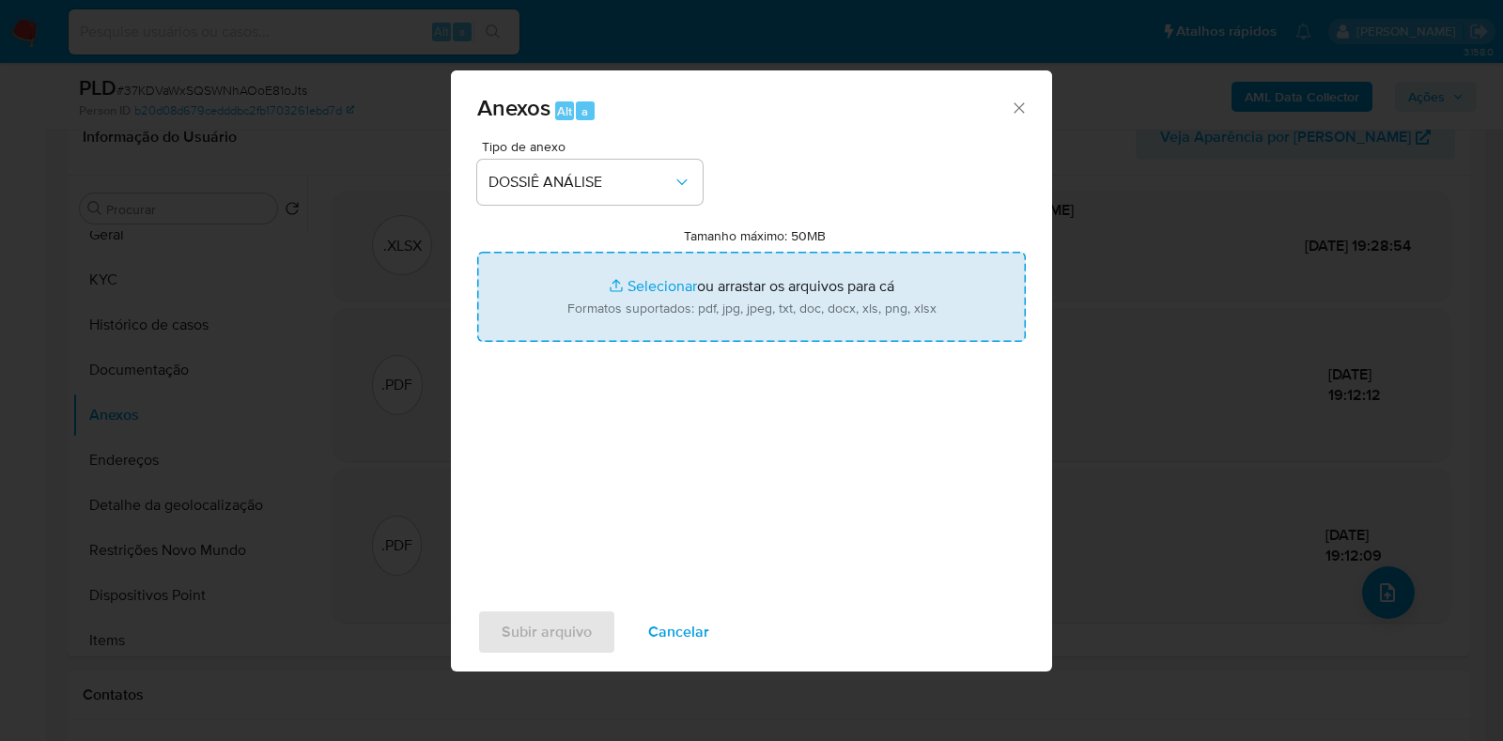
type input "C:\fakepath\SAR - XXXX - CPF 75447487153 - VITOR JUNIO DA COSTA.pdf"
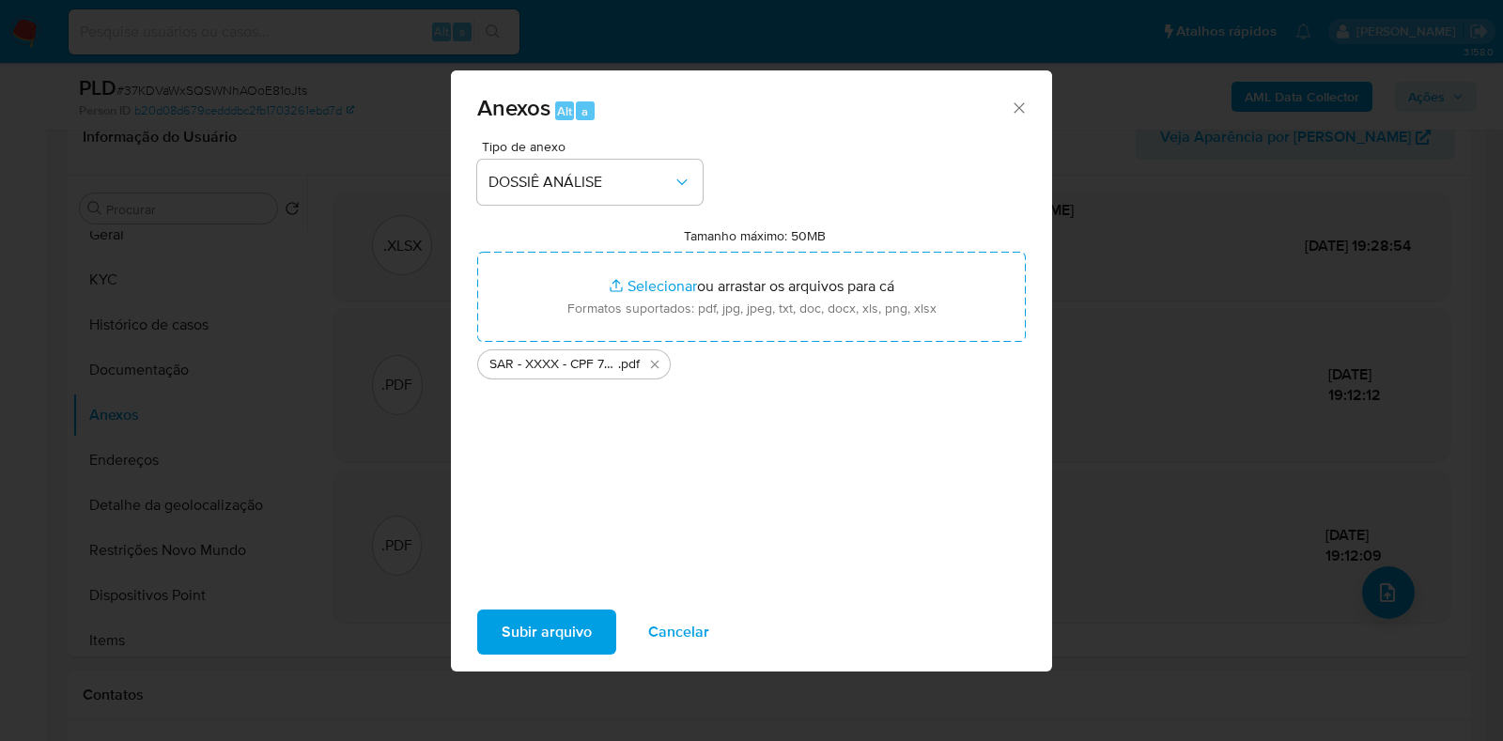
click at [573, 620] on span "Subir arquivo" at bounding box center [546, 631] width 90 height 41
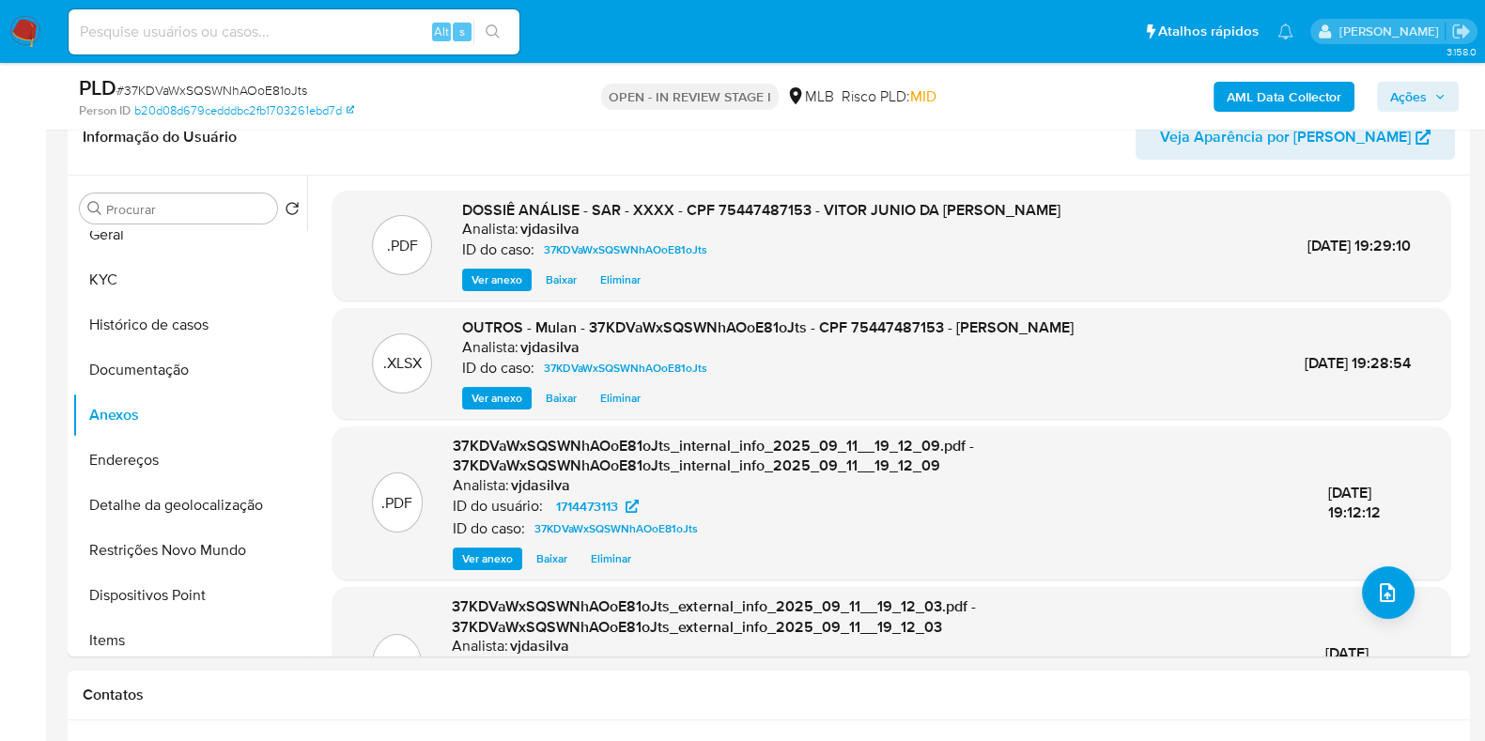
click at [1395, 94] on span "Ações" at bounding box center [1408, 97] width 37 height 30
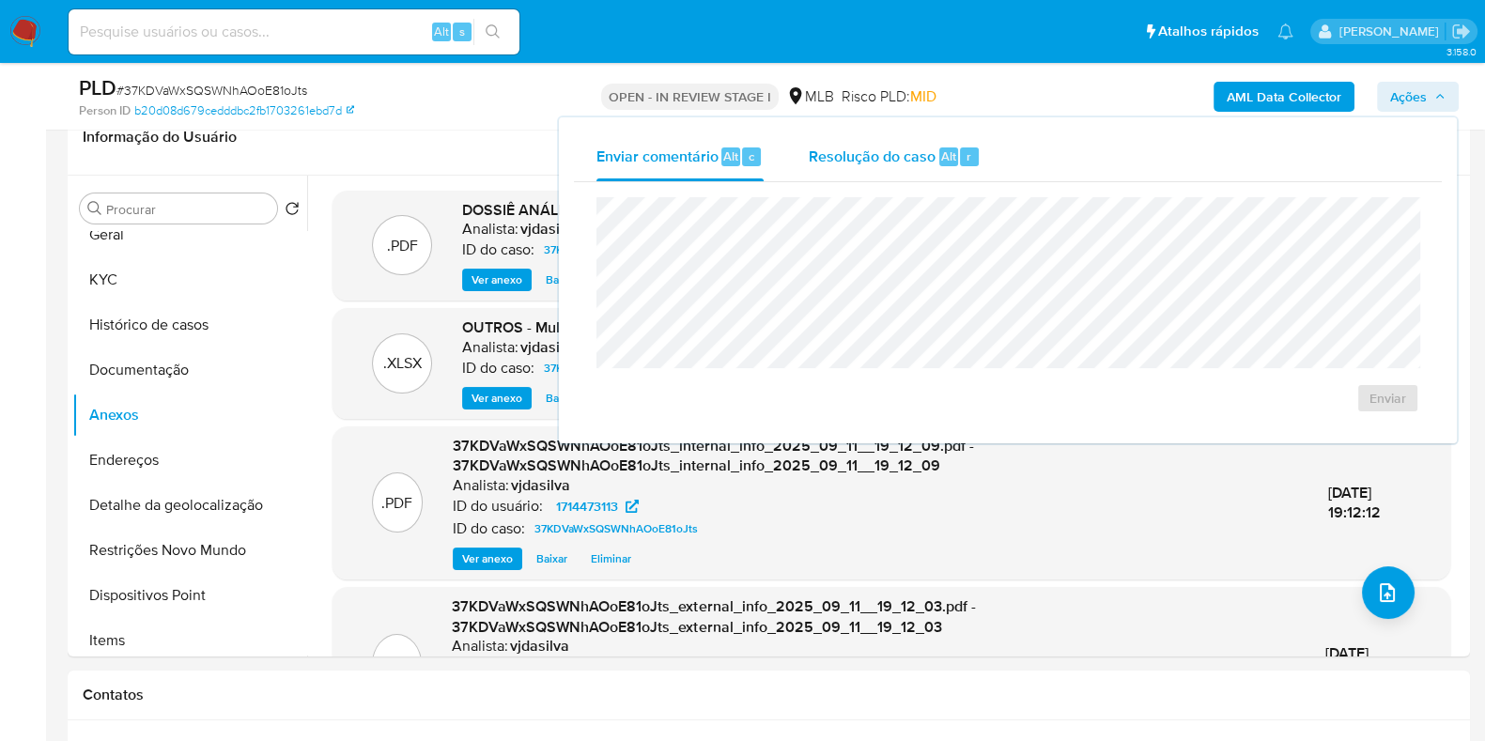
click at [955, 171] on div "Resolução do caso Alt r" at bounding box center [895, 156] width 172 height 49
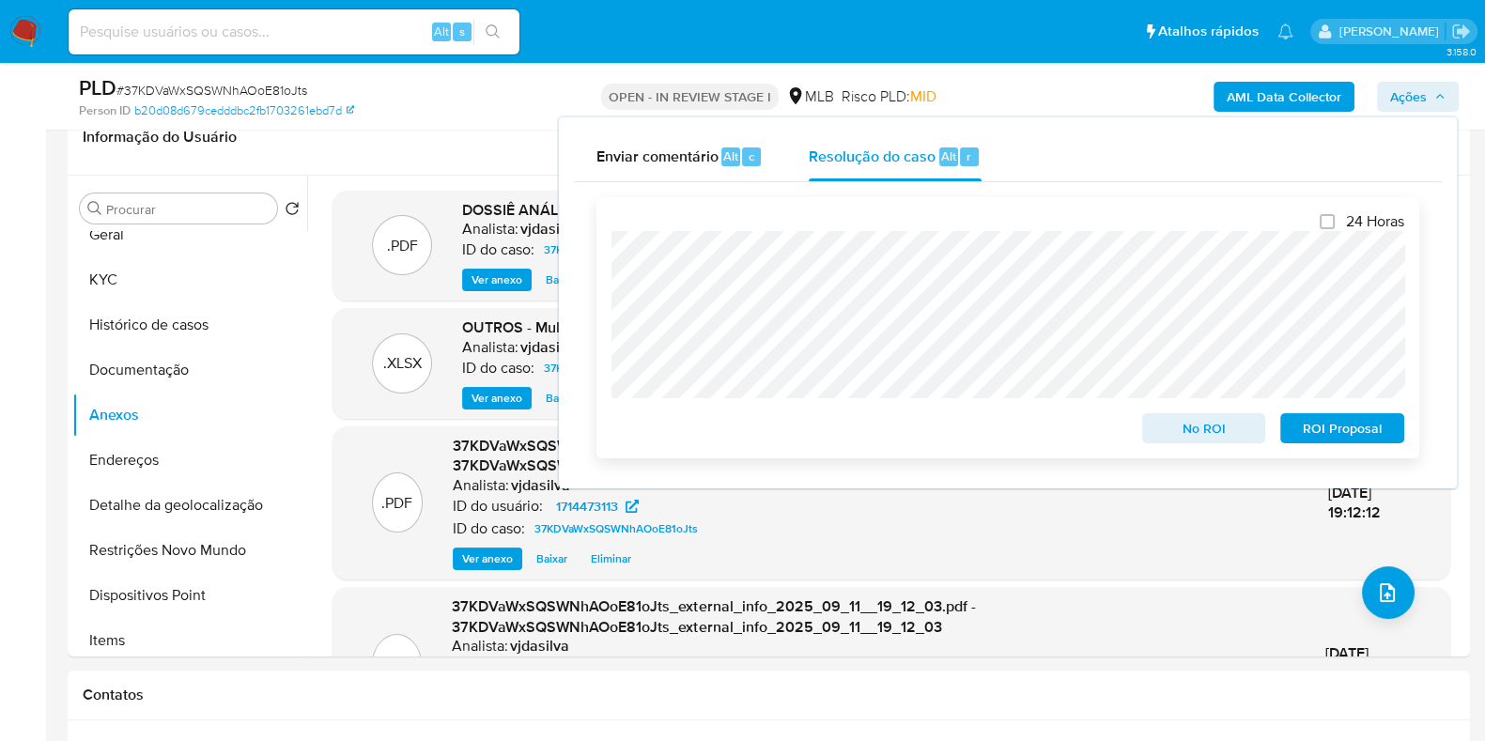
click at [1312, 431] on span "ROI Proposal" at bounding box center [1342, 428] width 98 height 26
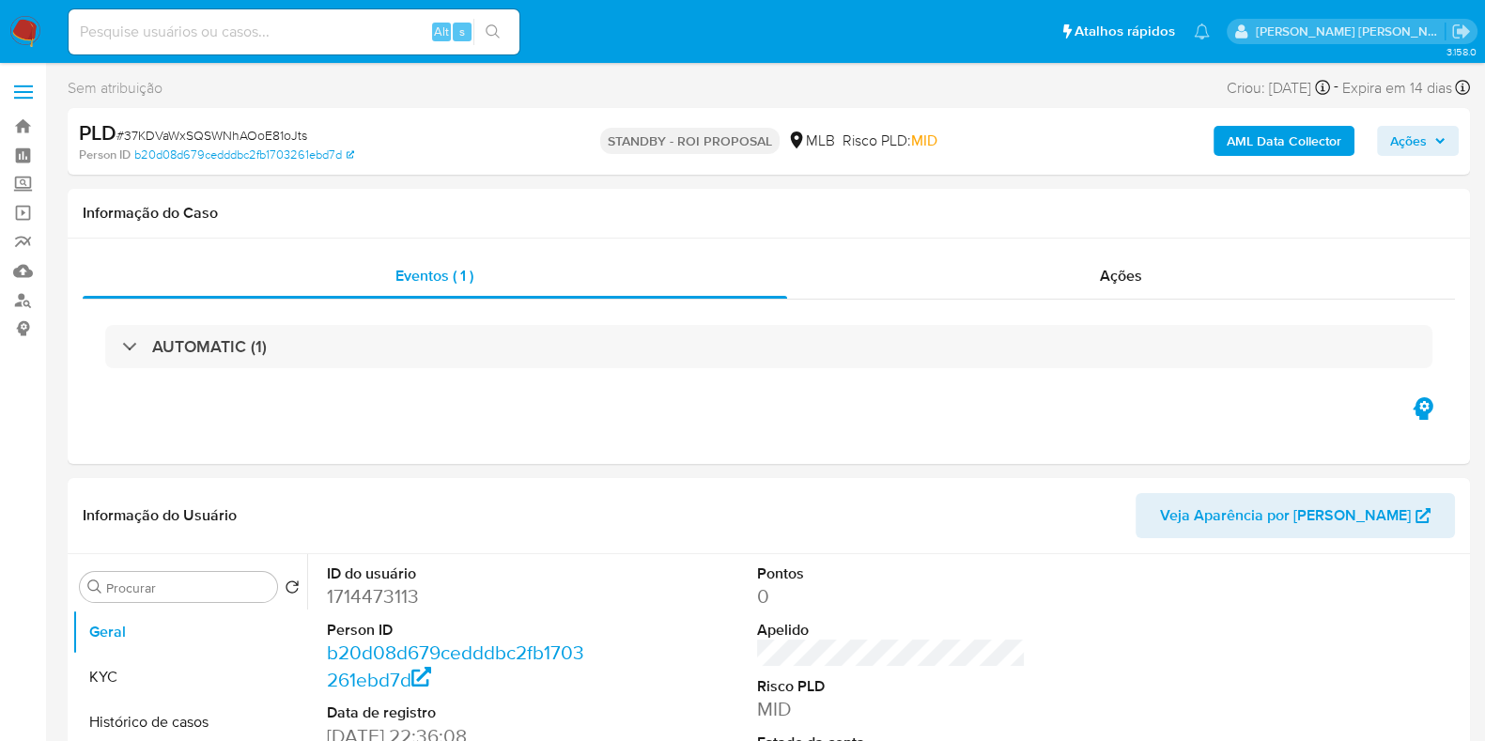
select select "10"
